Goal: Information Seeking & Learning: Learn about a topic

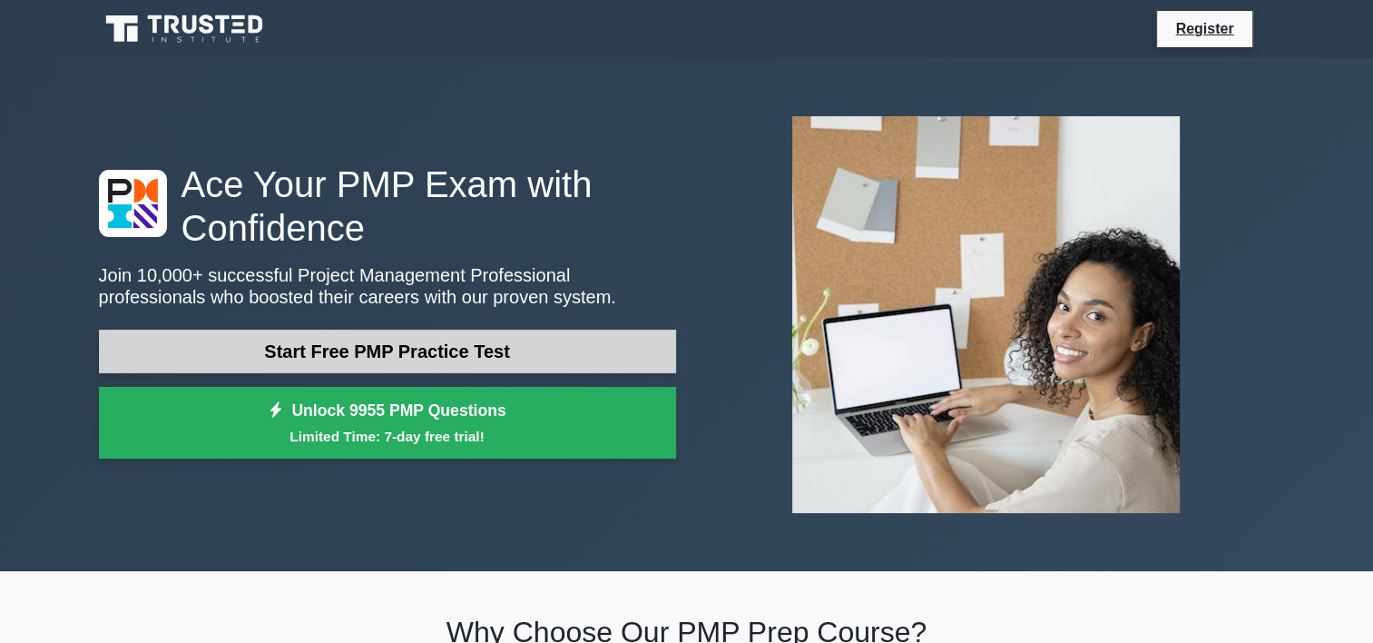
click at [439, 363] on link "Start Free PMP Practice Test" at bounding box center [387, 351] width 577 height 44
click at [439, 349] on link "Start Free PMP Practice Test" at bounding box center [387, 351] width 577 height 44
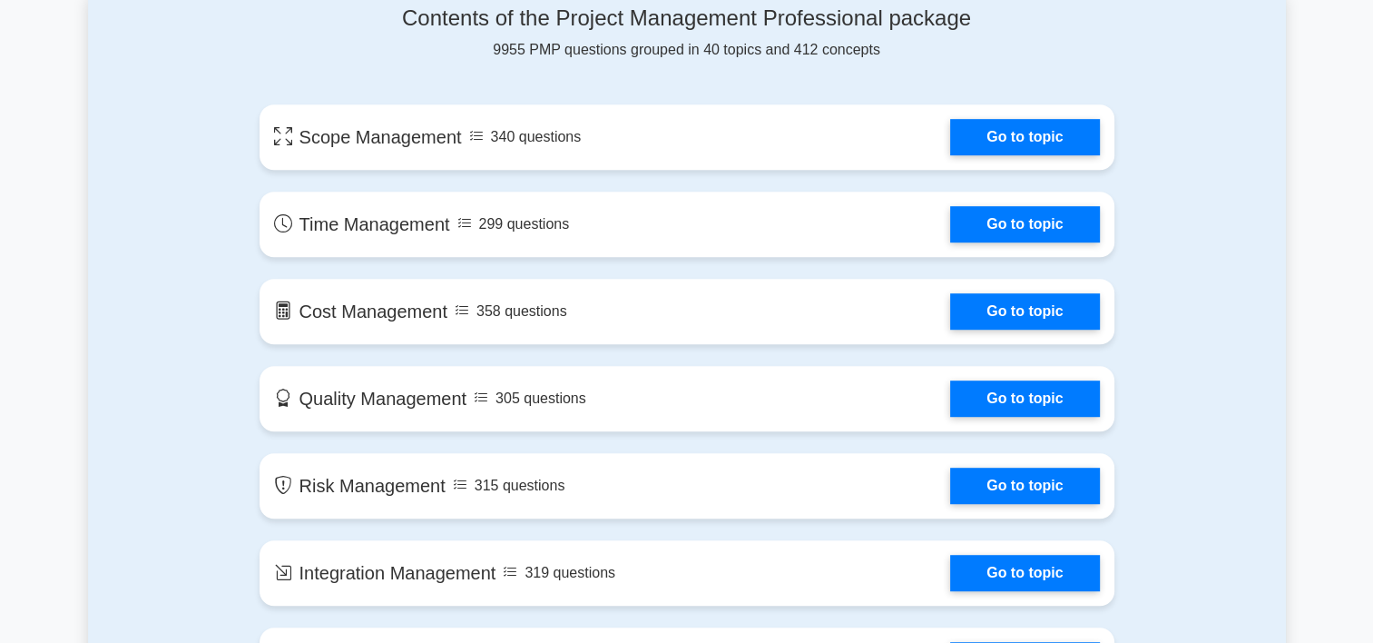
scroll to position [863, 0]
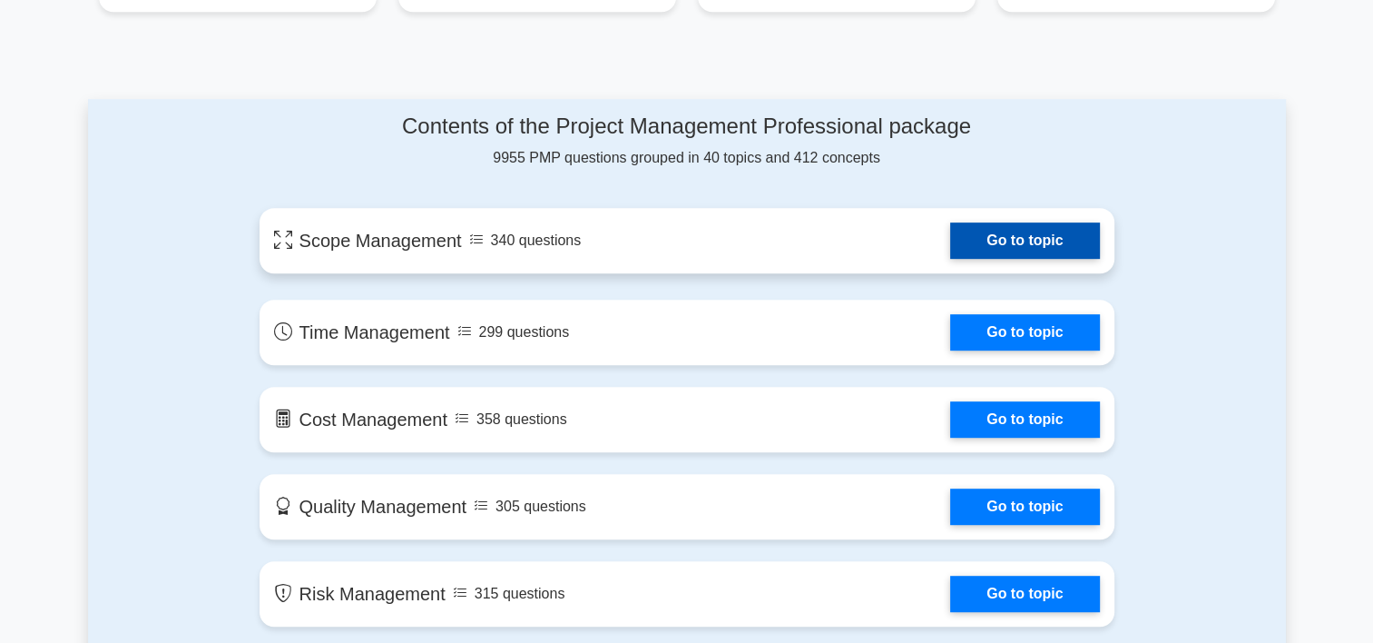
click at [1025, 243] on link "Go to topic" at bounding box center [1024, 240] width 149 height 36
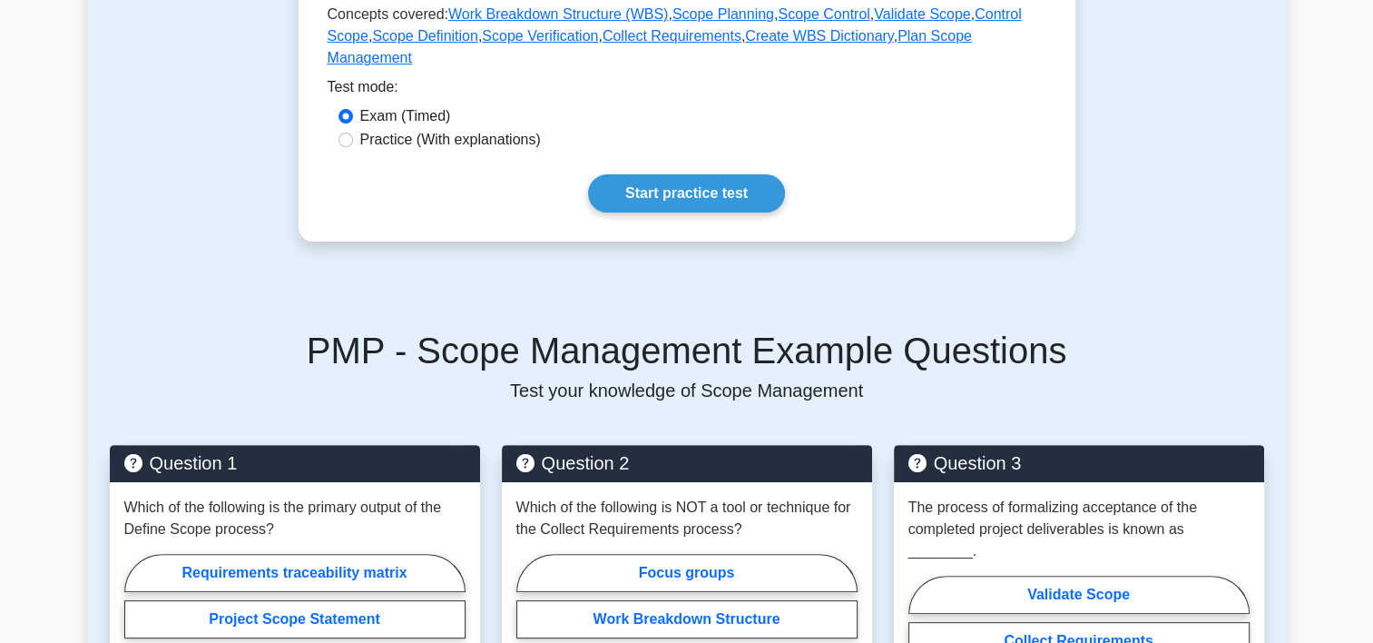
scroll to position [600, 0]
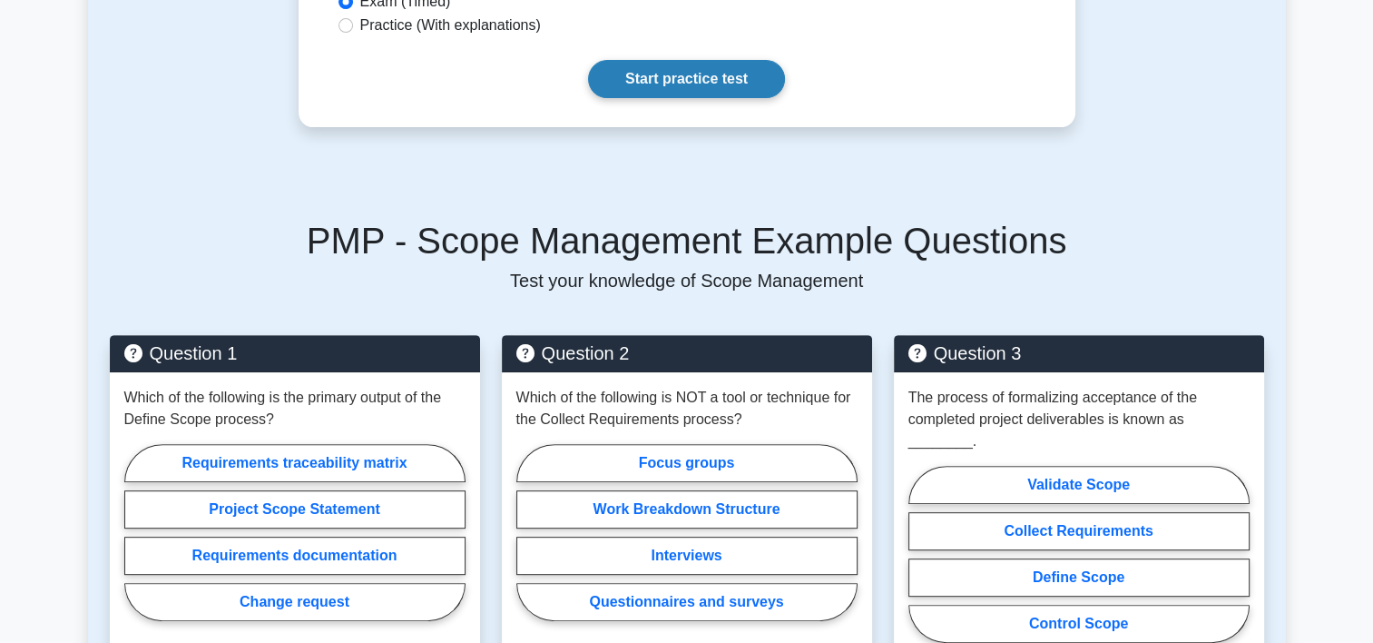
click at [730, 60] on link "Start practice test" at bounding box center [686, 79] width 197 height 38
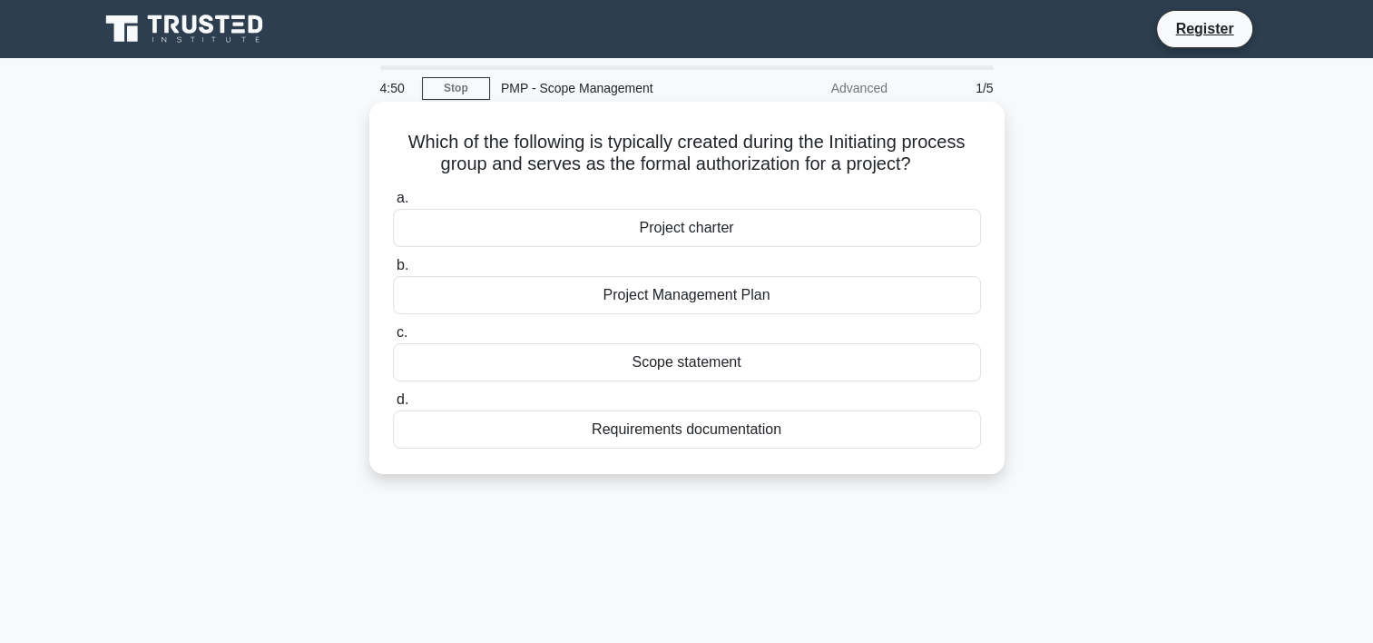
click at [702, 230] on div "Project charter" at bounding box center [687, 228] width 588 height 38
click at [393, 204] on input "a. Project charter" at bounding box center [393, 198] width 0 height 12
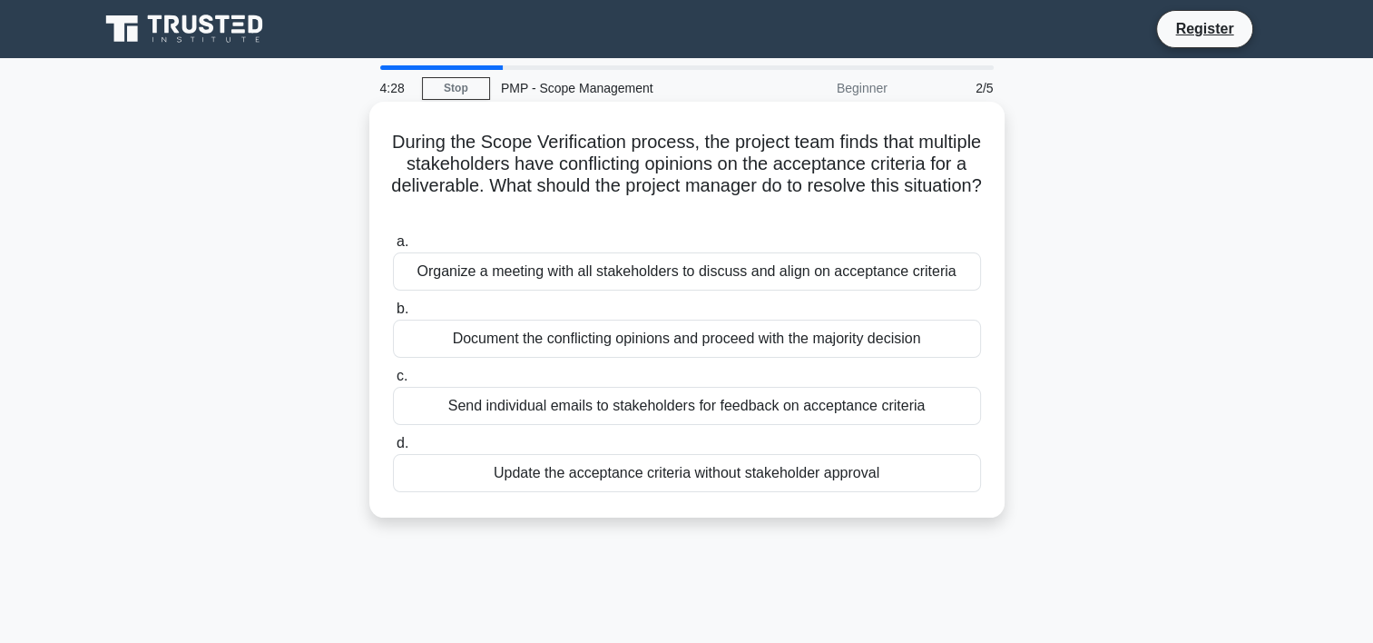
click at [886, 271] on div "Organize a meeting with all stakeholders to discuss and align on acceptance cri…" at bounding box center [687, 271] width 588 height 38
click at [393, 248] on input "a. Organize a meeting with all stakeholders to discuss and align on acceptance …" at bounding box center [393, 242] width 0 height 12
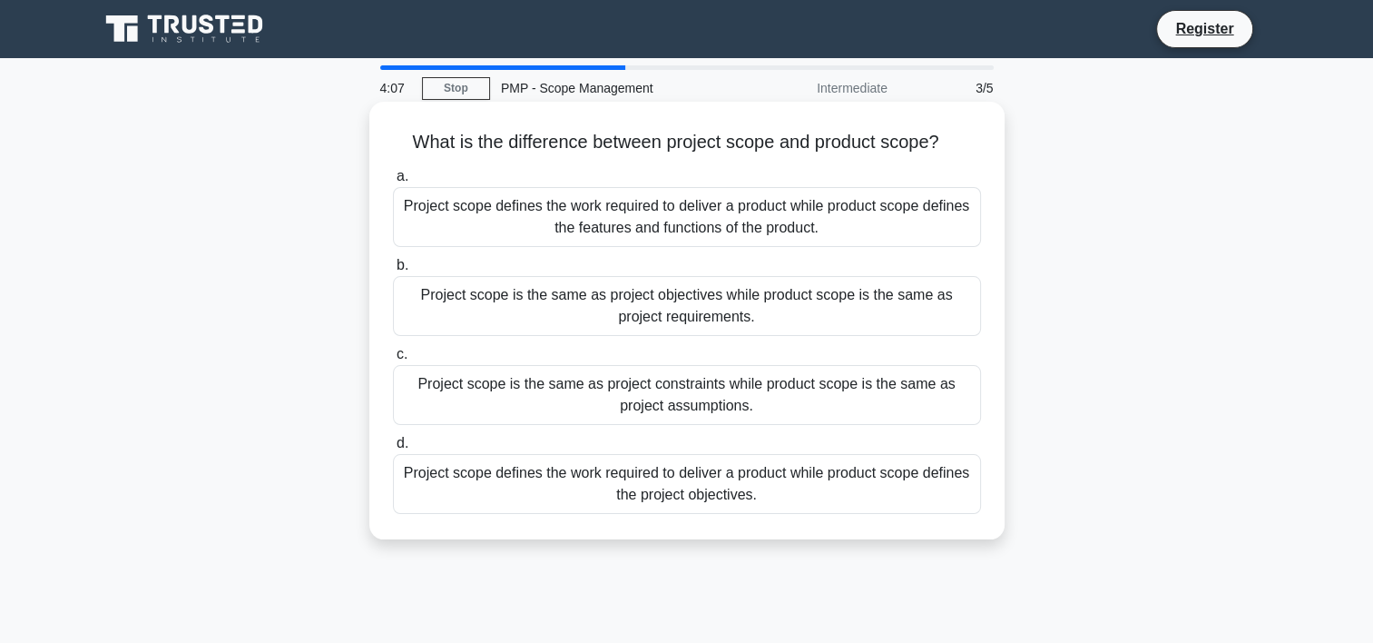
click at [805, 214] on div "Project scope defines the work required to deliver a product while product scop…" at bounding box center [687, 217] width 588 height 60
click at [393, 182] on input "a. Project scope defines the work required to deliver a product while product s…" at bounding box center [393, 177] width 0 height 12
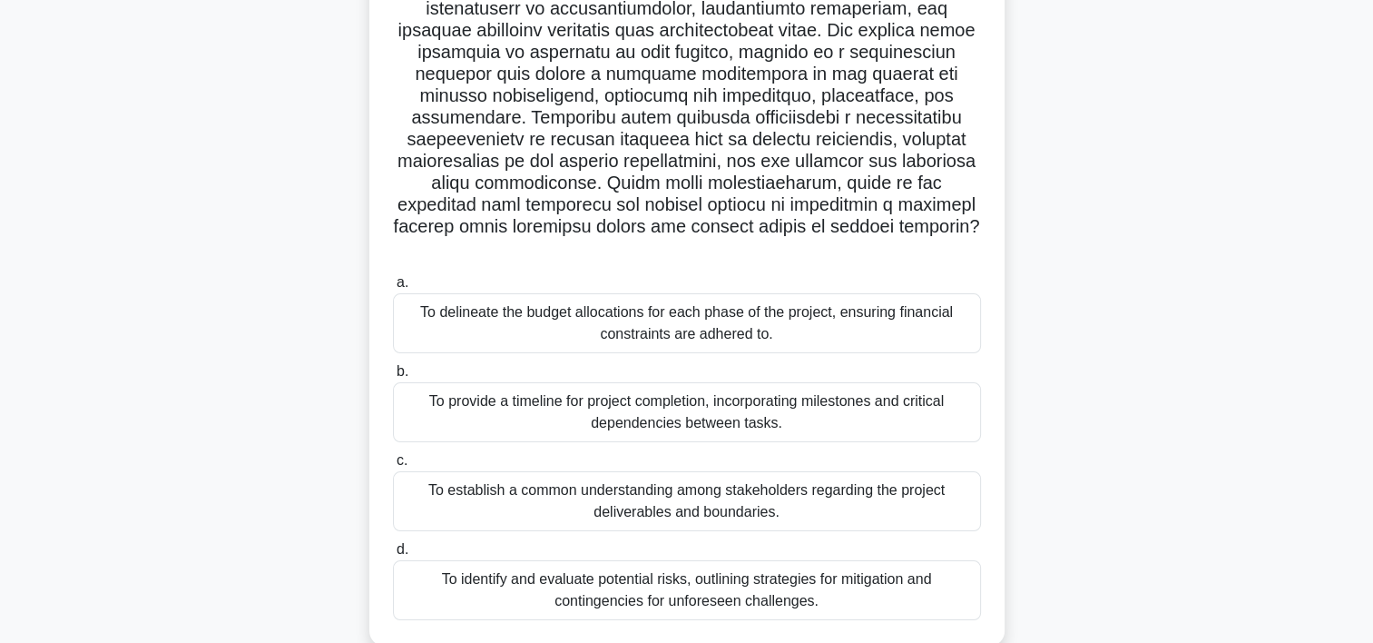
scroll to position [220, 0]
click at [803, 476] on div "To establish a common understanding among stakeholders regarding the project de…" at bounding box center [687, 502] width 588 height 60
click at [393, 467] on input "c. To establish a common understanding among stakeholders regarding the project…" at bounding box center [393, 462] width 0 height 12
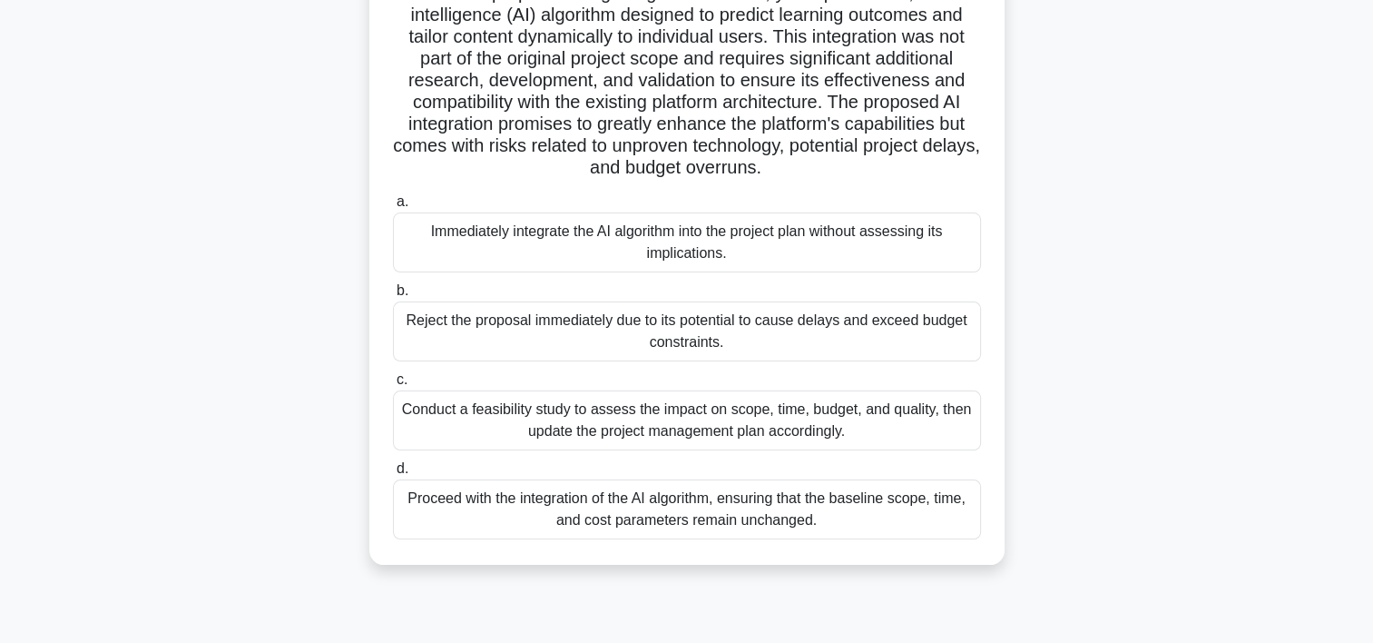
scroll to position [289, 0]
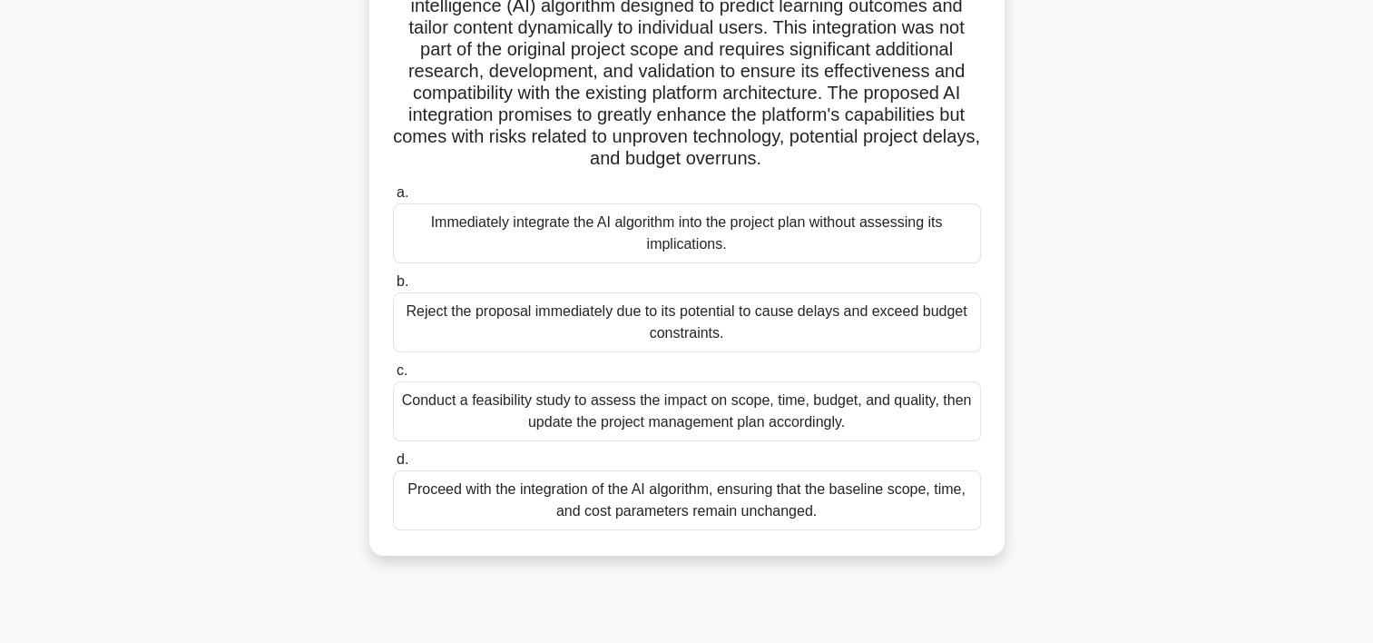
click at [807, 418] on div "Conduct a feasibility study to assess the impact on scope, time, budget, and qu…" at bounding box center [687, 411] width 588 height 60
click at [393, 377] on input "c. Conduct a feasibility study to assess the impact on scope, time, budget, and…" at bounding box center [393, 371] width 0 height 12
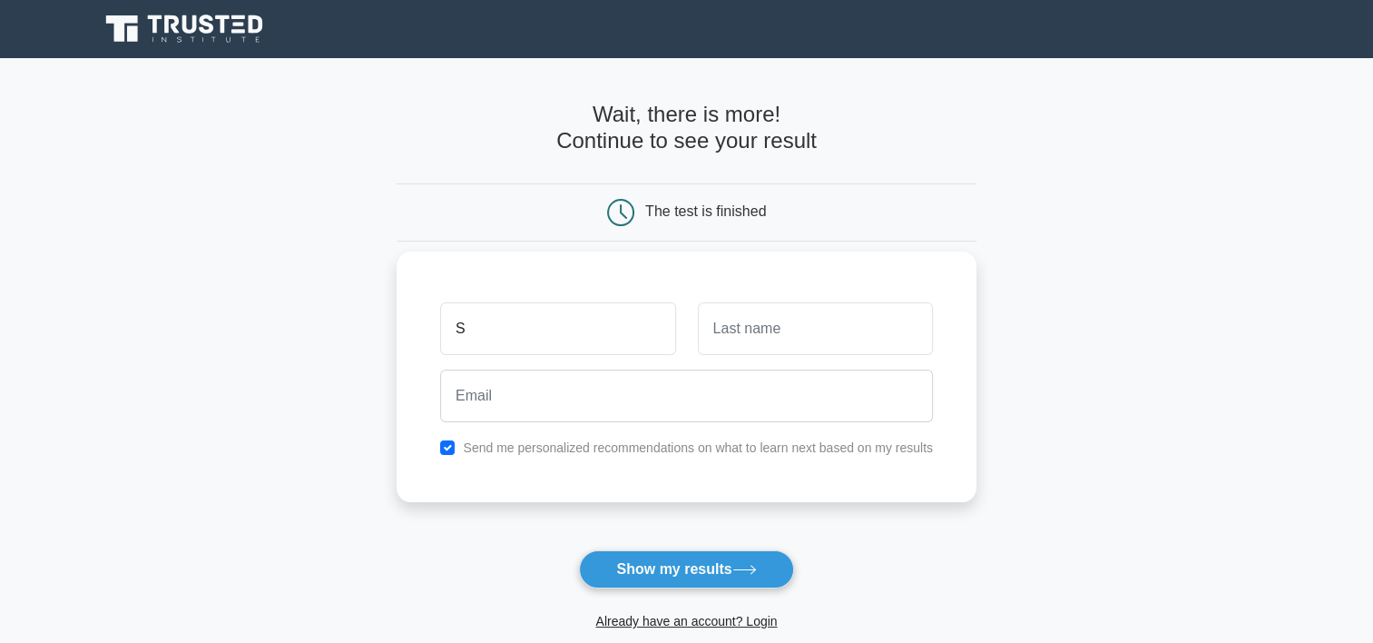
type input "[PERSON_NAME]"
type input "Mohammed"
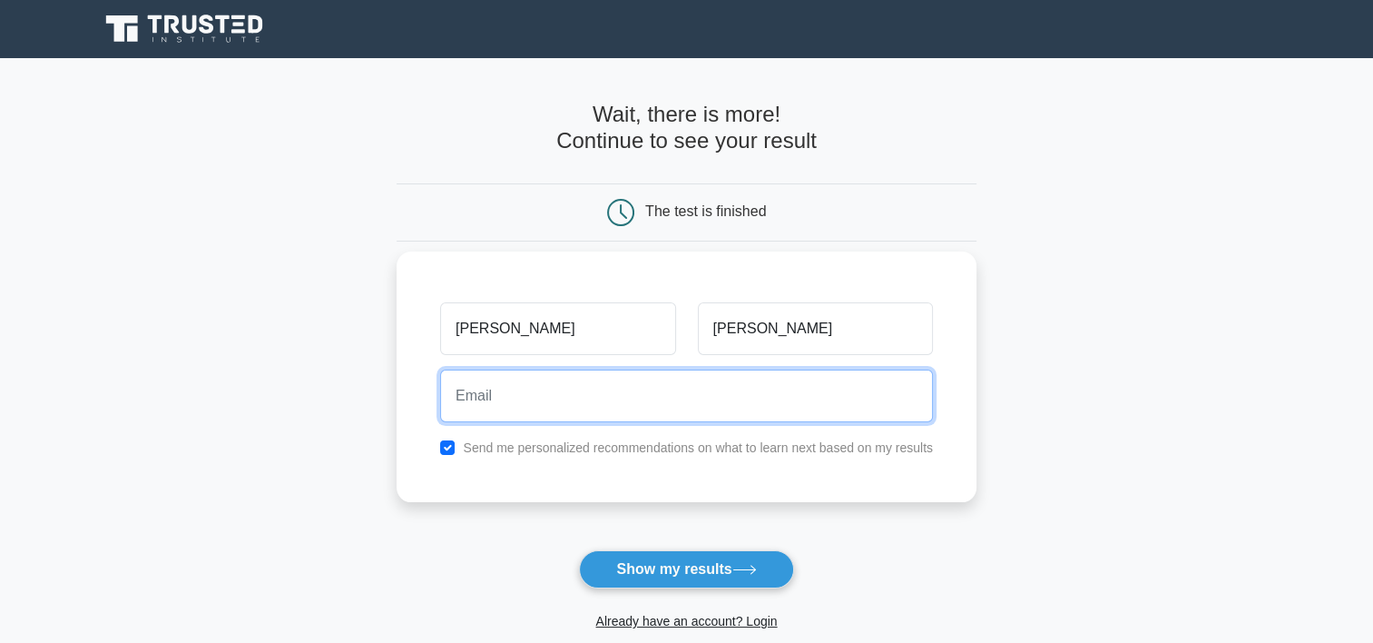
type input "sumitha.aisha@gmail.com"
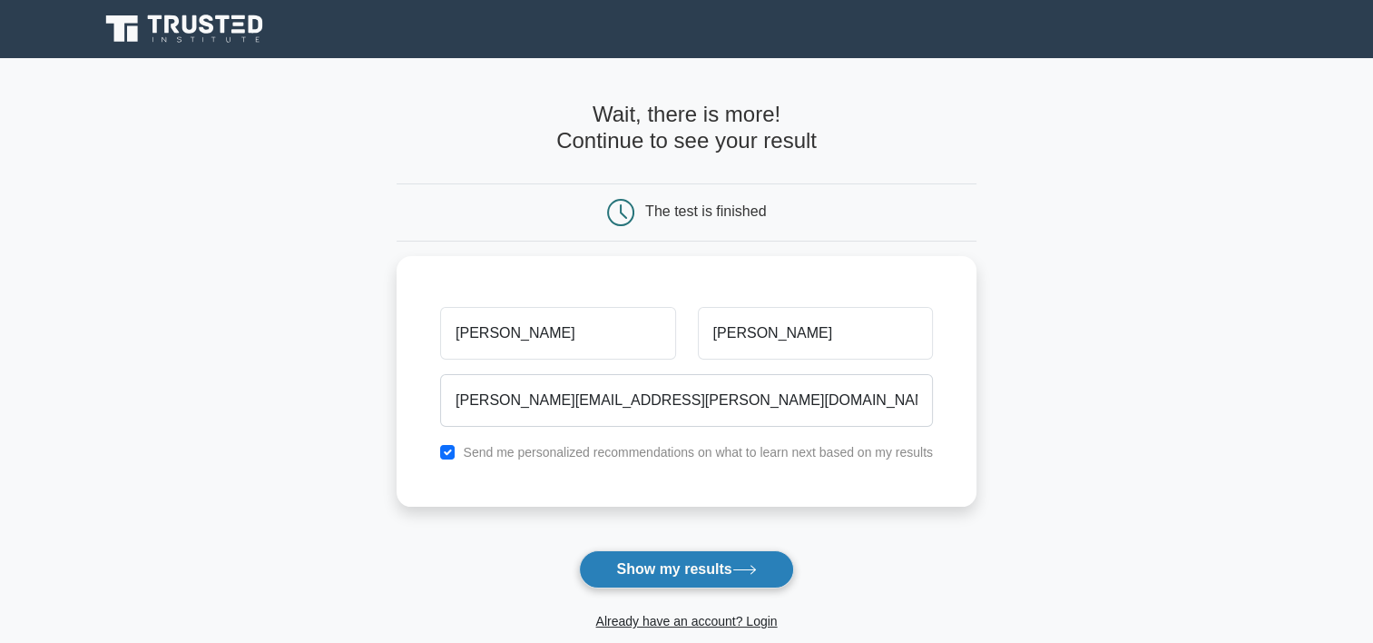
click at [647, 568] on button "Show my results" at bounding box center [686, 569] width 214 height 38
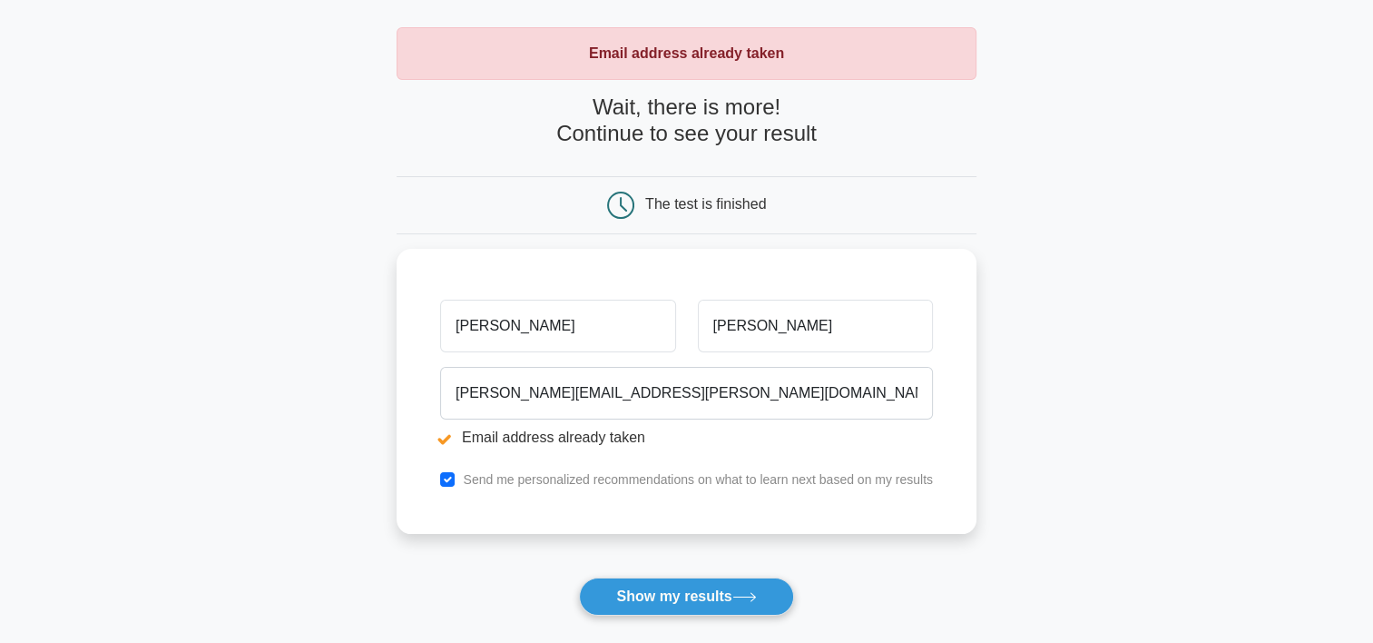
scroll to position [80, 0]
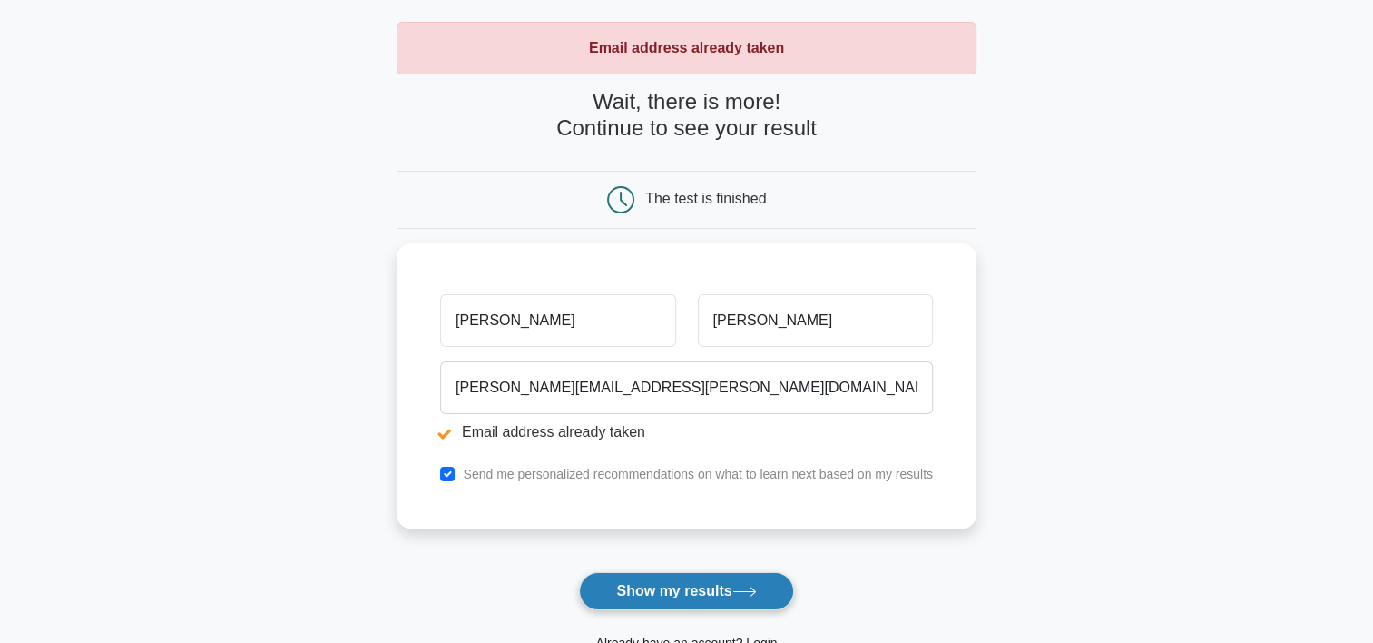
click at [737, 586] on button "Show my results" at bounding box center [686, 591] width 214 height 38
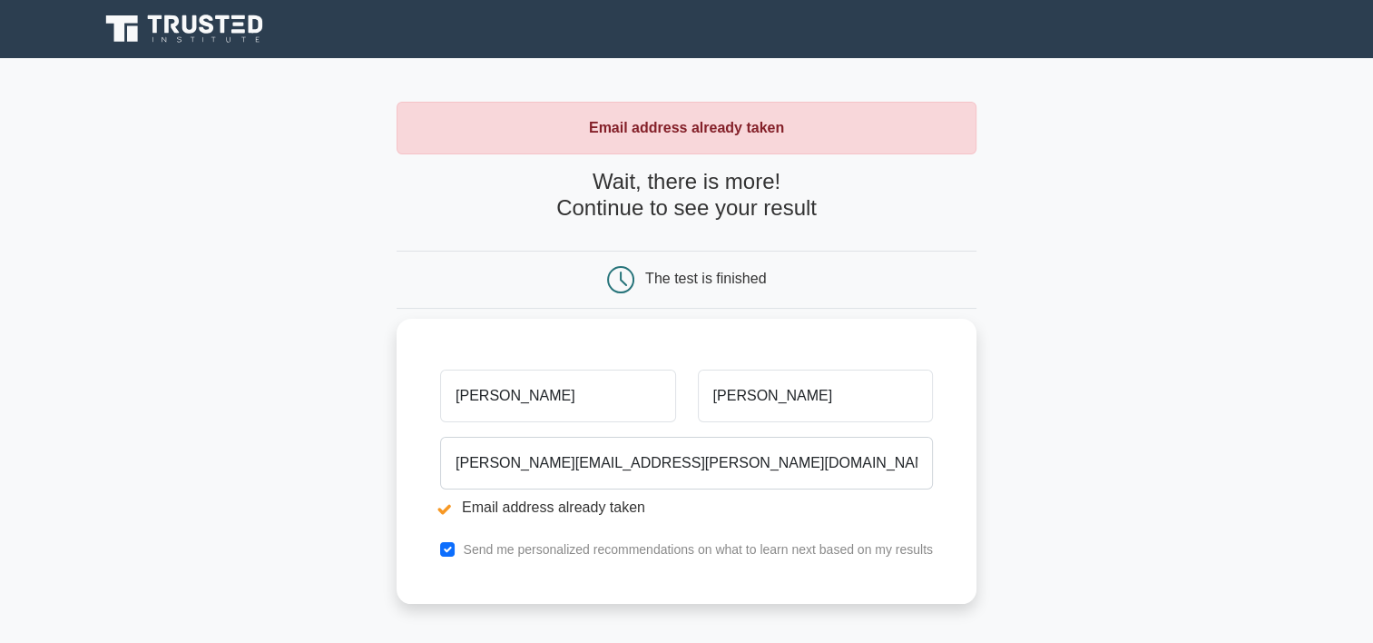
click at [549, 506] on li "Email address already taken" at bounding box center [686, 507] width 493 height 22
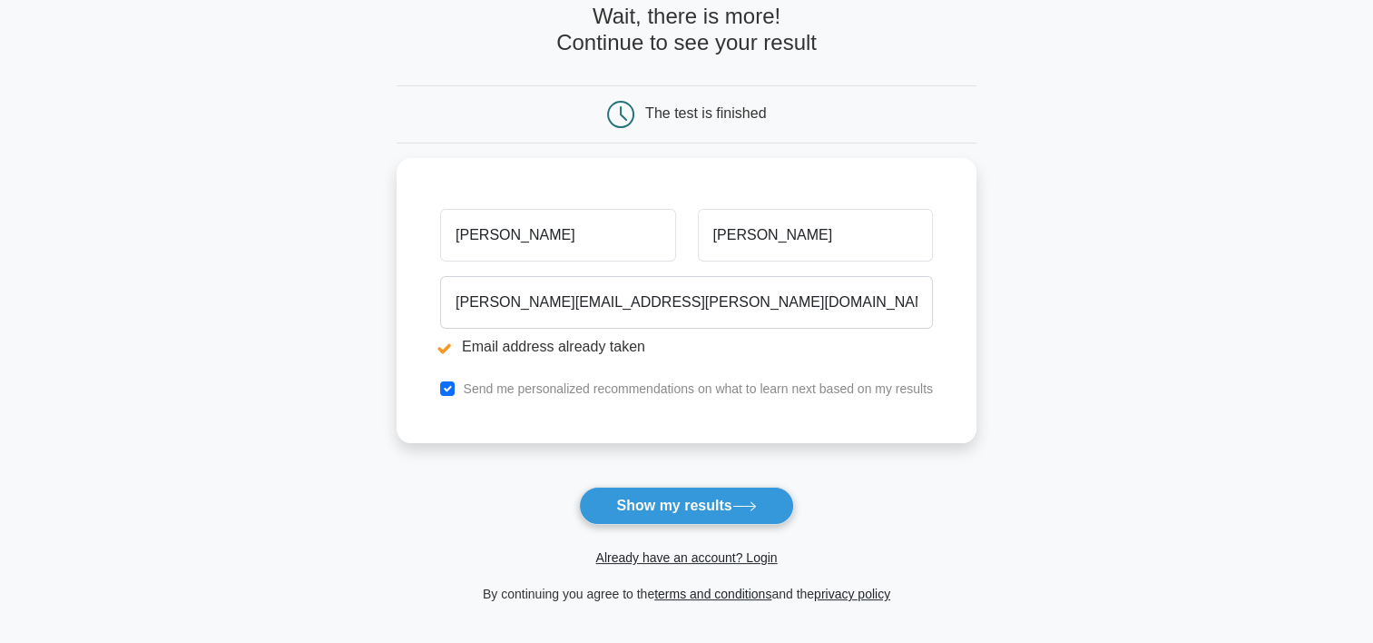
scroll to position [225, 0]
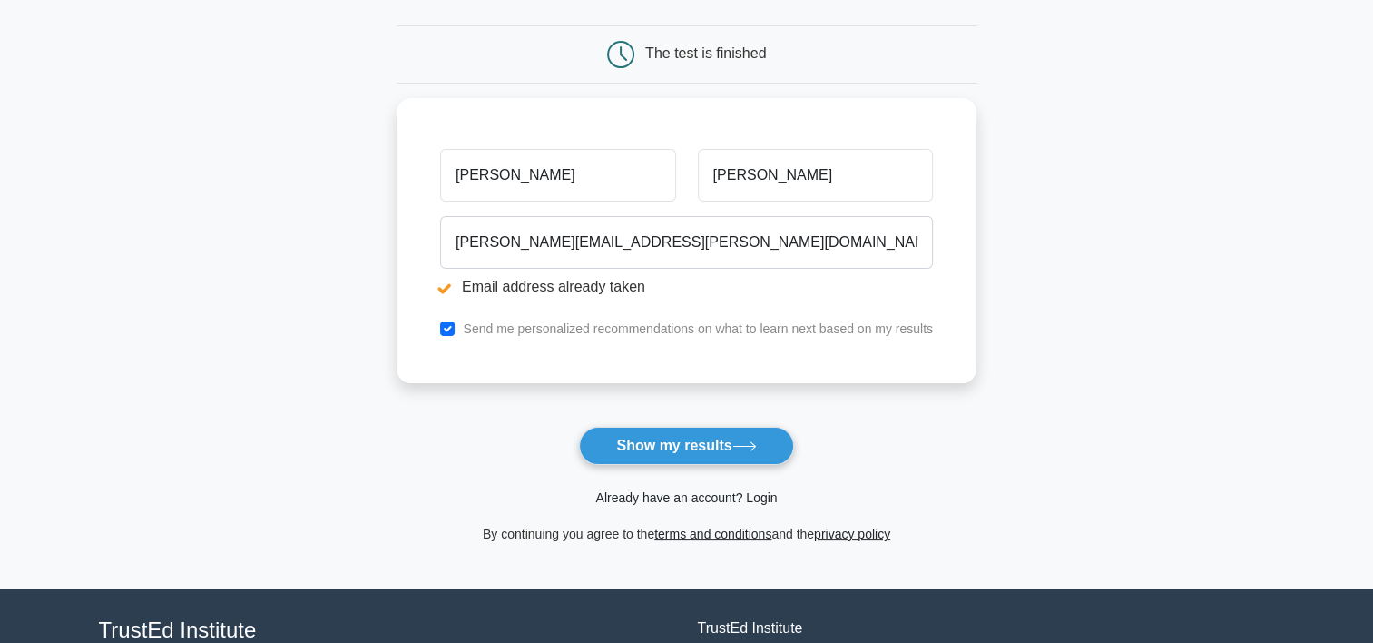
click at [742, 497] on link "Already have an account? Login" at bounding box center [686, 497] width 182 height 15
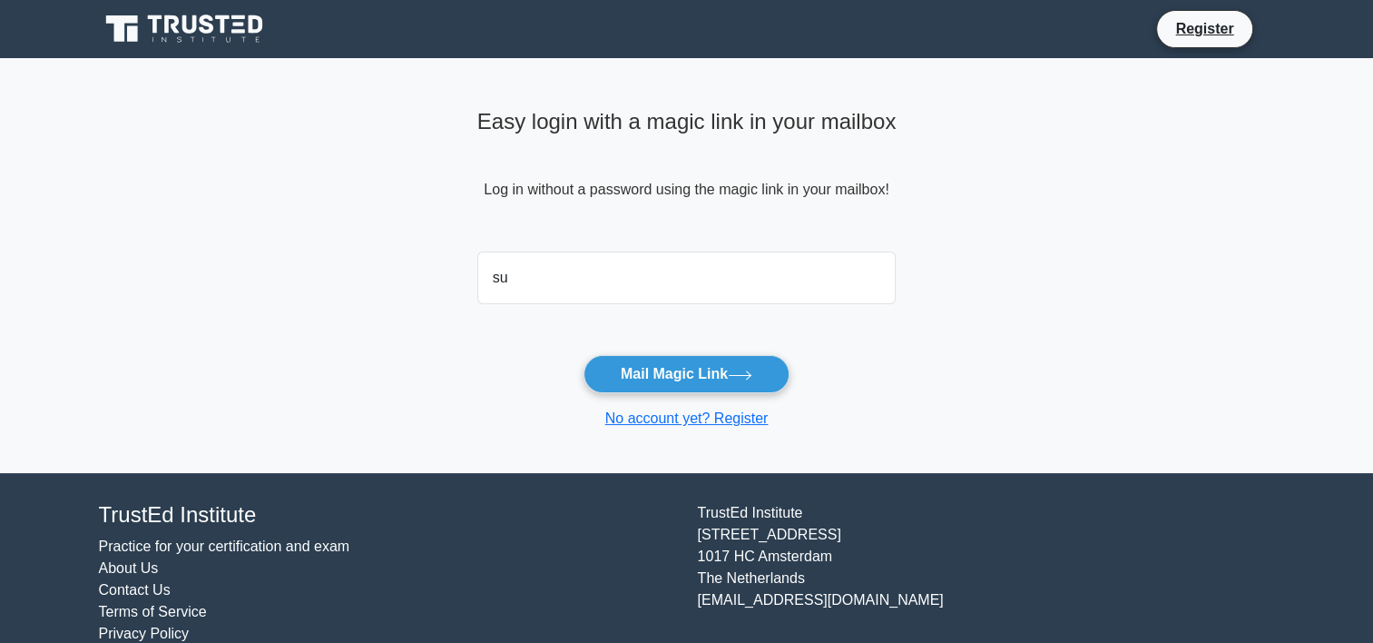
type input "sumitha.aisha@gmail.com"
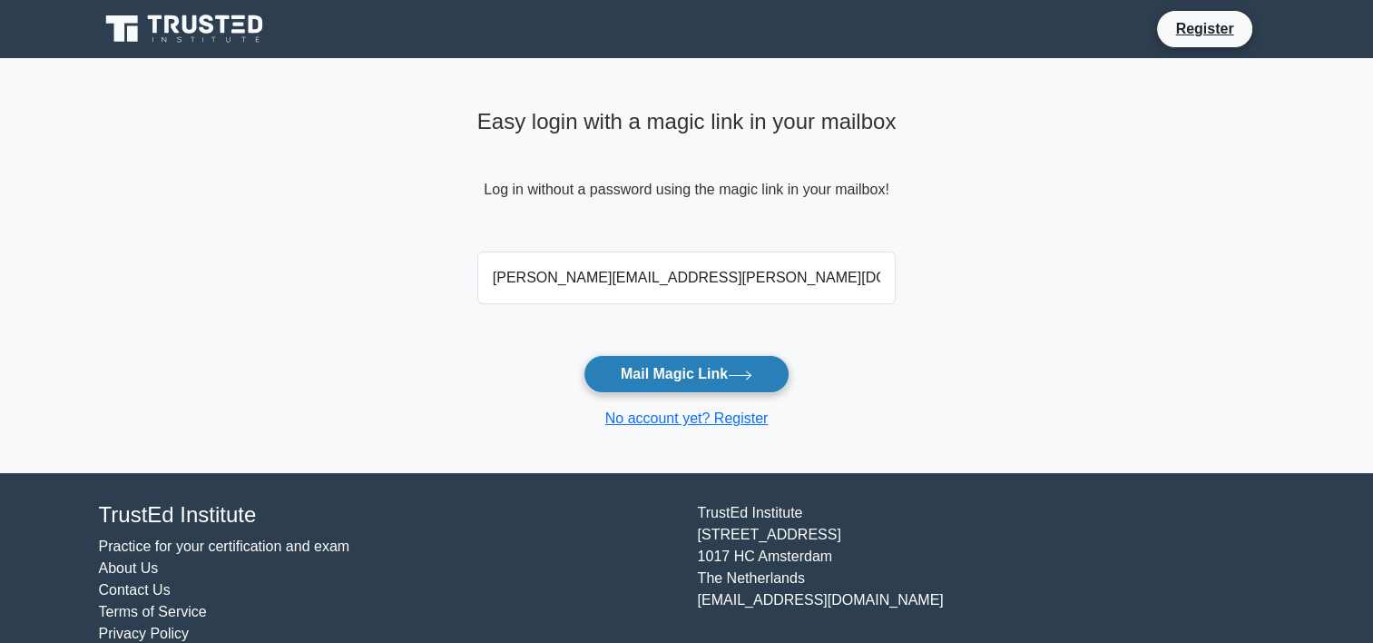
click at [654, 374] on button "Mail Magic Link" at bounding box center [687, 374] width 206 height 38
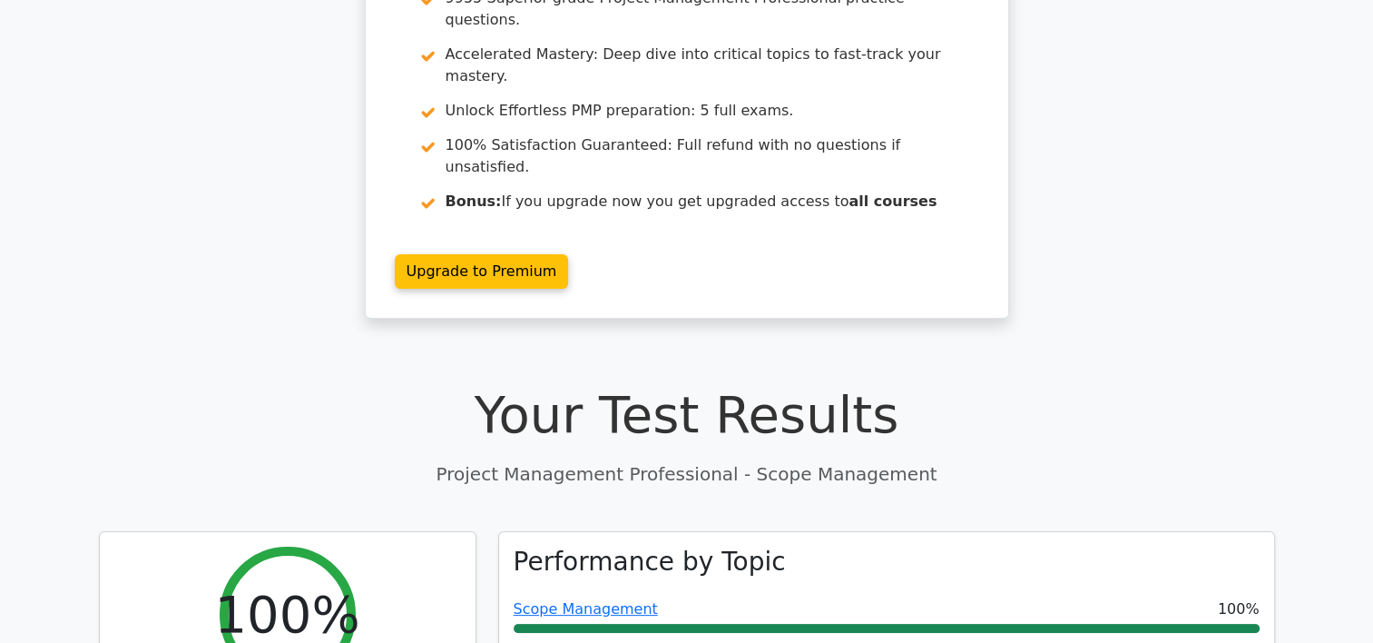
scroll to position [209, 0]
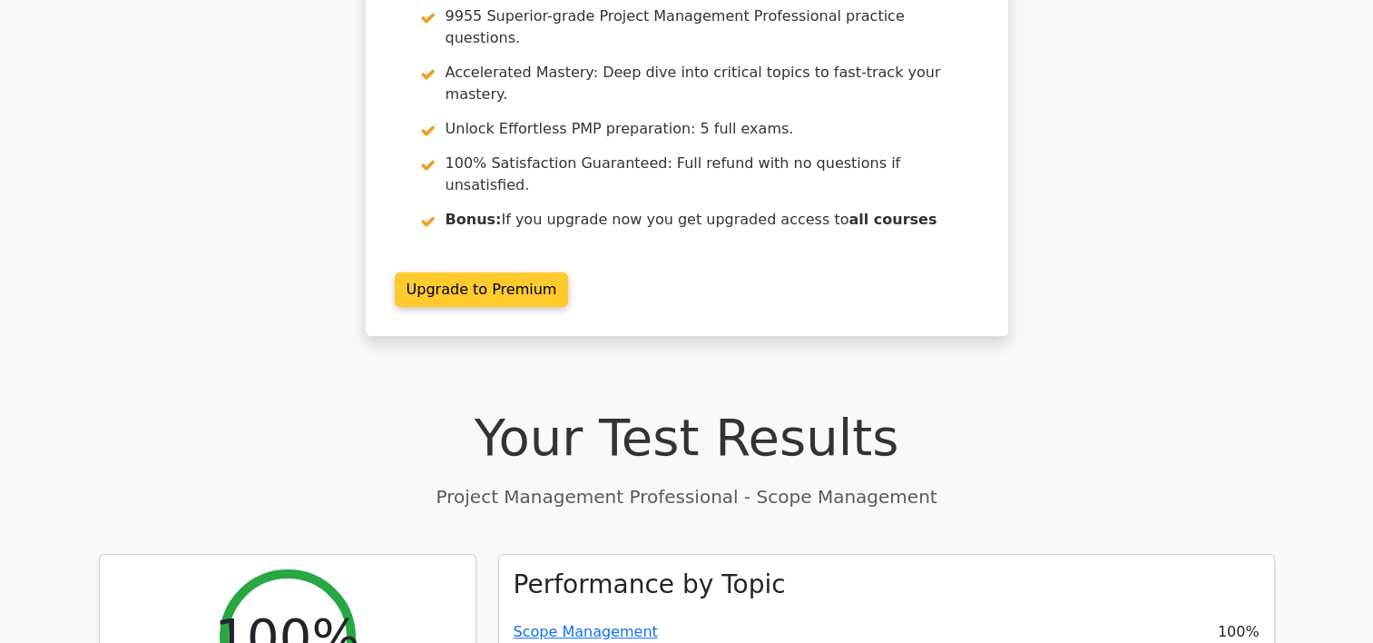
click at [511, 272] on link "Upgrade to Premium" at bounding box center [482, 289] width 174 height 34
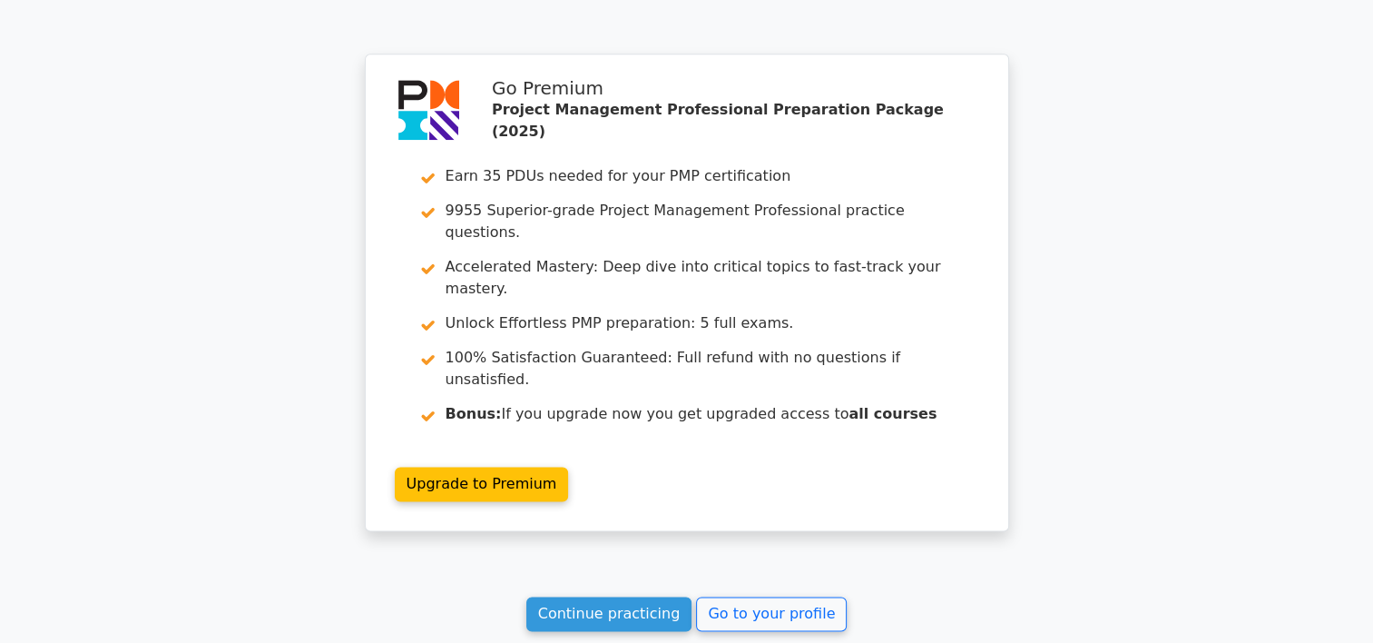
scroll to position [2365, 0]
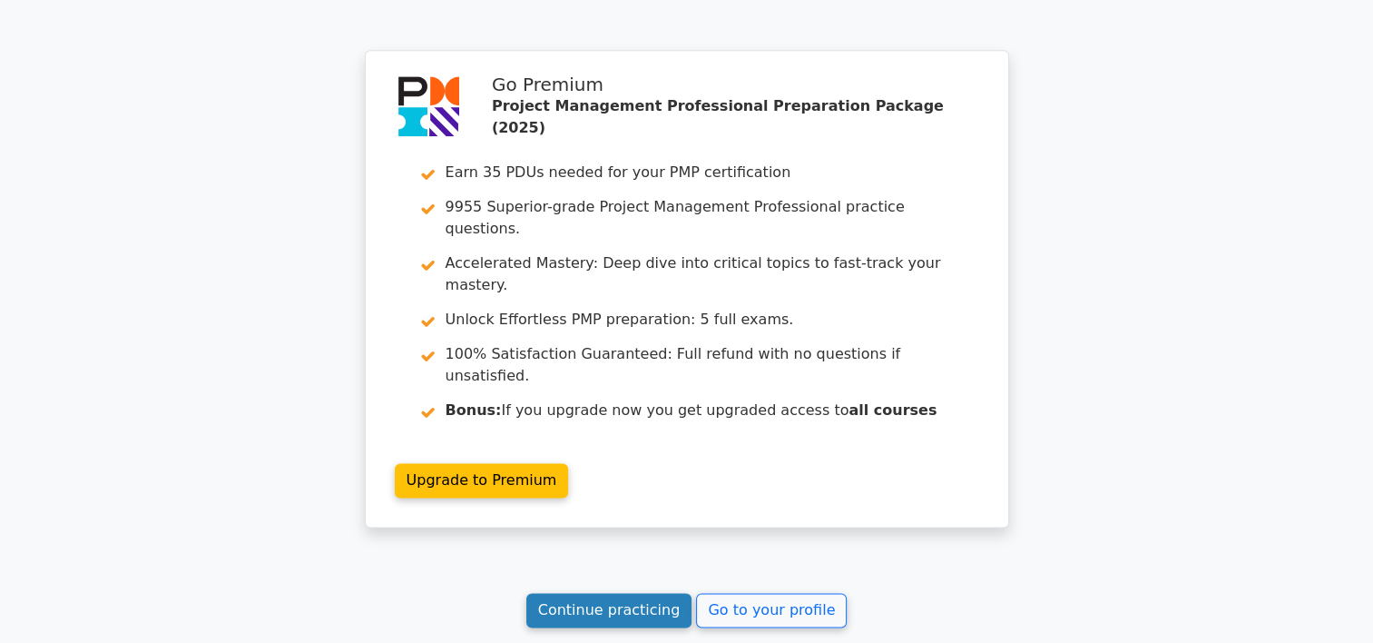
click at [661, 593] on link "Continue practicing" at bounding box center [609, 610] width 166 height 34
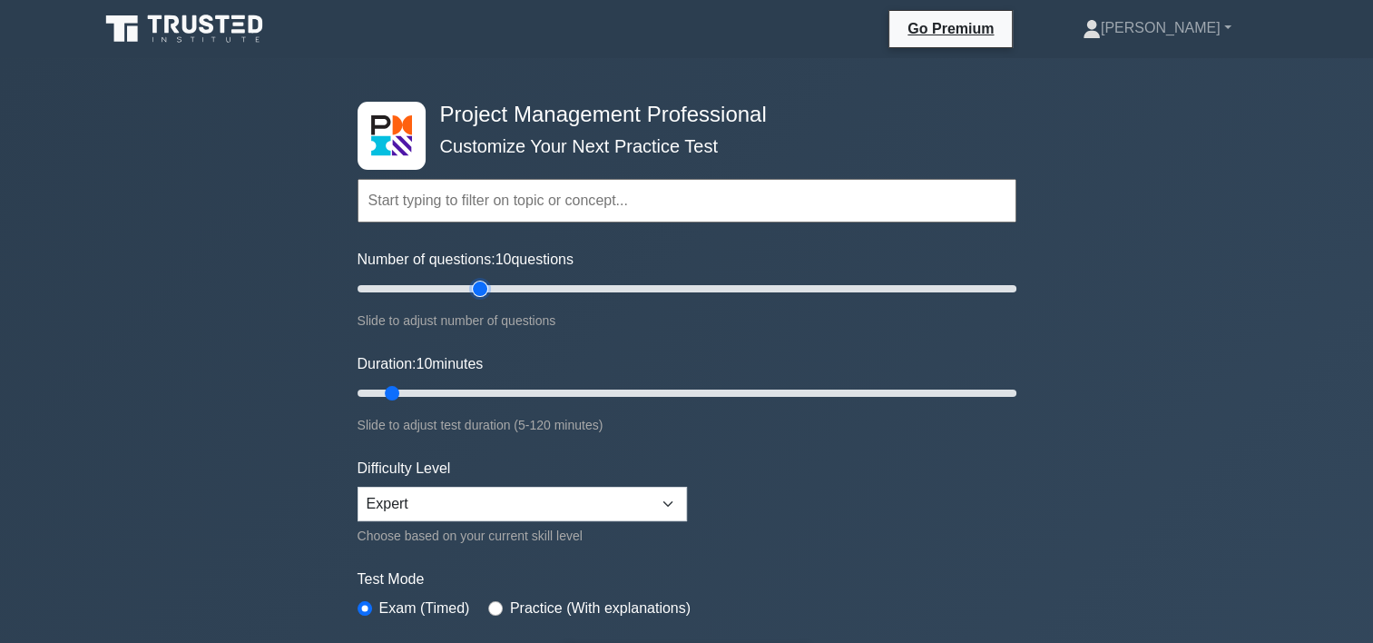
type input "40"
click at [476, 283] on input "Number of questions: 10 questions" at bounding box center [687, 289] width 659 height 22
click at [531, 196] on input "text" at bounding box center [687, 201] width 659 height 44
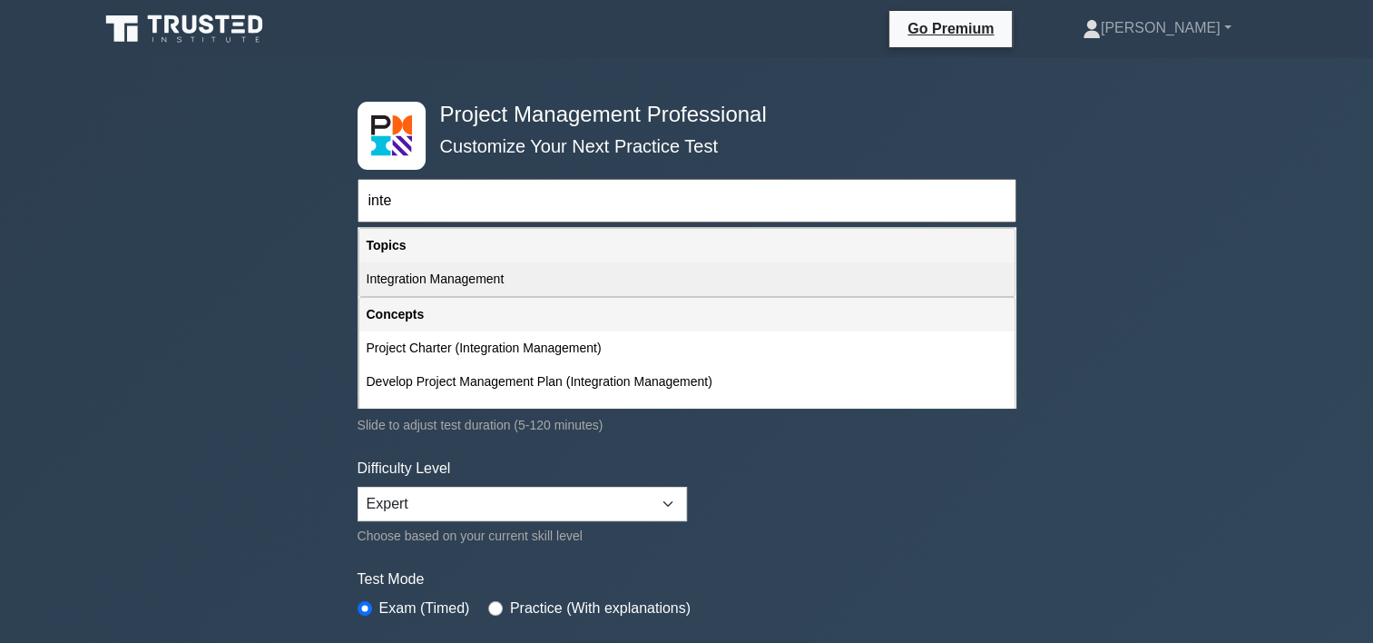
click at [483, 276] on div "Integration Management" at bounding box center [686, 279] width 655 height 34
type input "Integration Management"
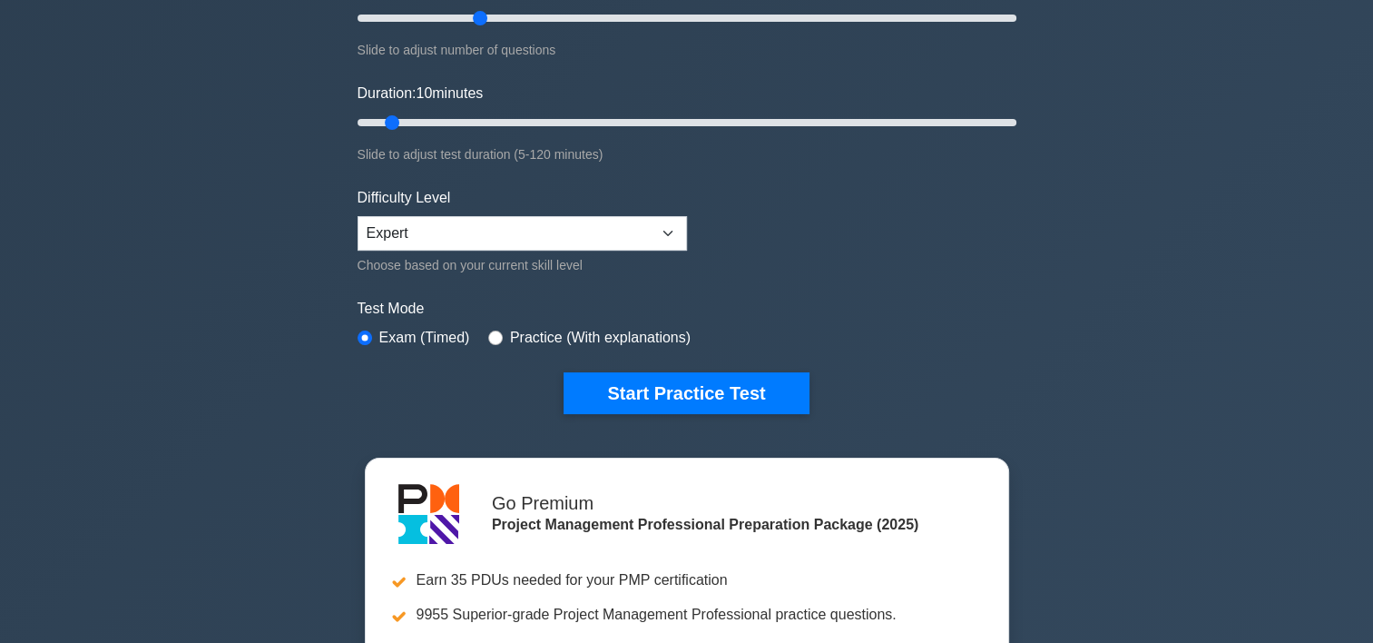
scroll to position [437, 0]
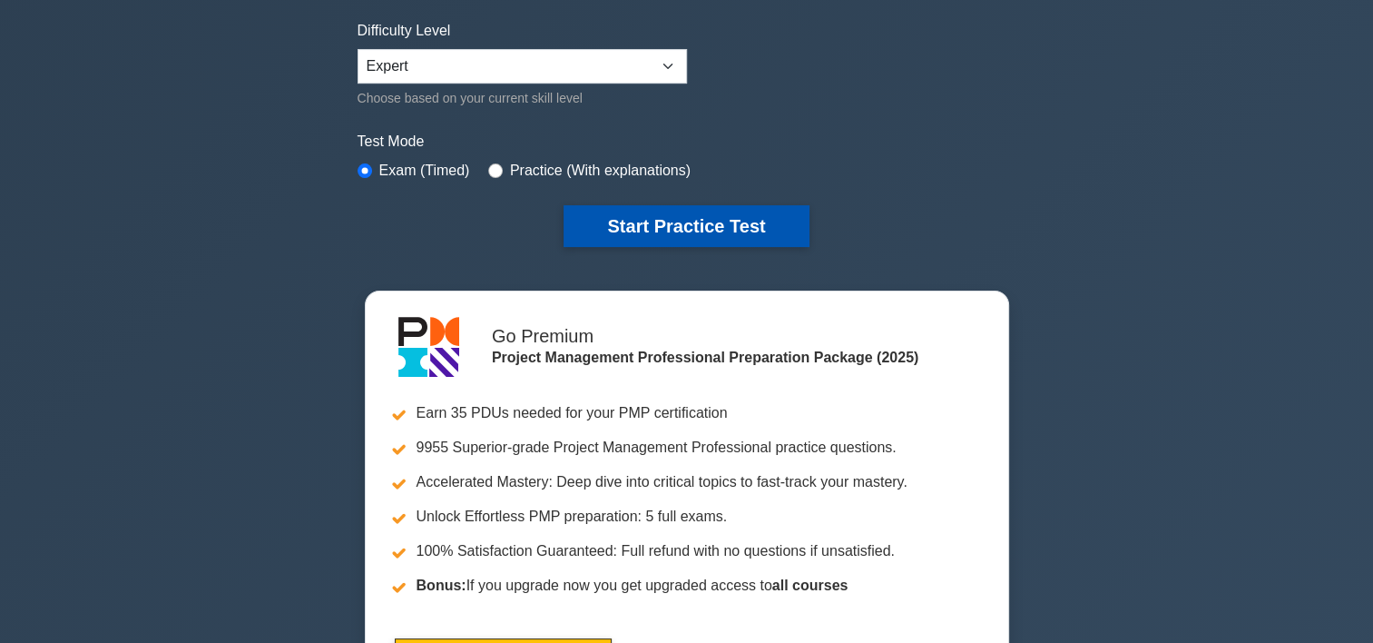
click at [737, 211] on button "Start Practice Test" at bounding box center [686, 226] width 245 height 42
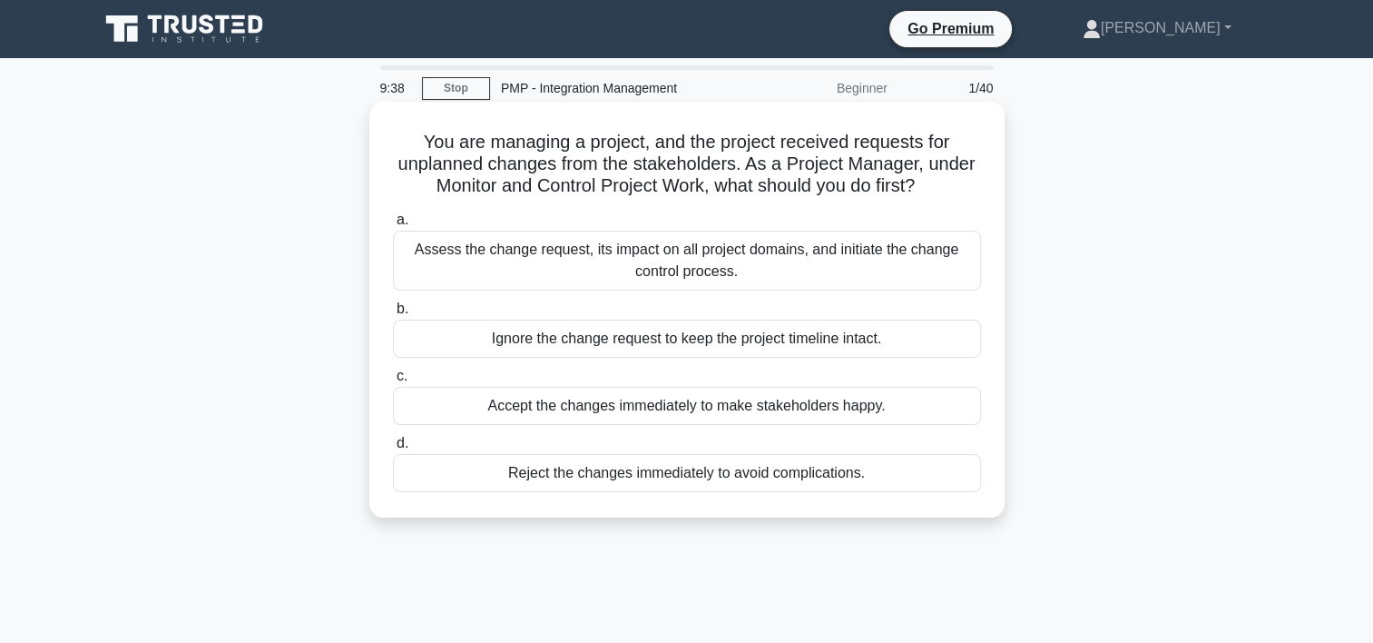
click at [782, 247] on div "Assess the change request, its impact on all project domains, and initiate the …" at bounding box center [687, 261] width 588 height 60
click at [393, 226] on input "a. Assess the change request, its impact on all project domains, and initiate t…" at bounding box center [393, 220] width 0 height 12
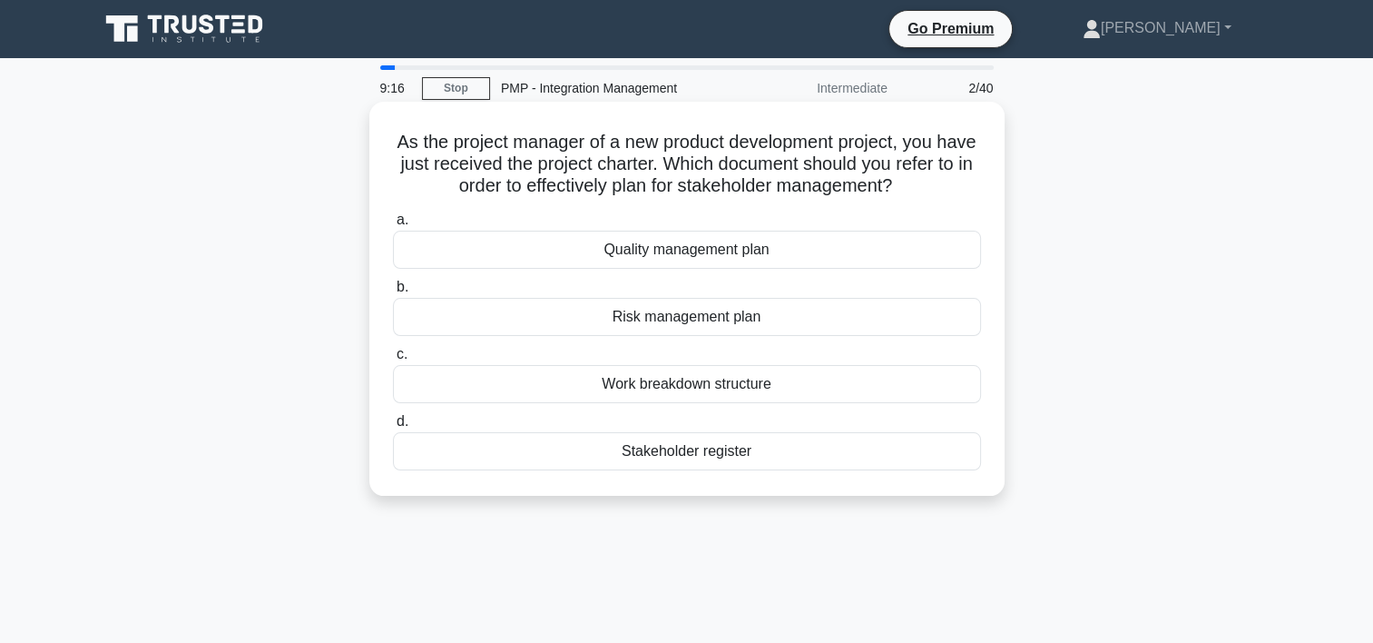
click at [712, 452] on div "Stakeholder register" at bounding box center [687, 451] width 588 height 38
click at [393, 428] on input "d. Stakeholder register" at bounding box center [393, 422] width 0 height 12
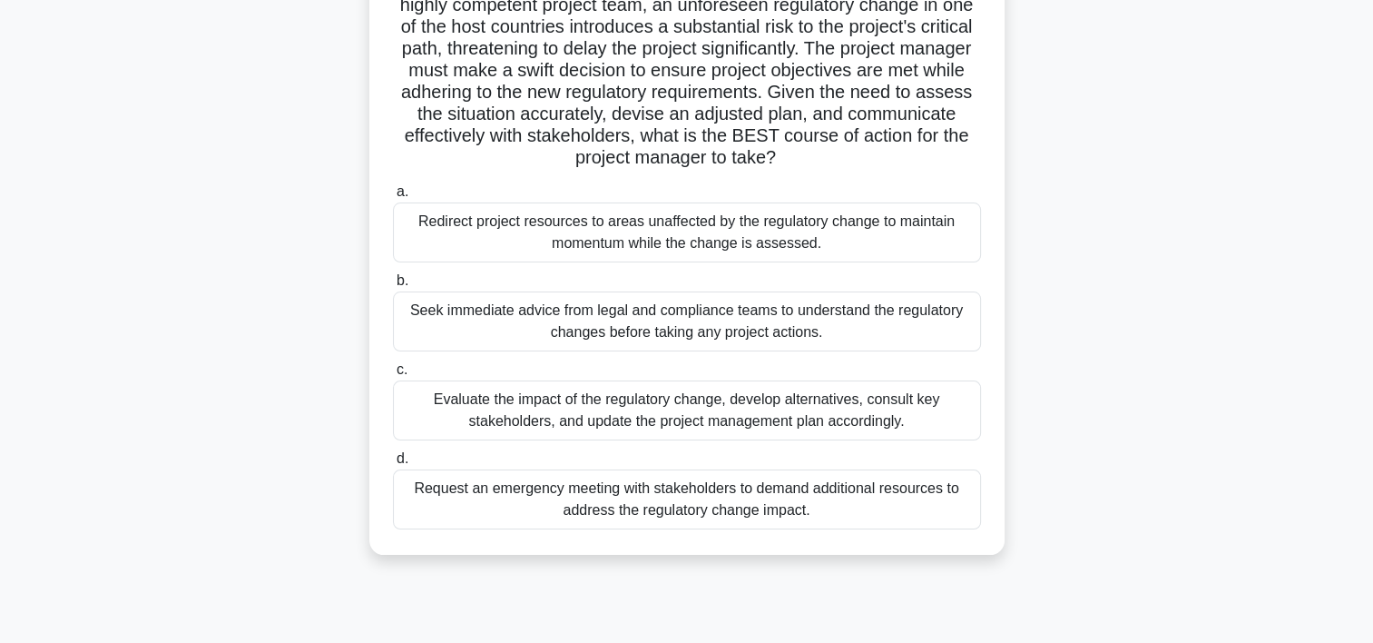
scroll to position [209, 0]
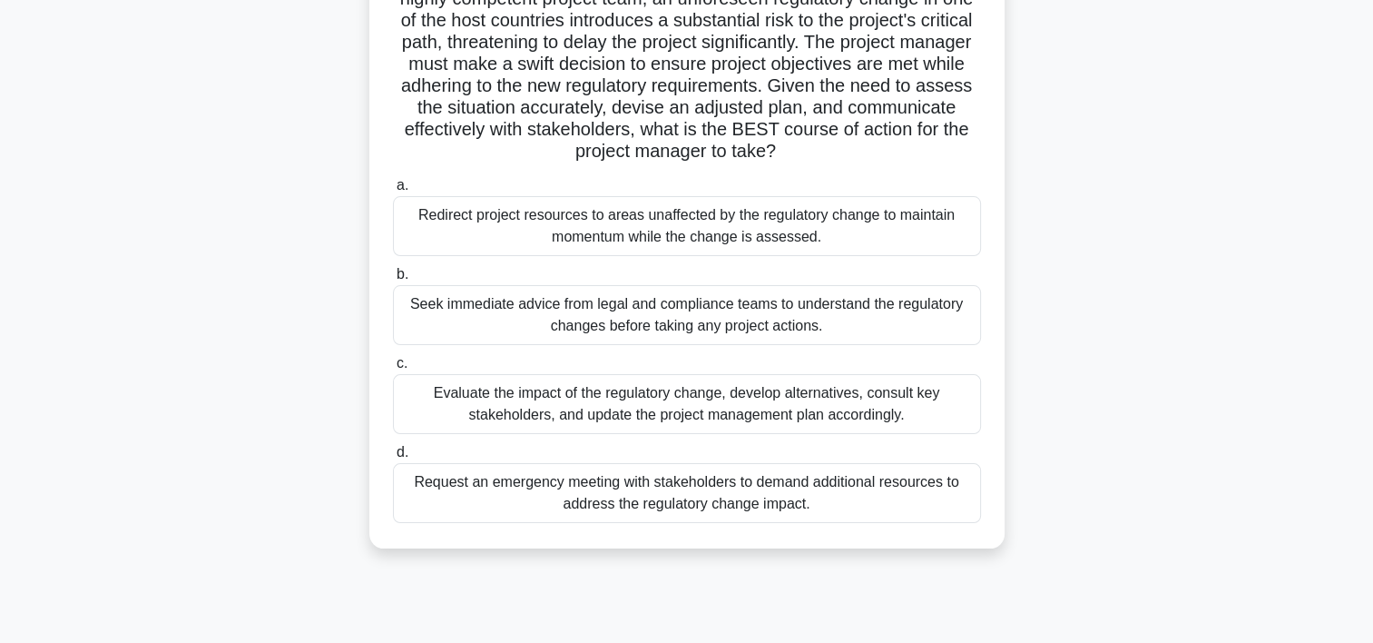
click at [813, 403] on div "Evaluate the impact of the regulatory change, develop alternatives, consult key…" at bounding box center [687, 404] width 588 height 60
click at [393, 369] on input "c. Evaluate the impact of the regulatory change, develop alternatives, consult …" at bounding box center [393, 364] width 0 height 12
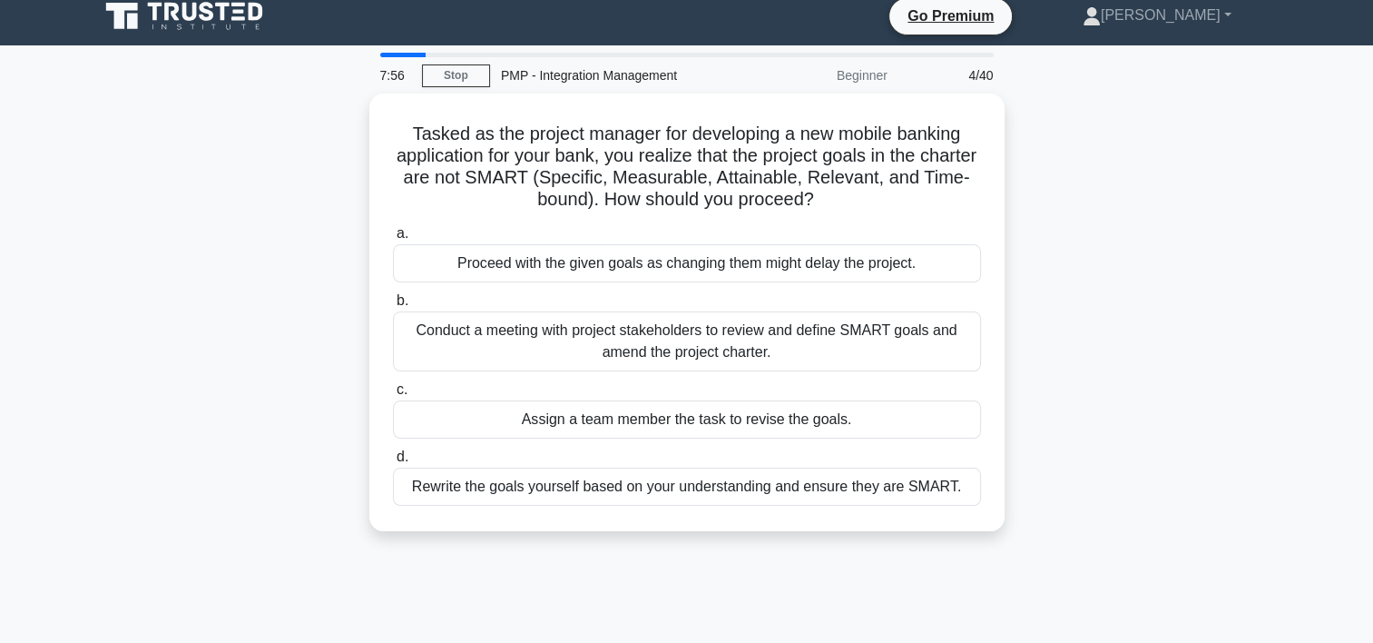
scroll to position [0, 0]
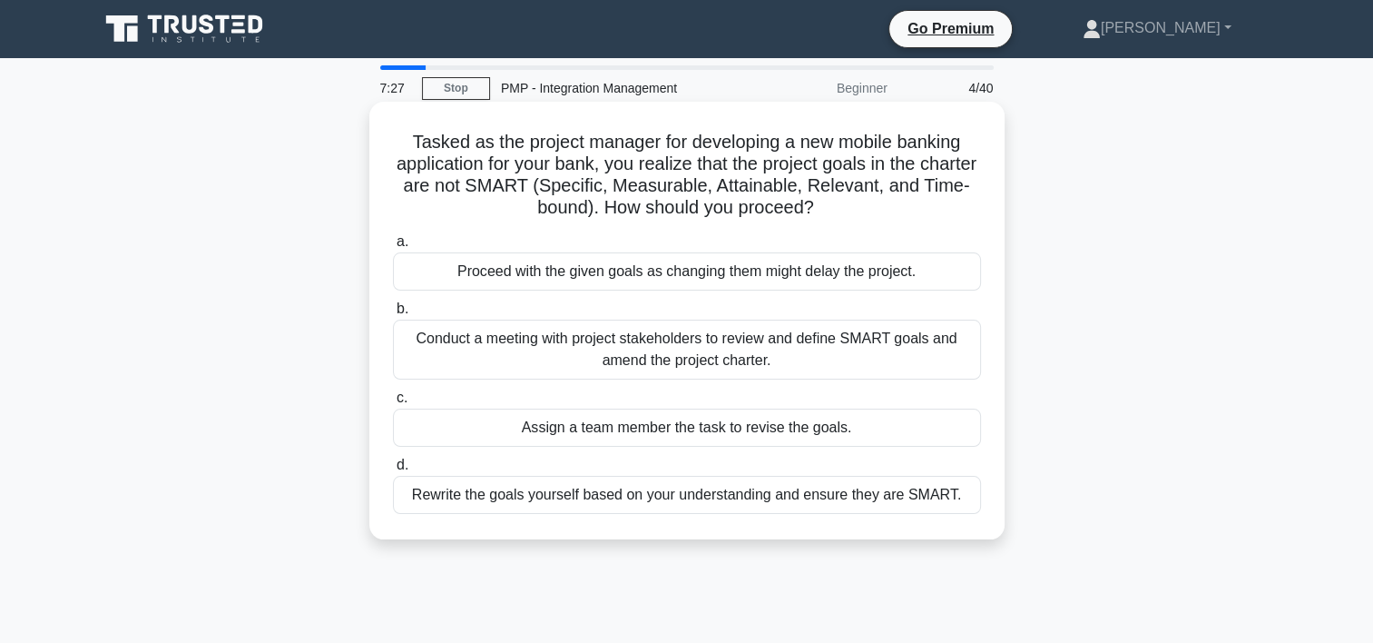
click at [752, 359] on div "Conduct a meeting with project stakeholders to review and define SMART goals an…" at bounding box center [687, 349] width 588 height 60
click at [393, 315] on input "b. Conduct a meeting with project stakeholders to review and define SMART goals…" at bounding box center [393, 309] width 0 height 12
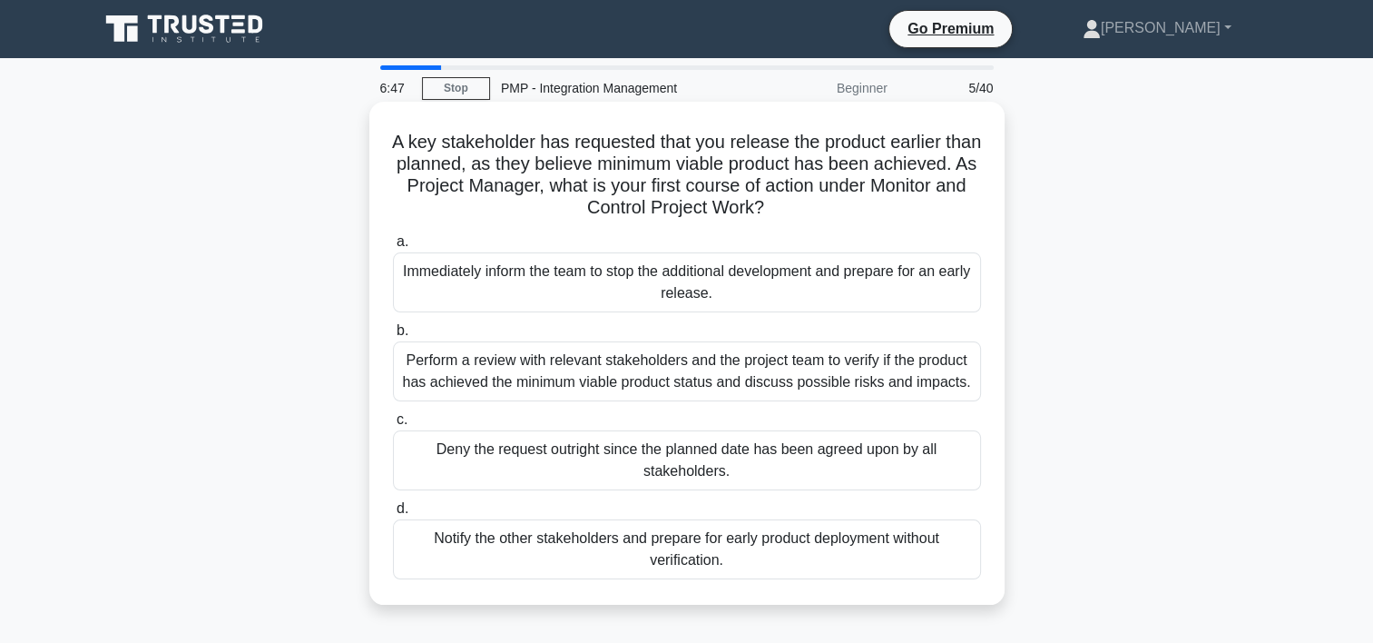
click at [645, 376] on div "Perform a review with relevant stakeholders and the project team to verify if t…" at bounding box center [687, 371] width 588 height 60
click at [393, 337] on input "b. Perform a review with relevant stakeholders and the project team to verify i…" at bounding box center [393, 331] width 0 height 12
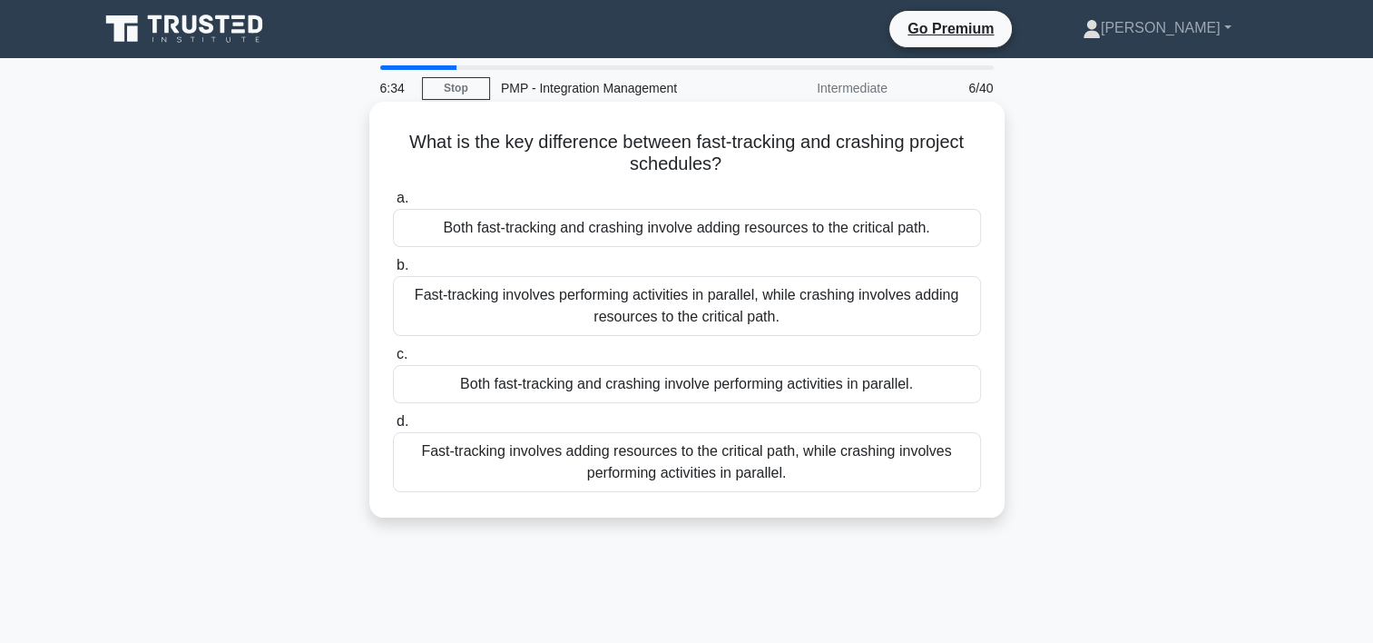
click at [730, 318] on div "Fast-tracking involves performing activities in parallel, while crashing involv…" at bounding box center [687, 306] width 588 height 60
click at [393, 271] on input "b. Fast-tracking involves performing activities in parallel, while crashing inv…" at bounding box center [393, 266] width 0 height 12
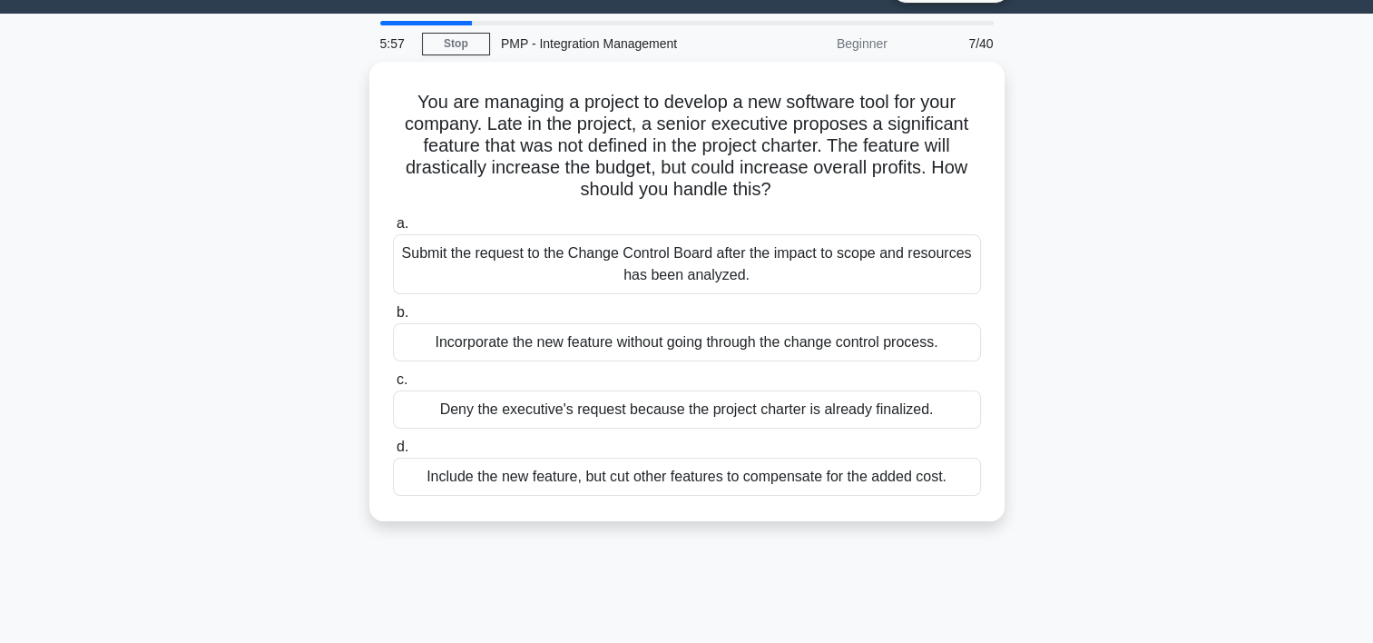
scroll to position [50, 0]
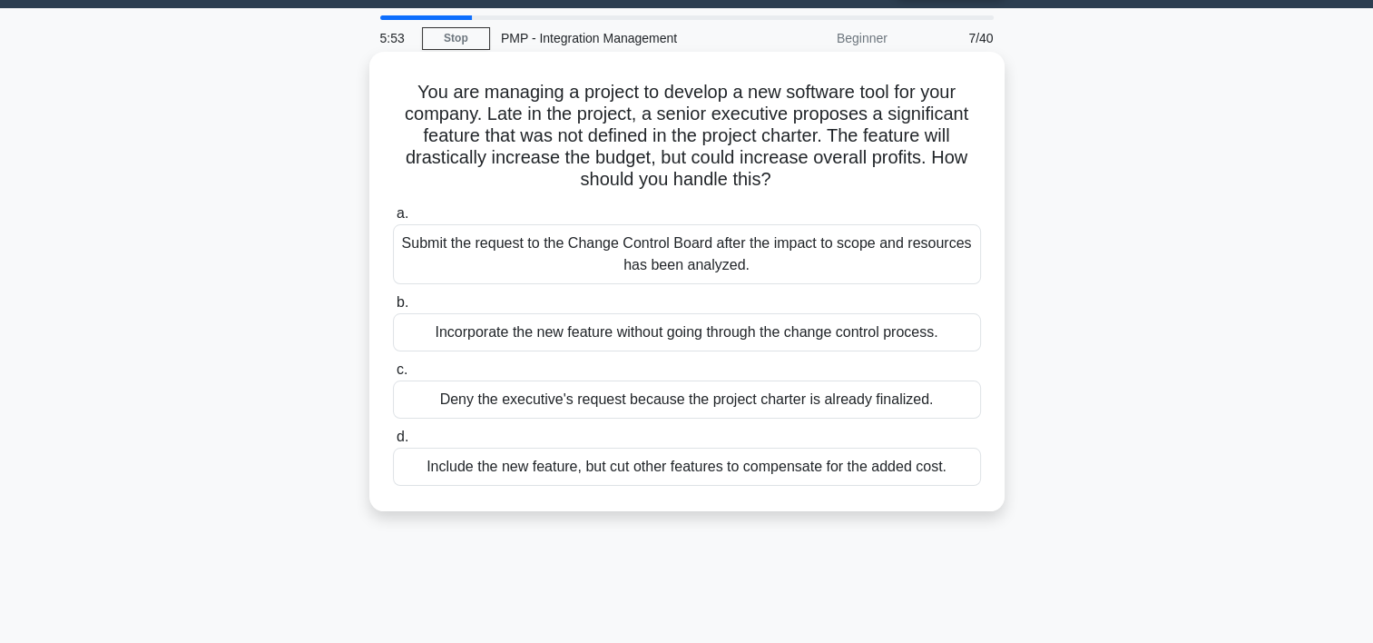
click at [726, 267] on div "Submit the request to the Change Control Board after the impact to scope and re…" at bounding box center [687, 254] width 588 height 60
click at [393, 220] on input "a. Submit the request to the Change Control Board after the impact to scope and…" at bounding box center [393, 214] width 0 height 12
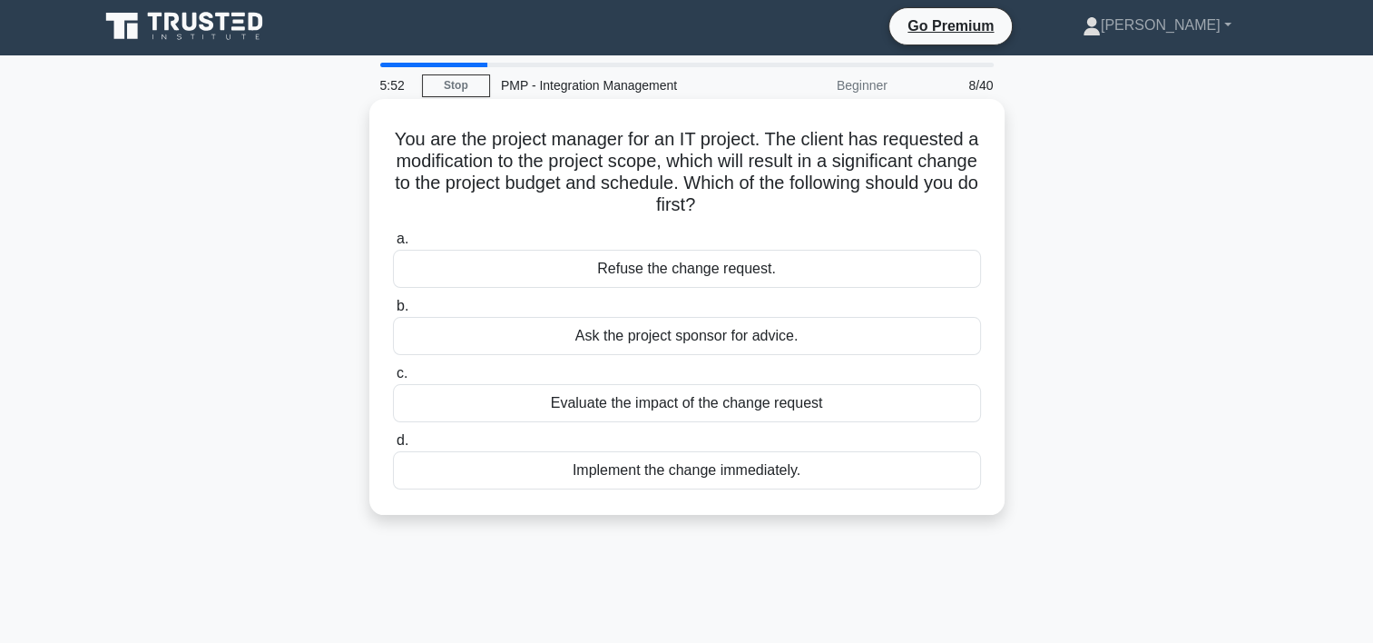
scroll to position [0, 0]
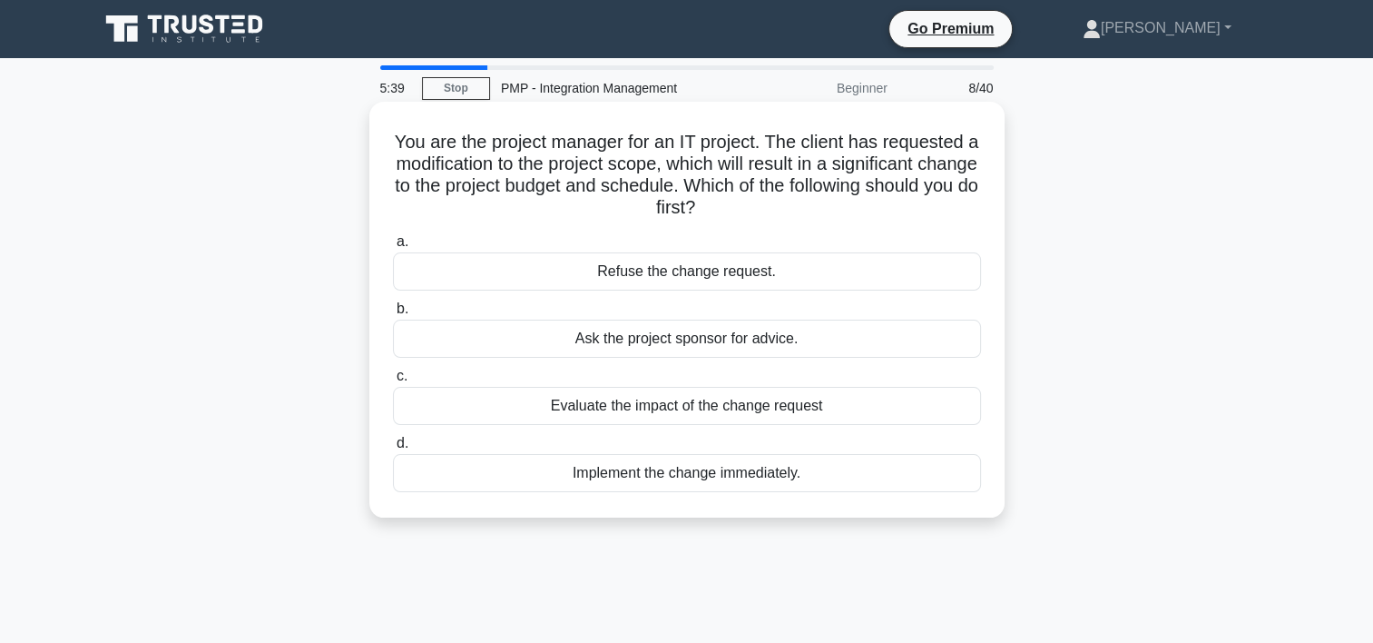
click at [813, 412] on div "Evaluate the impact of the change request" at bounding box center [687, 406] width 588 height 38
click at [393, 382] on input "c. Evaluate the impact of the change request" at bounding box center [393, 376] width 0 height 12
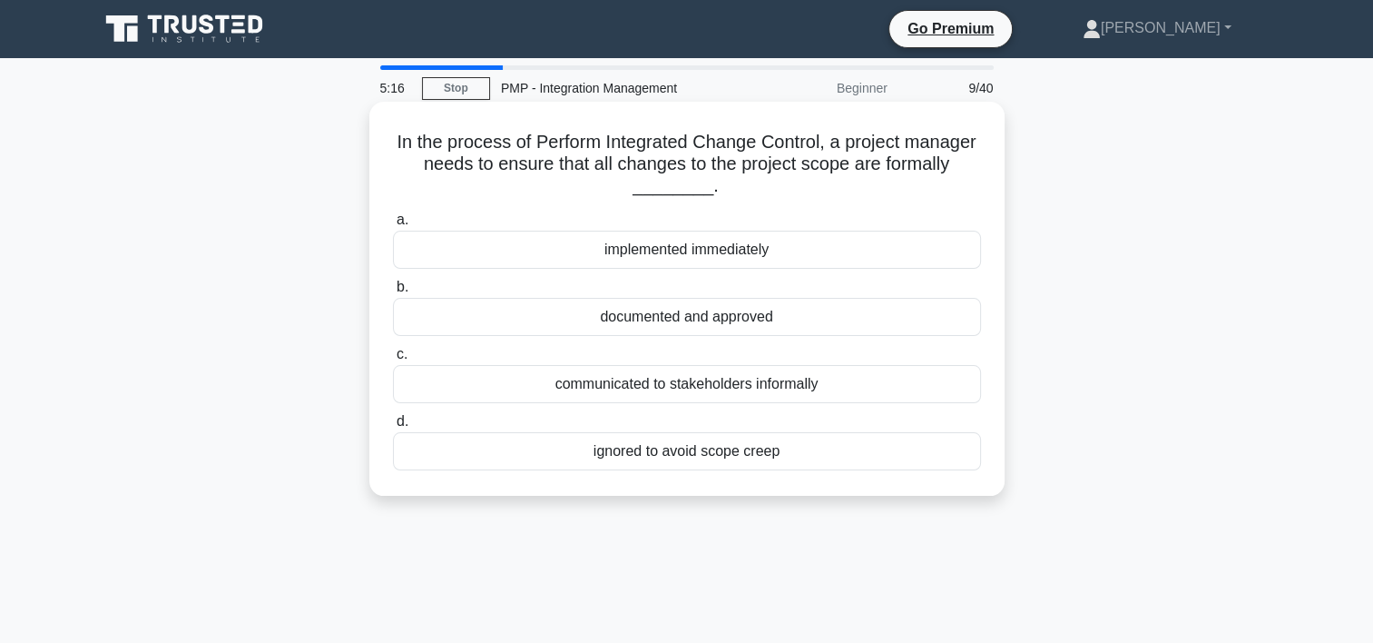
click at [693, 316] on div "documented and approved" at bounding box center [687, 317] width 588 height 38
click at [393, 293] on input "b. documented and approved" at bounding box center [393, 287] width 0 height 12
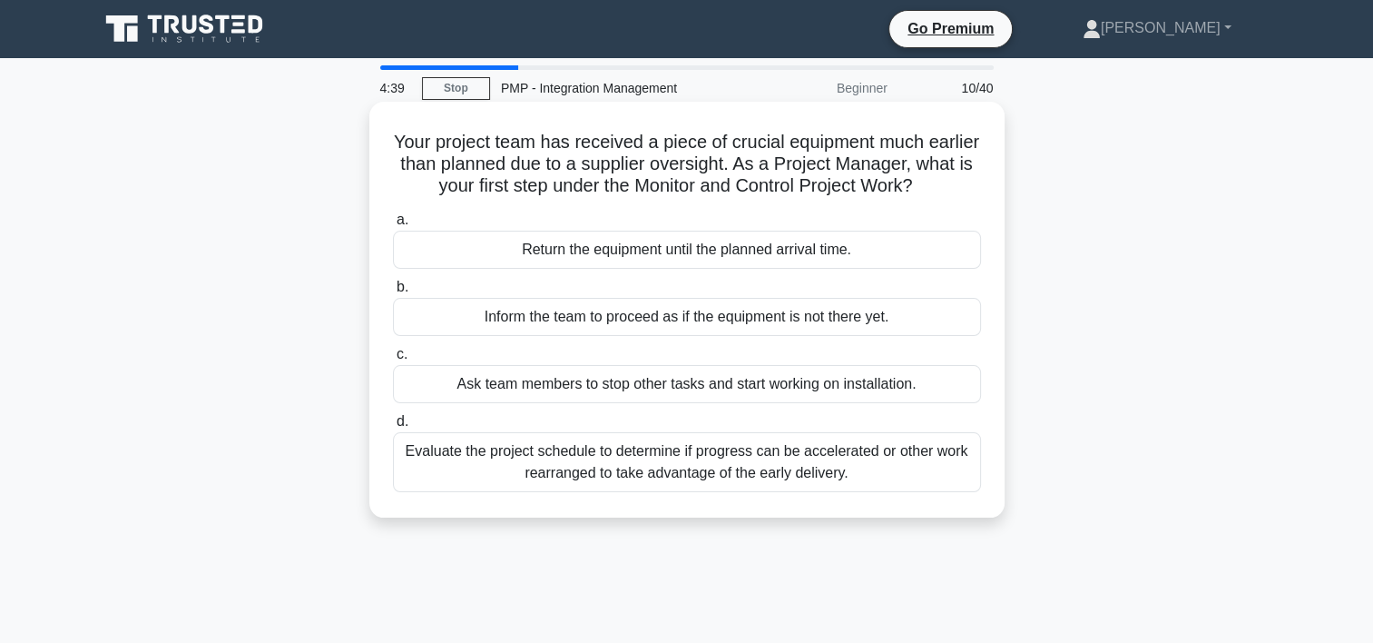
click at [722, 472] on div "Evaluate the project schedule to determine if progress can be accelerated or ot…" at bounding box center [687, 462] width 588 height 60
click at [393, 428] on input "d. Evaluate the project schedule to determine if progress can be accelerated or…" at bounding box center [393, 422] width 0 height 12
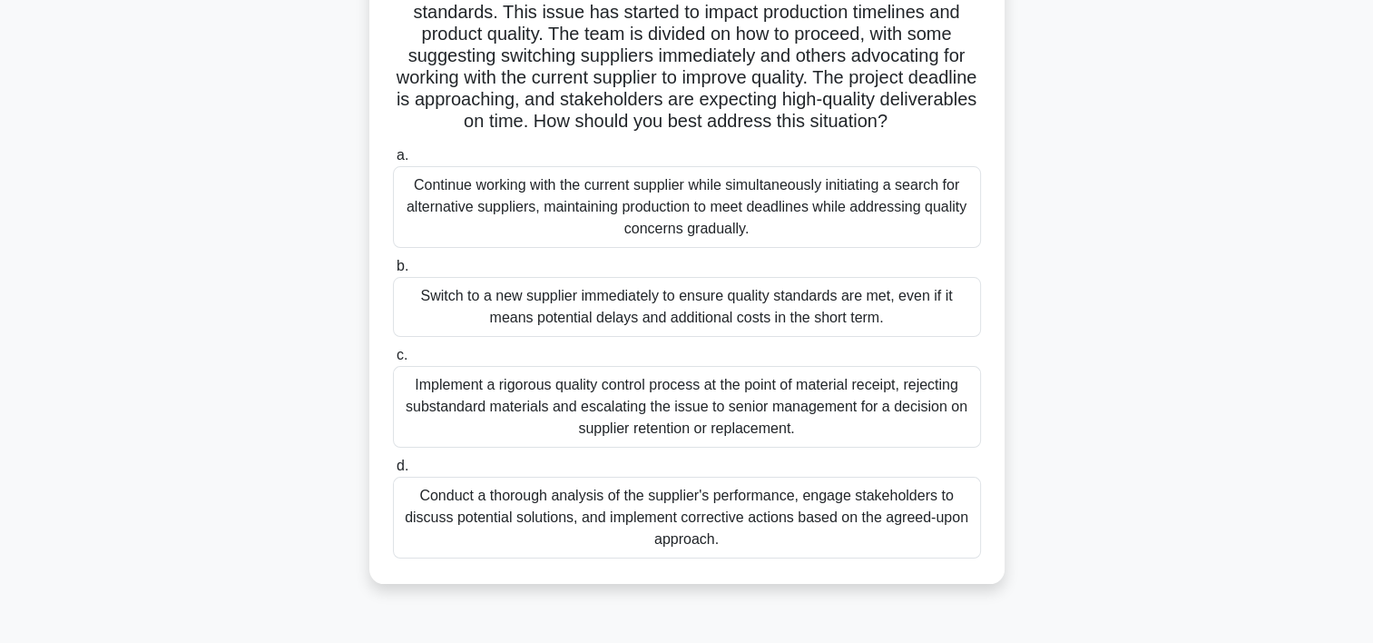
scroll to position [217, 0]
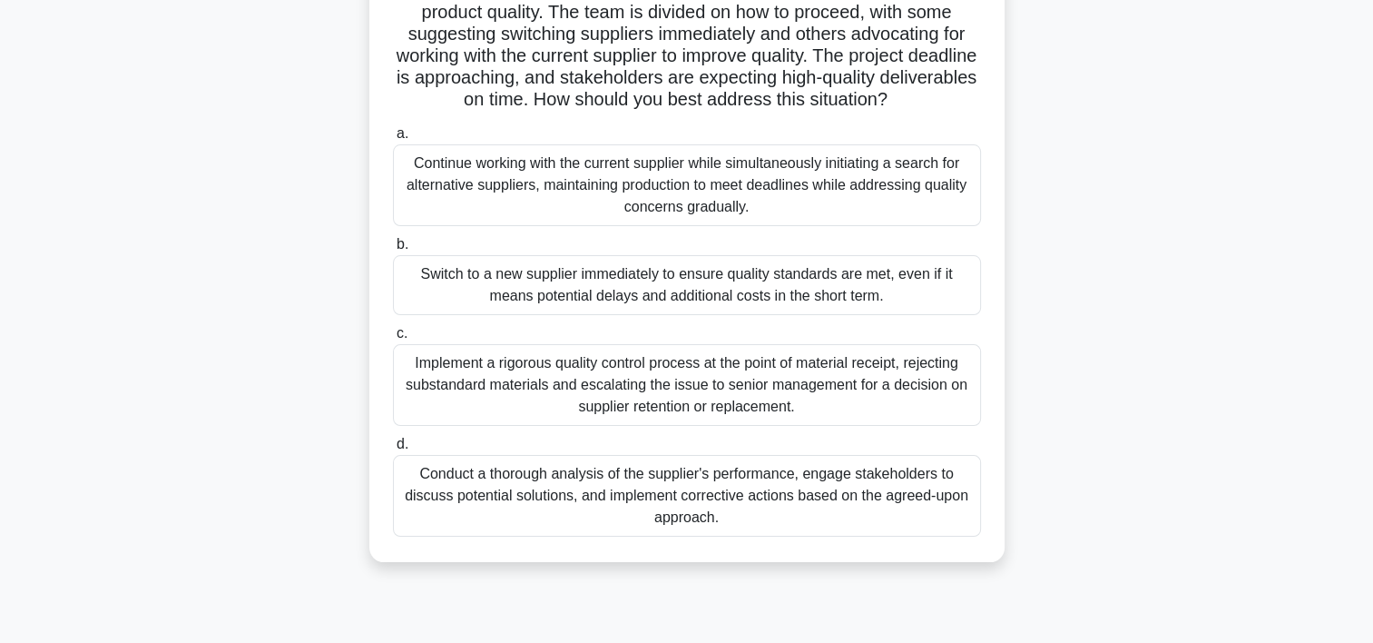
click at [861, 486] on div "Conduct a thorough analysis of the supplier's performance, engage stakeholders …" at bounding box center [687, 496] width 588 height 82
click at [393, 450] on input "d. Conduct a thorough analysis of the supplier's performance, engage stakeholde…" at bounding box center [393, 444] width 0 height 12
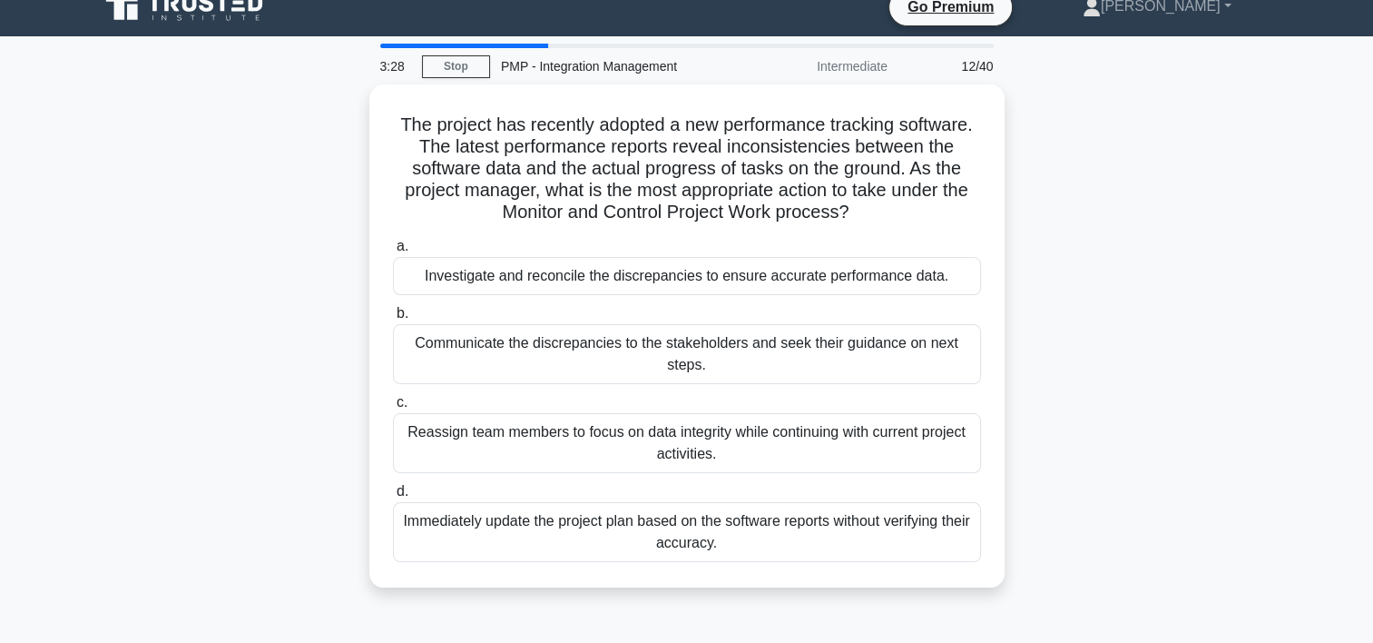
scroll to position [24, 0]
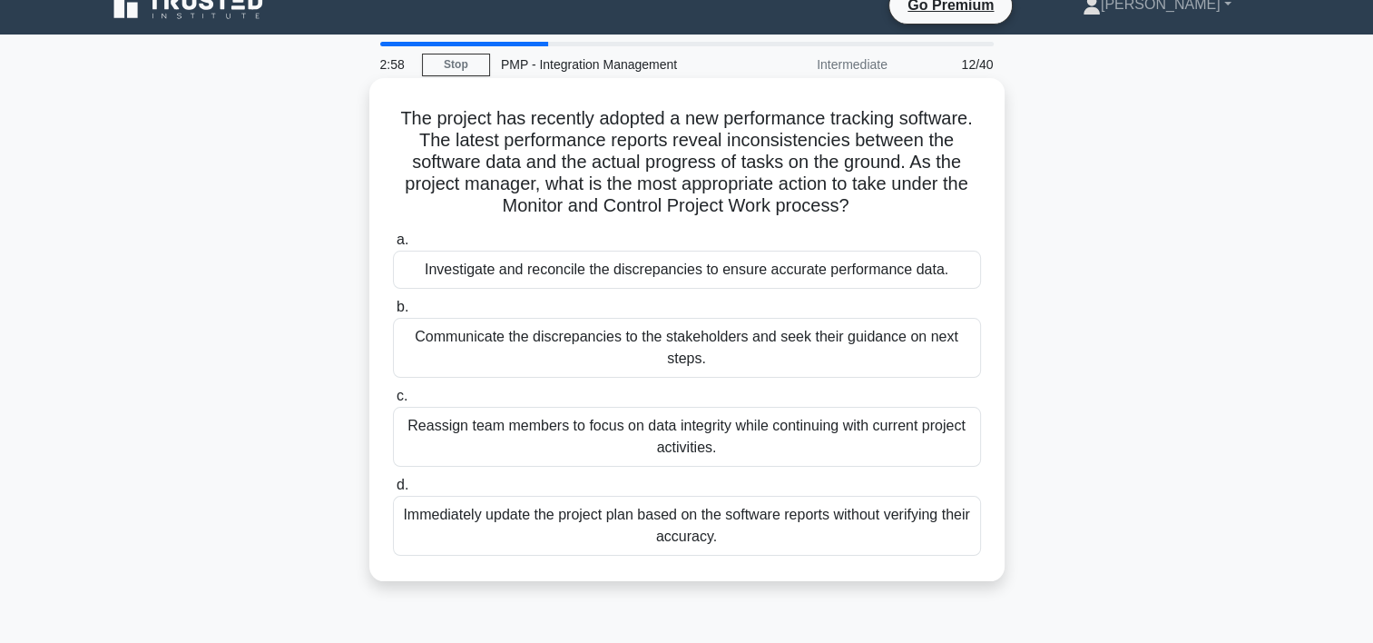
click at [899, 350] on div "Communicate the discrepancies to the stakeholders and seek their guidance on ne…" at bounding box center [687, 348] width 588 height 60
click at [393, 313] on input "b. Communicate the discrepancies to the stakeholders and seek their guidance on…" at bounding box center [393, 307] width 0 height 12
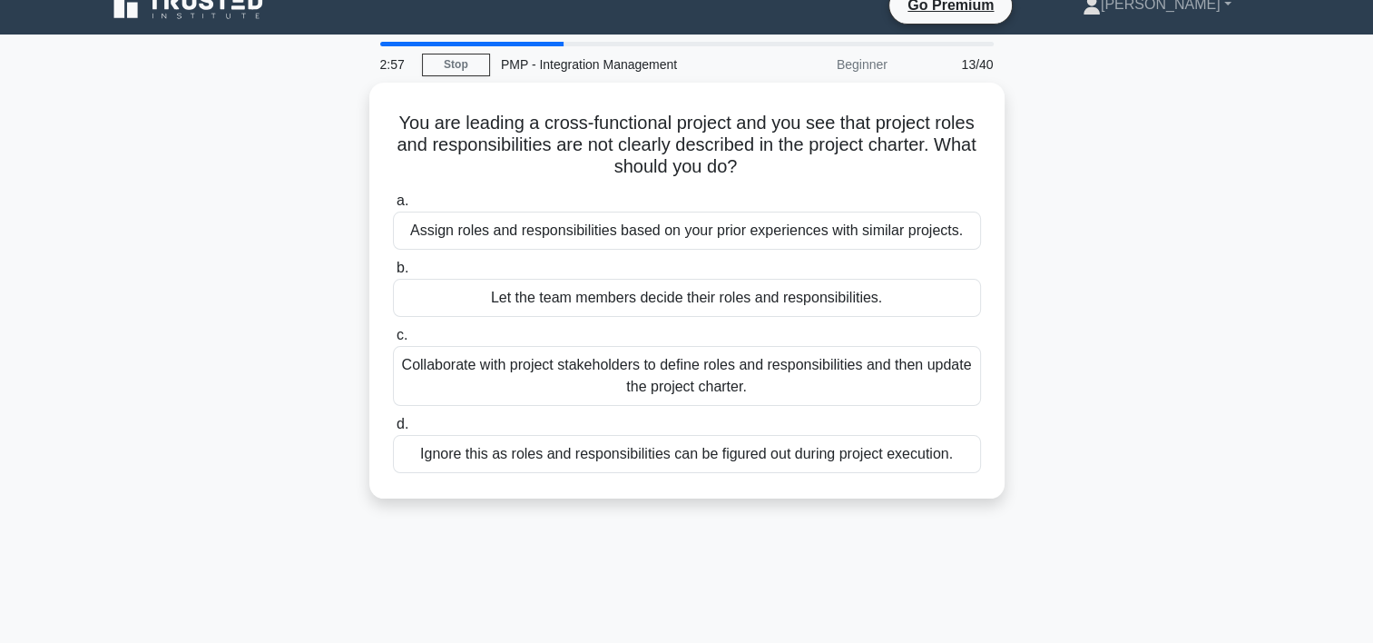
scroll to position [0, 0]
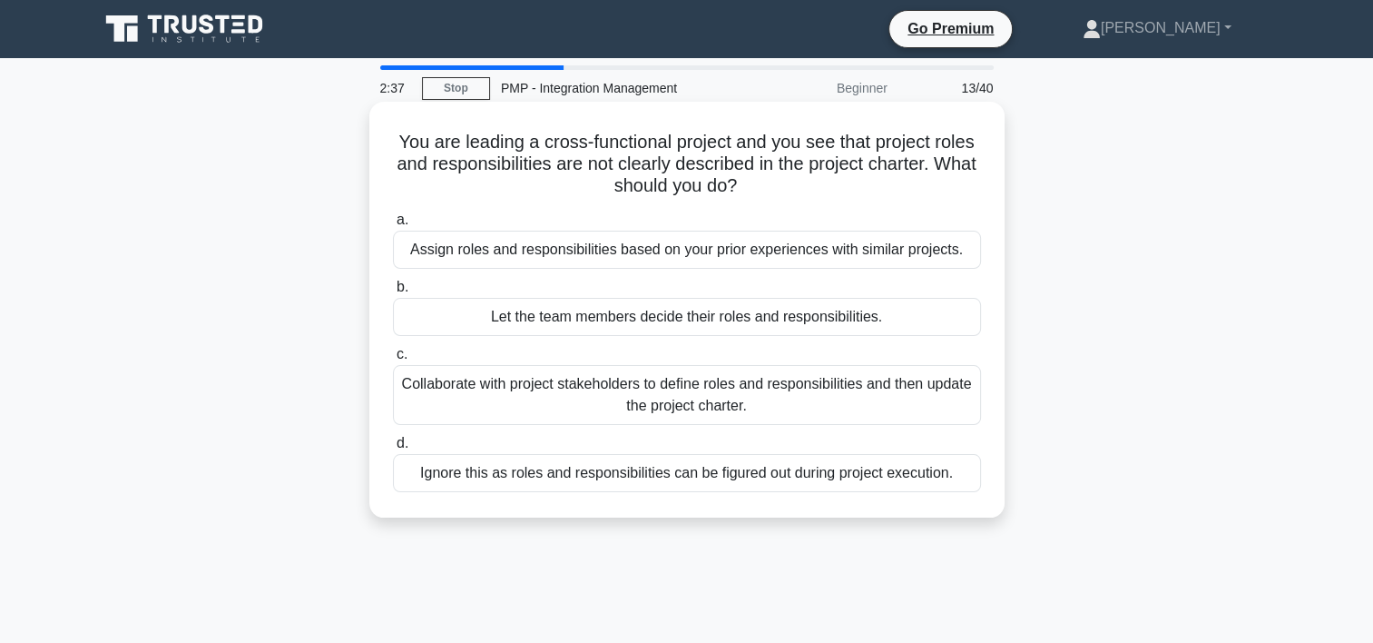
click at [719, 388] on div "Collaborate with project stakeholders to define roles and responsibilities and …" at bounding box center [687, 395] width 588 height 60
click at [393, 360] on input "c. Collaborate with project stakeholders to define roles and responsibilities a…" at bounding box center [393, 355] width 0 height 12
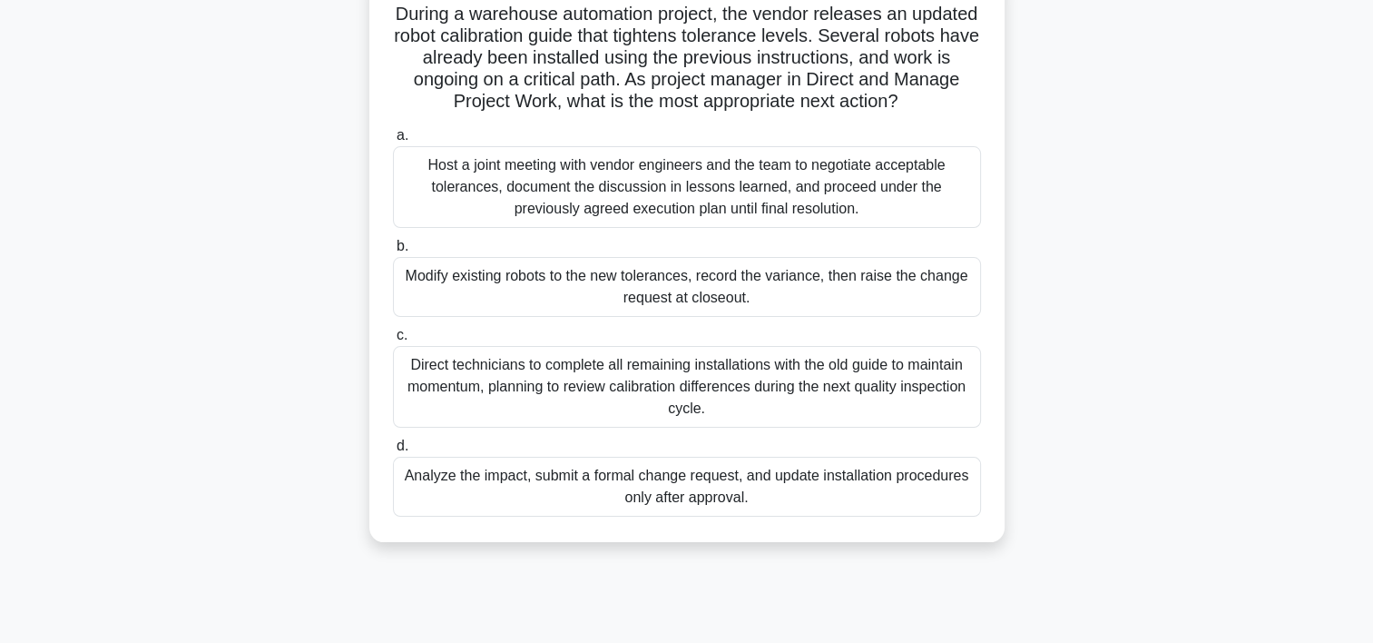
scroll to position [134, 0]
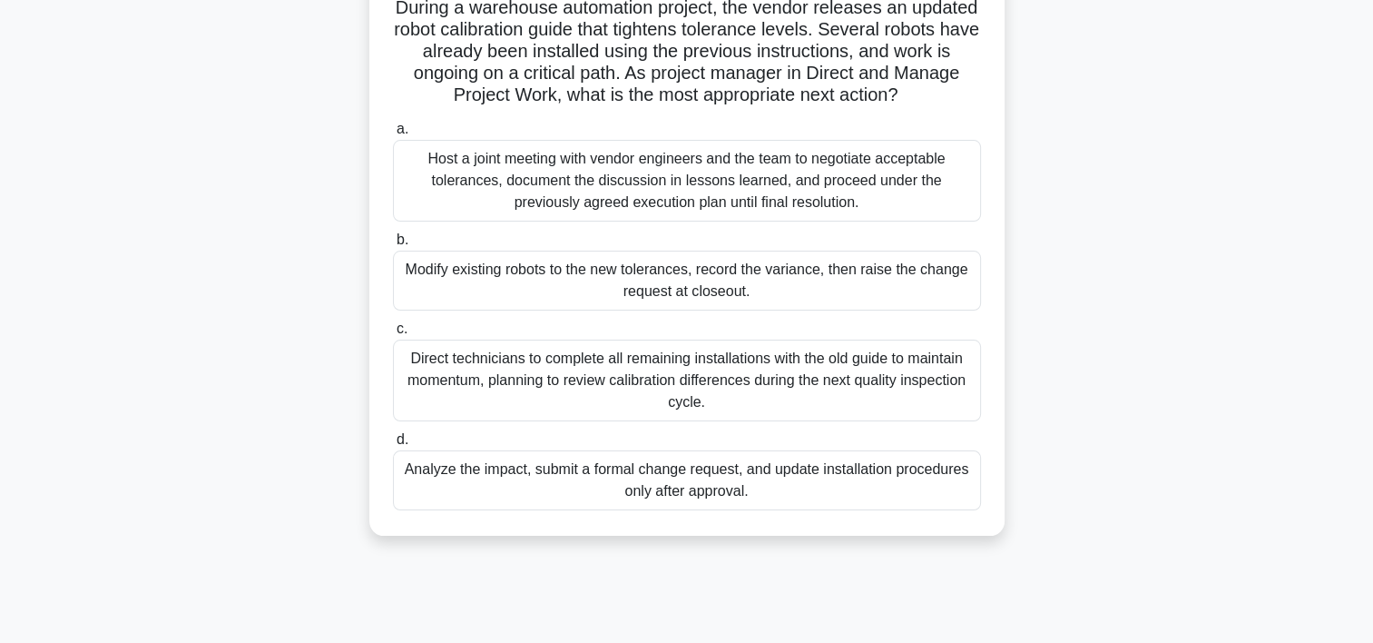
click at [734, 486] on div "Analyze the impact, submit a formal change request, and update installation pro…" at bounding box center [687, 480] width 588 height 60
click at [393, 446] on input "d. Analyze the impact, submit a formal change request, and update installation …" at bounding box center [393, 440] width 0 height 12
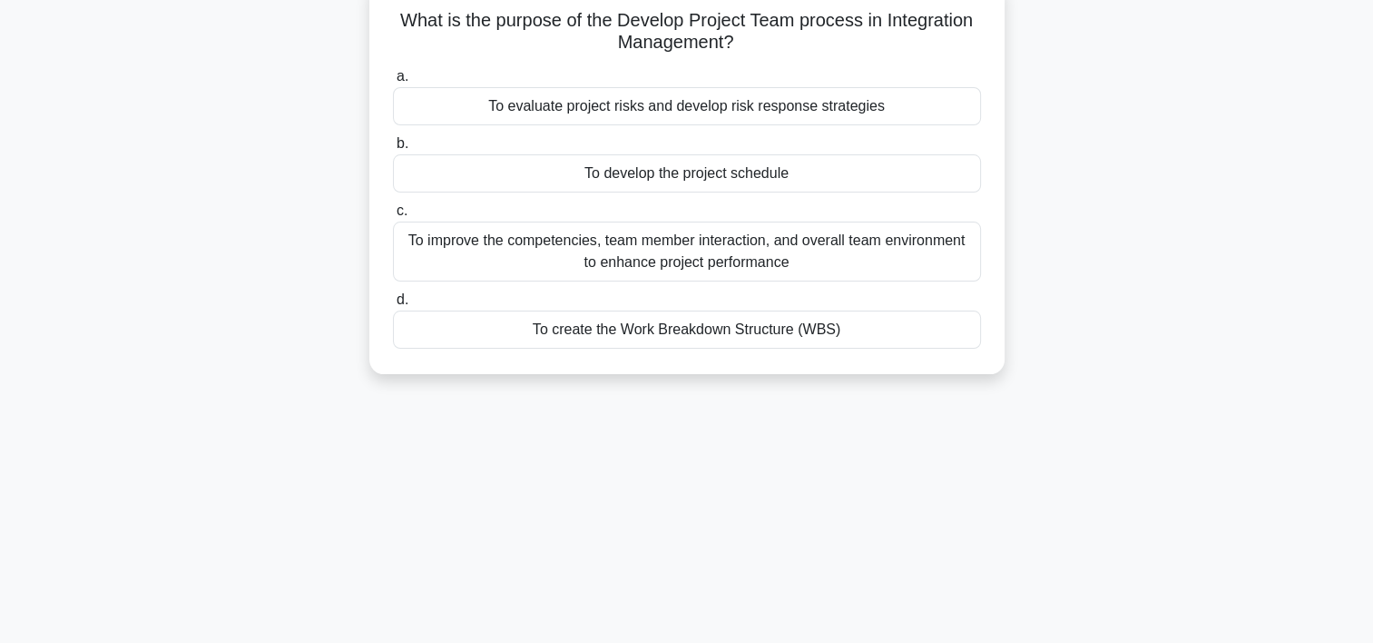
scroll to position [0, 0]
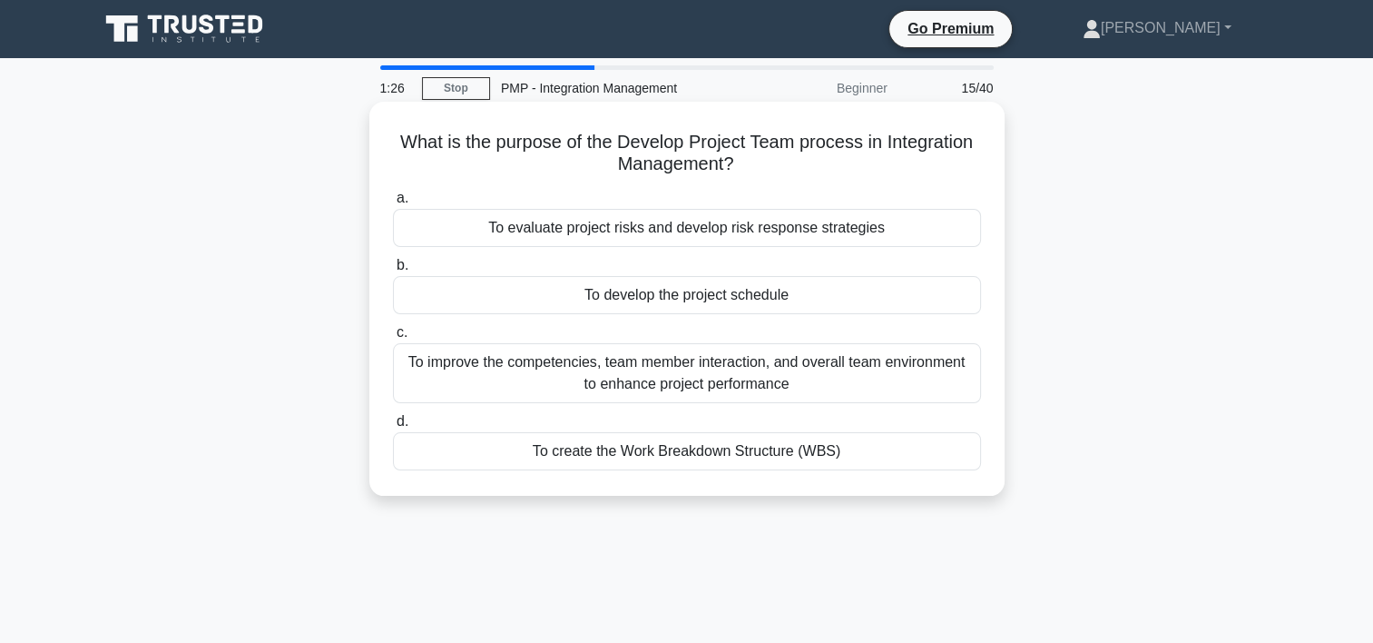
click at [756, 385] on div "To improve the competencies, team member interaction, and overall team environm…" at bounding box center [687, 373] width 588 height 60
click at [393, 339] on input "c. To improve the competencies, team member interaction, and overall team envir…" at bounding box center [393, 333] width 0 height 12
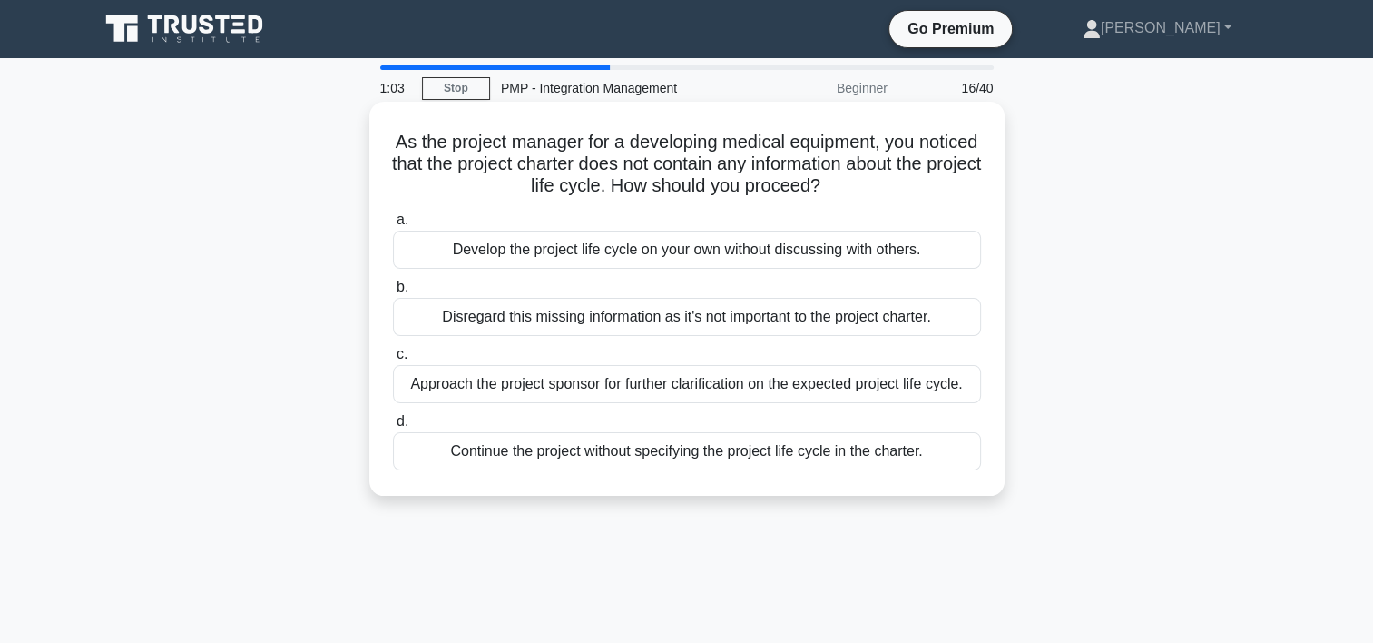
click at [665, 388] on div "Approach the project sponsor for further clarification on the expected project …" at bounding box center [687, 384] width 588 height 38
click at [393, 360] on input "c. Approach the project sponsor for further clarification on the expected proje…" at bounding box center [393, 355] width 0 height 12
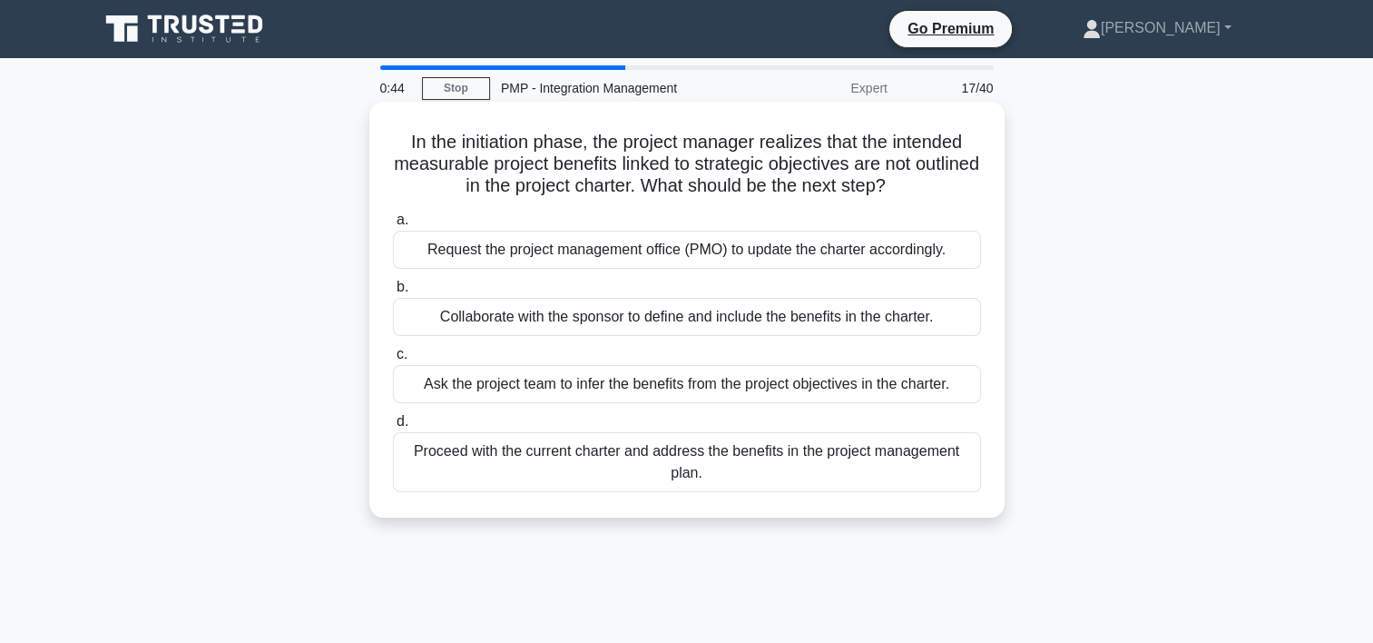
click at [686, 322] on div "Collaborate with the sponsor to define and include the benefits in the charter." at bounding box center [687, 317] width 588 height 38
click at [393, 293] on input "b. Collaborate with the sponsor to define and include the benefits in the chart…" at bounding box center [393, 287] width 0 height 12
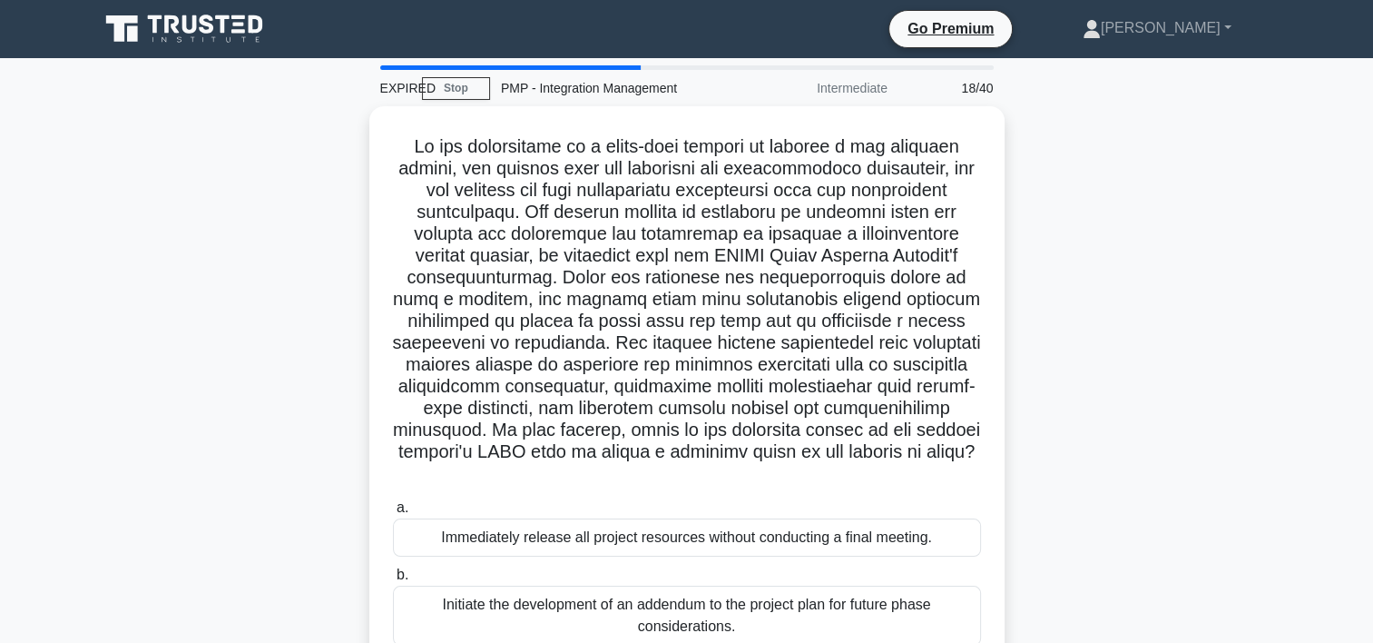
scroll to position [5, 0]
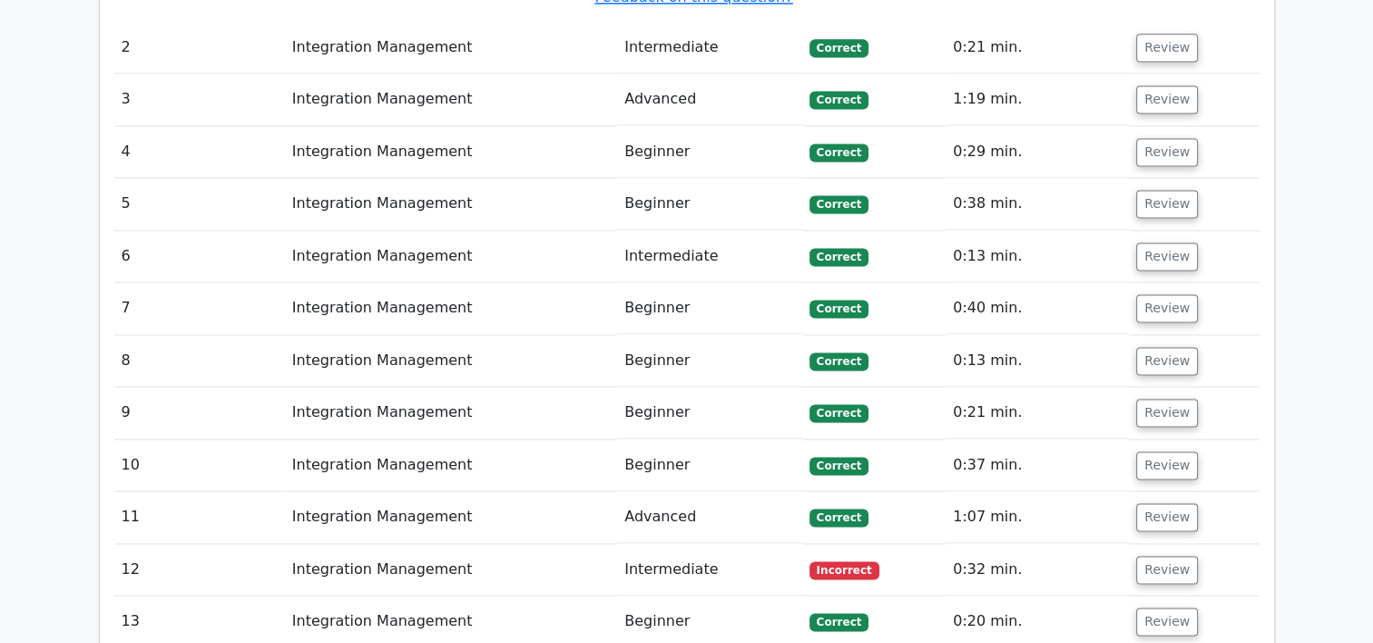
scroll to position [2571, 0]
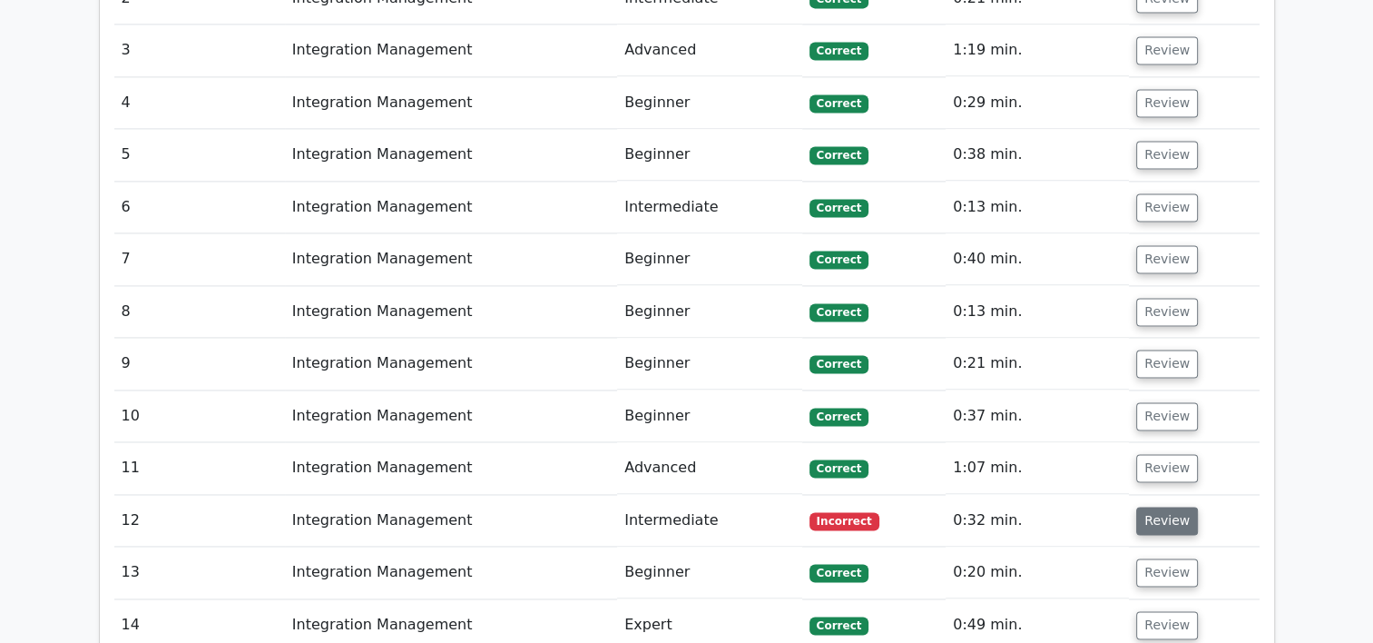
click at [1164, 506] on button "Review" at bounding box center [1167, 520] width 62 height 28
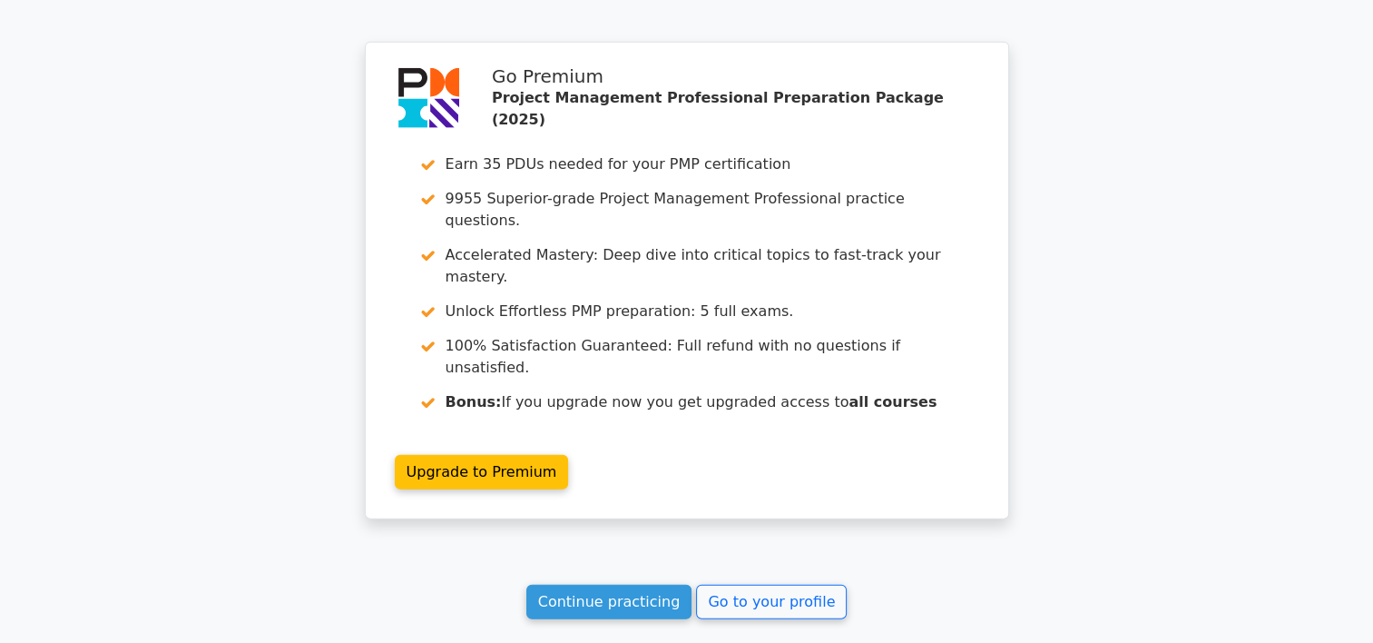
scroll to position [4357, 0]
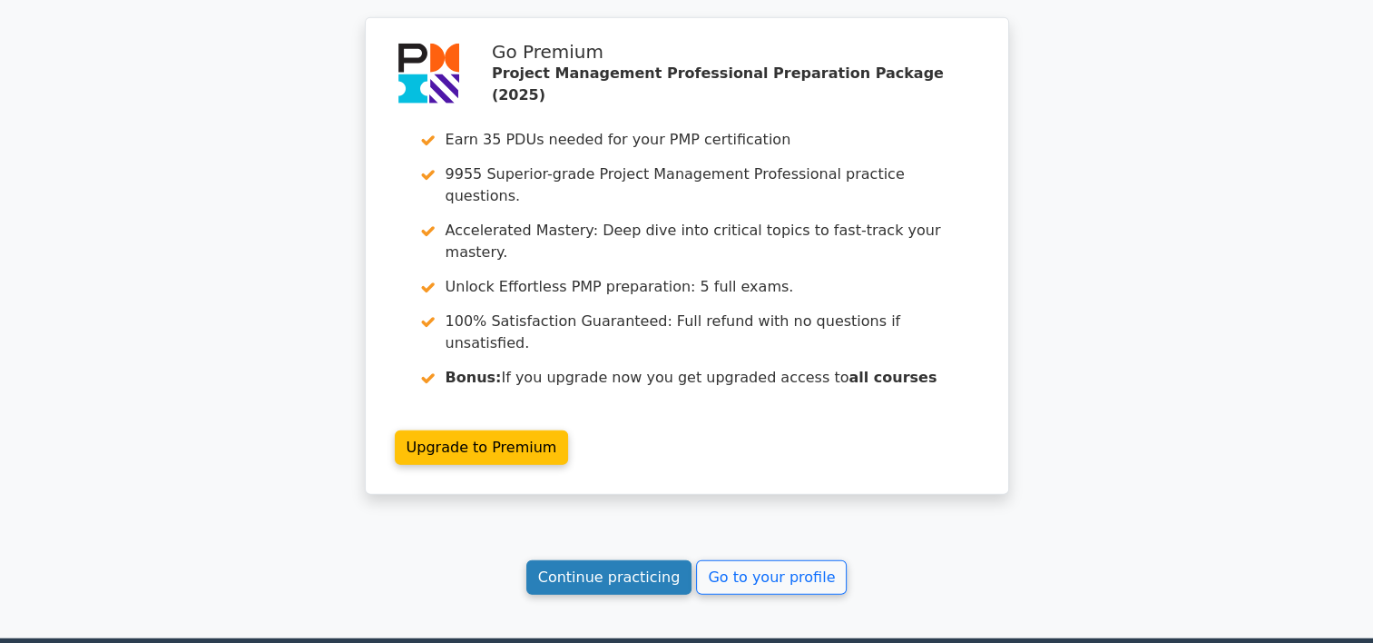
click at [645, 560] on link "Continue practicing" at bounding box center [609, 577] width 166 height 34
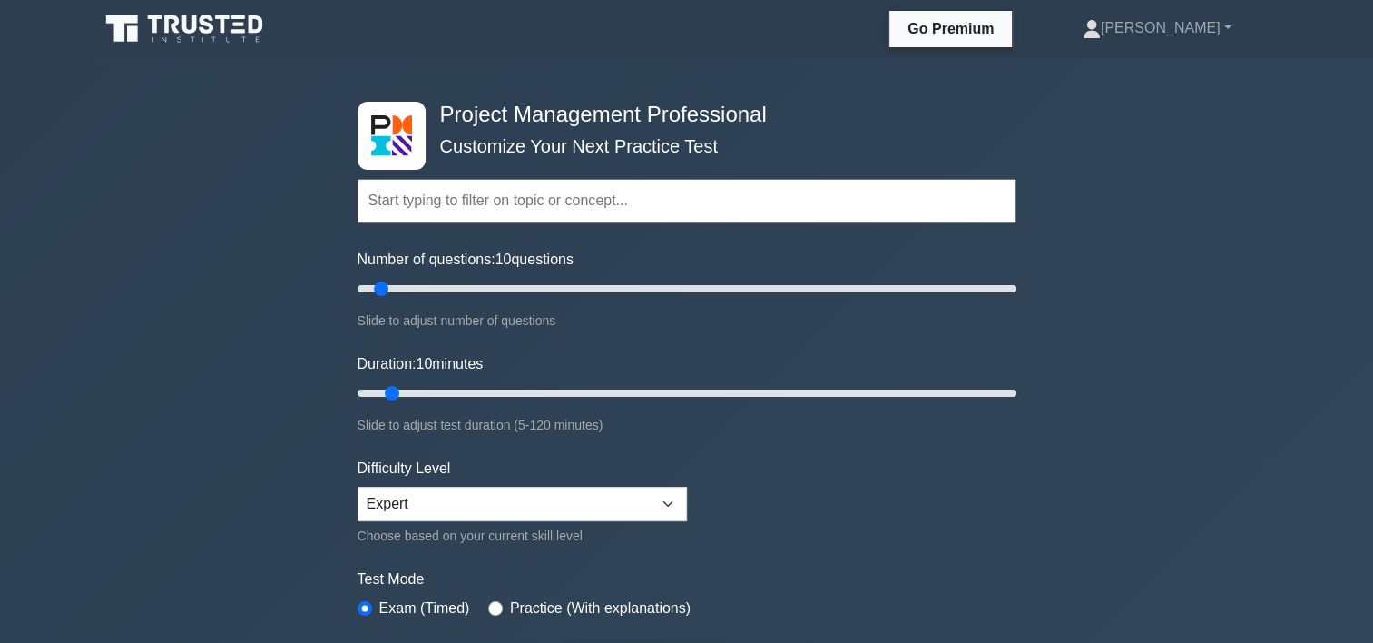
click at [585, 201] on input "text" at bounding box center [687, 201] width 659 height 44
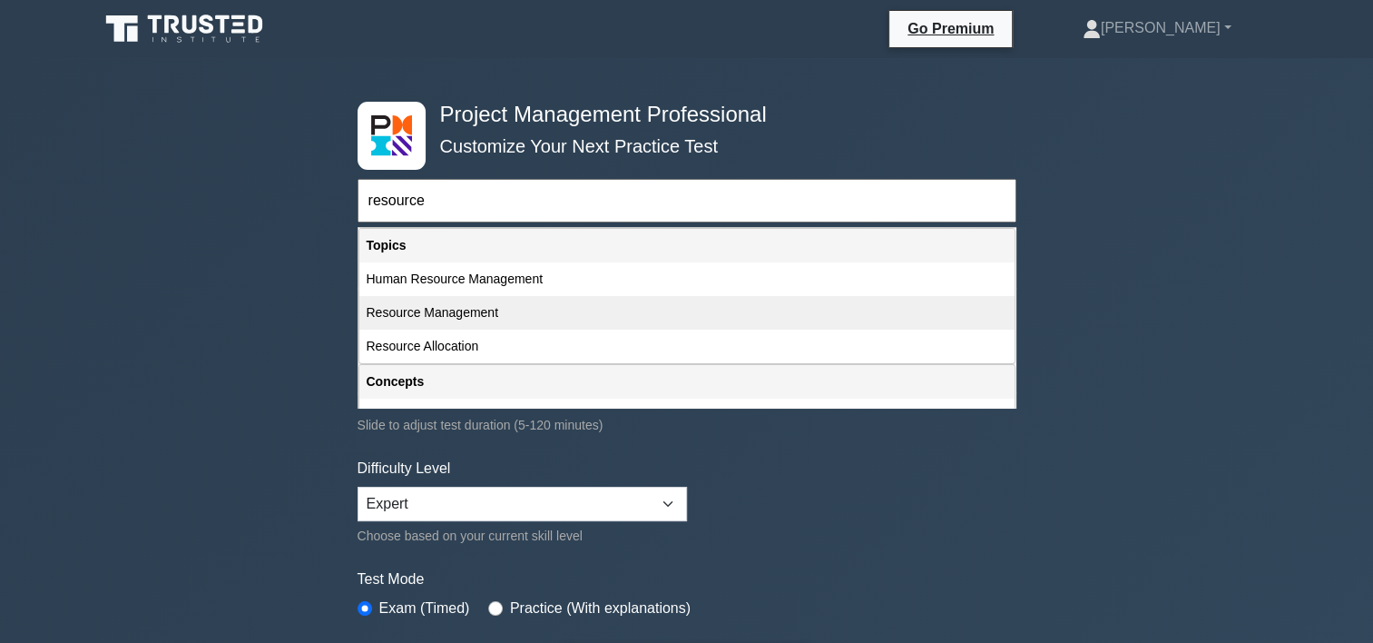
click at [491, 318] on div "Resource Management" at bounding box center [686, 313] width 655 height 34
type input "Resource Management"
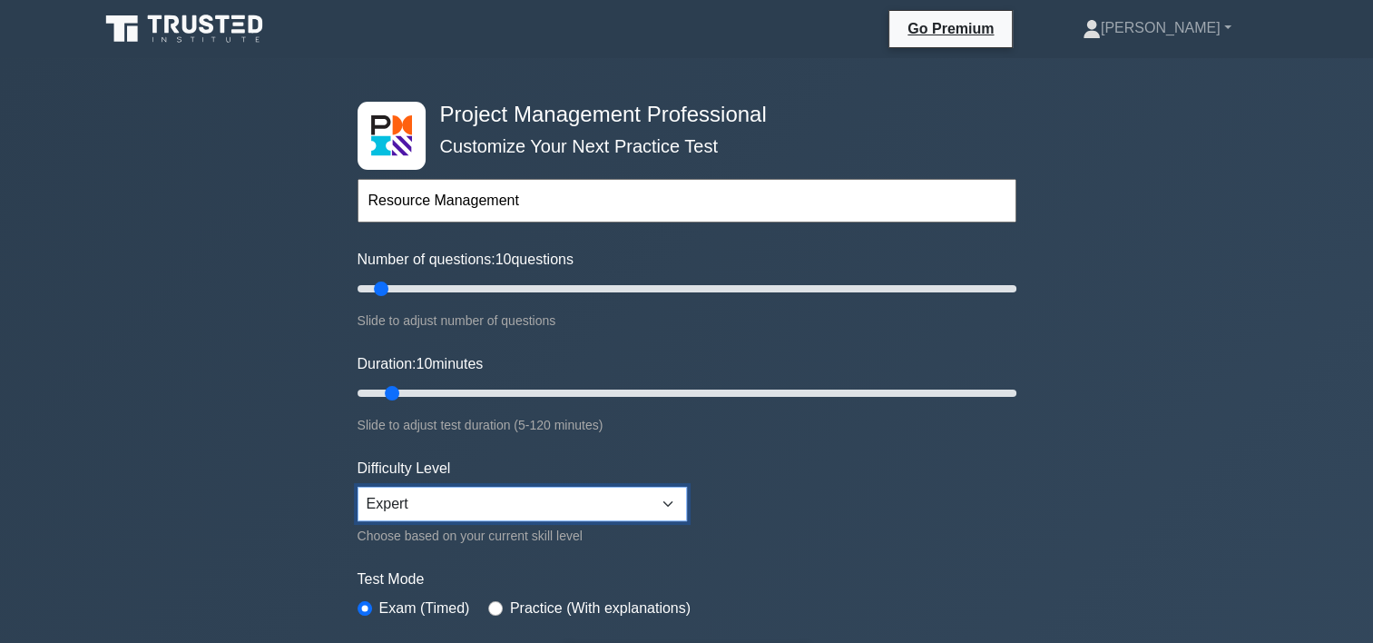
click at [664, 498] on select "Beginner Intermediate Expert" at bounding box center [522, 503] width 329 height 34
click at [358, 486] on select "Beginner Intermediate Expert" at bounding box center [522, 503] width 329 height 34
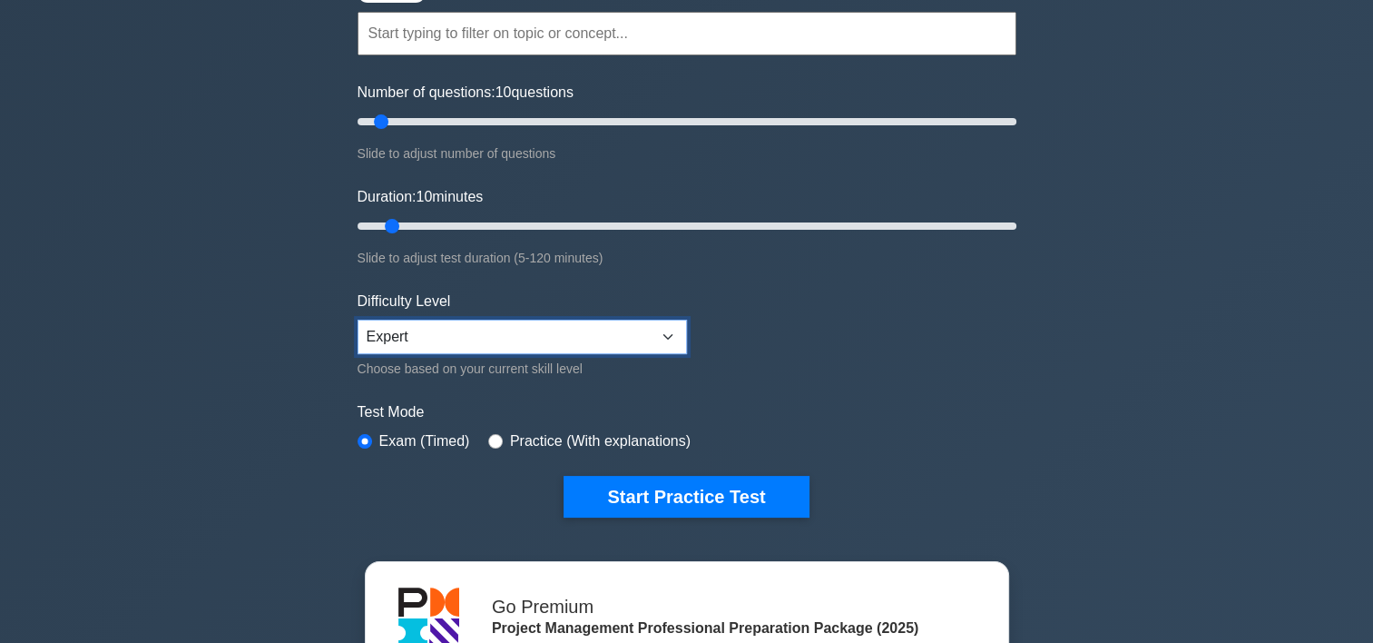
scroll to position [208, 0]
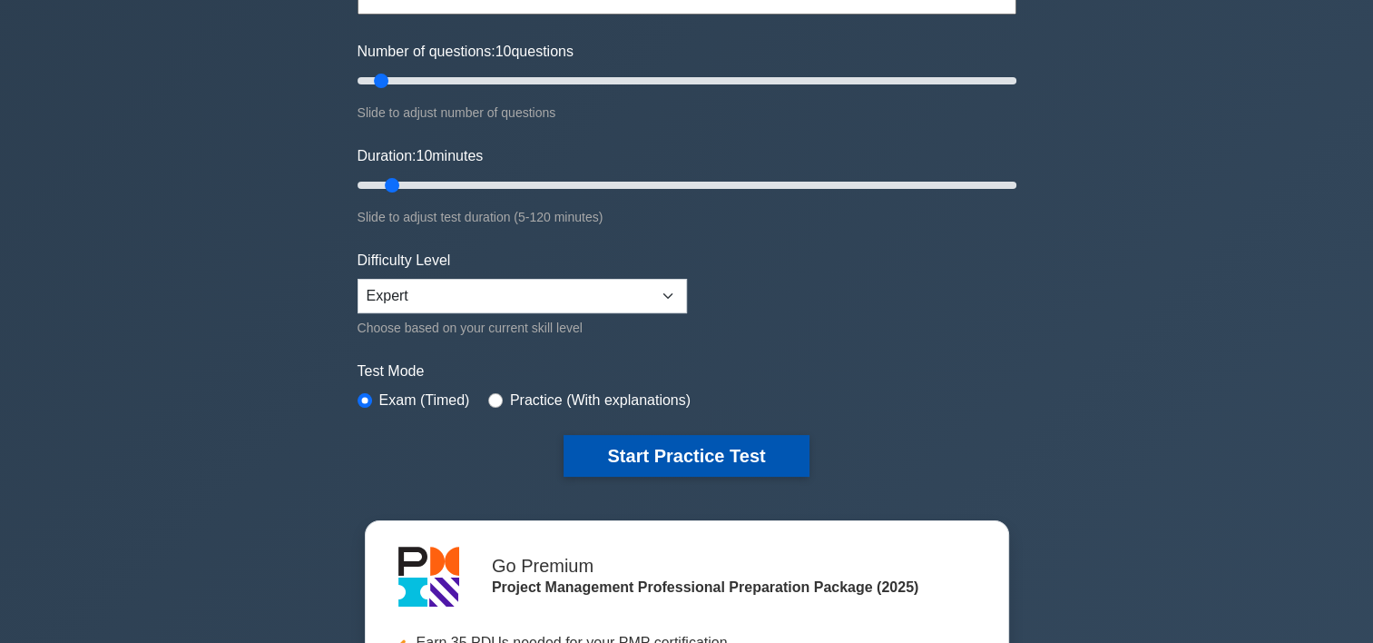
click at [733, 447] on button "Start Practice Test" at bounding box center [686, 456] width 245 height 42
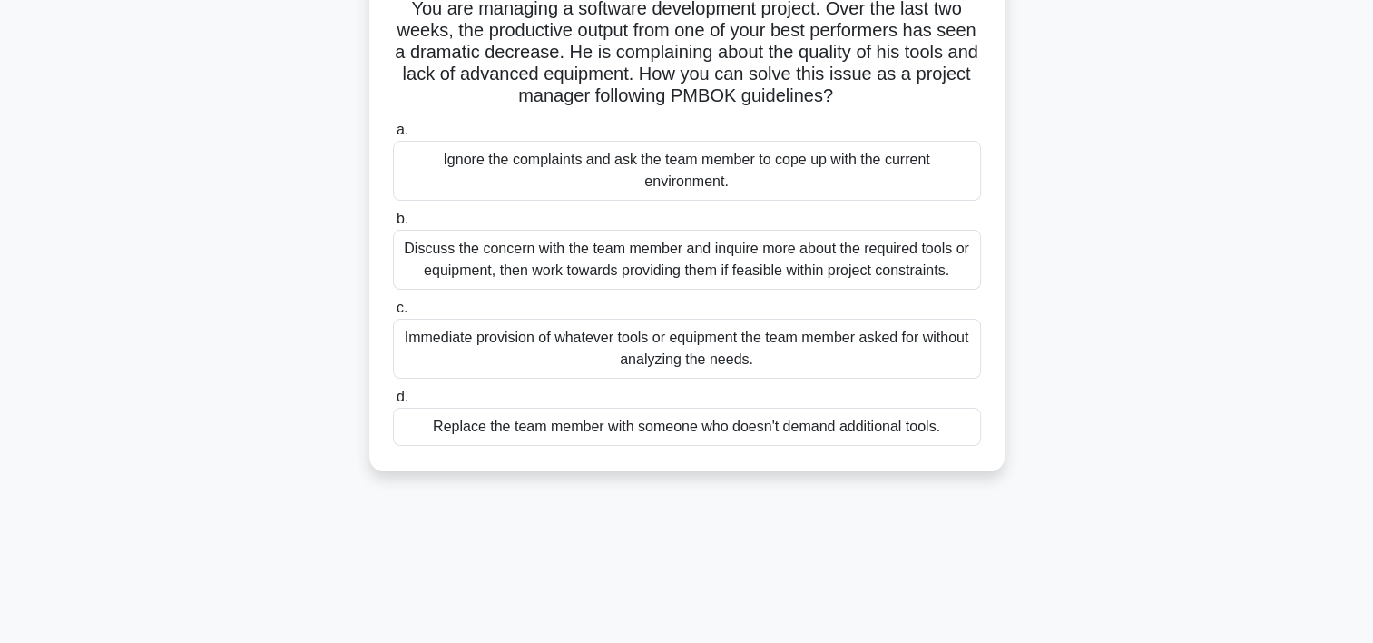
scroll to position [142, 0]
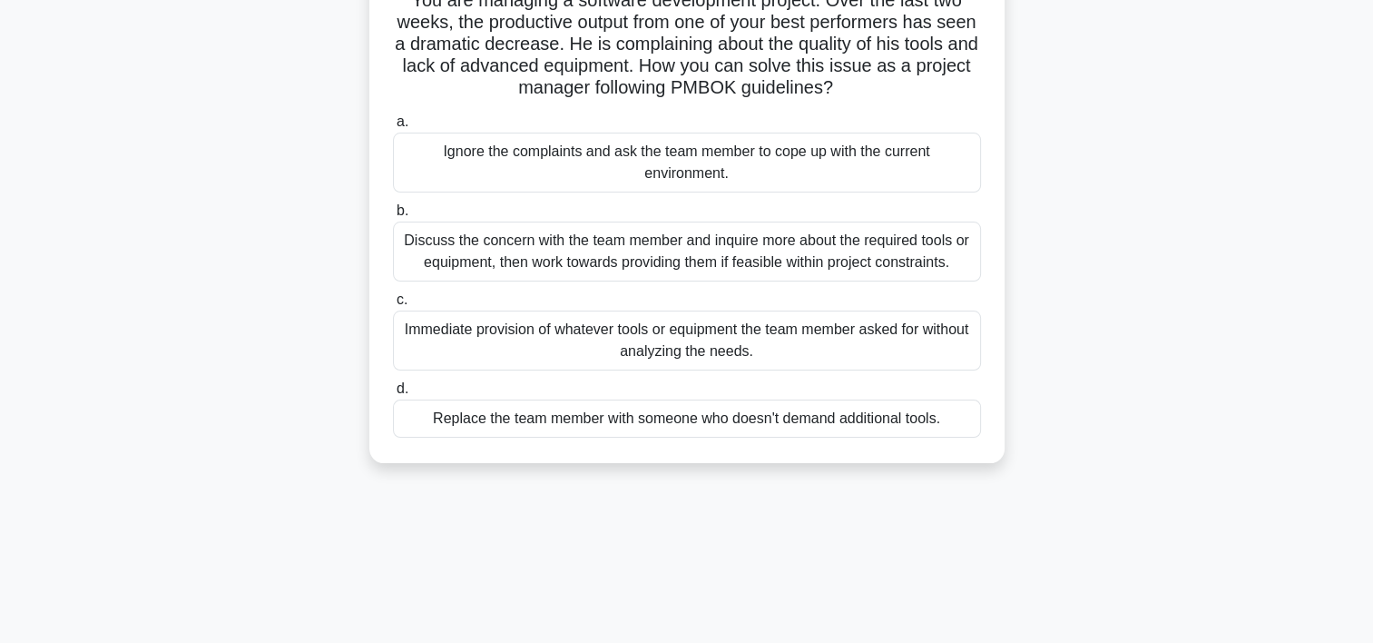
click at [685, 261] on div "Discuss the concern with the team member and inquire more about the required to…" at bounding box center [687, 251] width 588 height 60
click at [393, 217] on input "b. Discuss the concern with the team member and inquire more about the required…" at bounding box center [393, 211] width 0 height 12
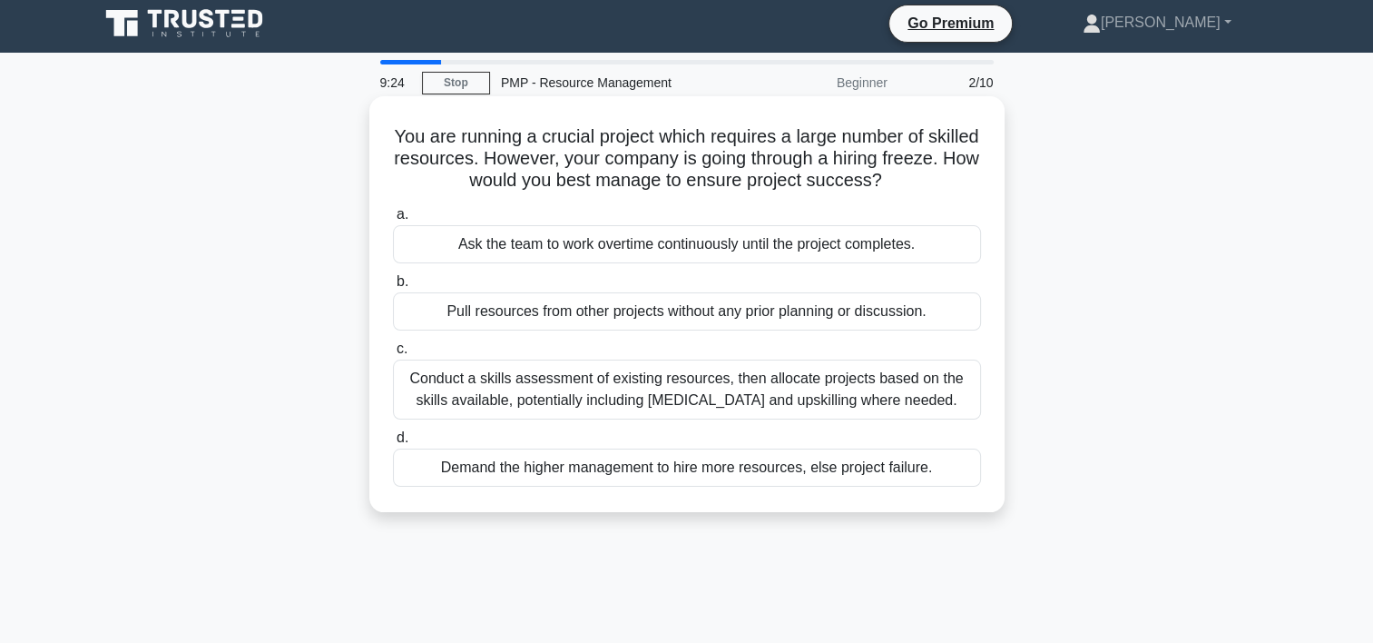
scroll to position [0, 0]
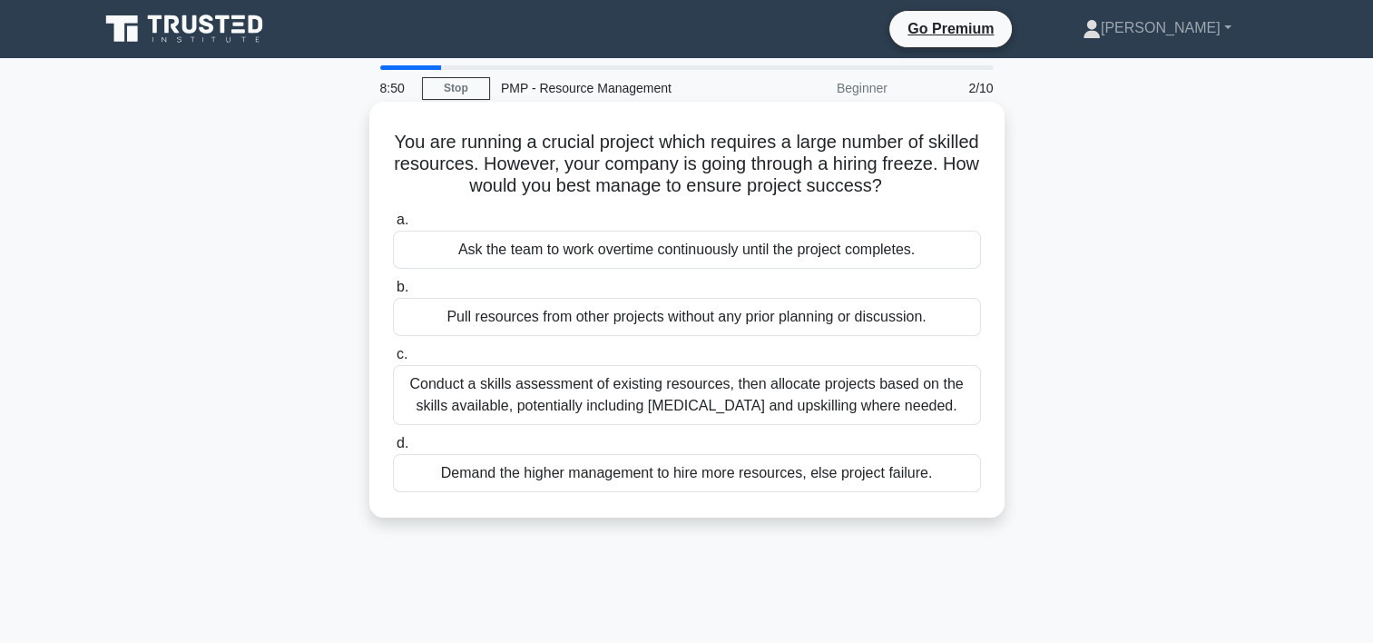
click at [575, 400] on div "Conduct a skills assessment of existing resources, then allocate projects based…" at bounding box center [687, 395] width 588 height 60
click at [393, 360] on input "c. Conduct a skills assessment of existing resources, then allocate projects ba…" at bounding box center [393, 355] width 0 height 12
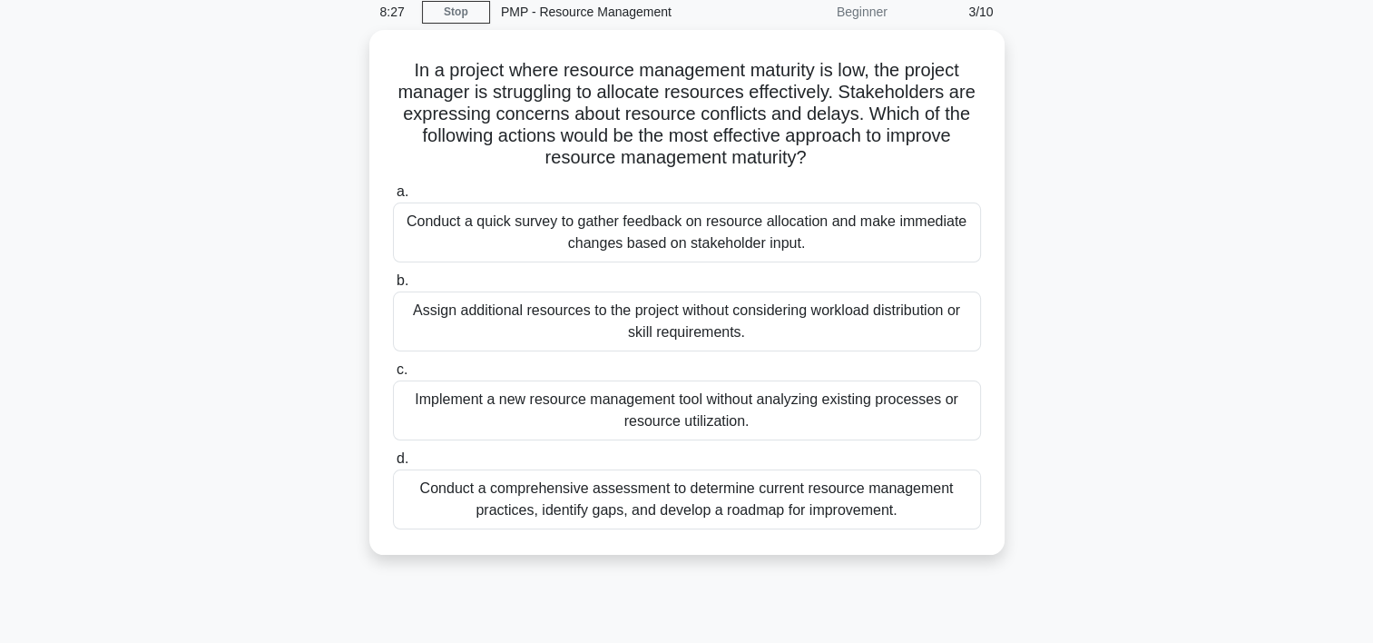
scroll to position [85, 0]
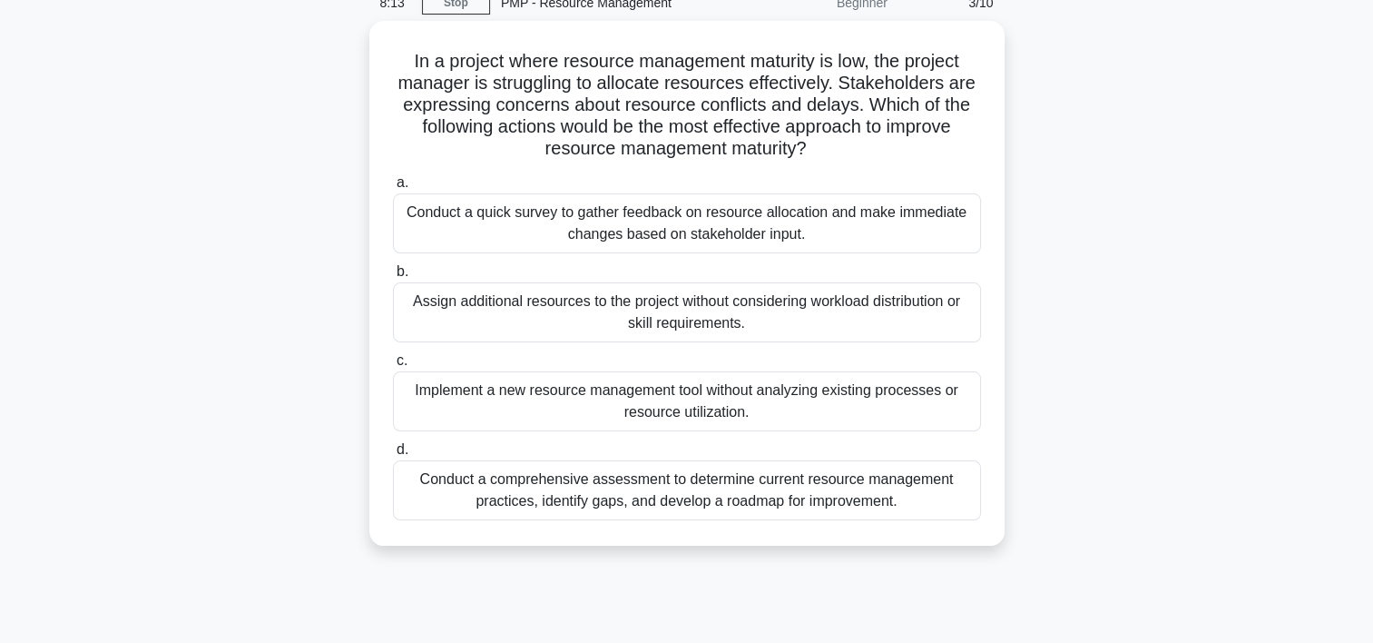
click at [802, 487] on div "Conduct a comprehensive assessment to determine current resource management pra…" at bounding box center [687, 490] width 588 height 60
click at [393, 456] on input "d. Conduct a comprehensive assessment to determine current resource management …" at bounding box center [393, 450] width 0 height 12
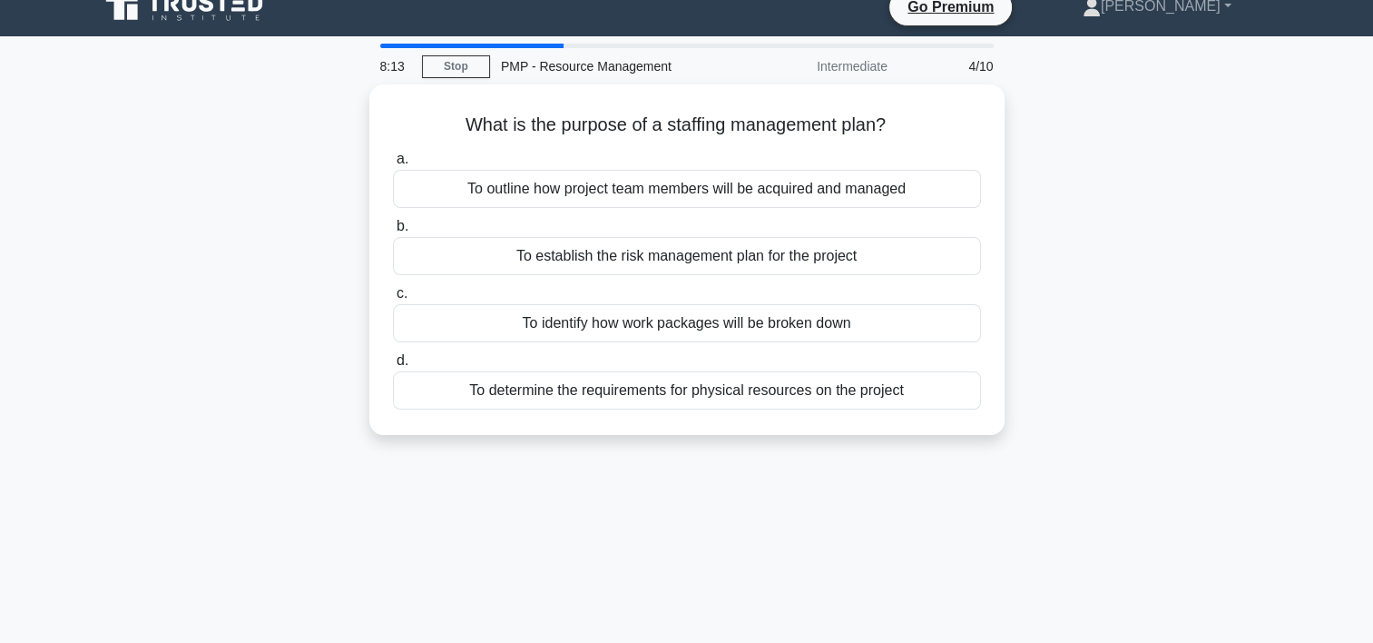
scroll to position [0, 0]
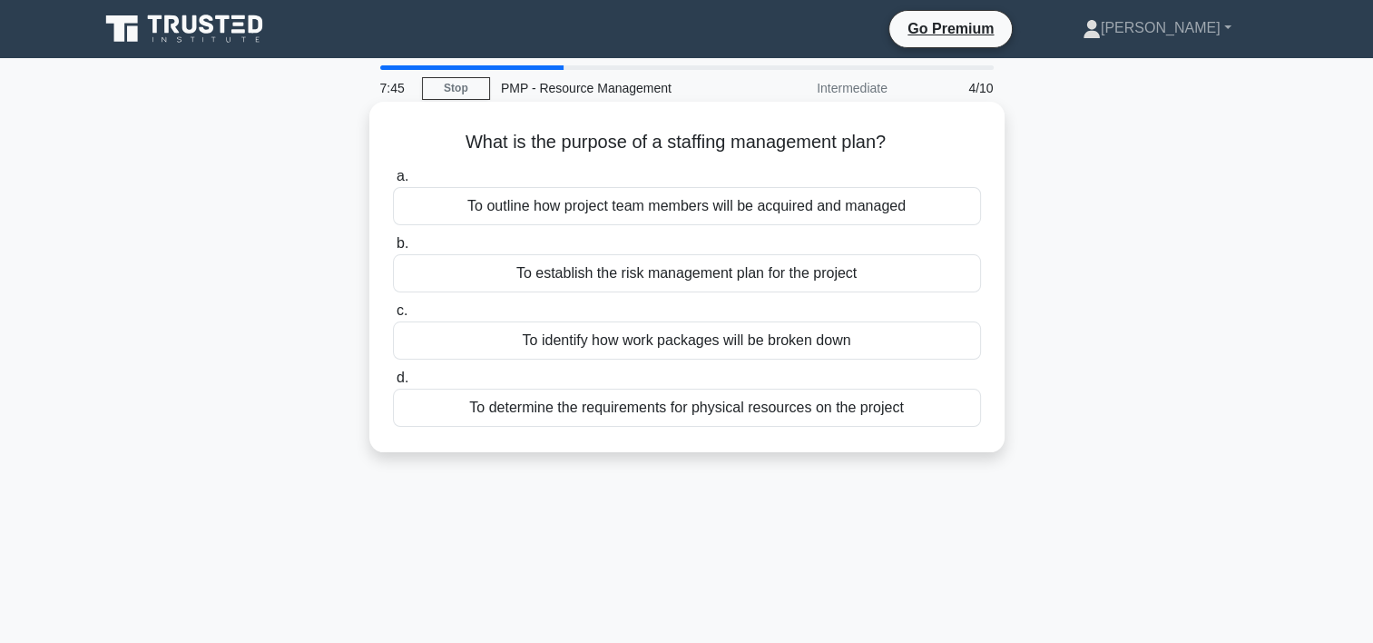
click at [858, 211] on div "To outline how project team members will be acquired and managed" at bounding box center [687, 206] width 588 height 38
click at [393, 182] on input "a. To outline how project team members will be acquired and managed" at bounding box center [393, 177] width 0 height 12
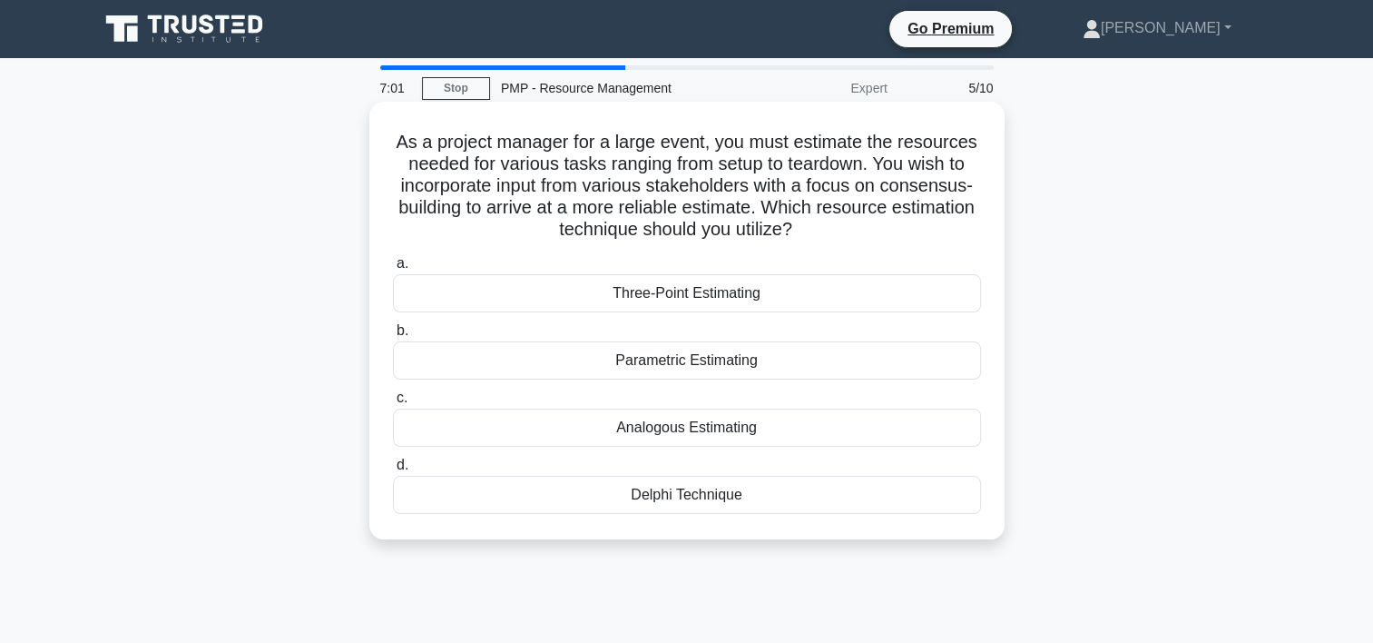
click at [675, 494] on div "Delphi Technique" at bounding box center [687, 495] width 588 height 38
click at [393, 471] on input "d. Delphi Technique" at bounding box center [393, 465] width 0 height 12
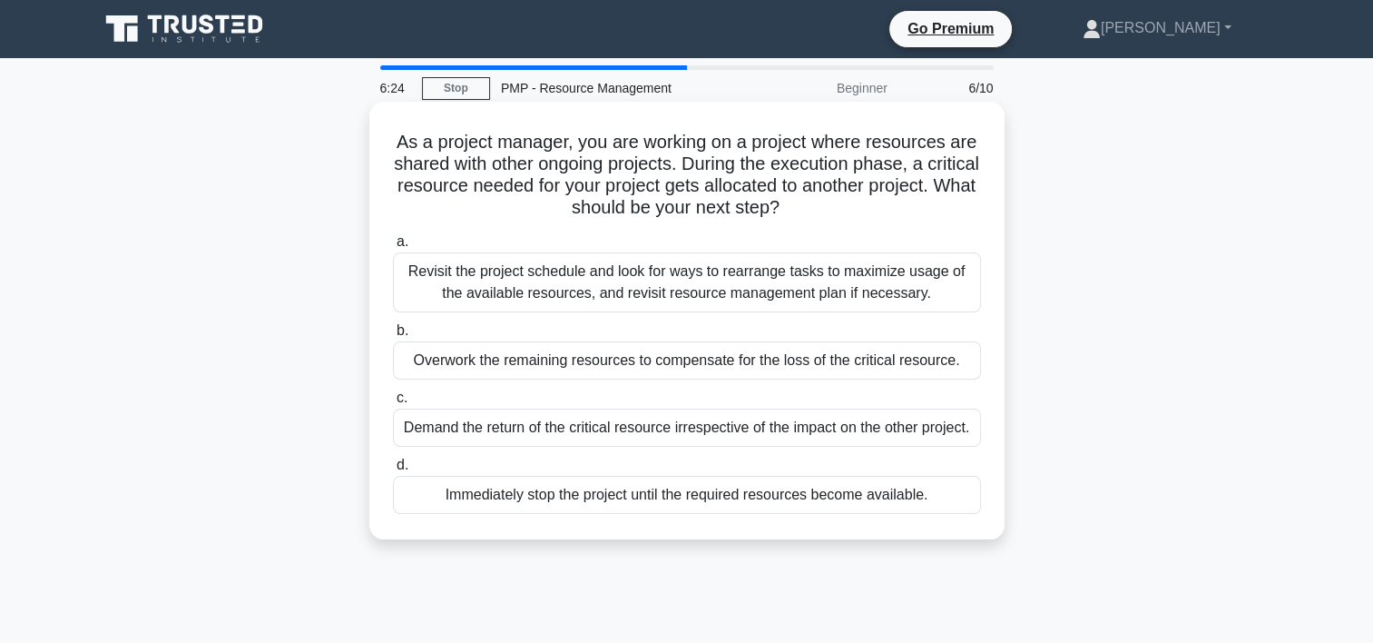
click at [568, 290] on div "Revisit the project schedule and look for ways to rearrange tasks to maximize u…" at bounding box center [687, 282] width 588 height 60
click at [393, 248] on input "a. Revisit the project schedule and look for ways to rearrange tasks to maximiz…" at bounding box center [393, 242] width 0 height 12
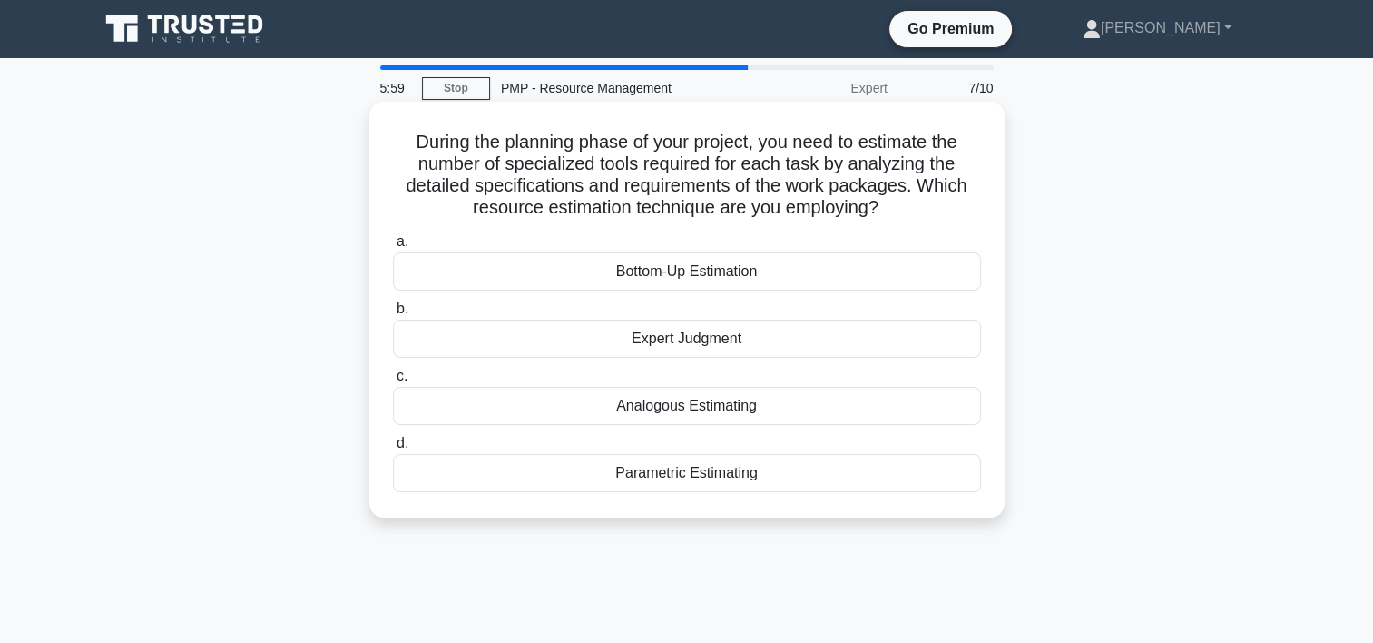
click at [672, 277] on div "Bottom-Up Estimation" at bounding box center [687, 271] width 588 height 38
click at [393, 248] on input "a. Bottom-Up Estimation" at bounding box center [393, 242] width 0 height 12
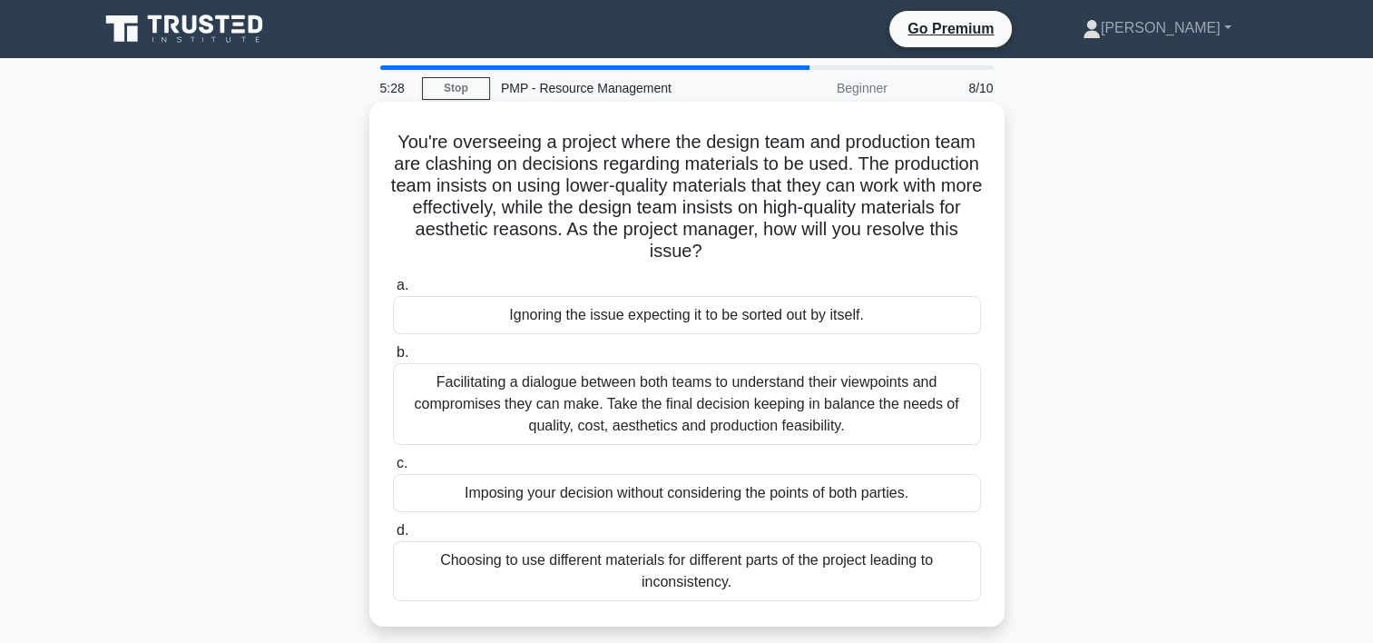
click at [815, 396] on div "Facilitating a dialogue between both teams to understand their viewpoints and c…" at bounding box center [687, 404] width 588 height 82
click at [393, 359] on input "b. Facilitating a dialogue between both teams to understand their viewpoints an…" at bounding box center [393, 353] width 0 height 12
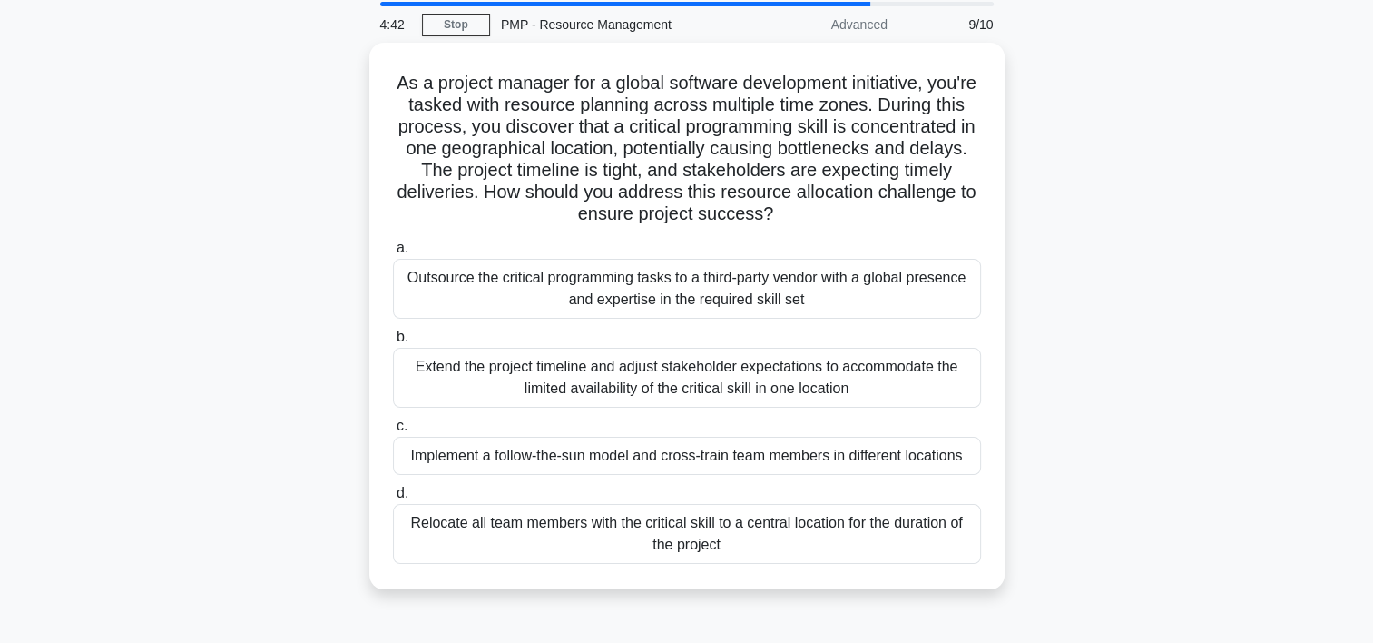
scroll to position [69, 0]
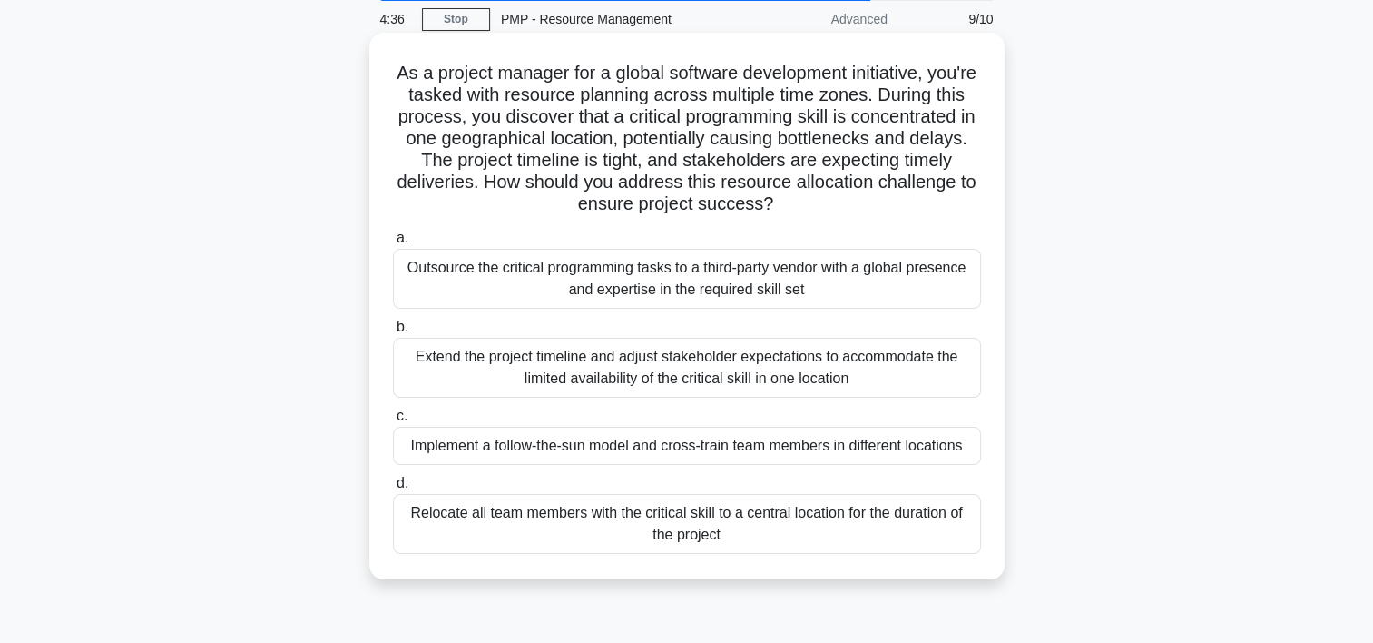
click at [956, 436] on div "Implement a follow-the-sun model and cross-train team members in different loca…" at bounding box center [687, 446] width 588 height 38
click at [393, 422] on input "c. Implement a follow-the-sun model and cross-train team members in different l…" at bounding box center [393, 416] width 0 height 12
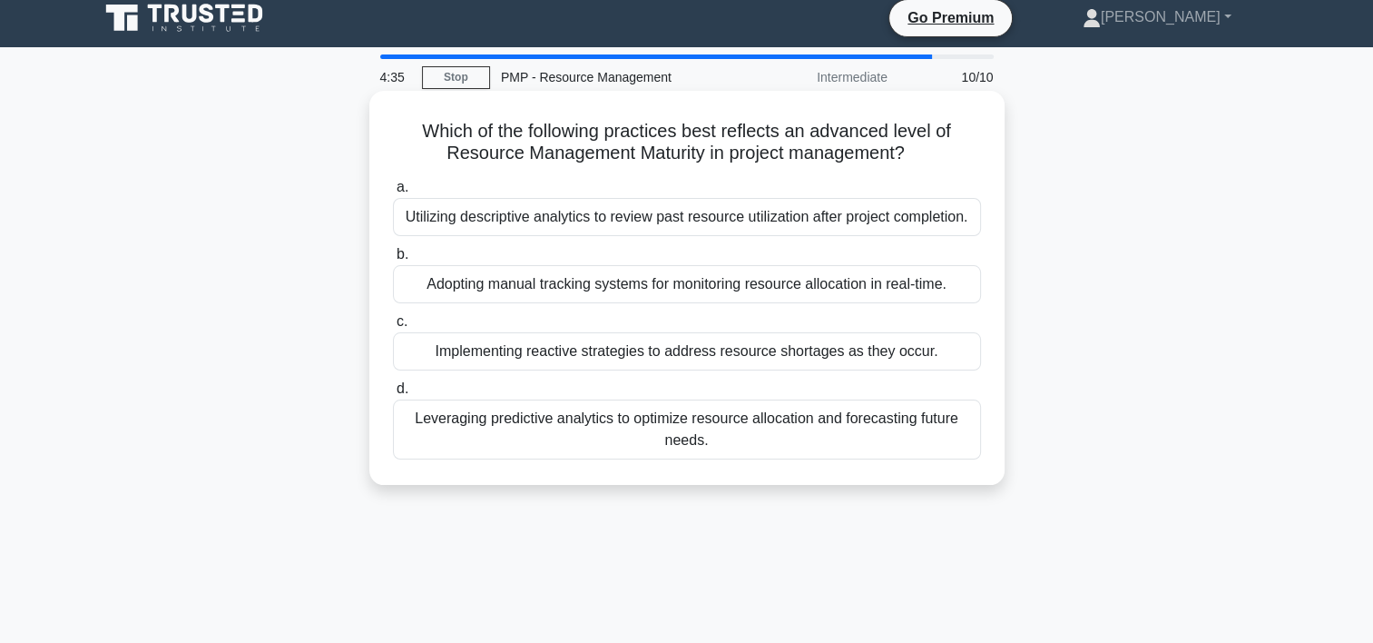
scroll to position [0, 0]
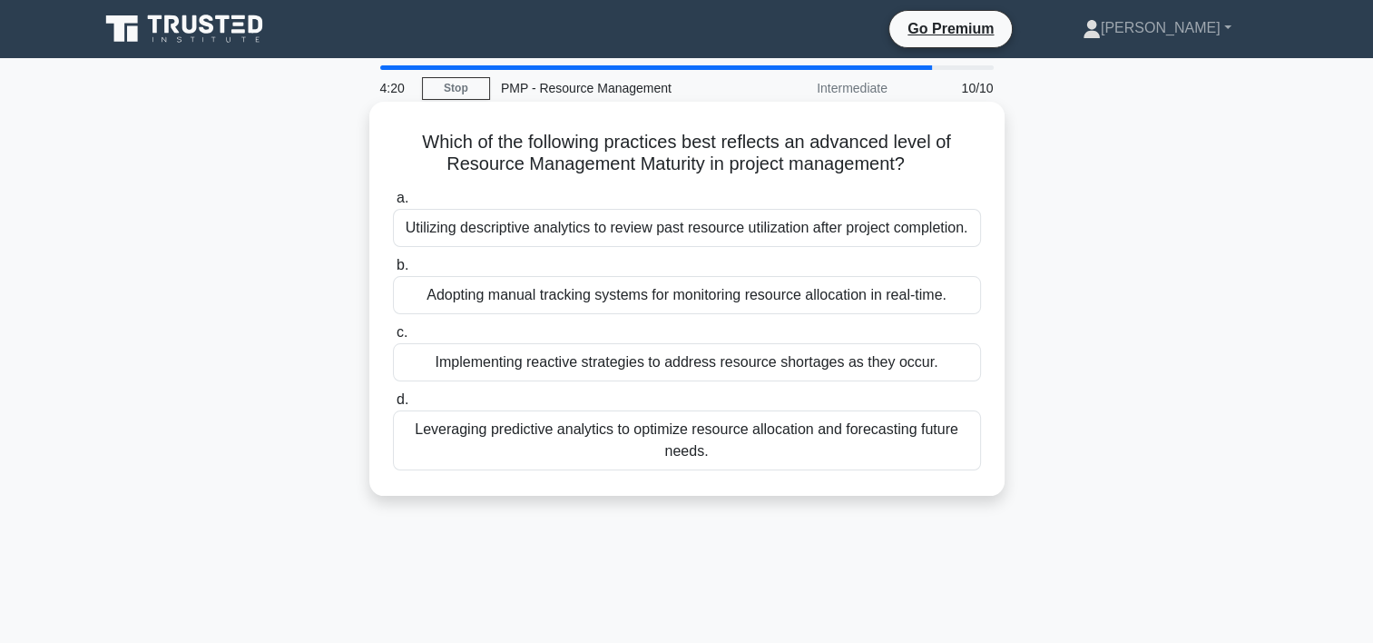
click at [899, 239] on div "Utilizing descriptive analytics to review past resource utilization after proje…" at bounding box center [687, 228] width 588 height 38
click at [393, 204] on input "a. Utilizing descriptive analytics to review past resource utilization after pr…" at bounding box center [393, 198] width 0 height 12
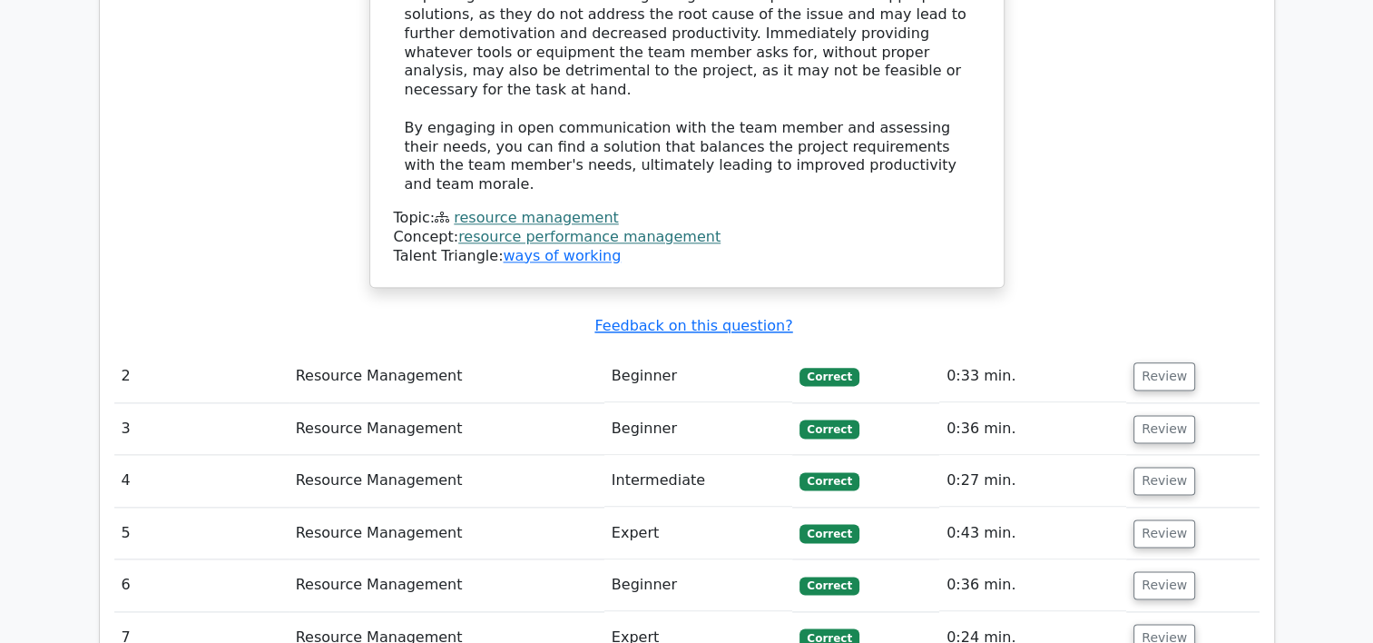
scroll to position [2244, 0]
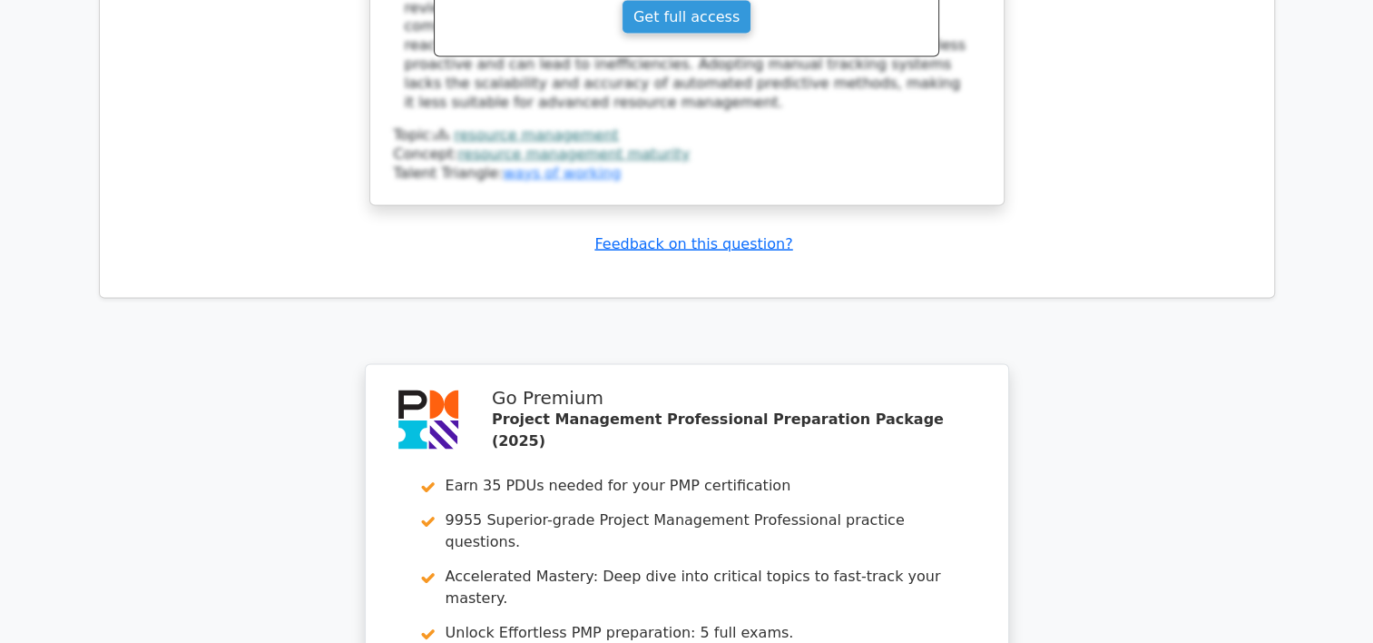
scroll to position [3738, 0]
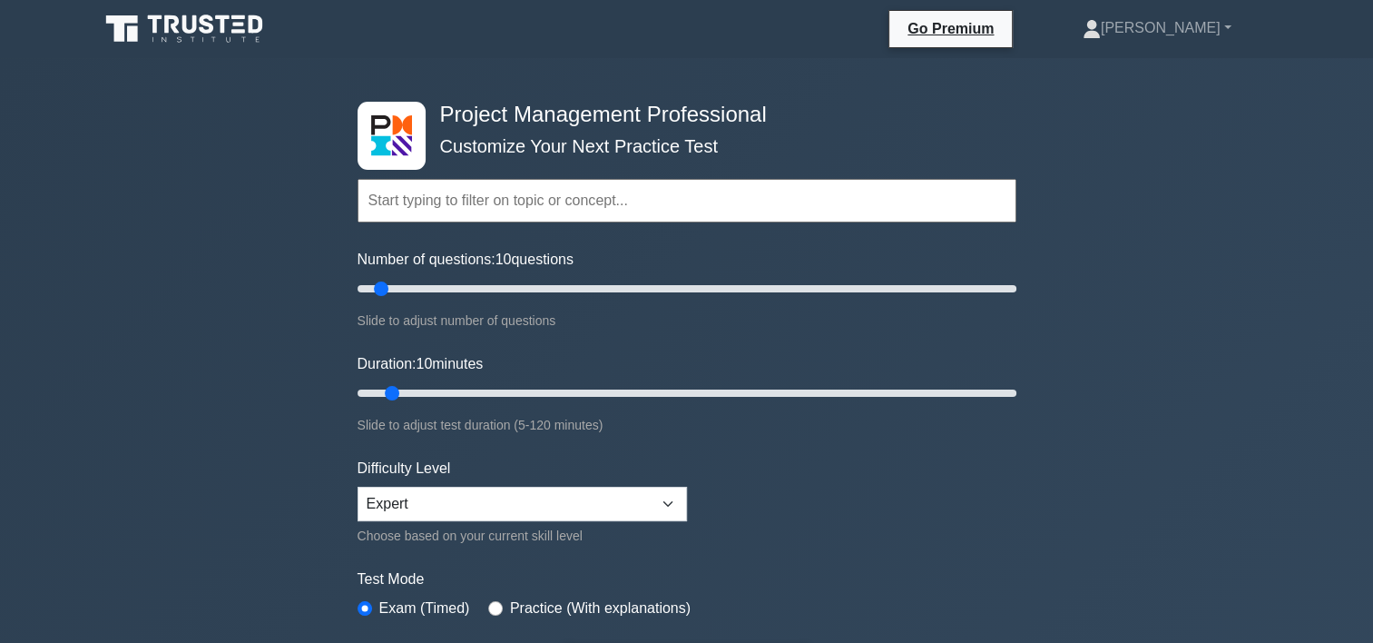
click at [624, 206] on input "text" at bounding box center [687, 201] width 659 height 44
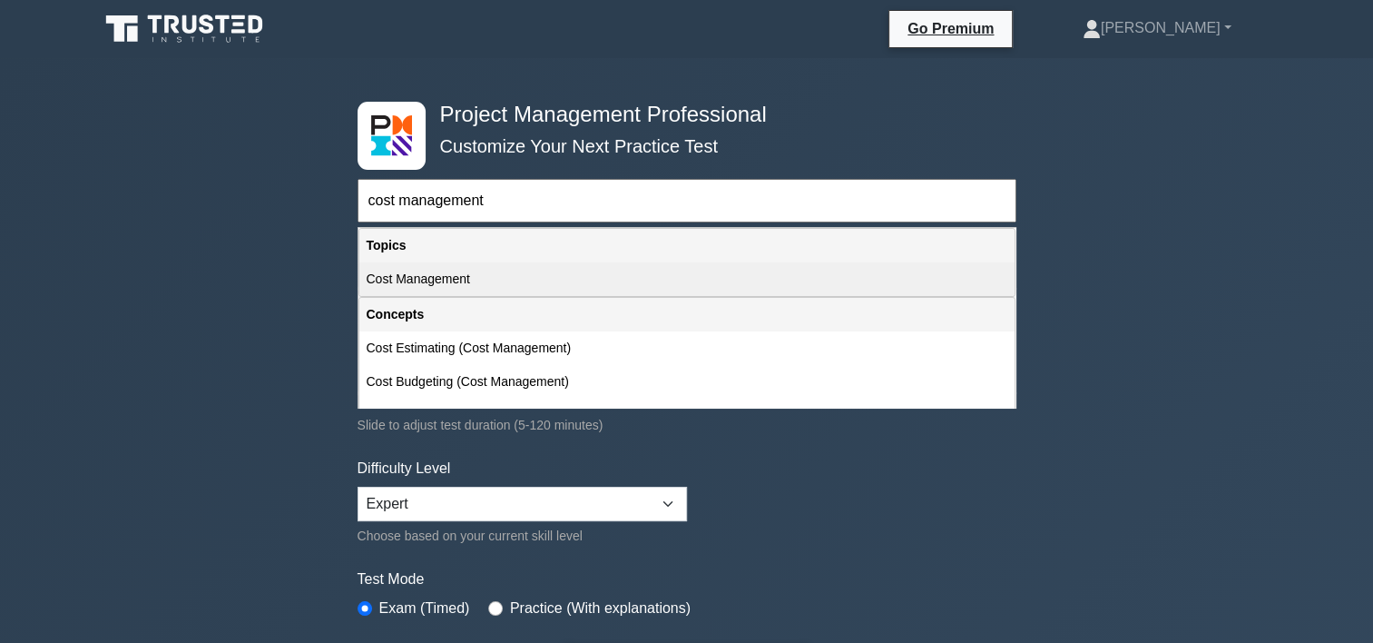
click at [440, 280] on div "Cost Management" at bounding box center [686, 279] width 655 height 34
type input "Cost Management"
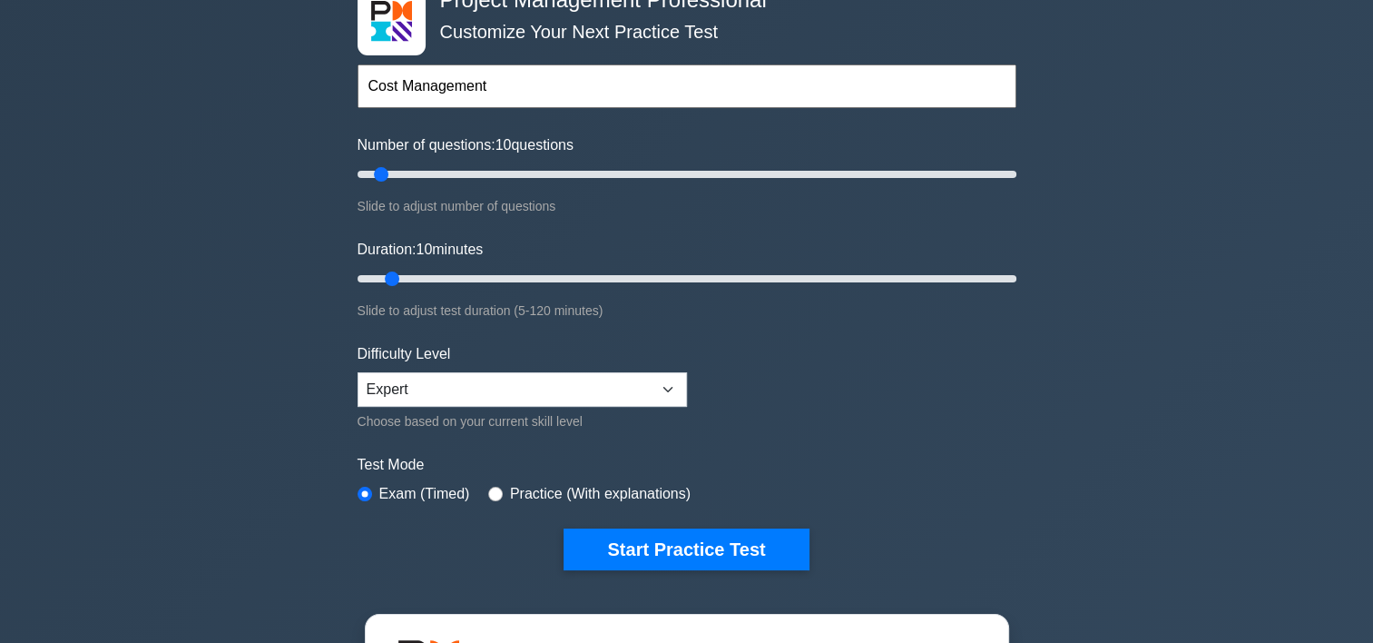
scroll to position [124, 0]
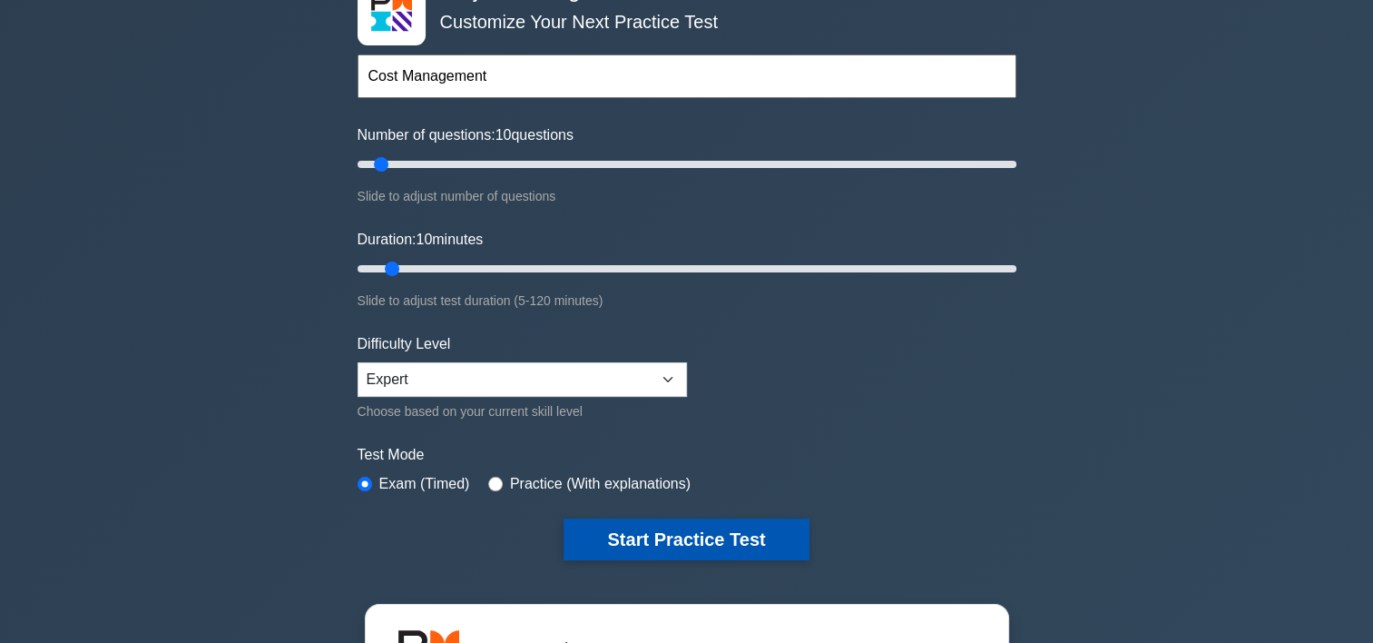
click at [725, 536] on button "Start Practice Test" at bounding box center [686, 539] width 245 height 42
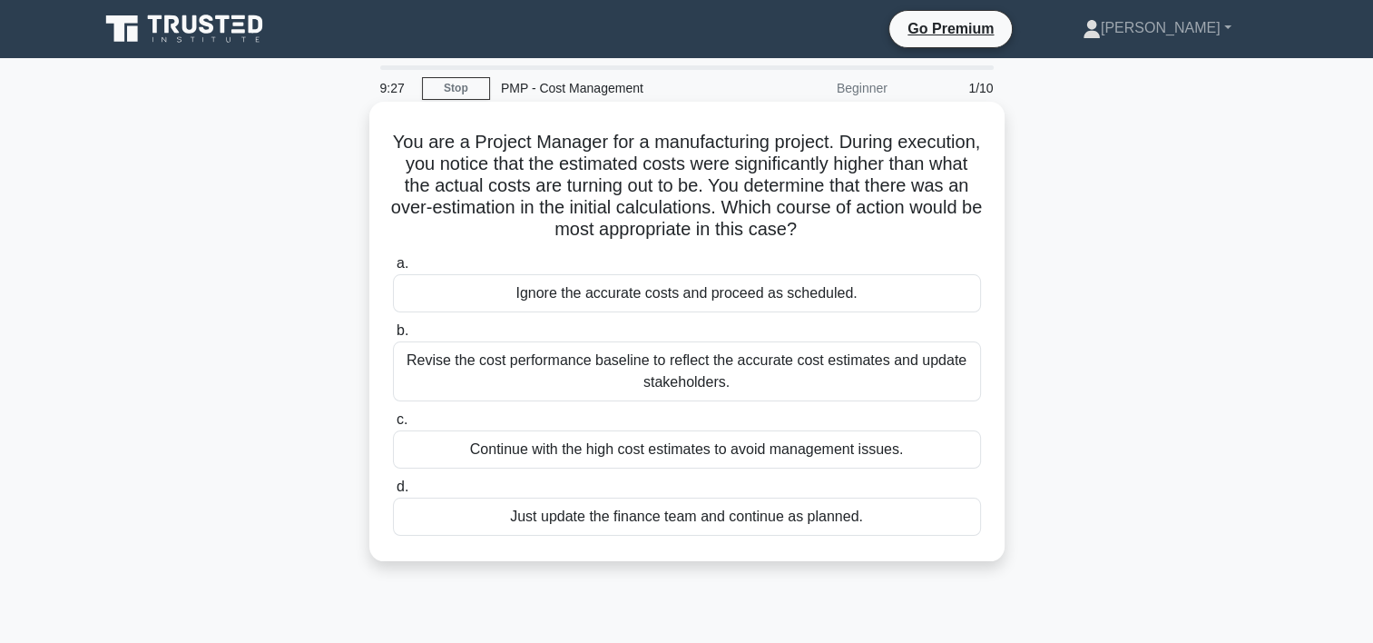
click at [748, 365] on div "Revise the cost performance baseline to reflect the accurate cost estimates and…" at bounding box center [687, 371] width 588 height 60
click at [393, 337] on input "b. Revise the cost performance baseline to reflect the accurate cost estimates …" at bounding box center [393, 331] width 0 height 12
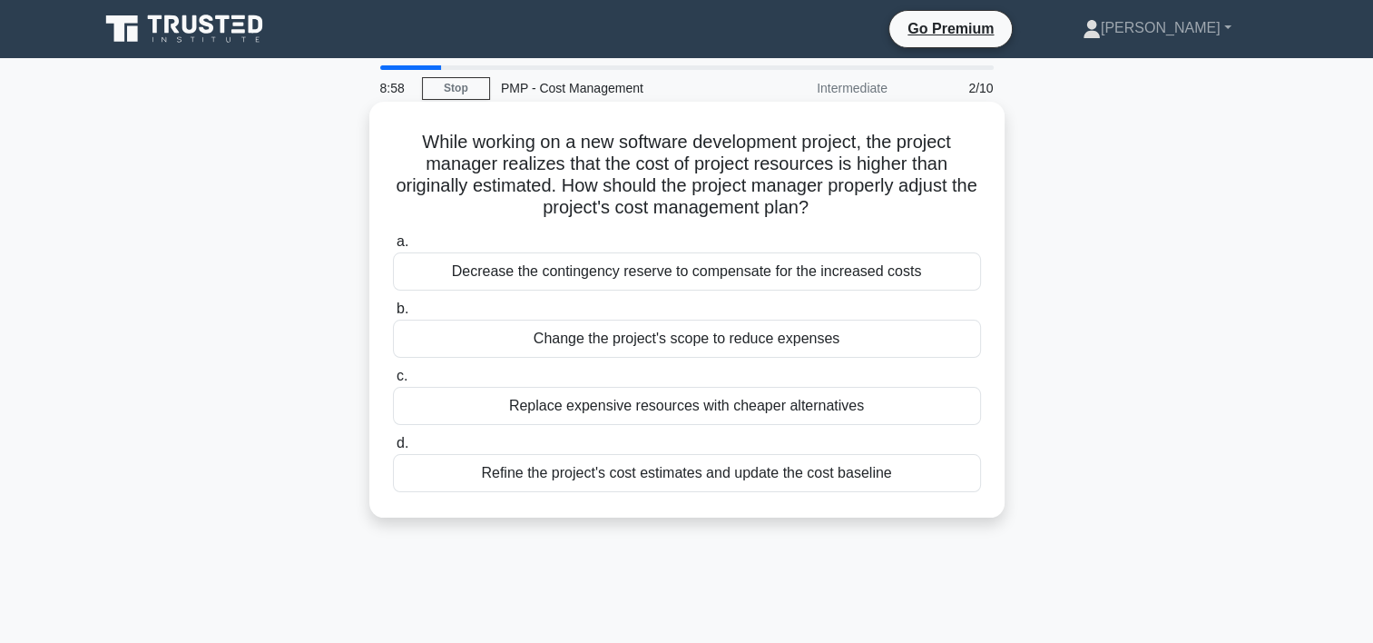
click at [693, 471] on div "Refine the project's cost estimates and update the cost baseline" at bounding box center [687, 473] width 588 height 38
click at [393, 449] on input "d. Refine the project's cost estimates and update the cost baseline" at bounding box center [393, 443] width 0 height 12
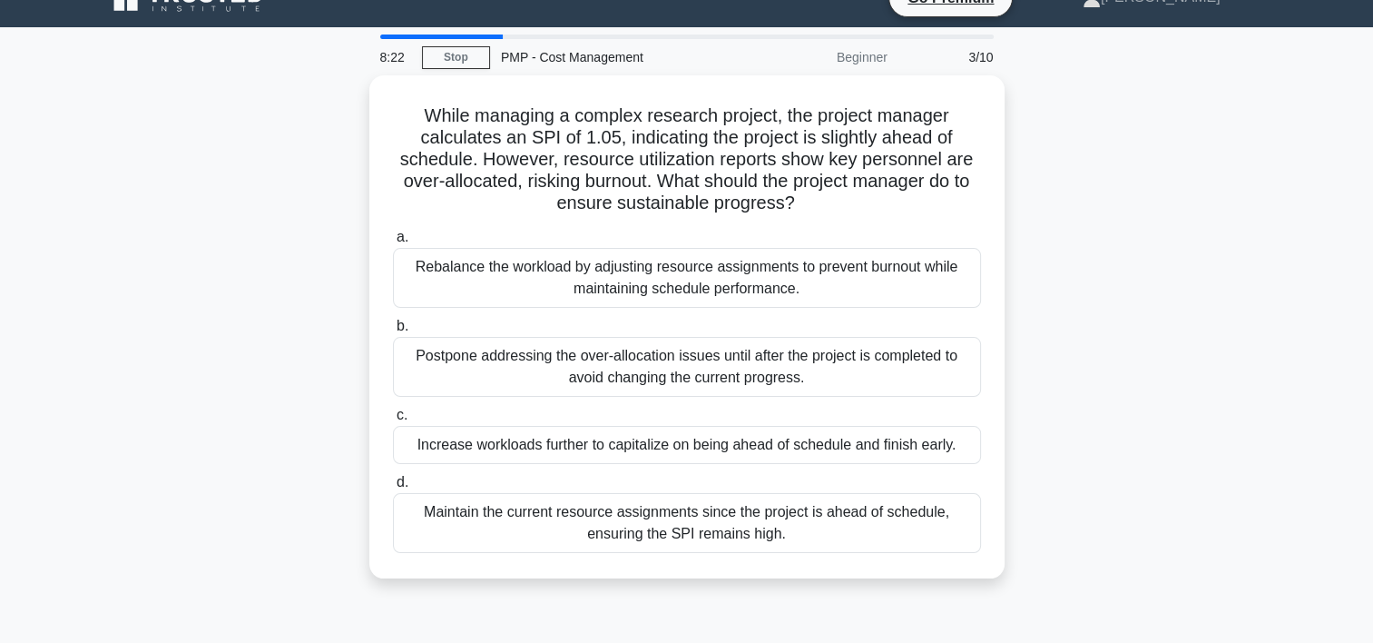
scroll to position [34, 0]
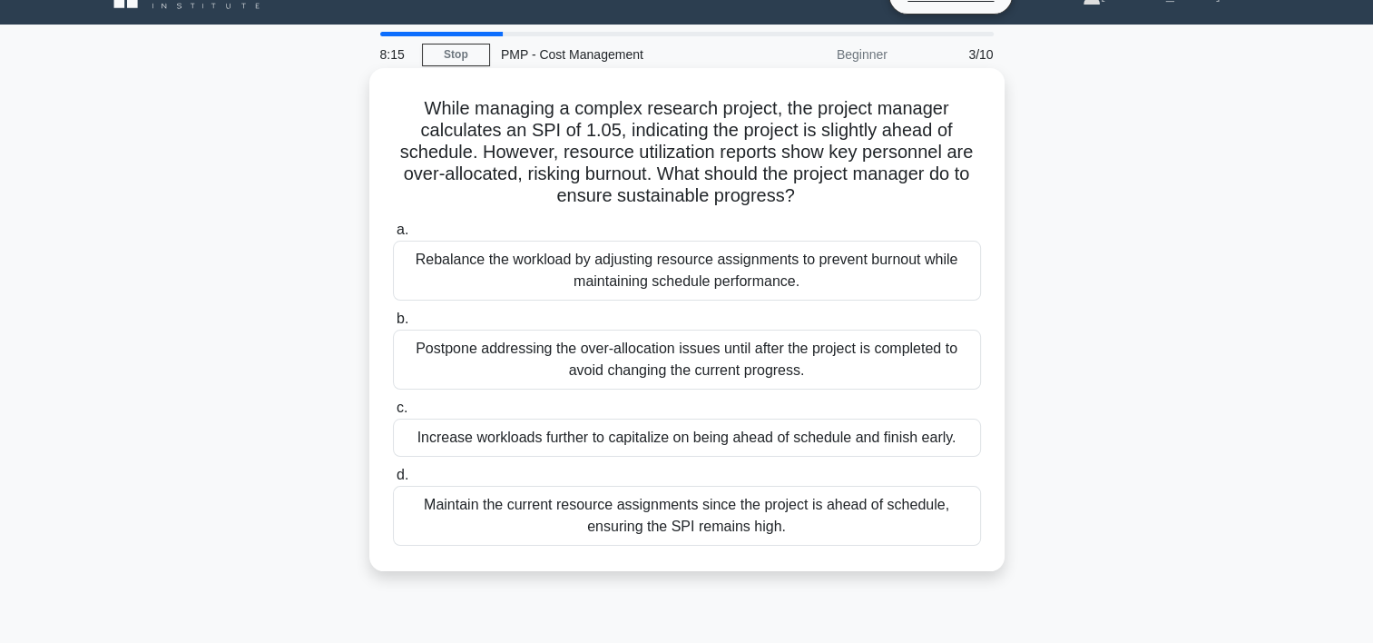
click at [585, 265] on div "Rebalance the workload by adjusting resource assignments to prevent burnout whi…" at bounding box center [687, 271] width 588 height 60
click at [393, 236] on input "a. Rebalance the workload by adjusting resource assignments to prevent burnout …" at bounding box center [393, 230] width 0 height 12
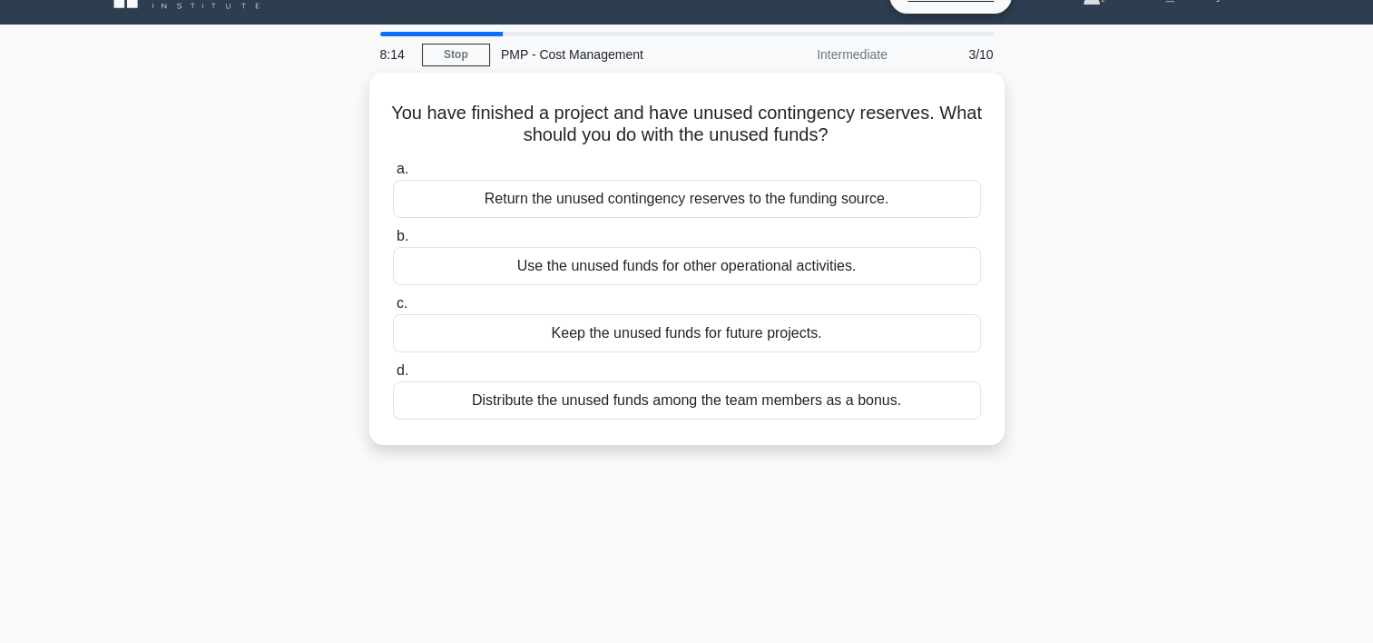
scroll to position [0, 0]
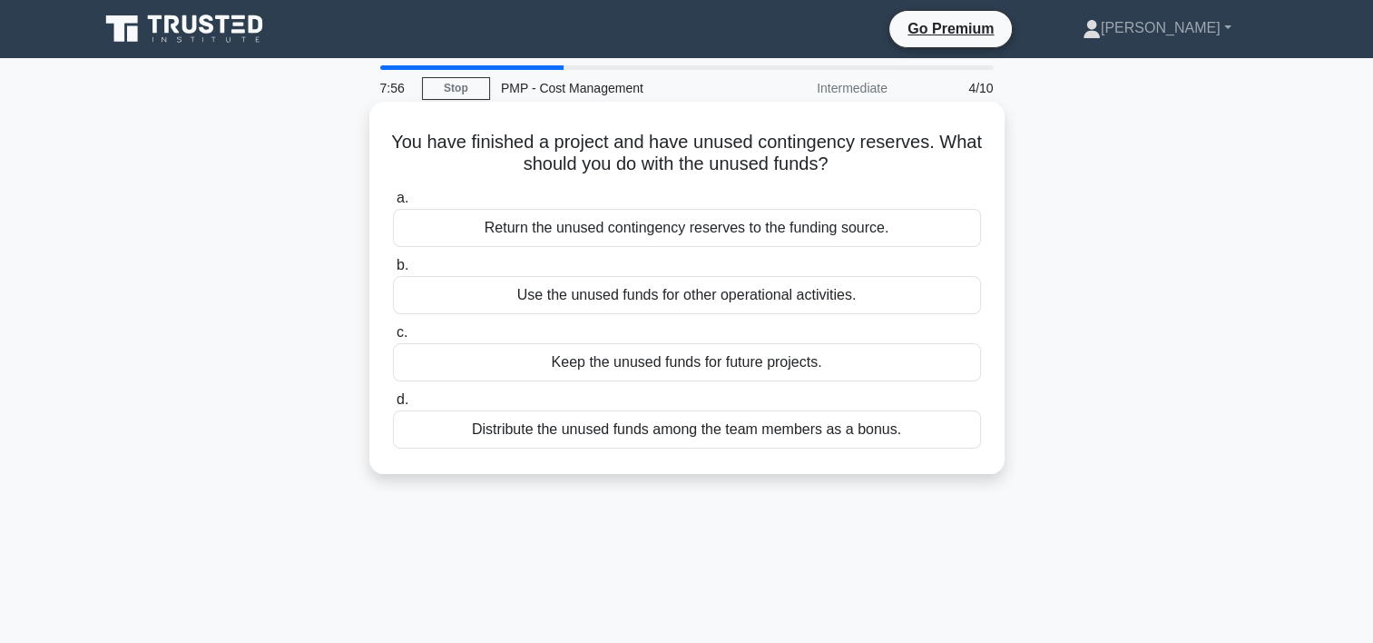
click at [659, 360] on div "Keep the unused funds for future projects." at bounding box center [687, 362] width 588 height 38
click at [393, 339] on input "c. Keep the unused funds for future projects." at bounding box center [393, 333] width 0 height 12
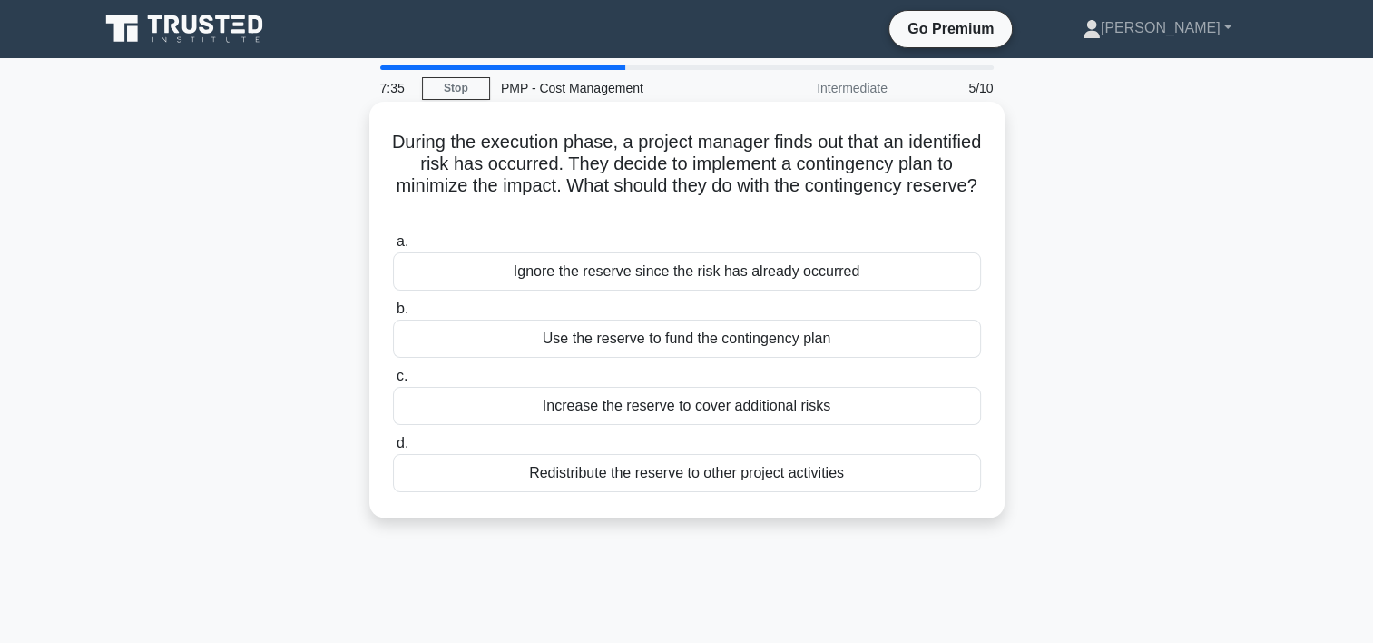
click at [659, 337] on div "Use the reserve to fund the contingency plan" at bounding box center [687, 338] width 588 height 38
click at [393, 315] on input "b. Use the reserve to fund the contingency plan" at bounding box center [393, 309] width 0 height 12
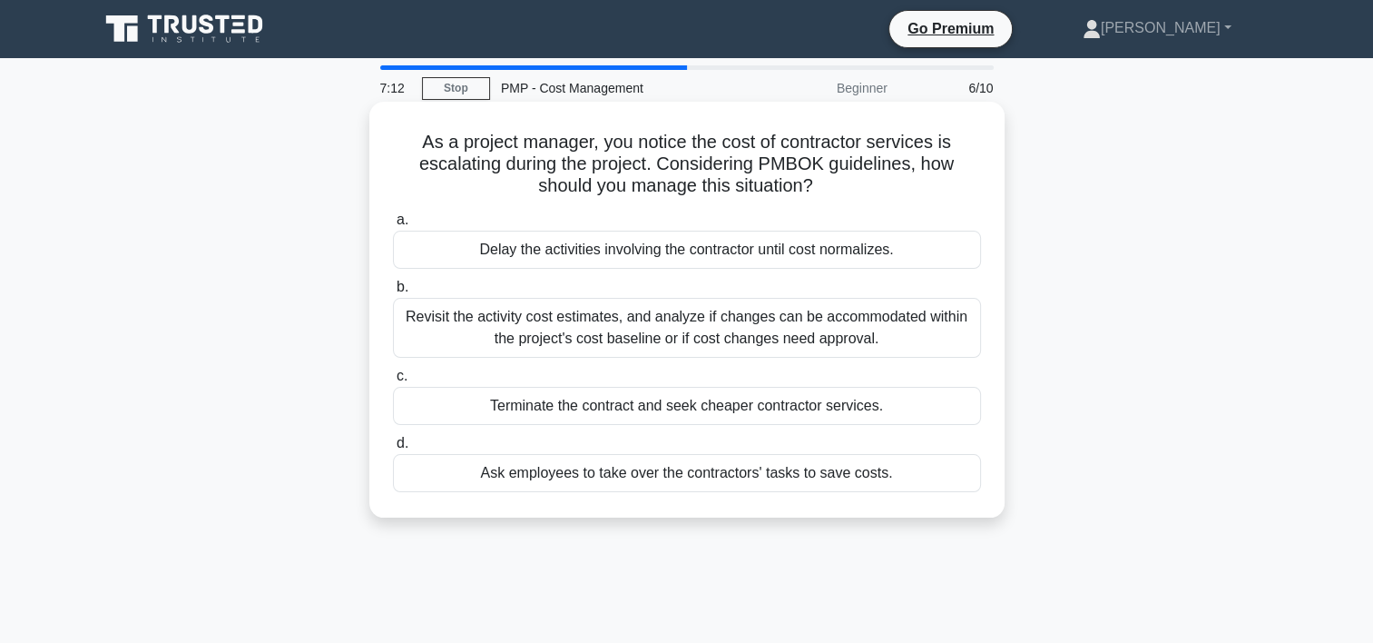
click at [654, 327] on div "Revisit the activity cost estimates, and analyze if changes can be accommodated…" at bounding box center [687, 328] width 588 height 60
click at [393, 293] on input "b. Revisit the activity cost estimates, and analyze if changes can be accommoda…" at bounding box center [393, 287] width 0 height 12
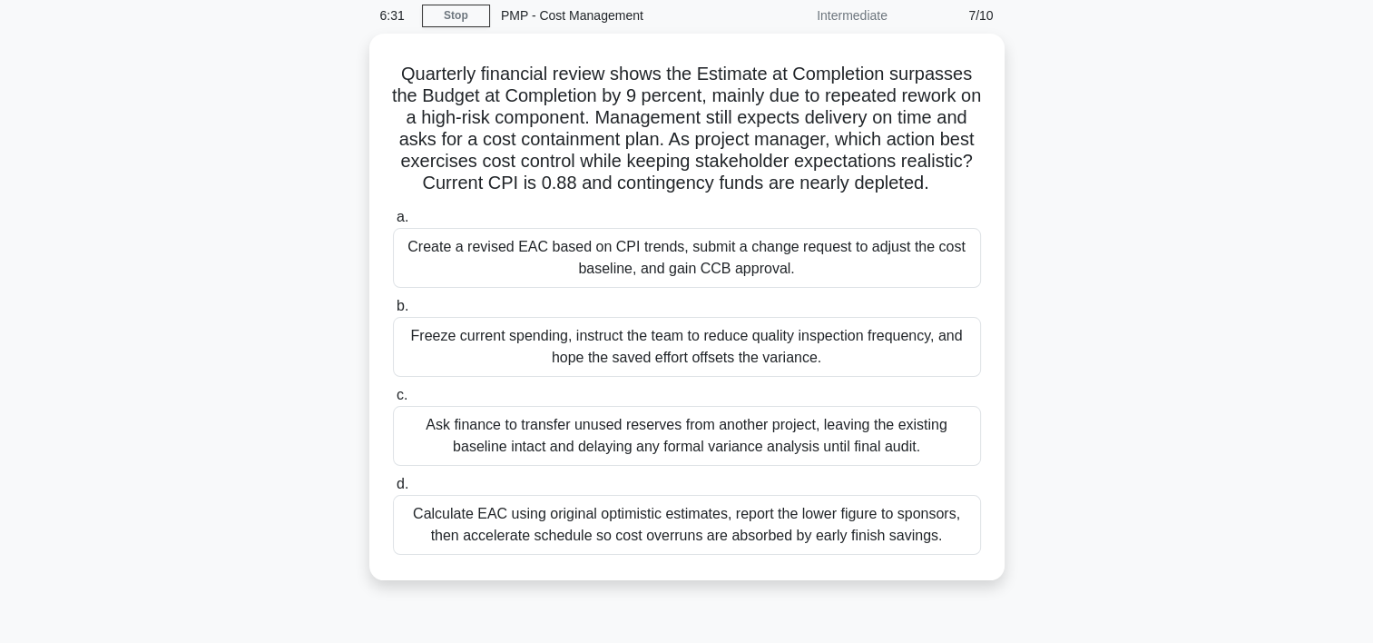
scroll to position [74, 0]
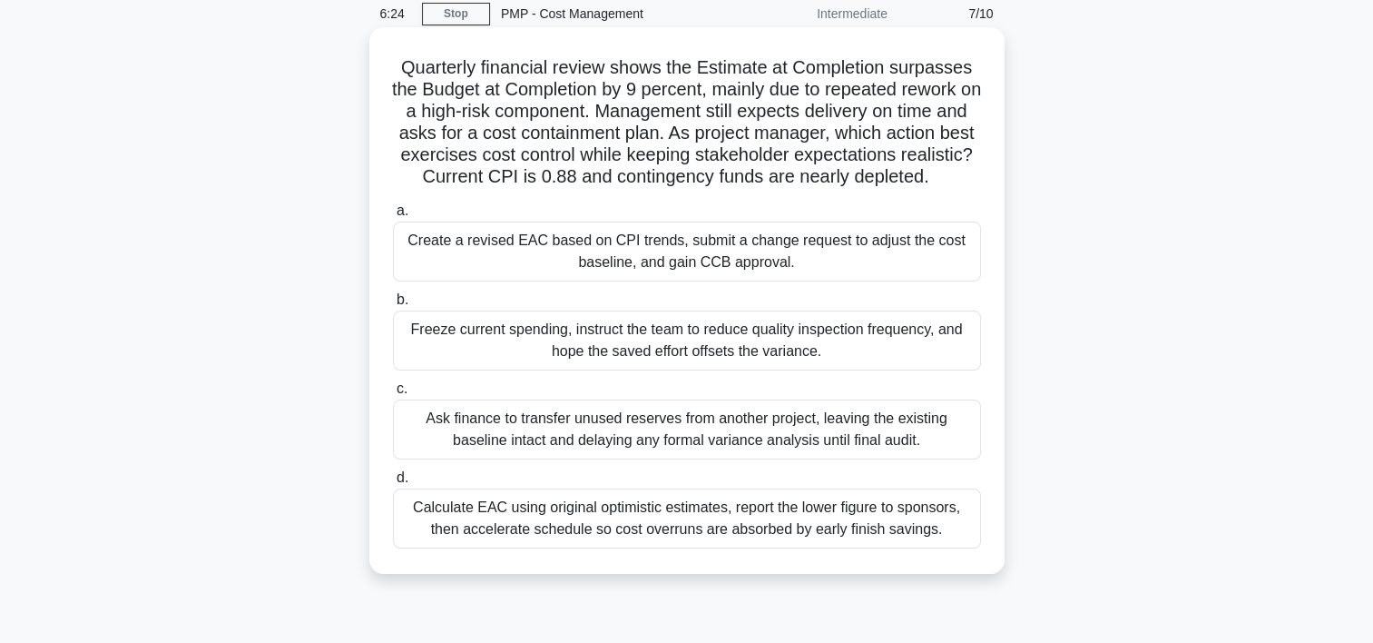
click at [811, 538] on div "Calculate EAC using original optimistic estimates, report the lower figure to s…" at bounding box center [687, 518] width 588 height 60
click at [393, 484] on input "d. Calculate EAC using original optimistic estimates, report the lower figure t…" at bounding box center [393, 478] width 0 height 12
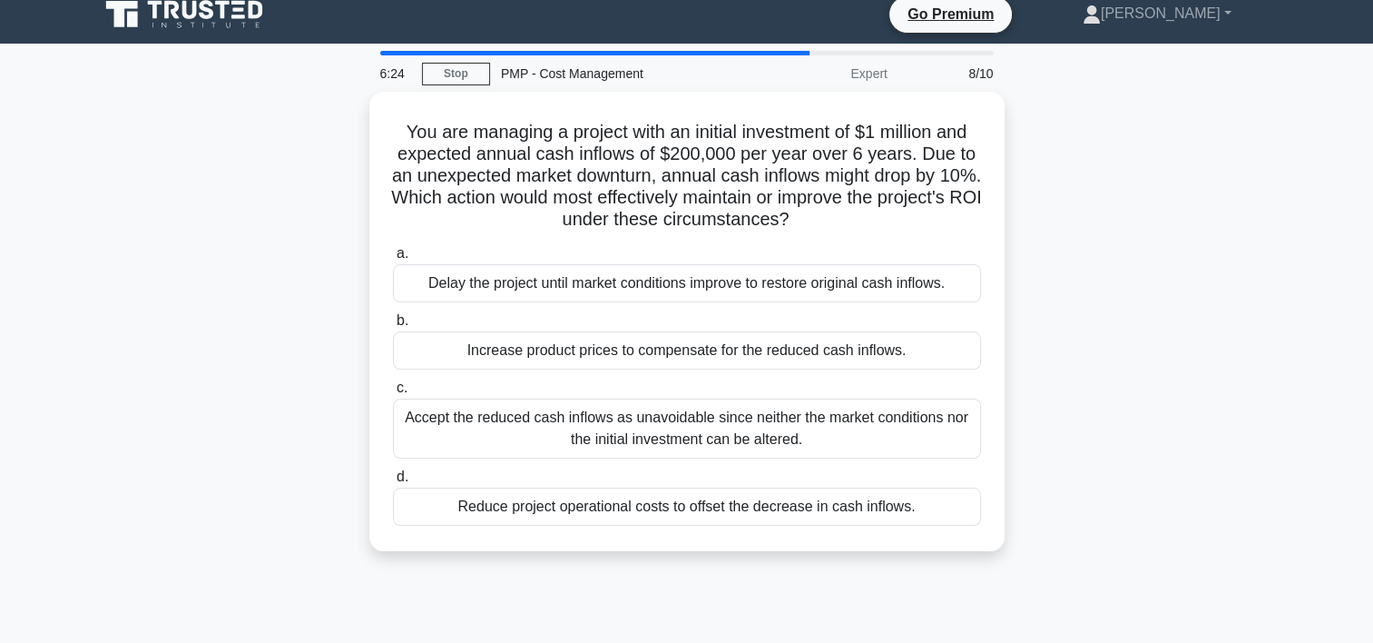
scroll to position [0, 0]
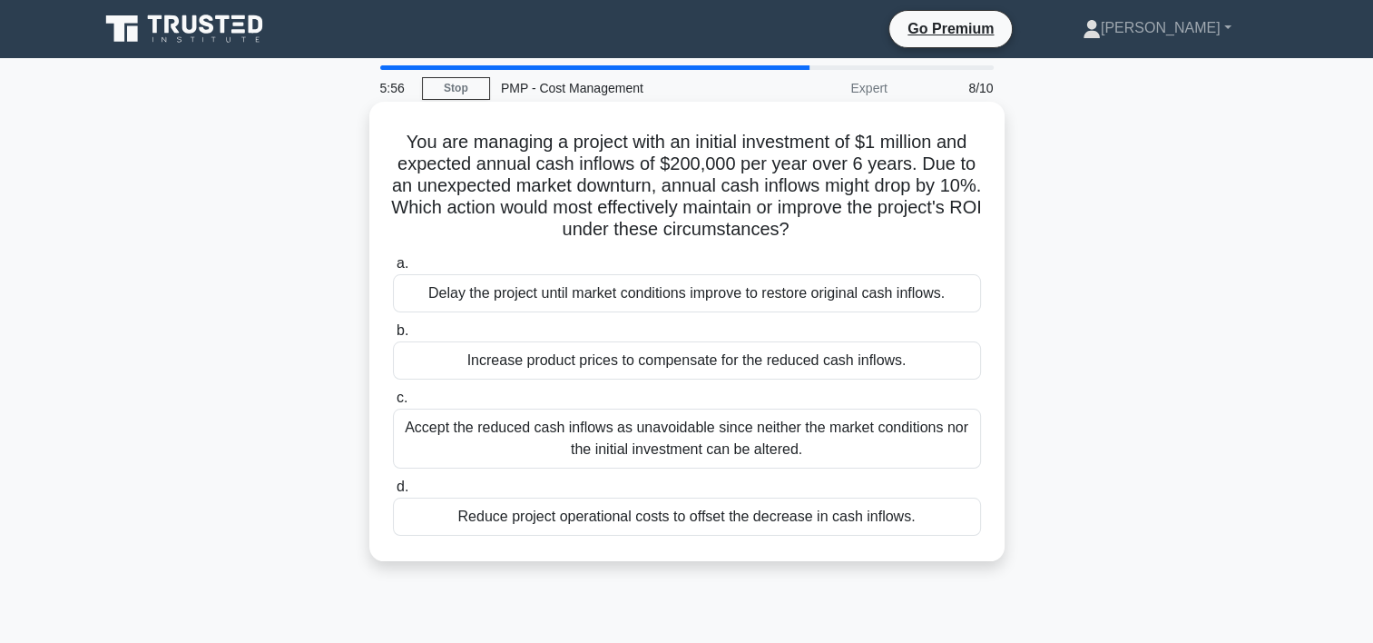
click at [790, 447] on div "Accept the reduced cash inflows as unavoidable since neither the market conditi…" at bounding box center [687, 438] width 588 height 60
click at [393, 404] on input "c. Accept the reduced cash inflows as unavoidable since neither the market cond…" at bounding box center [393, 398] width 0 height 12
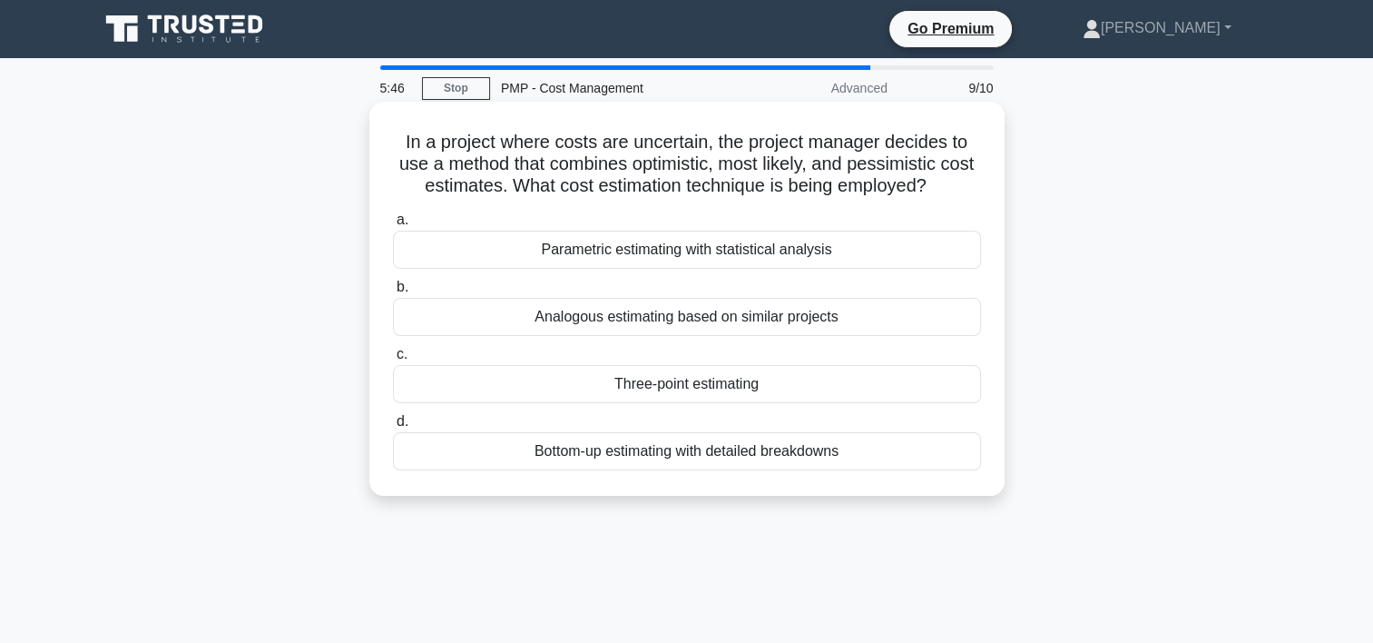
click at [744, 380] on div "Three-point estimating" at bounding box center [687, 384] width 588 height 38
click at [393, 360] on input "c. Three-point estimating" at bounding box center [393, 355] width 0 height 12
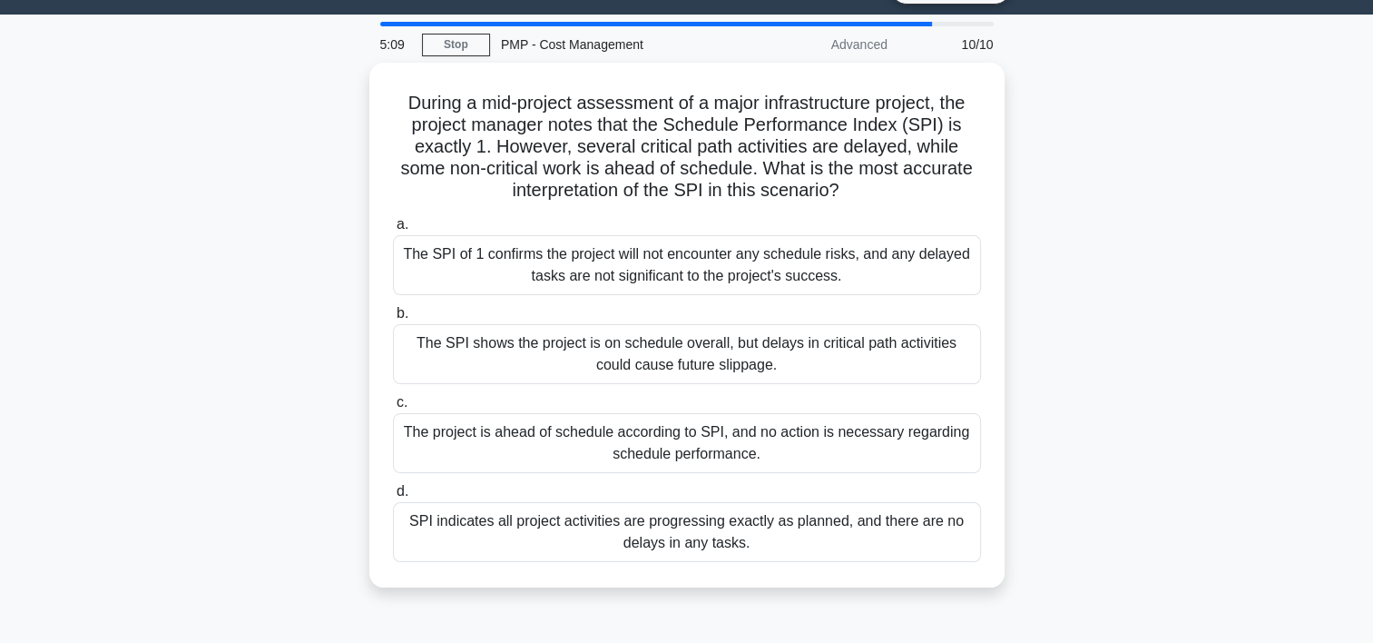
scroll to position [46, 0]
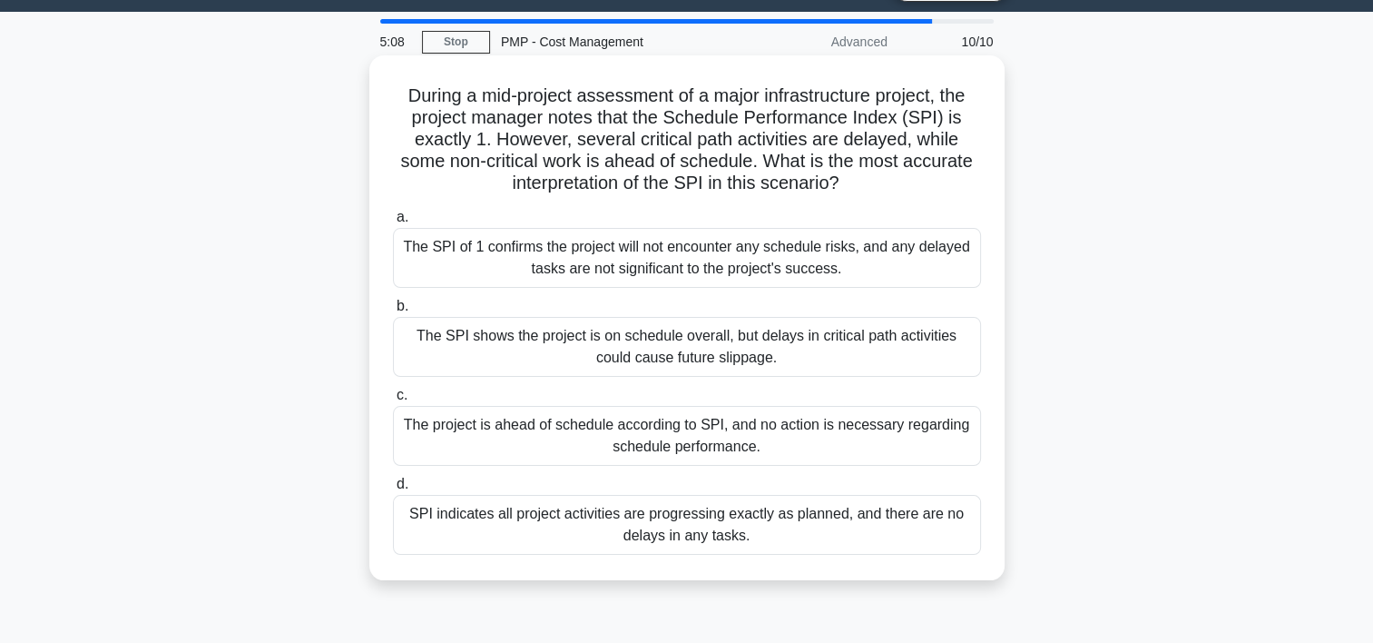
click at [855, 330] on div "The SPI shows the project is on schedule overall, but delays in critical path a…" at bounding box center [687, 347] width 588 height 60
click at [393, 312] on input "b. The SPI shows the project is on schedule overall, but delays in critical pat…" at bounding box center [393, 306] width 0 height 12
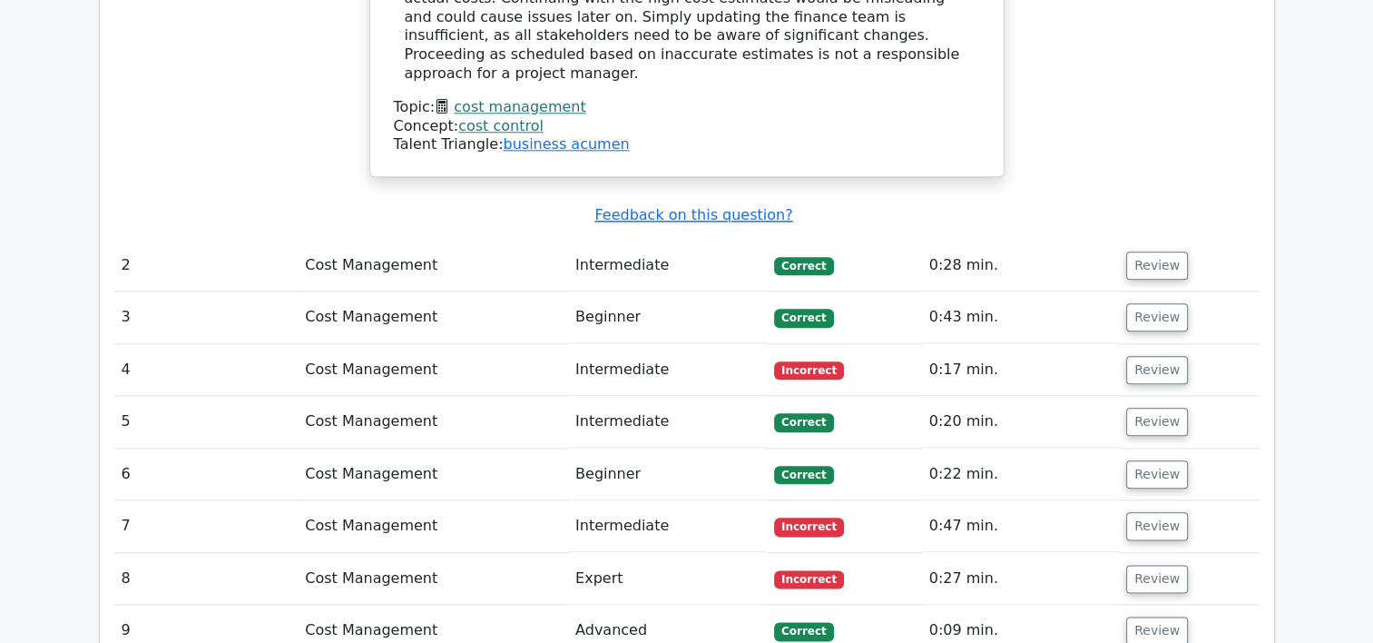
scroll to position [2080, 0]
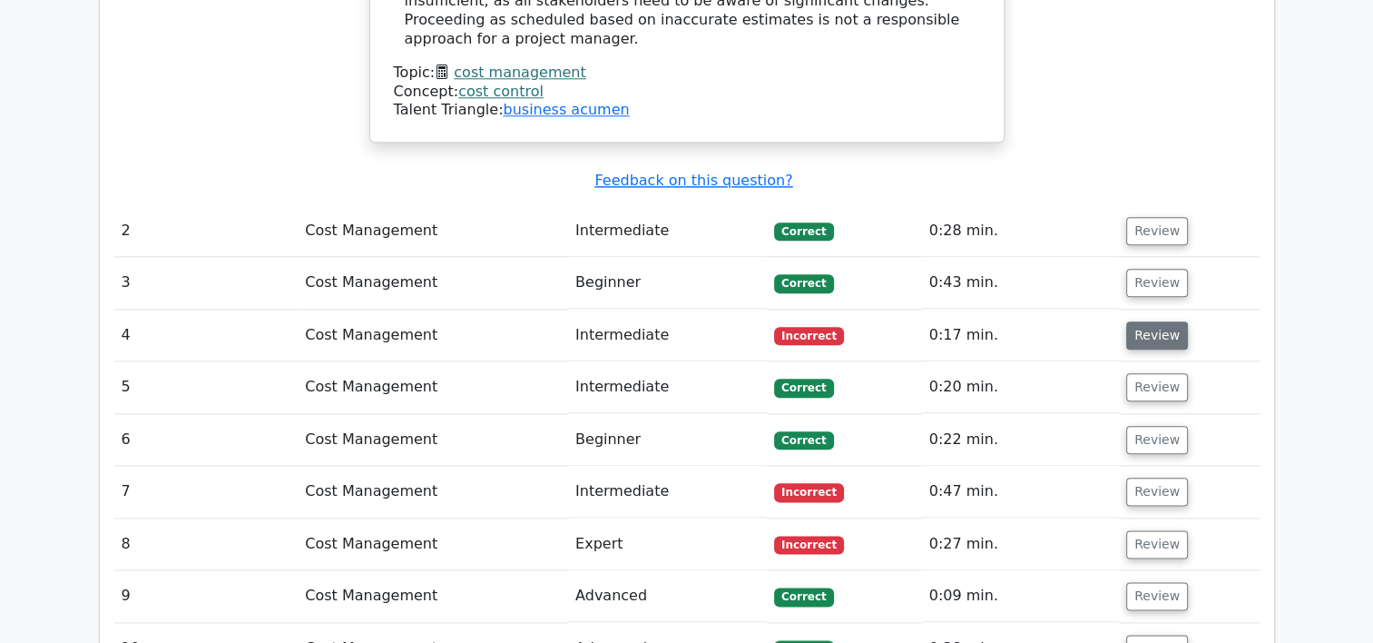
click at [1135, 321] on button "Review" at bounding box center [1157, 335] width 62 height 28
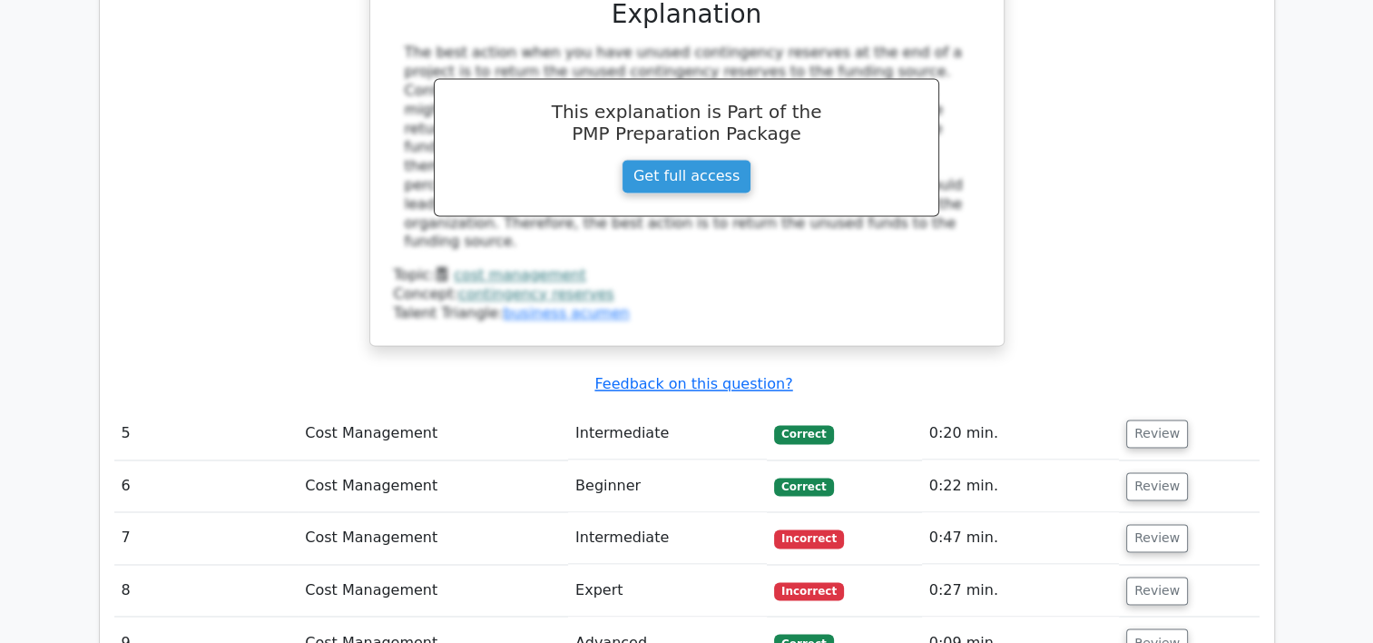
scroll to position [2811, 0]
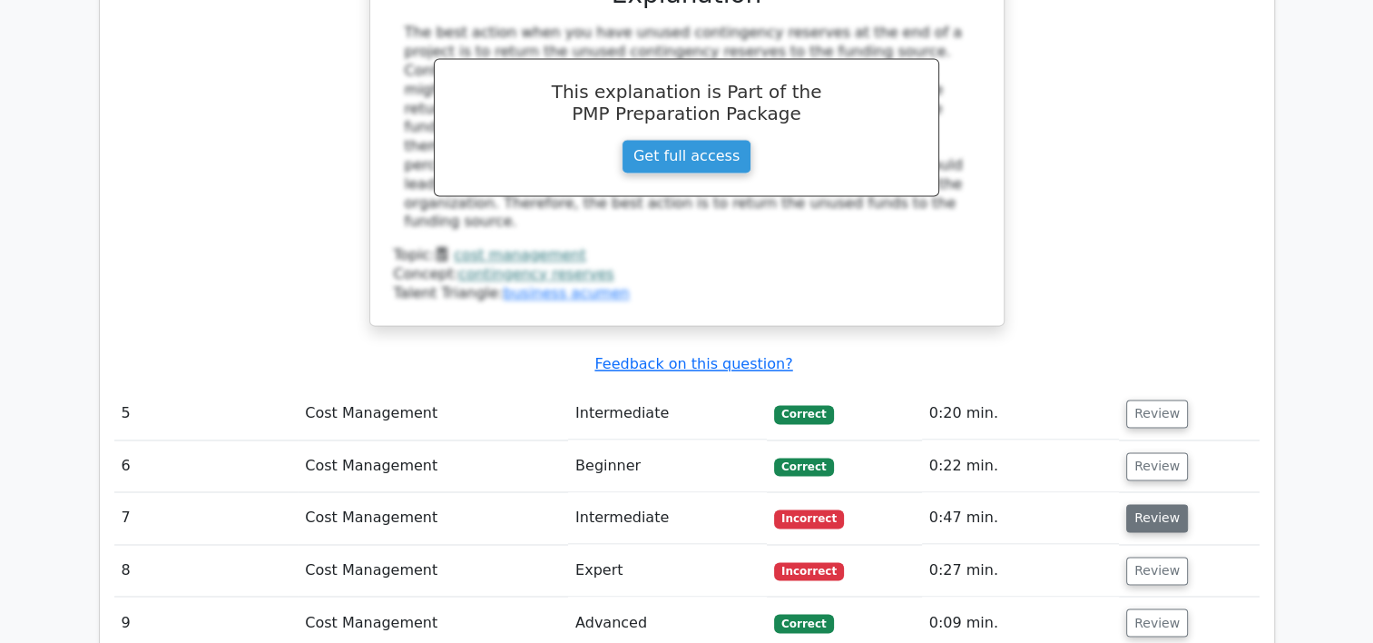
click at [1141, 504] on button "Review" at bounding box center [1157, 518] width 62 height 28
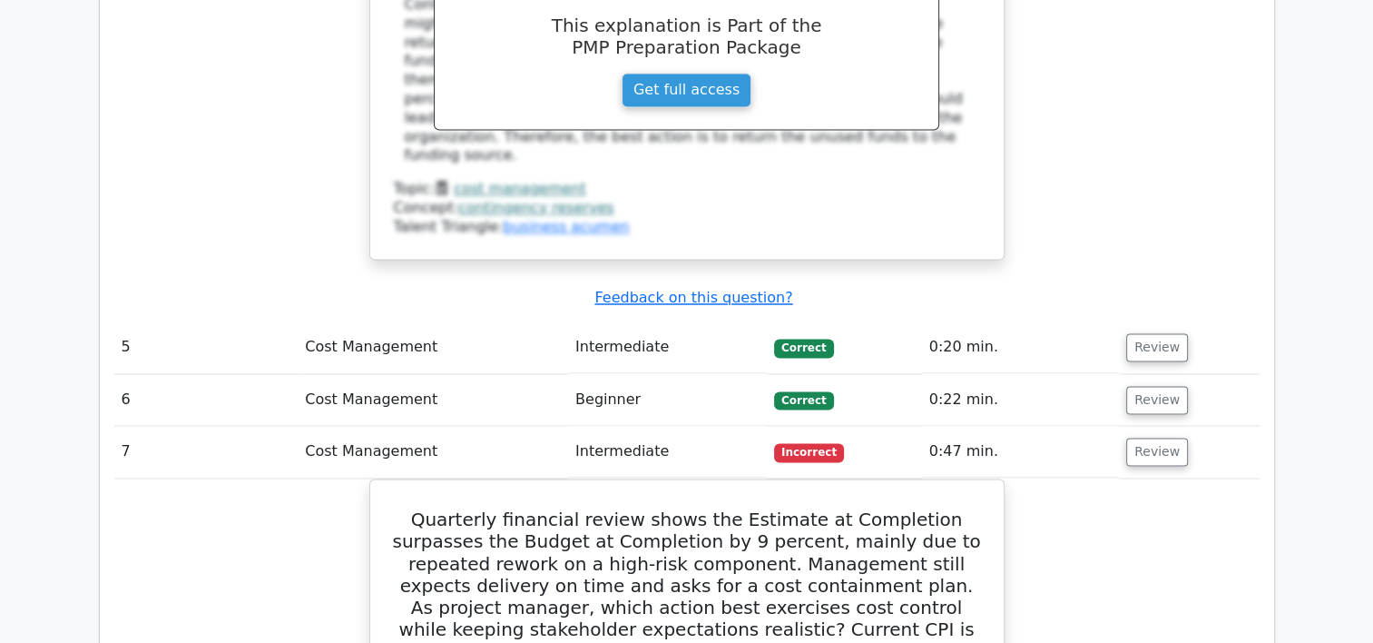
scroll to position [2862, 0]
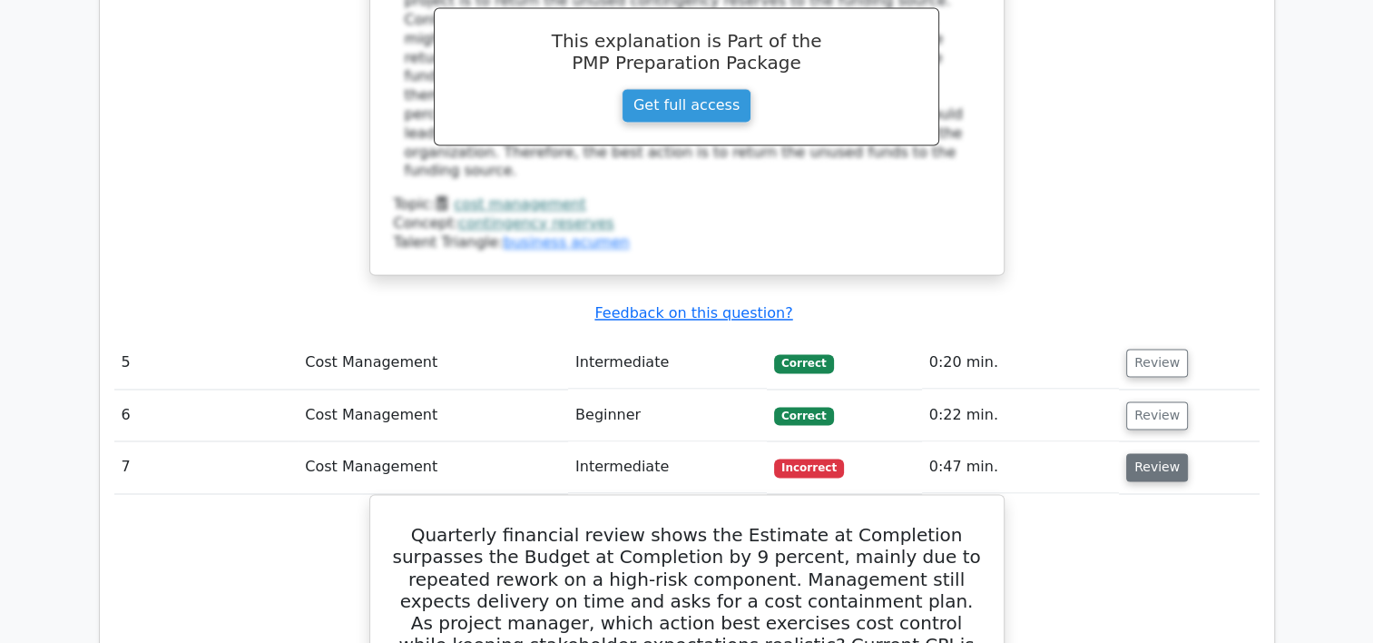
click at [1147, 453] on button "Review" at bounding box center [1157, 467] width 62 height 28
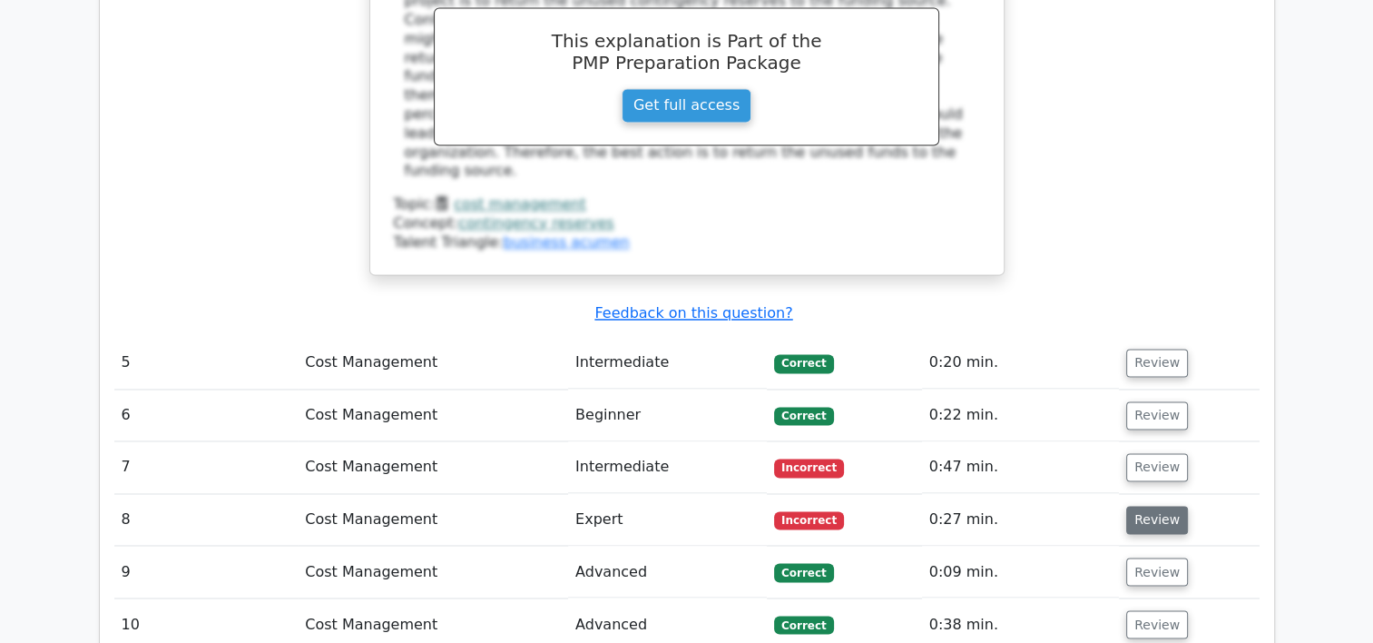
click at [1149, 506] on button "Review" at bounding box center [1157, 520] width 62 height 28
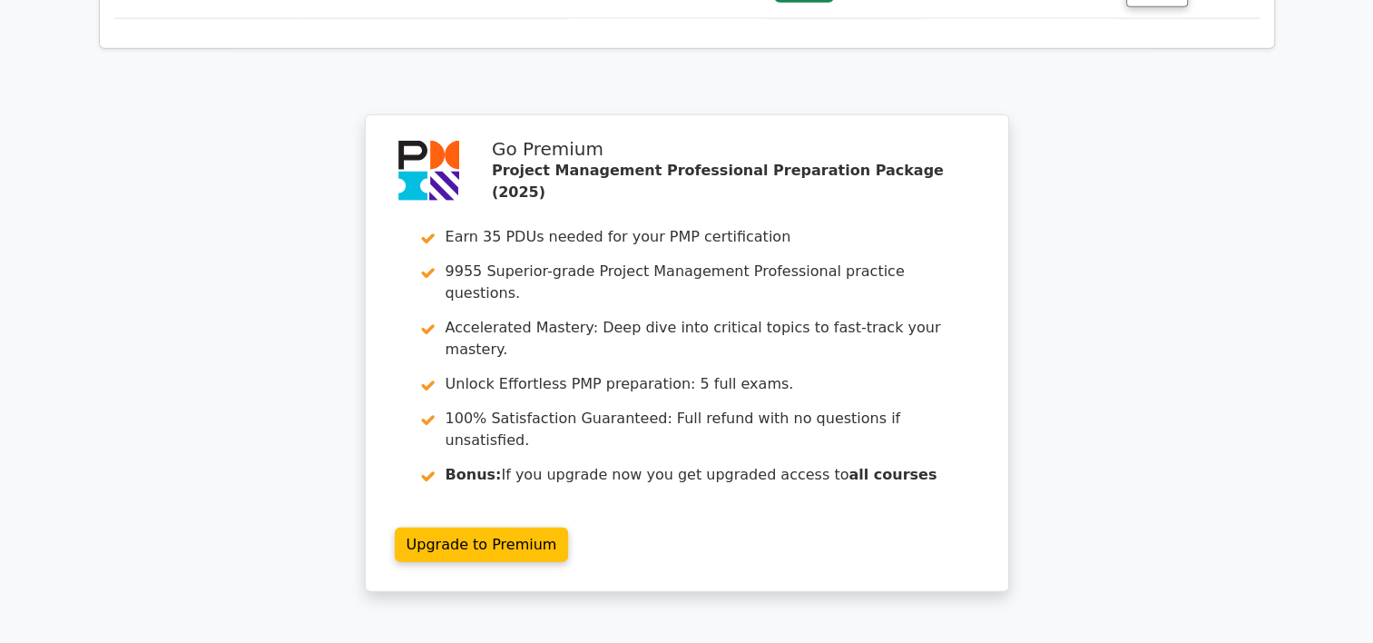
scroll to position [4342, 0]
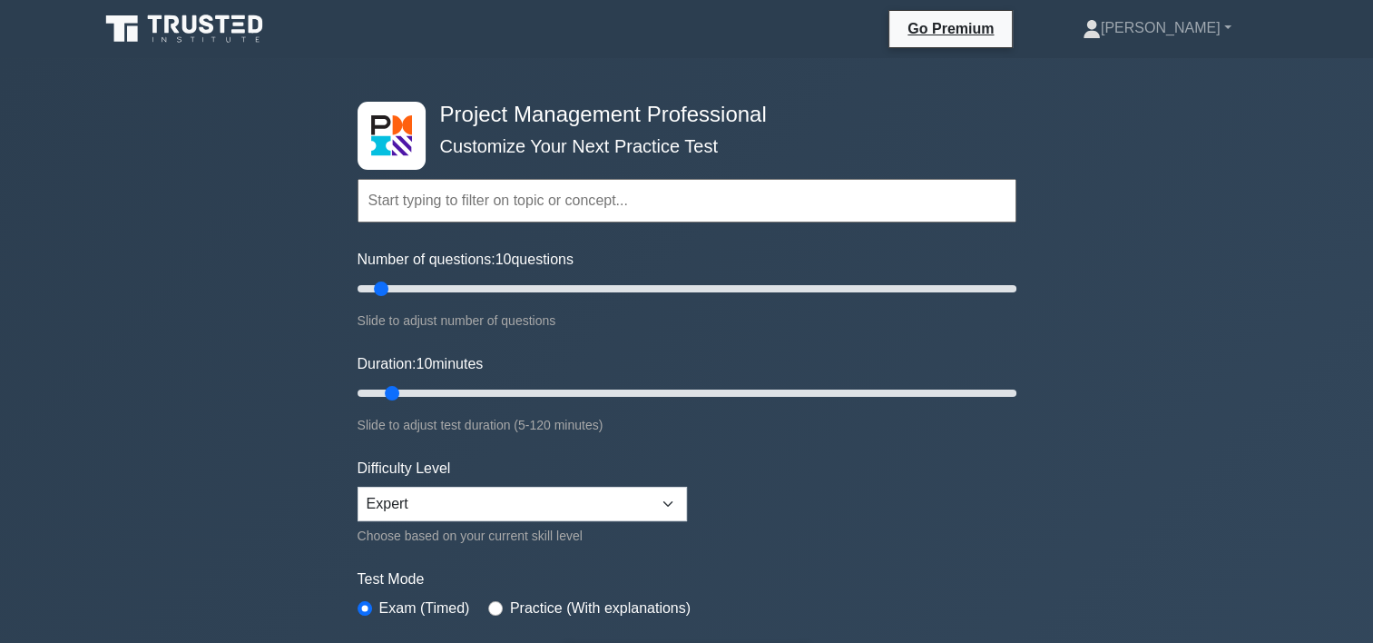
click at [455, 210] on input "text" at bounding box center [687, 201] width 659 height 44
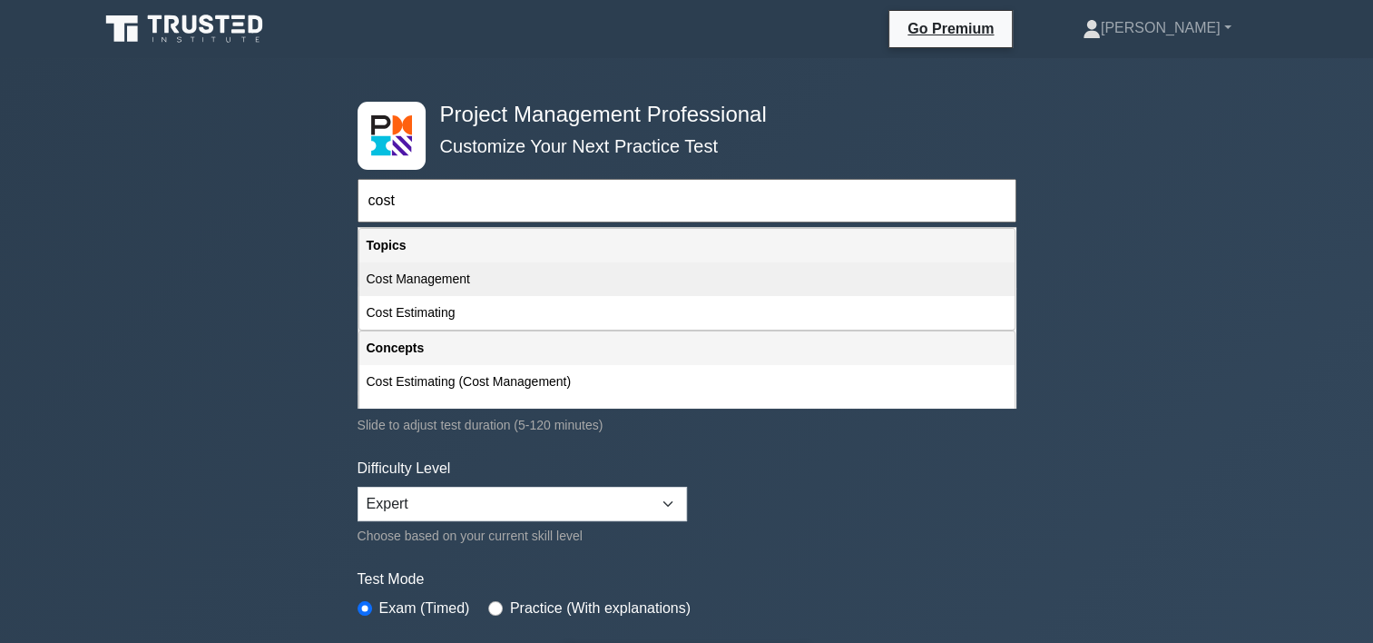
click at [434, 275] on div "Cost Management" at bounding box center [686, 279] width 655 height 34
type input "Cost Management"
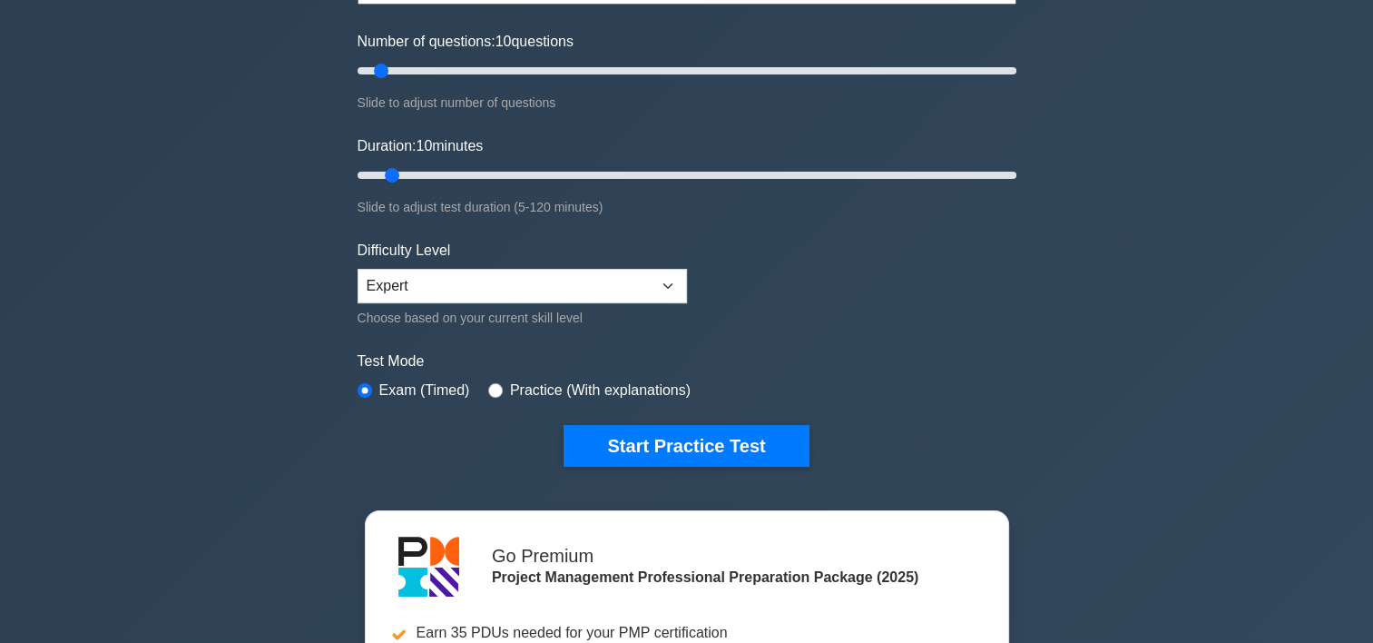
scroll to position [407, 0]
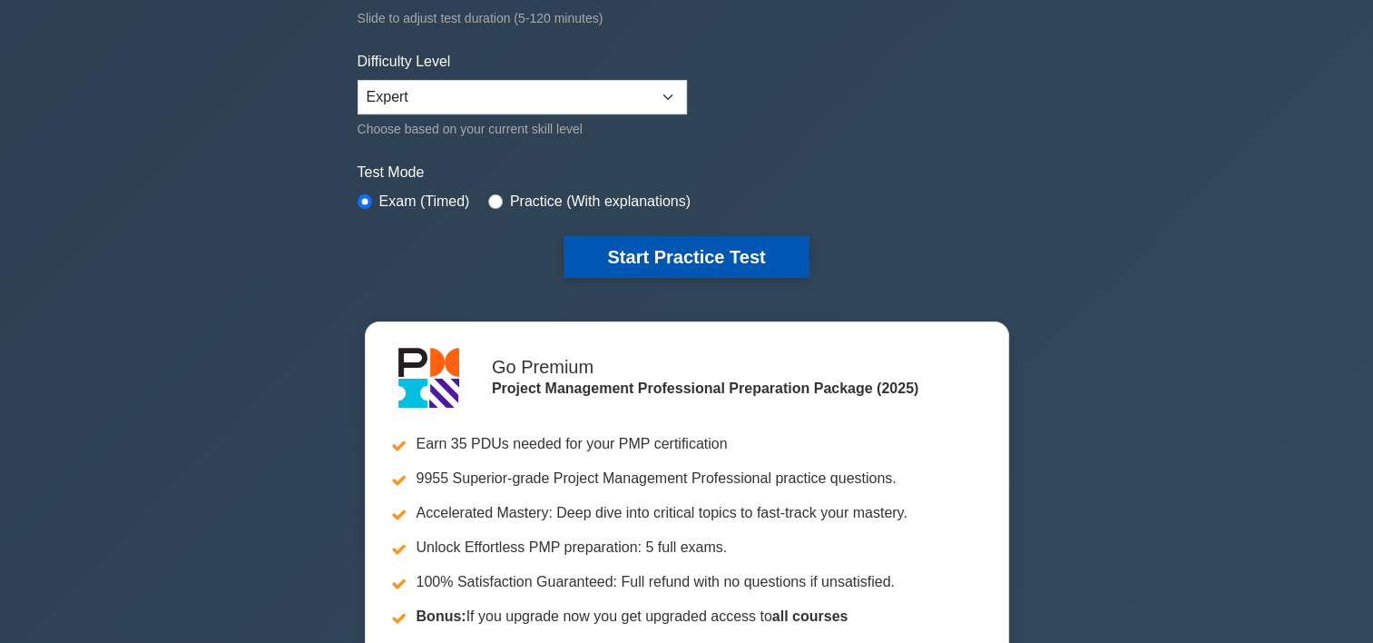
click at [755, 243] on button "Start Practice Test" at bounding box center [686, 257] width 245 height 42
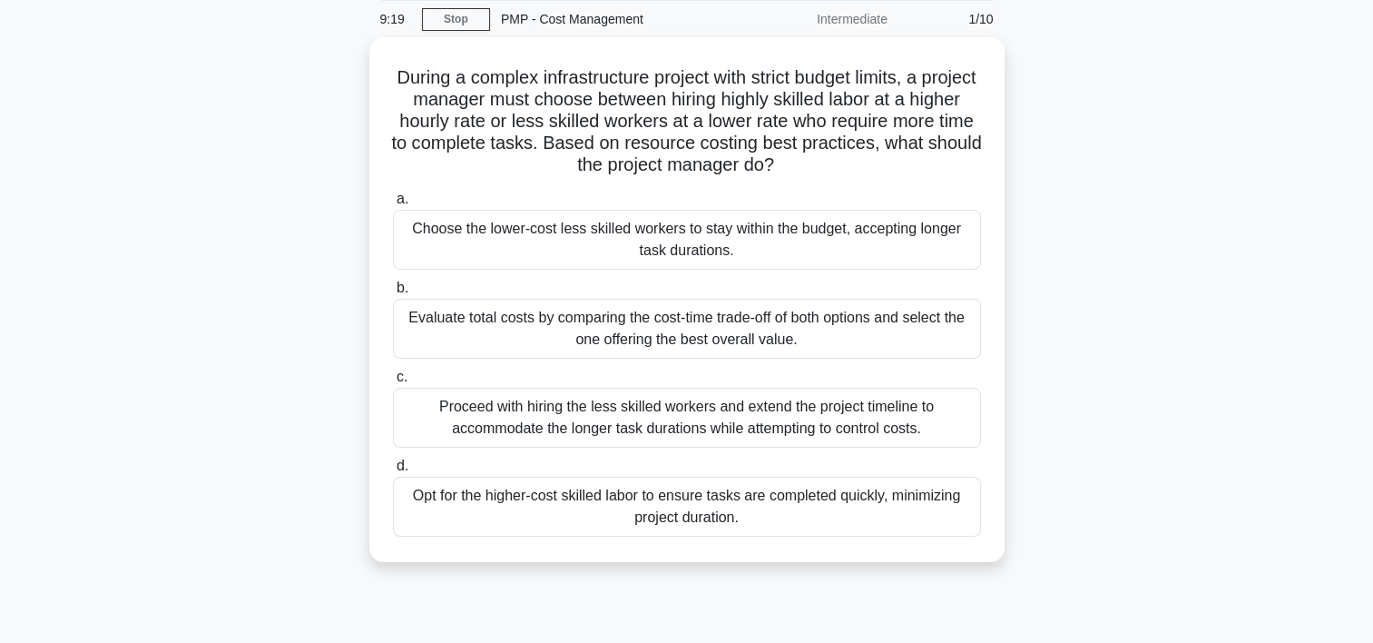
scroll to position [80, 0]
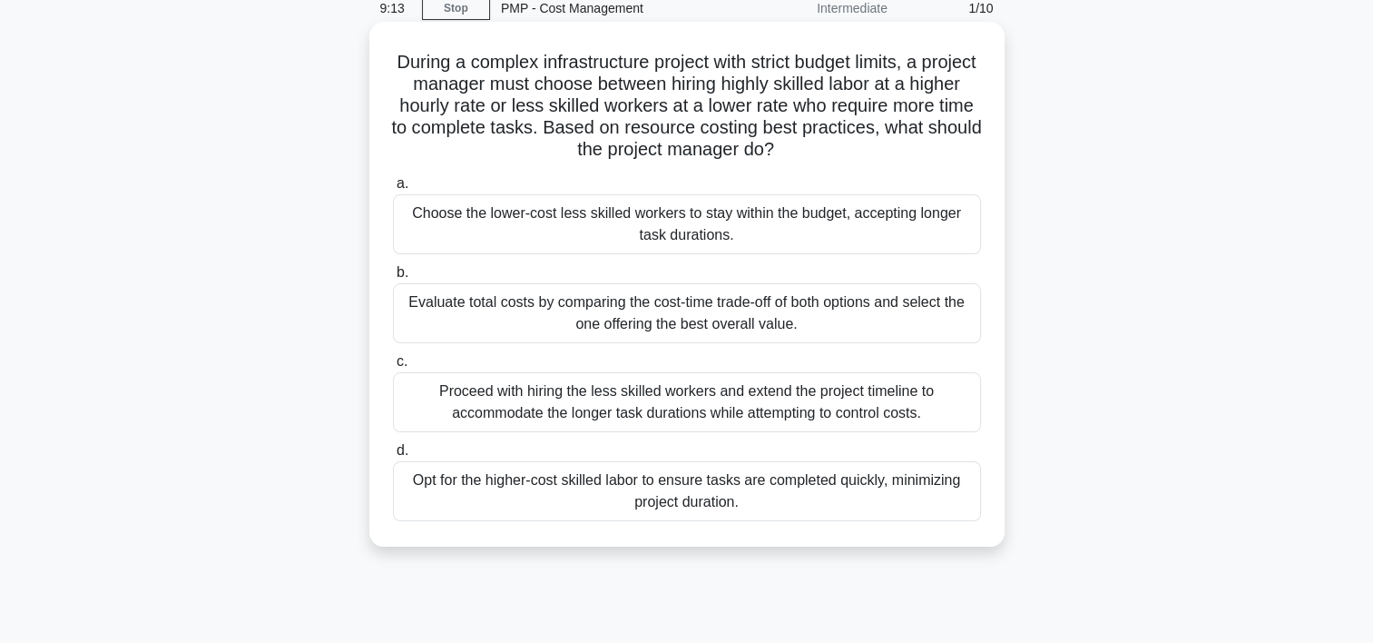
click at [618, 319] on div "Evaluate total costs by comparing the cost-time trade-off of both options and s…" at bounding box center [687, 313] width 588 height 60
click at [393, 279] on input "b. Evaluate total costs by comparing the cost-time trade-off of both options an…" at bounding box center [393, 273] width 0 height 12
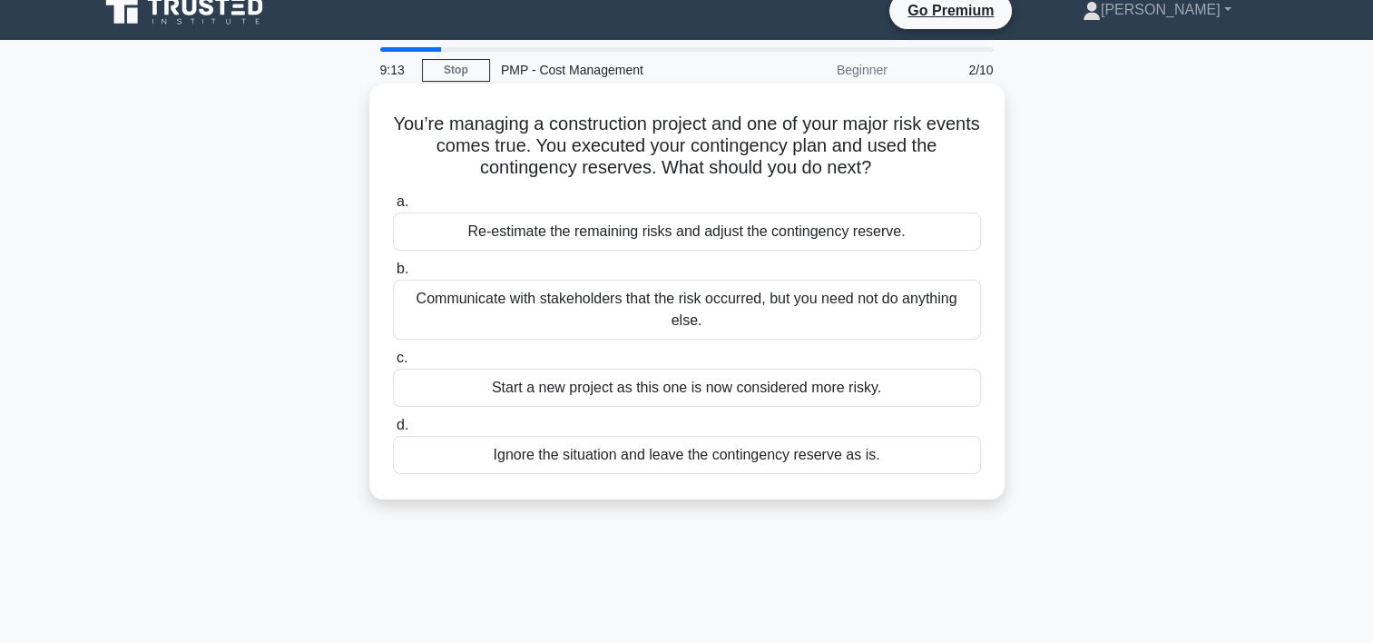
scroll to position [0, 0]
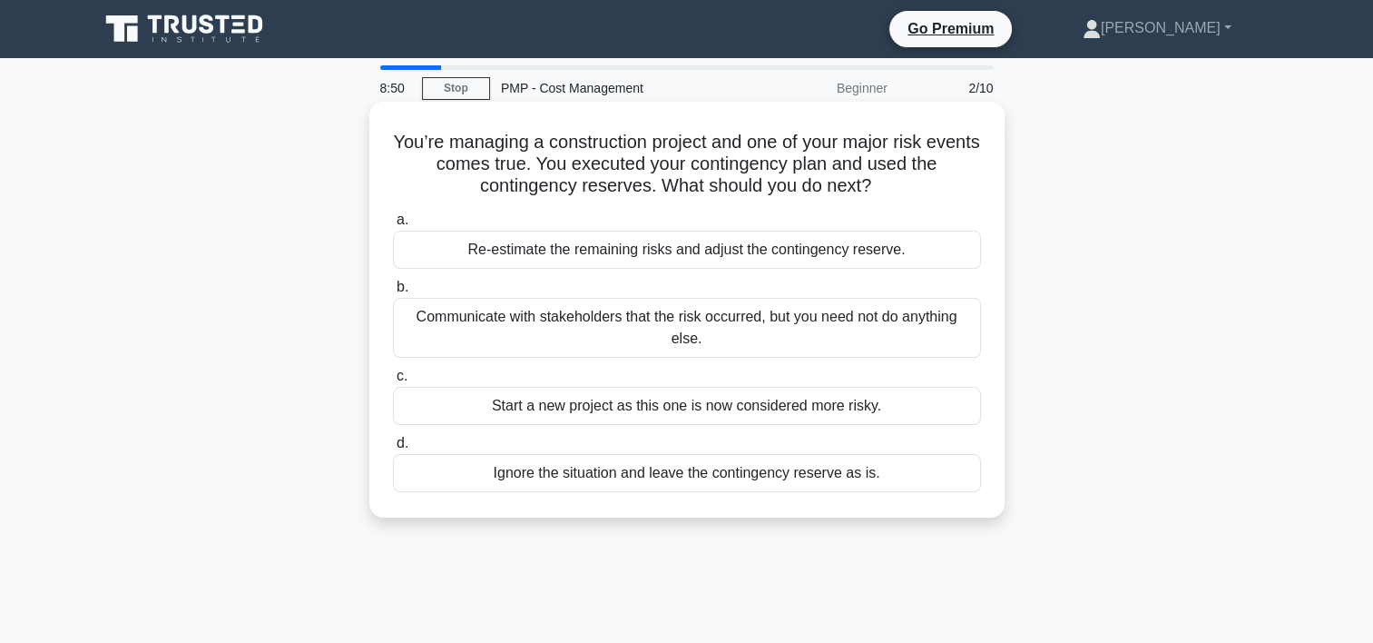
click at [748, 257] on div "Re-estimate the remaining risks and adjust the contingency reserve." at bounding box center [687, 250] width 588 height 38
click at [393, 226] on input "a. Re-estimate the remaining risks and adjust the contingency reserve." at bounding box center [393, 220] width 0 height 12
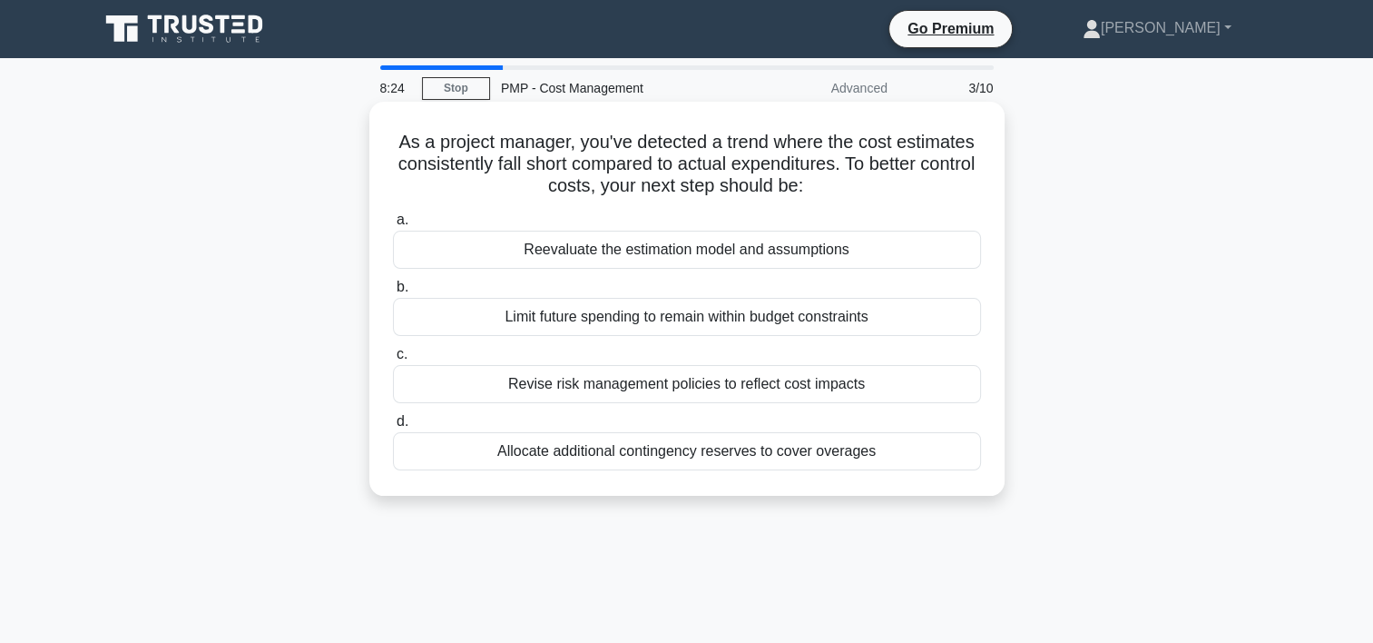
click at [712, 249] on div "Reevaluate the estimation model and assumptions" at bounding box center [687, 250] width 588 height 38
click at [393, 226] on input "a. Reevaluate the estimation model and assumptions" at bounding box center [393, 220] width 0 height 12
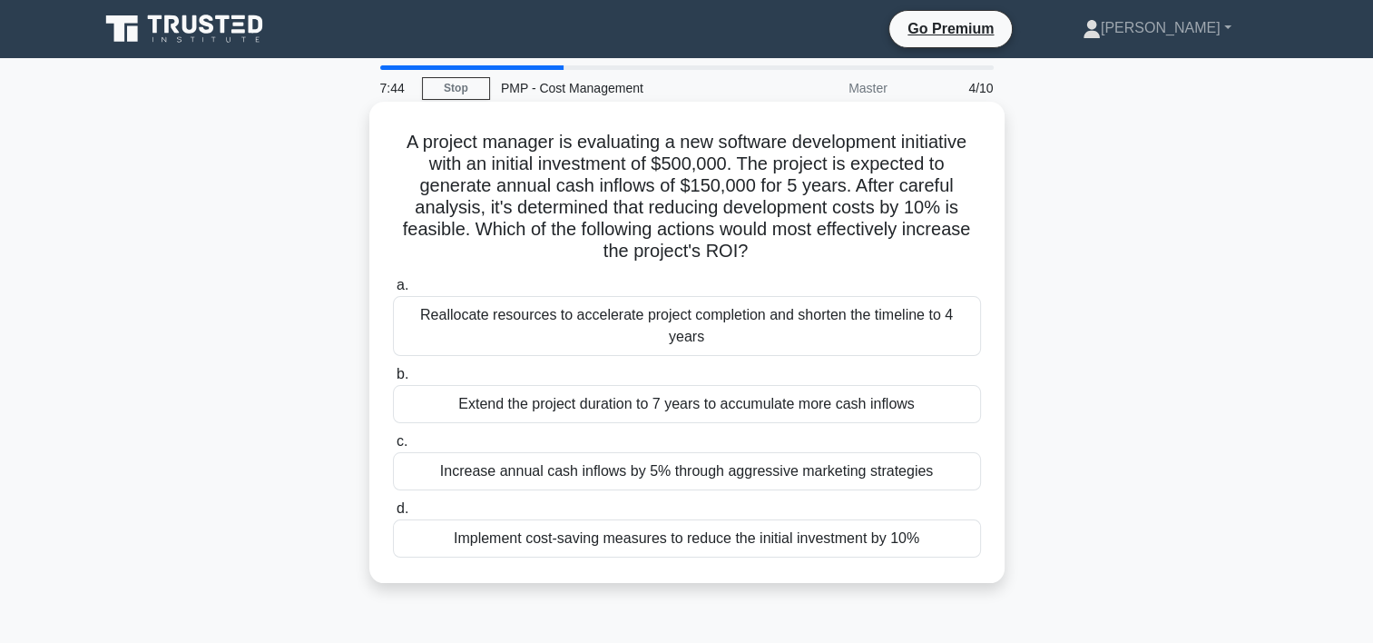
click at [708, 519] on div "Implement cost-saving measures to reduce the initial investment by 10%" at bounding box center [687, 538] width 588 height 38
click at [393, 515] on input "d. Implement cost-saving measures to reduce the initial investment by 10%" at bounding box center [393, 509] width 0 height 12
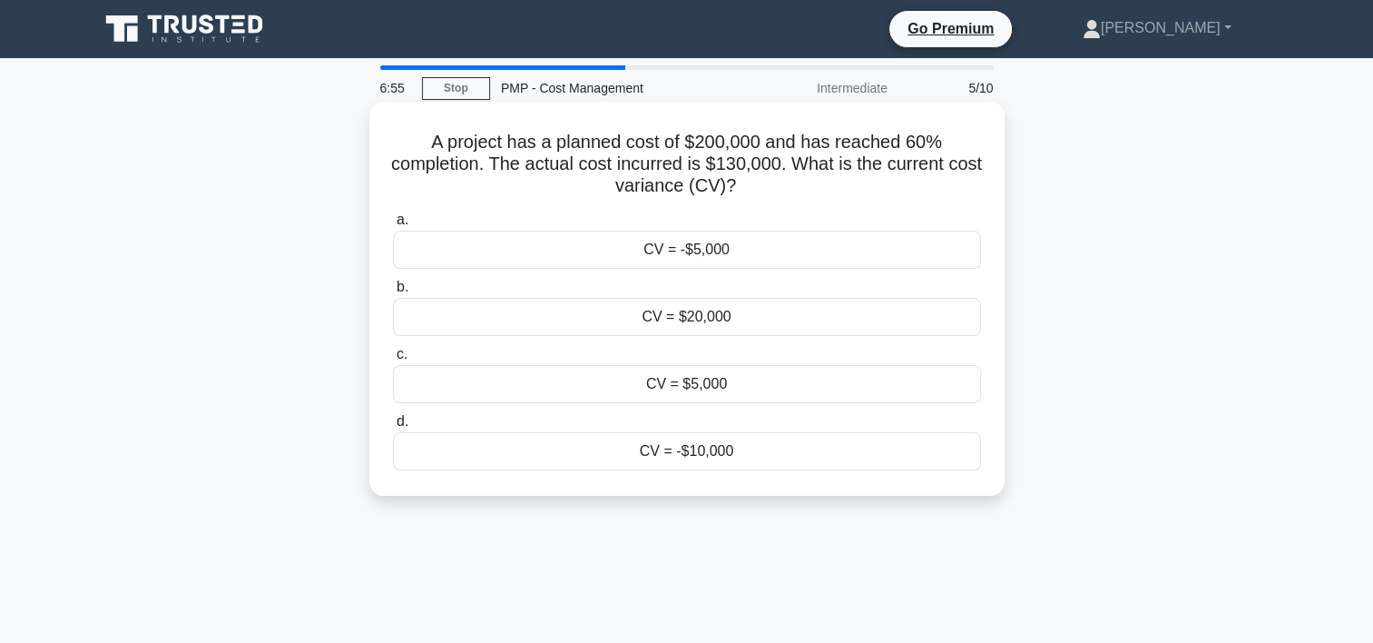
click at [708, 320] on div "CV = $20,000" at bounding box center [687, 317] width 588 height 38
click at [393, 293] on input "b. CV = $20,000" at bounding box center [393, 287] width 0 height 12
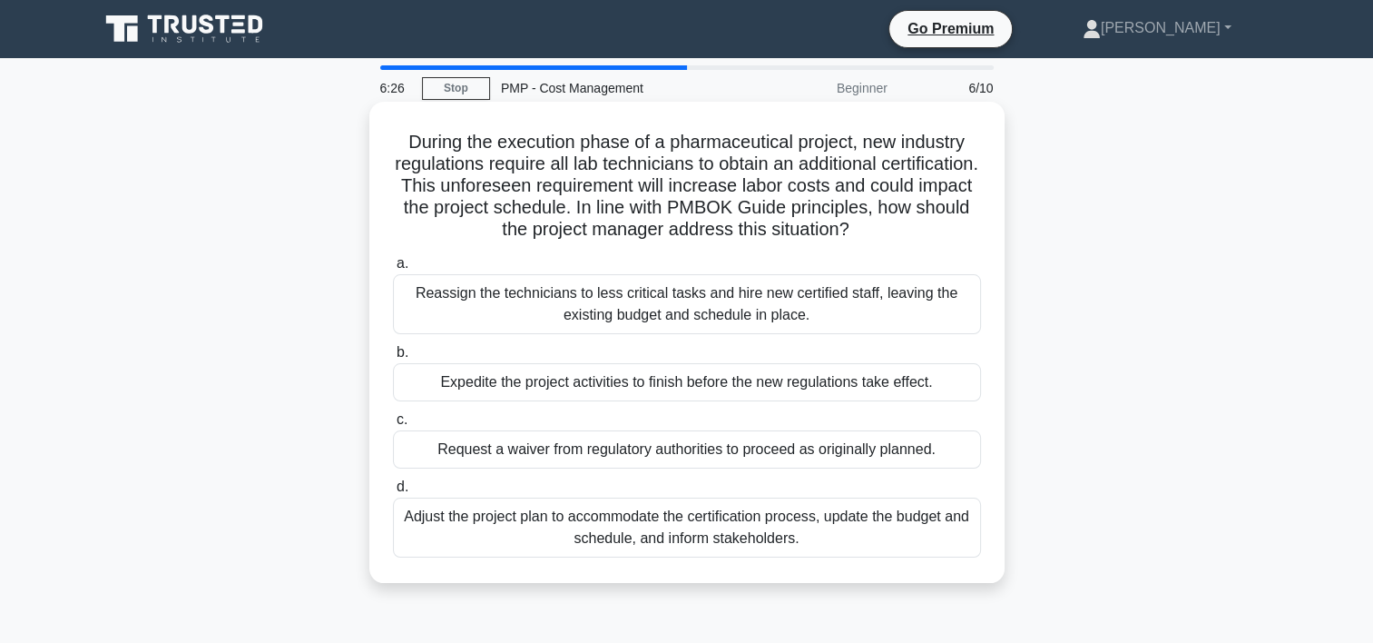
click at [636, 527] on div "Adjust the project plan to accommodate the certification process, update the bu…" at bounding box center [687, 527] width 588 height 60
click at [393, 493] on input "d. Adjust the project plan to accommodate the certification process, update the…" at bounding box center [393, 487] width 0 height 12
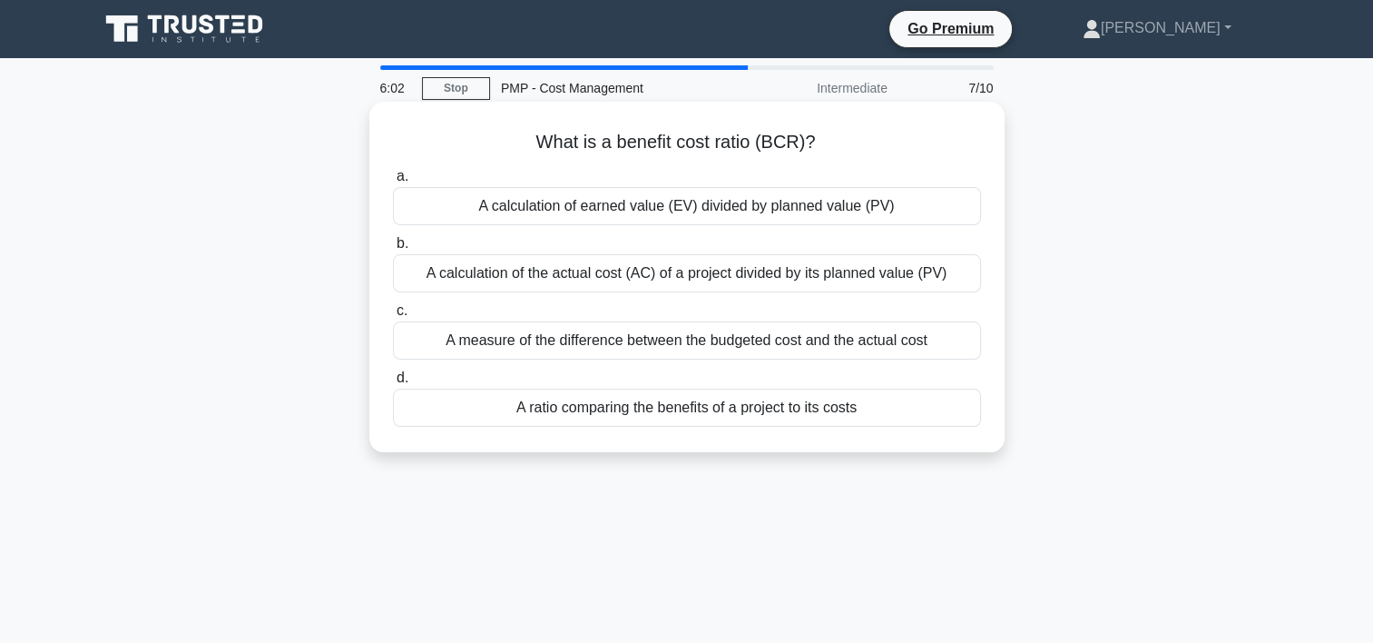
click at [725, 409] on div "A ratio comparing the benefits of a project to its costs" at bounding box center [687, 407] width 588 height 38
click at [393, 384] on input "d. A ratio comparing the benefits of a project to its costs" at bounding box center [393, 378] width 0 height 12
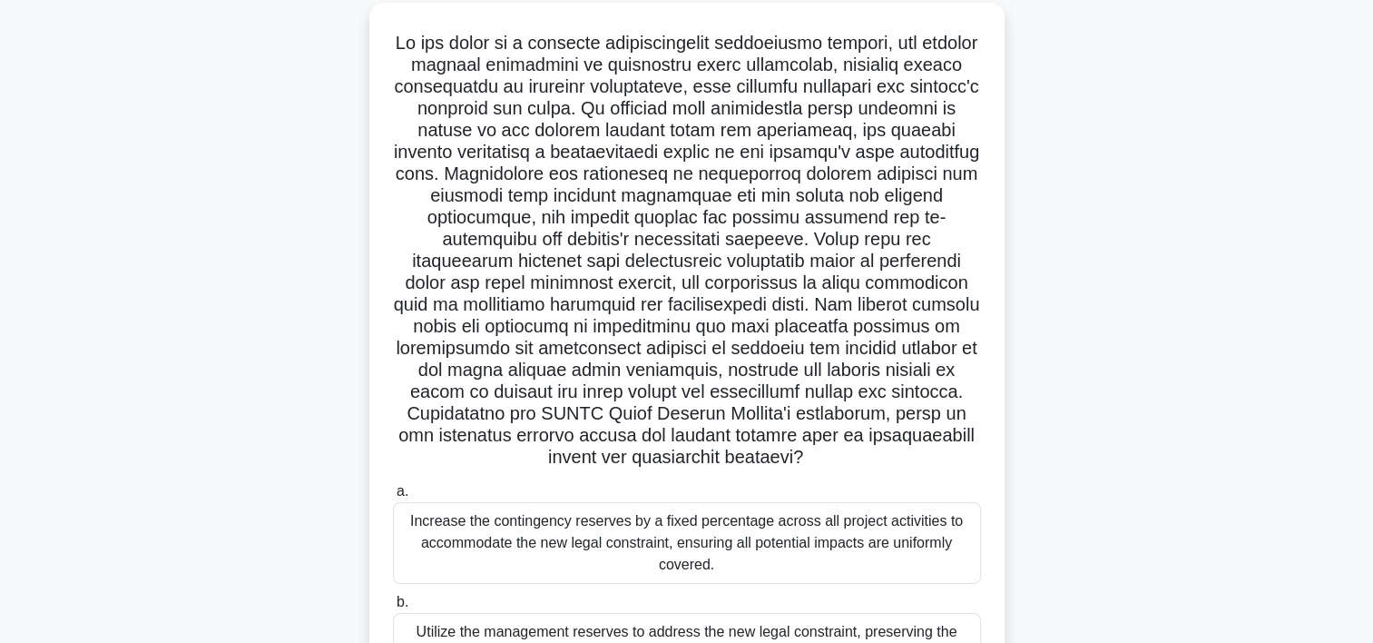
scroll to position [101, 0]
click at [917, 538] on div "Increase the contingency reserves by a fixed percentage across all project acti…" at bounding box center [687, 541] width 588 height 82
click at [393, 496] on input "a. Increase the contingency reserves by a fixed percentage across all project a…" at bounding box center [393, 490] width 0 height 12
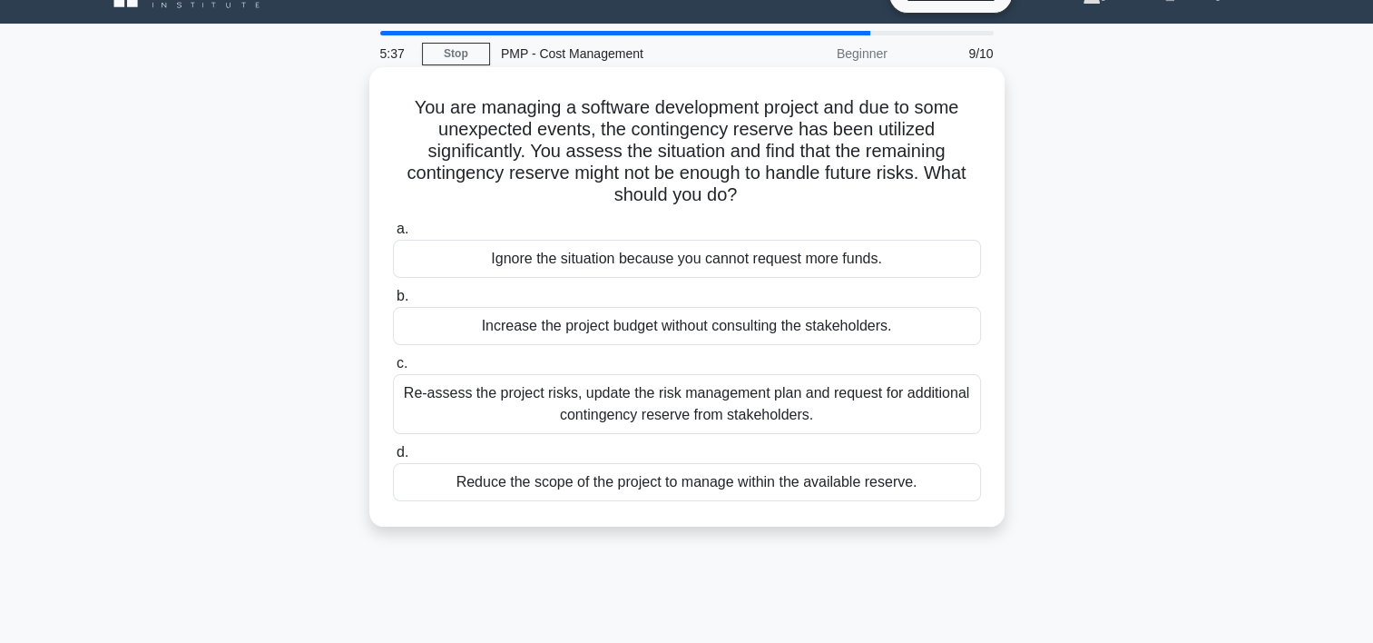
scroll to position [0, 0]
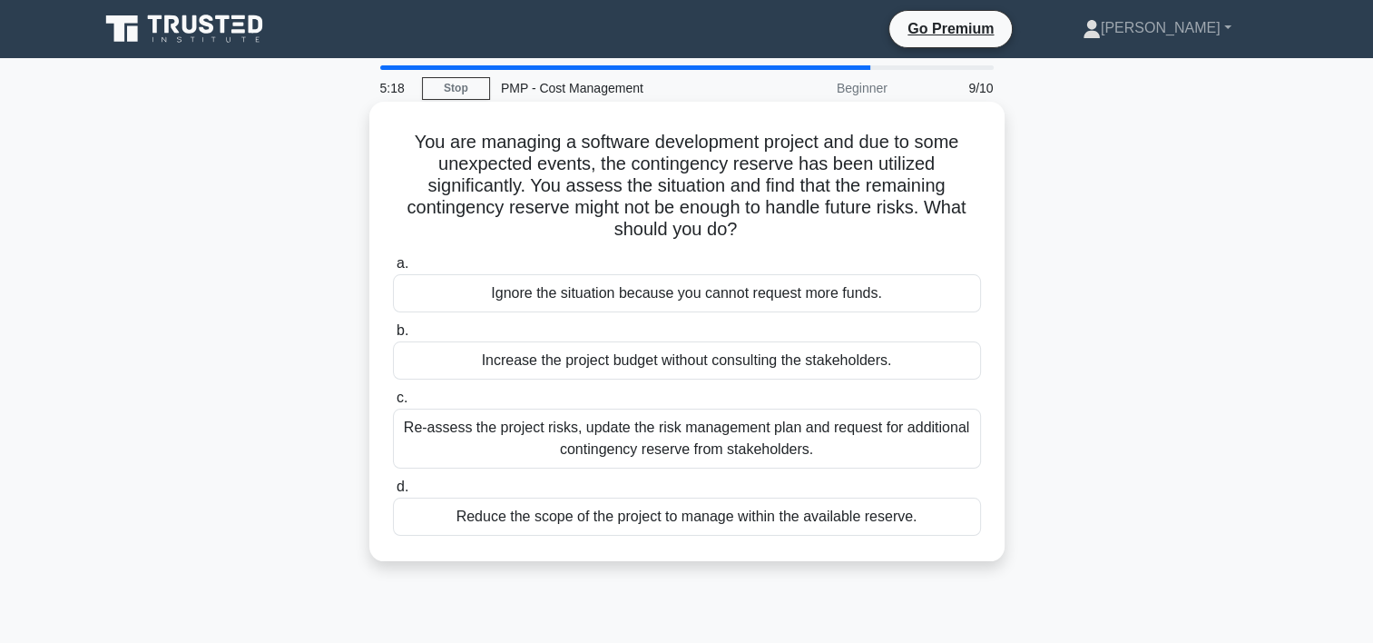
click at [791, 446] on div "Re-assess the project risks, update the risk management plan and request for ad…" at bounding box center [687, 438] width 588 height 60
click at [393, 404] on input "c. Re-assess the project risks, update the risk management plan and request for…" at bounding box center [393, 398] width 0 height 12
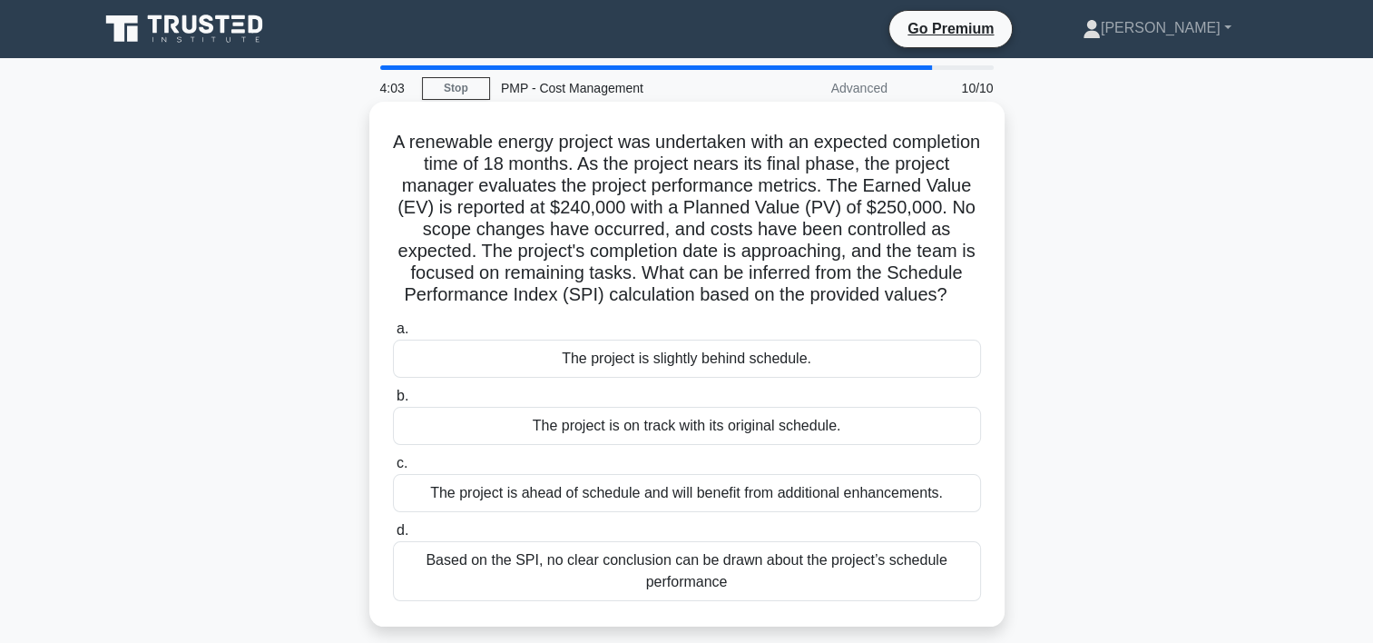
click at [813, 445] on div "The project is on track with its original schedule." at bounding box center [687, 426] width 588 height 38
click at [393, 402] on input "b. The project is on track with its original schedule." at bounding box center [393, 396] width 0 height 12
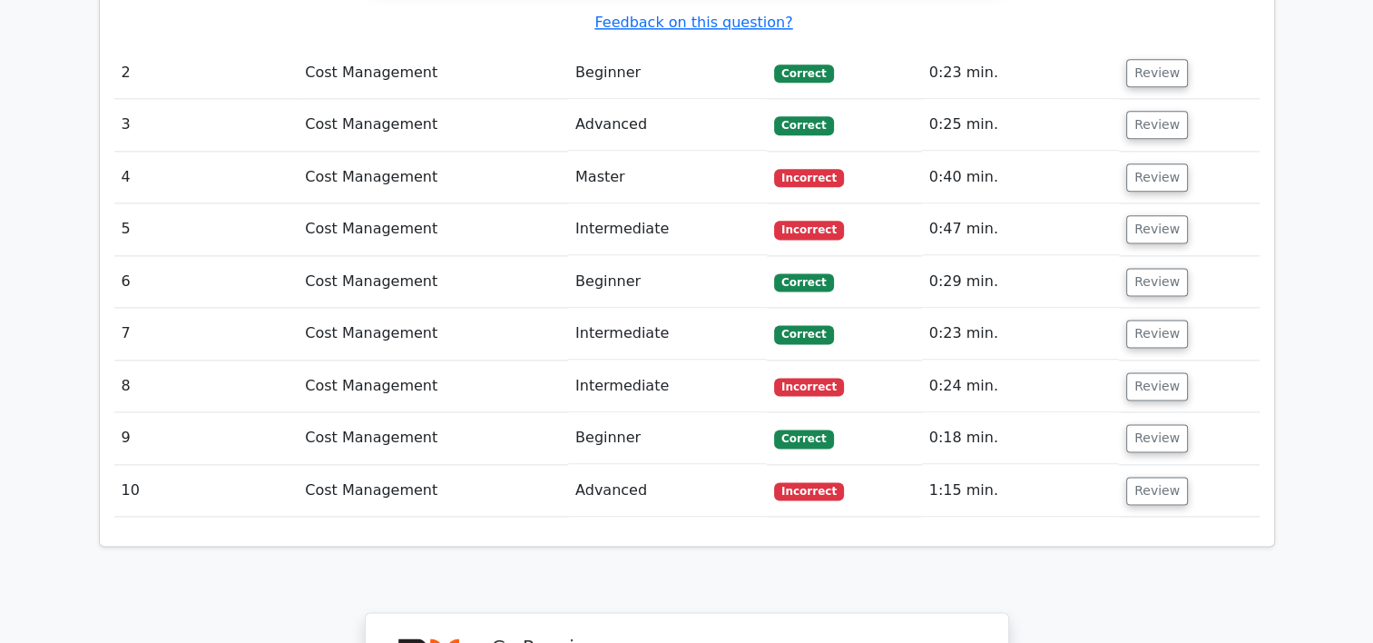
scroll to position [2372, 0]
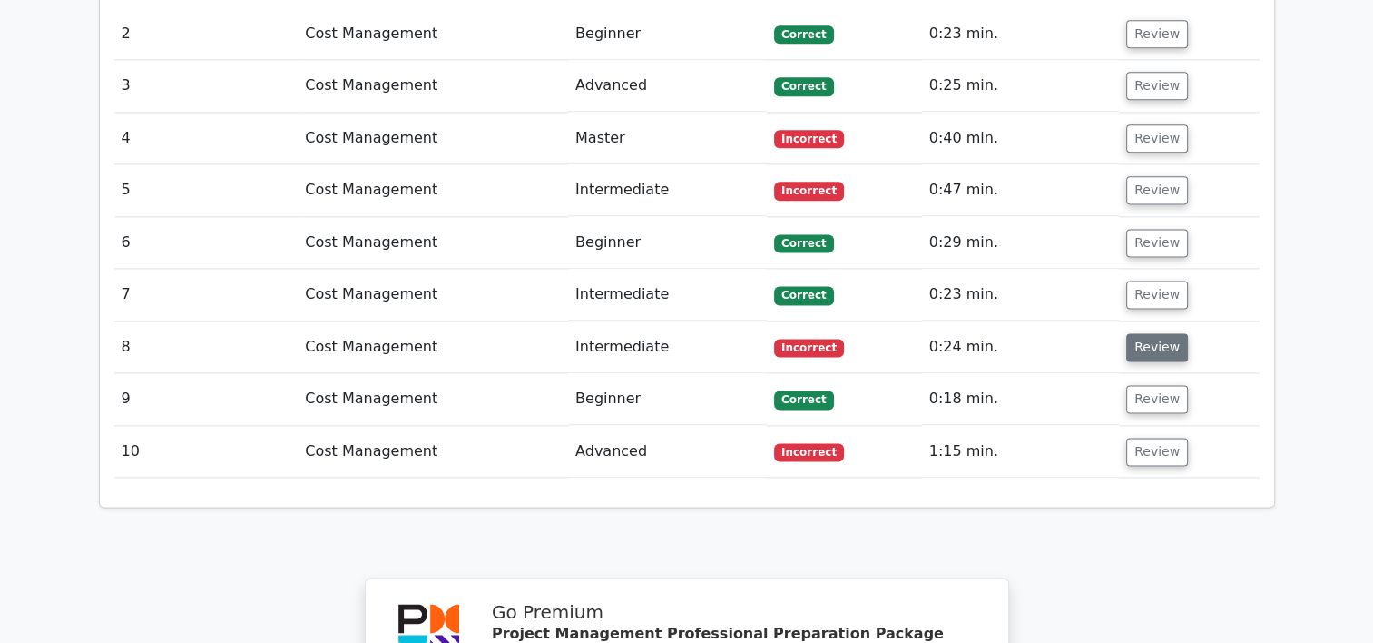
click at [1165, 333] on button "Review" at bounding box center [1157, 347] width 62 height 28
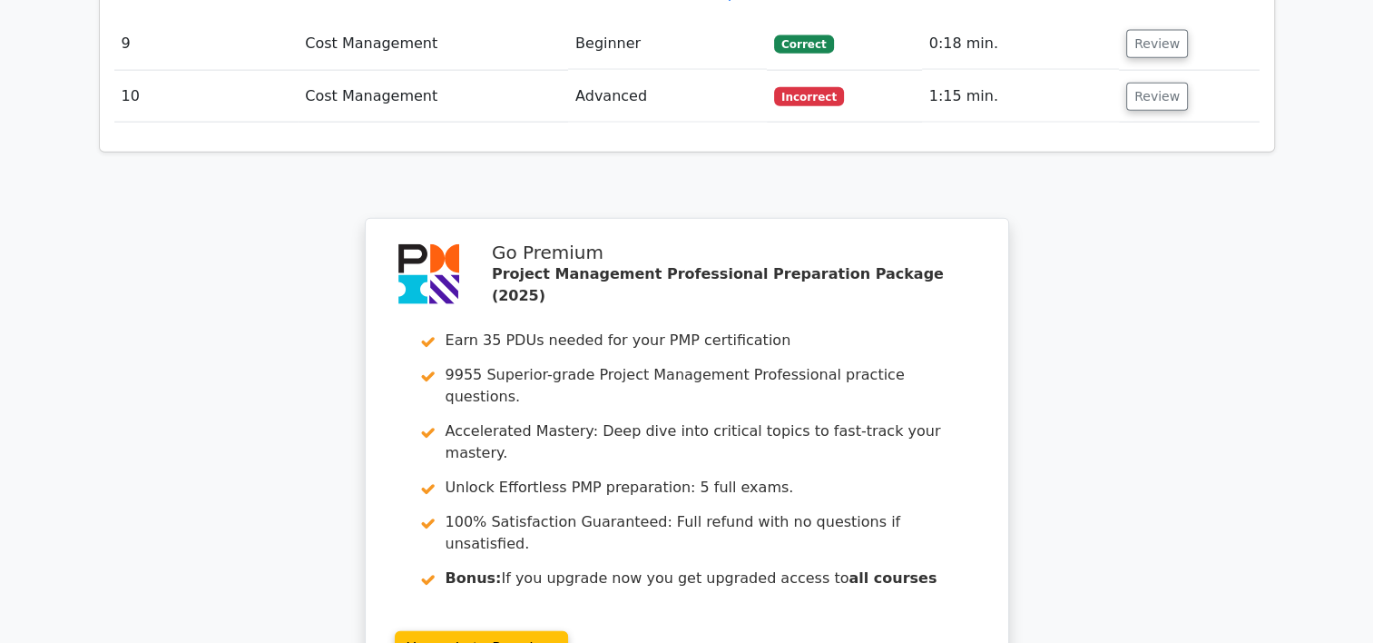
scroll to position [4369, 0]
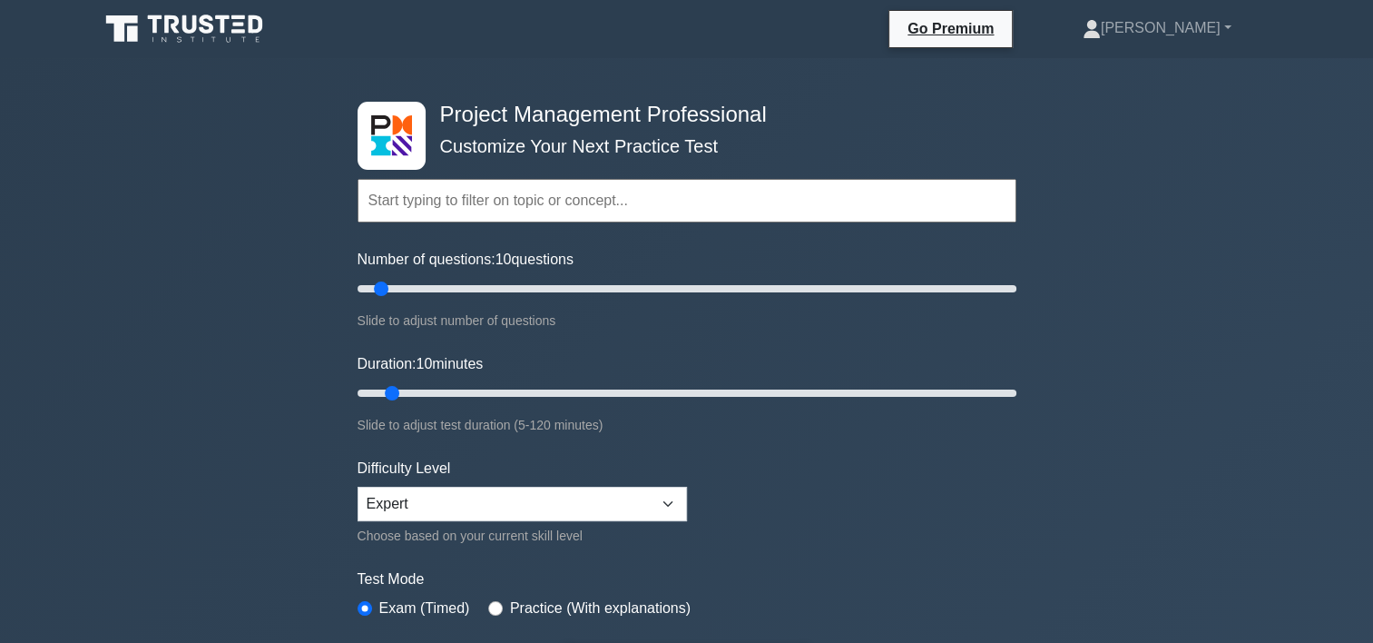
click at [562, 192] on input "text" at bounding box center [687, 201] width 659 height 44
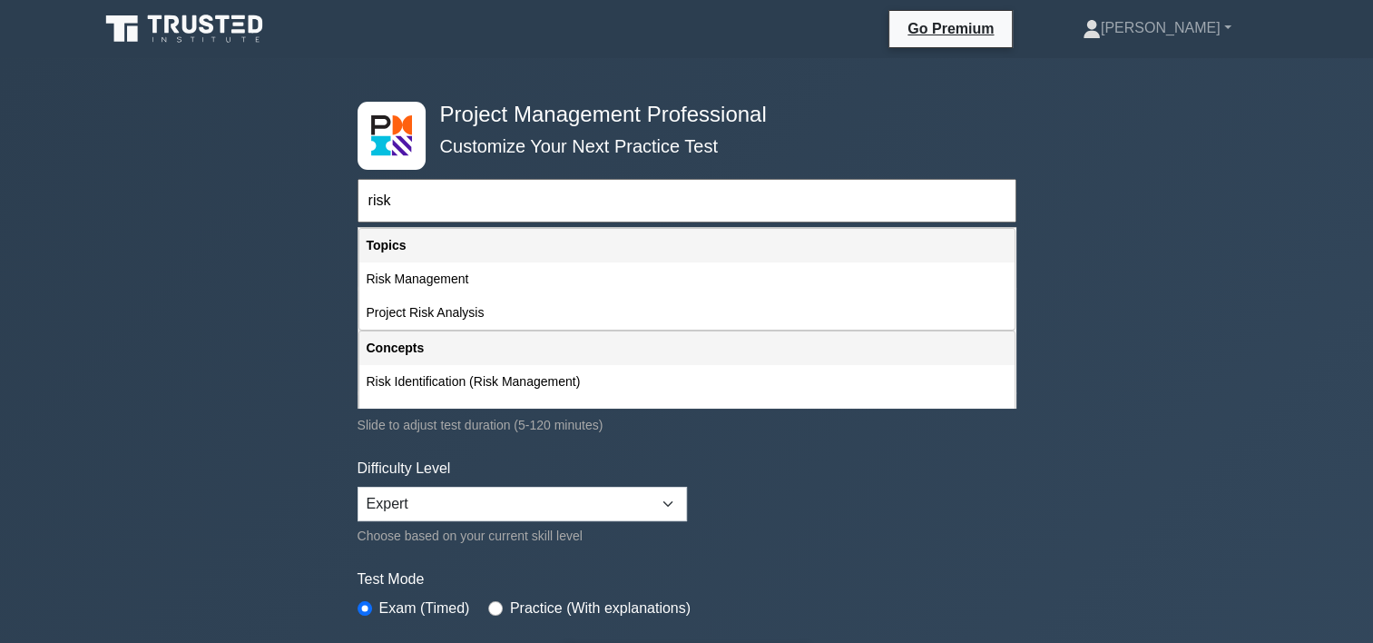
click at [461, 276] on div "Risk Management" at bounding box center [686, 279] width 655 height 34
type input "Risk Management"
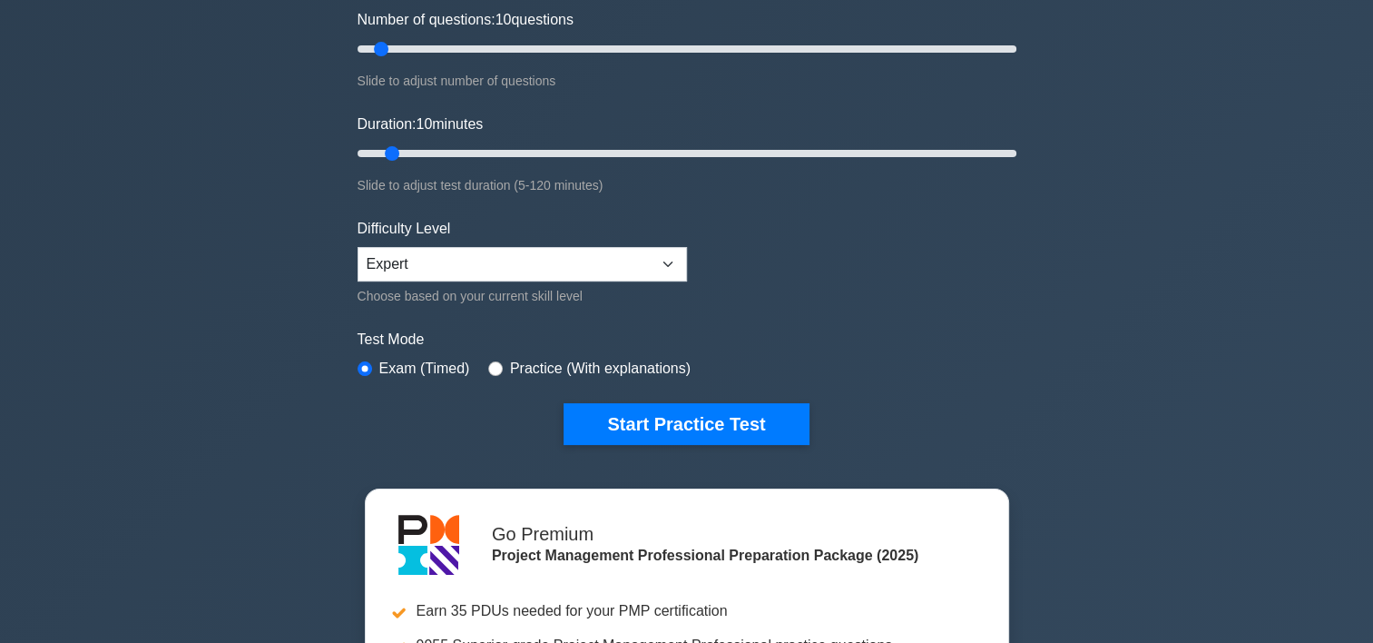
scroll to position [312, 0]
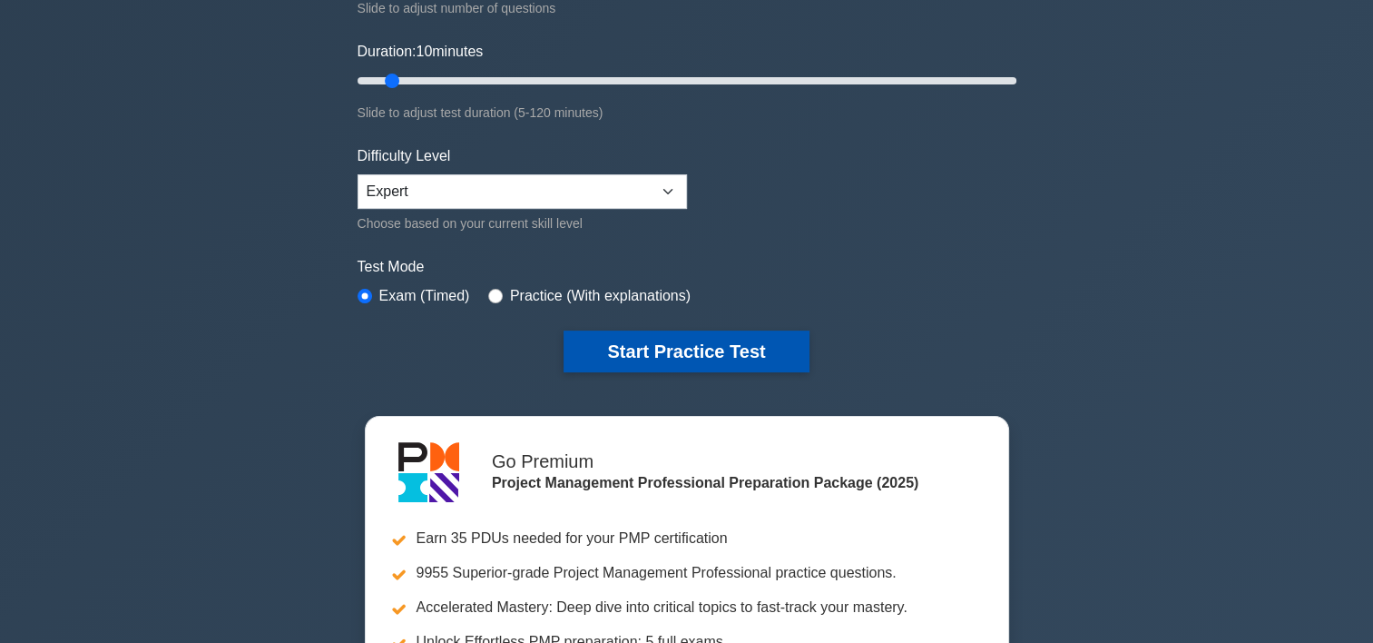
click at [743, 351] on button "Start Practice Test" at bounding box center [686, 351] width 245 height 42
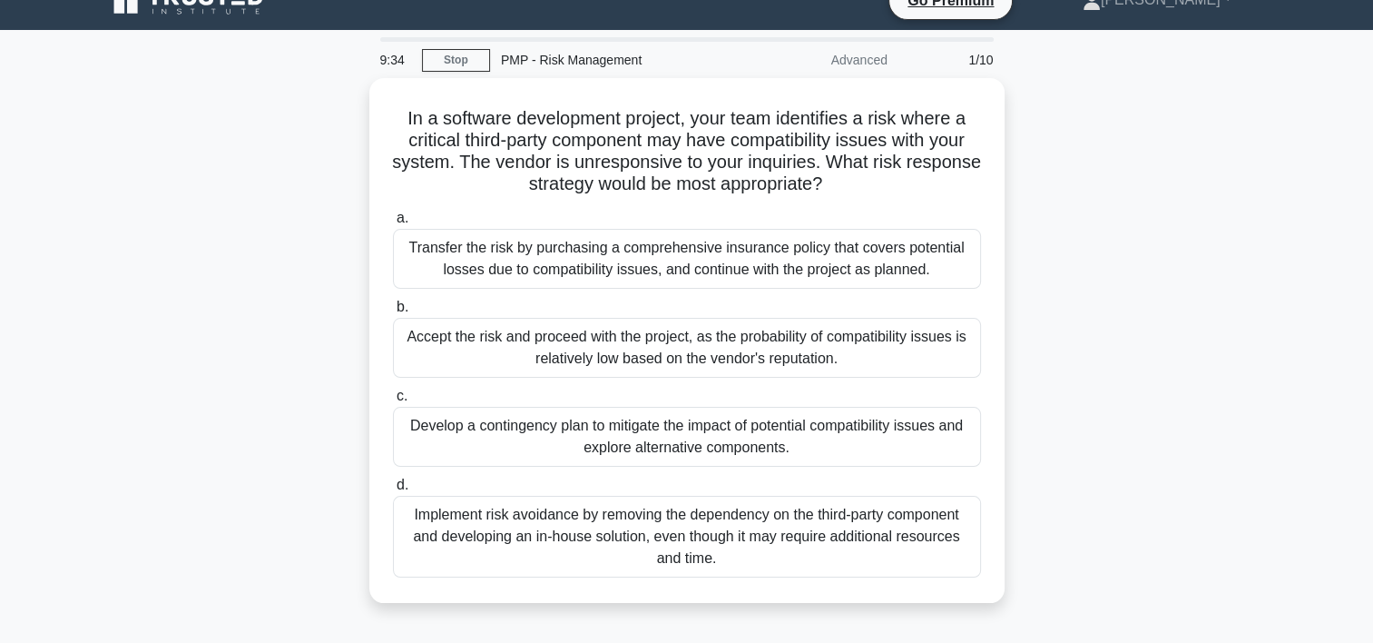
scroll to position [29, 0]
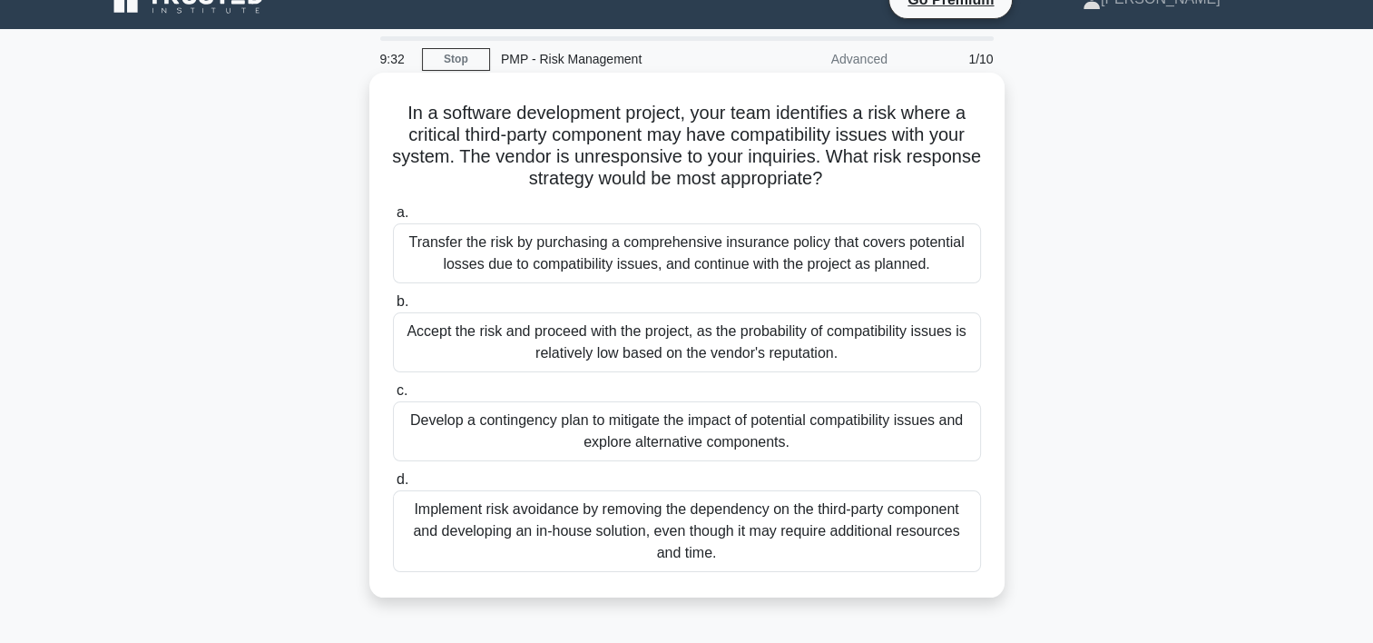
click at [860, 426] on div "Develop a contingency plan to mitigate the impact of potential compatibility is…" at bounding box center [687, 431] width 588 height 60
click at [393, 397] on input "c. Develop a contingency plan to mitigate the impact of potential compatibility…" at bounding box center [393, 391] width 0 height 12
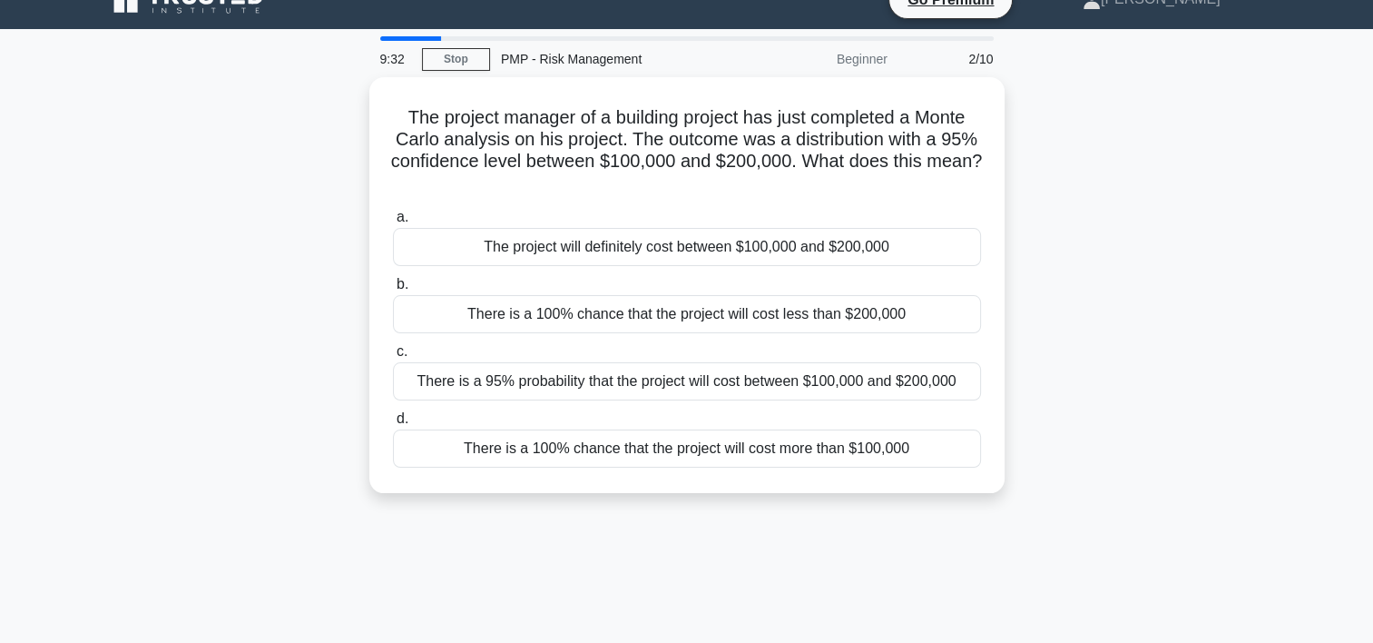
scroll to position [0, 0]
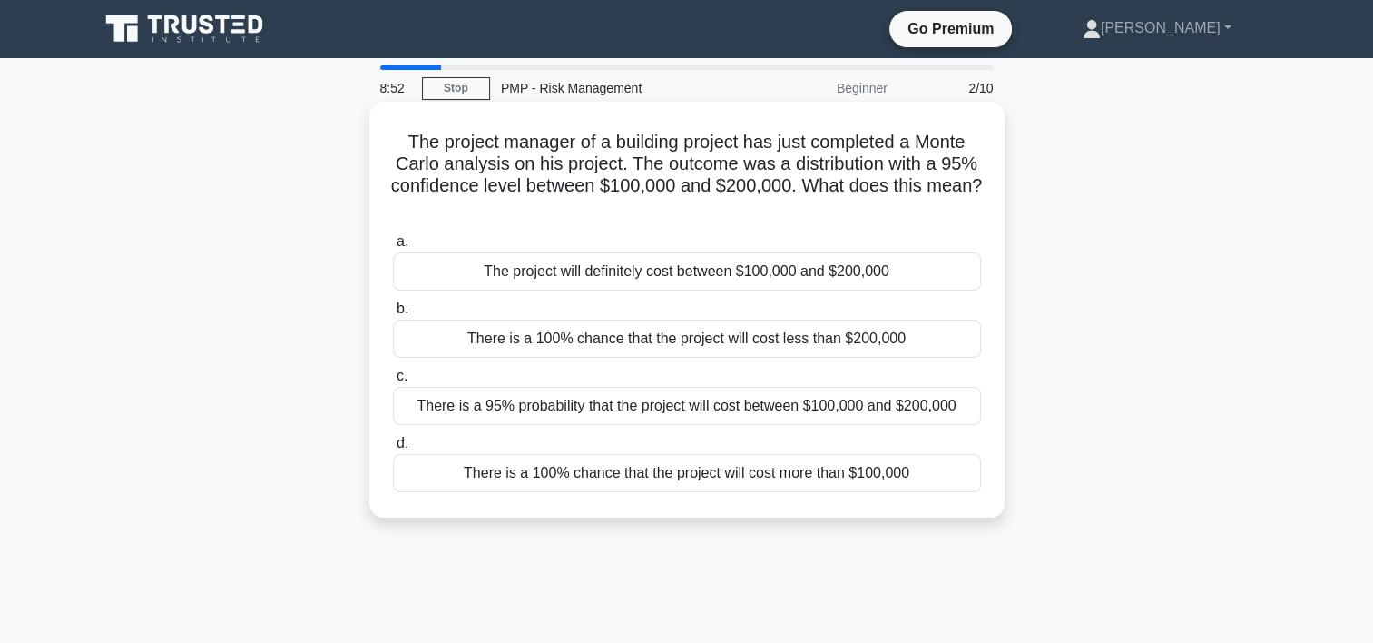
click at [707, 408] on div "There is a 95% probability that the project will cost between $100,000 and $200…" at bounding box center [687, 406] width 588 height 38
click at [393, 382] on input "c. There is a 95% probability that the project will cost between $100,000 and $…" at bounding box center [393, 376] width 0 height 12
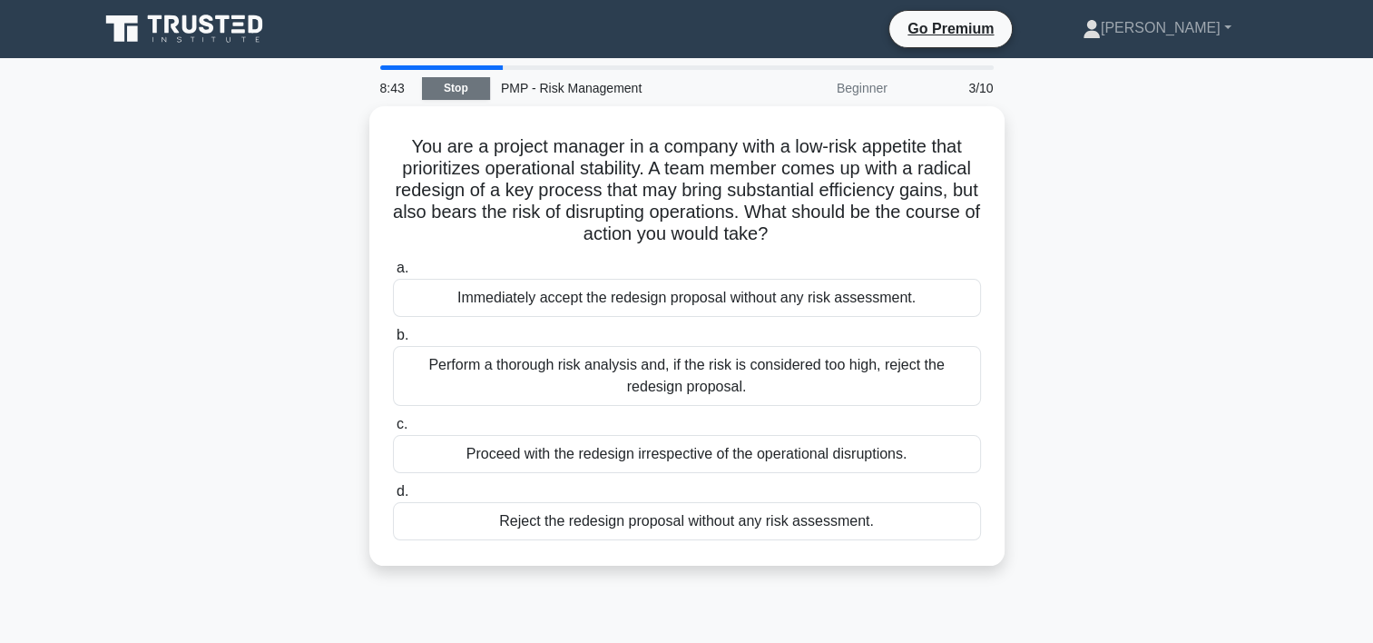
click at [472, 92] on link "Stop" at bounding box center [456, 88] width 68 height 23
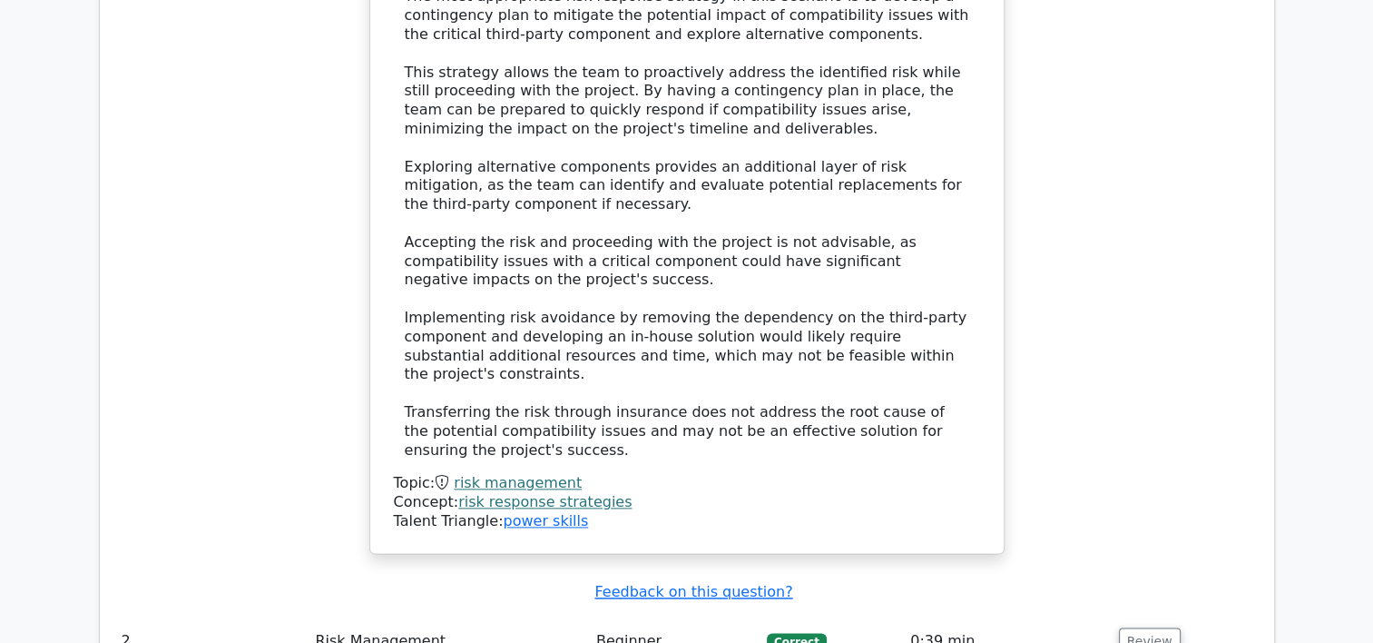
scroll to position [2080, 0]
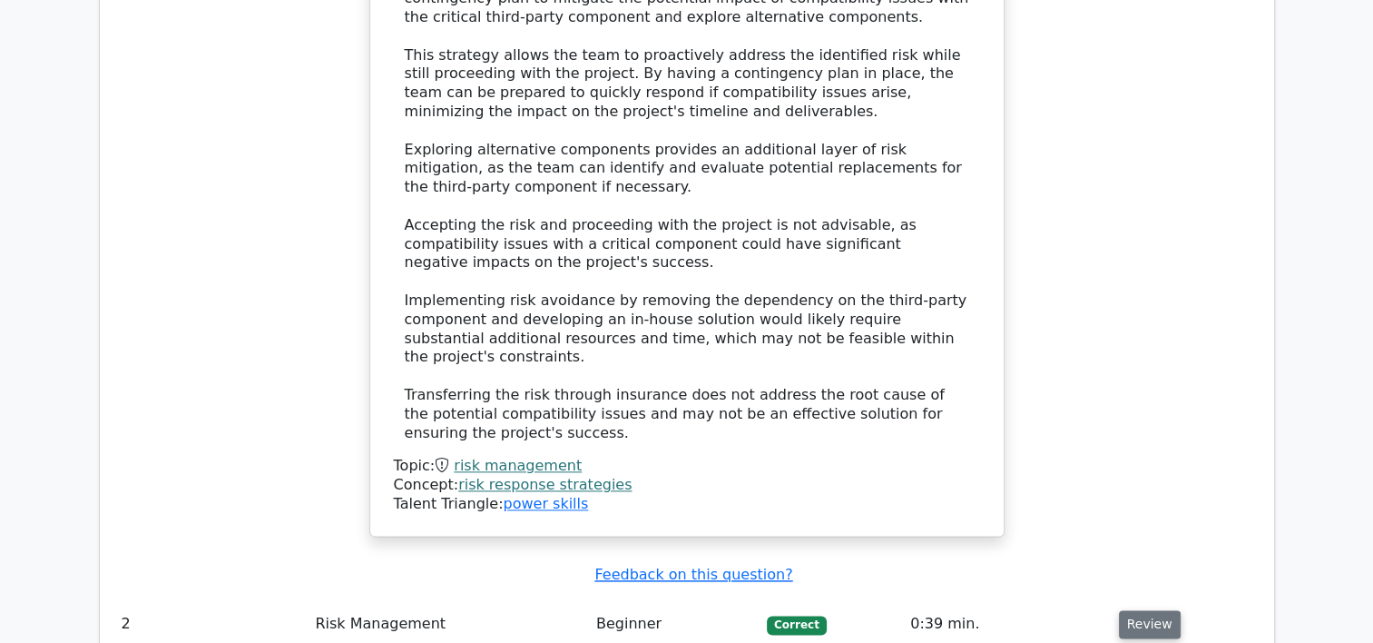
click at [1122, 610] on button "Review" at bounding box center [1150, 624] width 62 height 28
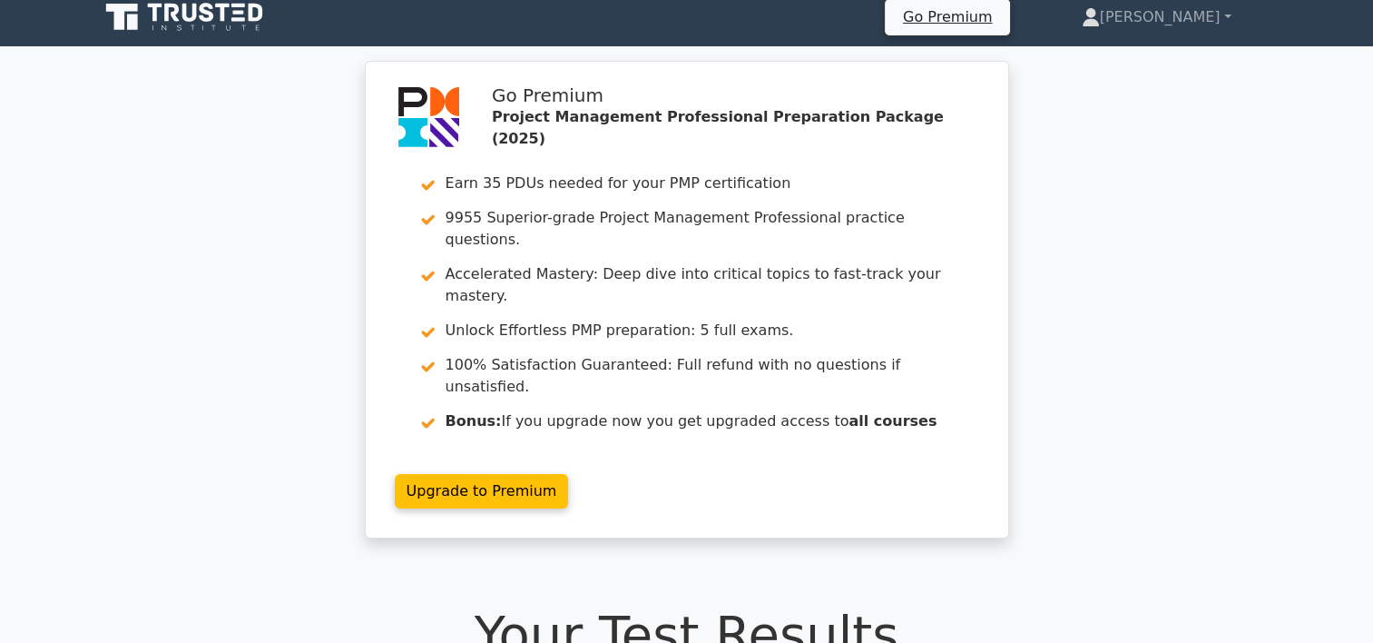
scroll to position [0, 0]
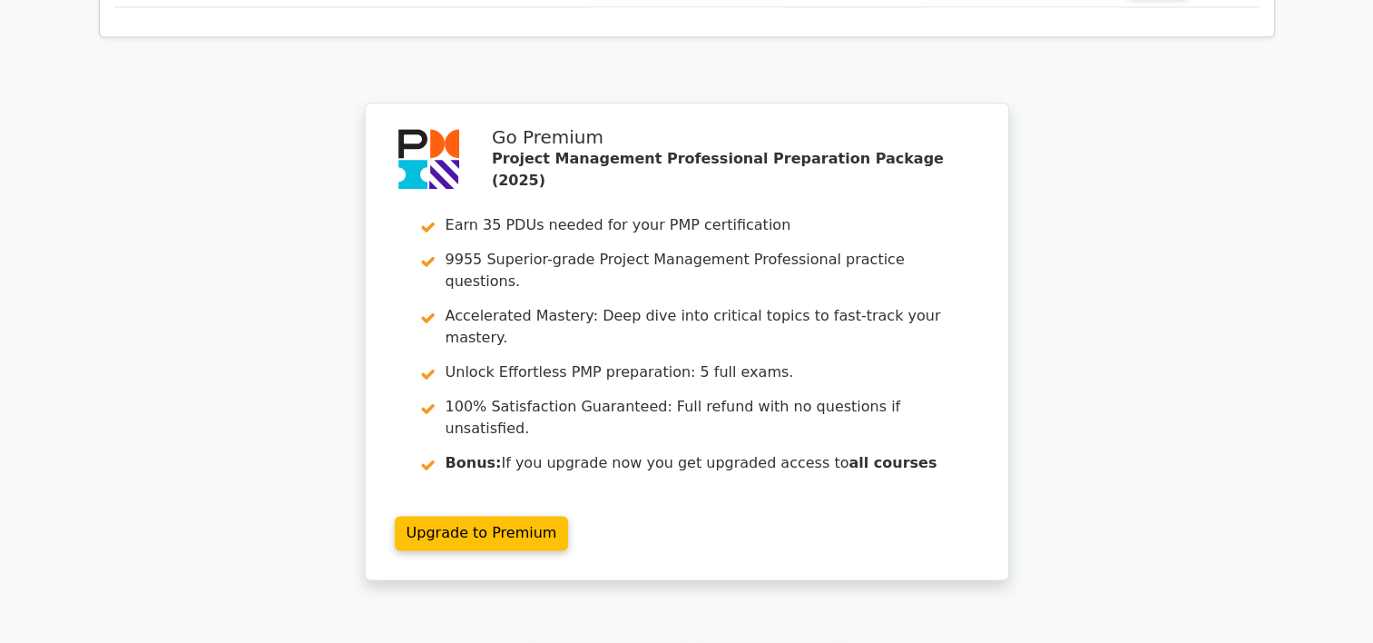
scroll to position [2346, 0]
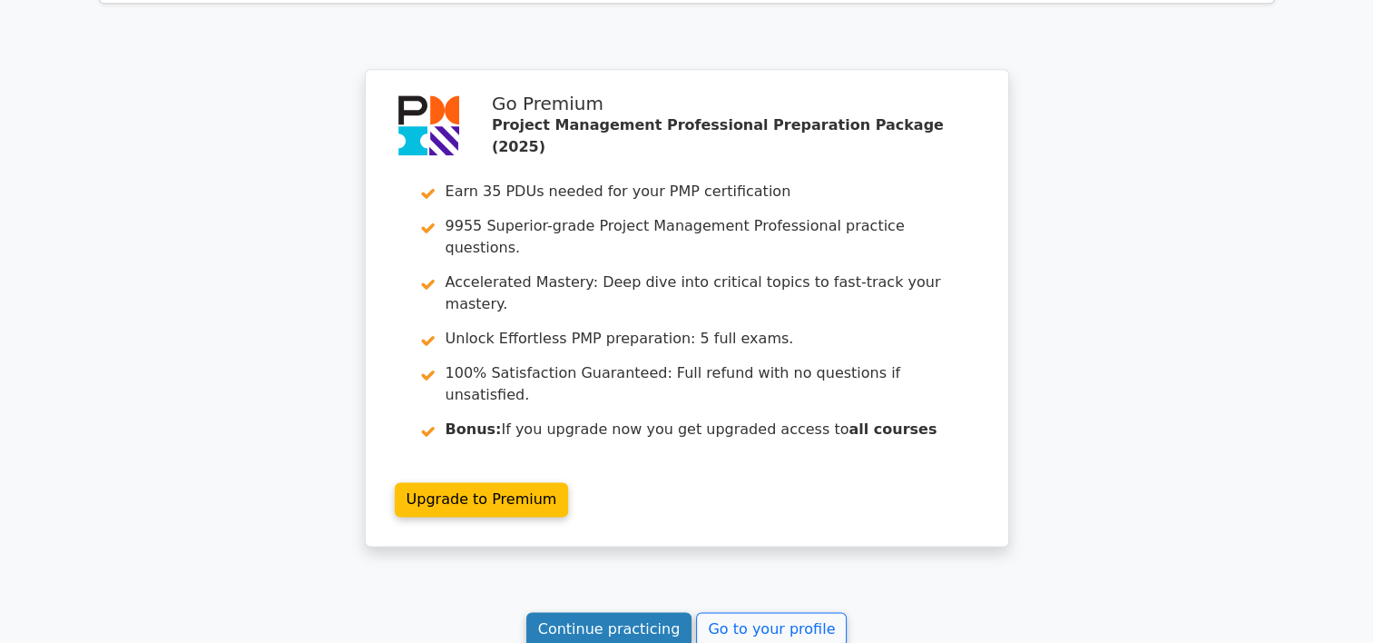
click at [622, 612] on link "Continue practicing" at bounding box center [609, 629] width 166 height 34
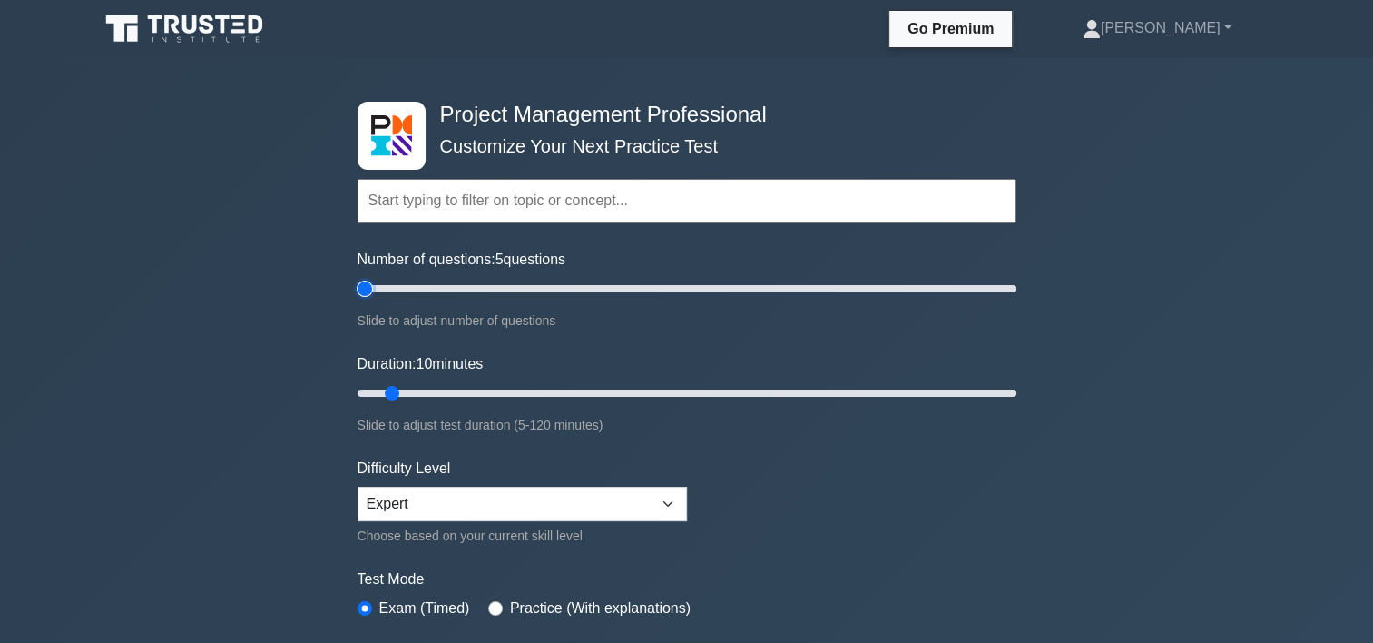
drag, startPoint x: 386, startPoint y: 287, endPoint x: 352, endPoint y: 286, distance: 33.6
type input "5"
click at [358, 286] on input "Number of questions: 5 questions" at bounding box center [687, 289] width 659 height 22
drag, startPoint x: 392, startPoint y: 392, endPoint x: 364, endPoint y: 392, distance: 28.1
type input "5"
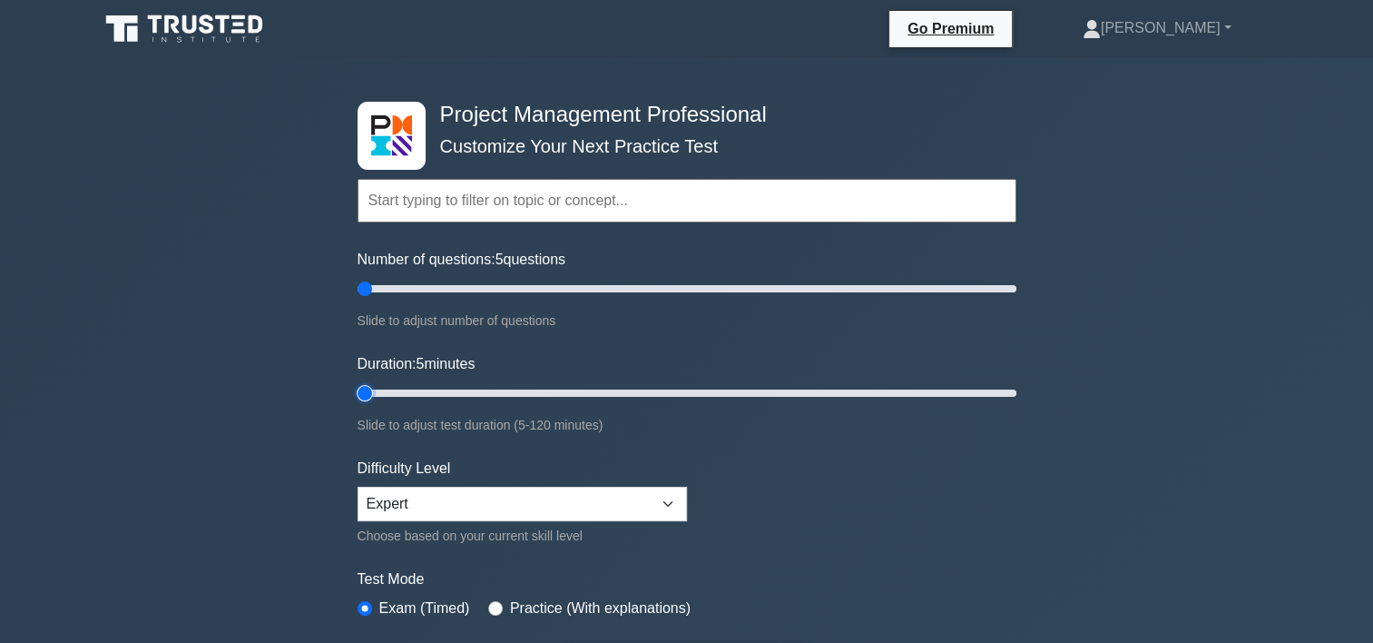
click at [364, 392] on input "Duration: 5 minutes" at bounding box center [687, 393] width 659 height 22
click at [599, 517] on div "Difficulty Level Beginner Intermediate Expert Choose based on your current skil…" at bounding box center [522, 501] width 329 height 89
click at [599, 504] on select "Beginner Intermediate Expert" at bounding box center [522, 503] width 329 height 34
click at [358, 486] on select "Beginner Intermediate Expert" at bounding box center [522, 503] width 329 height 34
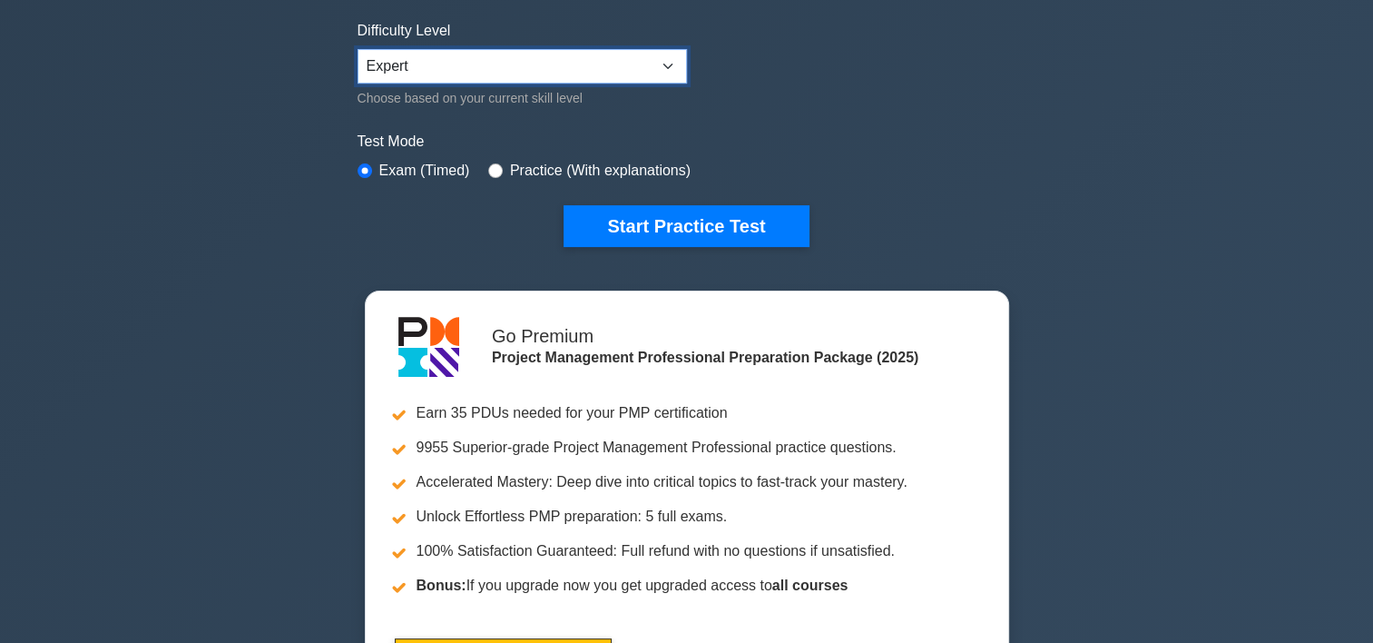
scroll to position [447, 0]
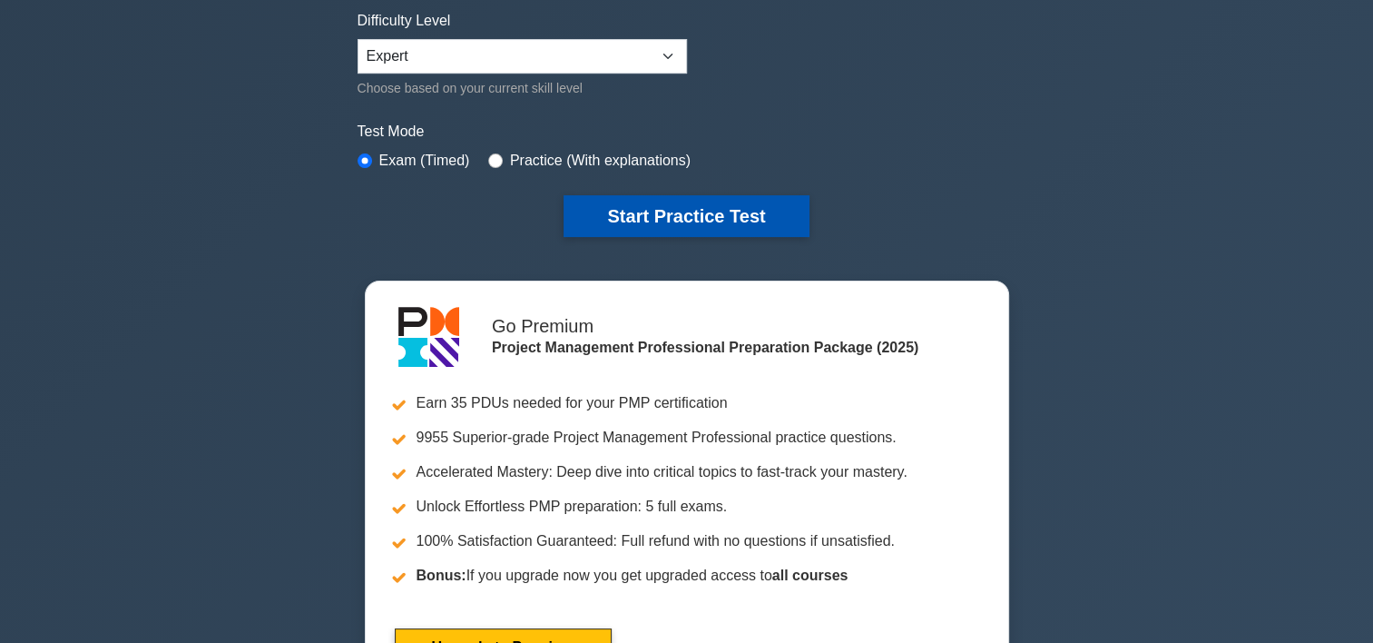
click at [743, 203] on button "Start Practice Test" at bounding box center [686, 216] width 245 height 42
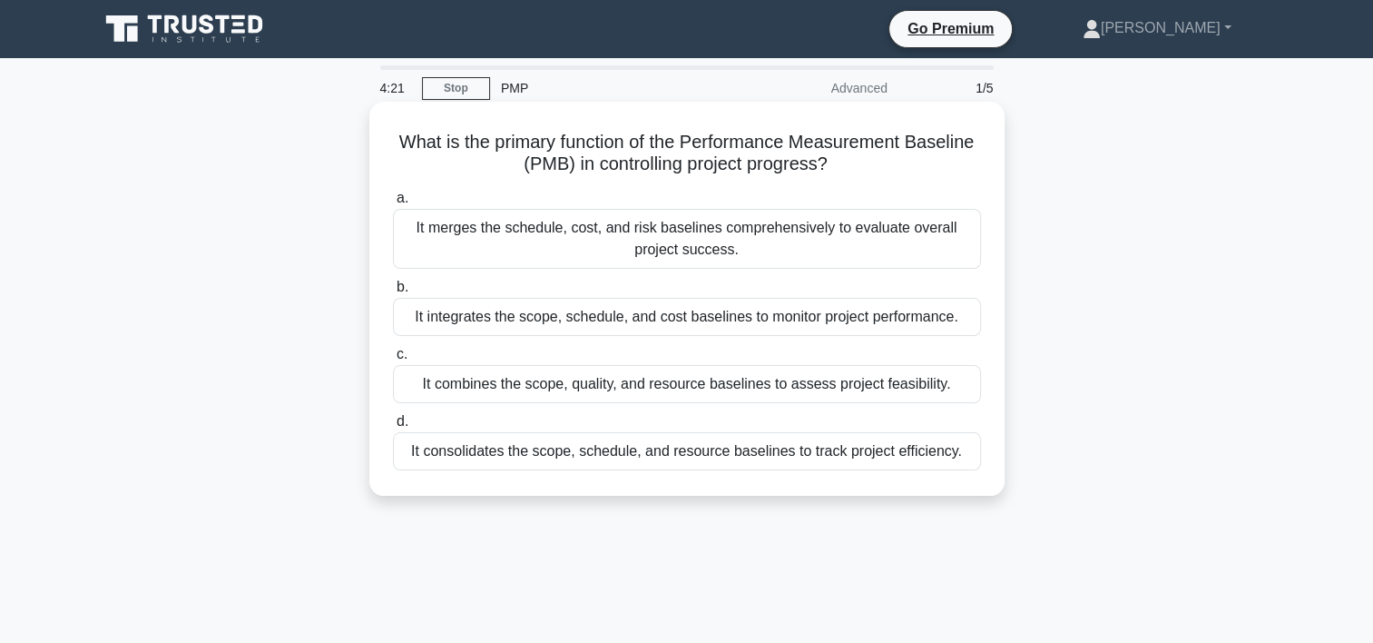
click at [768, 315] on div "It integrates the scope, schedule, and cost baselines to monitor project perfor…" at bounding box center [687, 317] width 588 height 38
click at [393, 293] on input "b. It integrates the scope, schedule, and cost baselines to monitor project per…" at bounding box center [393, 287] width 0 height 12
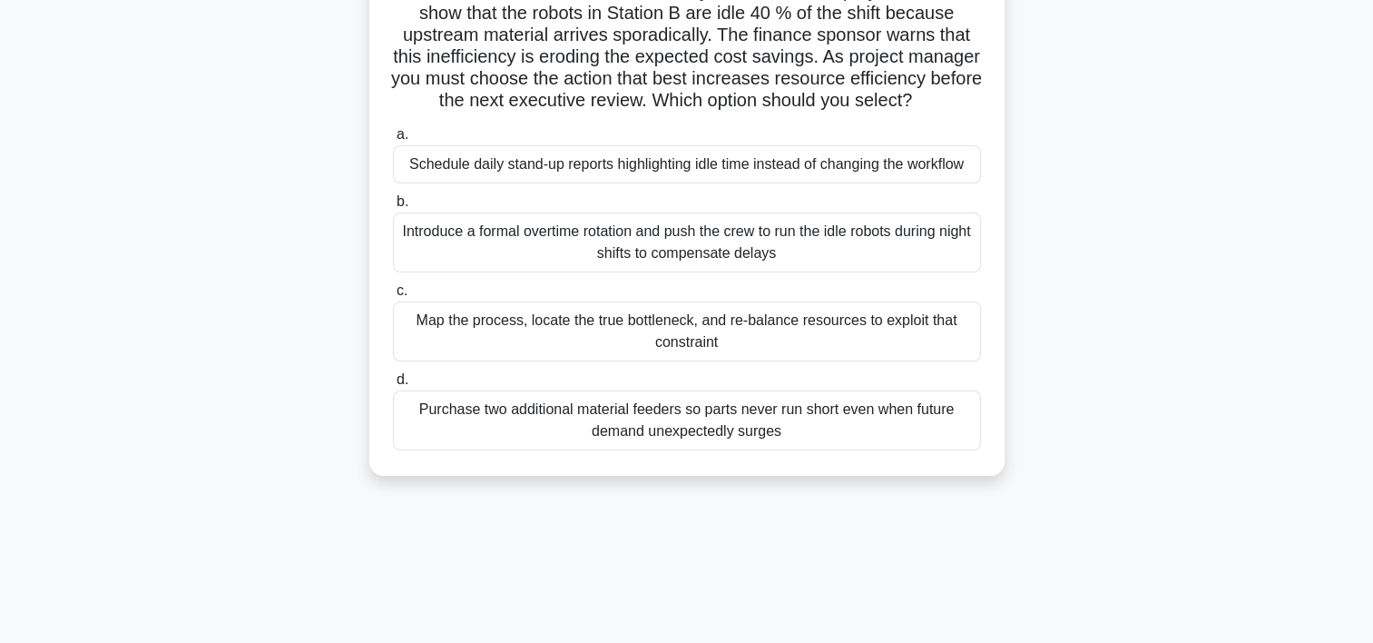
scroll to position [157, 0]
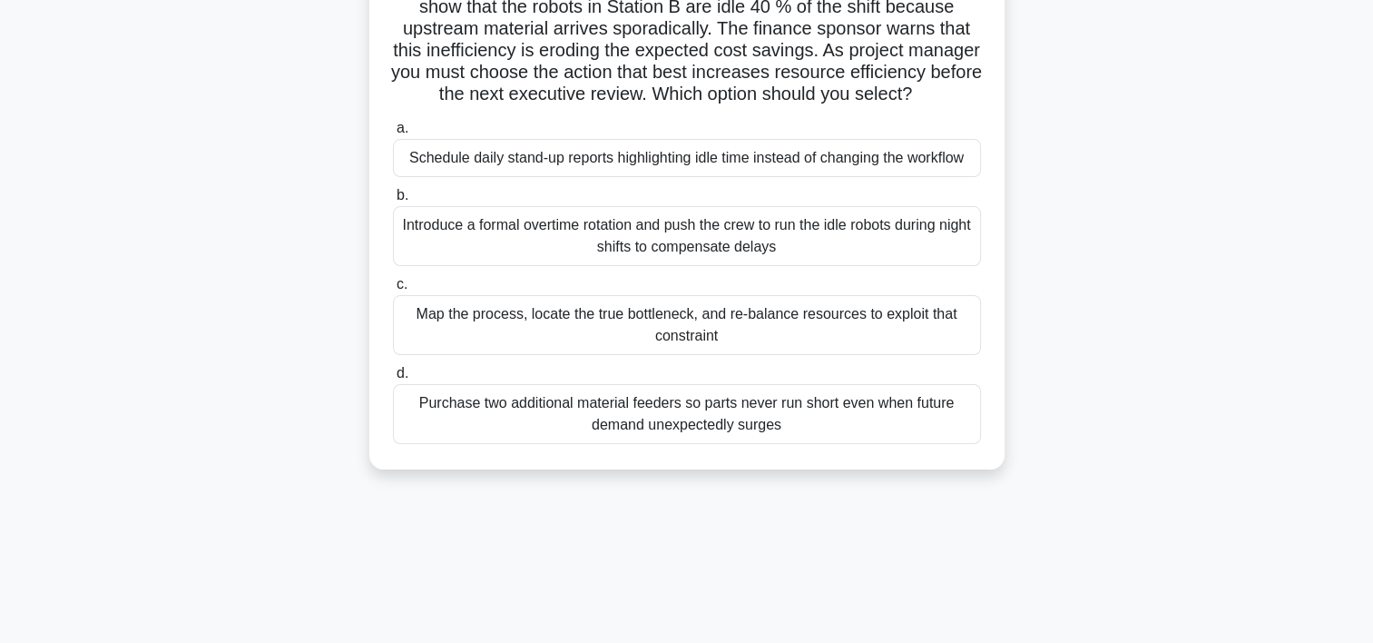
click at [838, 348] on div "Map the process, locate the true bottleneck, and re-balance resources to exploi…" at bounding box center [687, 325] width 588 height 60
click at [393, 290] on input "c. Map the process, locate the true bottleneck, and re-balance resources to exp…" at bounding box center [393, 285] width 0 height 12
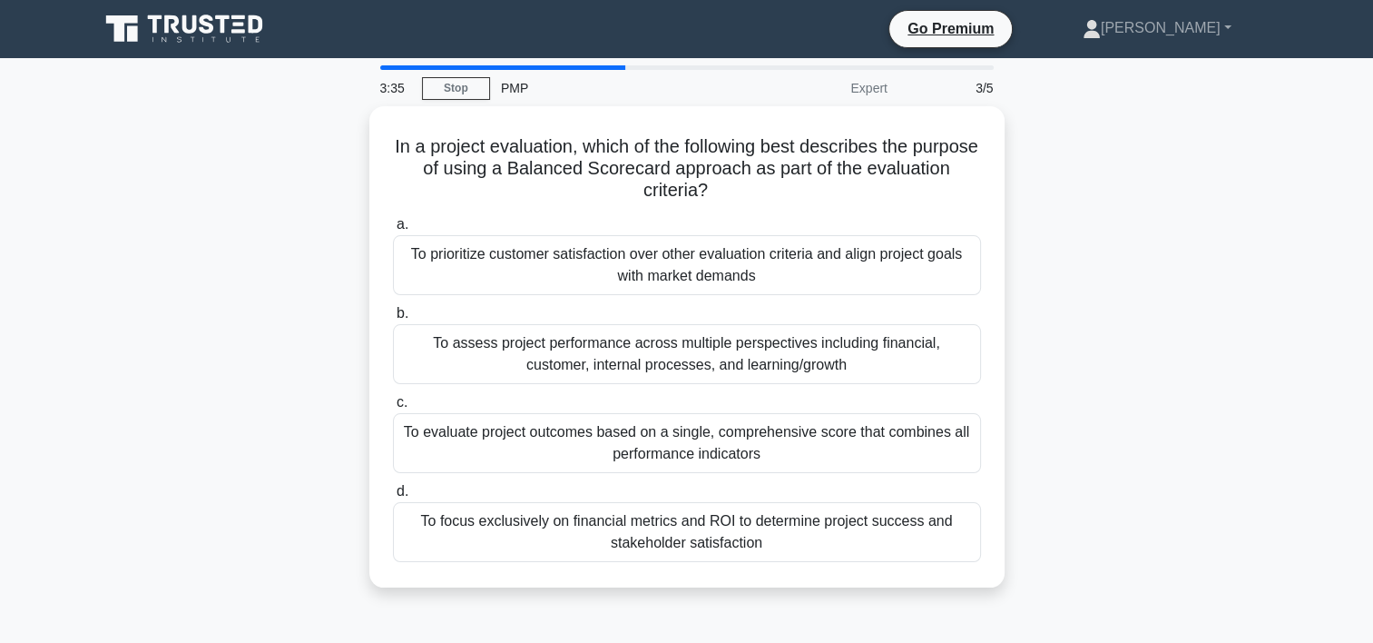
scroll to position [0, 0]
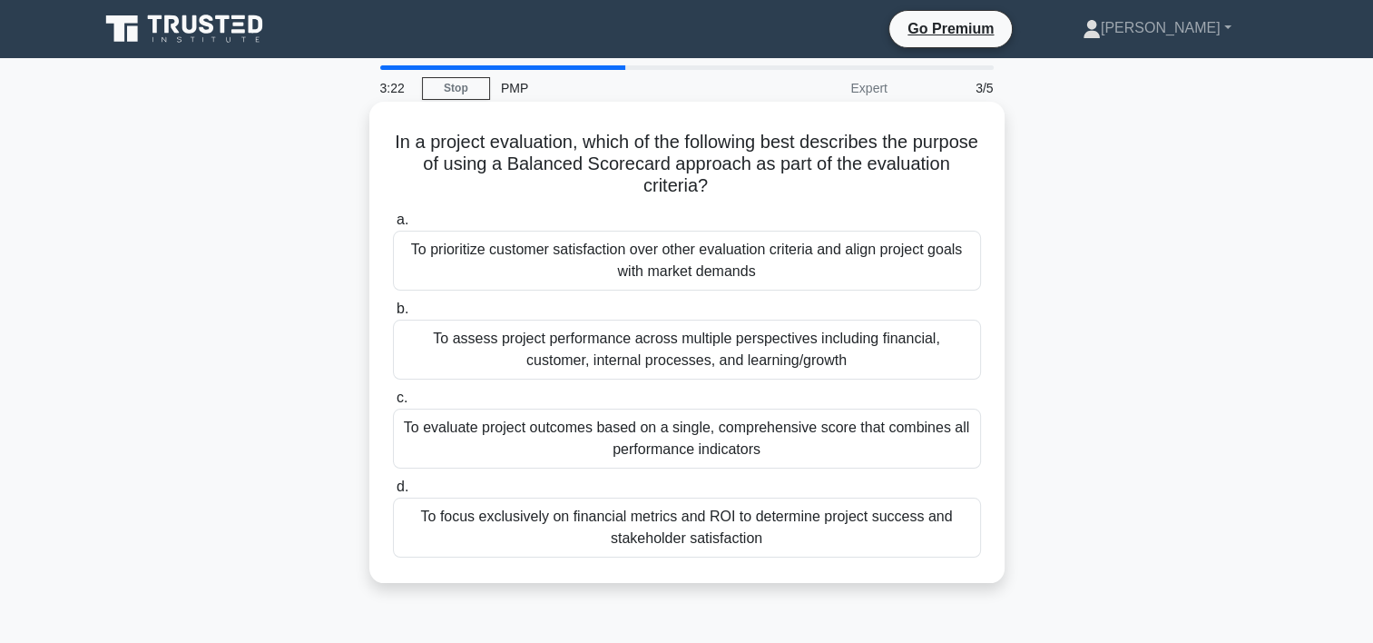
click at [690, 435] on div "To evaluate project outcomes based on a single, comprehensive score that combin…" at bounding box center [687, 438] width 588 height 60
click at [393, 404] on input "c. To evaluate project outcomes based on a single, comprehensive score that com…" at bounding box center [393, 398] width 0 height 12
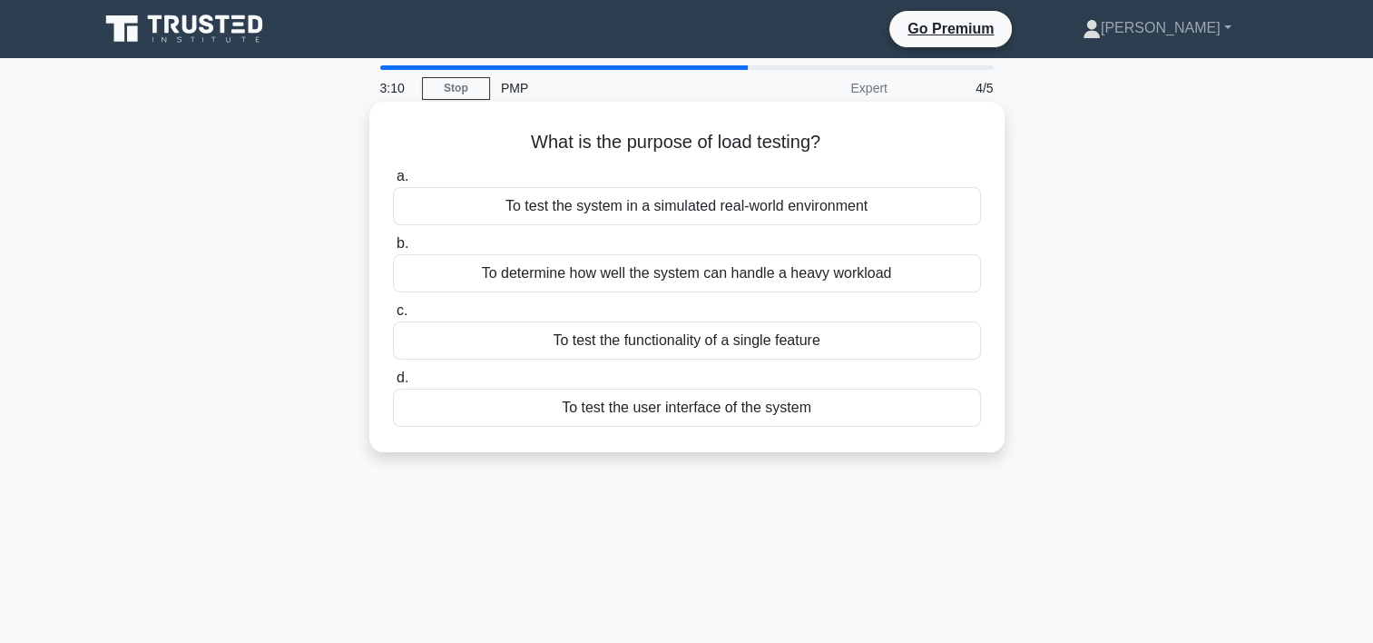
click at [769, 277] on div "To determine how well the system can handle a heavy workload" at bounding box center [687, 273] width 588 height 38
click at [393, 250] on input "b. To determine how well the system can handle a heavy workload" at bounding box center [393, 244] width 0 height 12
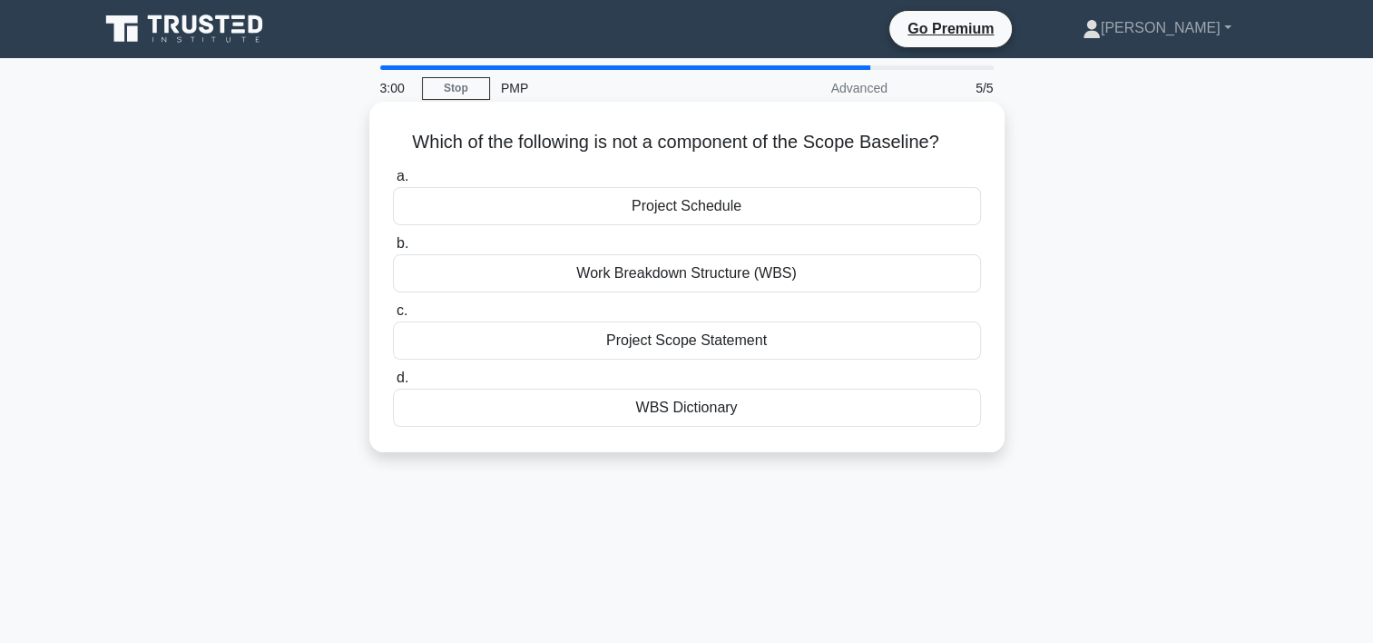
click at [719, 211] on div "Project Schedule" at bounding box center [687, 206] width 588 height 38
click at [393, 182] on input "a. Project Schedule" at bounding box center [393, 177] width 0 height 12
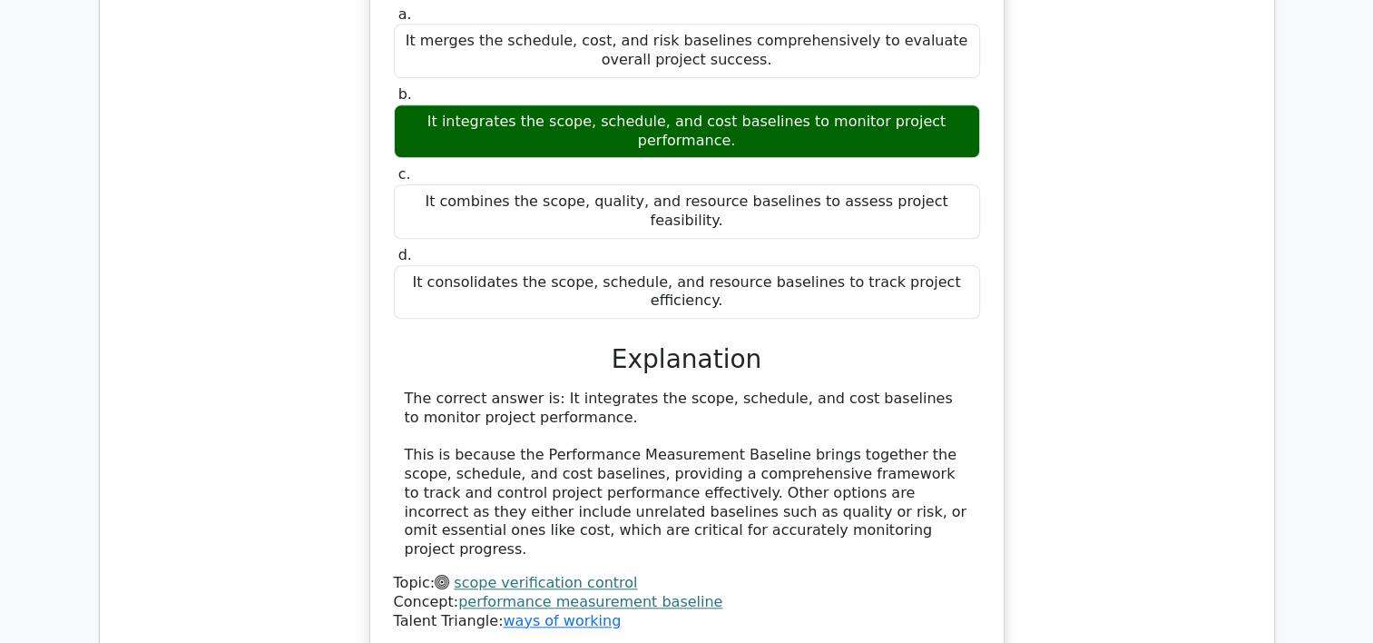
scroll to position [1758, 0]
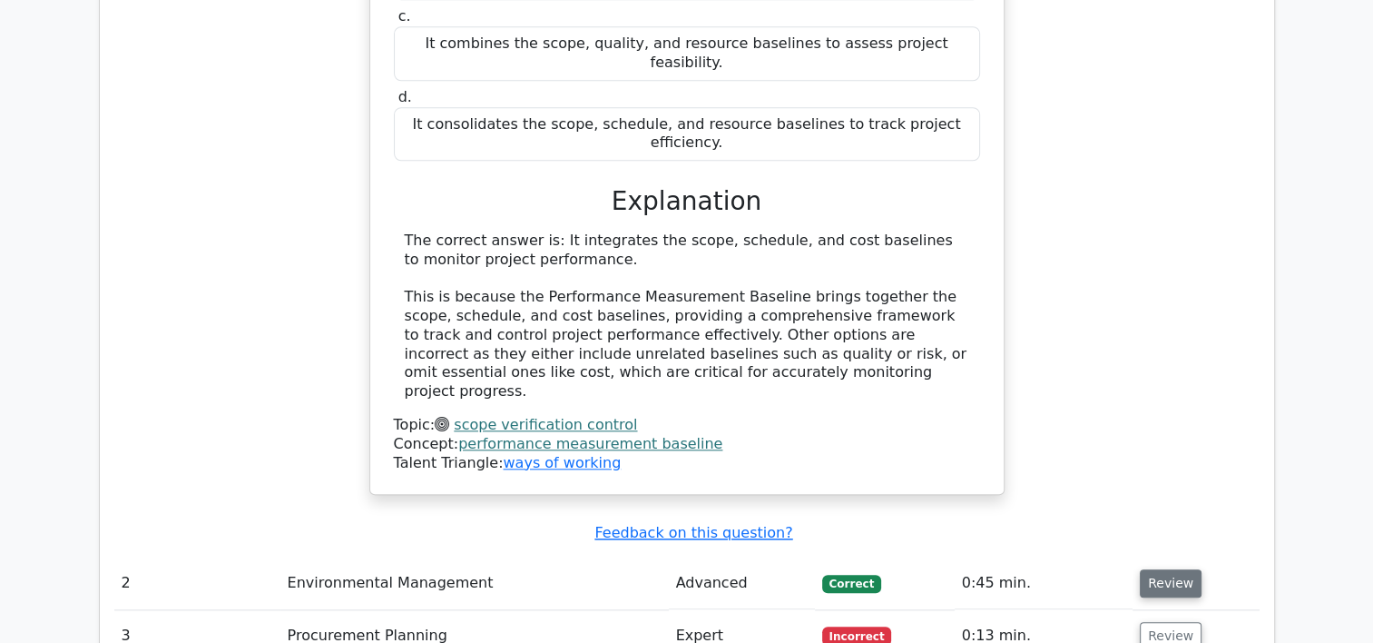
click at [1173, 569] on button "Review" at bounding box center [1171, 583] width 62 height 28
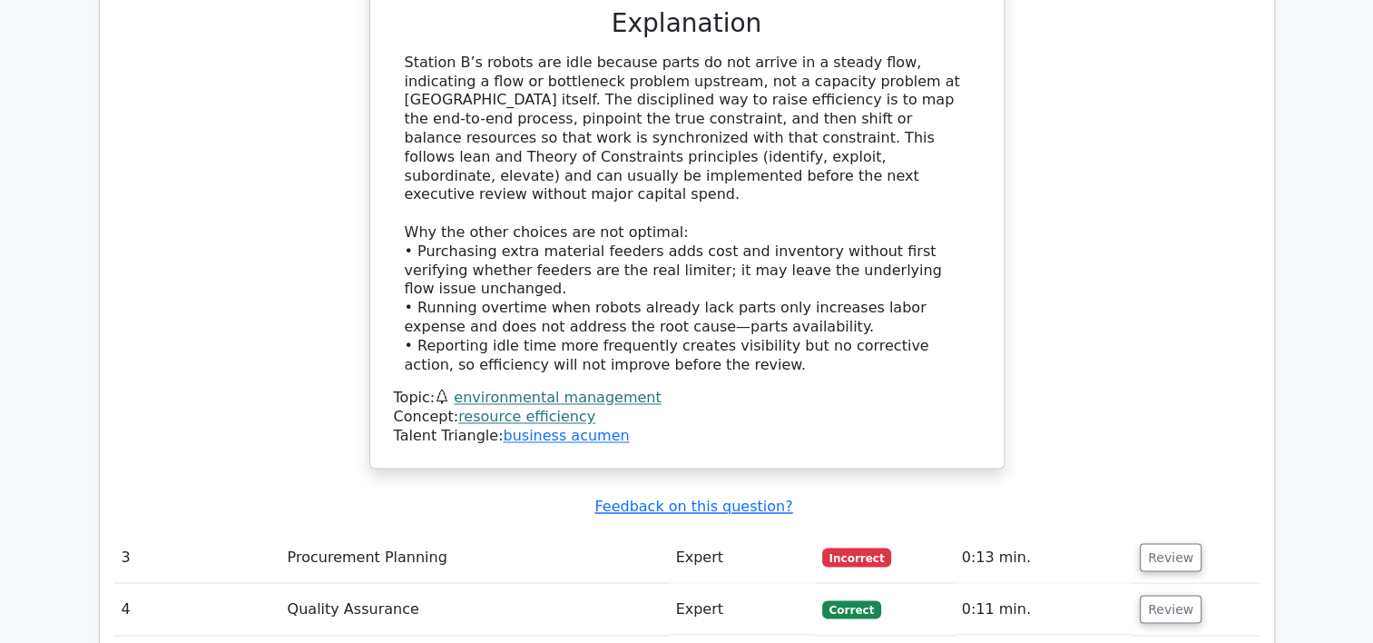
scroll to position [2923, 0]
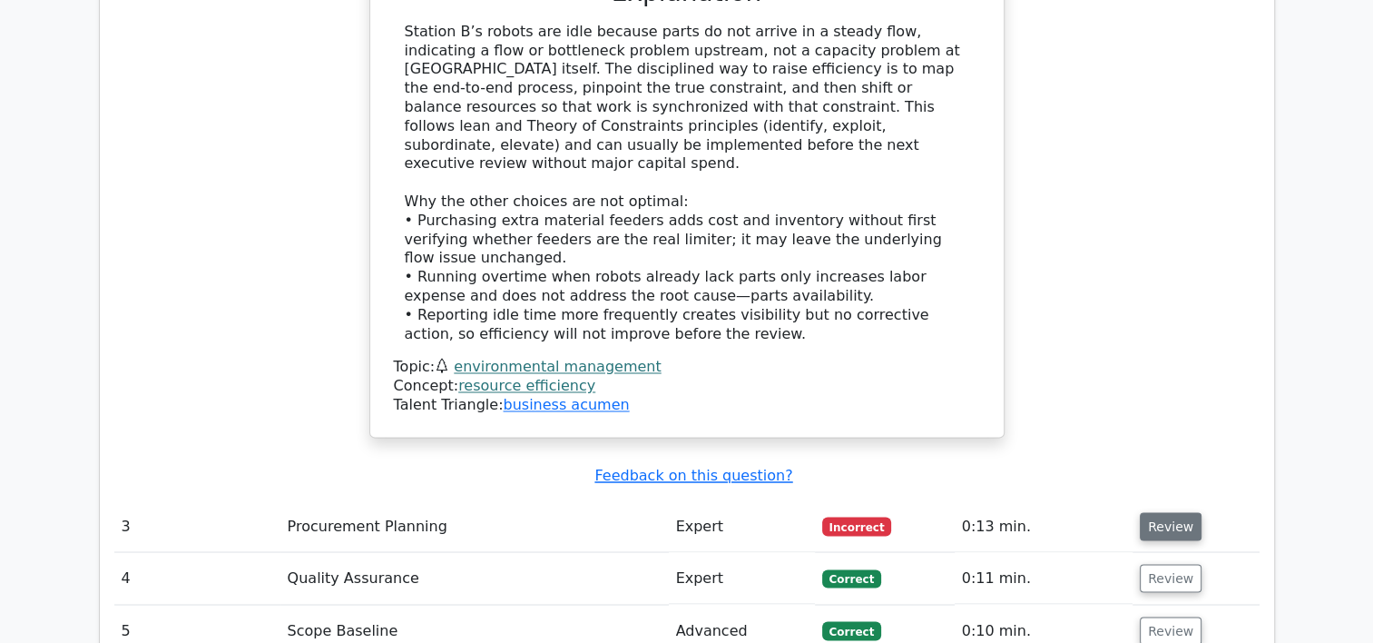
click at [1183, 512] on button "Review" at bounding box center [1171, 526] width 62 height 28
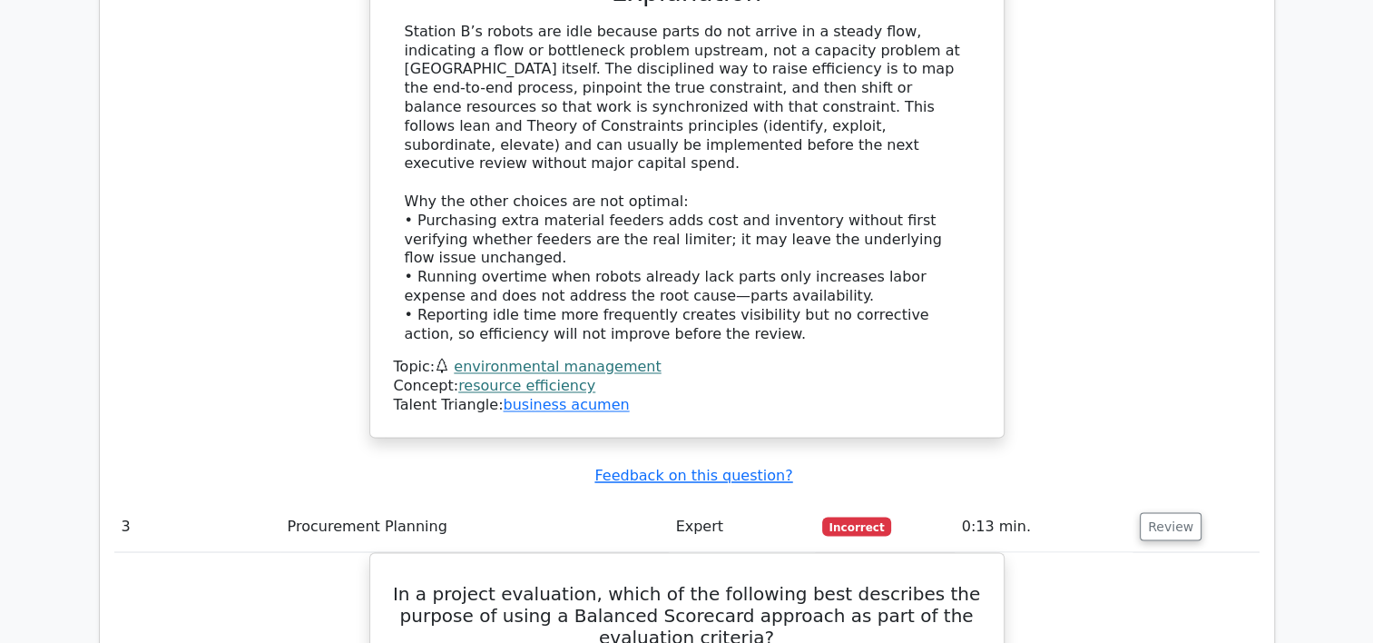
drag, startPoint x: 1184, startPoint y: 311, endPoint x: 1192, endPoint y: 345, distance: 34.6
click at [1192, 500] on td "Review" at bounding box center [1196, 526] width 126 height 52
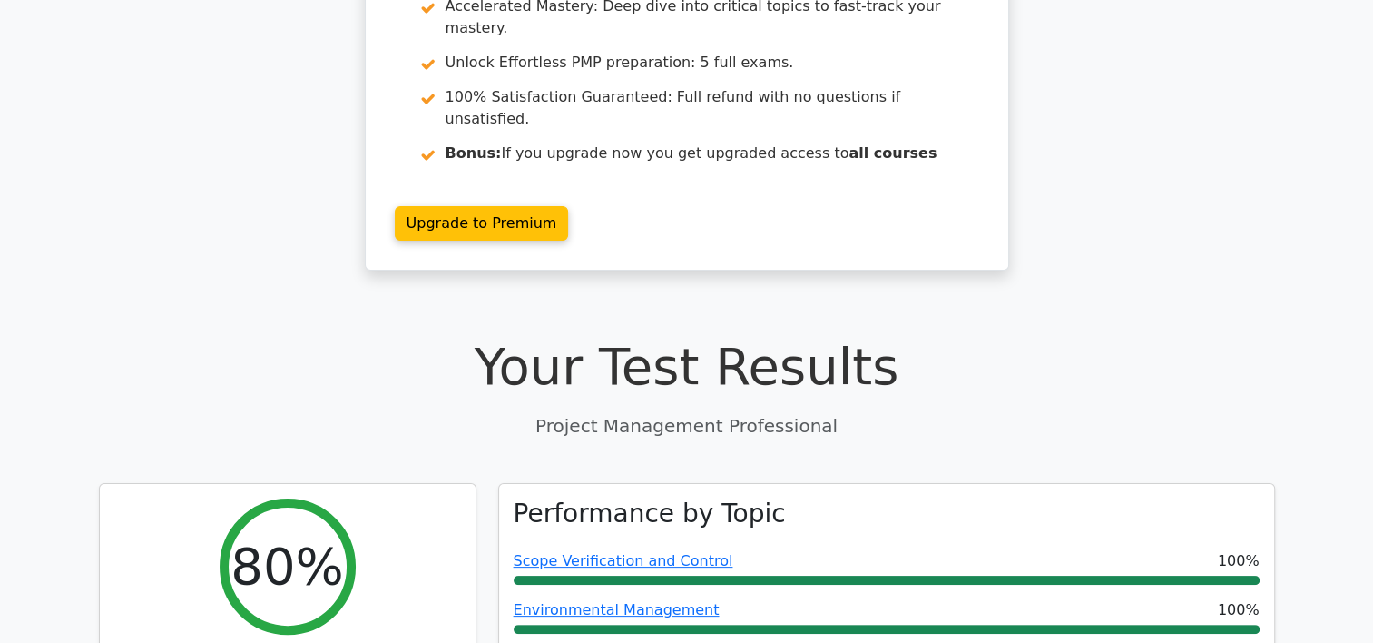
scroll to position [0, 0]
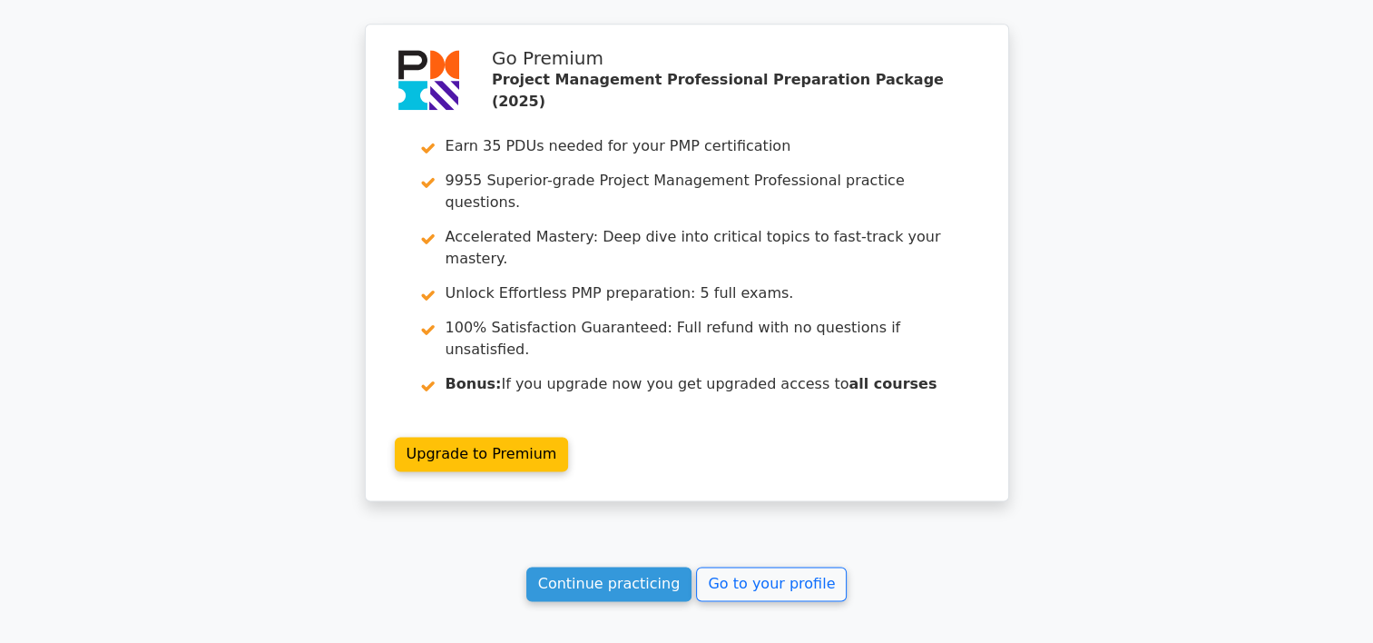
scroll to position [2443, 0]
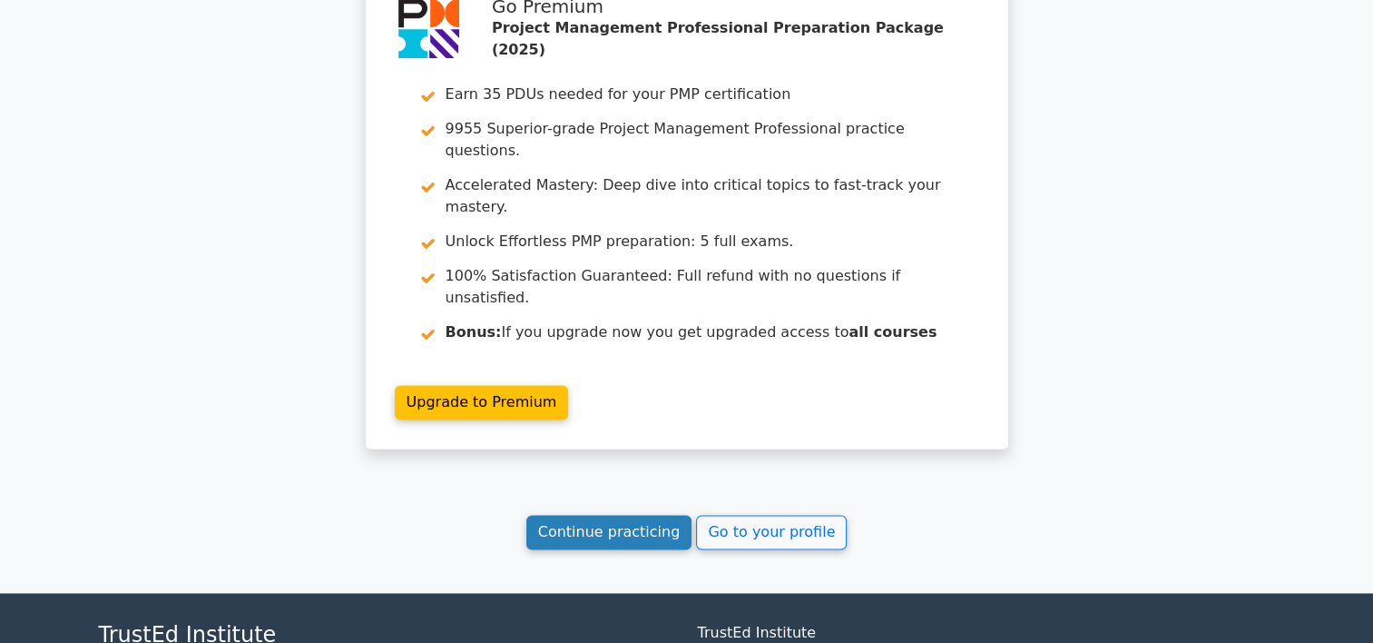
click at [646, 515] on link "Continue practicing" at bounding box center [609, 532] width 166 height 34
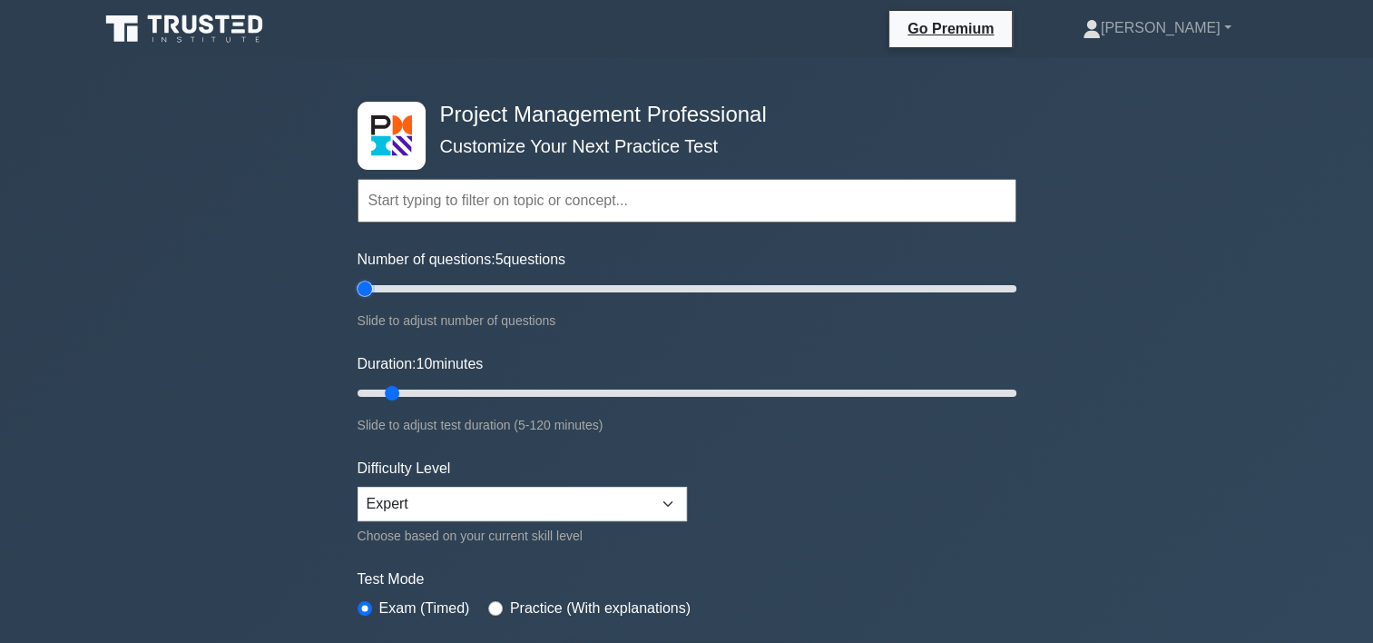
drag, startPoint x: 381, startPoint y: 283, endPoint x: 359, endPoint y: 283, distance: 21.8
type input "5"
click at [359, 283] on input "Number of questions: 5 questions" at bounding box center [687, 289] width 659 height 22
drag, startPoint x: 390, startPoint y: 385, endPoint x: 358, endPoint y: 391, distance: 33.3
type input "5"
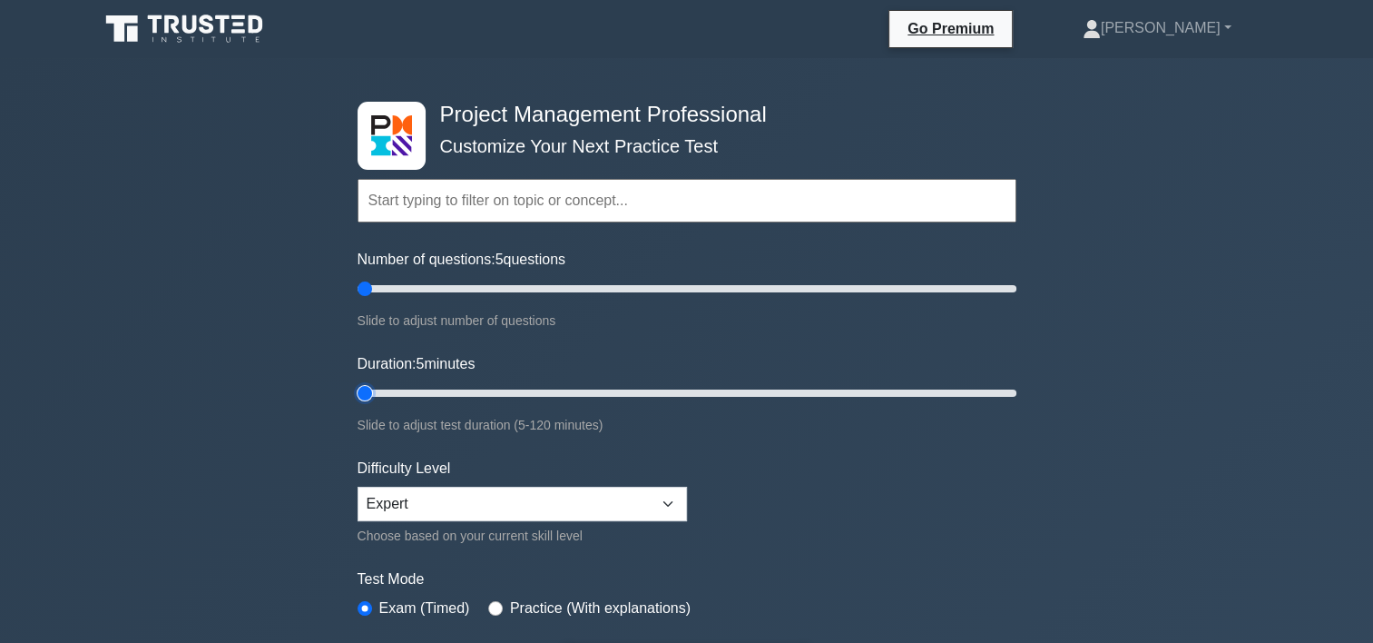
click at [358, 391] on input "Duration: 5 minutes" at bounding box center [687, 393] width 659 height 22
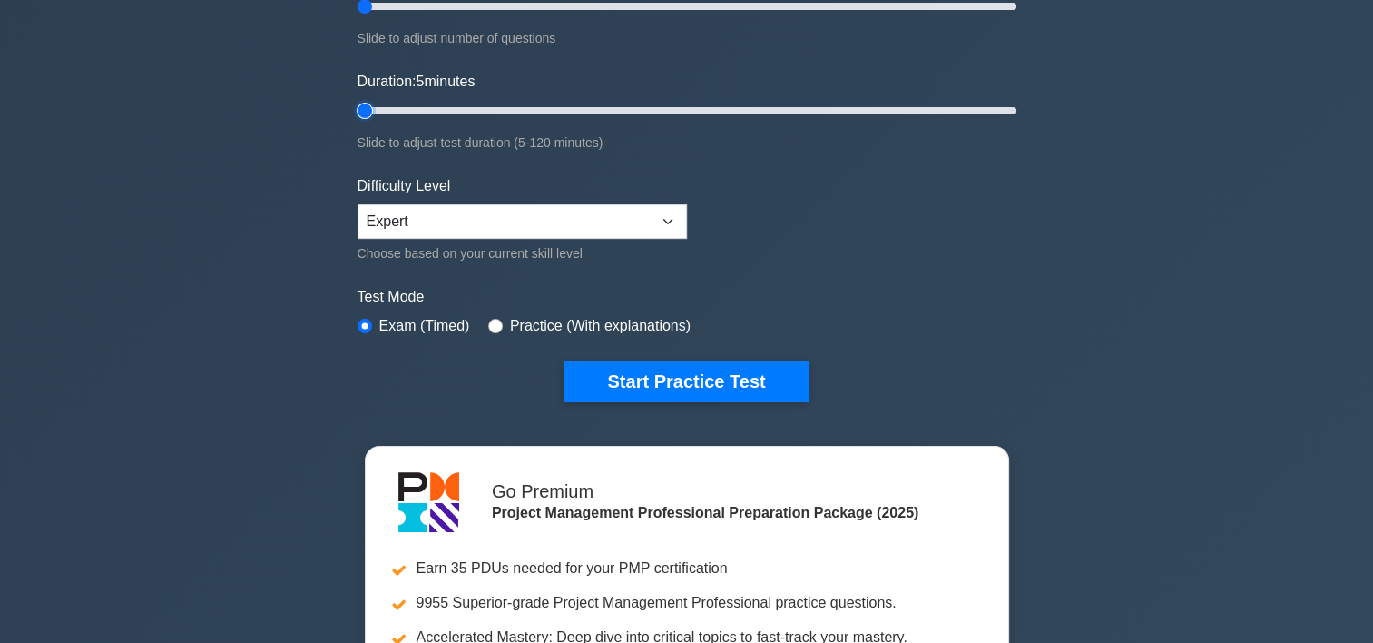
scroll to position [366, 0]
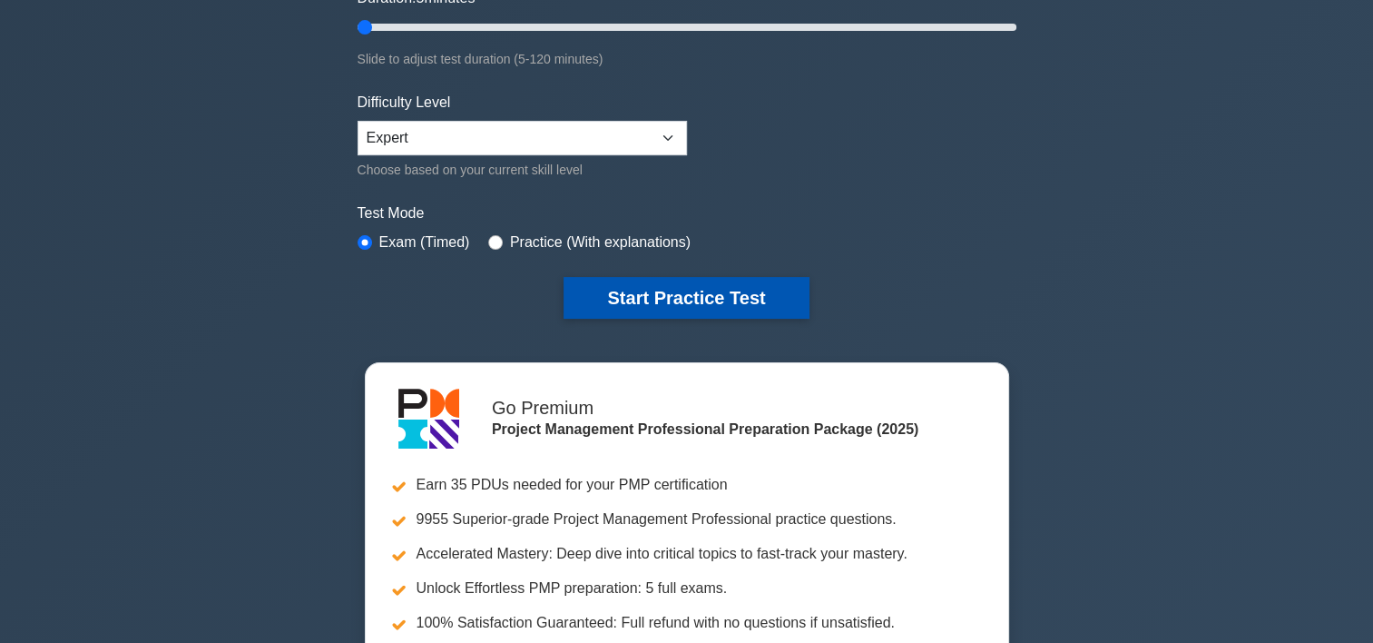
click at [696, 294] on button "Start Practice Test" at bounding box center [686, 298] width 245 height 42
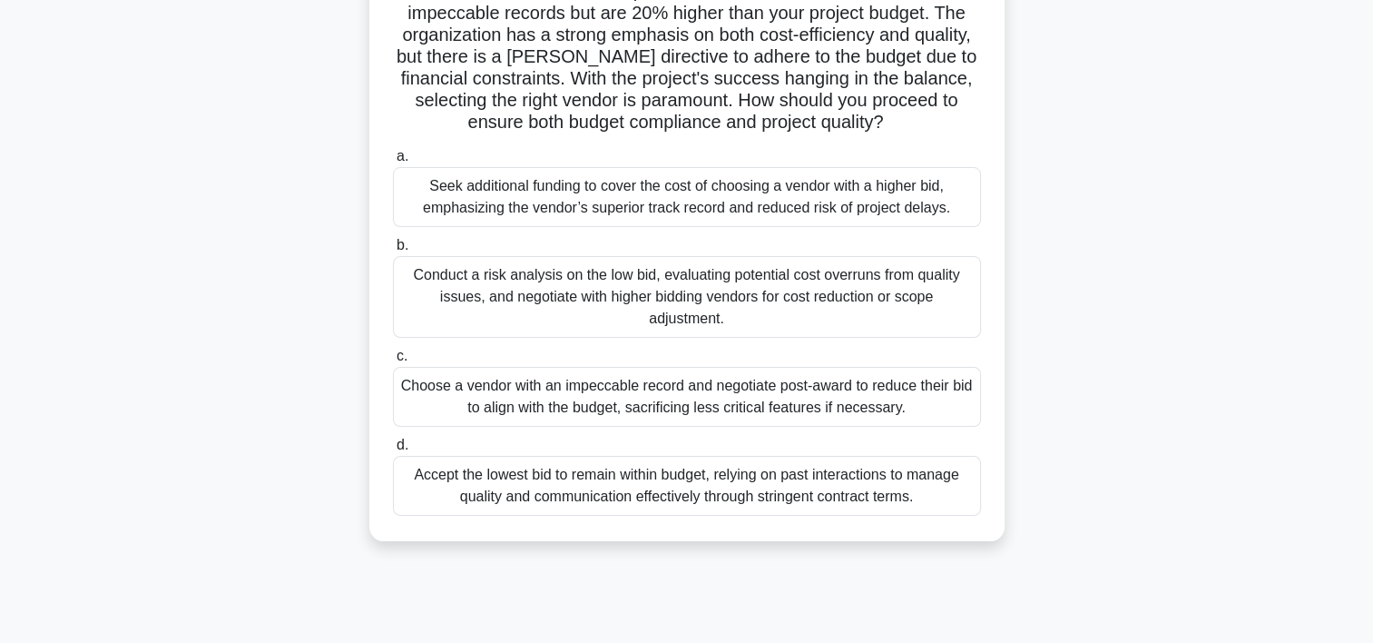
scroll to position [254, 0]
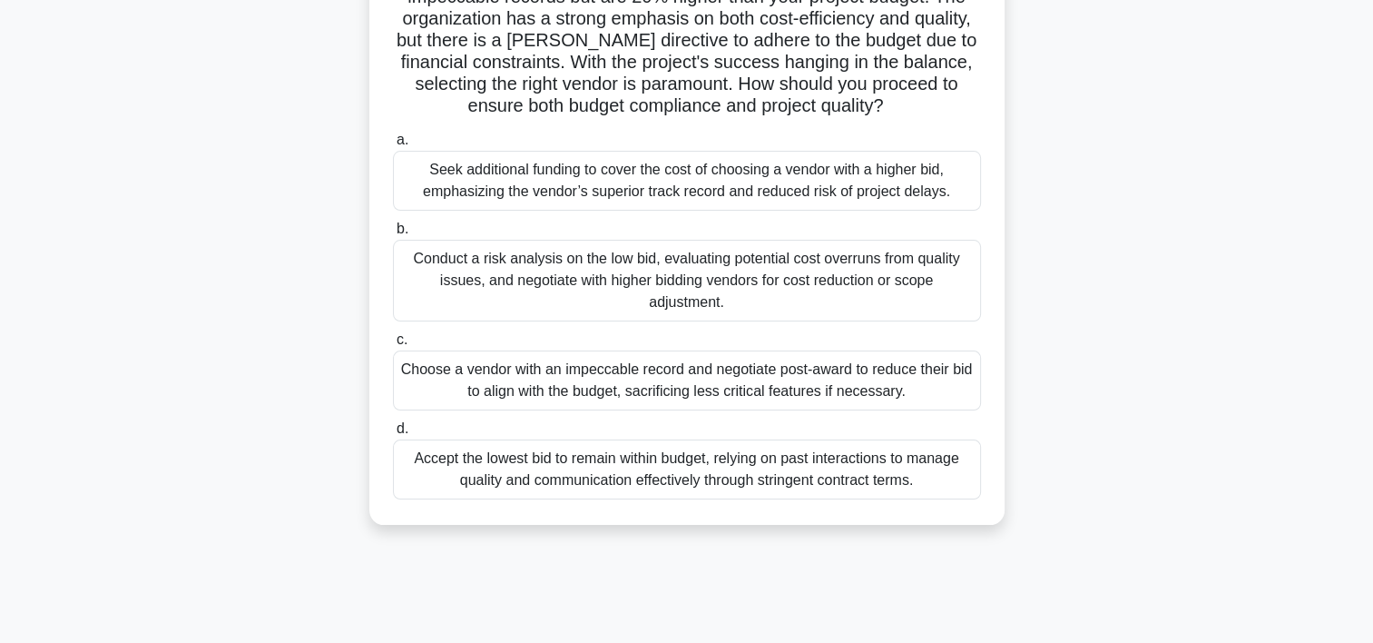
click at [697, 265] on div "Conduct a risk analysis on the low bid, evaluating potential cost overruns from…" at bounding box center [687, 281] width 588 height 82
click at [393, 235] on input "b. Conduct a risk analysis on the low bid, evaluating potential cost overruns f…" at bounding box center [393, 229] width 0 height 12
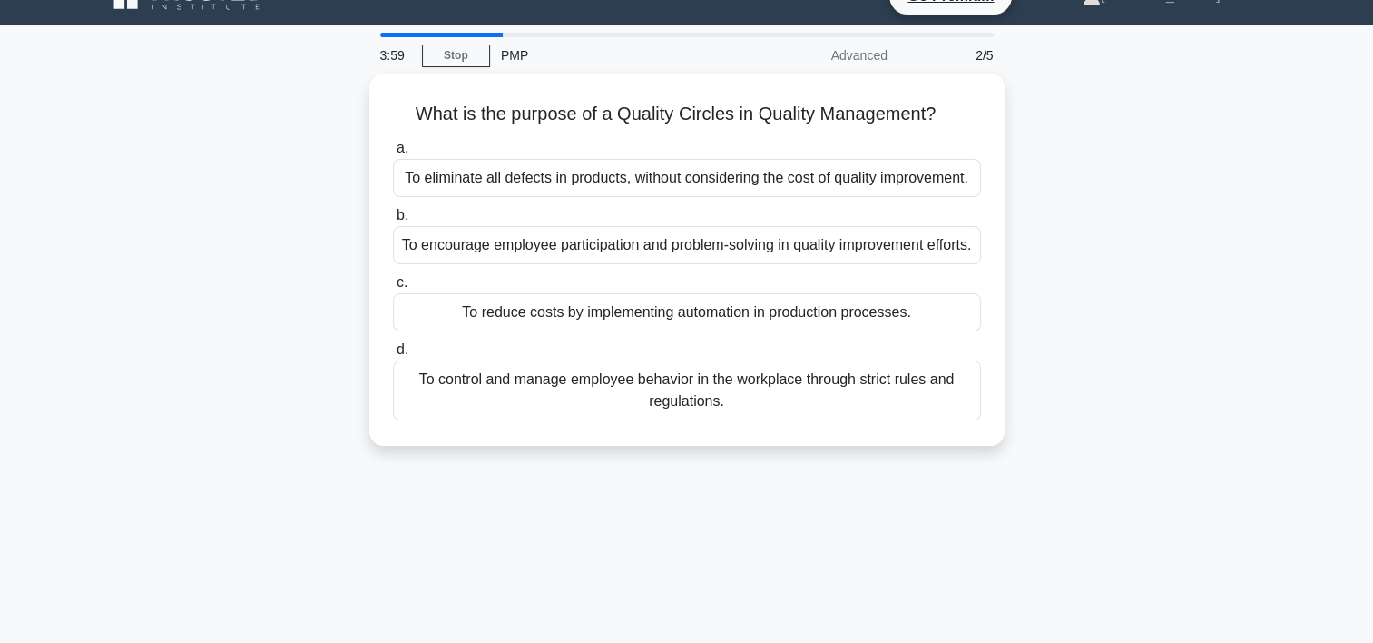
scroll to position [0, 0]
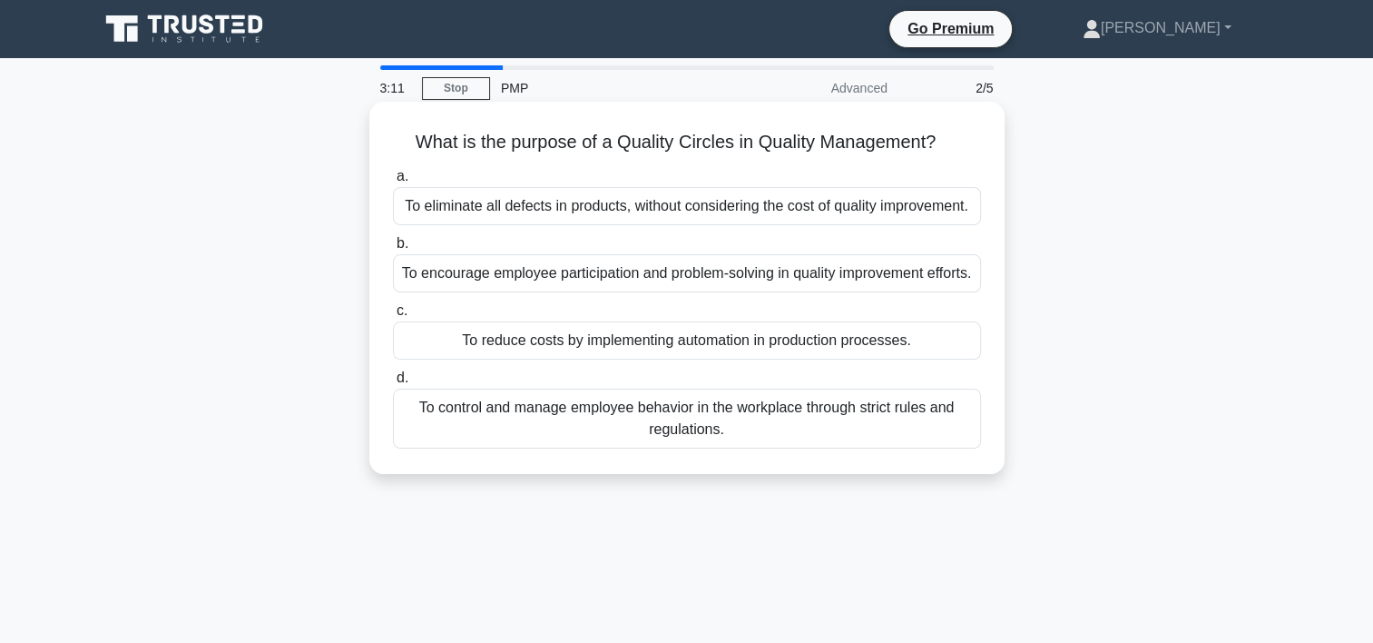
click at [781, 278] on div "To encourage employee participation and problem-solving in quality improvement …" at bounding box center [687, 273] width 588 height 38
click at [393, 250] on input "b. To encourage employee participation and problem-solving in quality improveme…" at bounding box center [393, 244] width 0 height 12
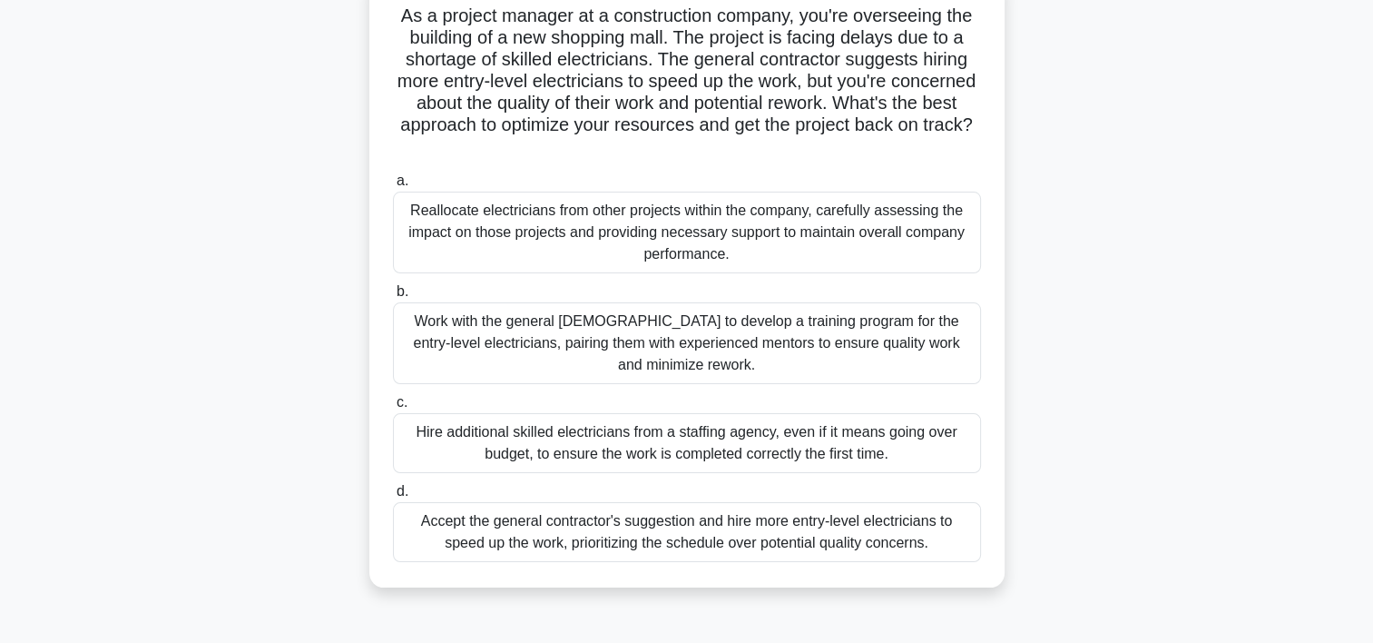
scroll to position [123, 0]
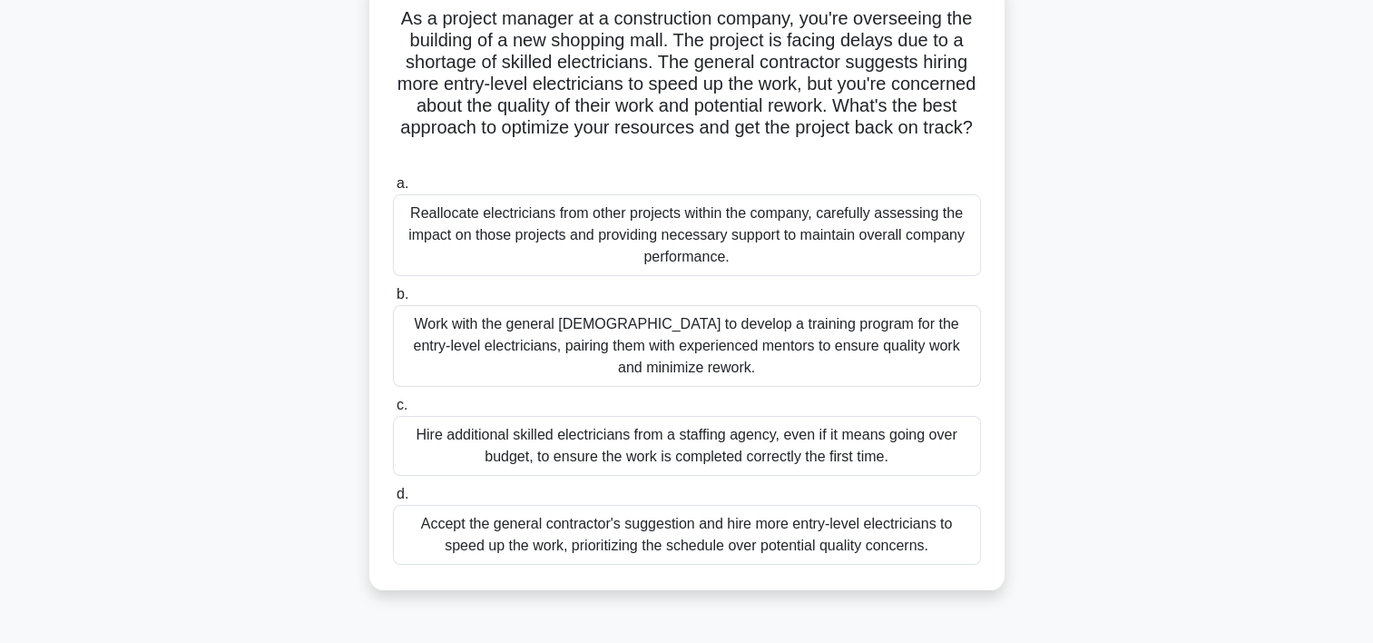
click at [735, 240] on div "Reallocate electricians from other projects within the company, carefully asses…" at bounding box center [687, 235] width 588 height 82
click at [393, 190] on input "a. Reallocate electricians from other projects within the company, carefully as…" at bounding box center [393, 184] width 0 height 12
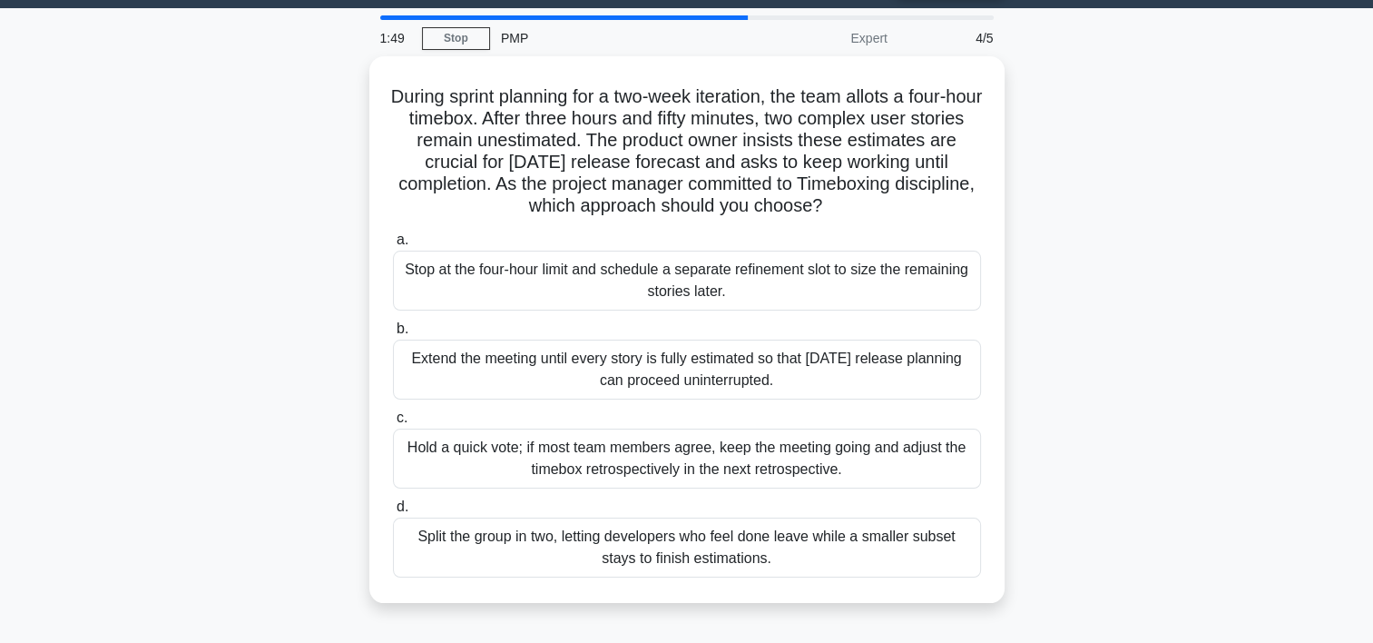
scroll to position [44, 0]
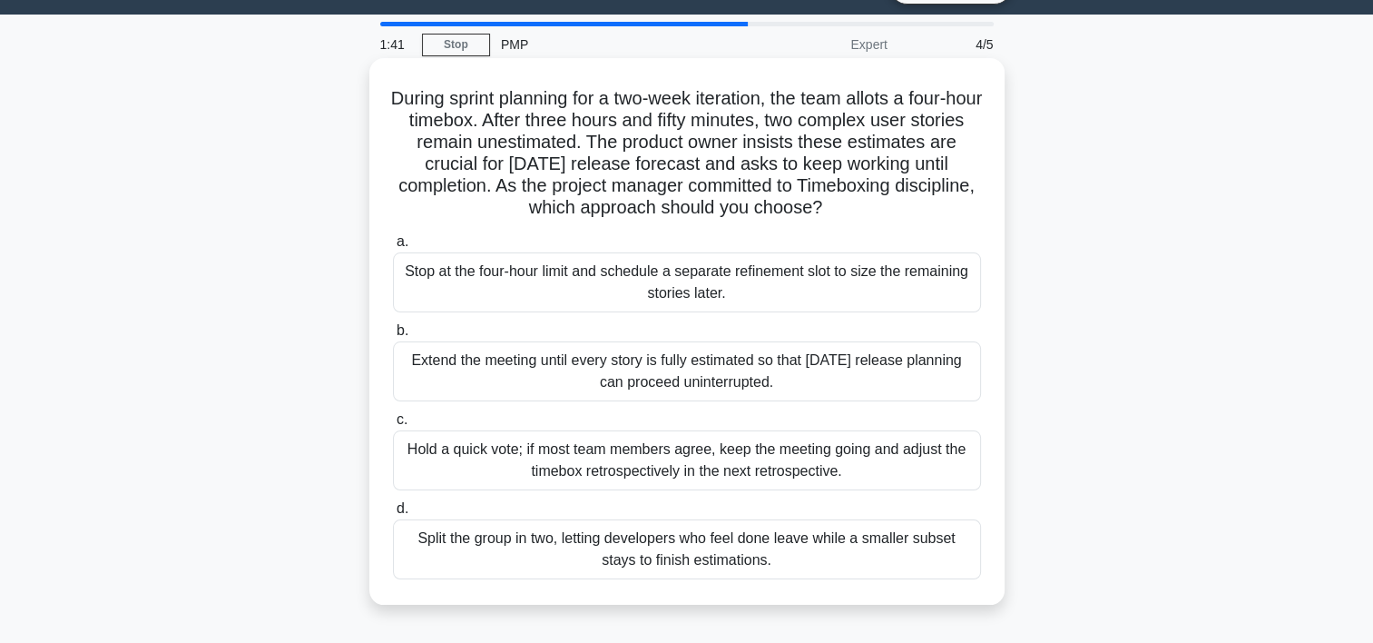
click at [469, 367] on div "Extend the meeting until every story is fully estimated so that [DATE] release …" at bounding box center [687, 371] width 588 height 60
click at [393, 337] on input "b. Extend the meeting until every story is fully estimated so that [DATE] relea…" at bounding box center [393, 331] width 0 height 12
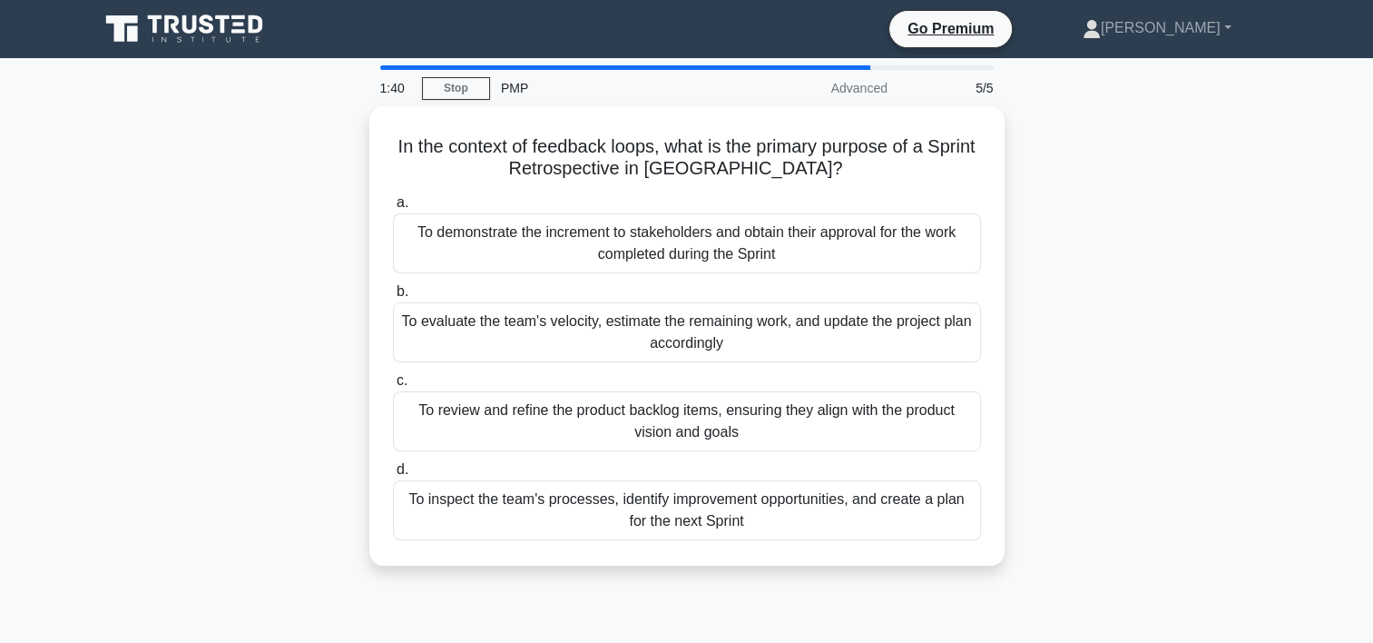
scroll to position [0, 0]
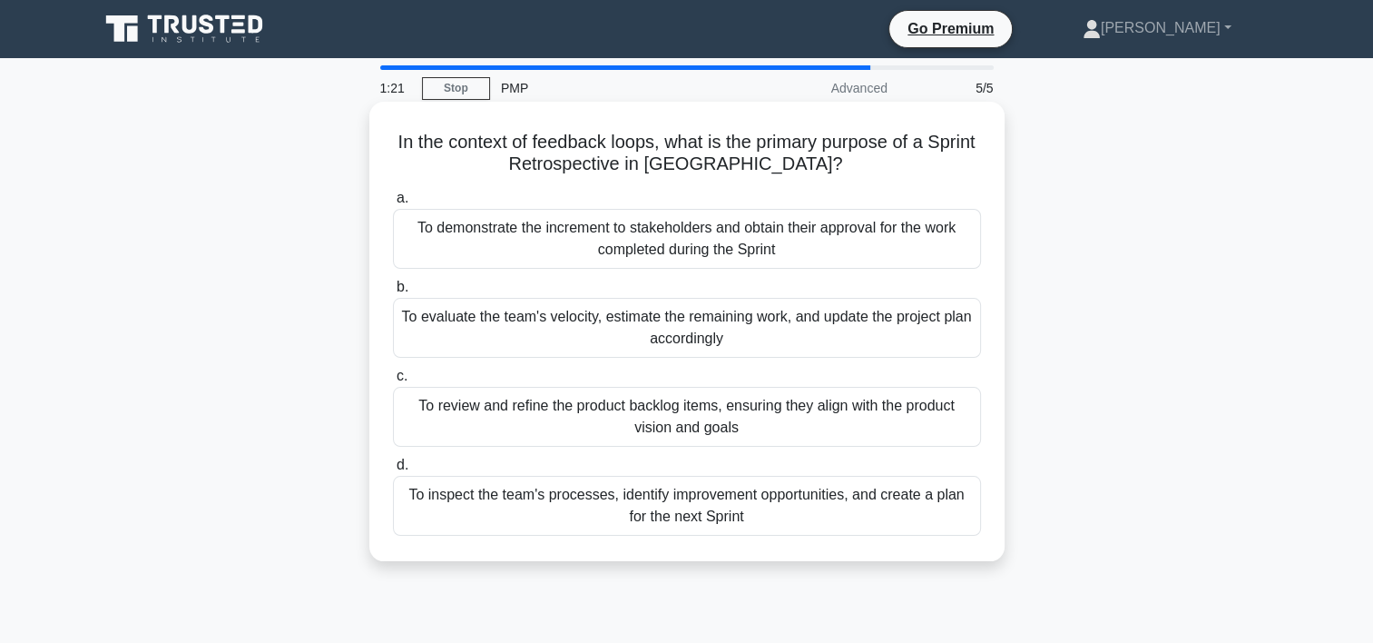
click at [760, 423] on div "To review and refine the product backlog items, ensuring they align with the pr…" at bounding box center [687, 417] width 588 height 60
click at [393, 382] on input "c. To review and refine the product backlog items, ensuring they align with the…" at bounding box center [393, 376] width 0 height 12
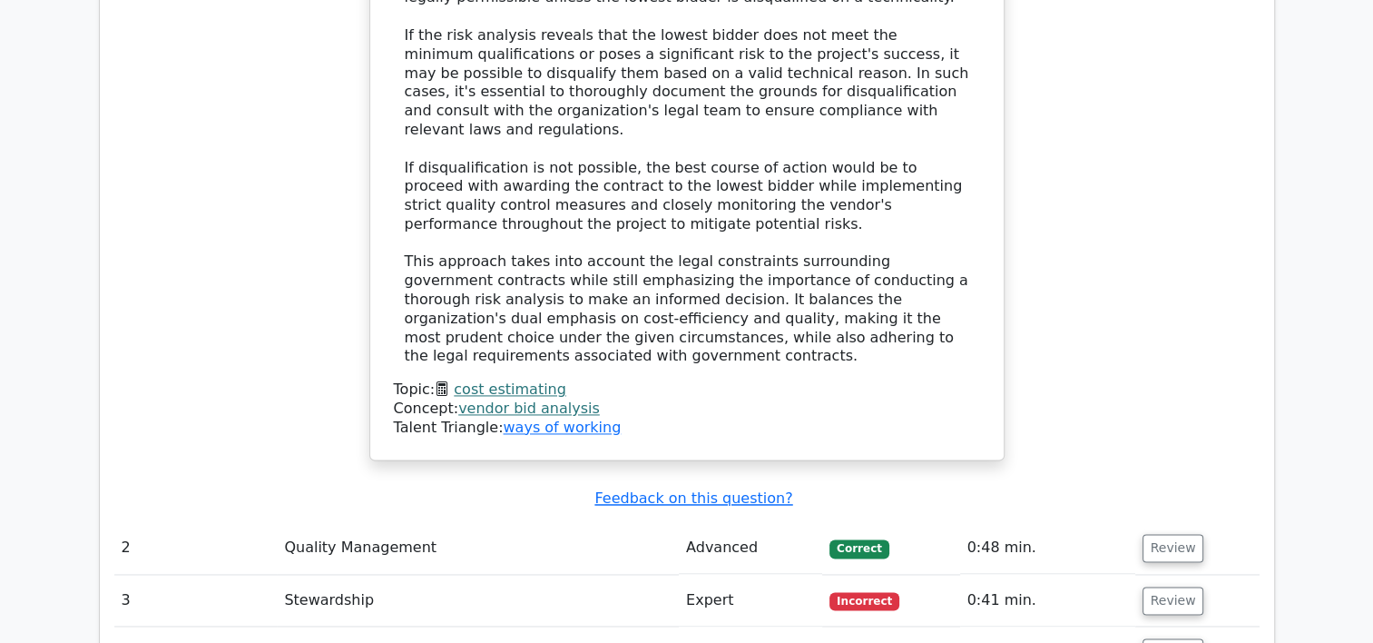
scroll to position [2580, 0]
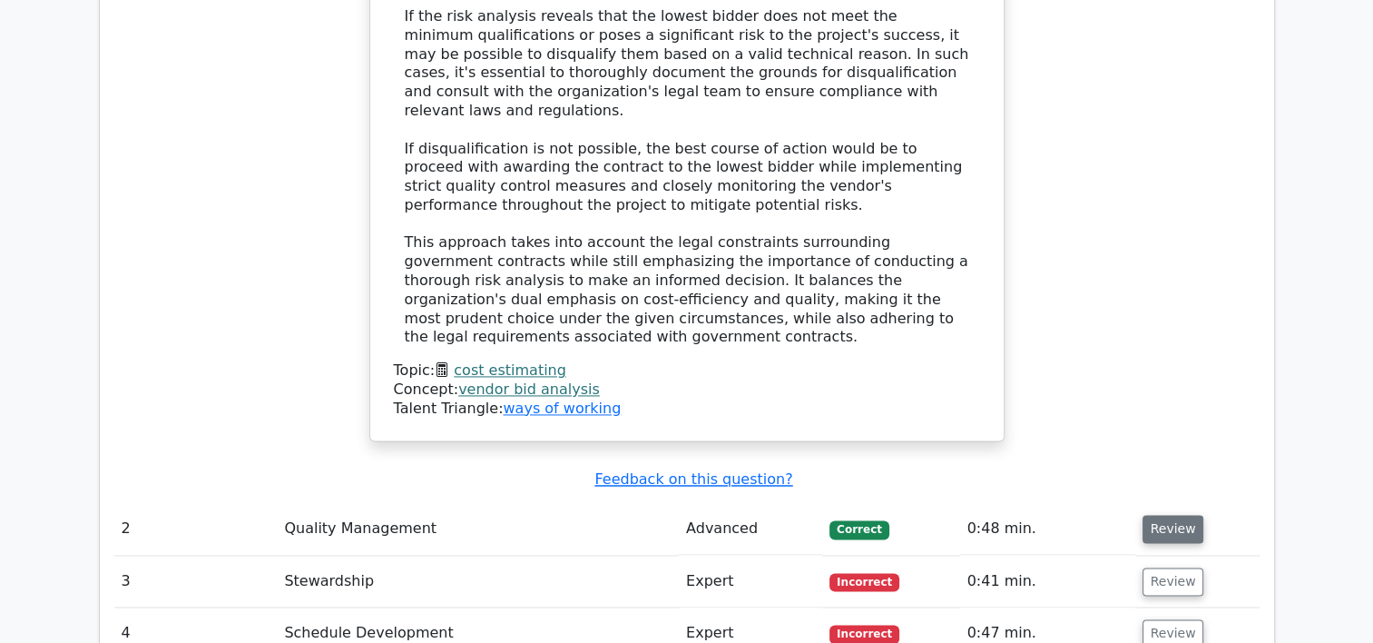
click at [1173, 515] on button "Review" at bounding box center [1174, 529] width 62 height 28
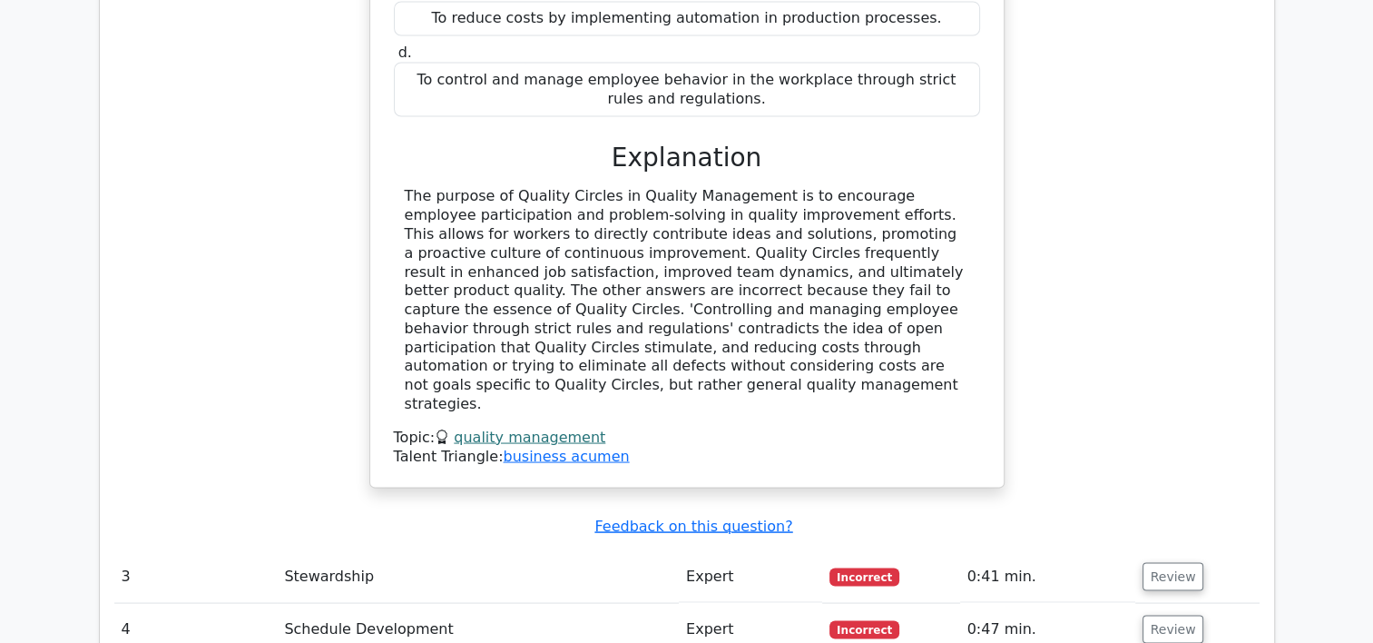
scroll to position [3387, 0]
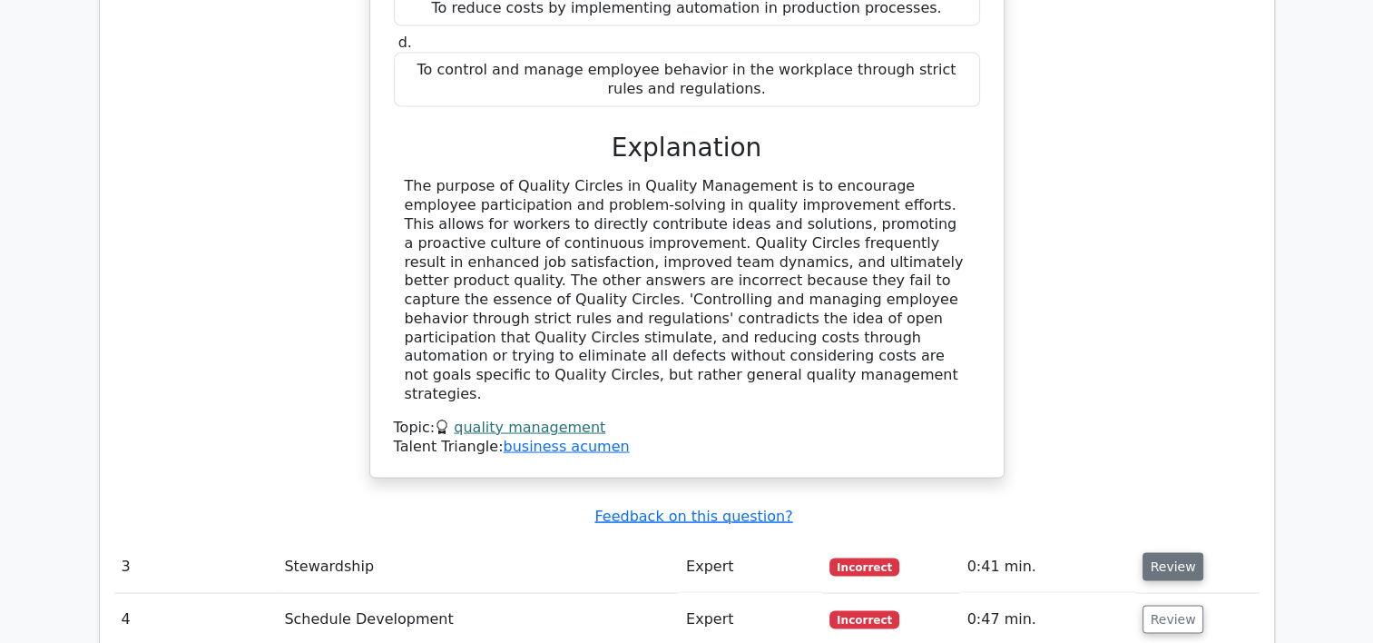
click at [1179, 552] on button "Review" at bounding box center [1174, 566] width 62 height 28
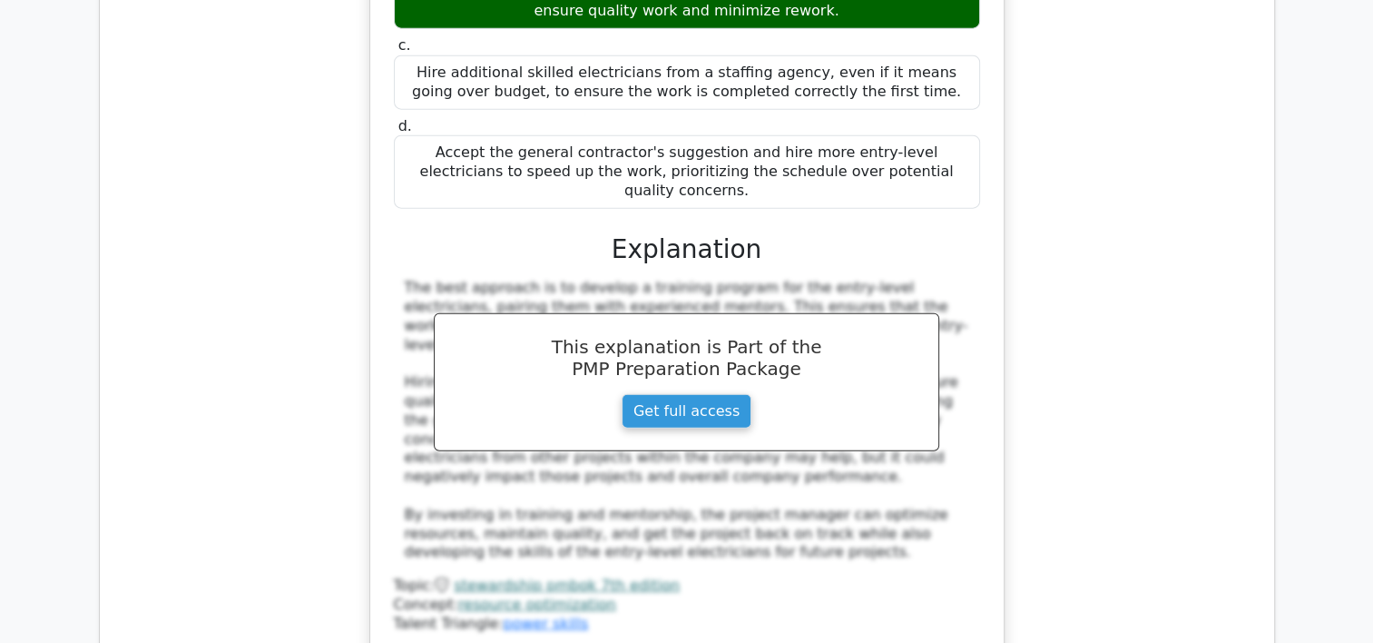
scroll to position [4430, 0]
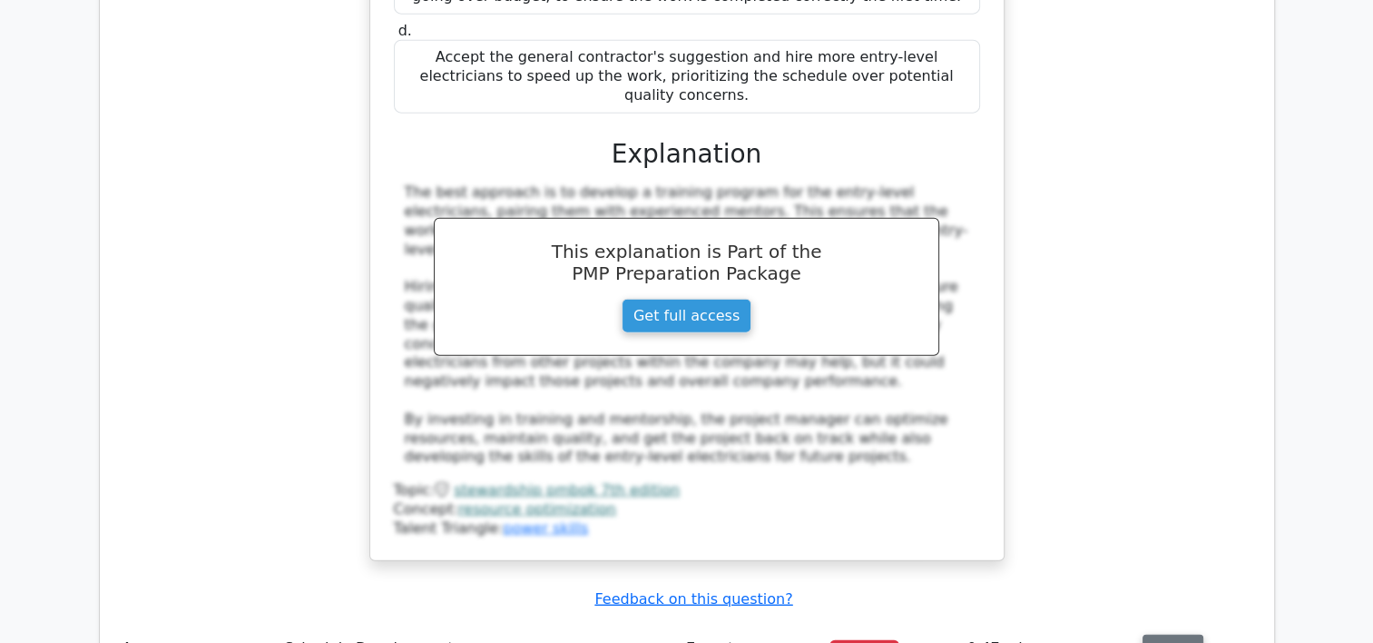
click at [1184, 634] on button "Review" at bounding box center [1174, 648] width 62 height 28
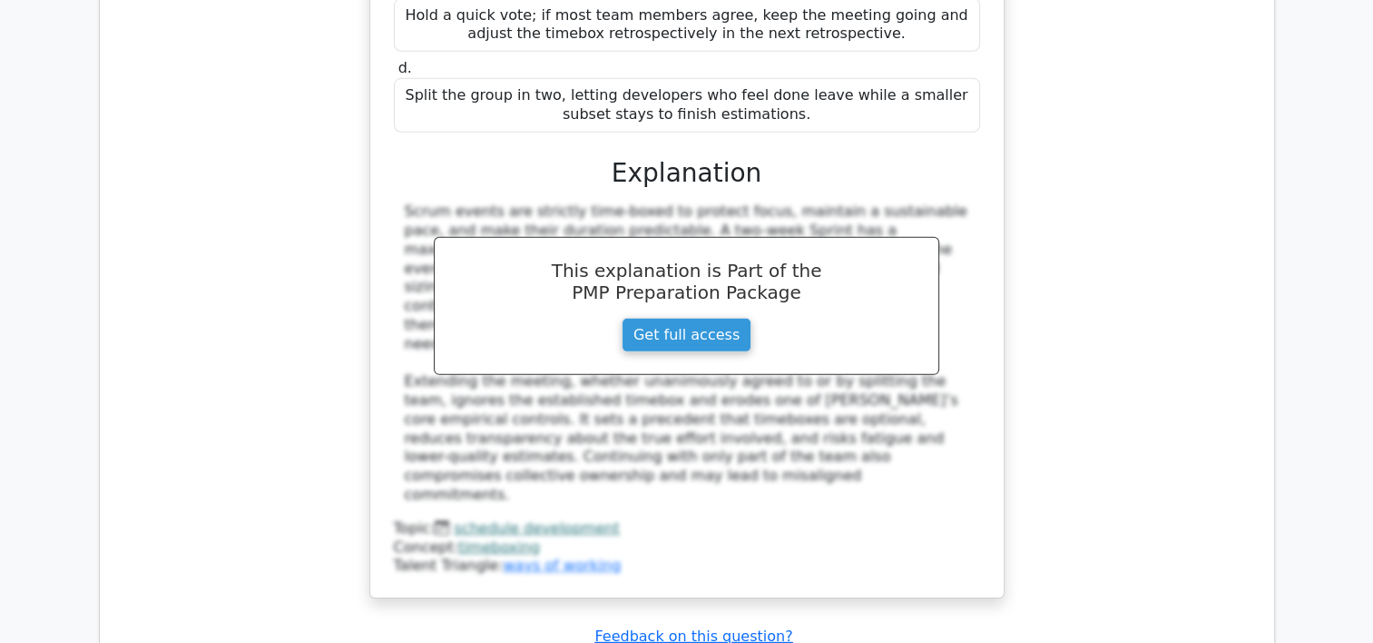
scroll to position [5468, 0]
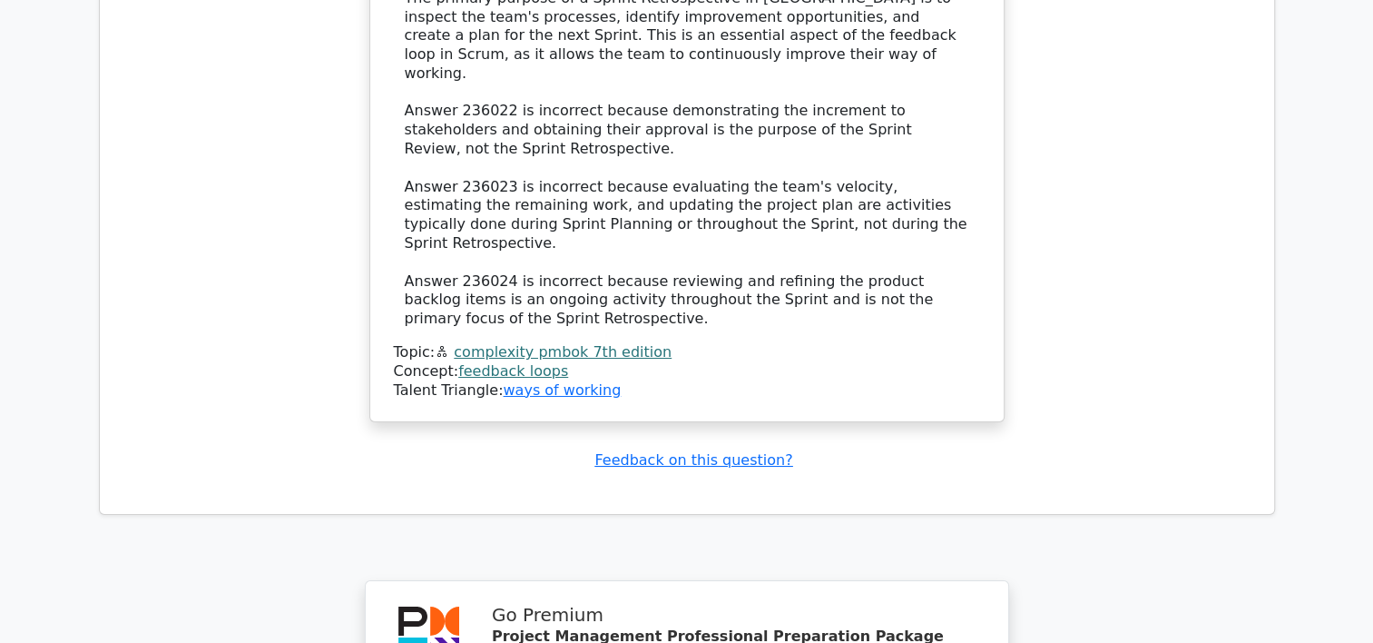
scroll to position [6964, 0]
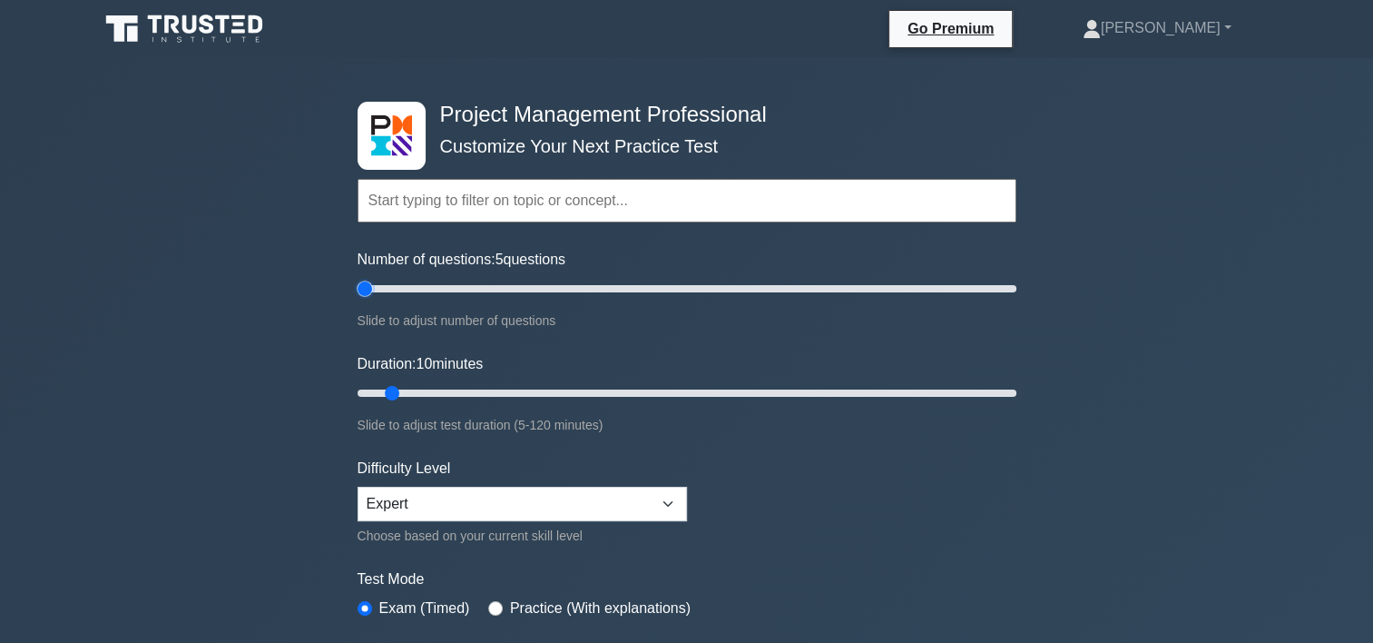
drag, startPoint x: 374, startPoint y: 288, endPoint x: 364, endPoint y: 291, distance: 10.6
type input "5"
click at [364, 291] on input "Number of questions: 5 questions" at bounding box center [687, 289] width 659 height 22
drag, startPoint x: 392, startPoint y: 386, endPoint x: 369, endPoint y: 389, distance: 23.0
type input "5"
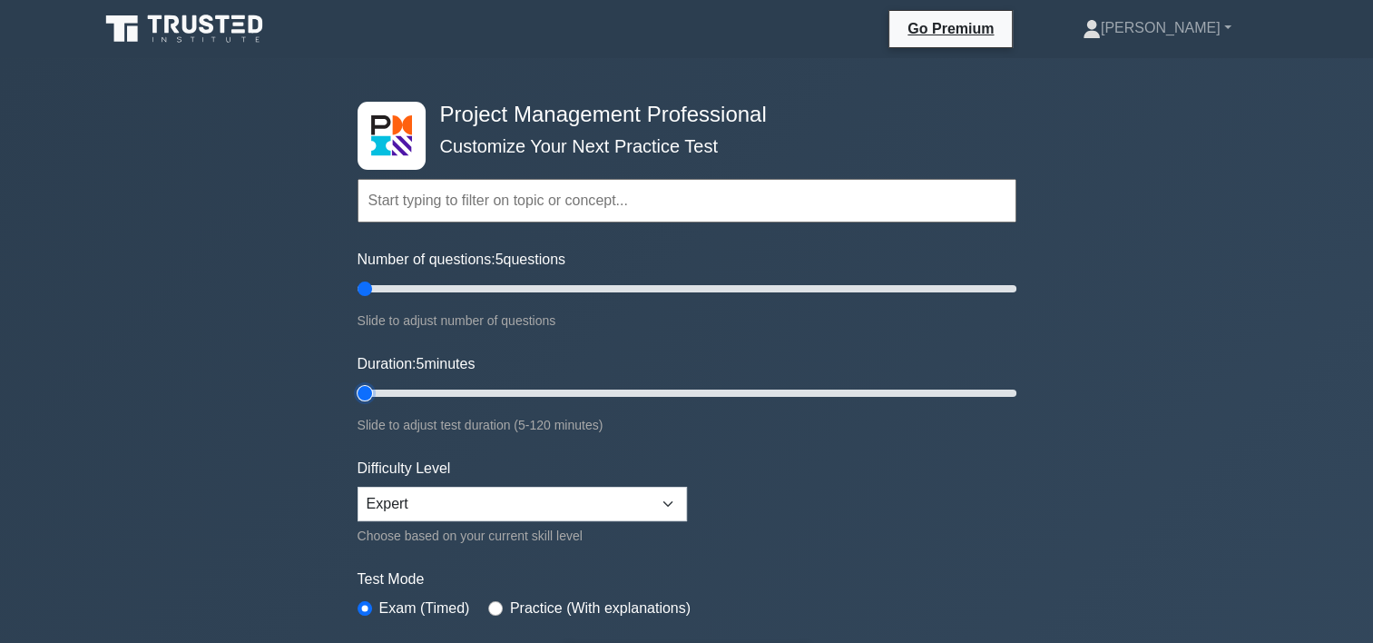
click at [369, 389] on input "Duration: 5 minutes" at bounding box center [687, 393] width 659 height 22
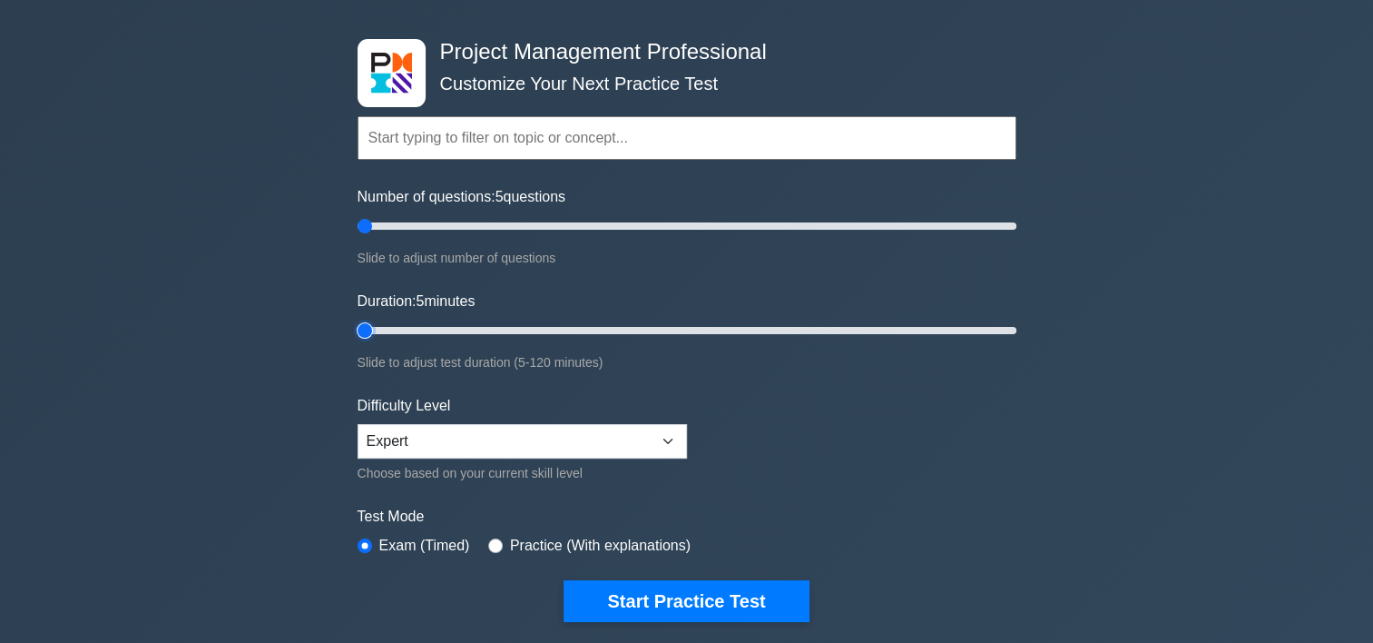
scroll to position [211, 0]
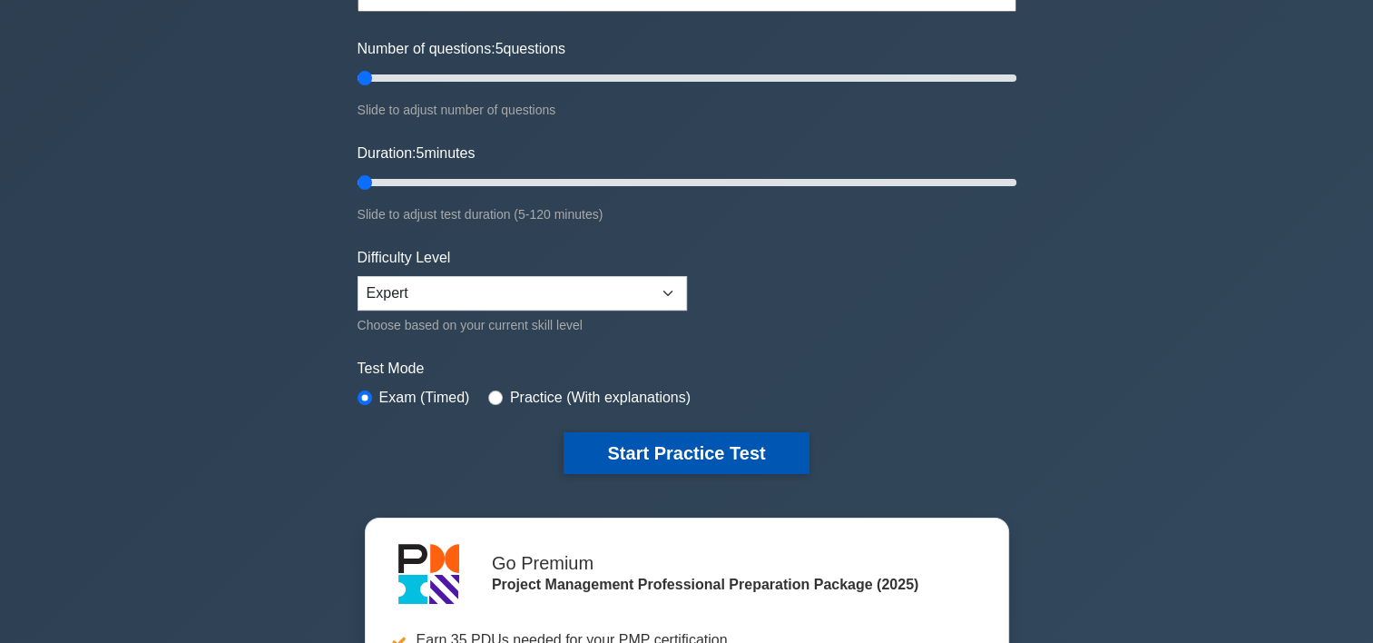
click at [719, 442] on button "Start Practice Test" at bounding box center [686, 453] width 245 height 42
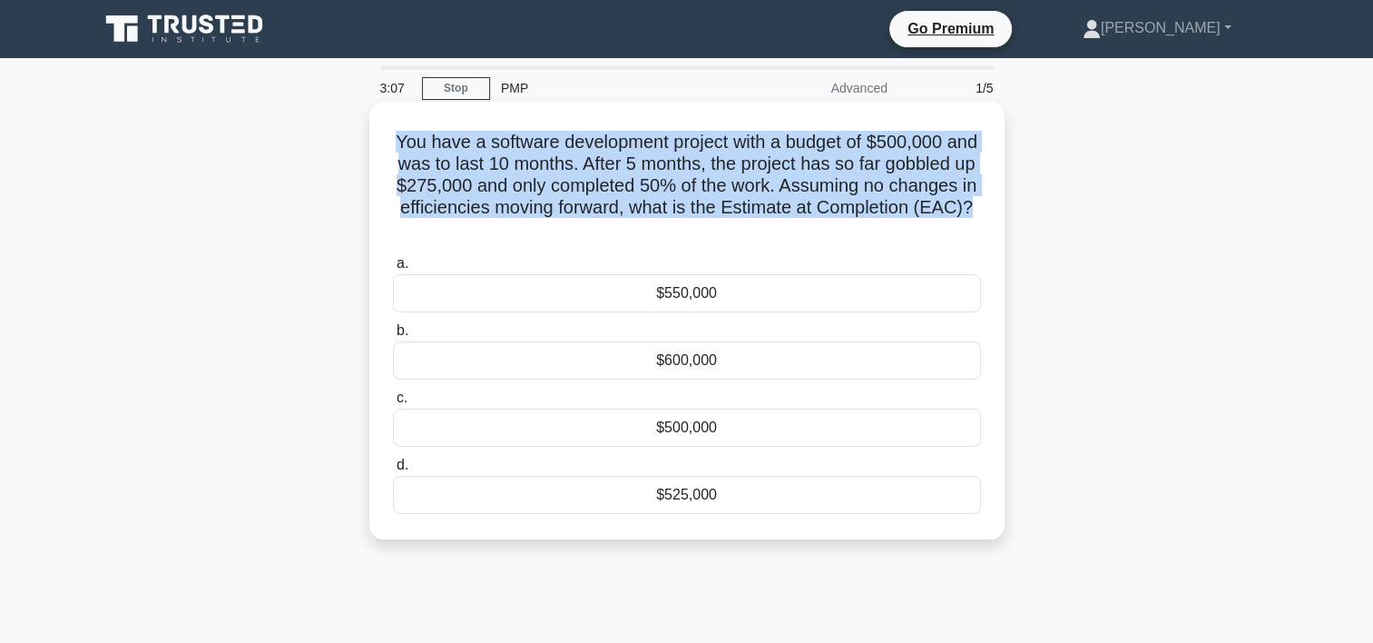
drag, startPoint x: 408, startPoint y: 137, endPoint x: 747, endPoint y: 226, distance: 350.0
click at [747, 226] on h5 "You have a software development project with a budget of $500,000 and was to la…" at bounding box center [687, 186] width 592 height 111
drag, startPoint x: 747, startPoint y: 226, endPoint x: 707, endPoint y: 200, distance: 47.8
copy h5 "You have a software development project with a budget of $500,000 and was to la…"
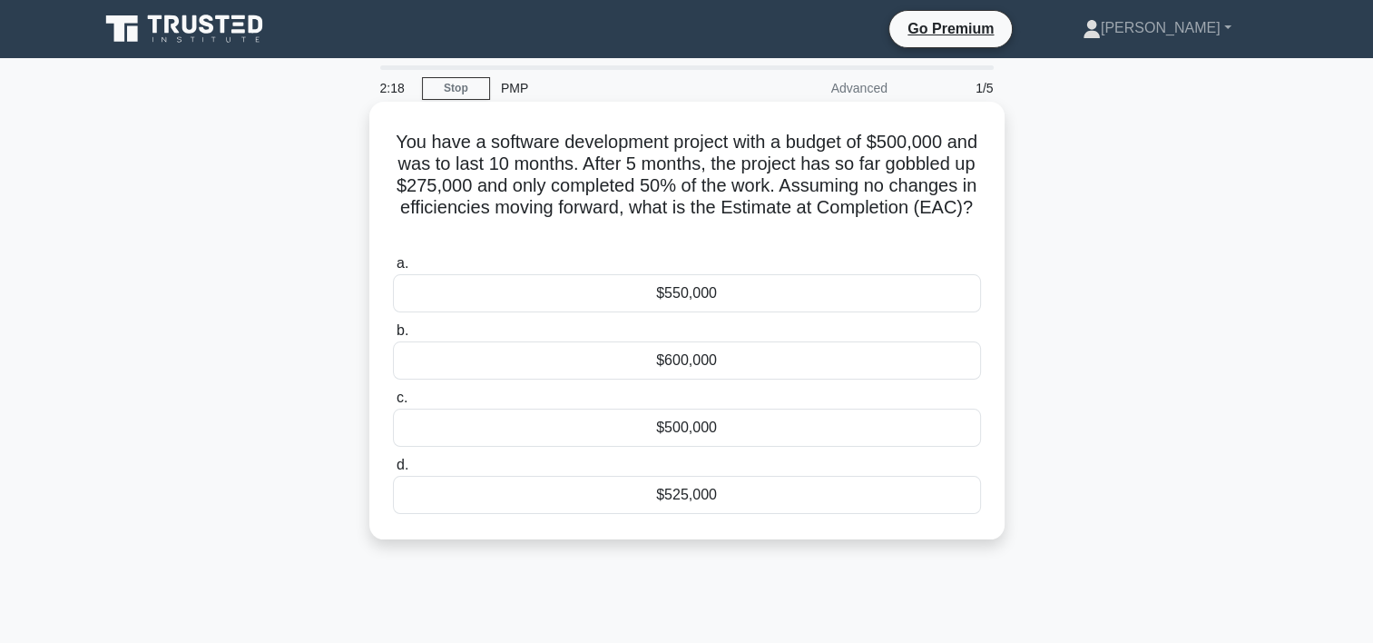
click at [693, 289] on div "$550,000" at bounding box center [687, 293] width 588 height 38
click at [393, 270] on input "a. $550,000" at bounding box center [393, 264] width 0 height 12
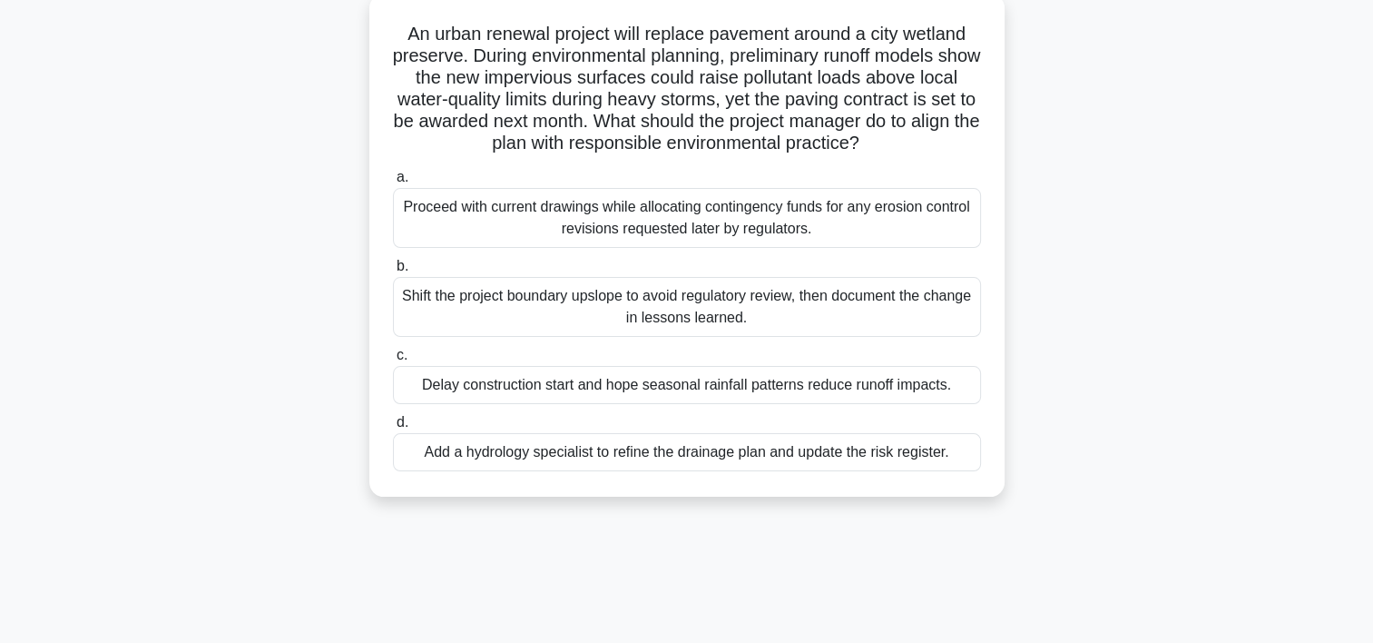
scroll to position [55, 0]
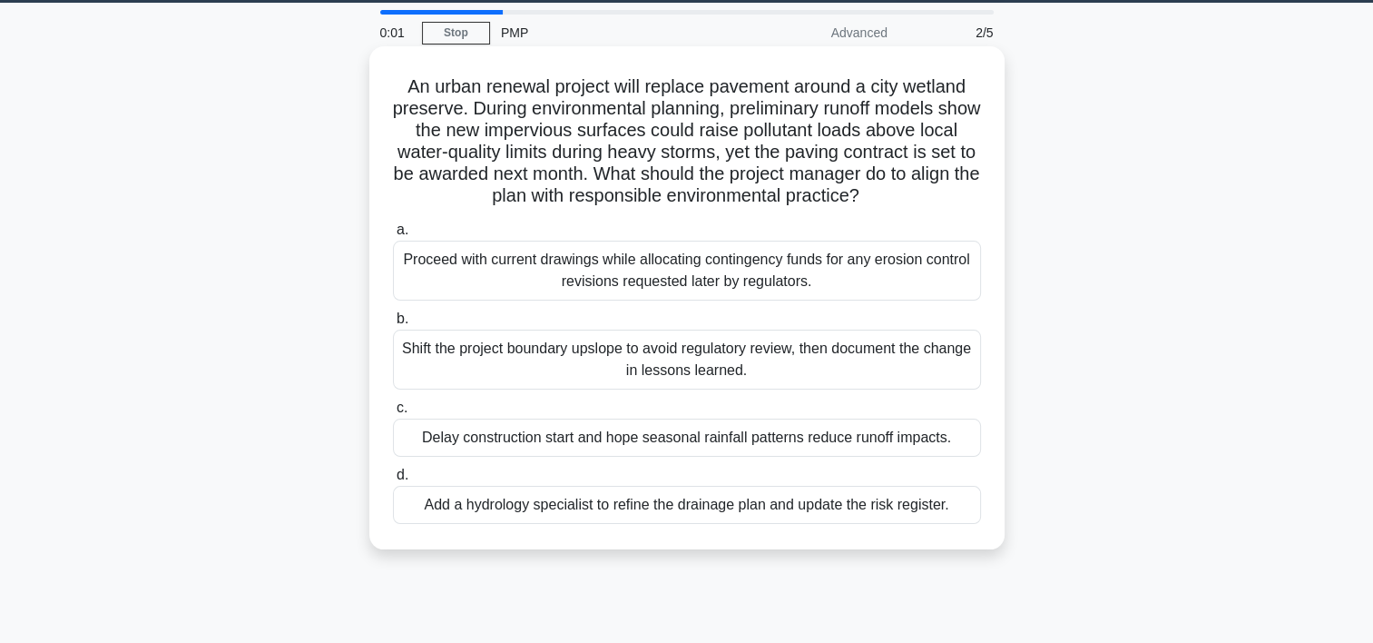
click at [805, 356] on div "Shift the project boundary upslope to avoid regulatory review, then document th…" at bounding box center [687, 359] width 588 height 60
click at [393, 325] on input "b. Shift the project boundary upslope to avoid regulatory review, then document…" at bounding box center [393, 319] width 0 height 12
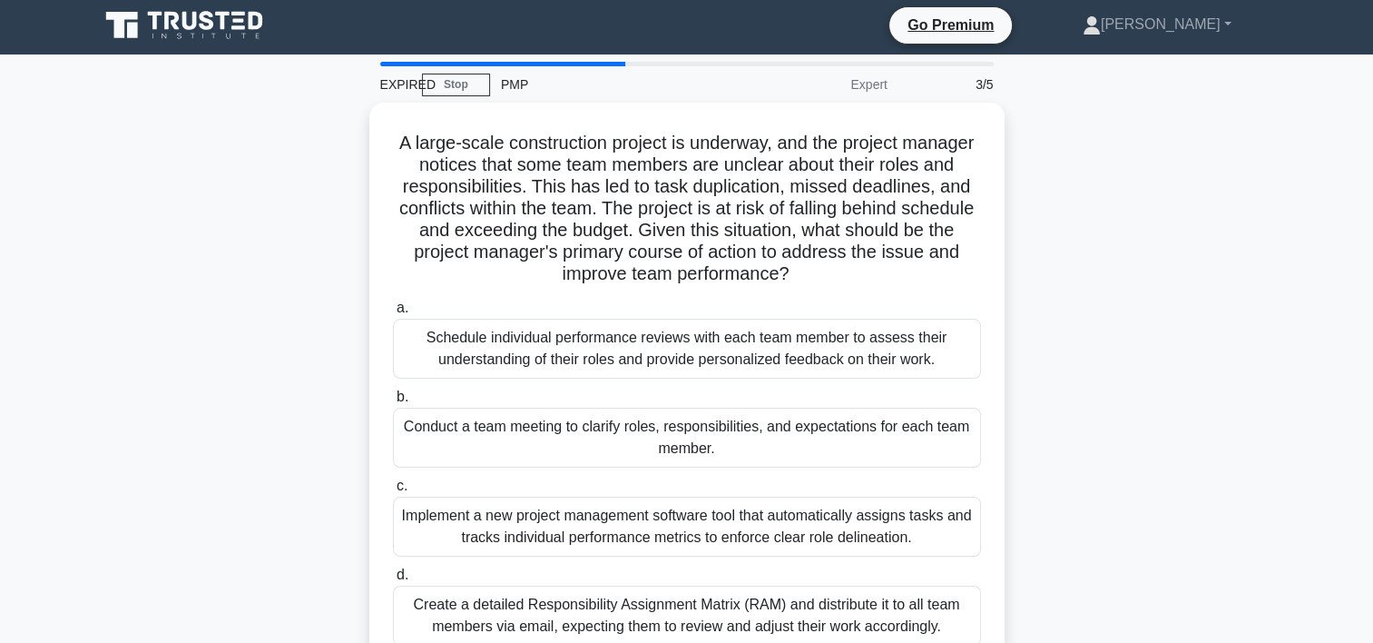
scroll to position [0, 0]
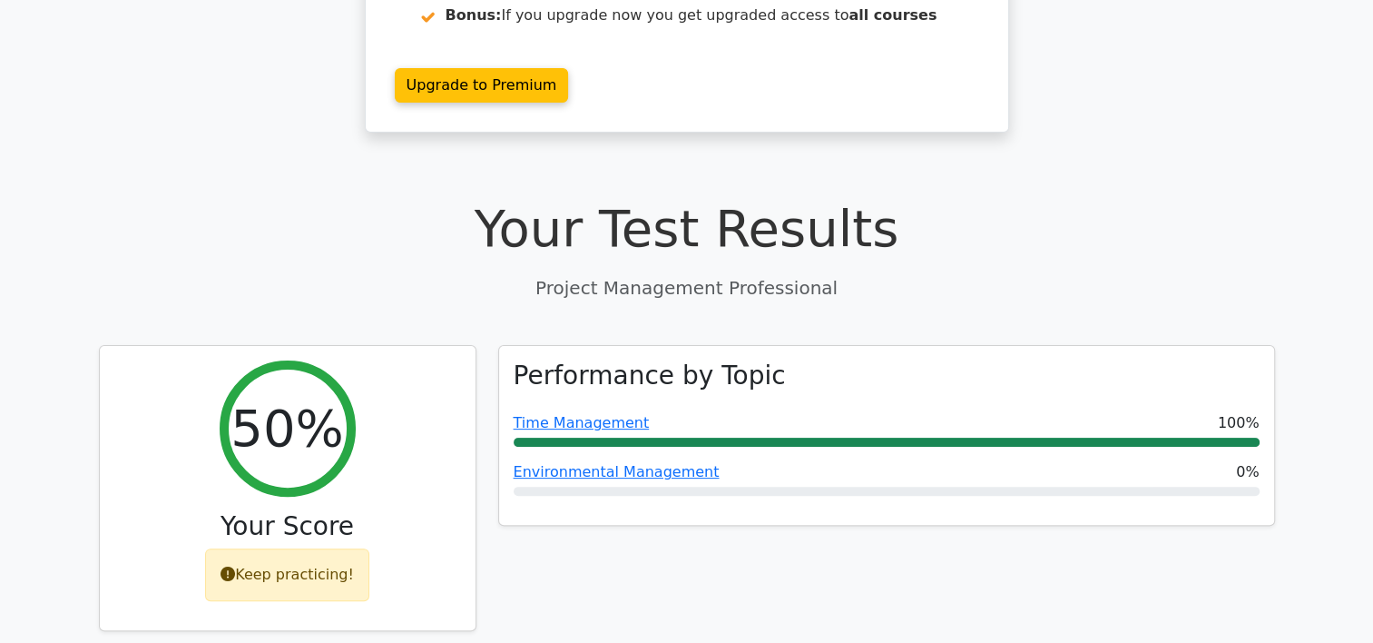
scroll to position [422, 0]
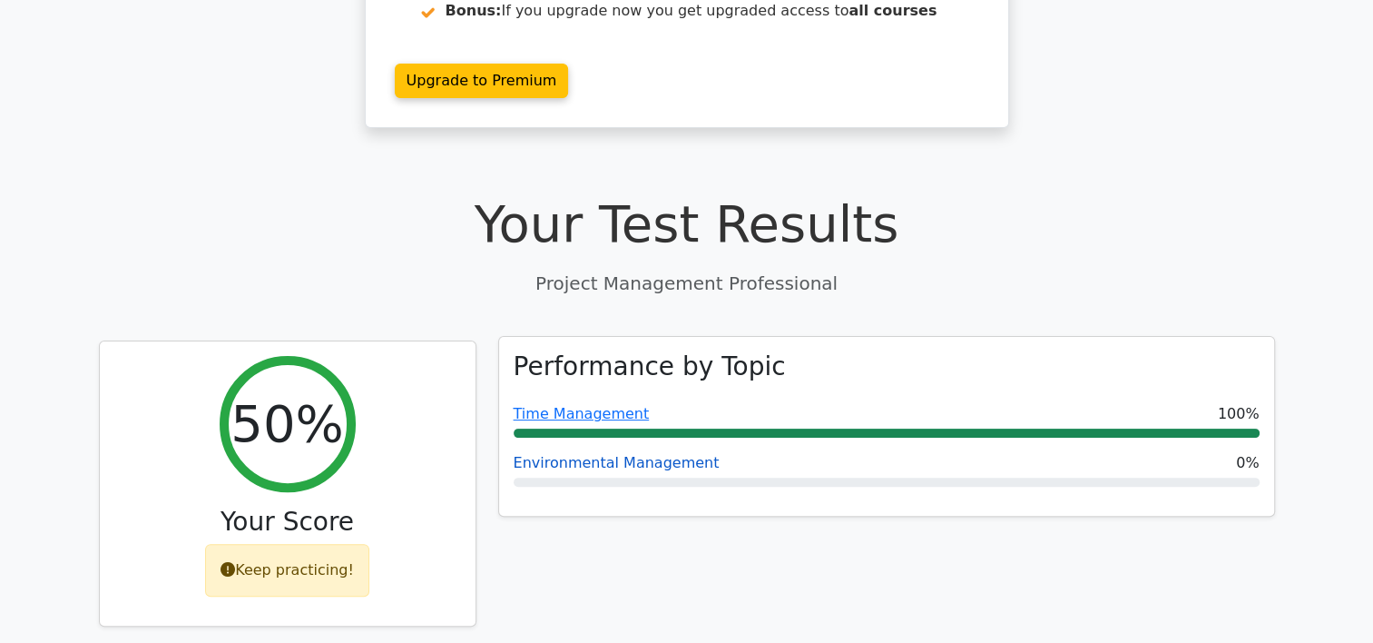
click at [670, 454] on link "Environmental Management" at bounding box center [617, 462] width 206 height 17
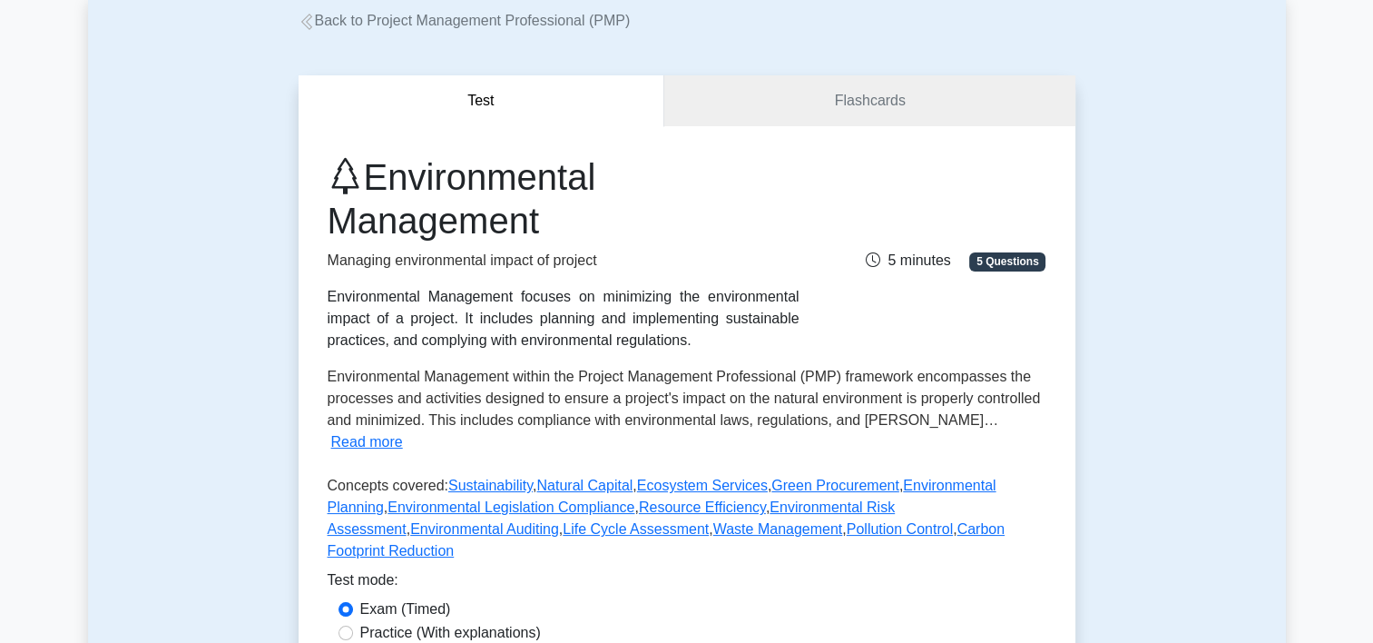
scroll to position [124, 0]
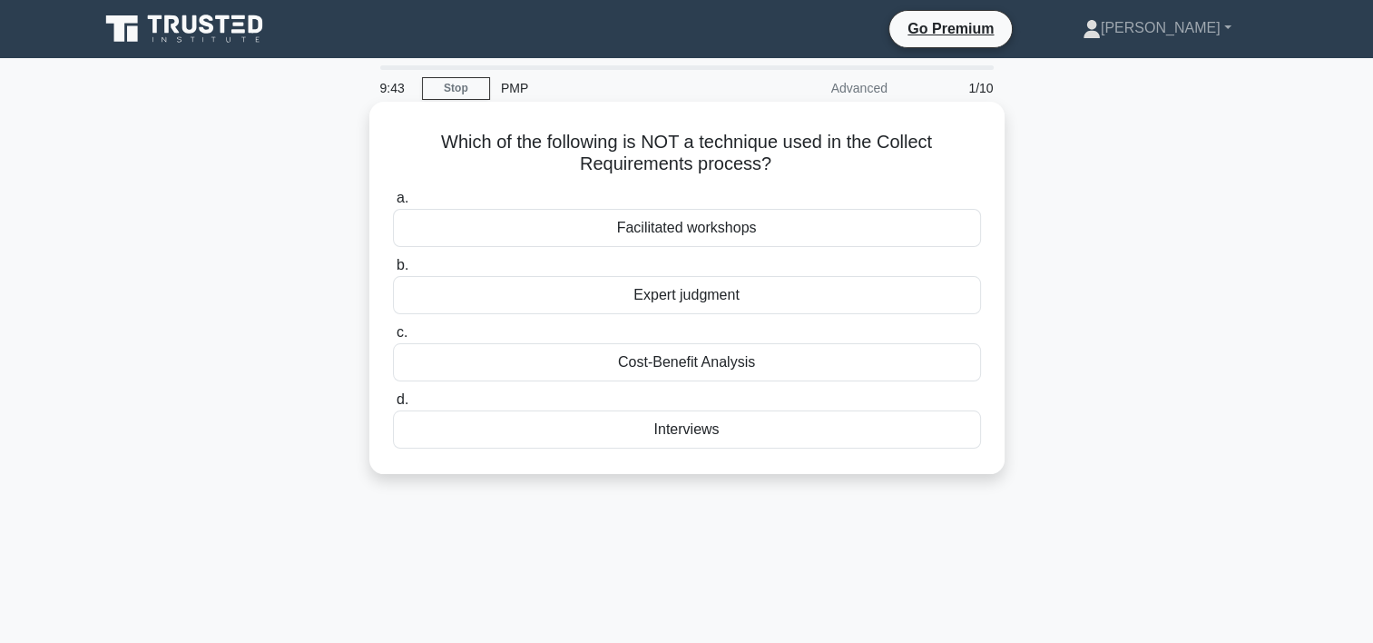
click at [696, 362] on div "Cost-Benefit Analysis" at bounding box center [687, 362] width 588 height 38
click at [393, 339] on input "c. Cost-Benefit Analysis" at bounding box center [393, 333] width 0 height 12
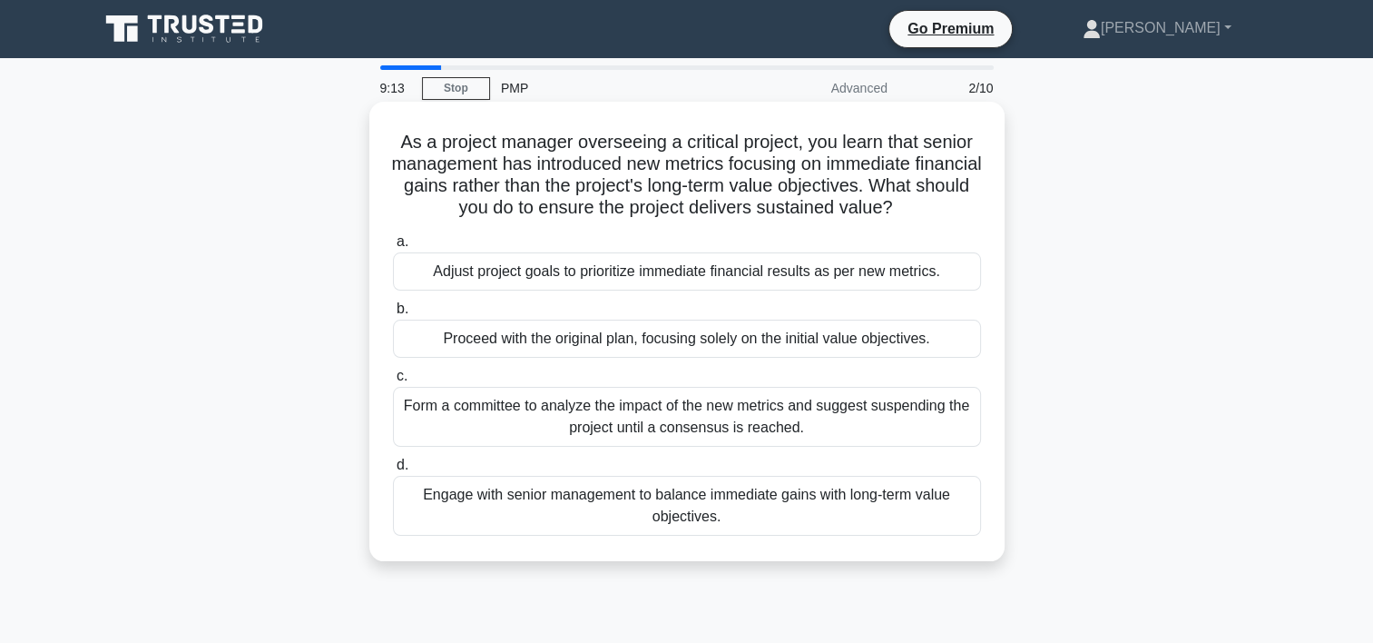
click at [639, 412] on div "Form a committee to analyze the impact of the new metrics and suggest suspendin…" at bounding box center [687, 417] width 588 height 60
click at [393, 382] on input "c. Form a committee to analyze the impact of the new metrics and suggest suspen…" at bounding box center [393, 376] width 0 height 12
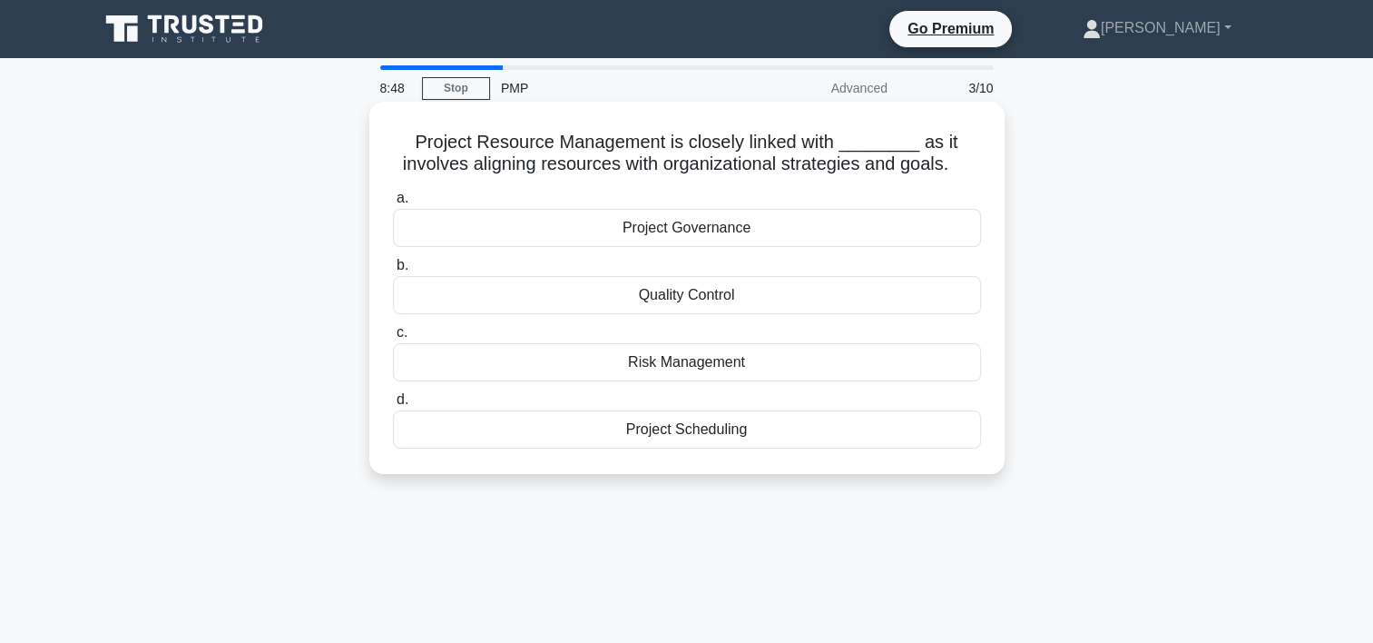
click at [710, 229] on div "Project Governance" at bounding box center [687, 228] width 588 height 38
click at [393, 204] on input "a. Project Governance" at bounding box center [393, 198] width 0 height 12
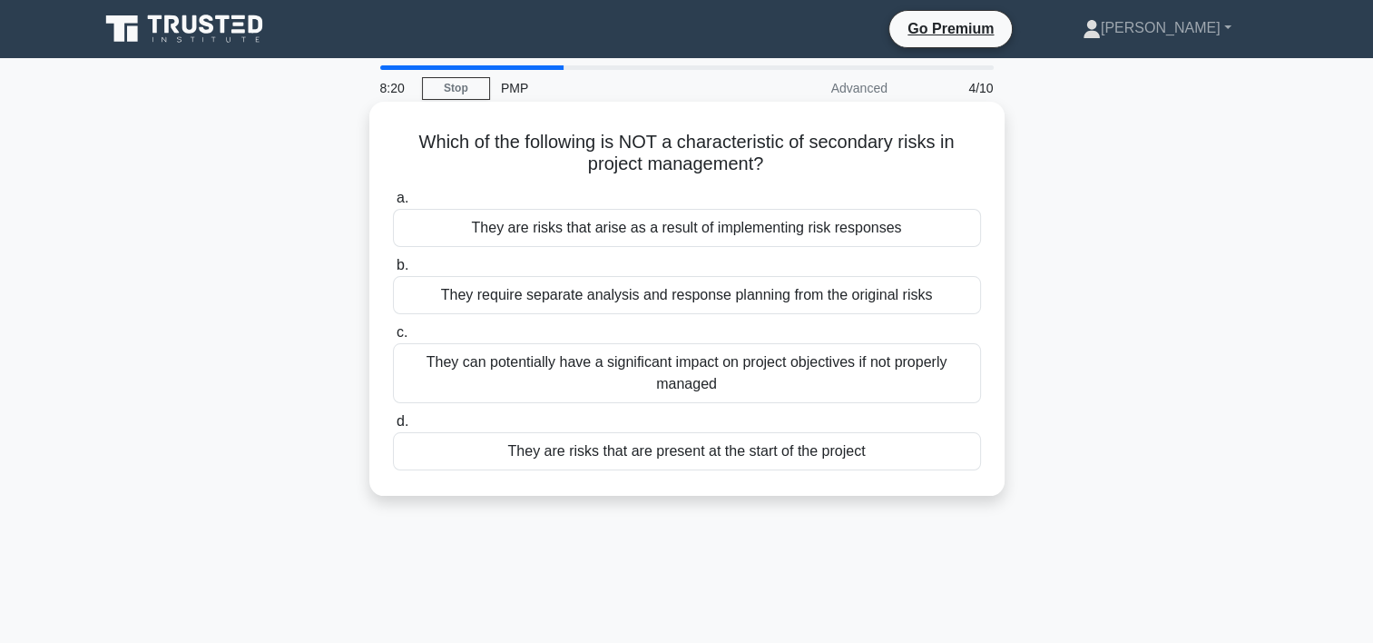
click at [621, 453] on div "They are risks that are present at the start of the project" at bounding box center [687, 451] width 588 height 38
click at [393, 428] on input "d. They are risks that are present at the start of the project" at bounding box center [393, 422] width 0 height 12
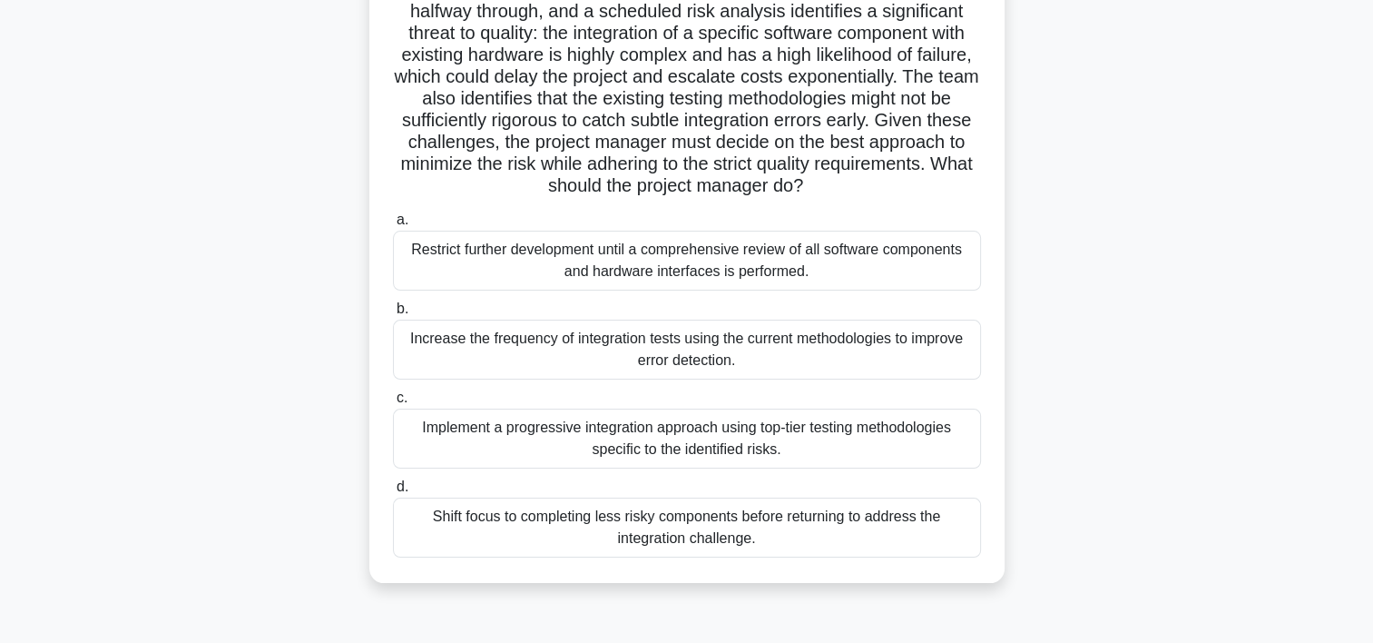
scroll to position [224, 0]
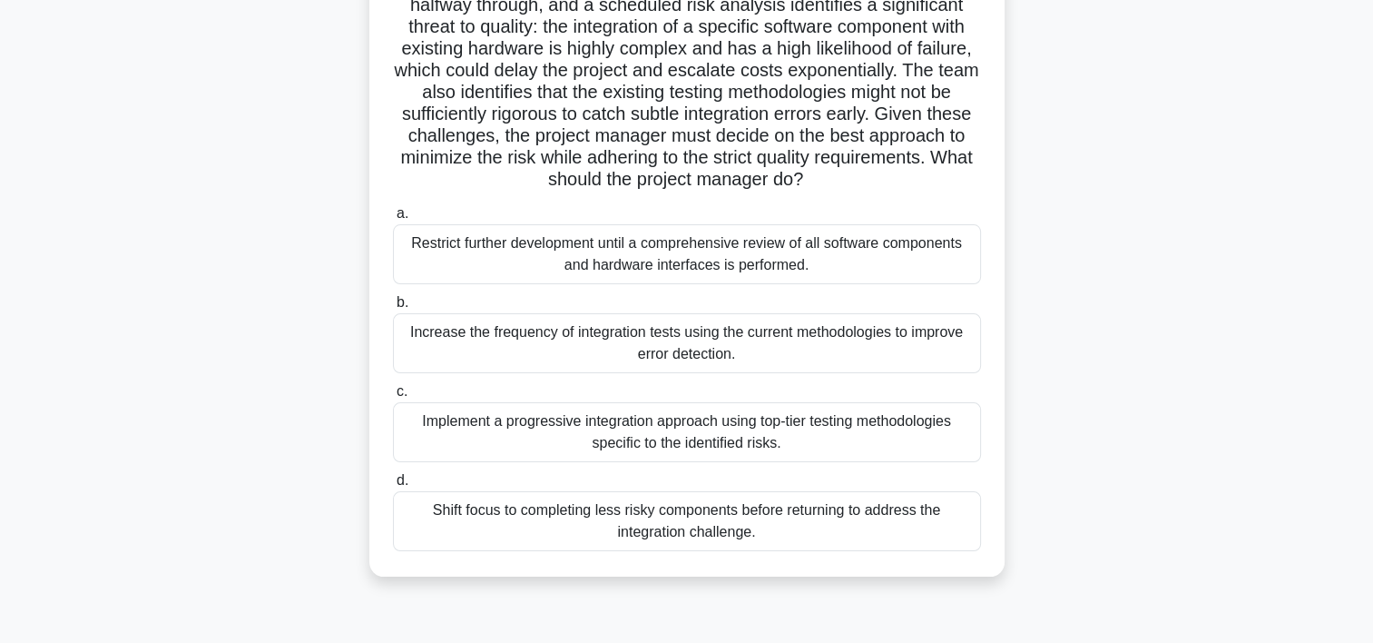
click at [708, 462] on div "Implement a progressive integration approach using top-tier testing methodologi…" at bounding box center [687, 432] width 588 height 60
click at [393, 398] on input "c. Implement a progressive integration approach using top-tier testing methodol…" at bounding box center [393, 392] width 0 height 12
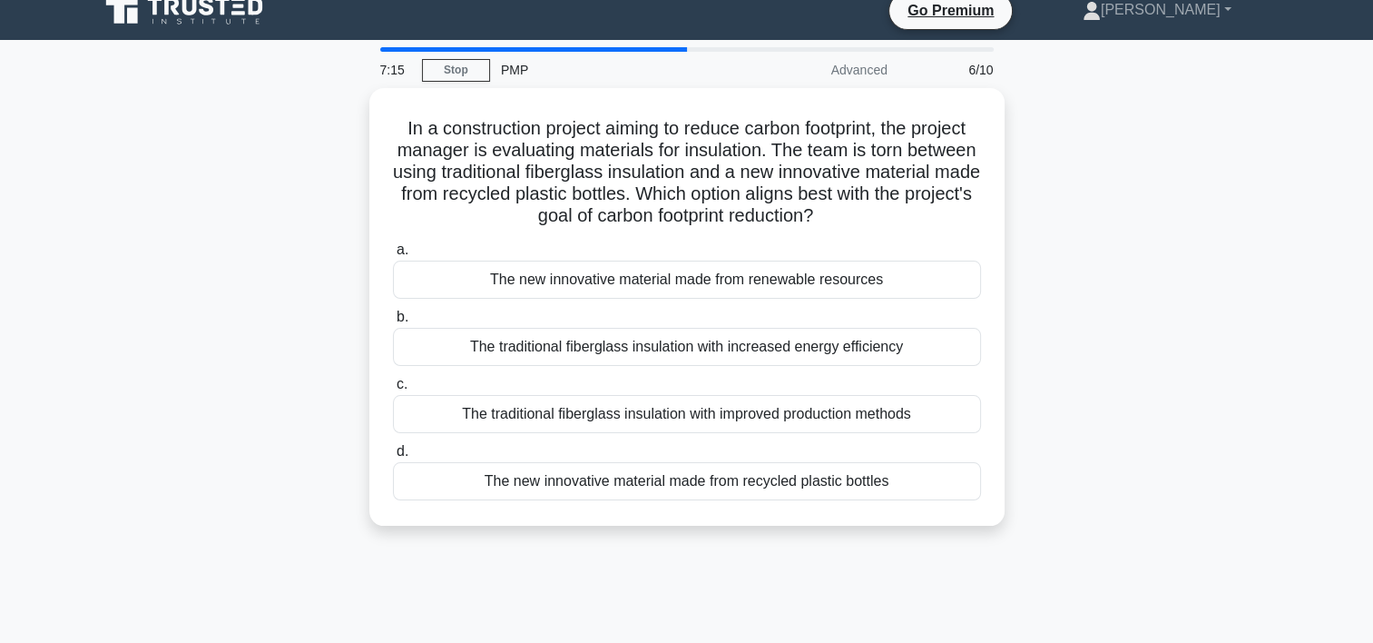
scroll to position [0, 0]
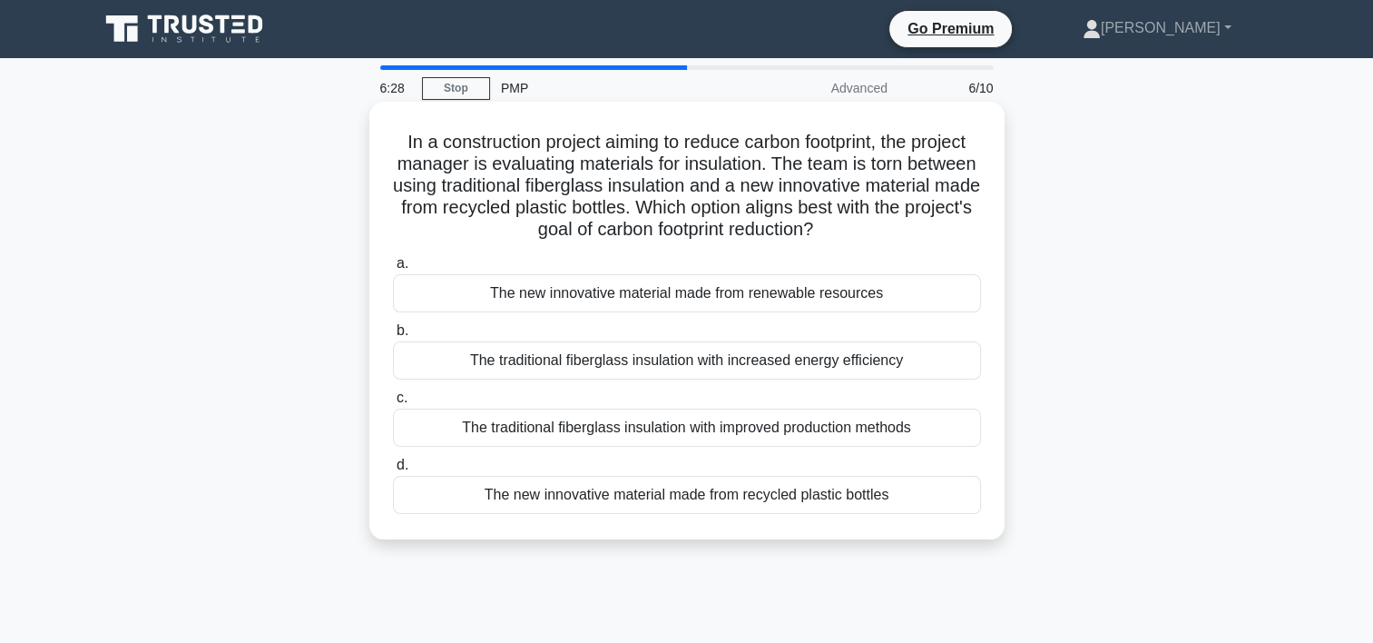
click at [633, 298] on div "The new innovative material made from renewable resources" at bounding box center [687, 293] width 588 height 38
click at [393, 270] on input "a. The new innovative material made from renewable resources" at bounding box center [393, 264] width 0 height 12
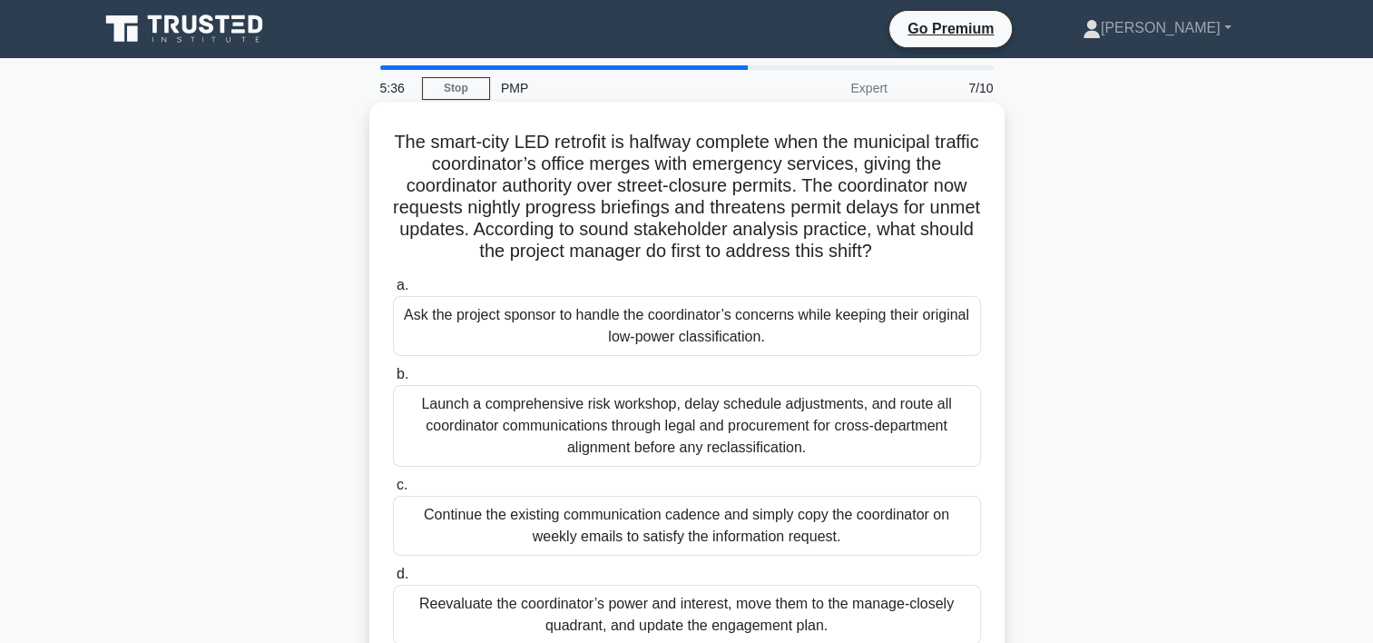
drag, startPoint x: 418, startPoint y: 134, endPoint x: 937, endPoint y: 260, distance: 534.3
click at [937, 260] on h5 "The smart-city LED retrofit is halfway complete when the municipal traffic coor…" at bounding box center [687, 197] width 592 height 133
drag, startPoint x: 937, startPoint y: 260, endPoint x: 791, endPoint y: 231, distance: 148.1
copy h5 "he smart-city LED retrofit is halfway complete when the municipal traffic coord…"
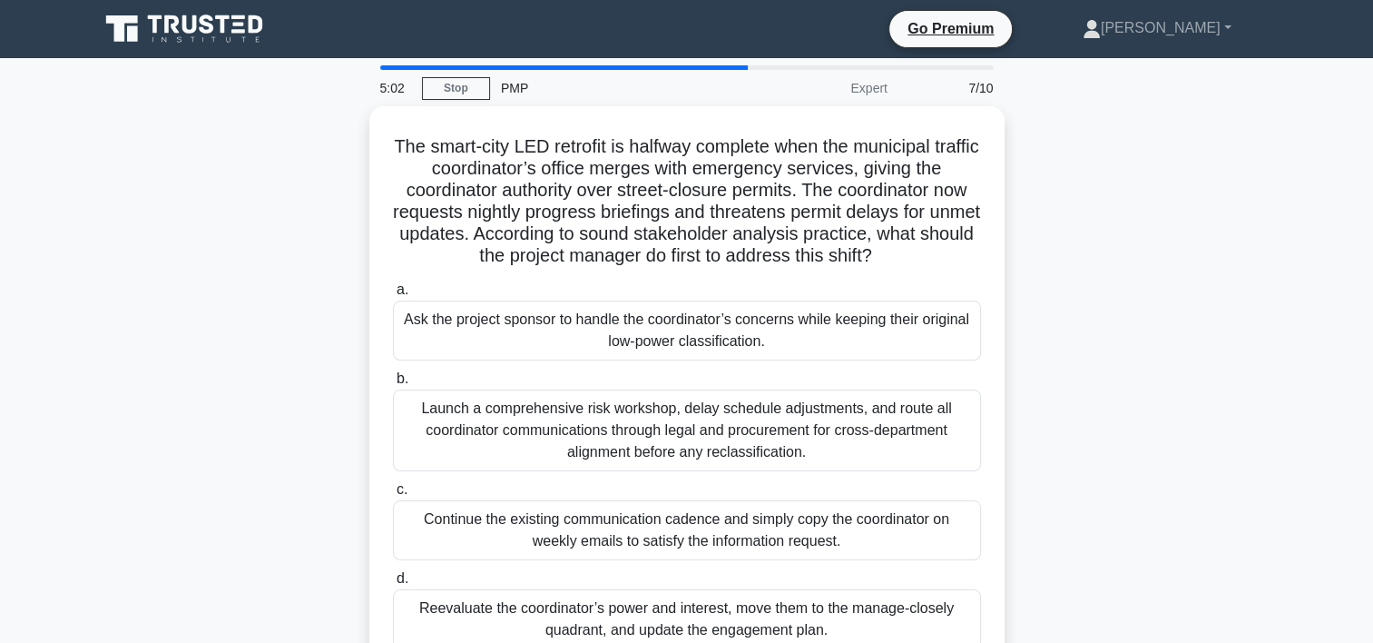
click at [1102, 467] on div "The smart-city LED retrofit is halfway complete when the municipal traffic coor…" at bounding box center [687, 401] width 1198 height 590
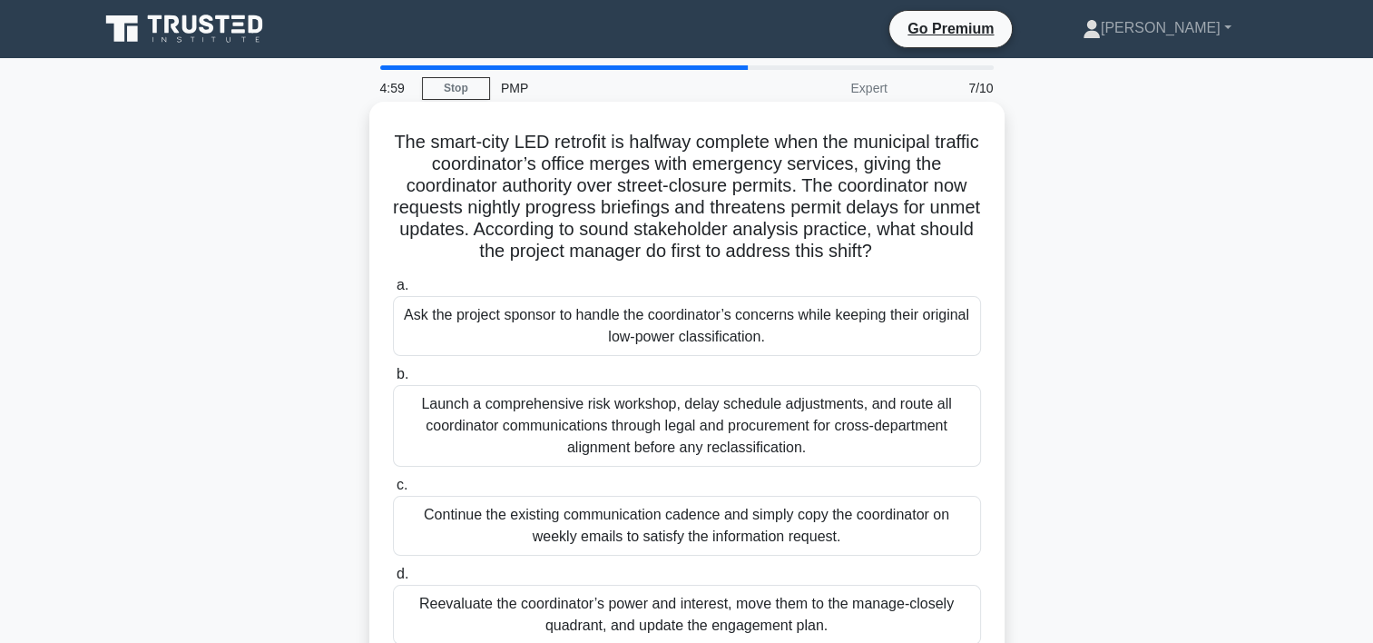
click at [827, 424] on div "Launch a comprehensive risk workshop, delay schedule adjustments, and route all…" at bounding box center [687, 426] width 588 height 82
click at [393, 380] on input "b. Launch a comprehensive risk workshop, delay schedule adjustments, and route …" at bounding box center [393, 375] width 0 height 12
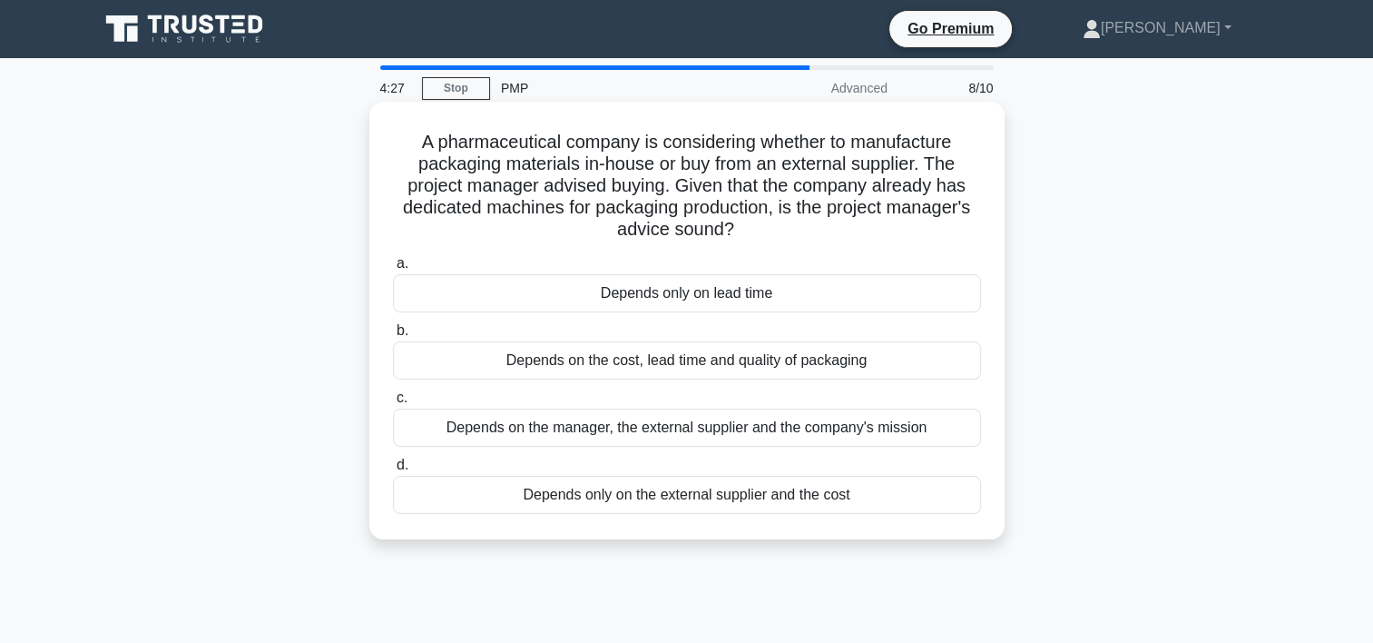
click at [781, 363] on div "Depends on the cost, lead time and quality of packaging" at bounding box center [687, 360] width 588 height 38
click at [393, 337] on input "b. Depends on the cost, lead time and quality of packaging" at bounding box center [393, 331] width 0 height 12
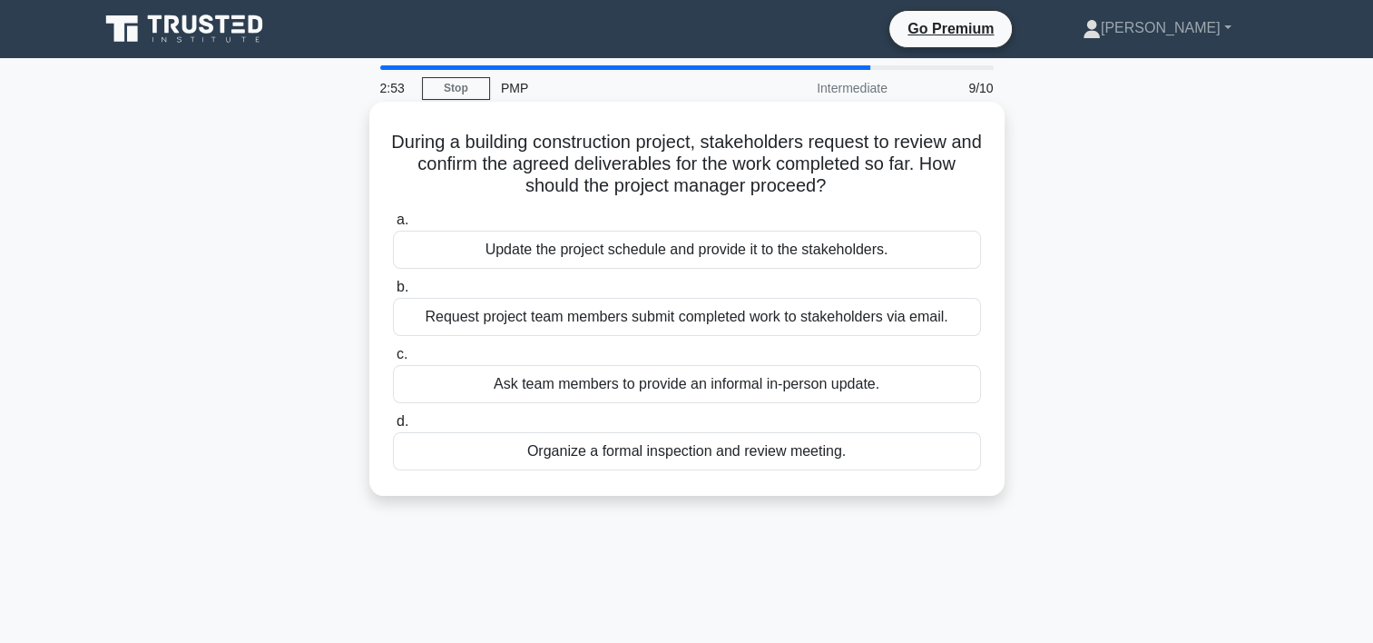
click at [673, 447] on div "Organize a formal inspection and review meeting." at bounding box center [687, 451] width 588 height 38
click at [393, 428] on input "d. Organize a formal inspection and review meeting." at bounding box center [393, 422] width 0 height 12
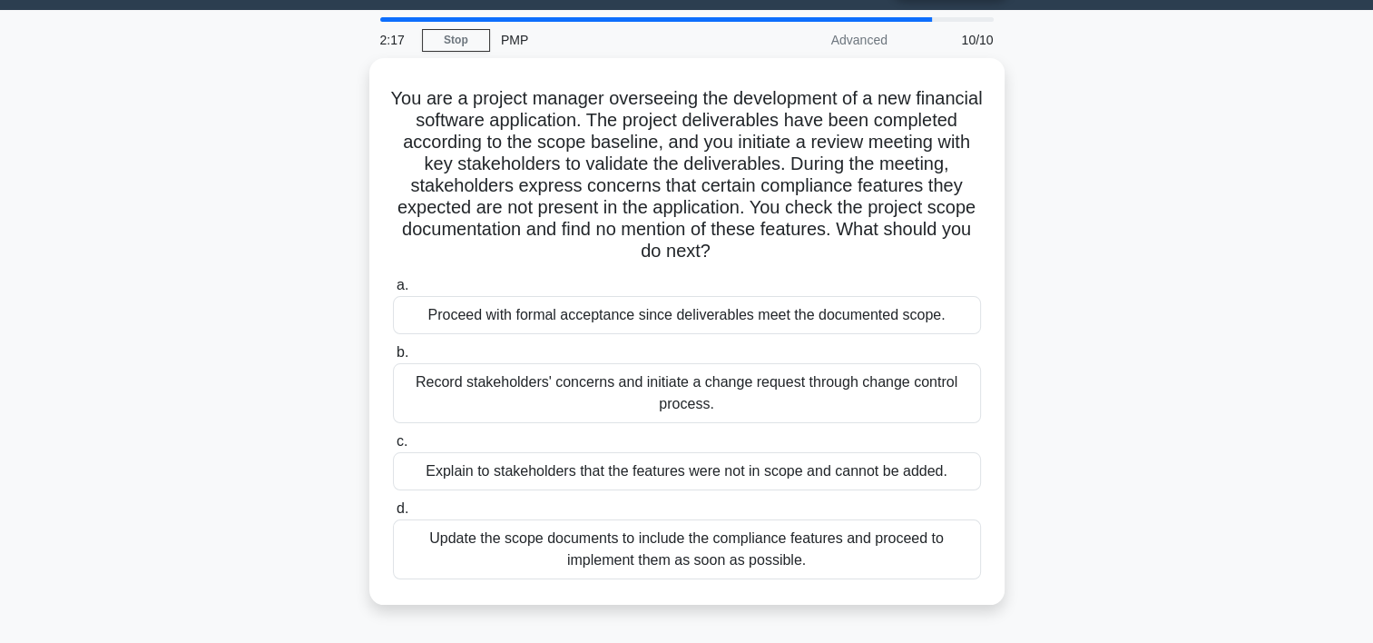
scroll to position [52, 0]
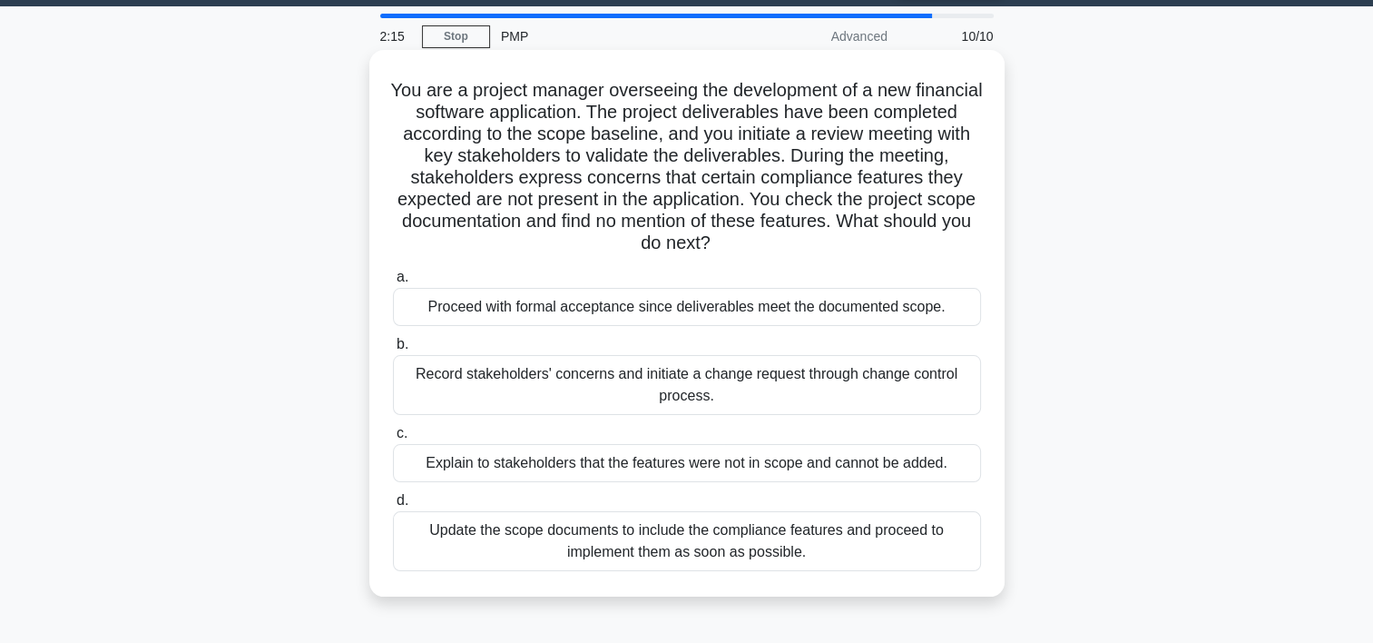
click at [737, 380] on div "Record stakeholders' concerns and initiate a change request through change cont…" at bounding box center [687, 385] width 588 height 60
click at [393, 350] on input "b. Record stakeholders' concerns and initiate a change request through change c…" at bounding box center [393, 345] width 0 height 12
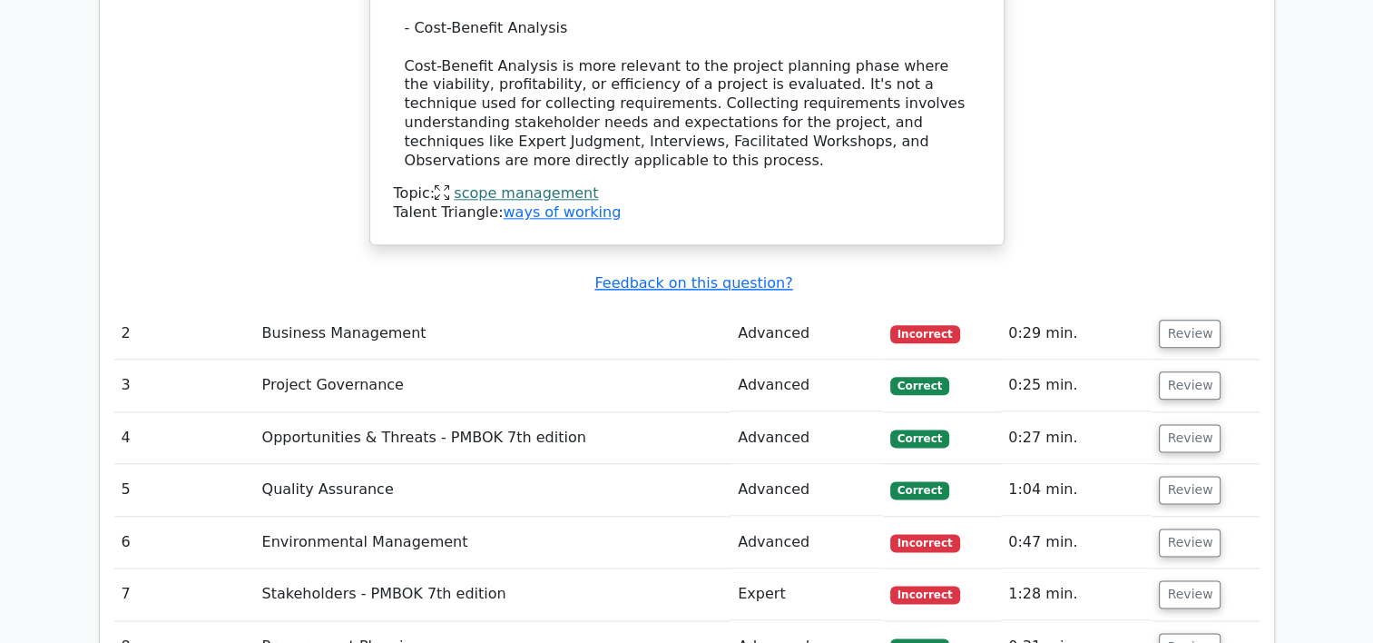
scroll to position [2157, 0]
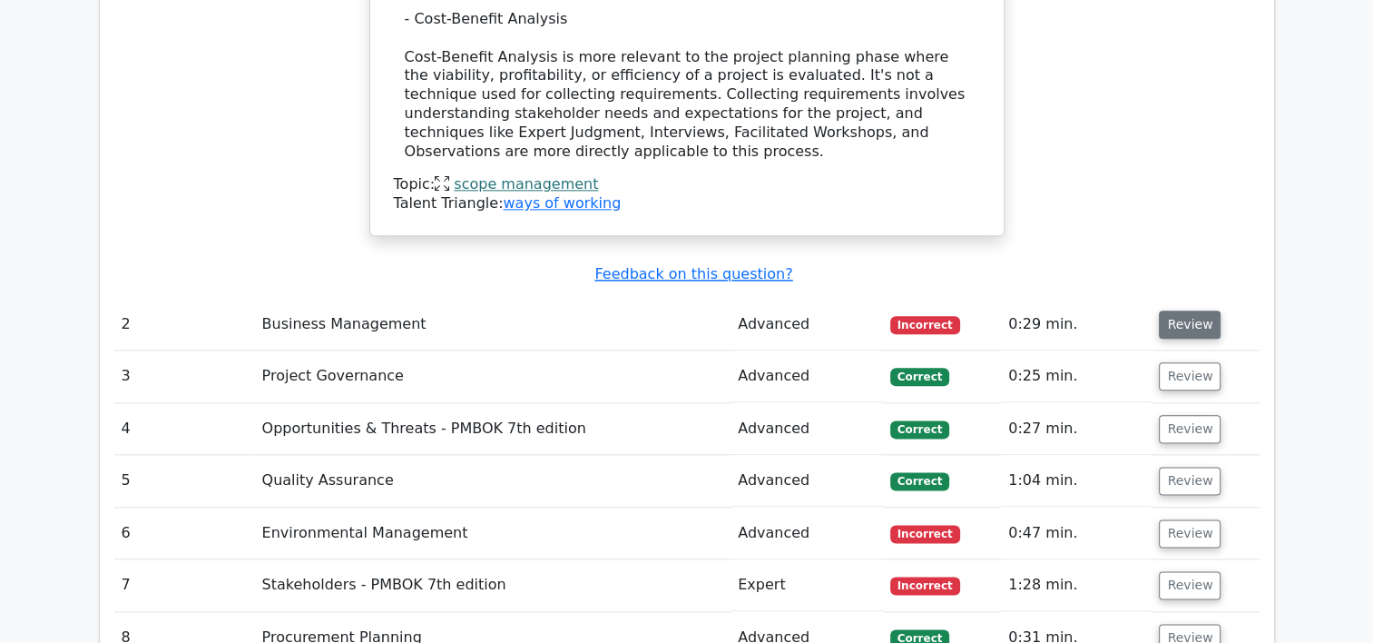
click at [1177, 310] on button "Review" at bounding box center [1190, 324] width 62 height 28
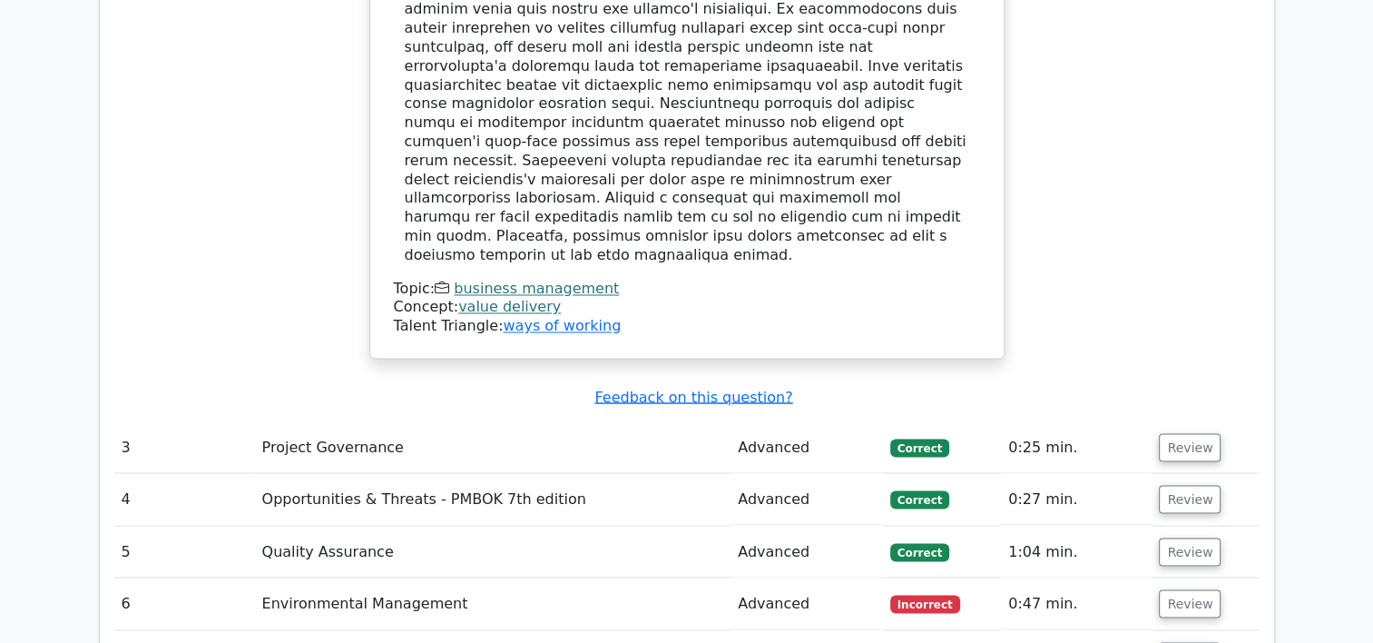
scroll to position [3072, 0]
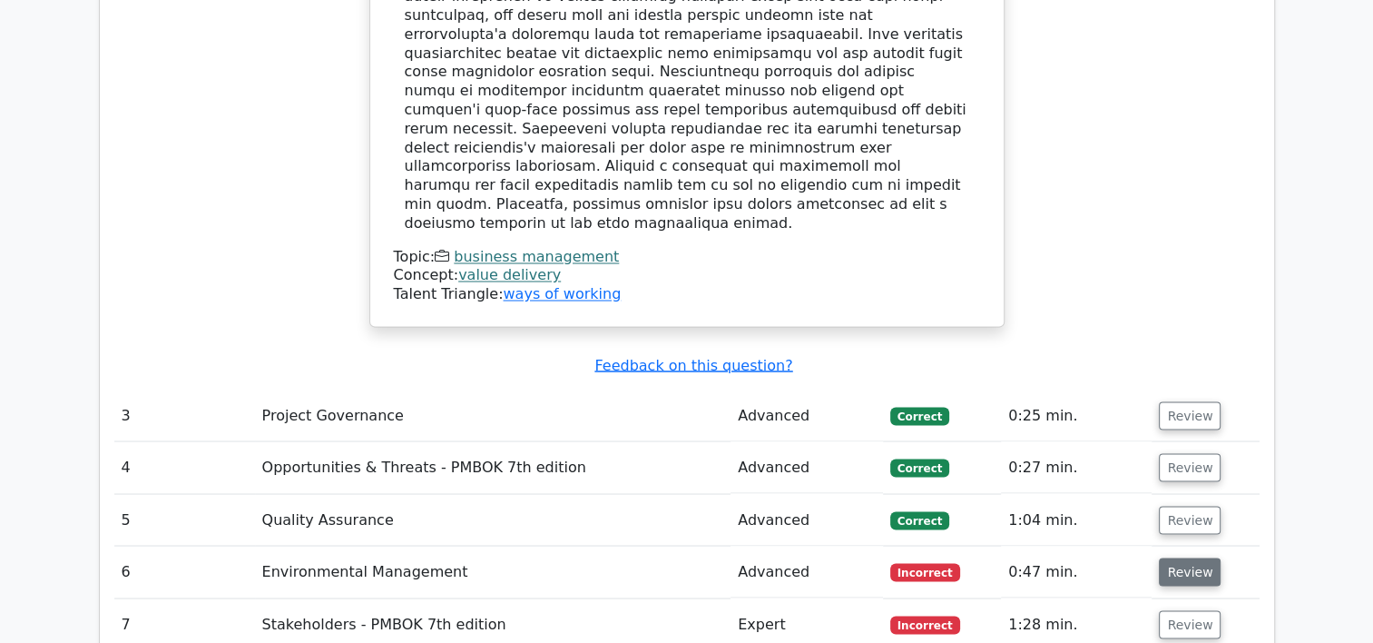
click at [1190, 557] on button "Review" at bounding box center [1190, 571] width 62 height 28
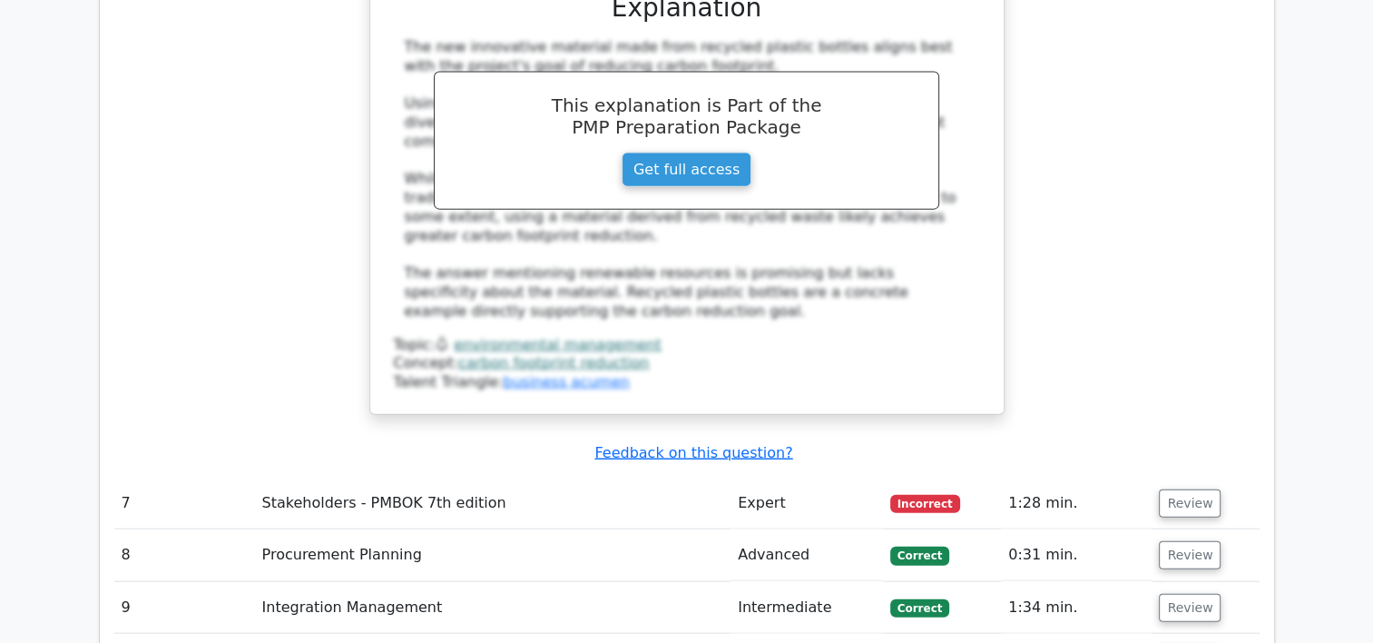
scroll to position [4137, 0]
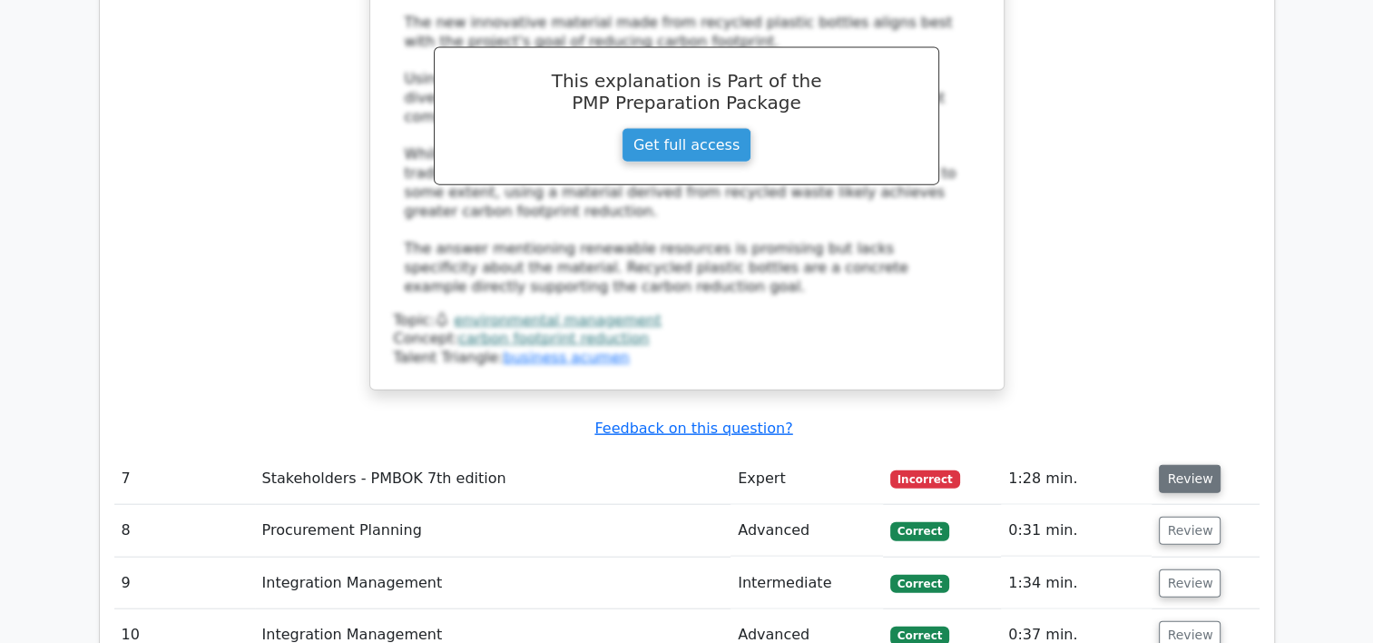
click at [1190, 465] on button "Review" at bounding box center [1190, 479] width 62 height 28
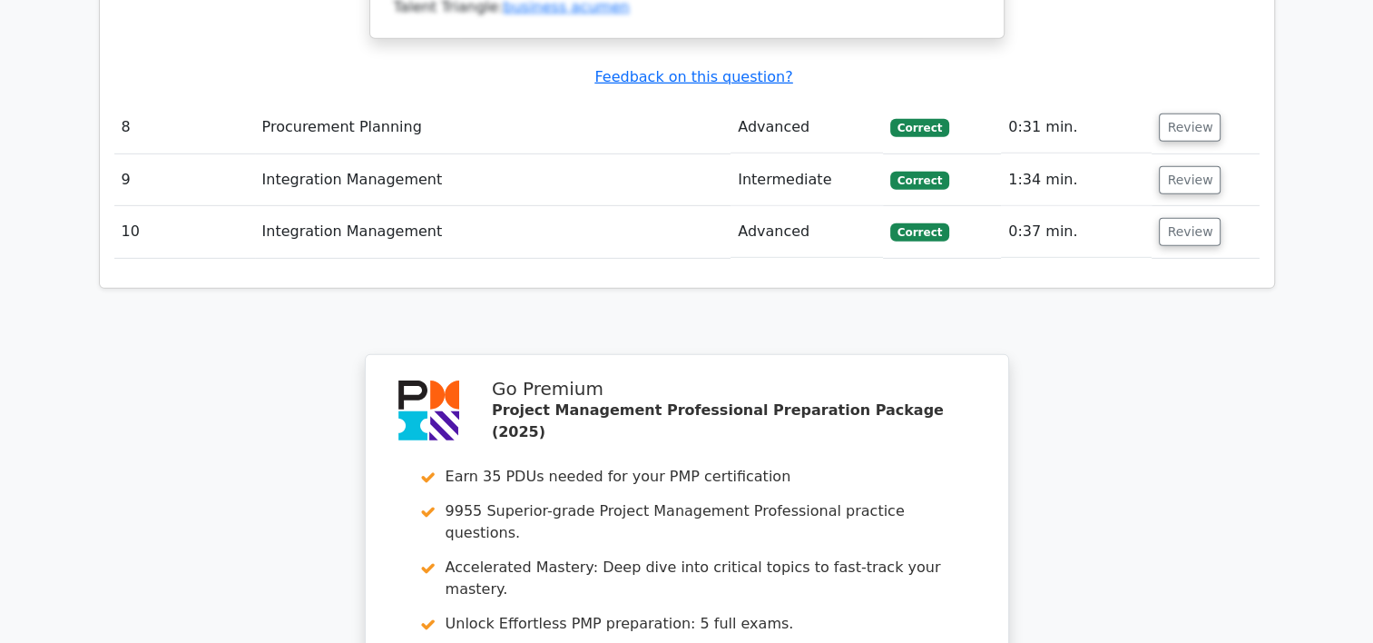
scroll to position [5662, 0]
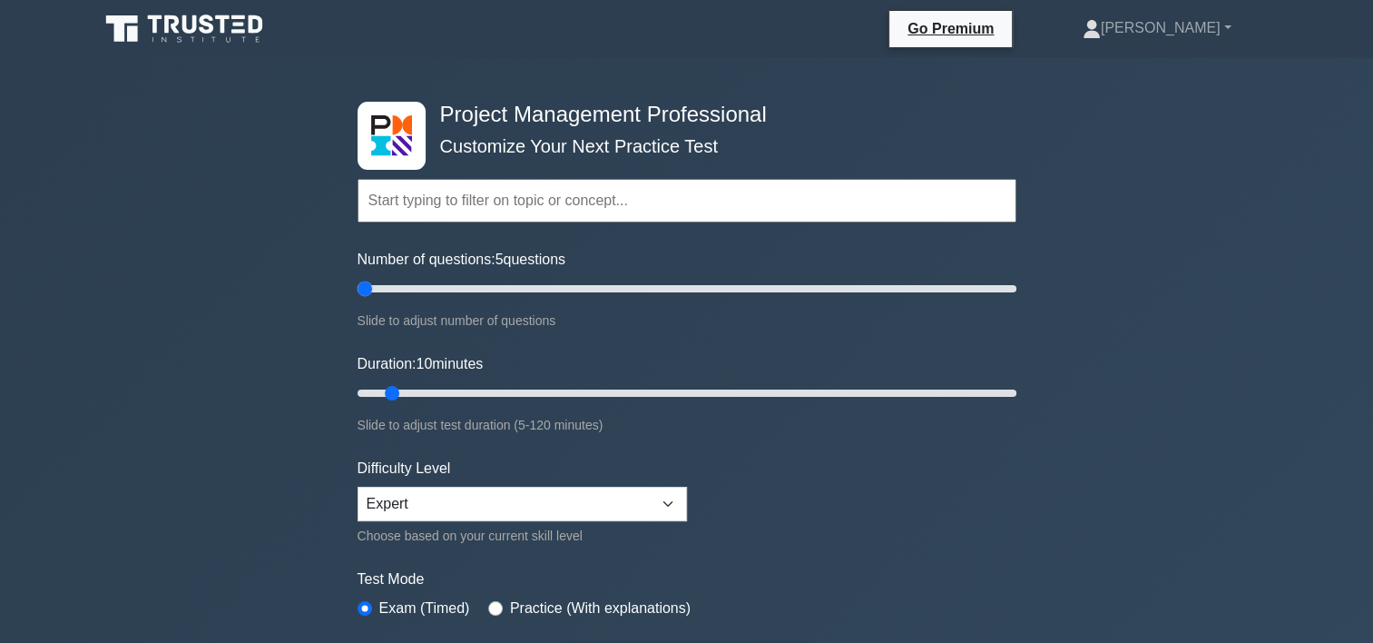
drag, startPoint x: 382, startPoint y: 281, endPoint x: 352, endPoint y: 284, distance: 30.1
type input "5"
click at [358, 284] on input "Number of questions: 5 questions" at bounding box center [687, 289] width 659 height 22
drag, startPoint x: 388, startPoint y: 388, endPoint x: 331, endPoint y: 385, distance: 57.2
type input "5"
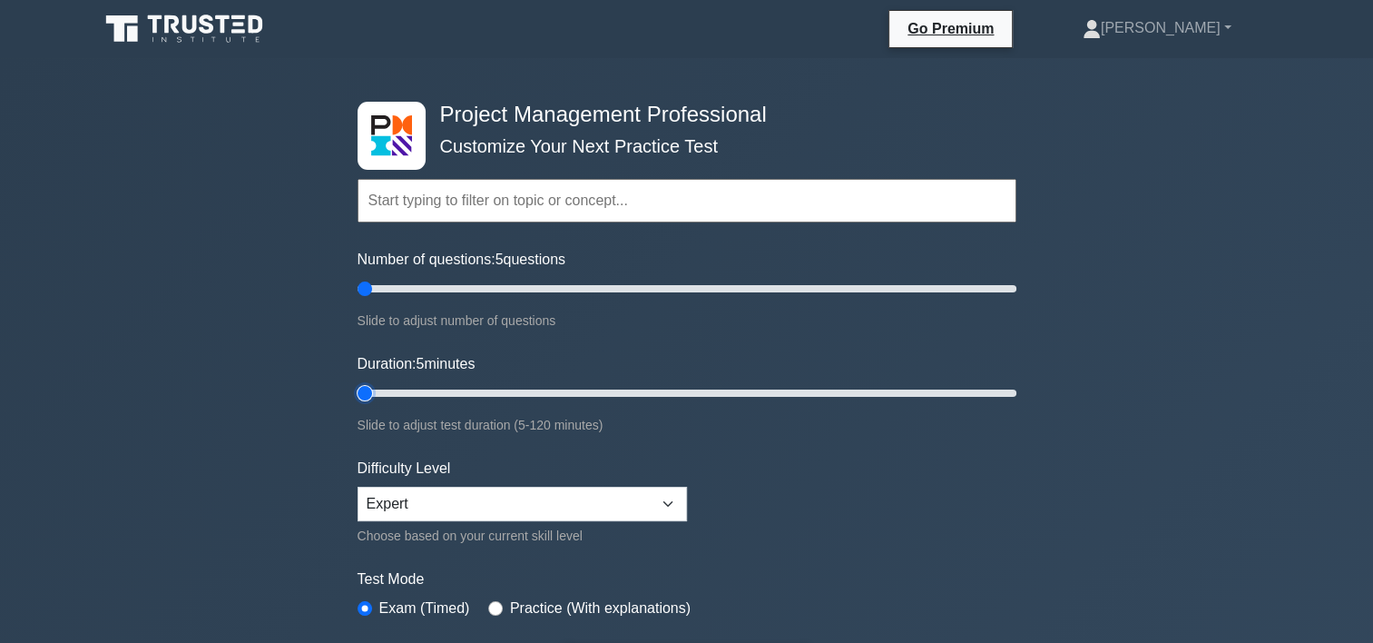
click at [358, 386] on input "Duration: 5 minutes" at bounding box center [687, 393] width 659 height 22
click at [664, 505] on select "Beginner Intermediate Expert" at bounding box center [522, 503] width 329 height 34
click at [358, 486] on select "Beginner Intermediate Expert" at bounding box center [522, 503] width 329 height 34
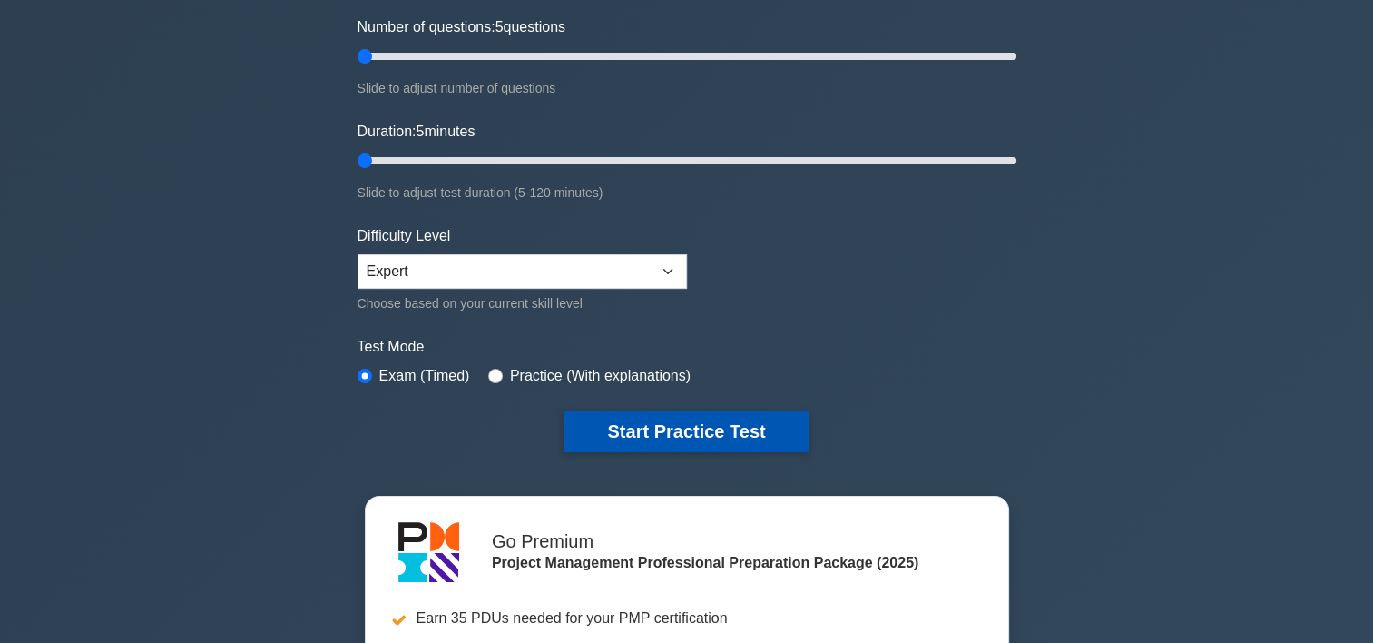
click at [755, 411] on button "Start Practice Test" at bounding box center [686, 431] width 245 height 42
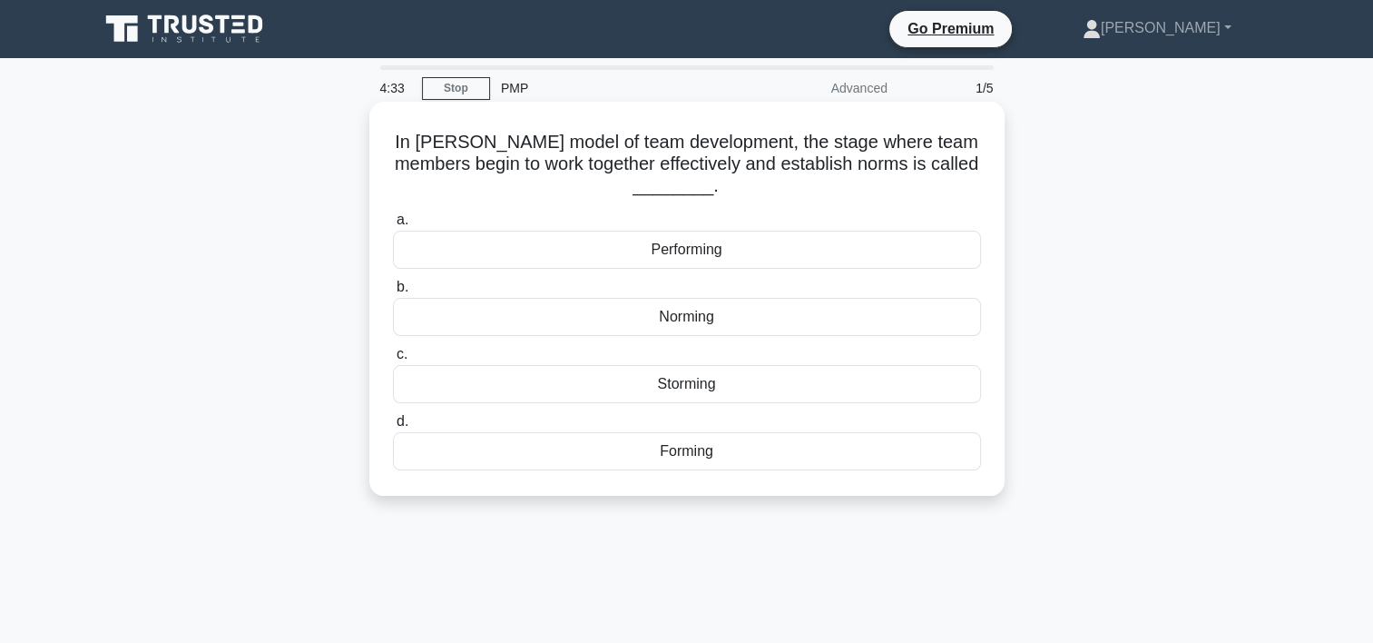
click at [705, 254] on div "Performing" at bounding box center [687, 250] width 588 height 38
click at [393, 226] on input "a. Performing" at bounding box center [393, 220] width 0 height 12
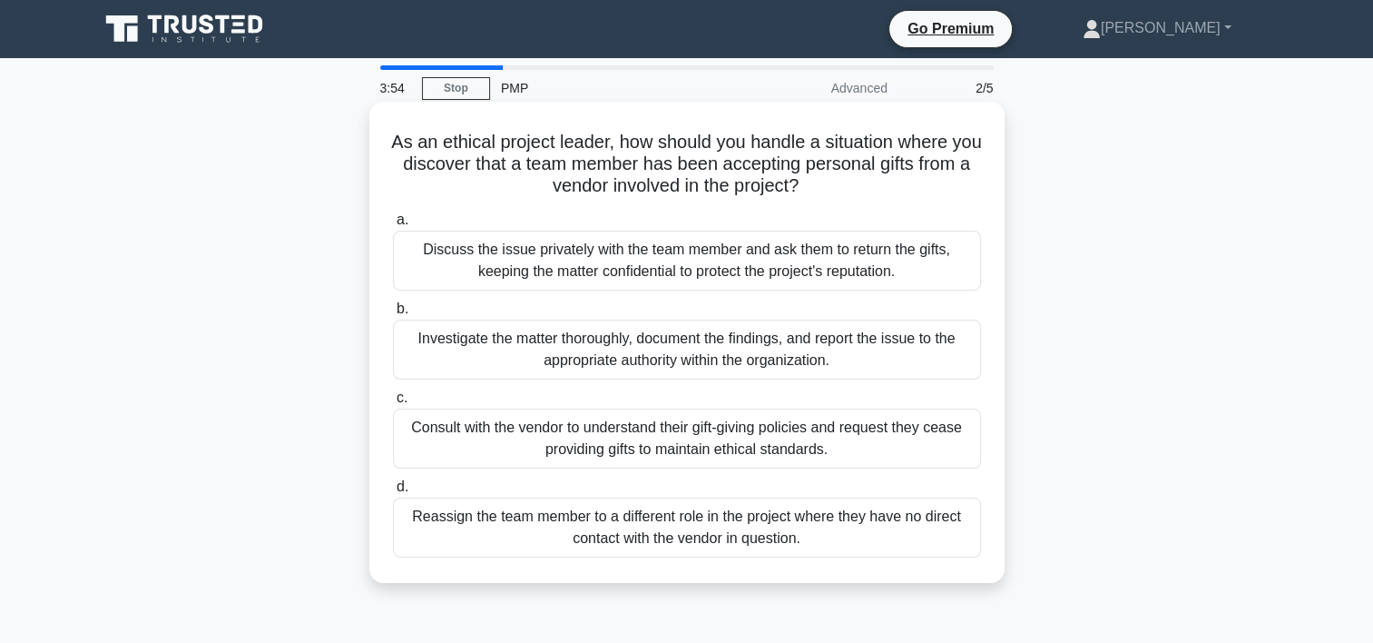
click at [690, 258] on div "Discuss the issue privately with the team member and ask them to return the gif…" at bounding box center [687, 261] width 588 height 60
click at [393, 226] on input "a. Discuss the issue privately with the team member and ask them to return the …" at bounding box center [393, 220] width 0 height 12
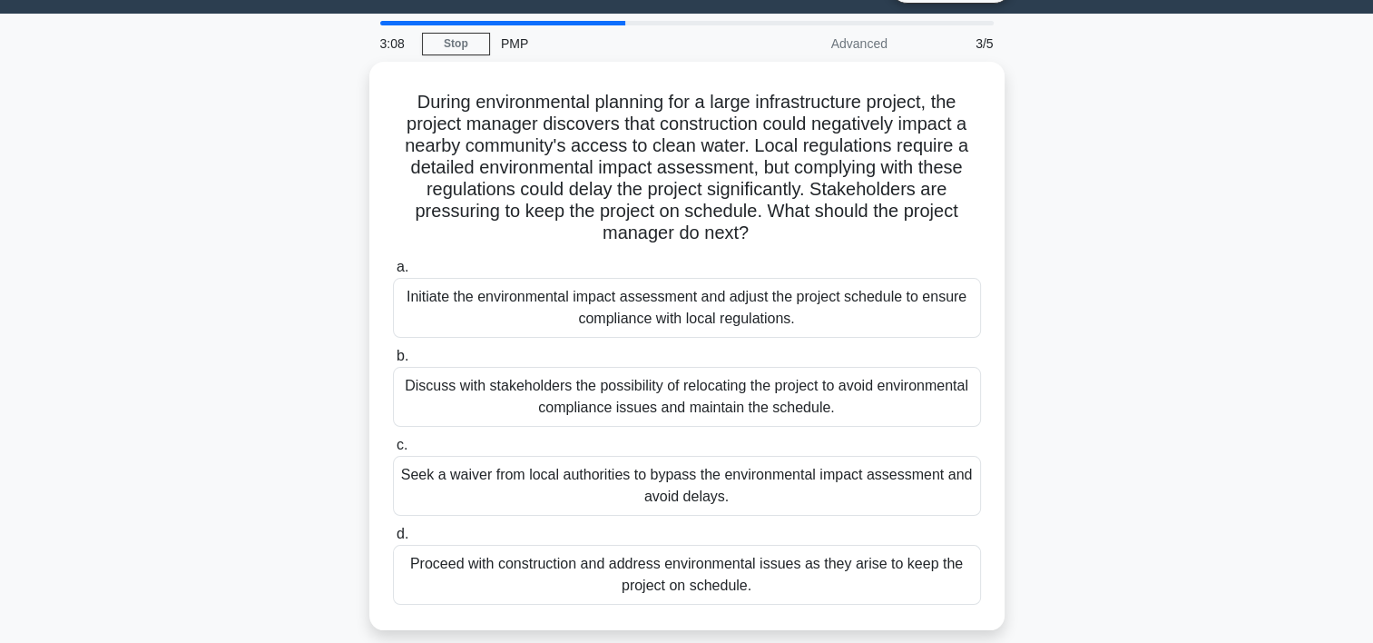
scroll to position [44, 0]
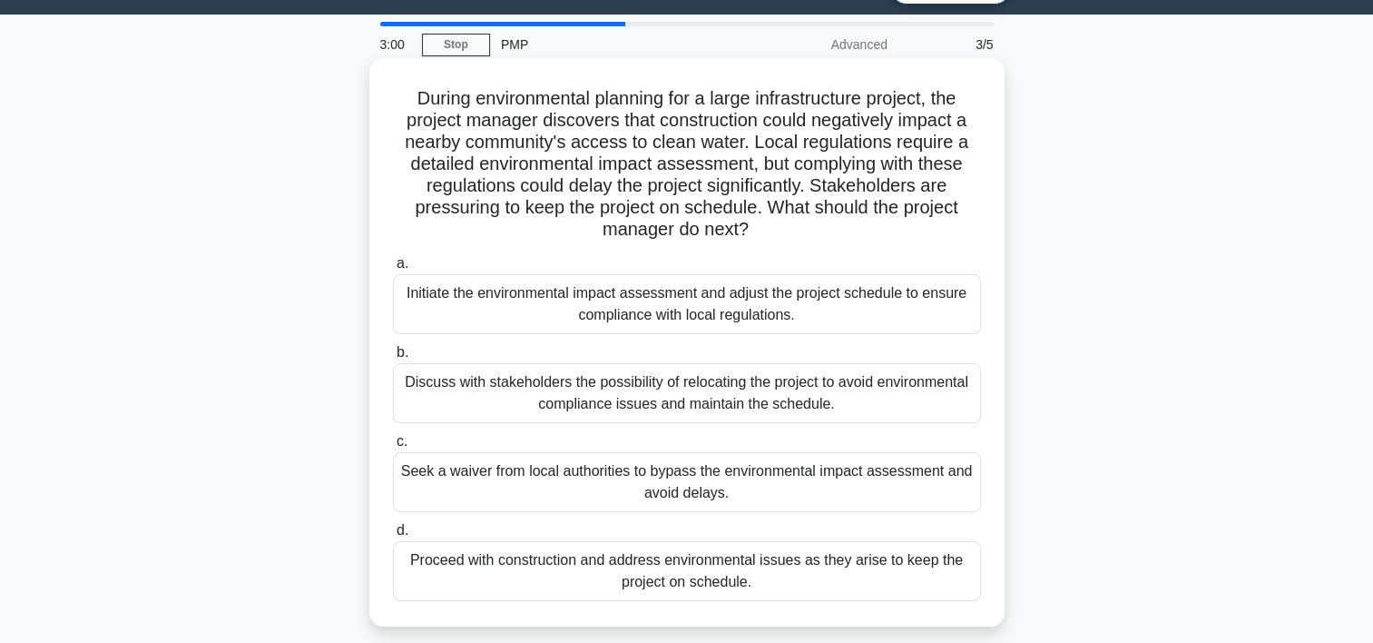
click at [630, 308] on div "Initiate the environmental impact assessment and adjust the project schedule to…" at bounding box center [687, 304] width 588 height 60
click at [393, 270] on input "a. Initiate the environmental impact assessment and adjust the project schedule…" at bounding box center [393, 264] width 0 height 12
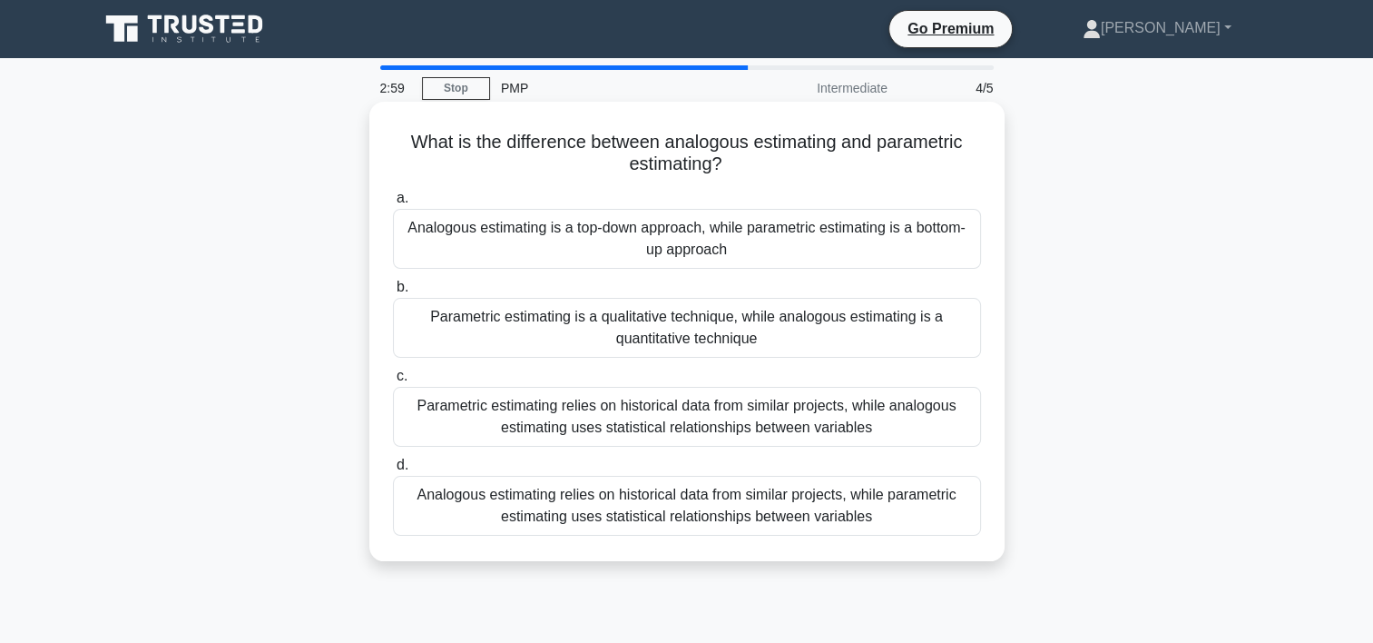
scroll to position [0, 0]
click at [661, 502] on div "Analogous estimating relies on historical data from similar projects, while par…" at bounding box center [687, 506] width 588 height 60
click at [393, 471] on input "d. Analogous estimating relies on historical data from similar projects, while …" at bounding box center [393, 465] width 0 height 12
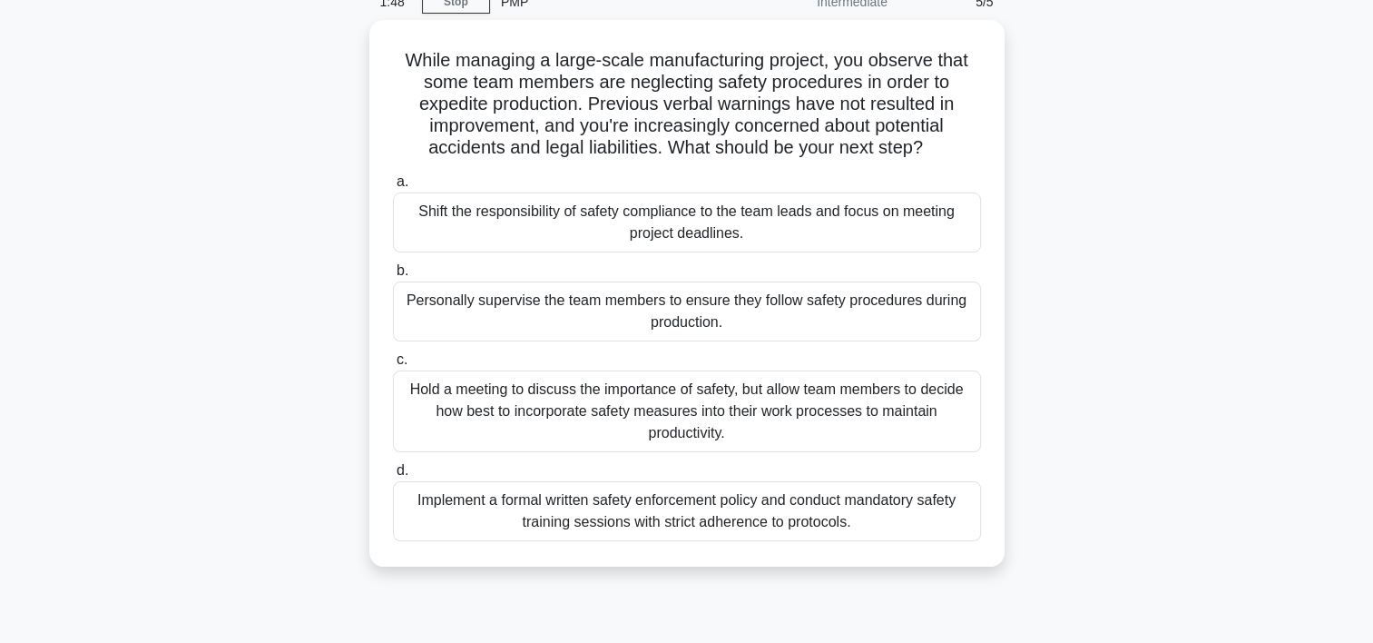
scroll to position [89, 0]
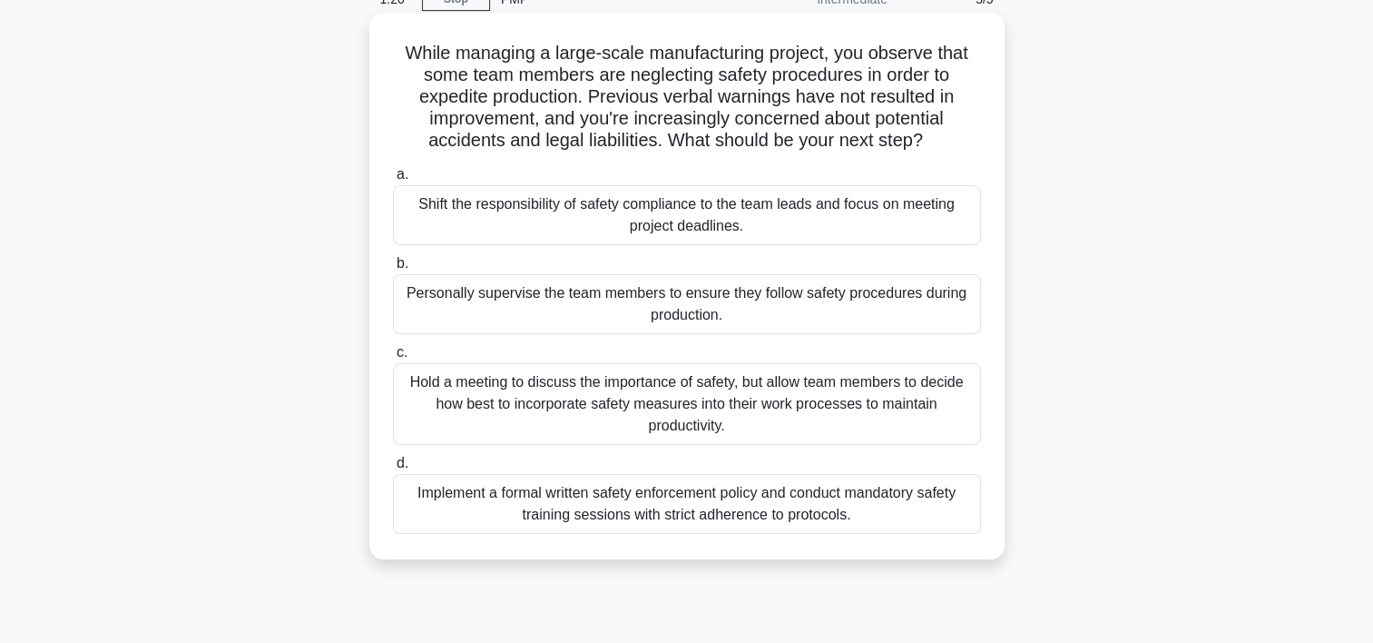
click at [781, 508] on div "Implement a formal written safety enforcement policy and conduct mandatory safe…" at bounding box center [687, 504] width 588 height 60
click at [393, 469] on input "d. Implement a formal written safety enforcement policy and conduct mandatory s…" at bounding box center [393, 463] width 0 height 12
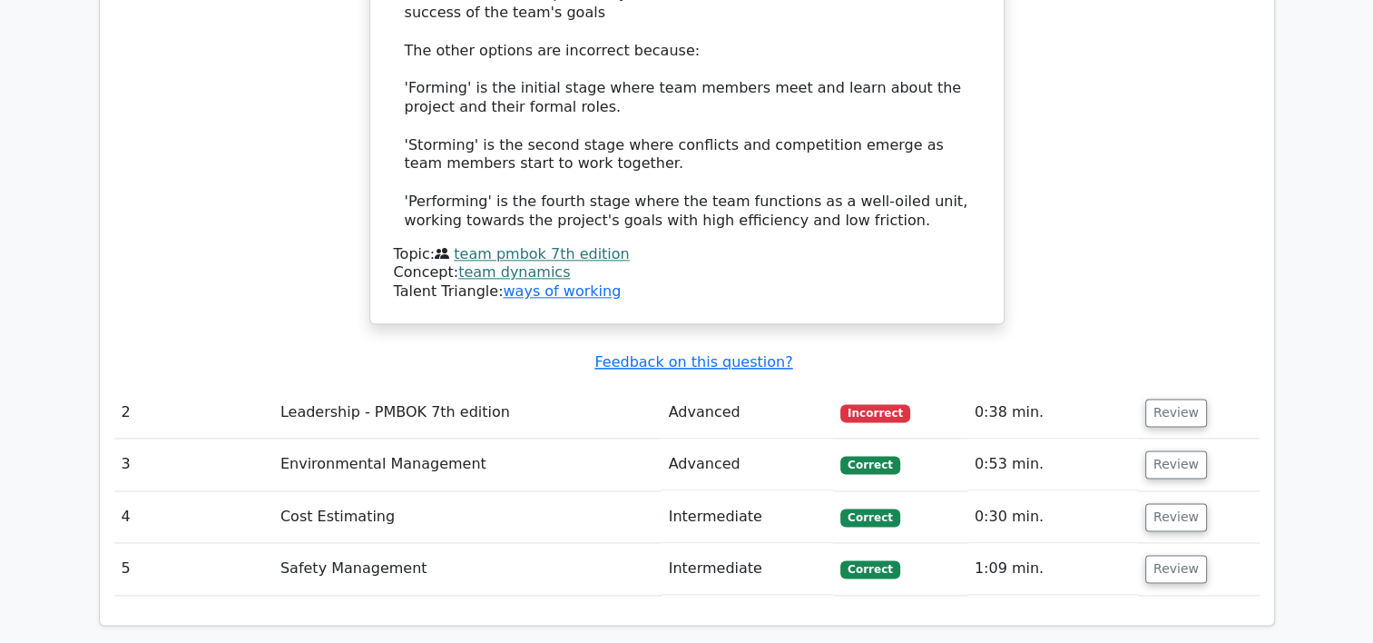
scroll to position [2177, 0]
click at [1158, 398] on button "Review" at bounding box center [1176, 412] width 62 height 28
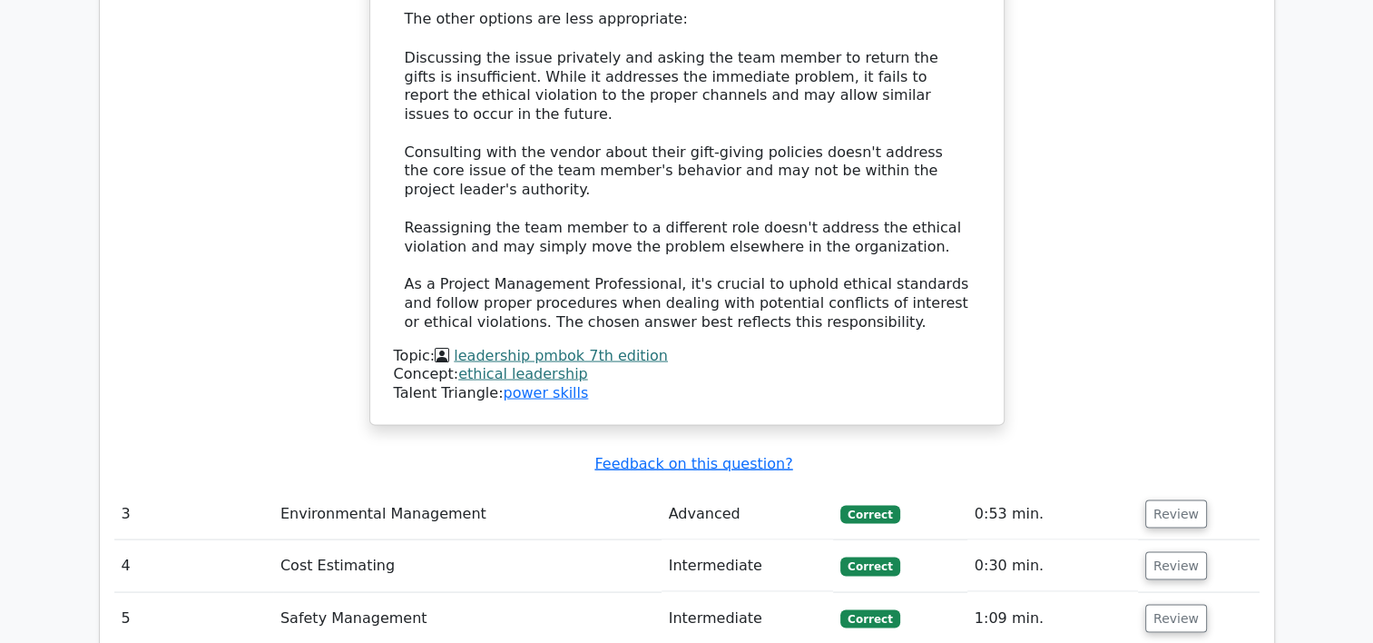
scroll to position [3455, 0]
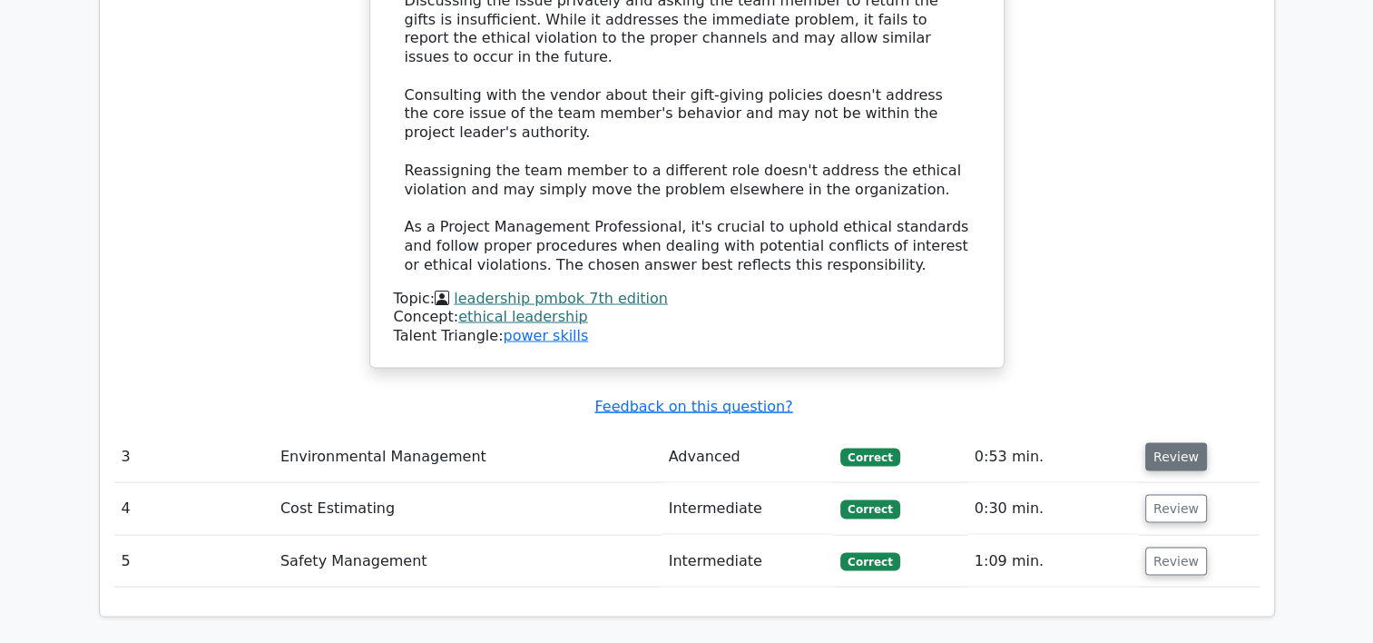
click at [1179, 443] on button "Review" at bounding box center [1176, 457] width 62 height 28
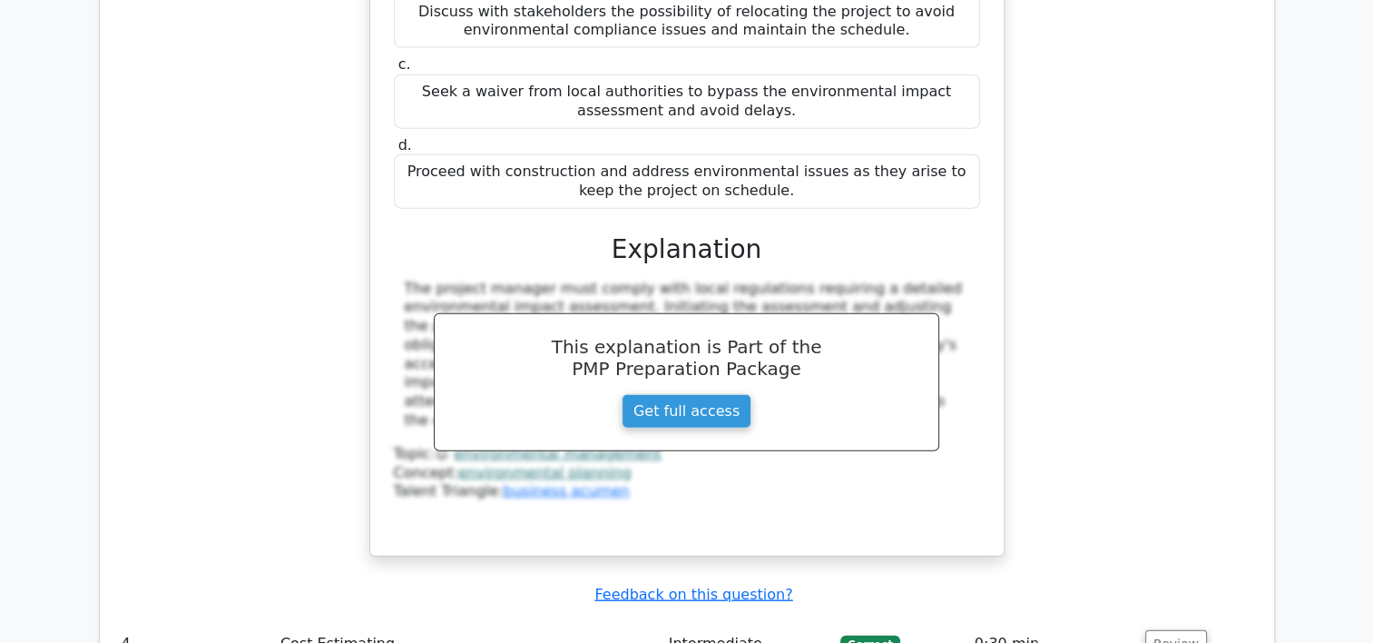
scroll to position [4350, 0]
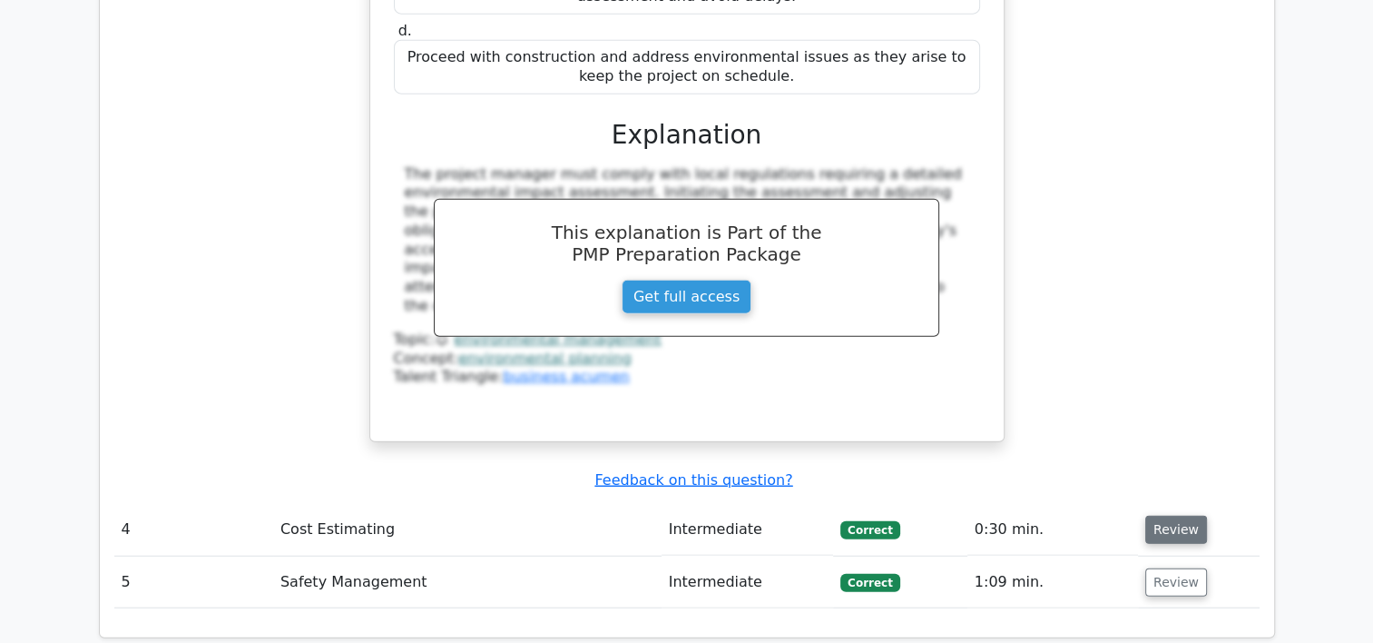
click at [1180, 516] on button "Review" at bounding box center [1176, 530] width 62 height 28
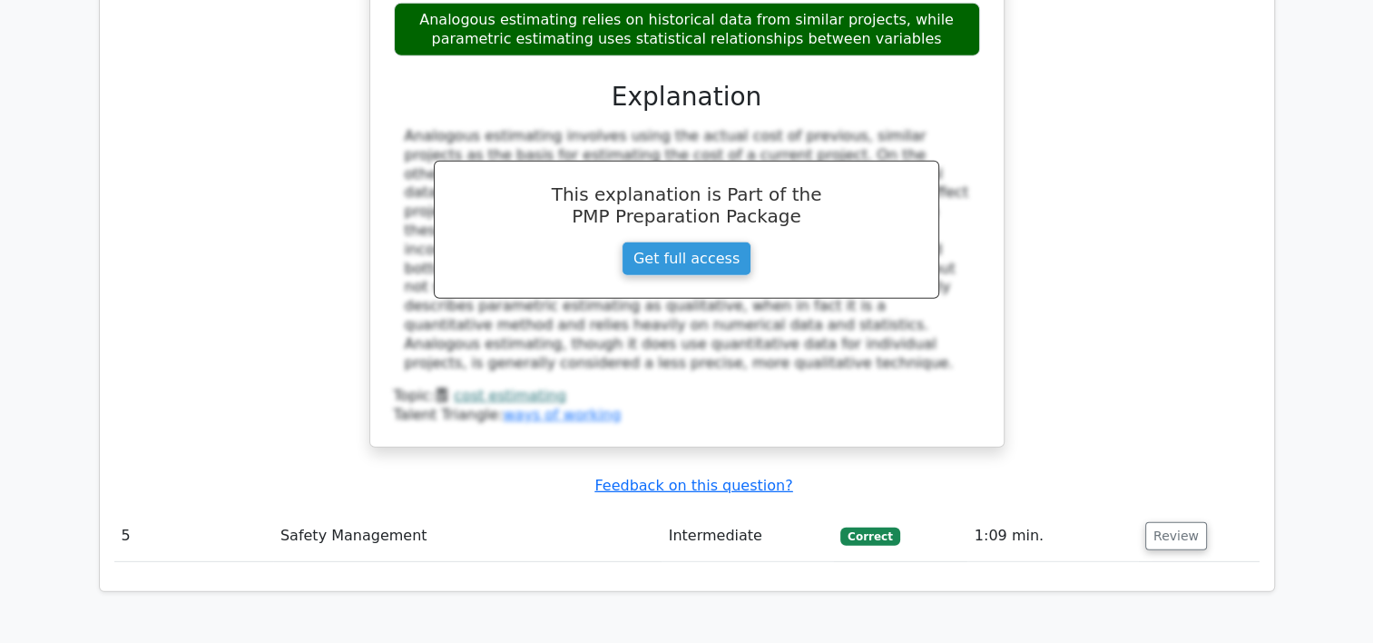
scroll to position [5236, 0]
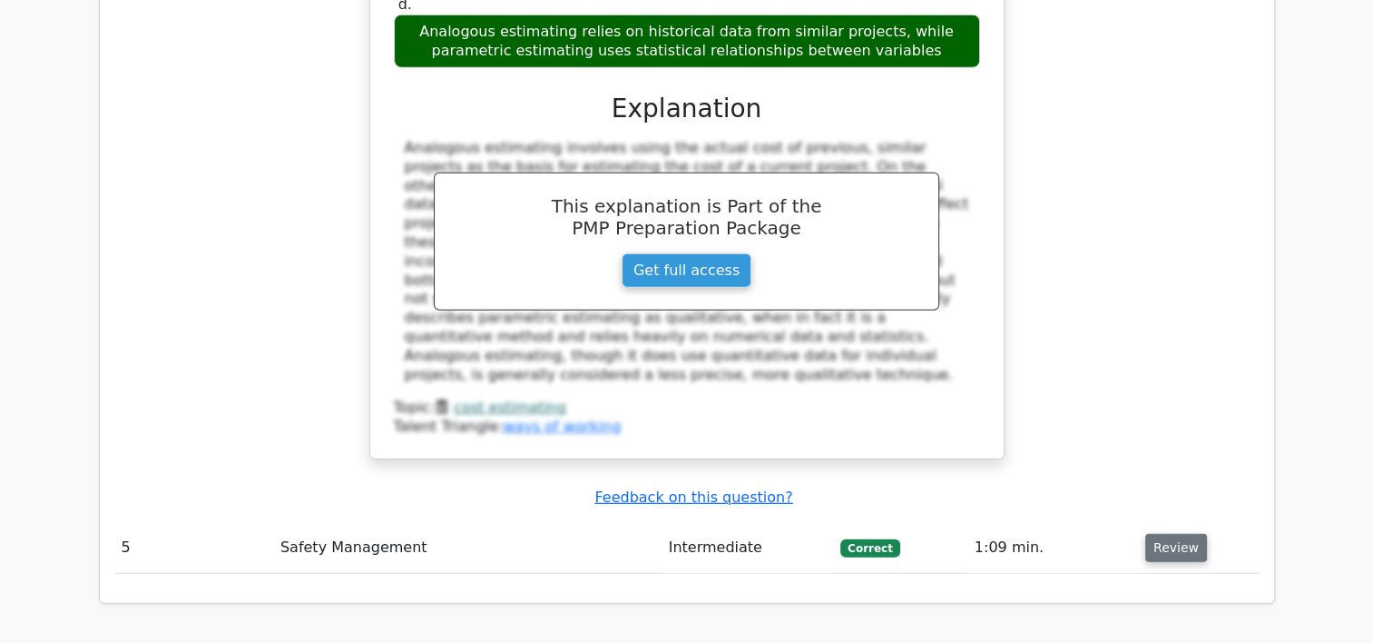
click at [1174, 534] on button "Review" at bounding box center [1176, 548] width 62 height 28
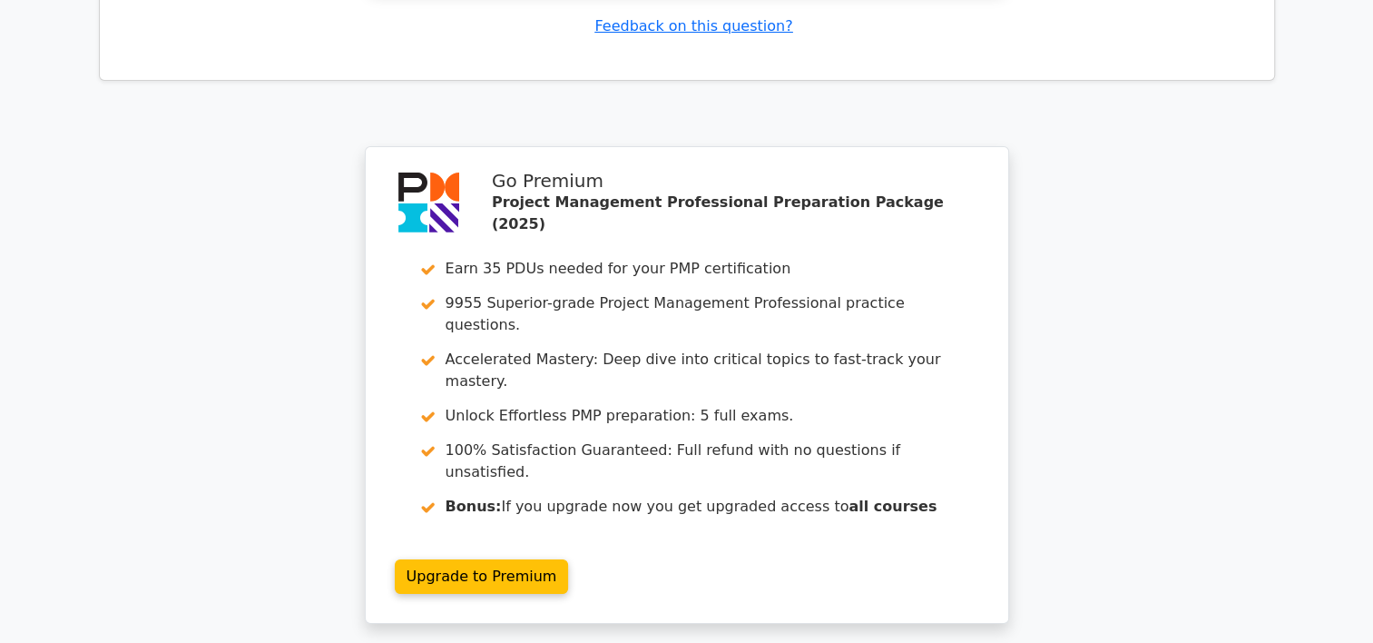
scroll to position [6681, 0]
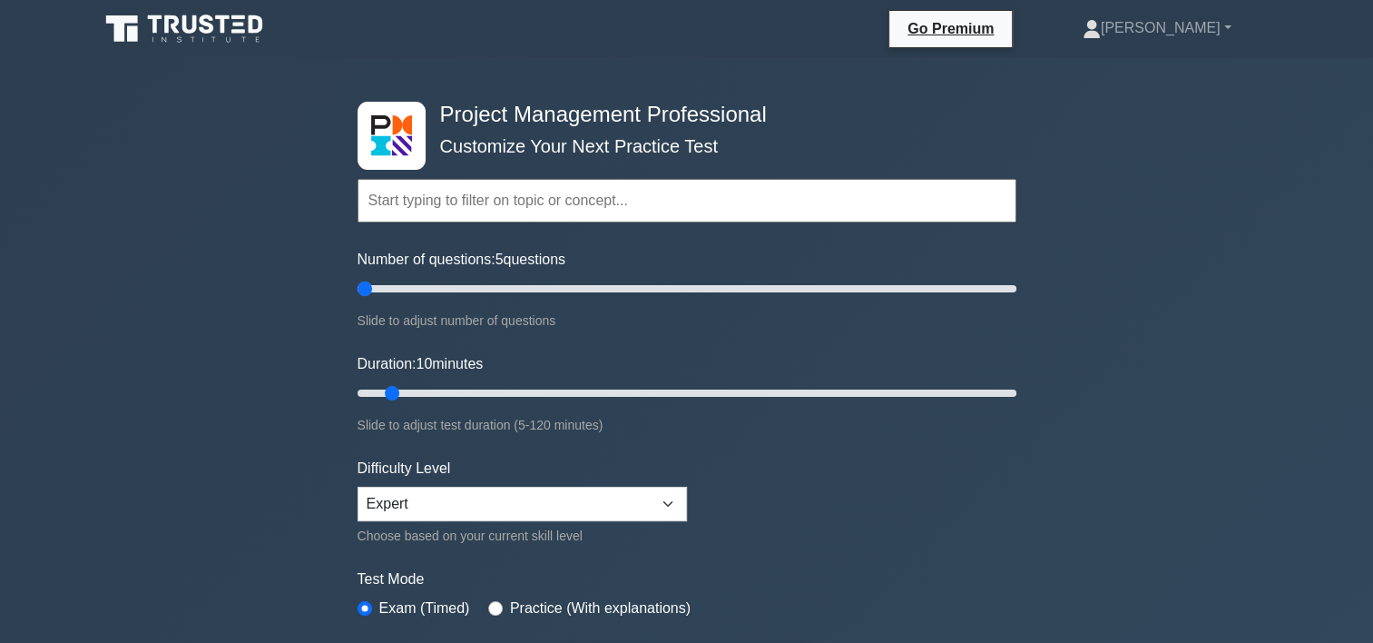
drag, startPoint x: 379, startPoint y: 287, endPoint x: 352, endPoint y: 291, distance: 27.6
type input "5"
click at [358, 291] on input "Number of questions: 5 questions" at bounding box center [687, 289] width 659 height 22
drag, startPoint x: 389, startPoint y: 393, endPoint x: 358, endPoint y: 393, distance: 31.8
type input "5"
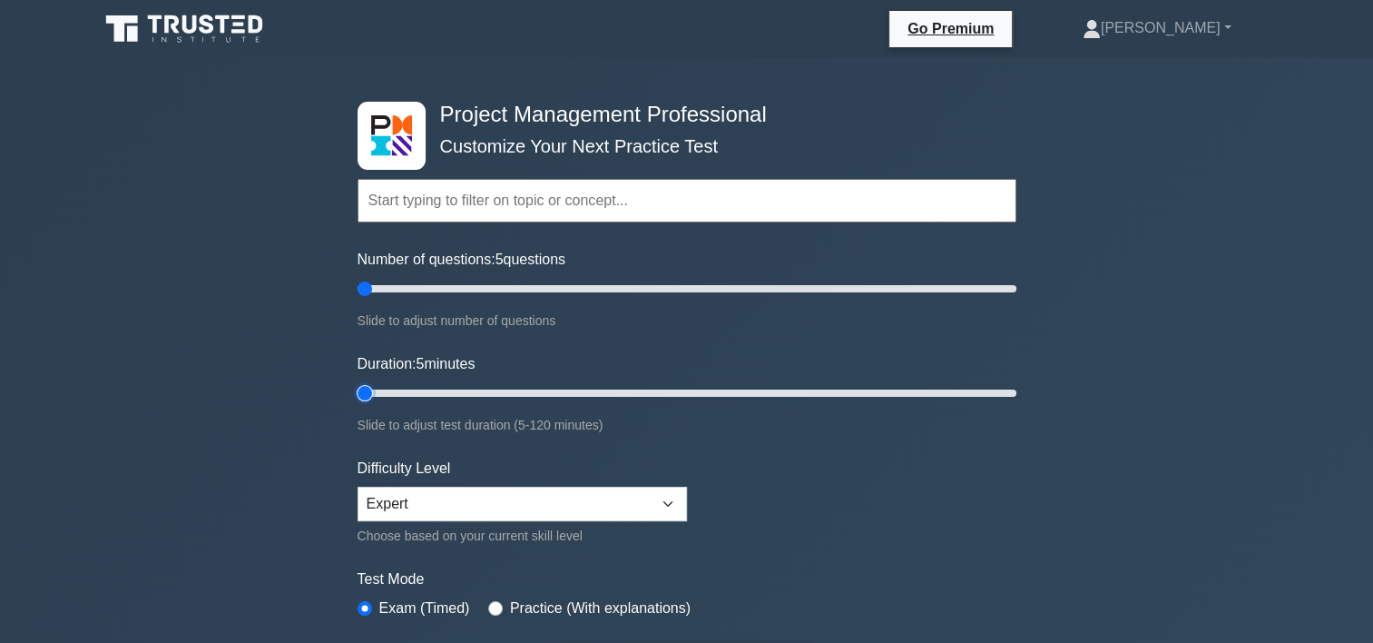
click at [358, 393] on input "Duration: 5 minutes" at bounding box center [687, 393] width 659 height 22
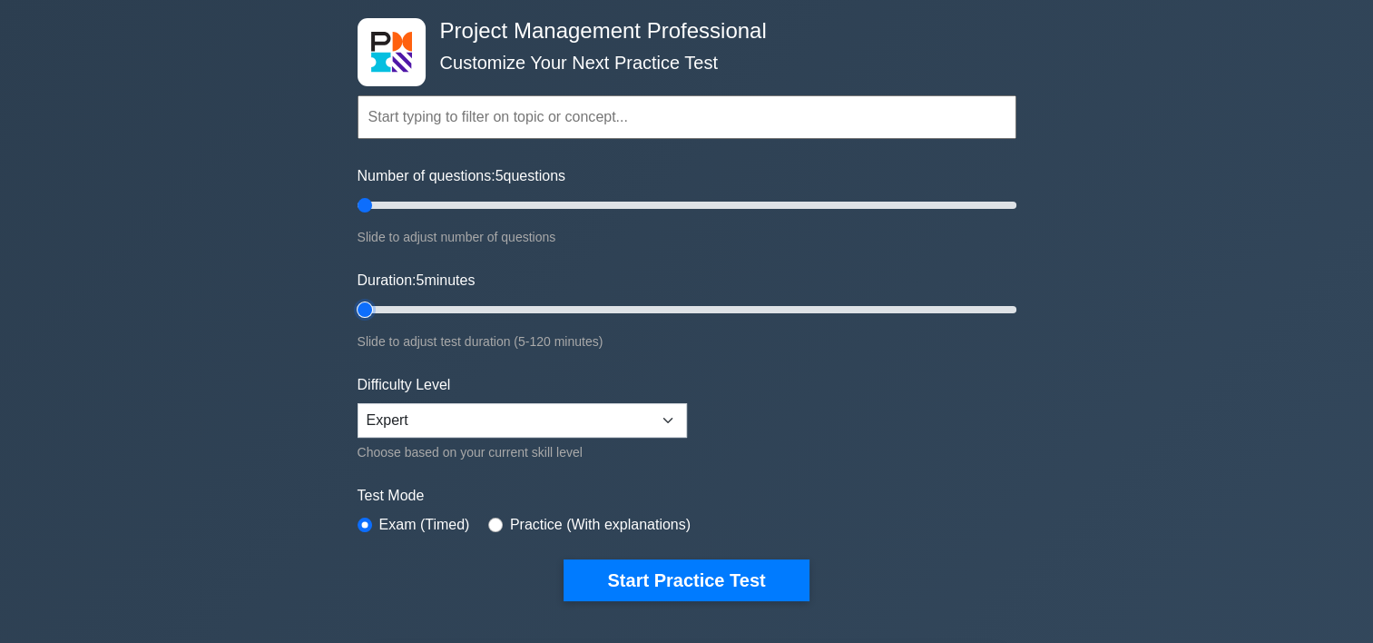
scroll to position [116, 0]
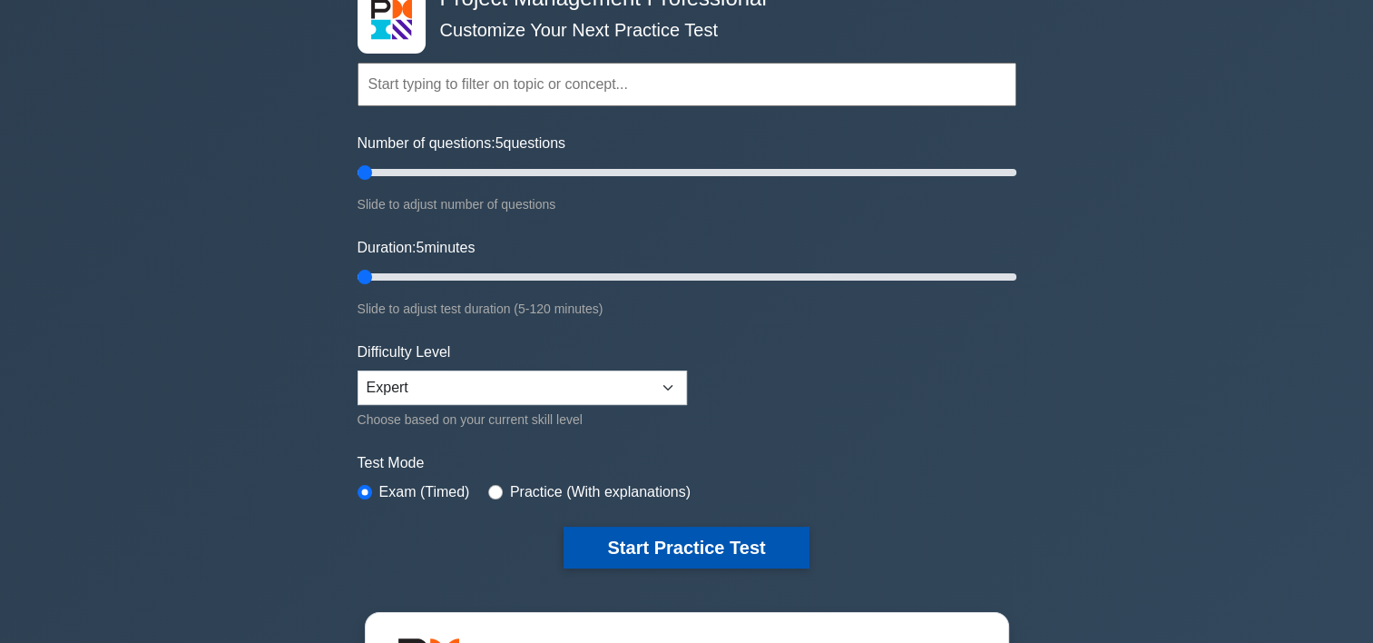
click at [756, 537] on button "Start Practice Test" at bounding box center [686, 547] width 245 height 42
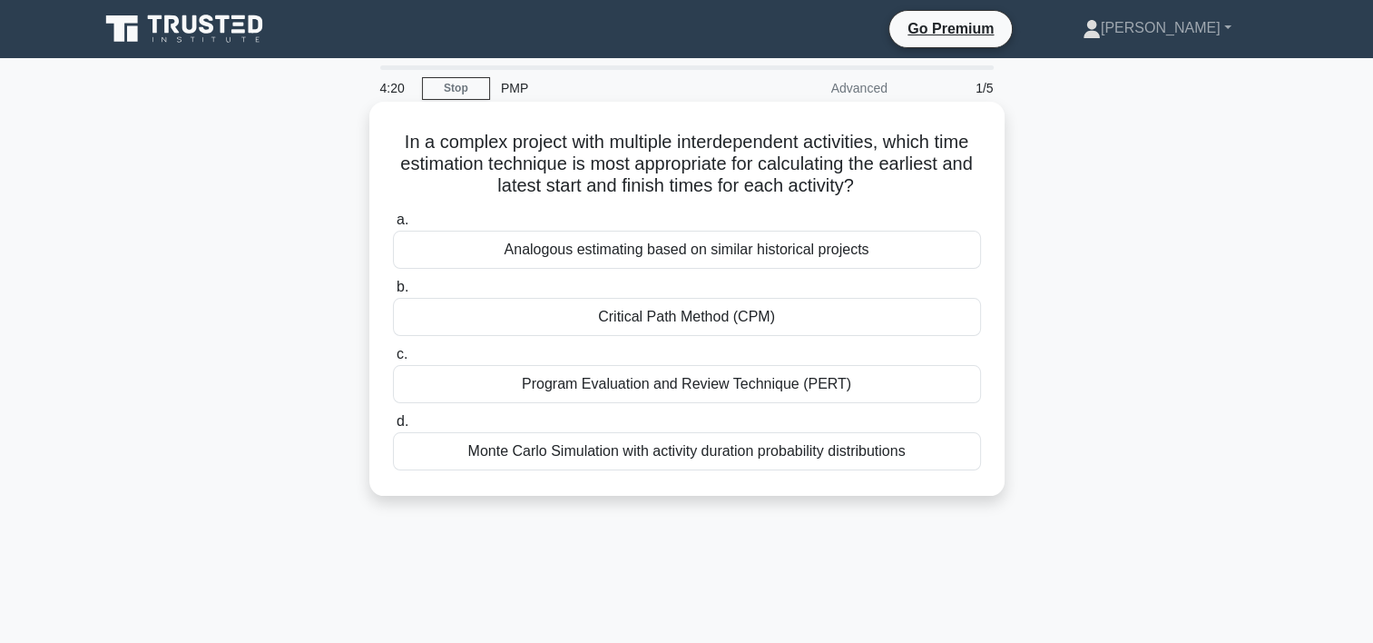
click at [725, 318] on div "Critical Path Method (CPM)" at bounding box center [687, 317] width 588 height 38
click at [393, 293] on input "b. Critical Path Method (CPM)" at bounding box center [393, 287] width 0 height 12
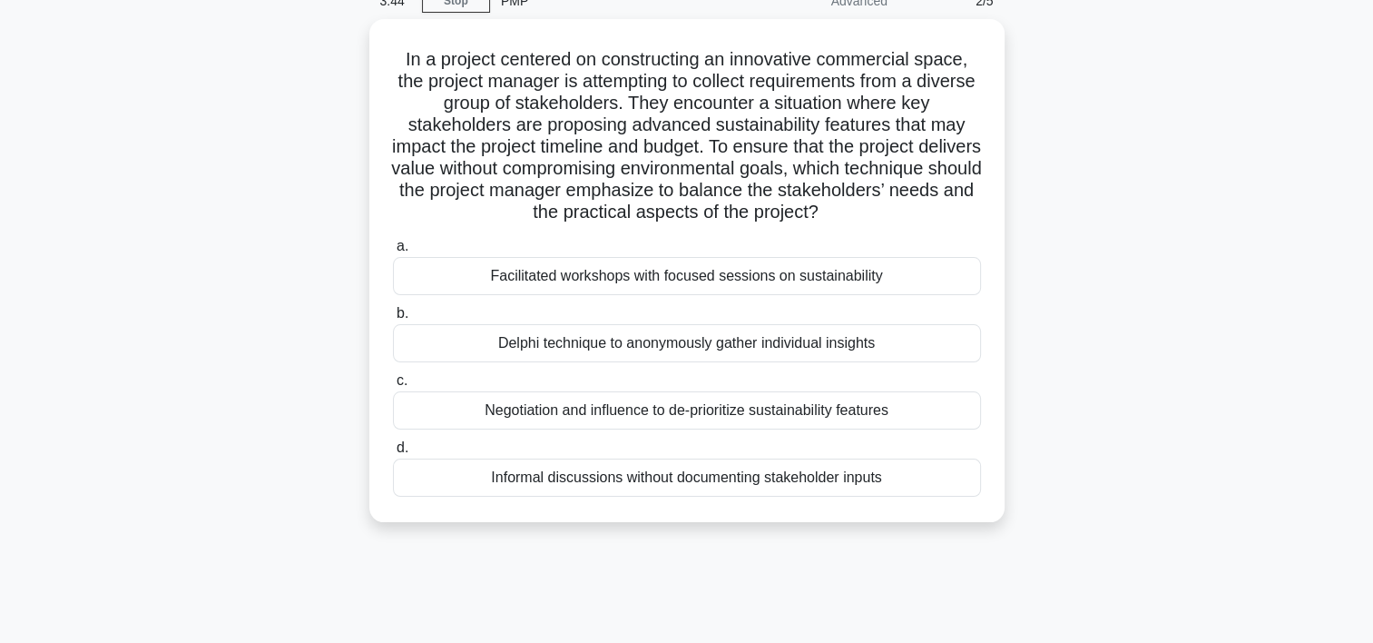
scroll to position [90, 0]
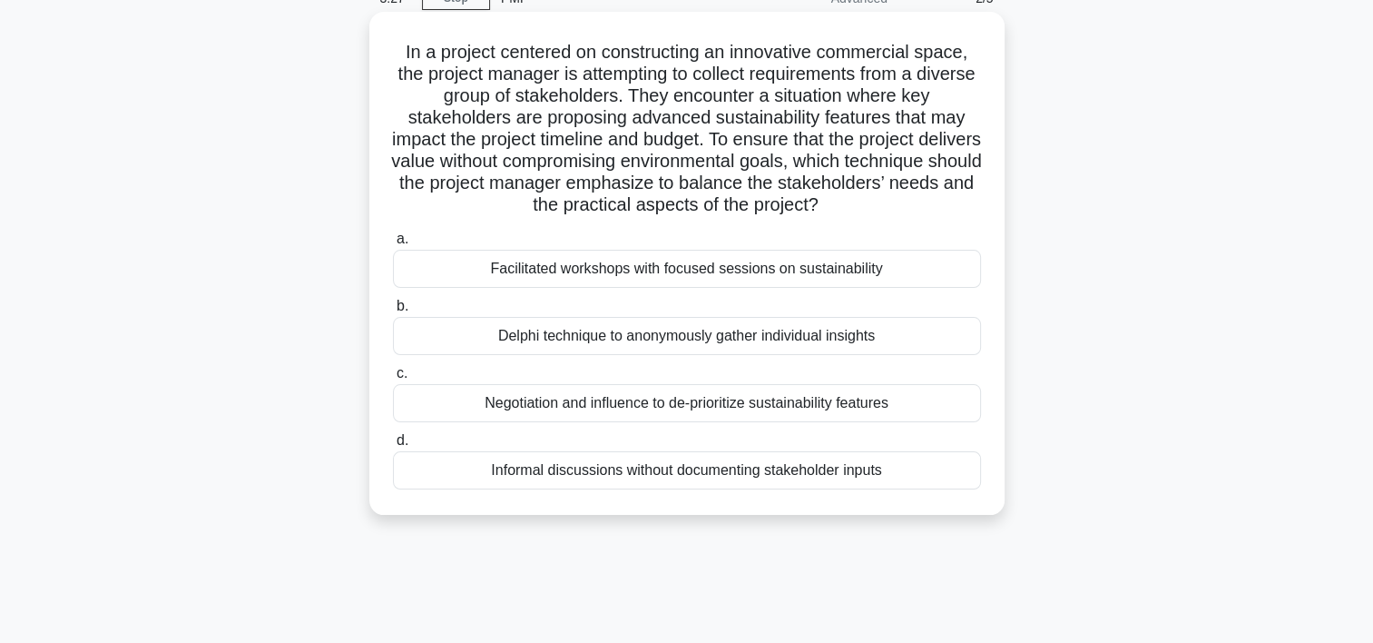
click at [736, 342] on div "Delphi technique to anonymously gather individual insights" at bounding box center [687, 336] width 588 height 38
click at [393, 312] on input "b. Delphi technique to anonymously gather individual insights" at bounding box center [393, 306] width 0 height 12
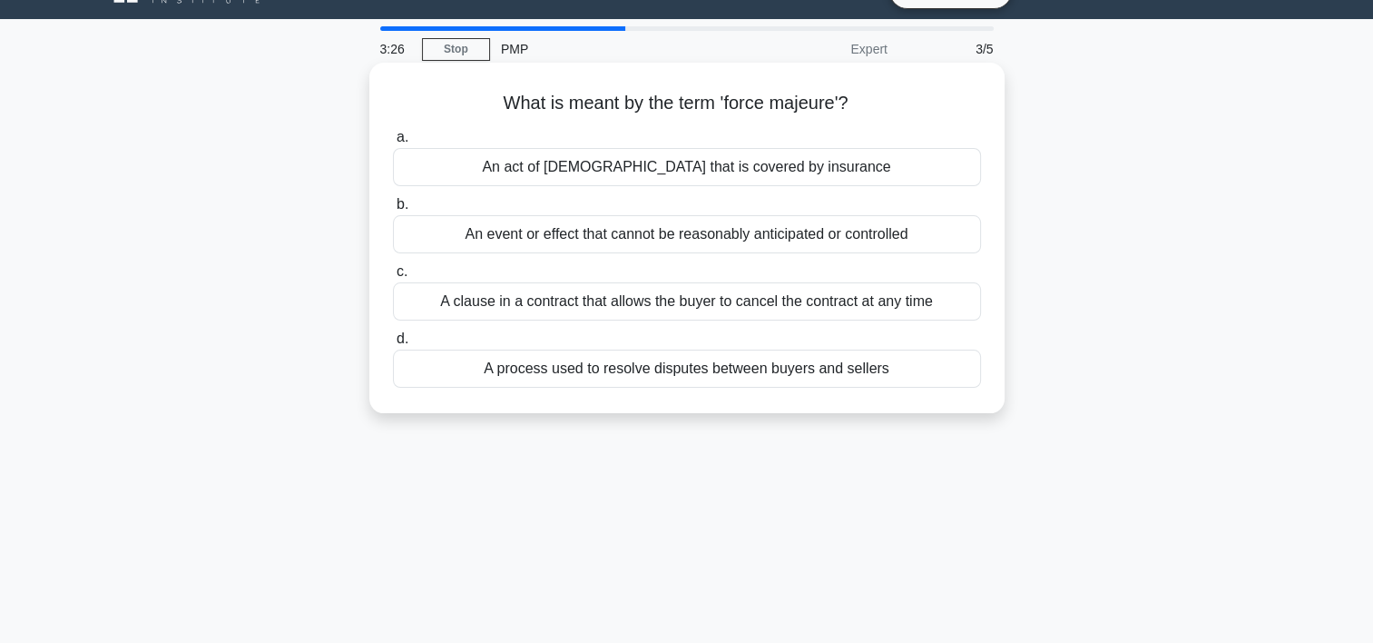
scroll to position [0, 0]
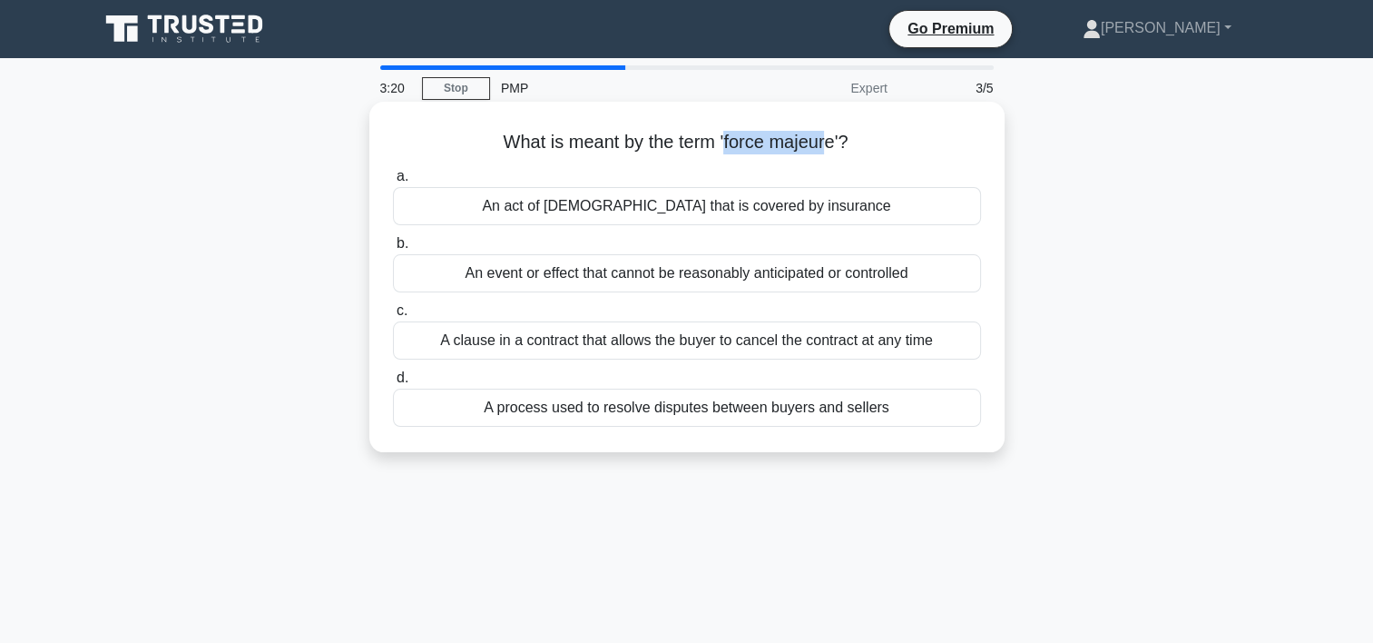
drag, startPoint x: 725, startPoint y: 134, endPoint x: 831, endPoint y: 143, distance: 106.5
click at [831, 143] on h5 "What is meant by the term 'force majeure'? .spinner_0XTQ{transform-origin:cente…" at bounding box center [687, 143] width 592 height 24
drag, startPoint x: 502, startPoint y: 140, endPoint x: 838, endPoint y: 150, distance: 336.0
click at [838, 150] on h5 "What is meant by the term 'force majeure'? .spinner_0XTQ{transform-origin:cente…" at bounding box center [687, 143] width 592 height 24
drag, startPoint x: 838, startPoint y: 150, endPoint x: 816, endPoint y: 149, distance: 21.8
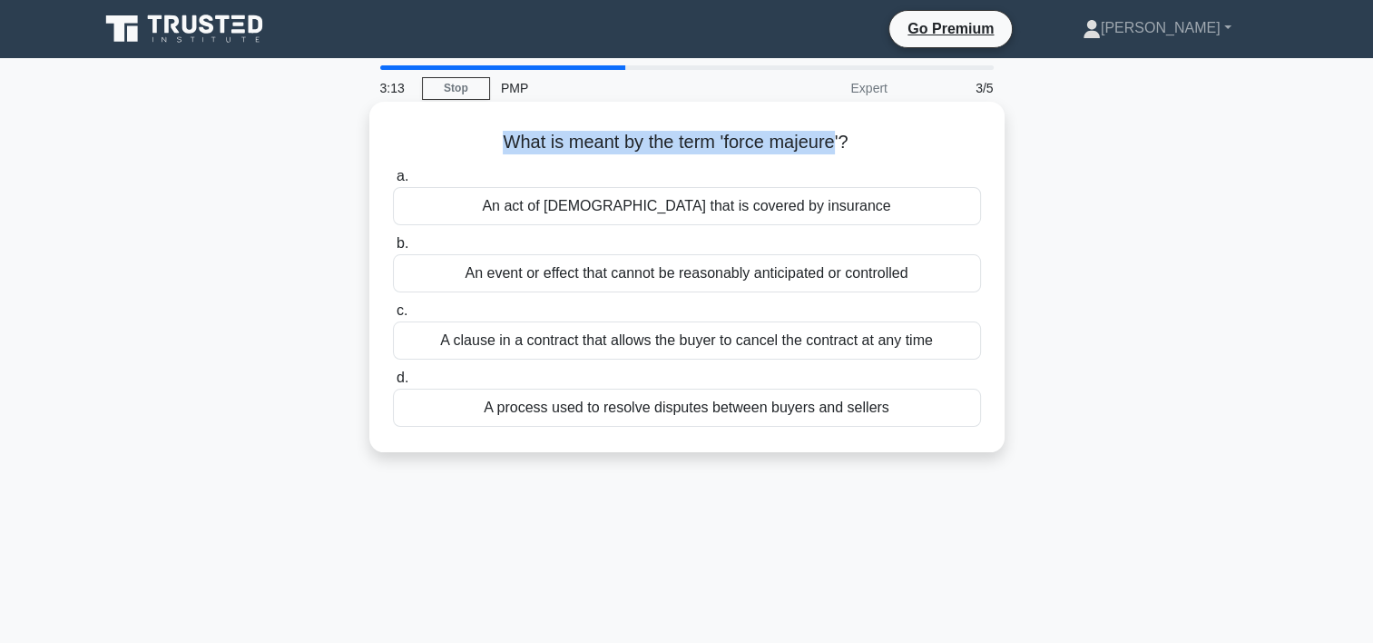
copy h5 "What is meant by the term 'force majeure"
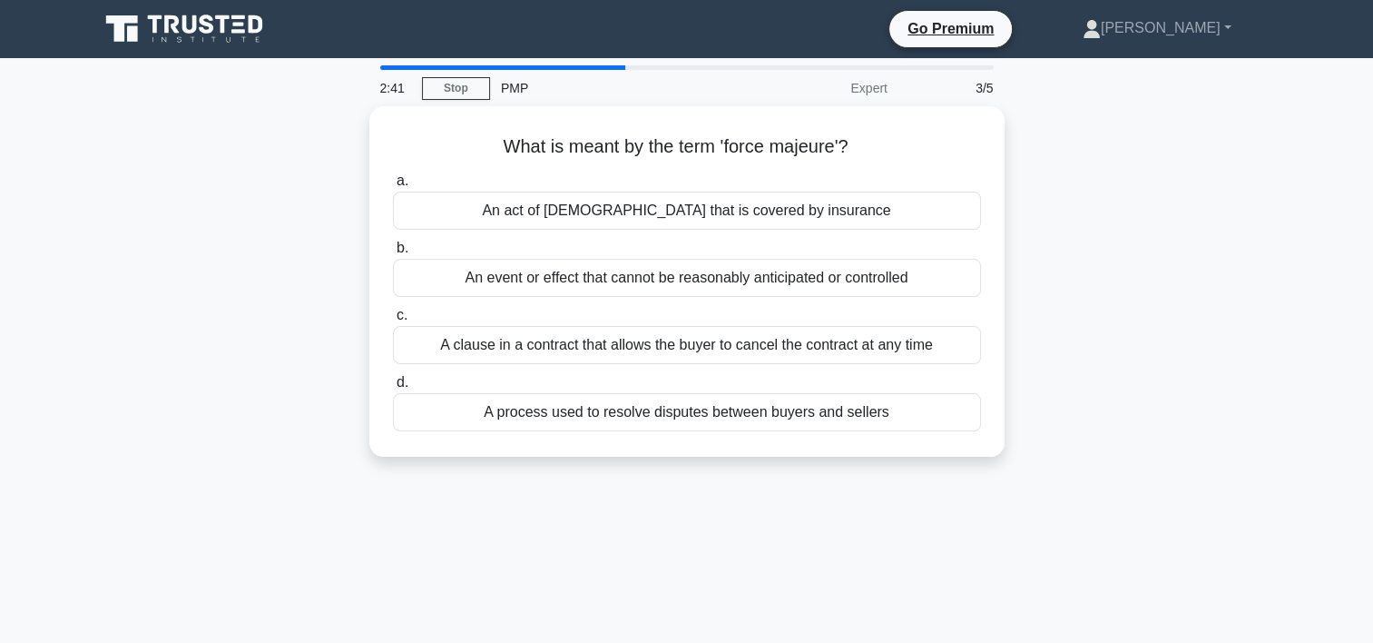
click at [1027, 216] on div "What is meant by the term 'force majeure'? .spinner_0XTQ{transform-origin:cente…" at bounding box center [687, 292] width 1198 height 372
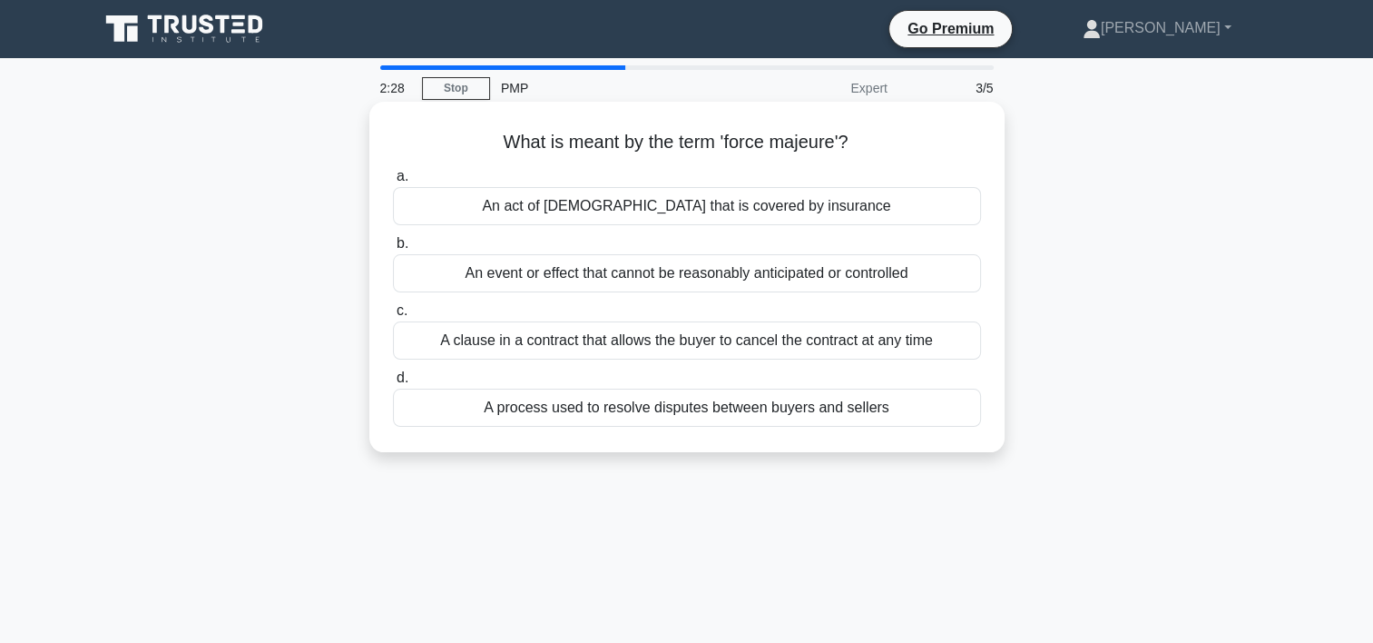
click at [738, 278] on div "An event or effect that cannot be reasonably anticipated or controlled" at bounding box center [687, 273] width 588 height 38
click at [393, 250] on input "b. An event or effect that cannot be reasonably anticipated or controlled" at bounding box center [393, 244] width 0 height 12
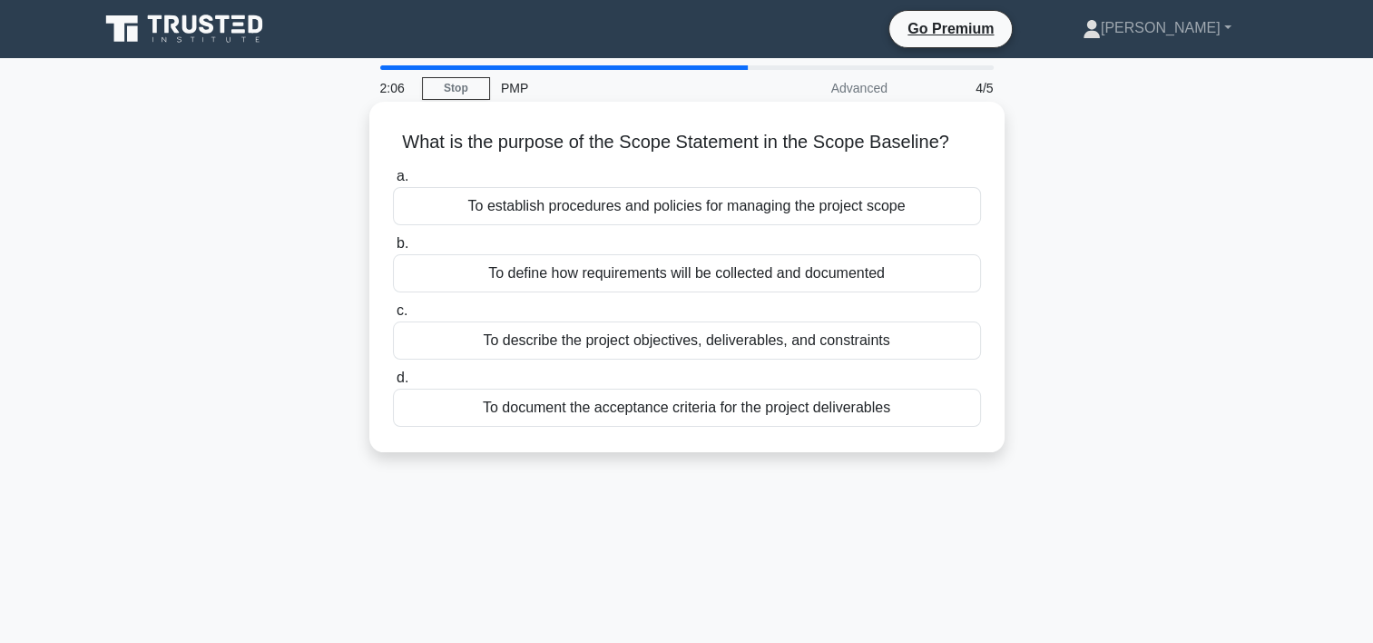
click at [708, 343] on div "To describe the project objectives, deliverables, and constraints" at bounding box center [687, 340] width 588 height 38
click at [393, 317] on input "c. To describe the project objectives, deliverables, and constraints" at bounding box center [393, 311] width 0 height 12
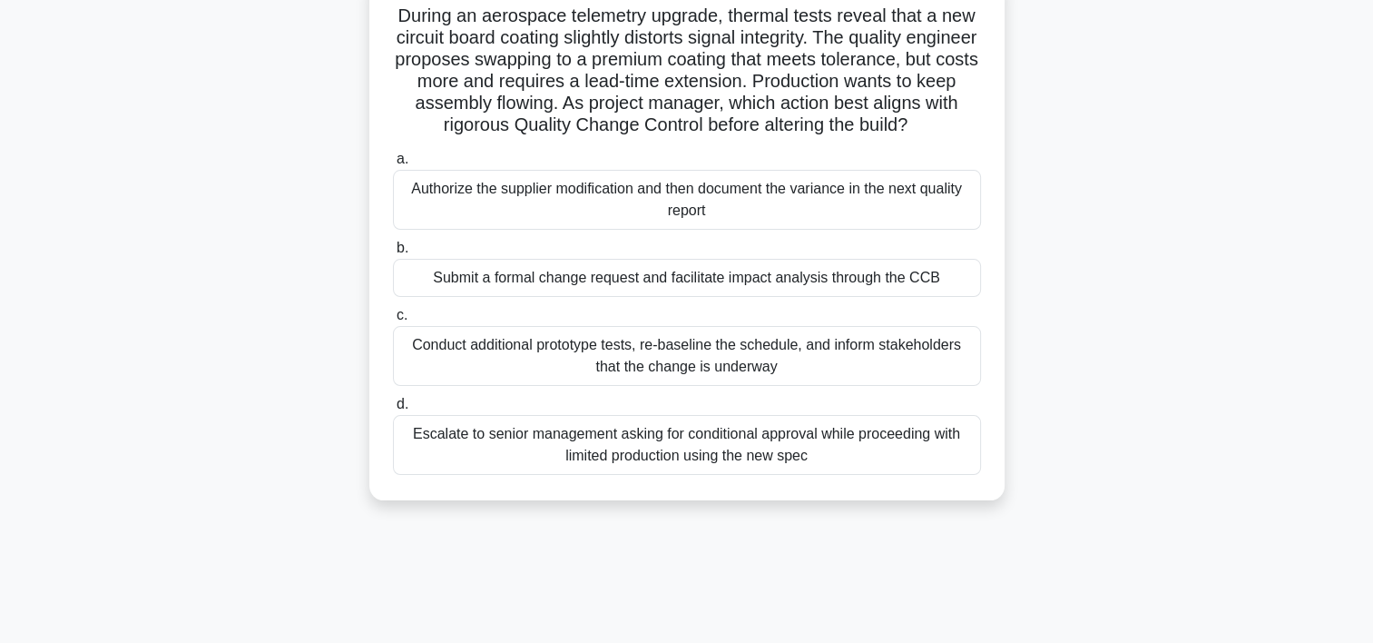
scroll to position [134, 0]
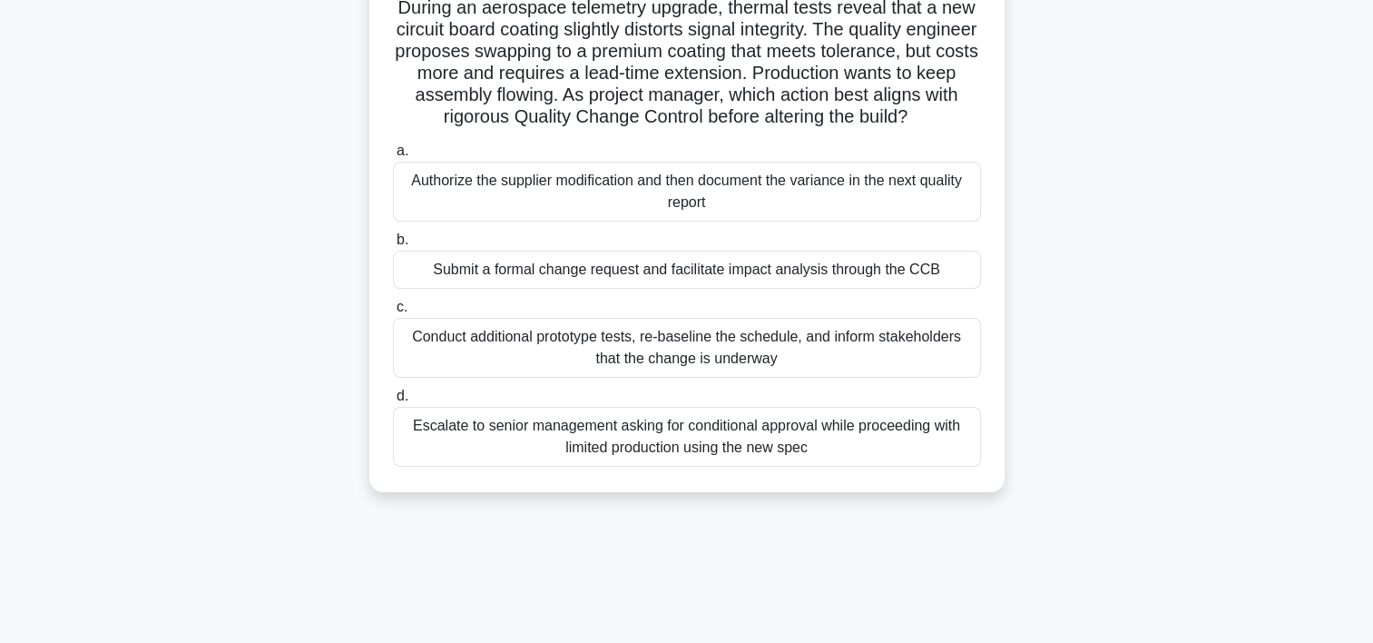
click at [921, 289] on div "Submit a formal change request and facilitate impact analysis through the CCB" at bounding box center [687, 270] width 588 height 38
click at [393, 246] on input "b. Submit a formal change request and facilitate impact analysis through the CCB" at bounding box center [393, 240] width 0 height 12
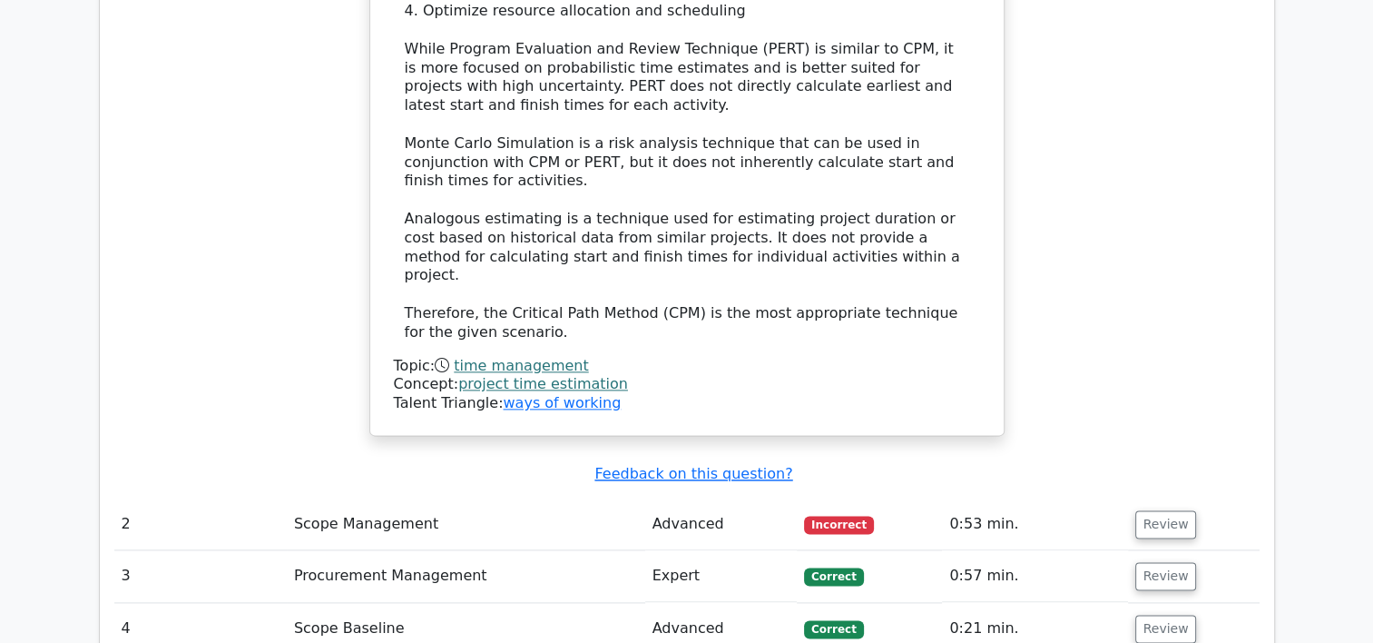
scroll to position [2200, 0]
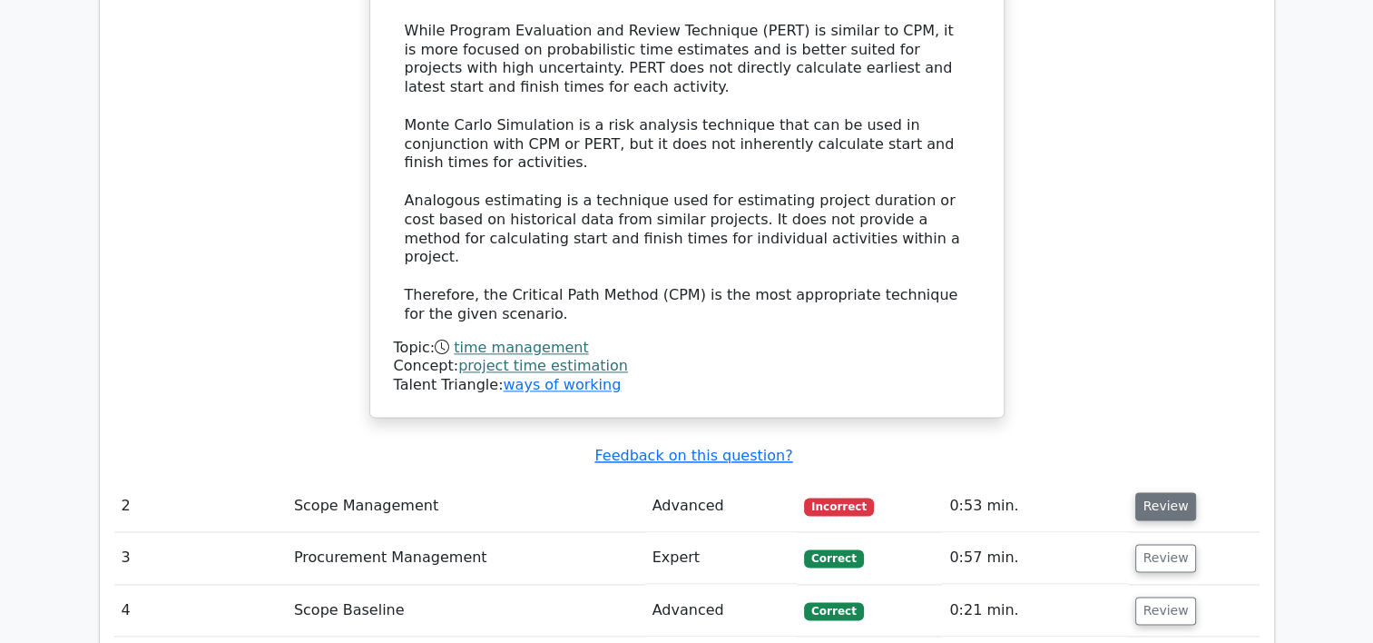
click at [1164, 492] on button "Review" at bounding box center [1166, 506] width 62 height 28
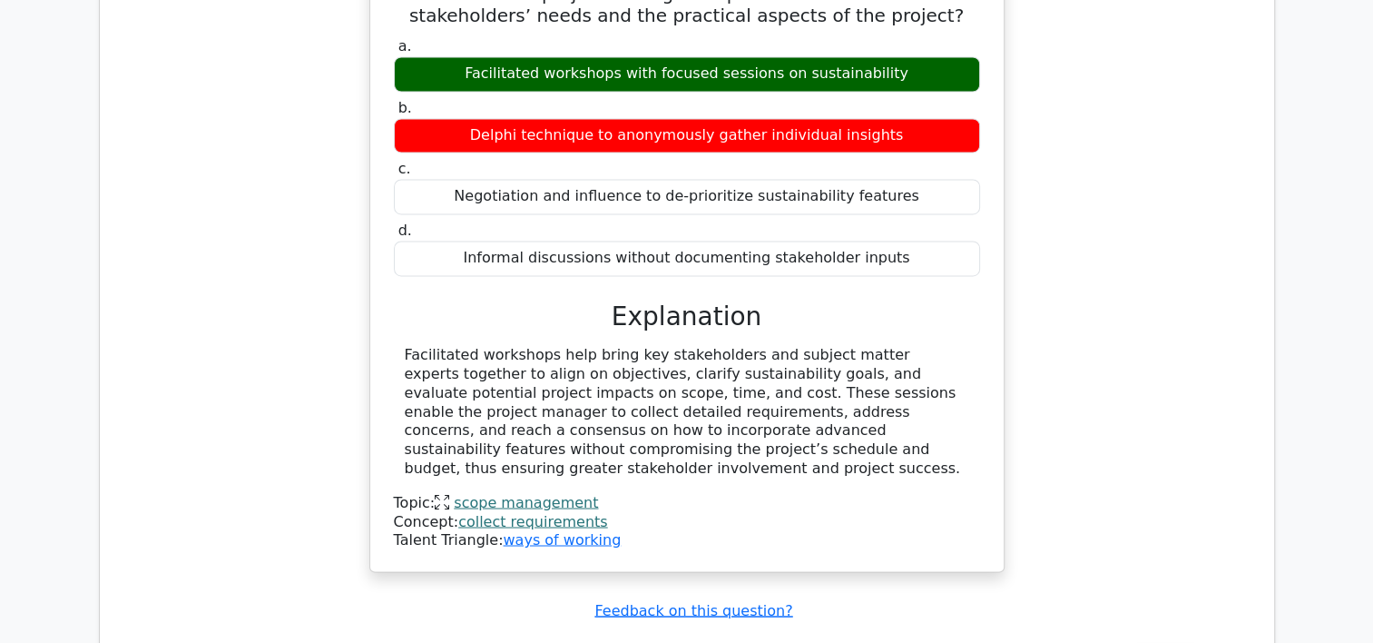
scroll to position [2930, 0]
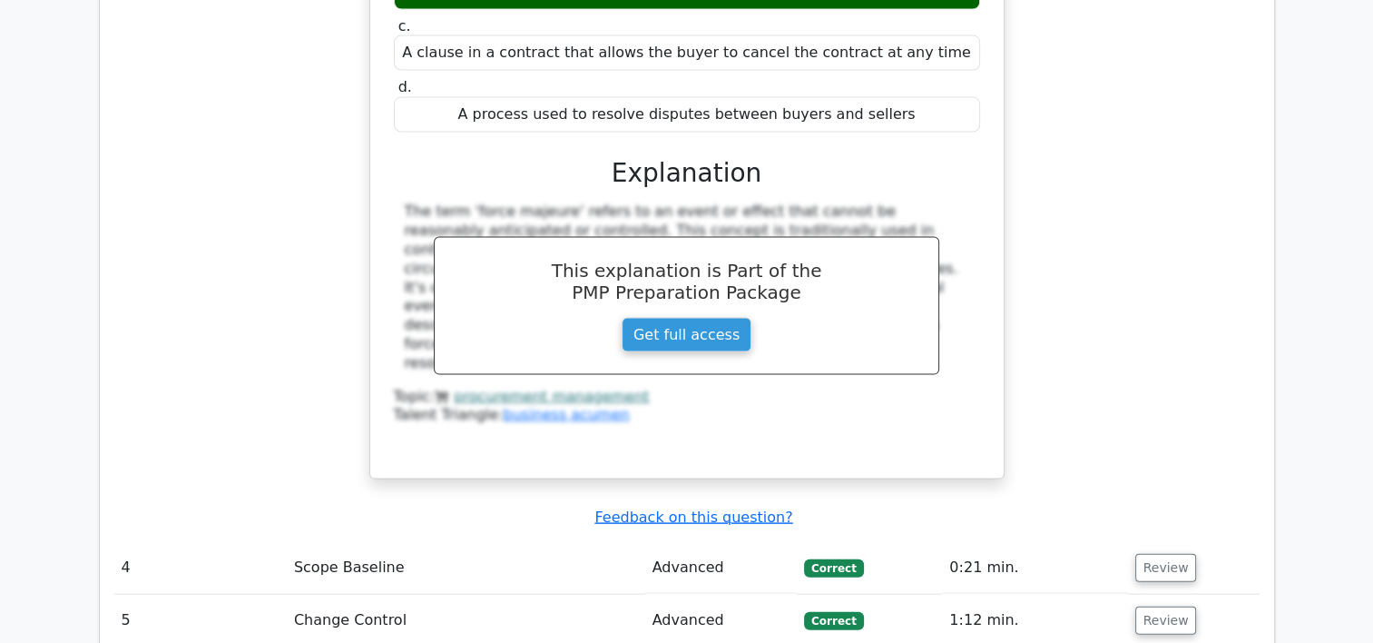
scroll to position [3810, 0]
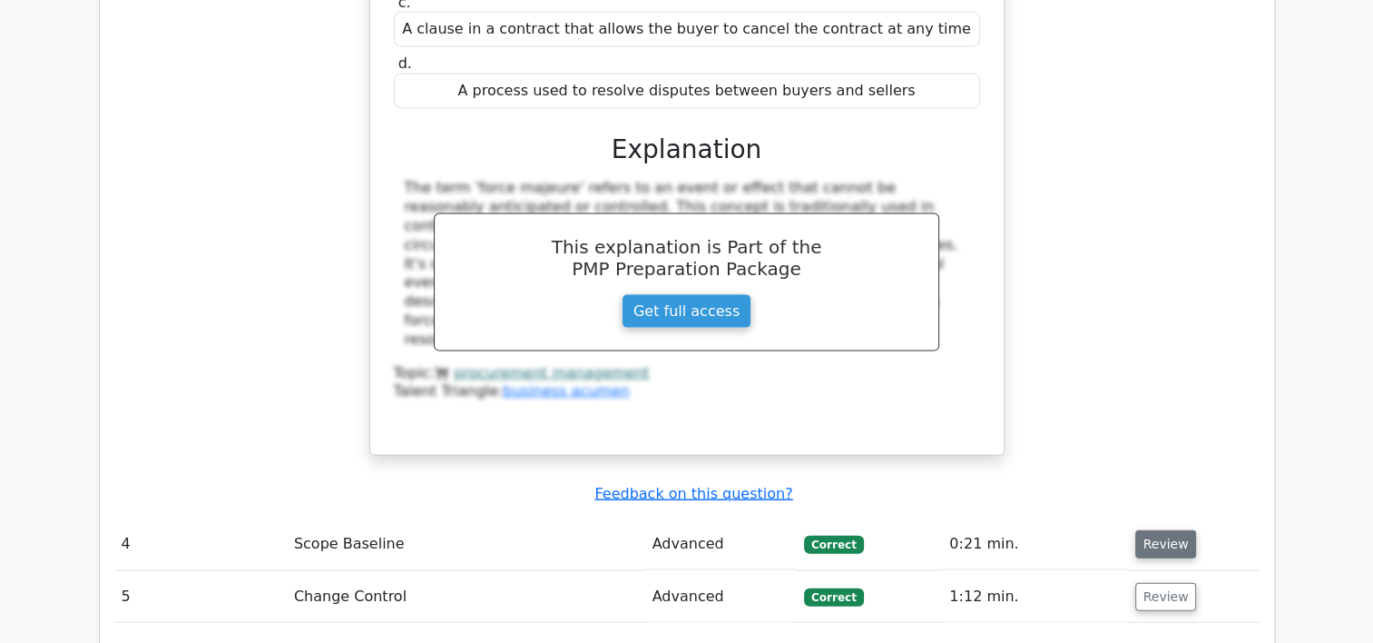
click at [1176, 530] on button "Review" at bounding box center [1166, 544] width 62 height 28
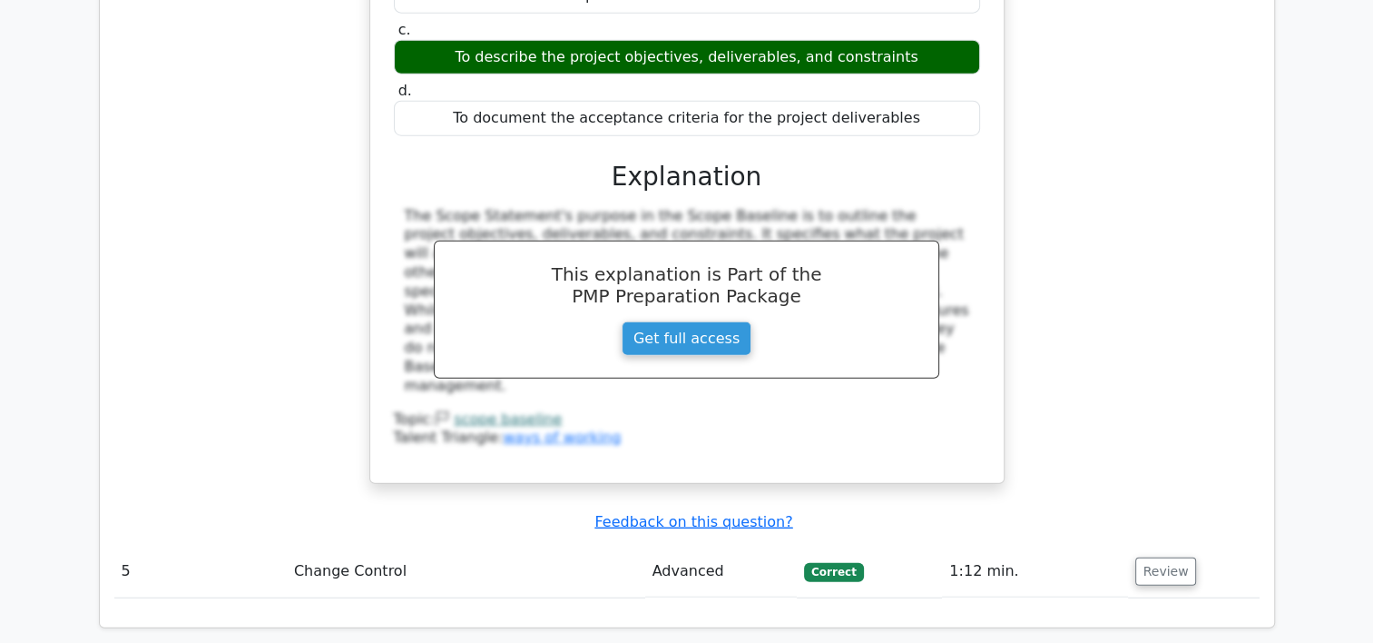
scroll to position [4565, 0]
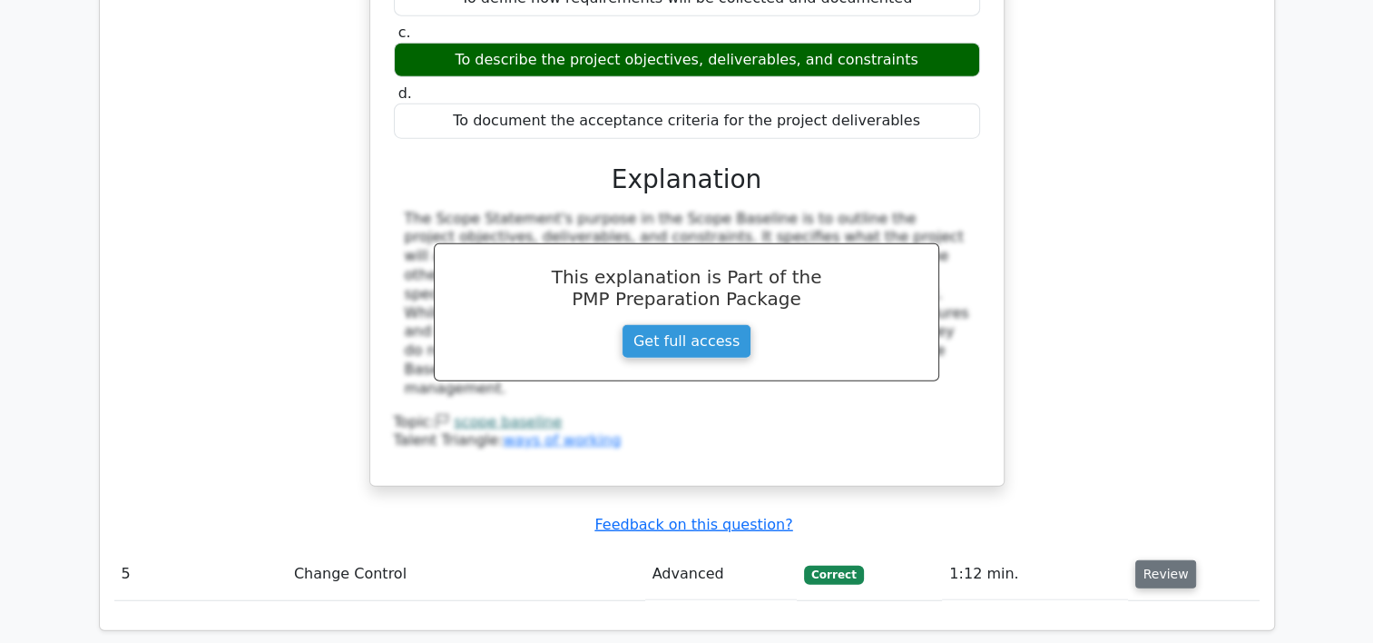
click at [1162, 560] on button "Review" at bounding box center [1166, 574] width 62 height 28
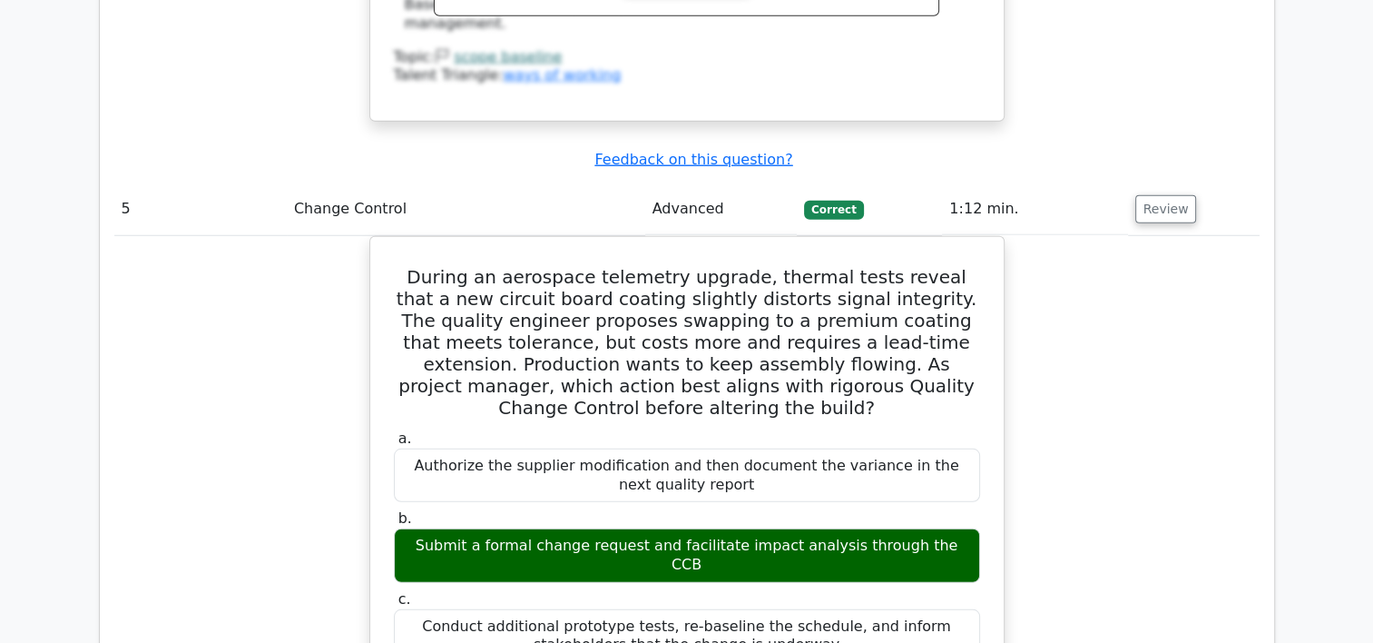
scroll to position [5074, 0]
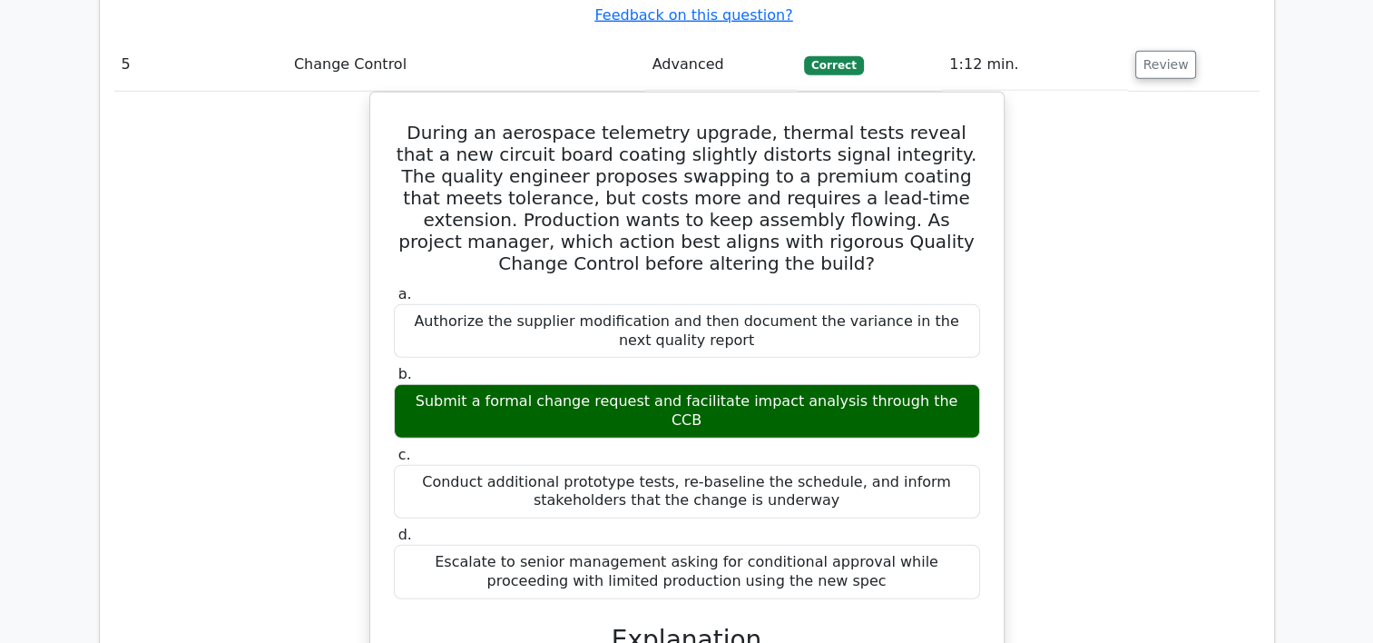
click at [1164, 519] on div "During an aerospace telemetry upgrade, thermal tests reveal that a new circuit …" at bounding box center [686, 571] width 1145 height 958
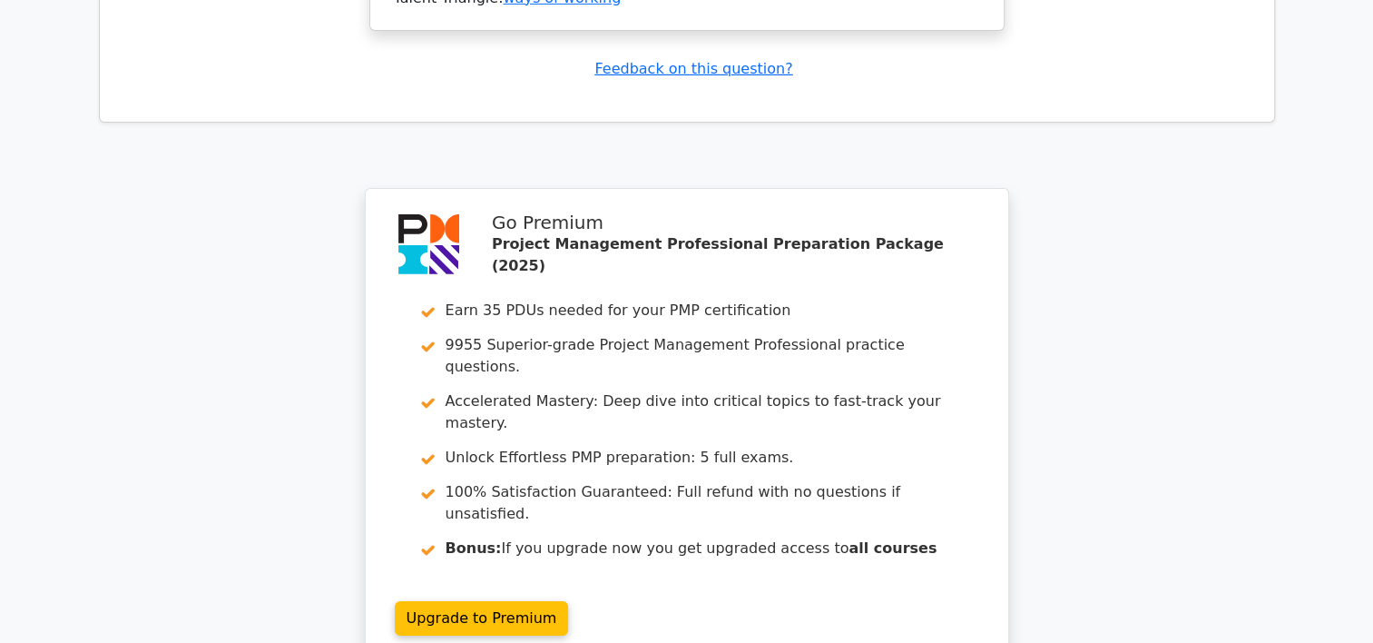
scroll to position [6140, 0]
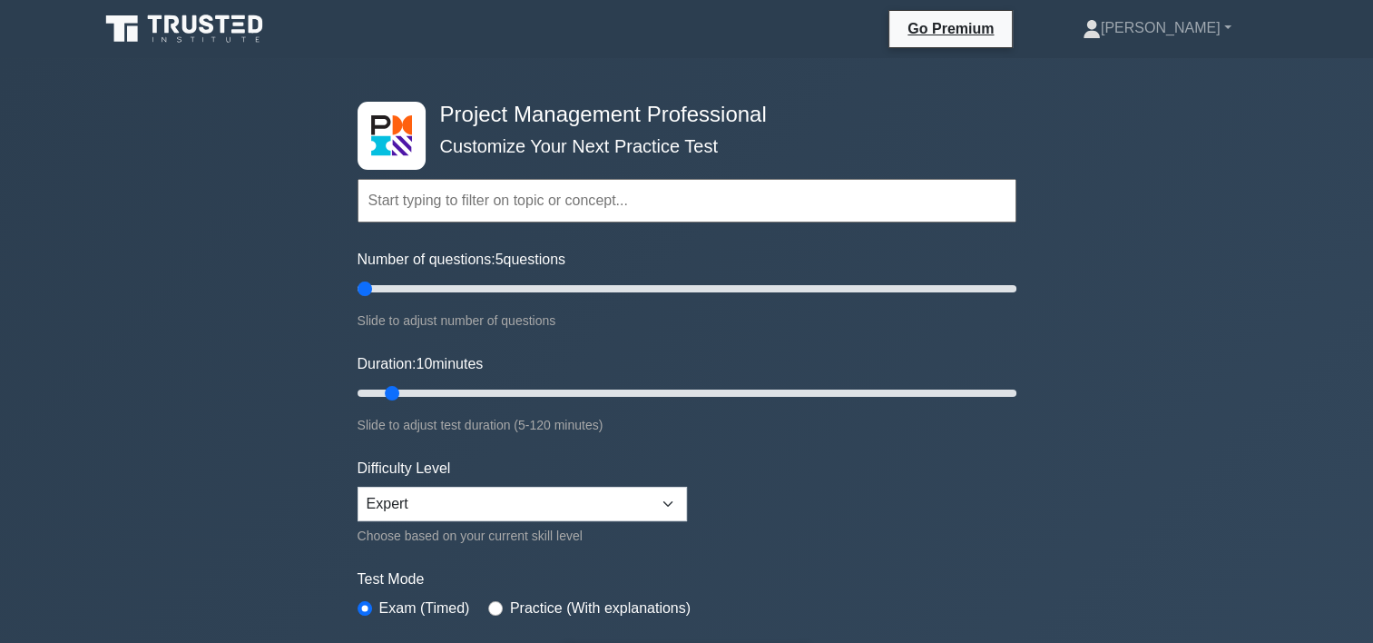
drag, startPoint x: 384, startPoint y: 285, endPoint x: 363, endPoint y: 290, distance: 21.4
type input "5"
click at [363, 290] on input "Number of questions: 5 questions" at bounding box center [687, 289] width 659 height 22
drag, startPoint x: 388, startPoint y: 383, endPoint x: 359, endPoint y: 383, distance: 28.1
type input "5"
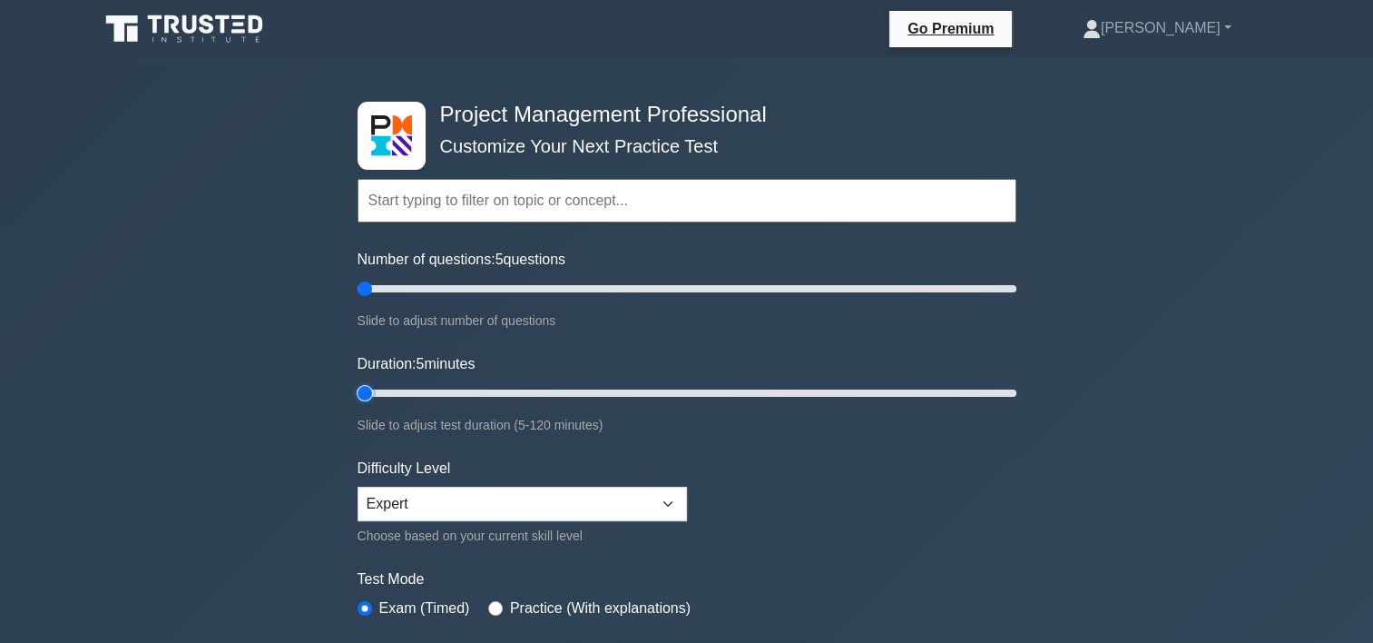
click at [359, 383] on input "Duration: 5 minutes" at bounding box center [687, 393] width 659 height 22
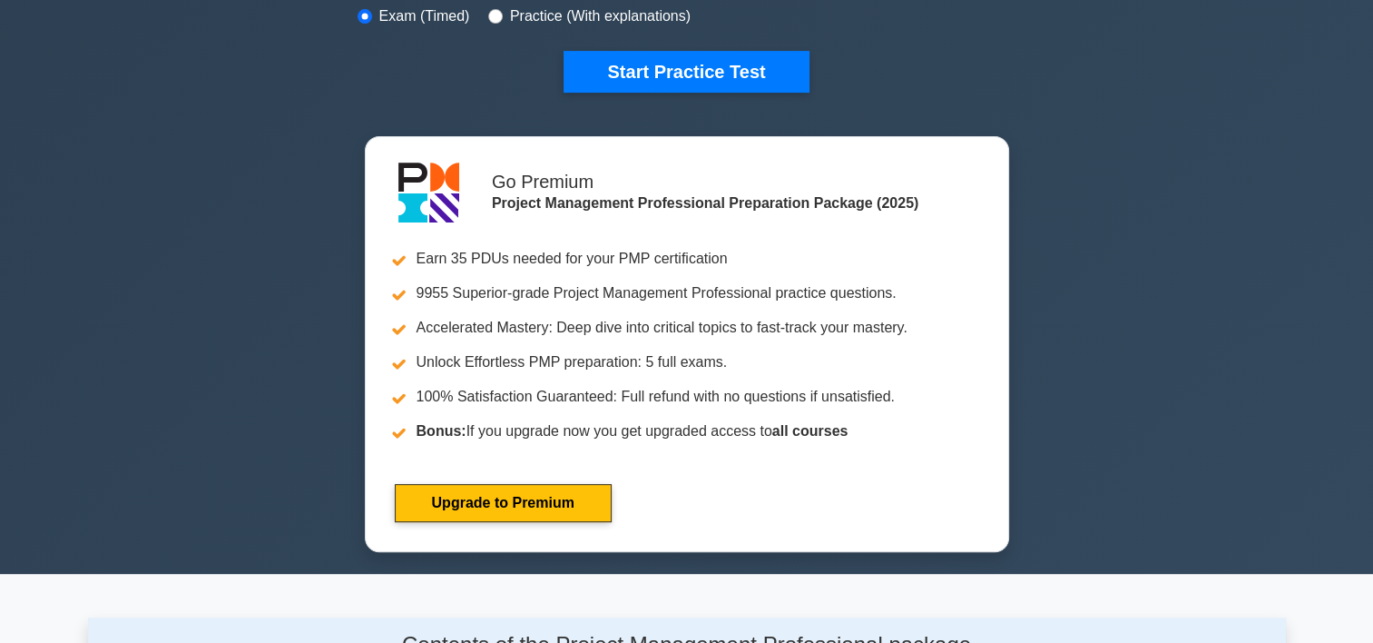
scroll to position [570, 0]
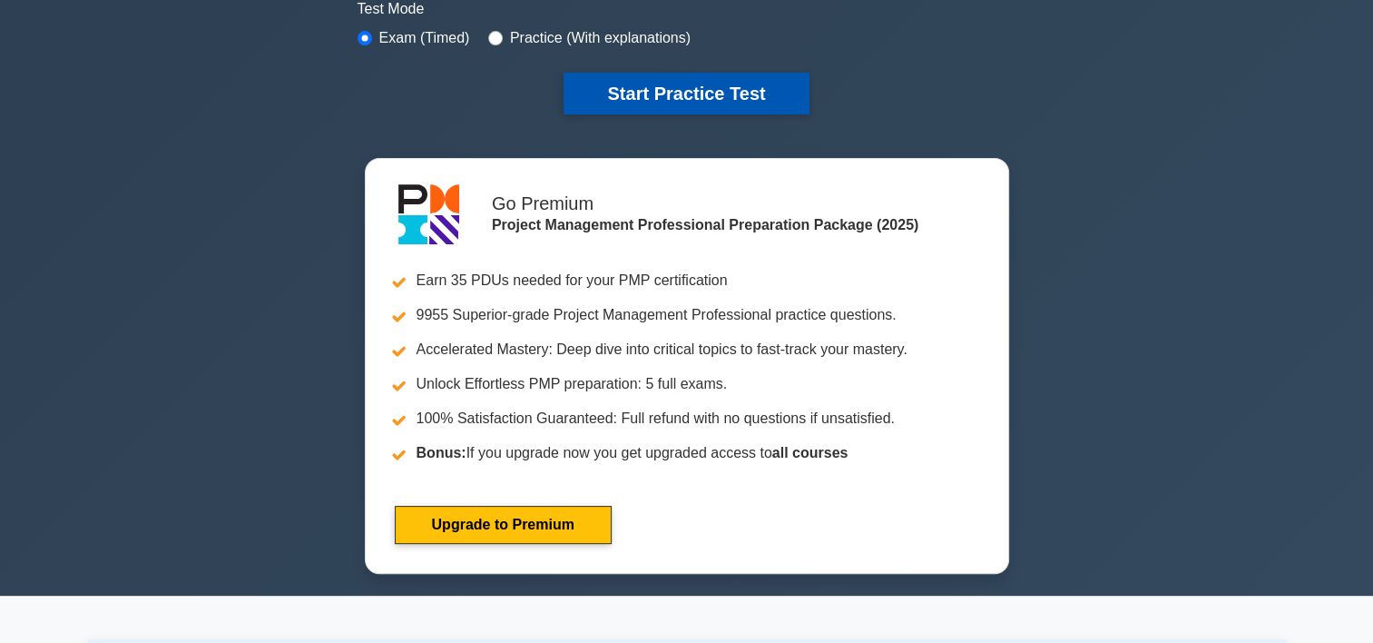
click at [742, 96] on button "Start Practice Test" at bounding box center [686, 94] width 245 height 42
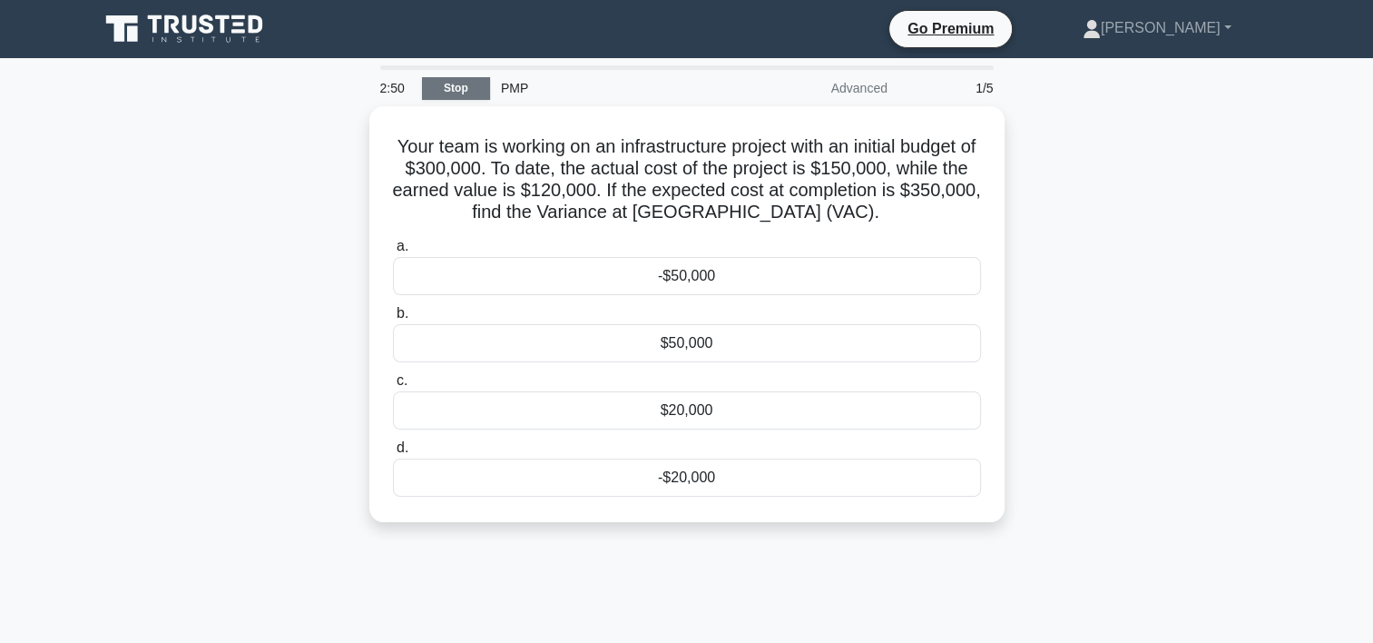
click at [457, 85] on link "Stop" at bounding box center [456, 88] width 68 height 23
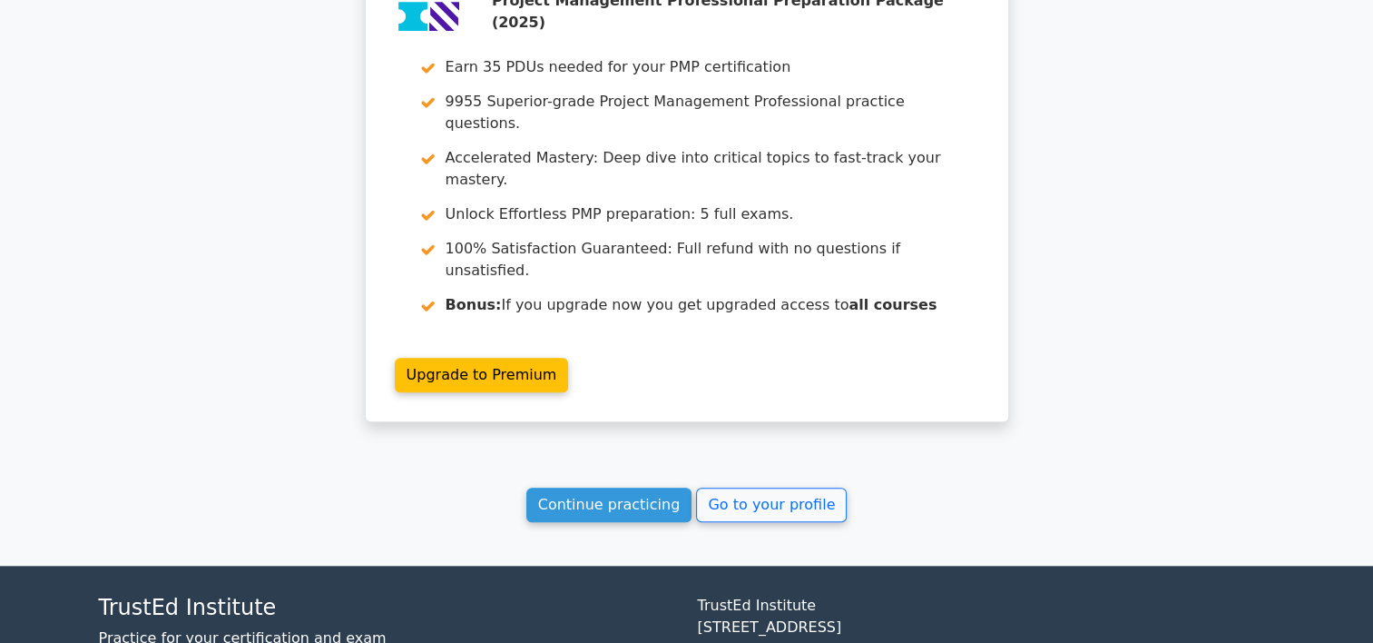
scroll to position [1586, 0]
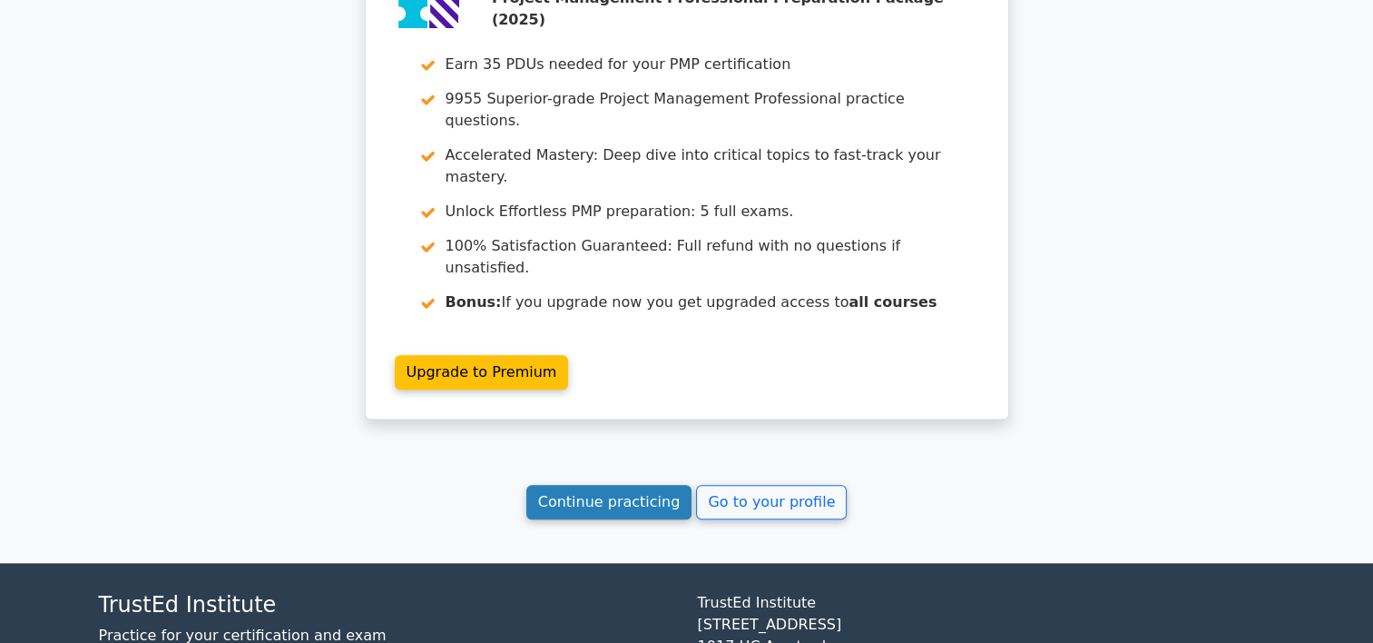
click at [588, 485] on link "Continue practicing" at bounding box center [609, 502] width 166 height 34
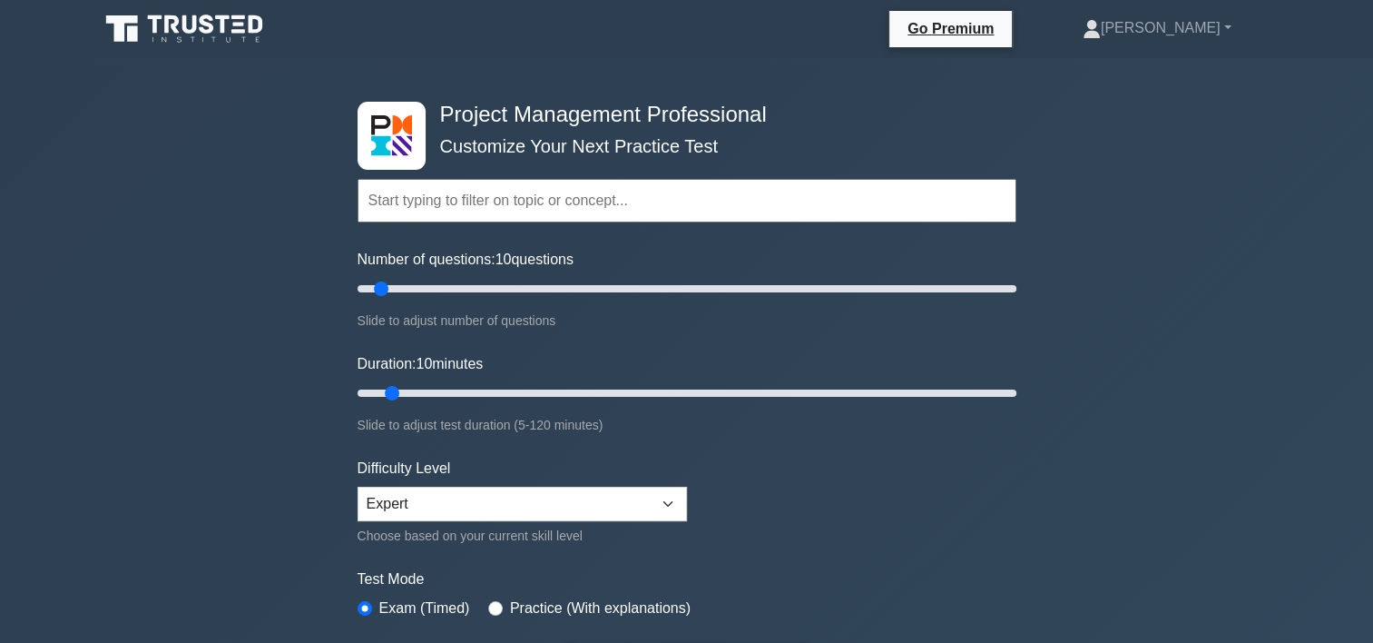
click at [413, 209] on input "text" at bounding box center [687, 201] width 659 height 44
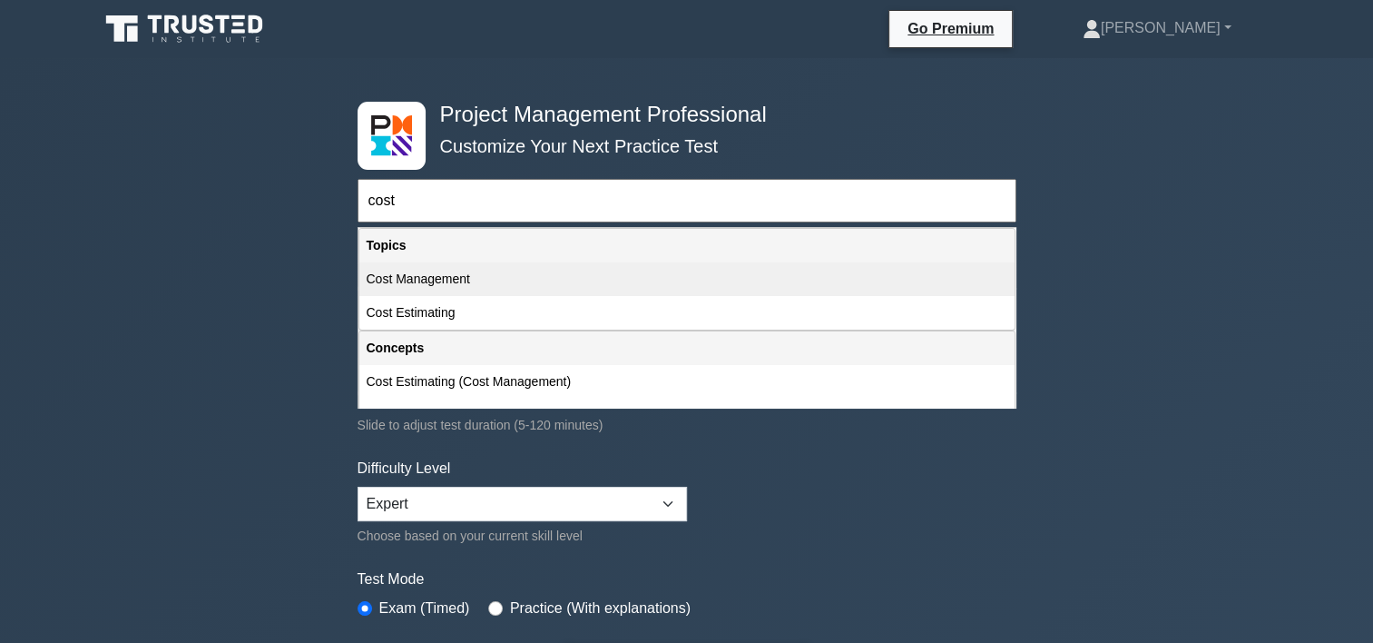
click at [407, 280] on div "Cost Management" at bounding box center [686, 279] width 655 height 34
type input "Cost Management"
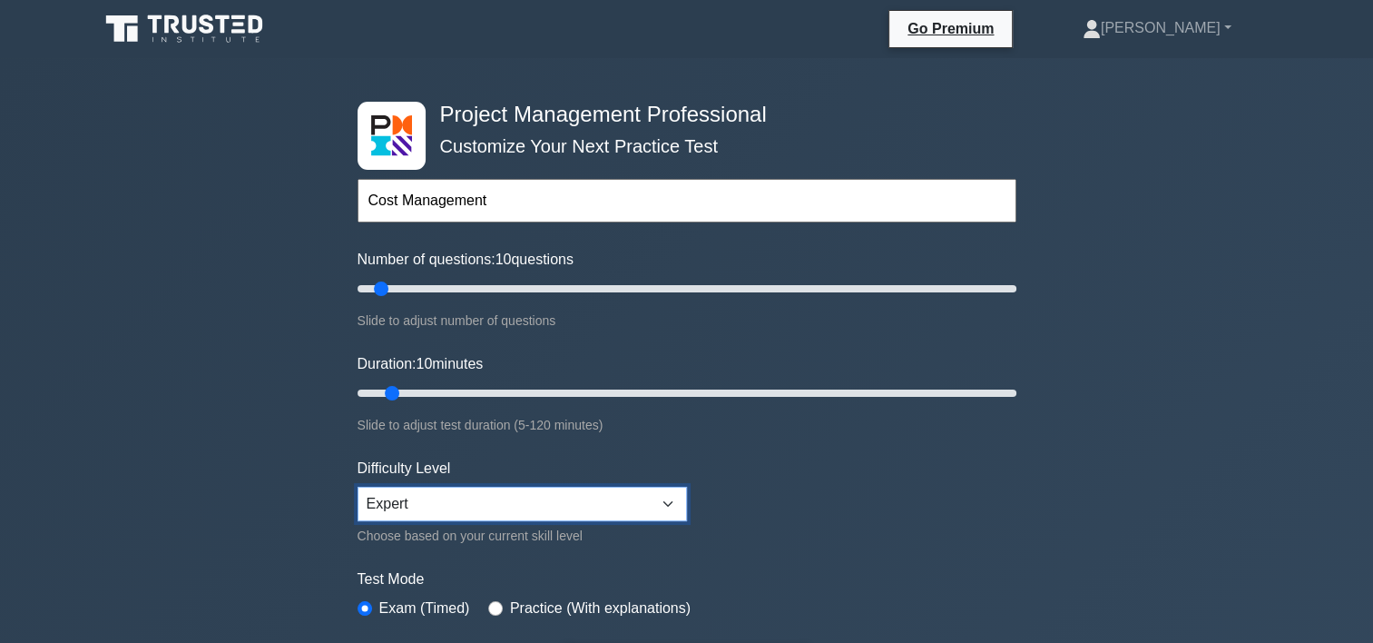
click at [667, 505] on select "Beginner Intermediate Expert" at bounding box center [522, 503] width 329 height 34
select select "beginner"
click at [358, 486] on select "Beginner Intermediate Expert" at bounding box center [522, 503] width 329 height 34
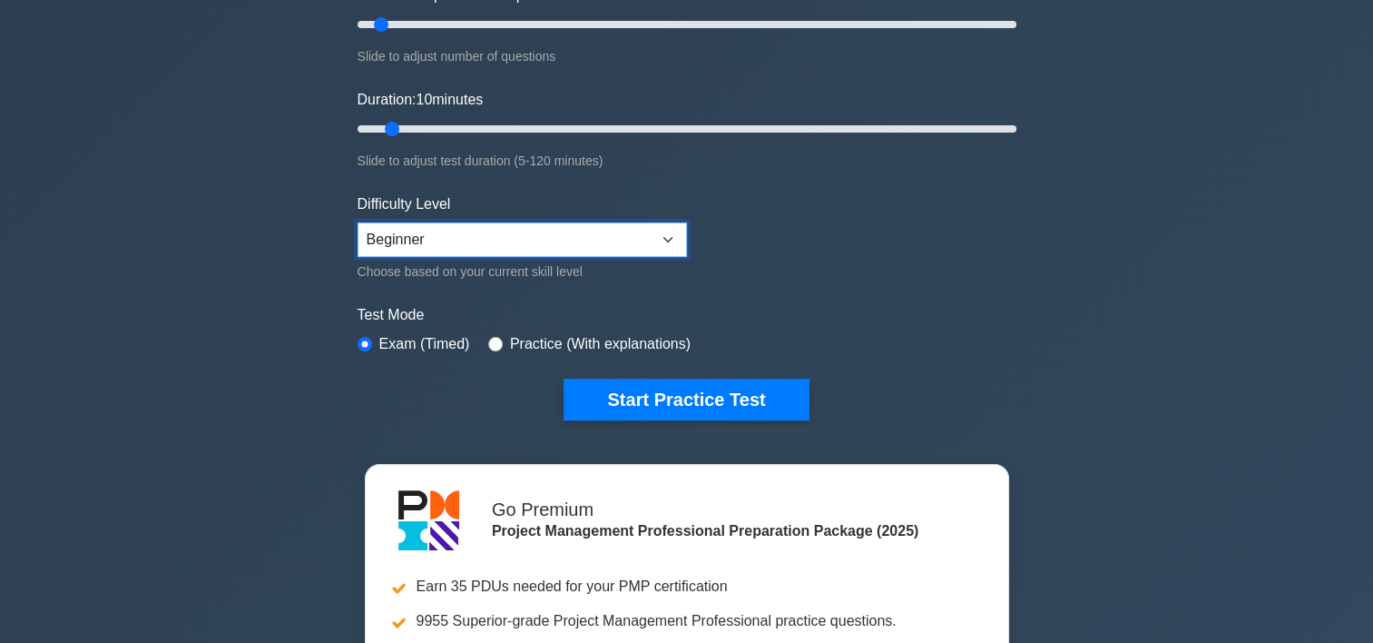
scroll to position [274, 0]
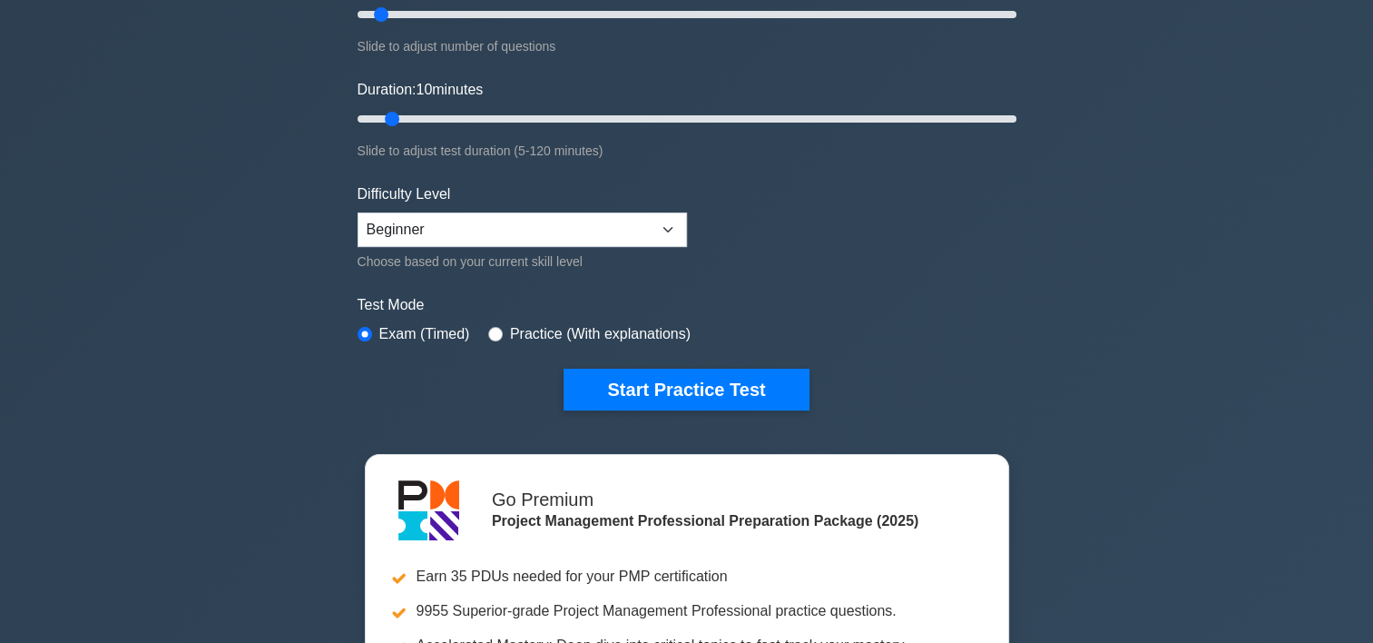
click at [544, 331] on label "Practice (With explanations)" at bounding box center [600, 334] width 181 height 22
click at [497, 328] on input "radio" at bounding box center [495, 334] width 15 height 15
radio input "true"
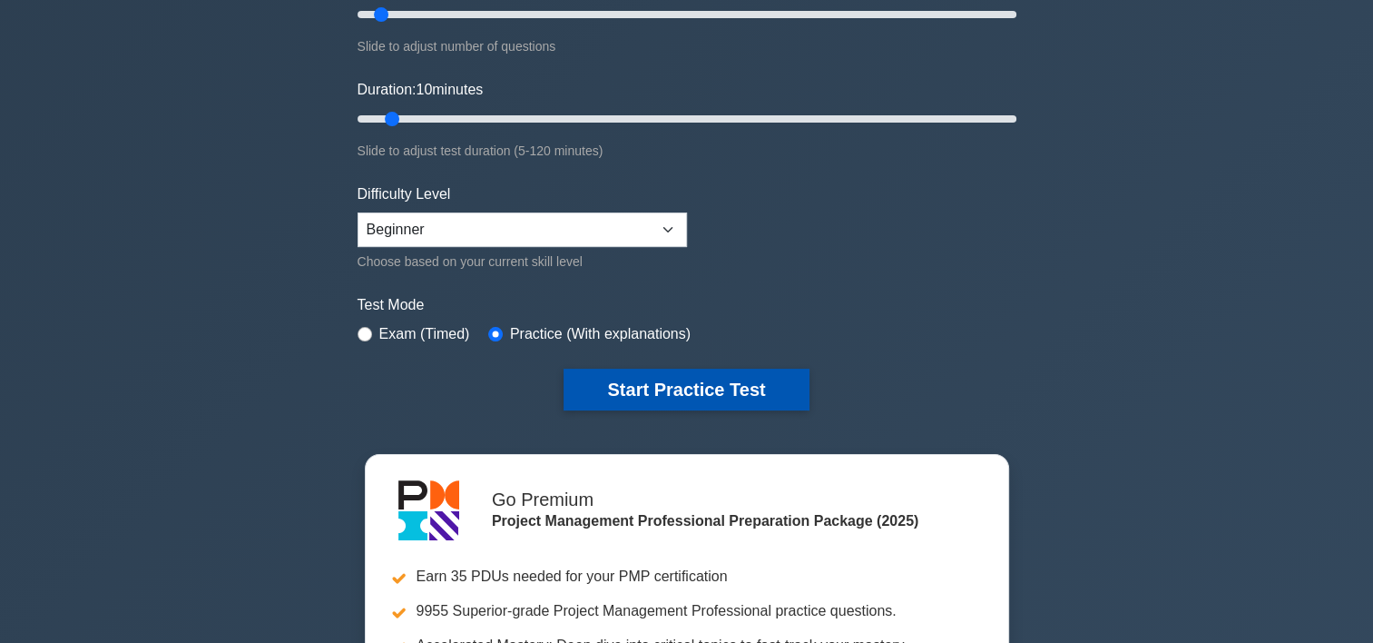
click at [635, 380] on button "Start Practice Test" at bounding box center [686, 390] width 245 height 42
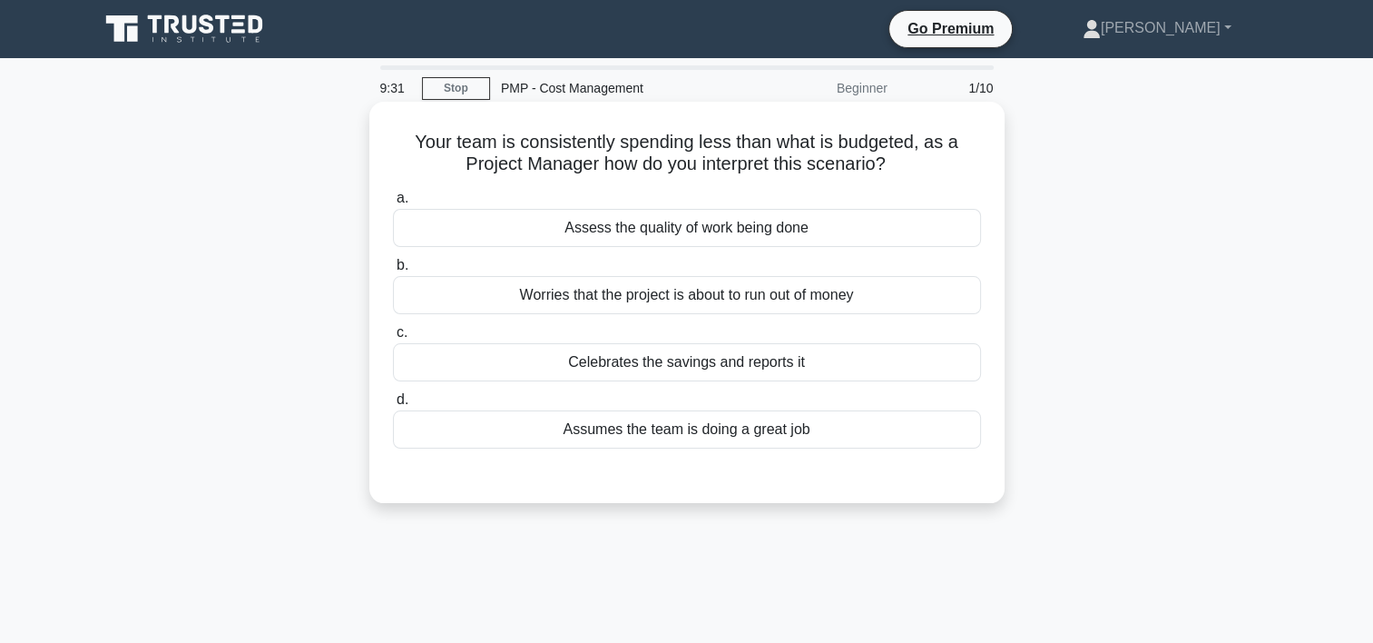
click at [760, 232] on div "Assess the quality of work being done" at bounding box center [687, 228] width 588 height 38
click at [393, 204] on input "a. Assess the quality of work being done" at bounding box center [393, 198] width 0 height 12
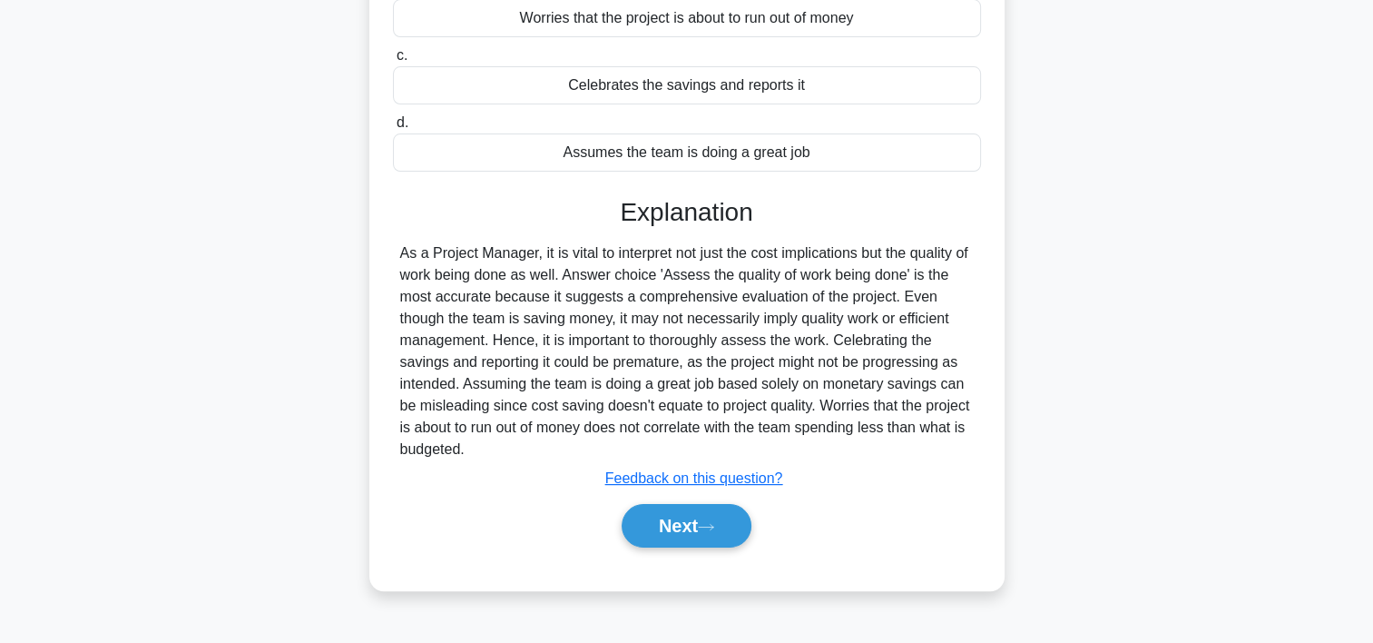
scroll to position [283, 0]
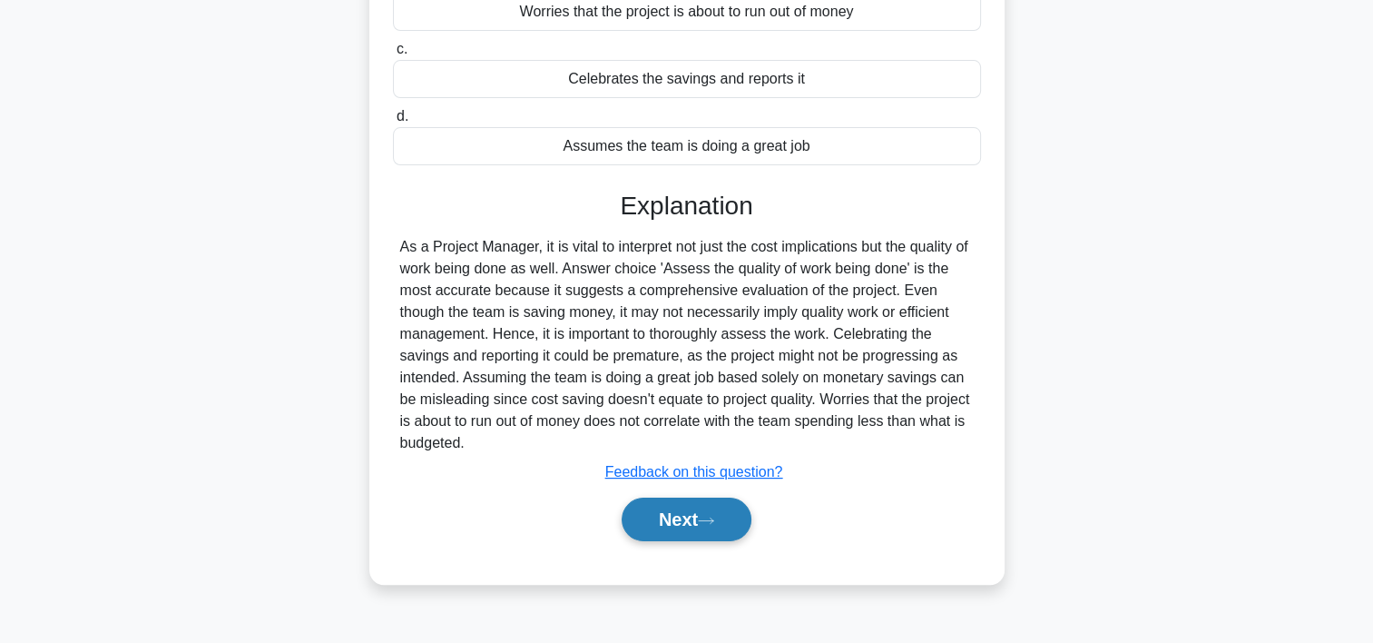
click at [697, 513] on button "Next" at bounding box center [687, 519] width 130 height 44
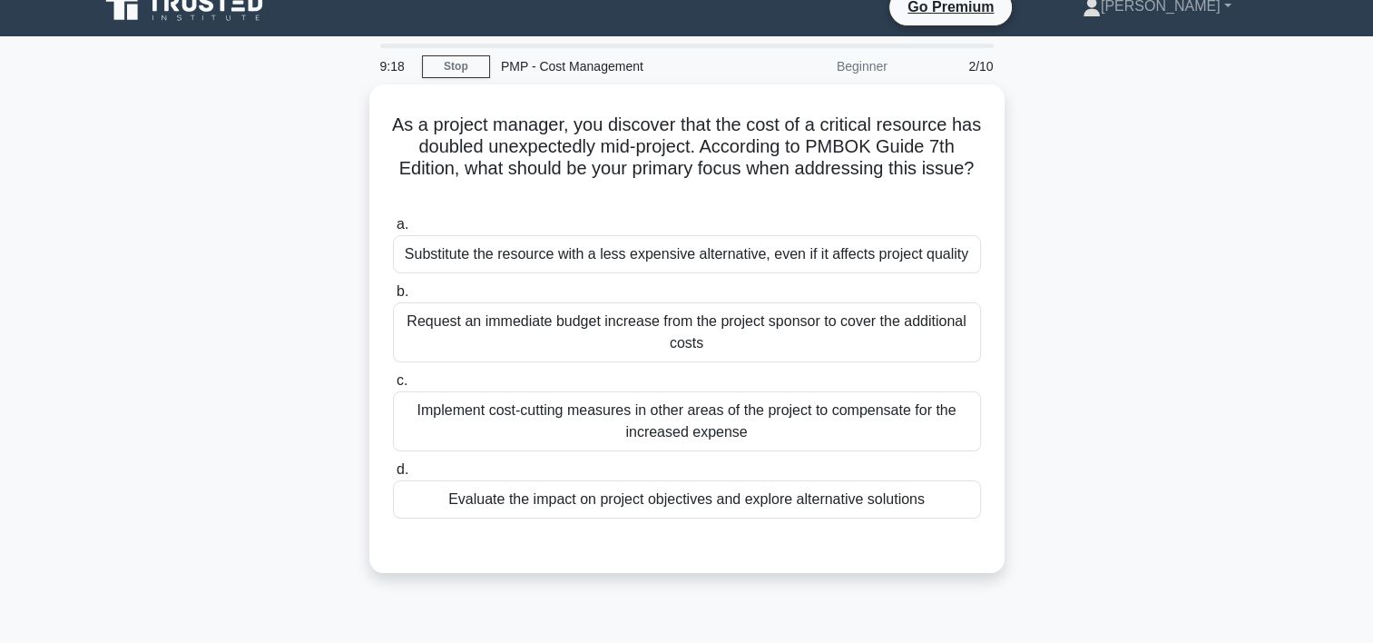
scroll to position [21, 0]
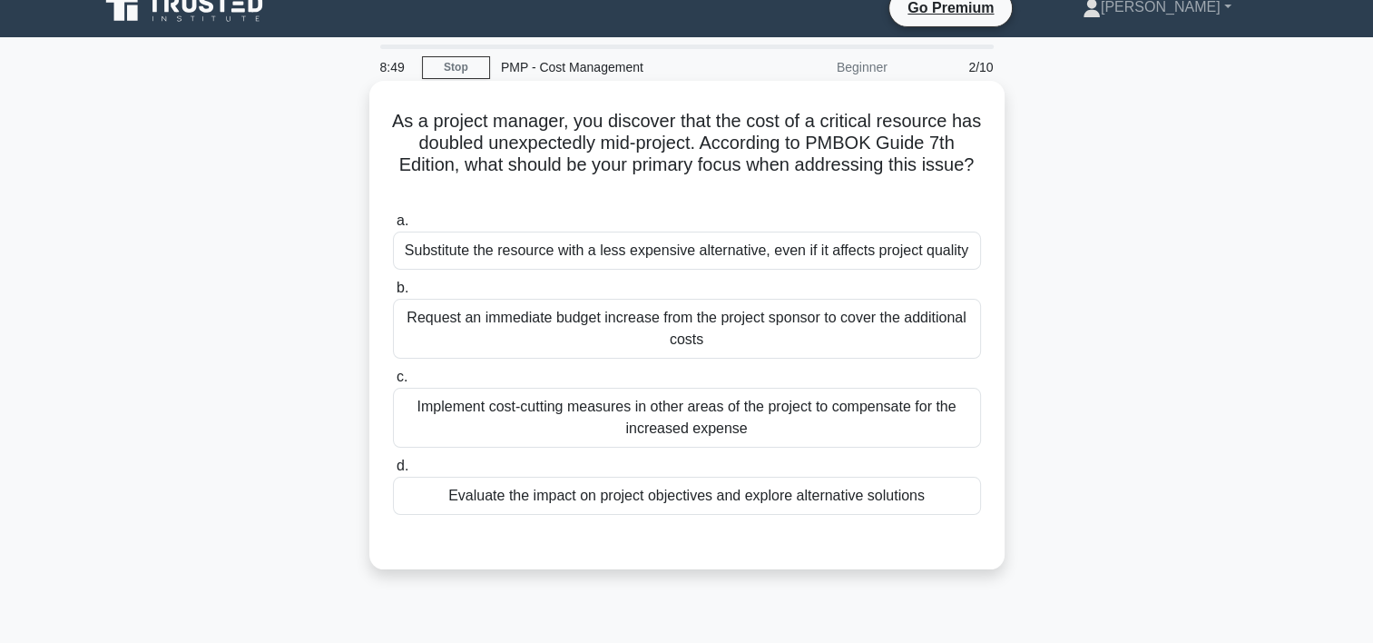
click at [609, 498] on div "Evaluate the impact on project objectives and explore alternative solutions" at bounding box center [687, 496] width 588 height 38
click at [393, 472] on input "d. Evaluate the impact on project objectives and explore alternative solutions" at bounding box center [393, 466] width 0 height 12
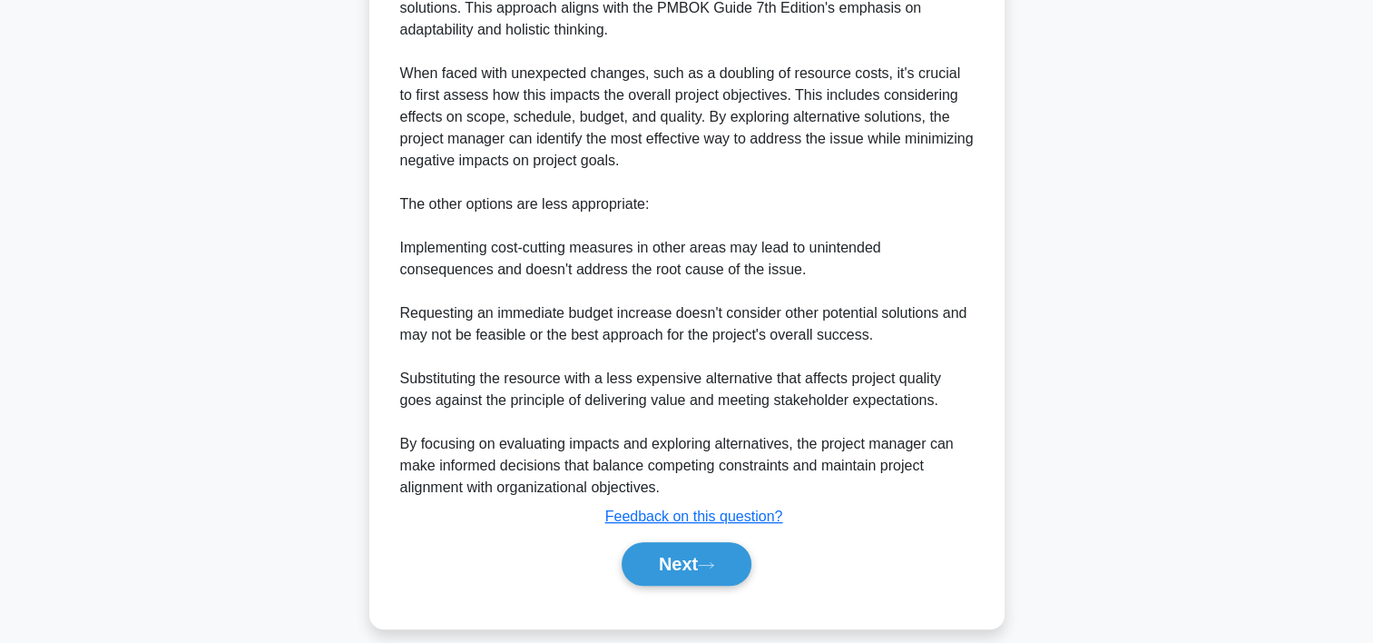
scroll to position [650, 0]
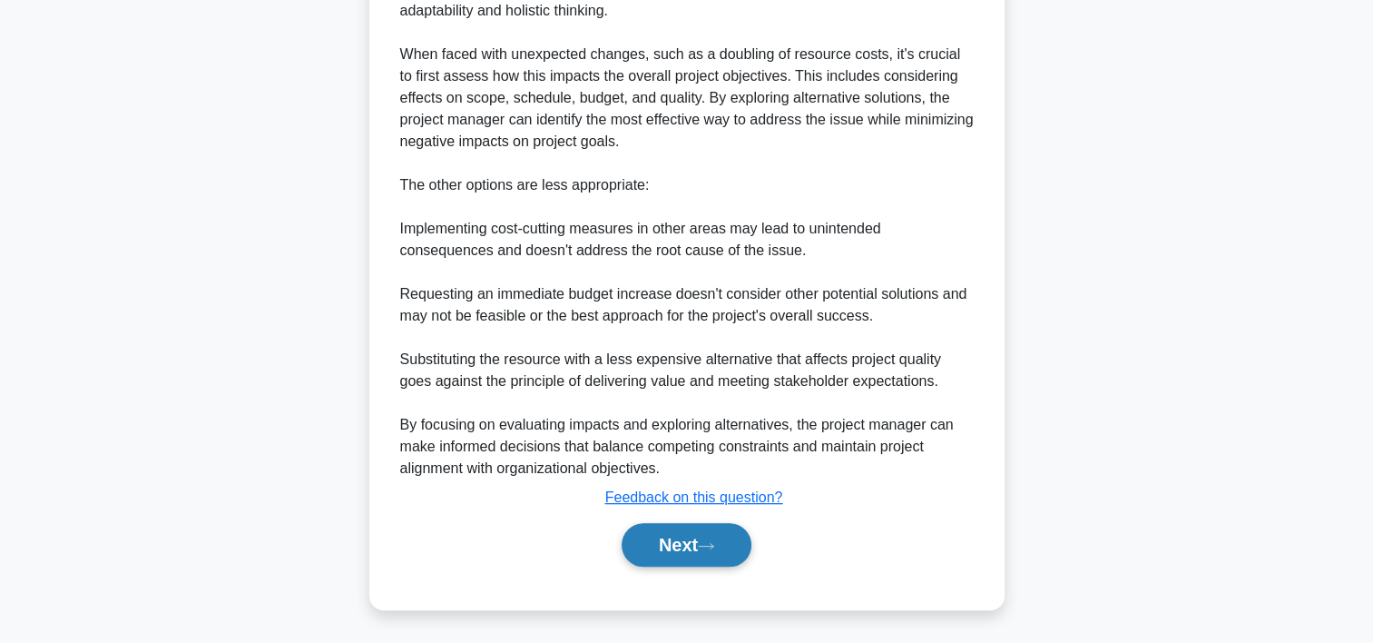
click at [668, 538] on button "Next" at bounding box center [687, 545] width 130 height 44
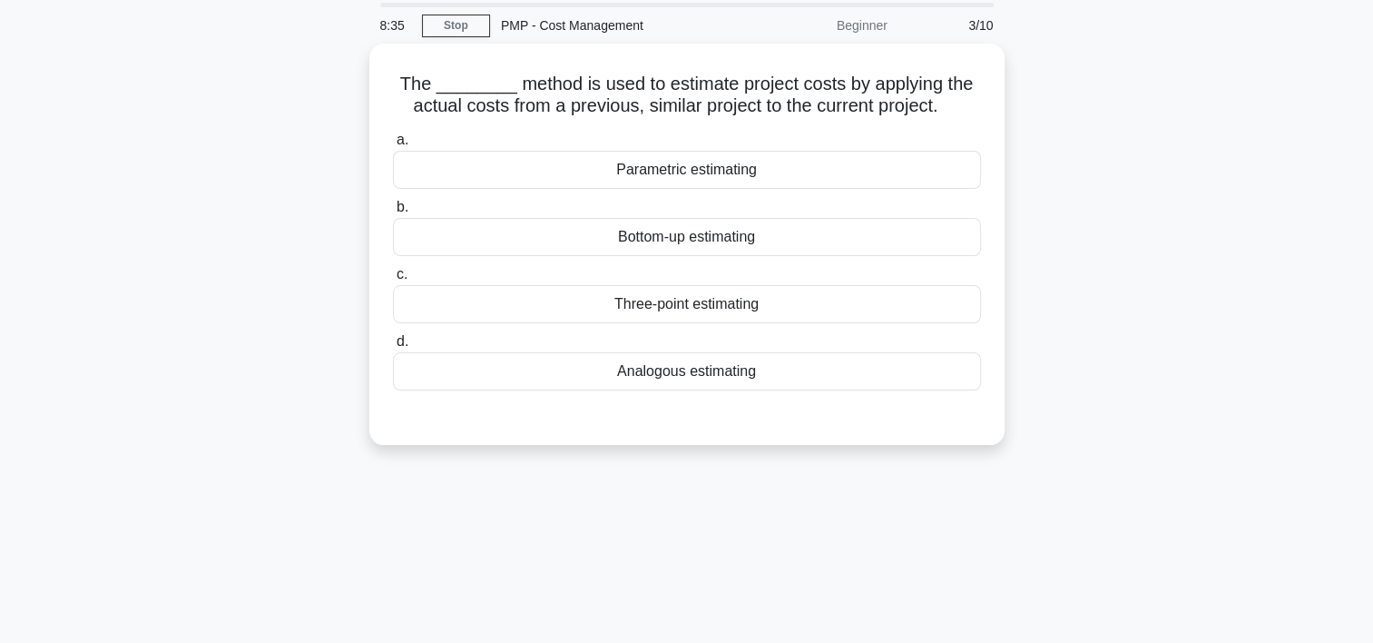
scroll to position [55, 0]
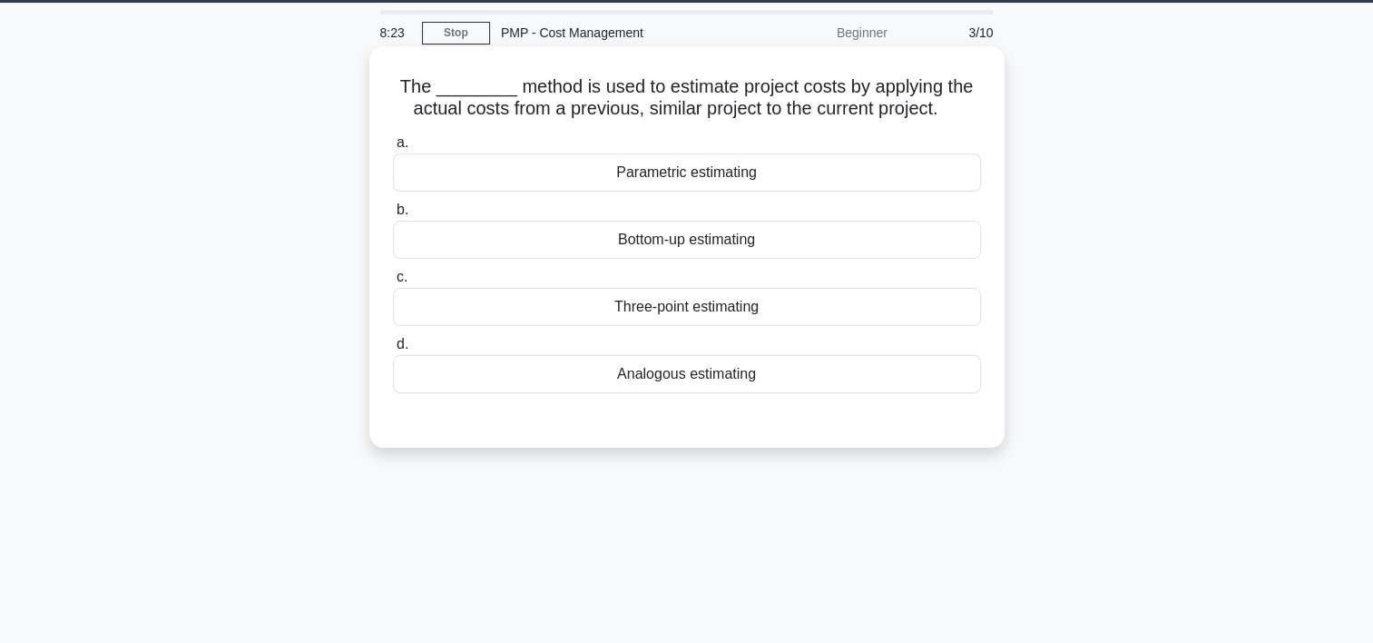
click at [717, 384] on div "Analogous estimating" at bounding box center [687, 374] width 588 height 38
click at [393, 350] on input "d. Analogous estimating" at bounding box center [393, 345] width 0 height 12
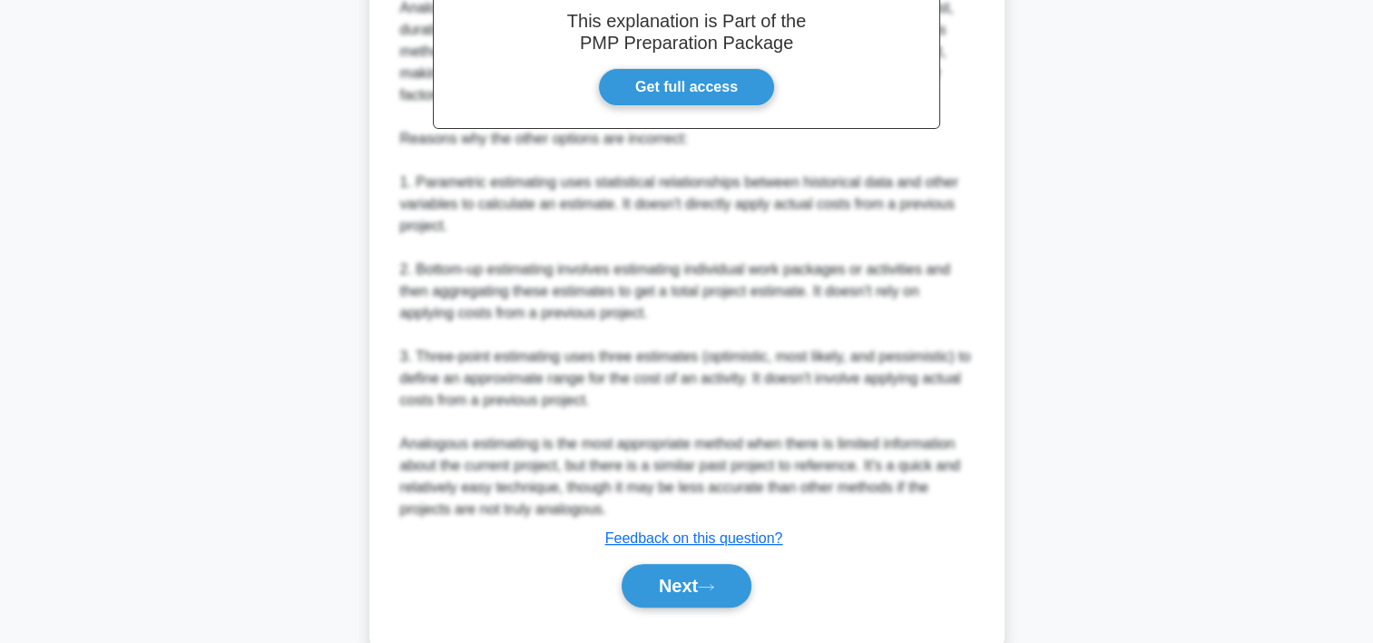
scroll to position [606, 0]
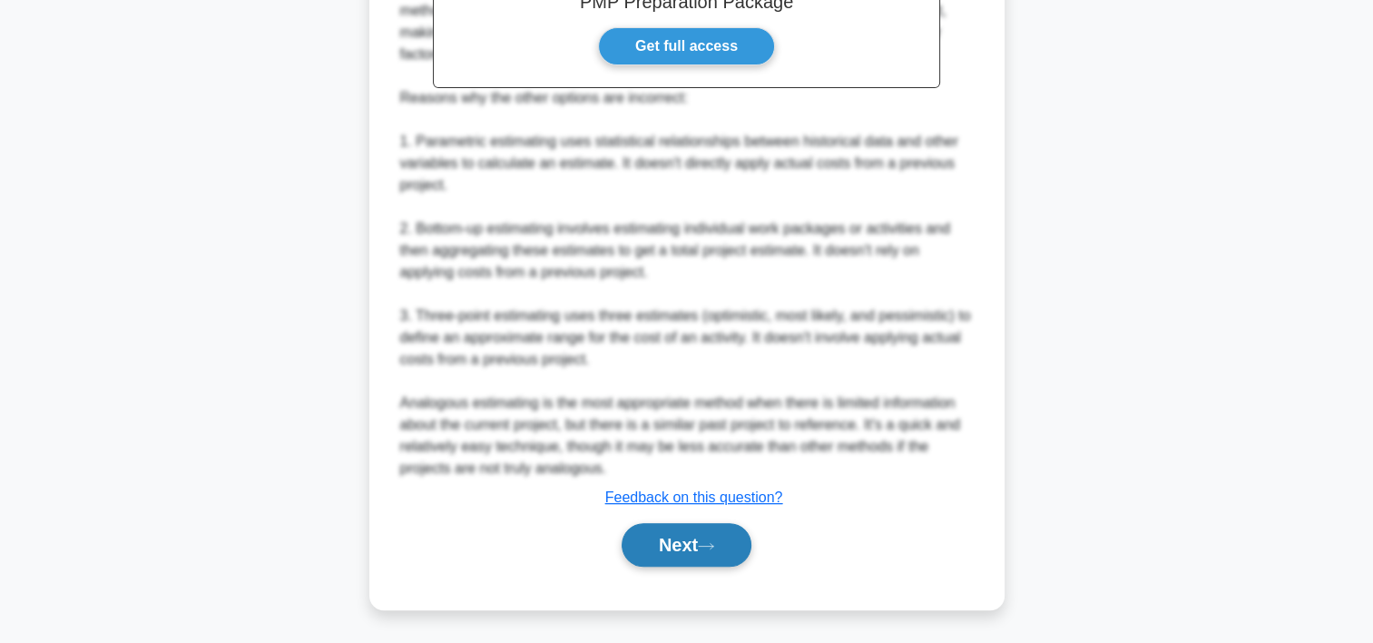
click at [720, 538] on button "Next" at bounding box center [687, 545] width 130 height 44
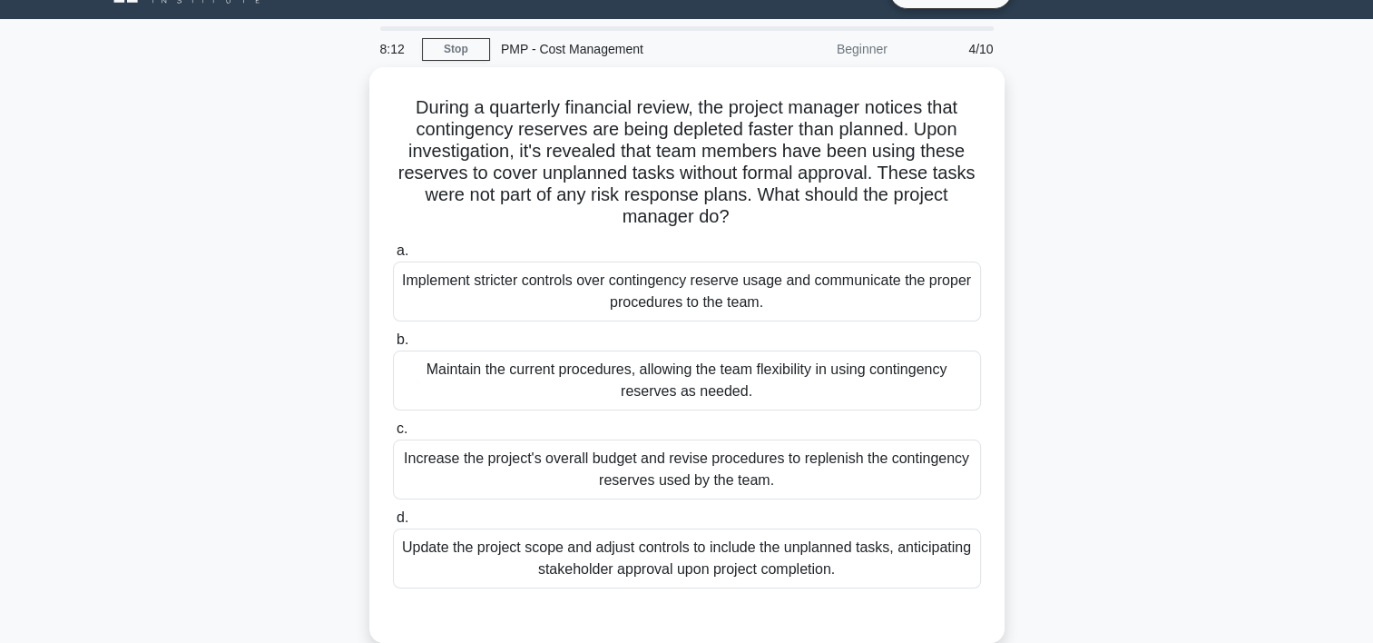
scroll to position [29, 0]
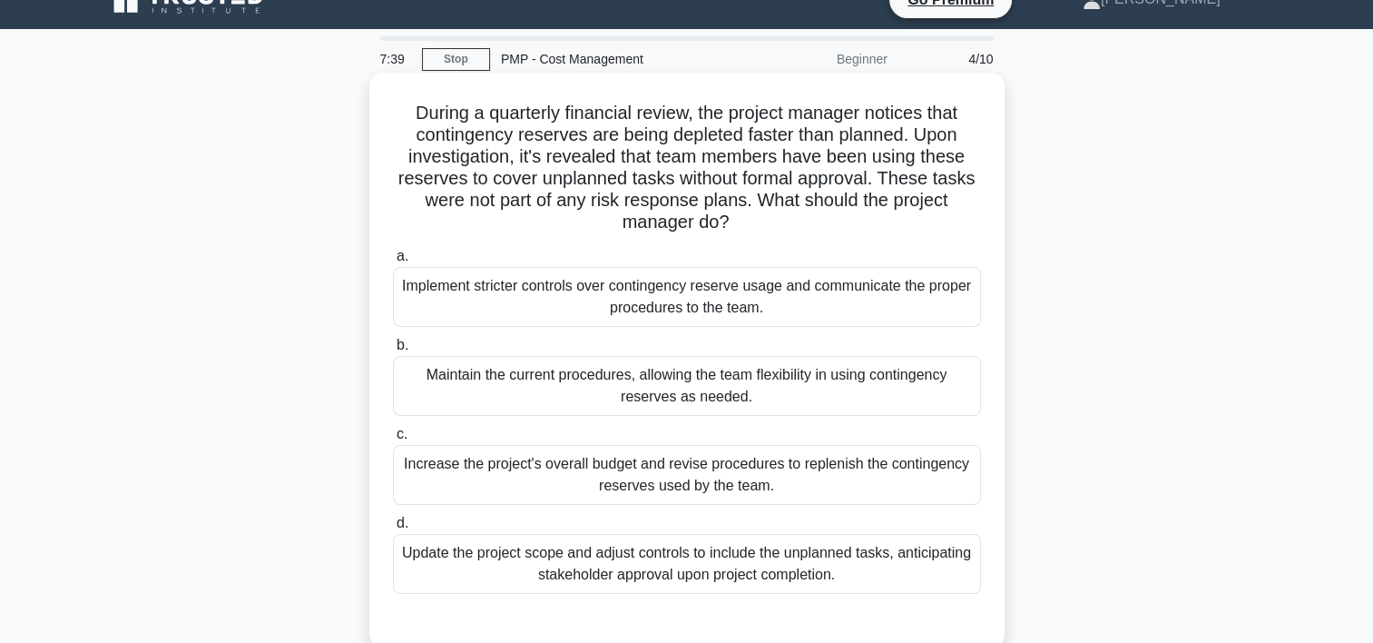
click at [734, 301] on div "Implement stricter controls over contingency reserve usage and communicate the …" at bounding box center [687, 297] width 588 height 60
click at [393, 262] on input "a. Implement stricter controls over contingency reserve usage and communicate t…" at bounding box center [393, 257] width 0 height 12
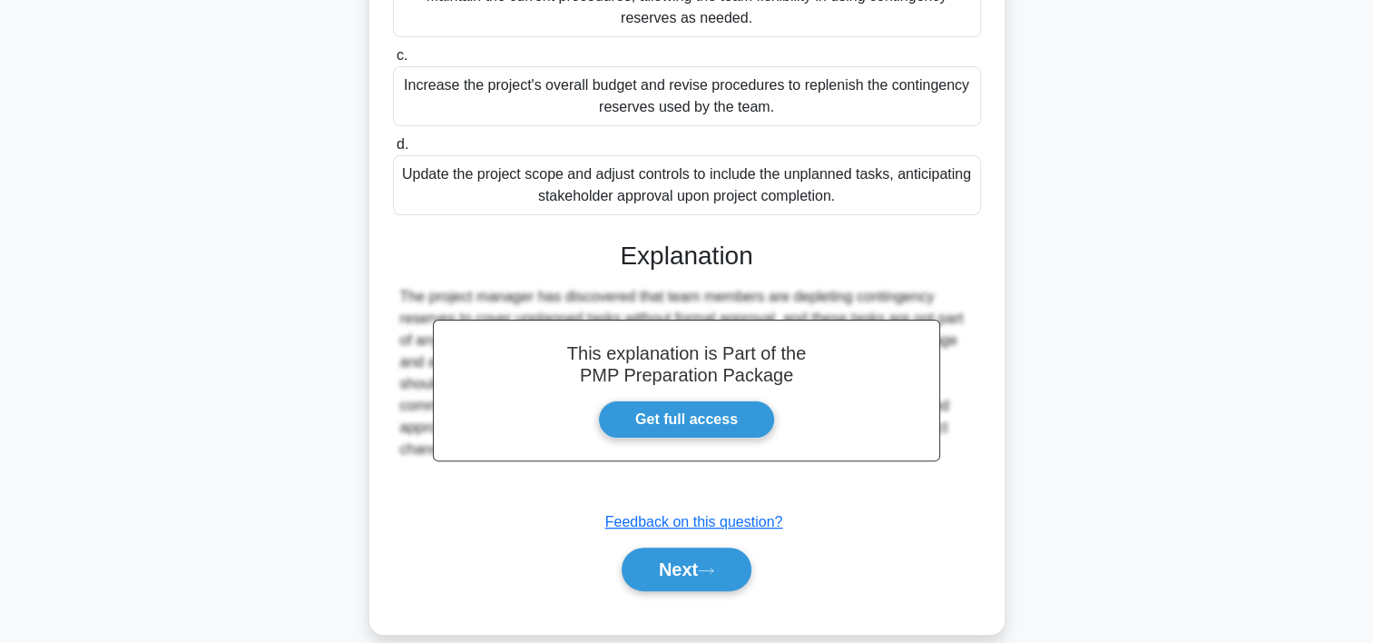
scroll to position [432, 0]
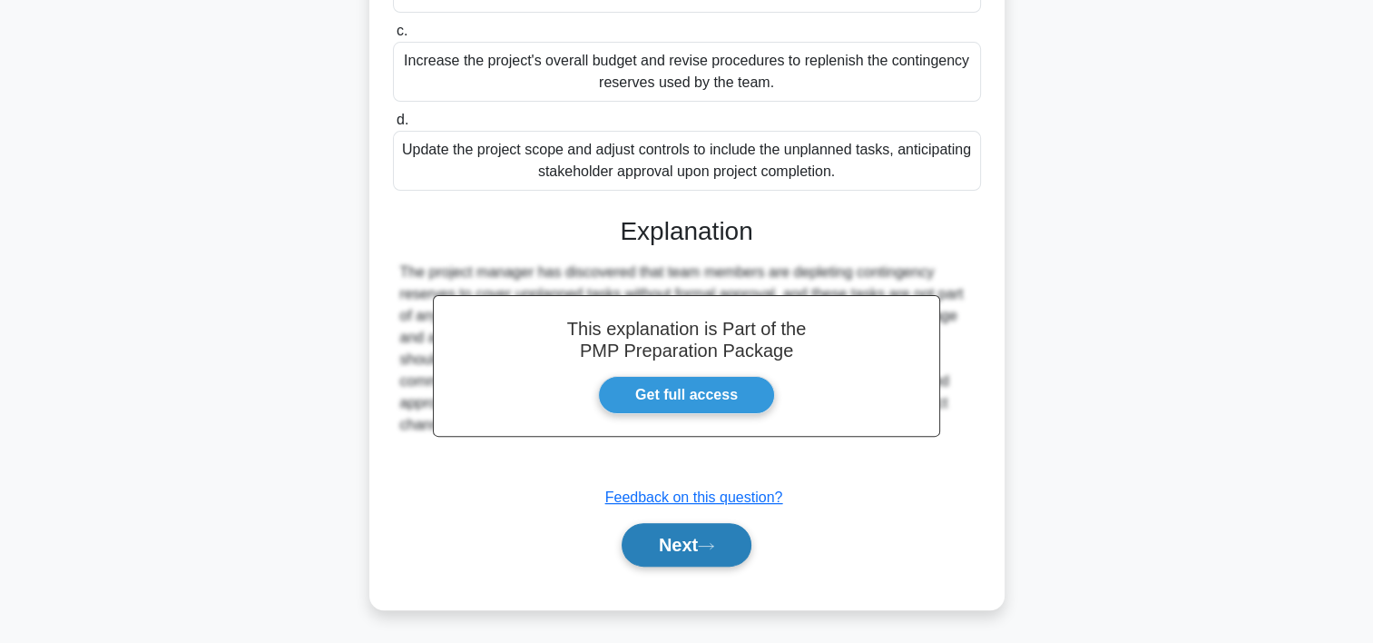
click at [711, 541] on icon at bounding box center [706, 546] width 16 height 10
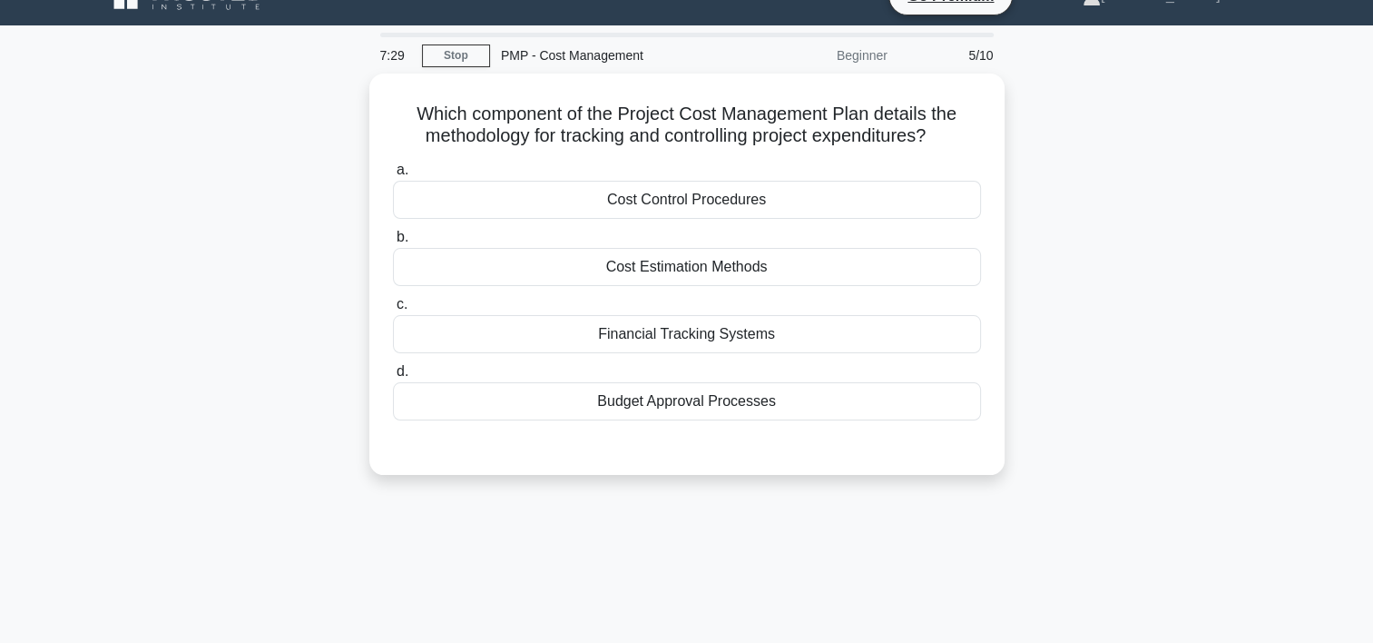
scroll to position [29, 0]
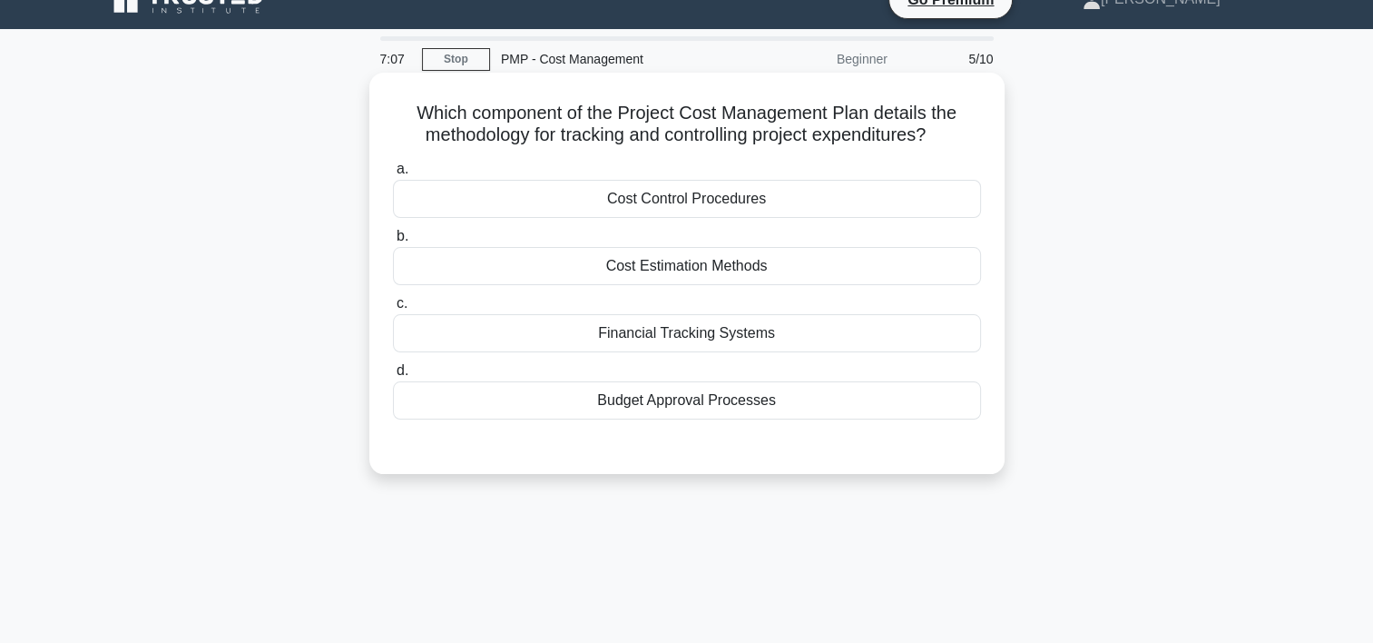
click at [704, 265] on div "Cost Estimation Methods" at bounding box center [687, 266] width 588 height 38
click at [393, 242] on input "b. Cost Estimation Methods" at bounding box center [393, 237] width 0 height 12
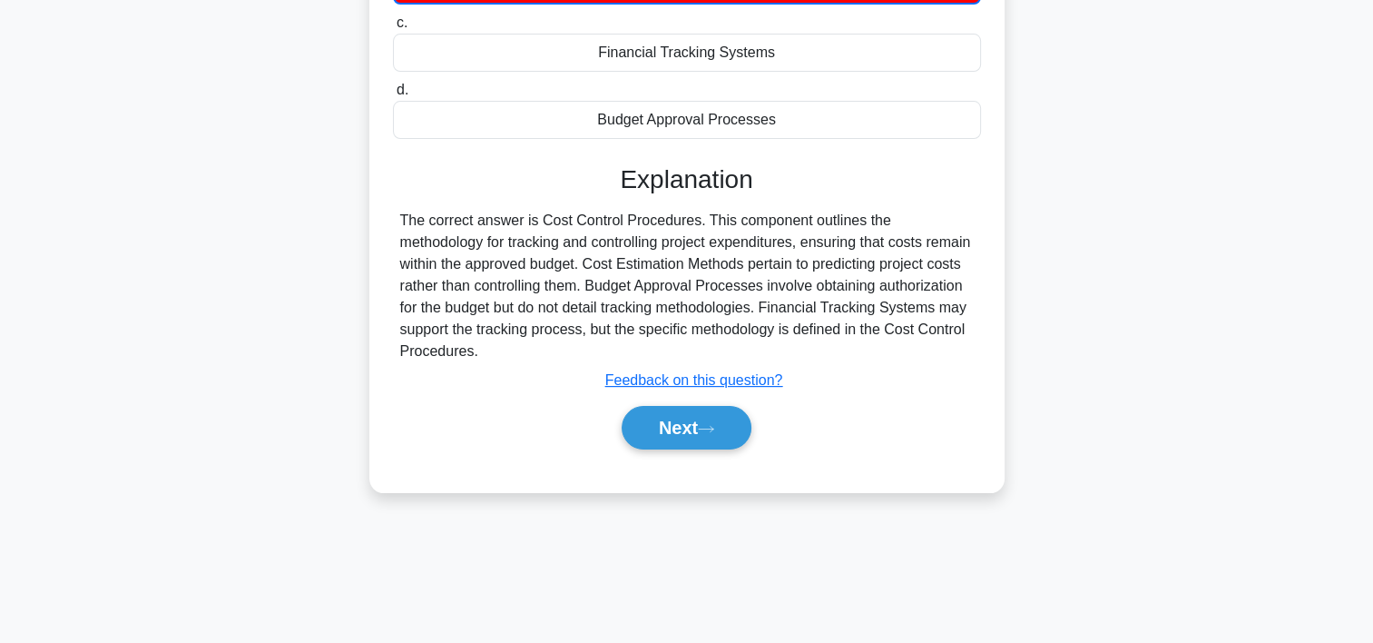
scroll to position [319, 0]
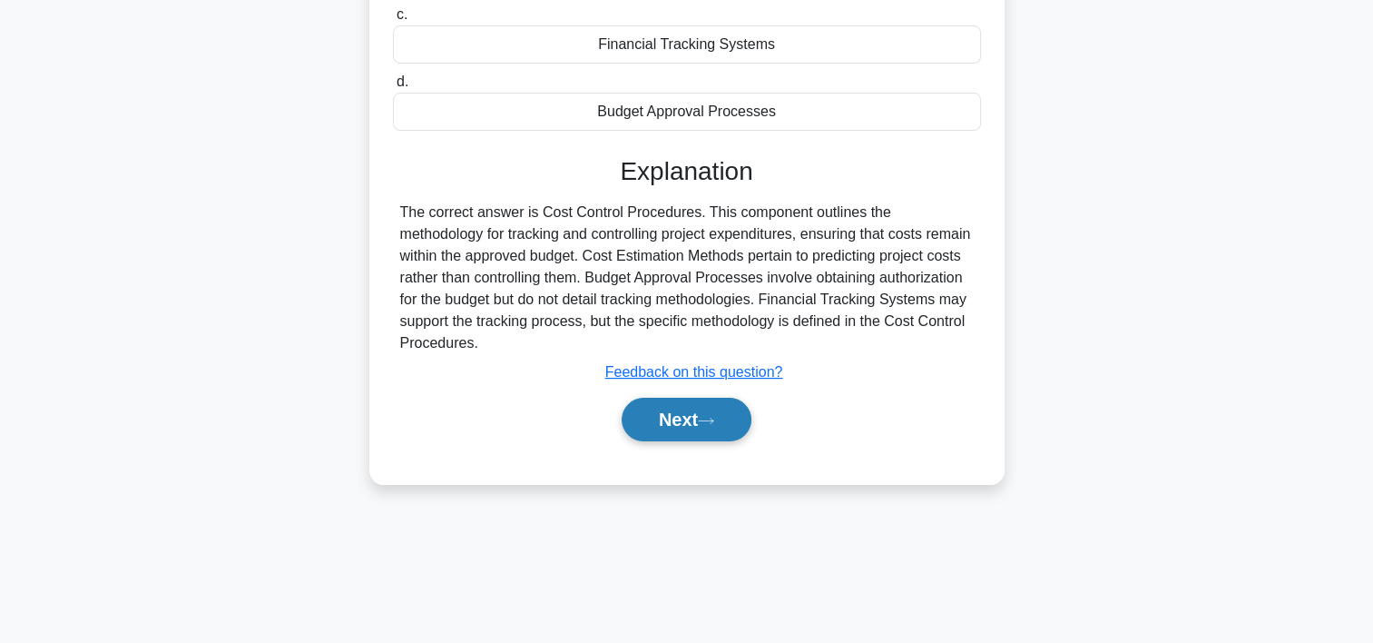
click at [714, 416] on icon at bounding box center [706, 421] width 16 height 10
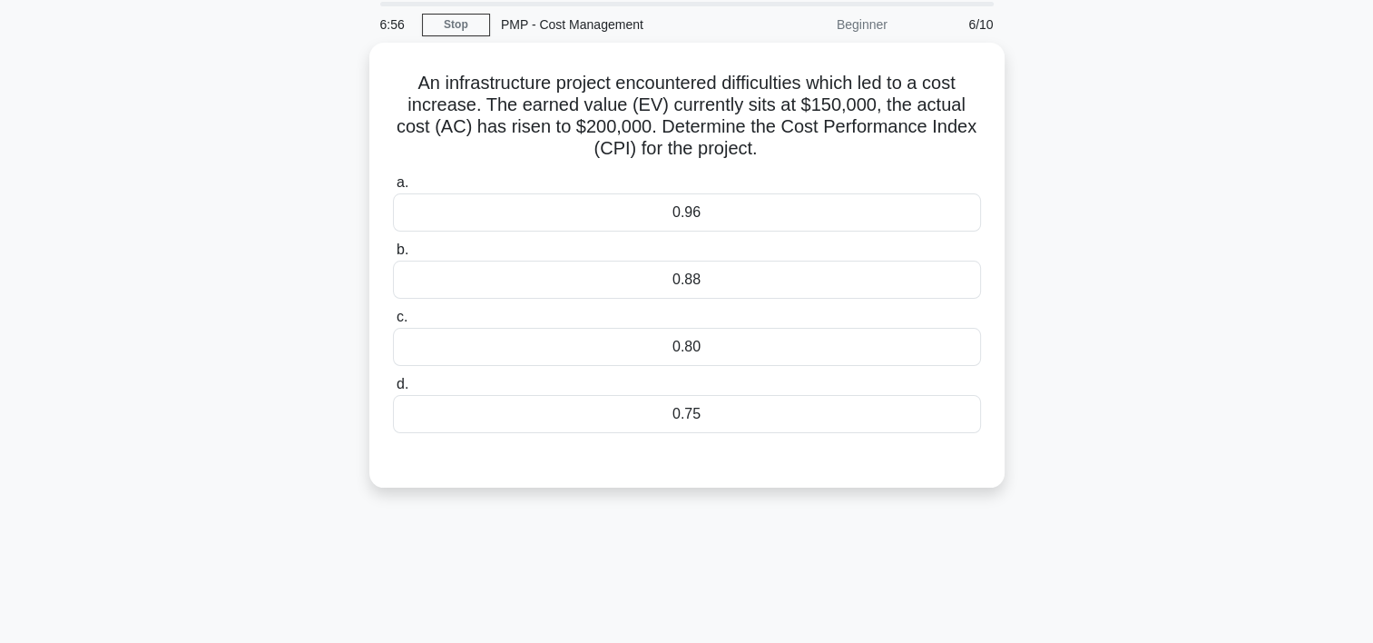
scroll to position [62, 0]
click at [625, 411] on div "0.75" at bounding box center [687, 411] width 588 height 38
click at [393, 388] on input "d. 0.75" at bounding box center [393, 382] width 0 height 12
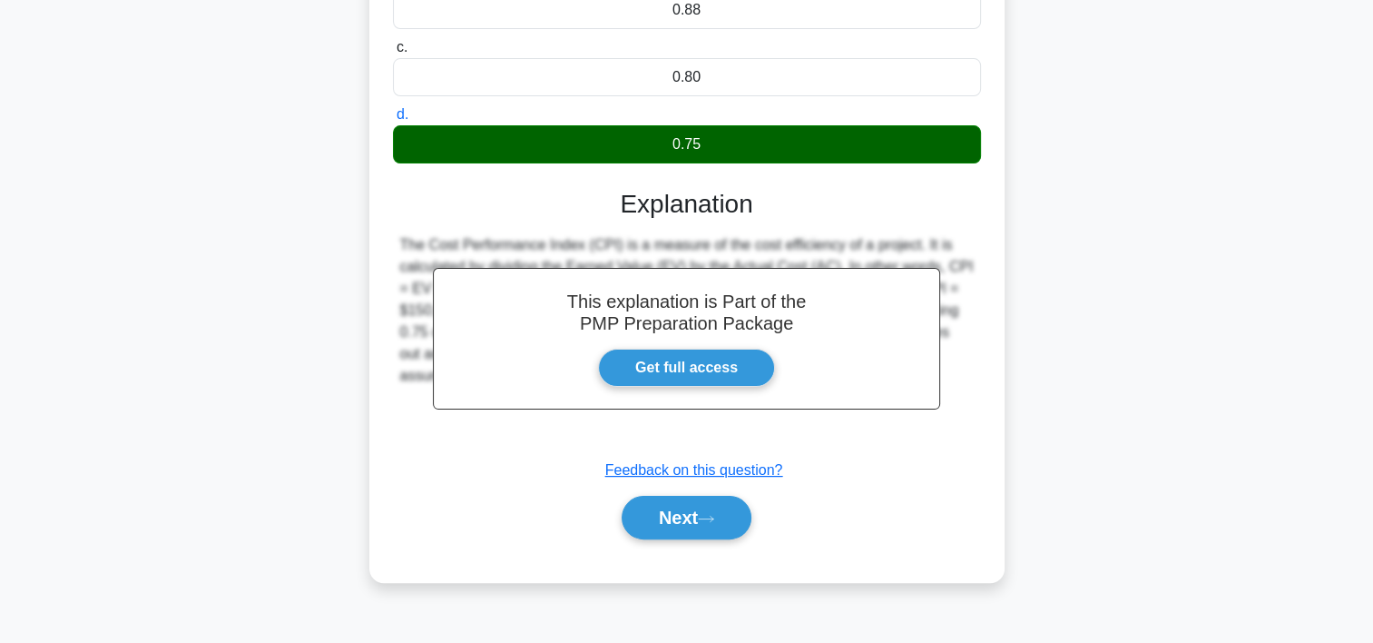
scroll to position [338, 0]
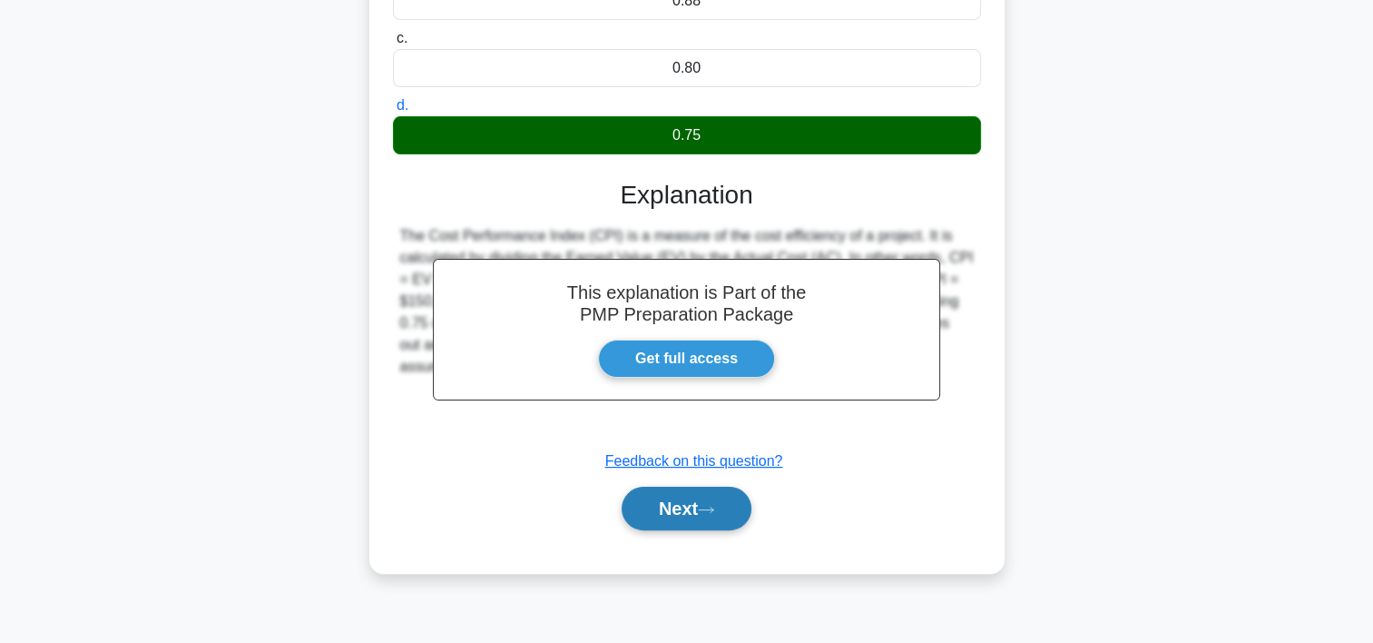
click at [729, 506] on button "Next" at bounding box center [687, 508] width 130 height 44
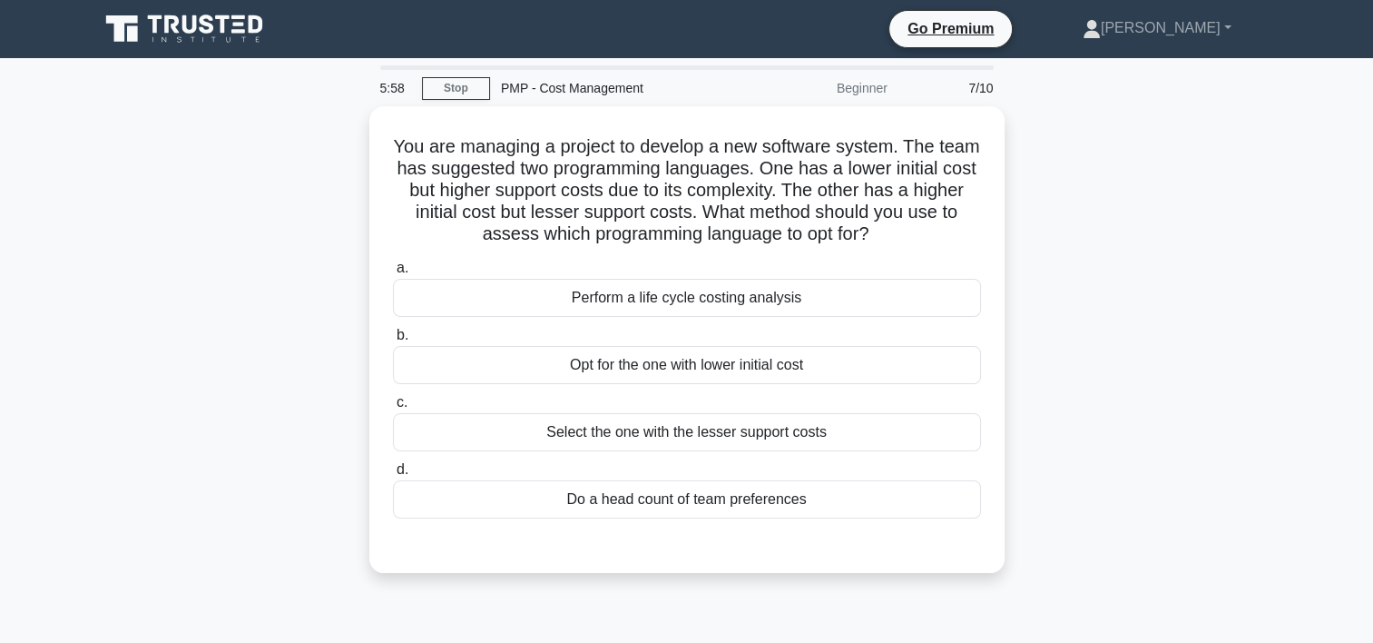
scroll to position [24, 0]
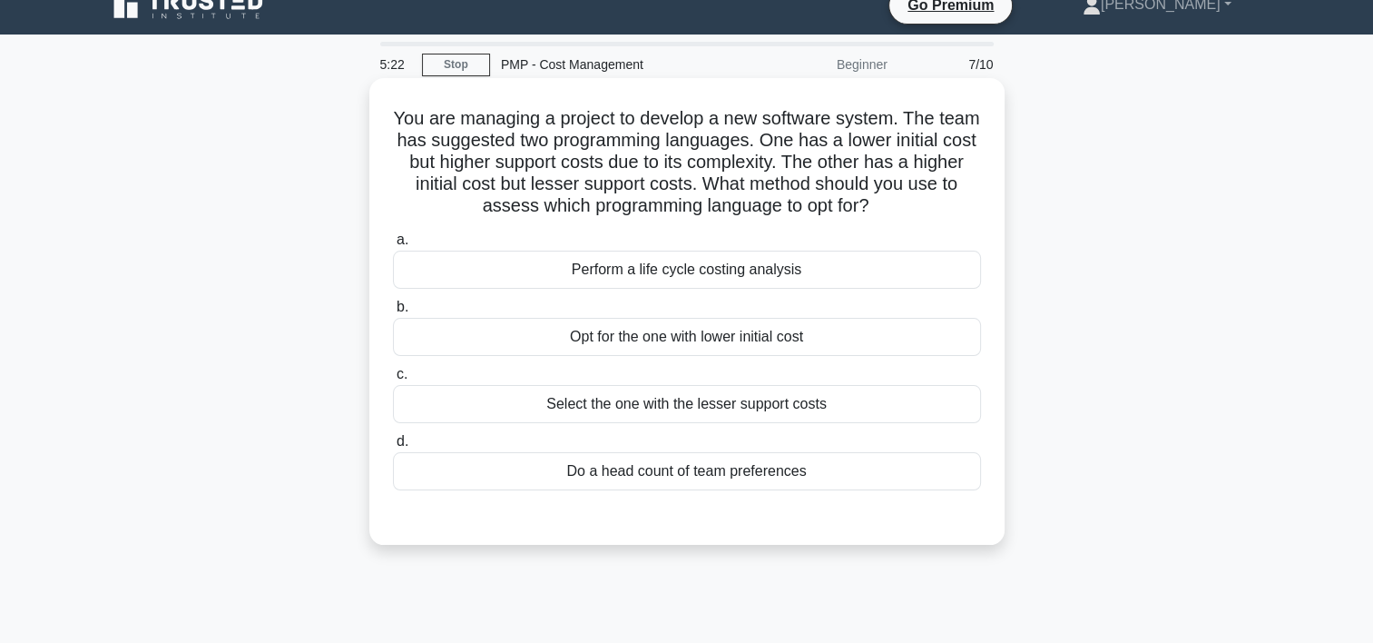
click at [705, 275] on div "Perform a life cycle costing analysis" at bounding box center [687, 270] width 588 height 38
click at [393, 246] on input "a. Perform a life cycle costing analysis" at bounding box center [393, 240] width 0 height 12
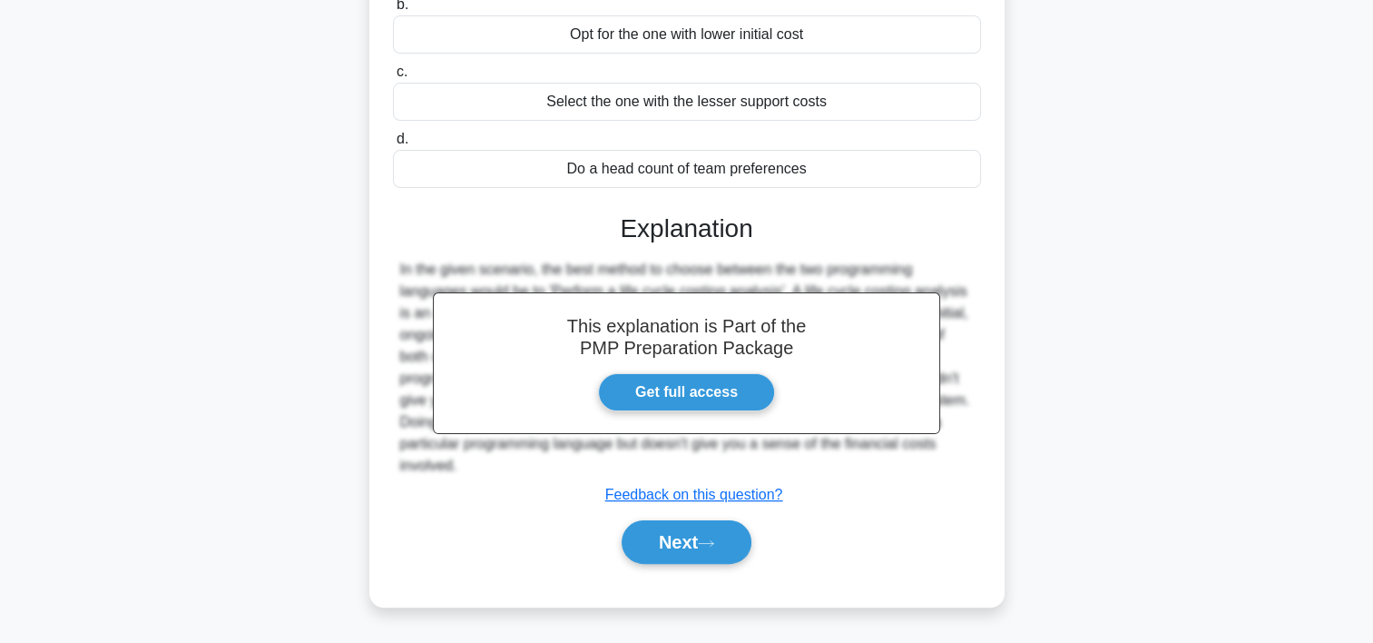
scroll to position [330, 0]
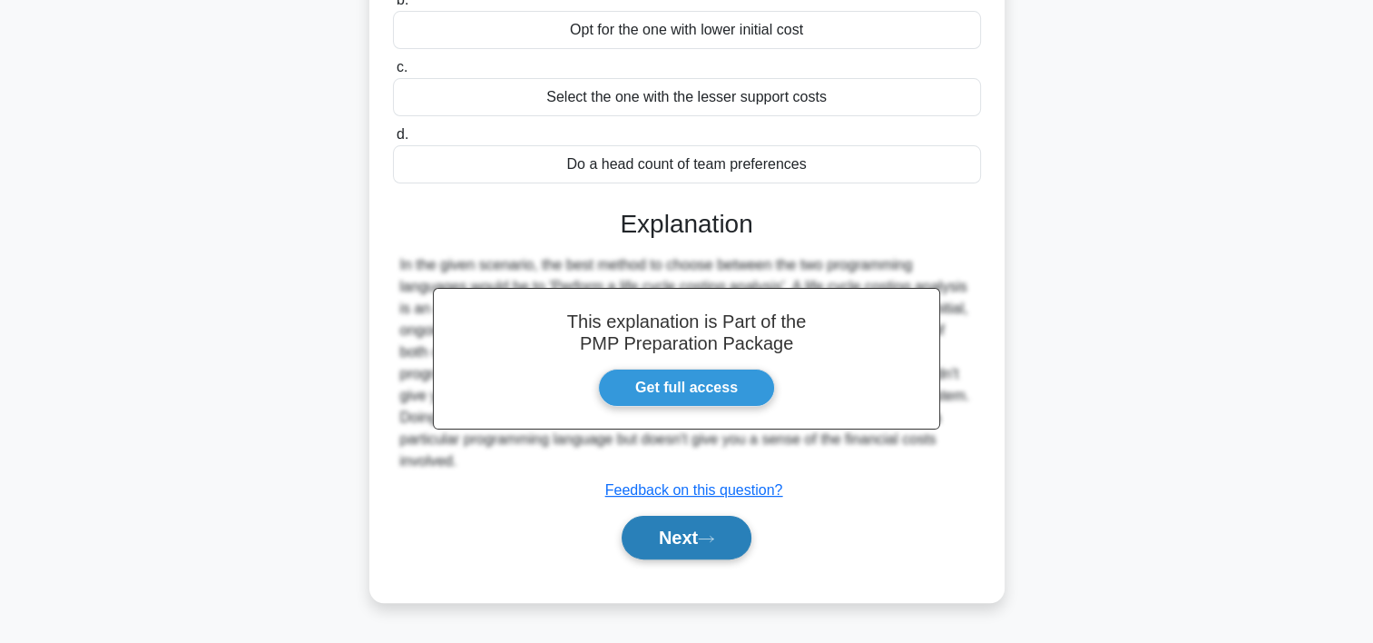
click at [704, 526] on button "Next" at bounding box center [687, 538] width 130 height 44
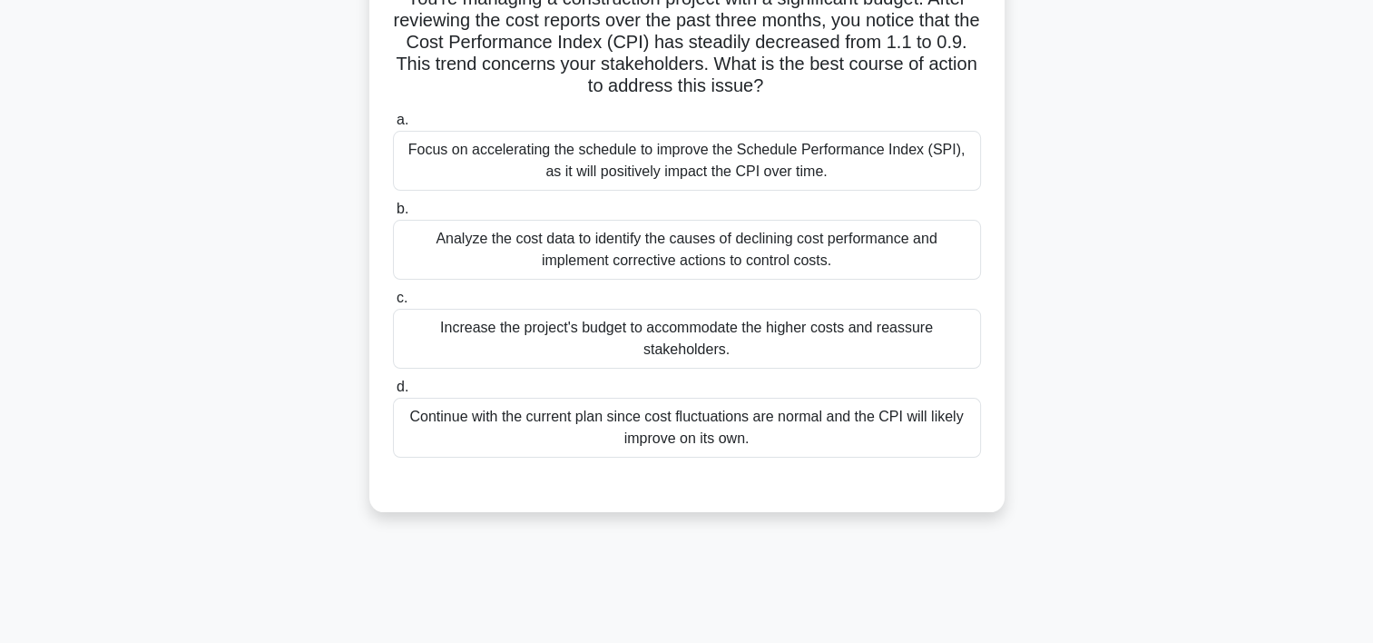
scroll to position [170, 0]
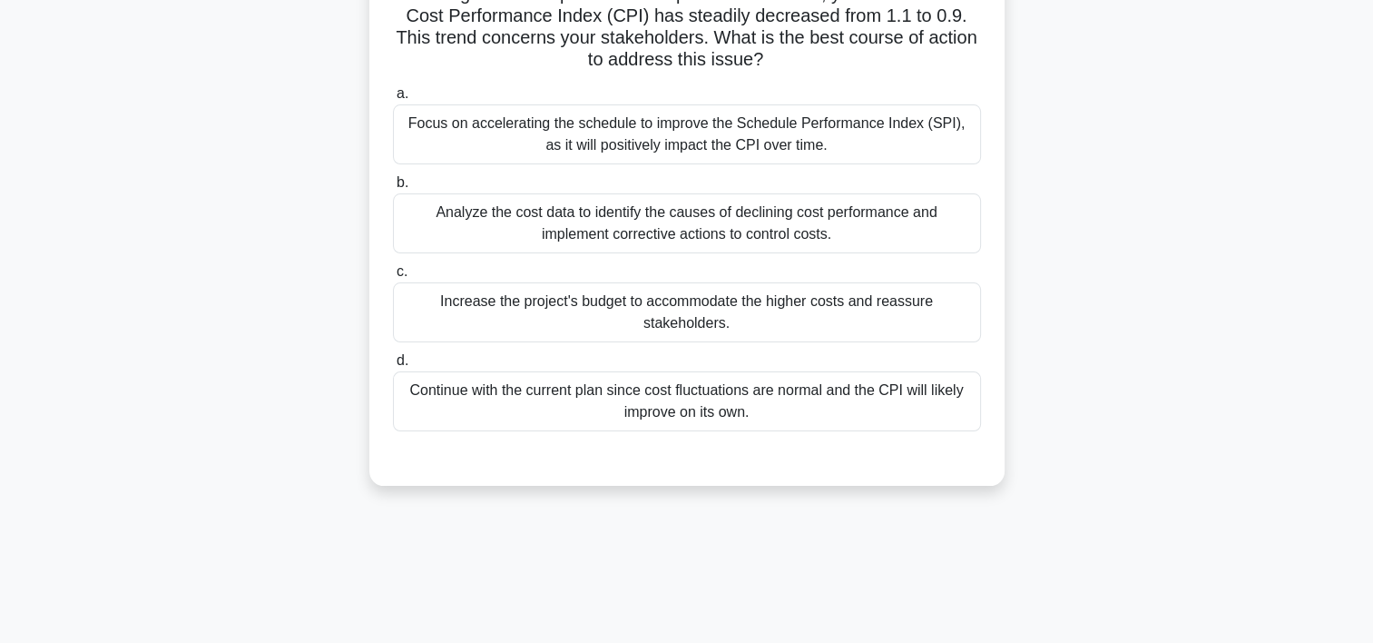
click at [806, 225] on div "Analyze the cost data to identify the causes of declining cost performance and …" at bounding box center [687, 223] width 588 height 60
click at [393, 189] on input "b. Analyze the cost data to identify the causes of declining cost performance a…" at bounding box center [393, 183] width 0 height 12
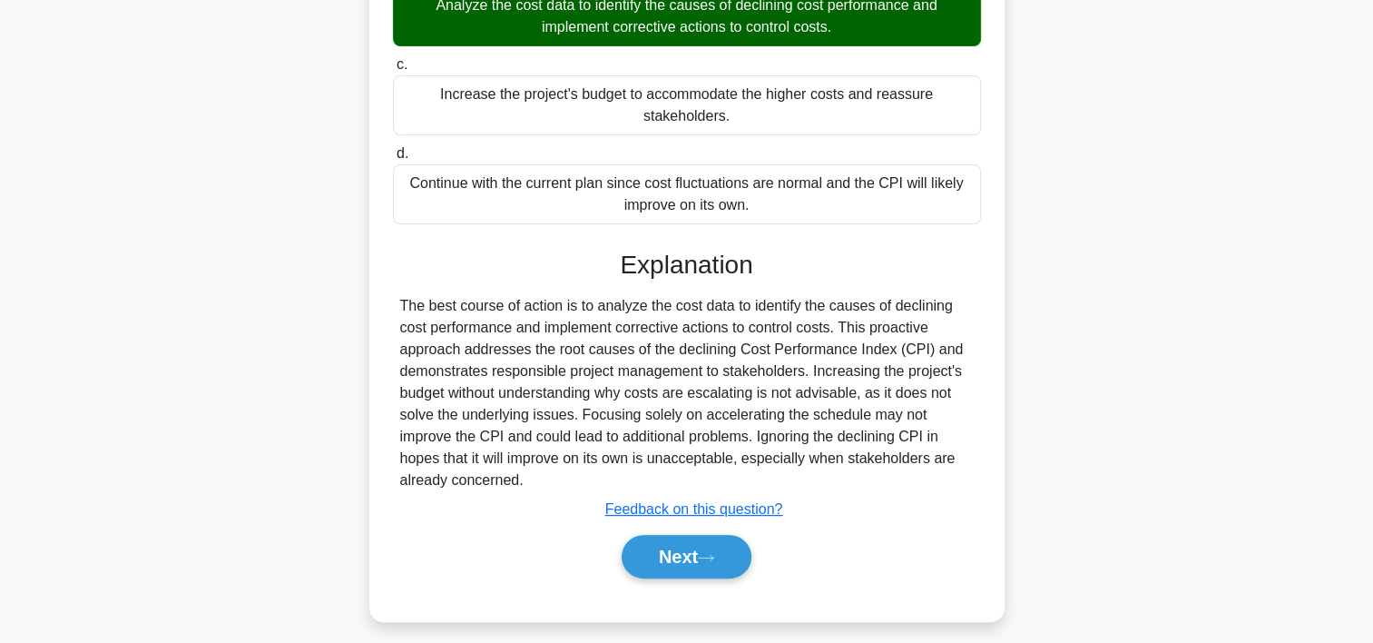
scroll to position [388, 0]
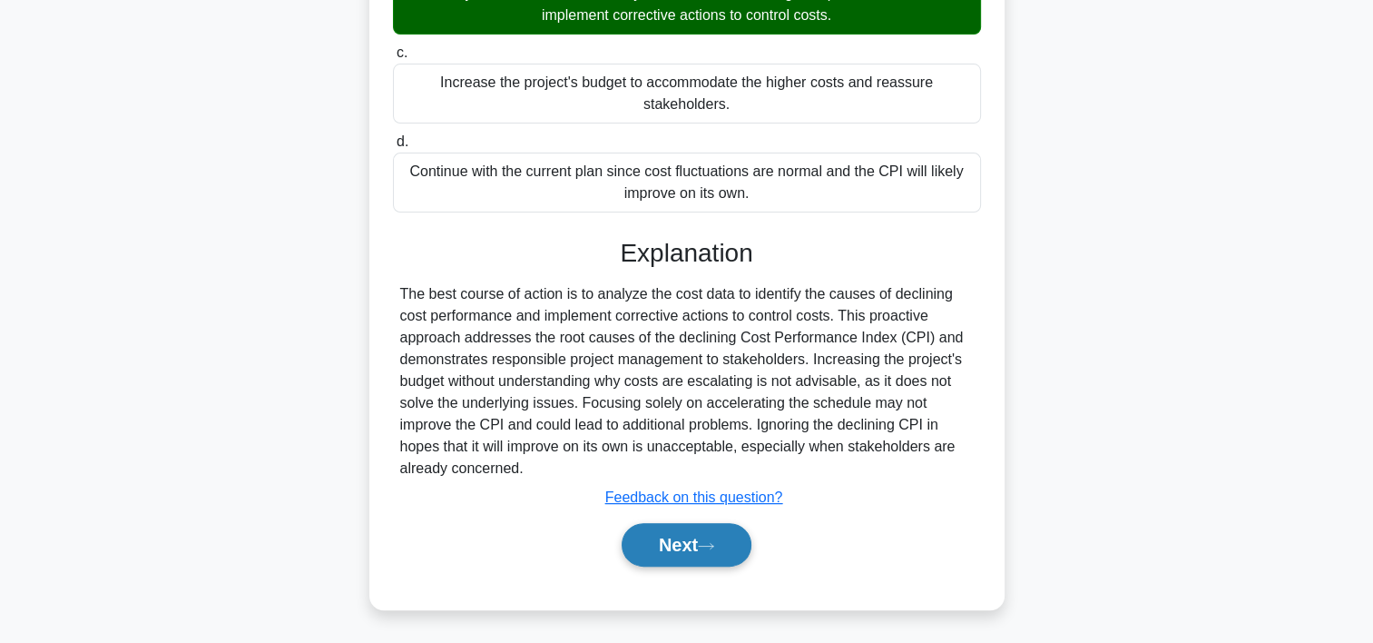
click at [731, 541] on button "Next" at bounding box center [687, 545] width 130 height 44
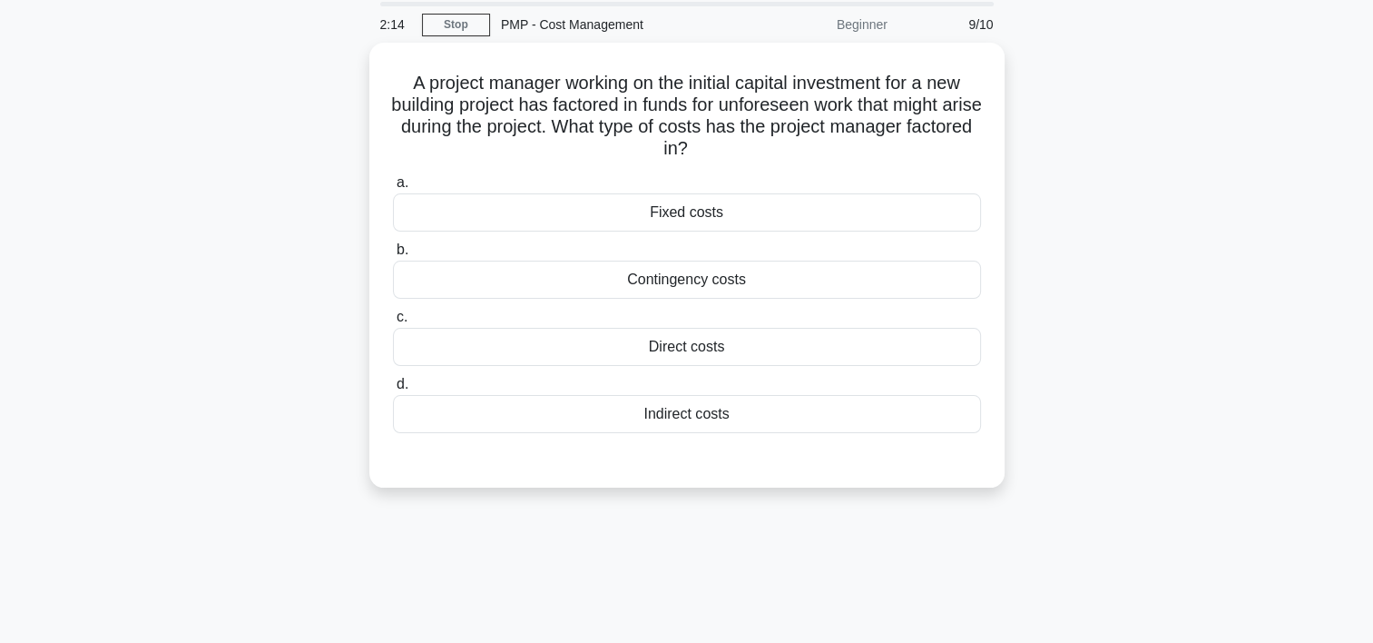
scroll to position [58, 0]
click at [721, 283] on div "Contingency costs" at bounding box center [687, 280] width 588 height 38
click at [393, 257] on input "b. Contingency costs" at bounding box center [393, 251] width 0 height 12
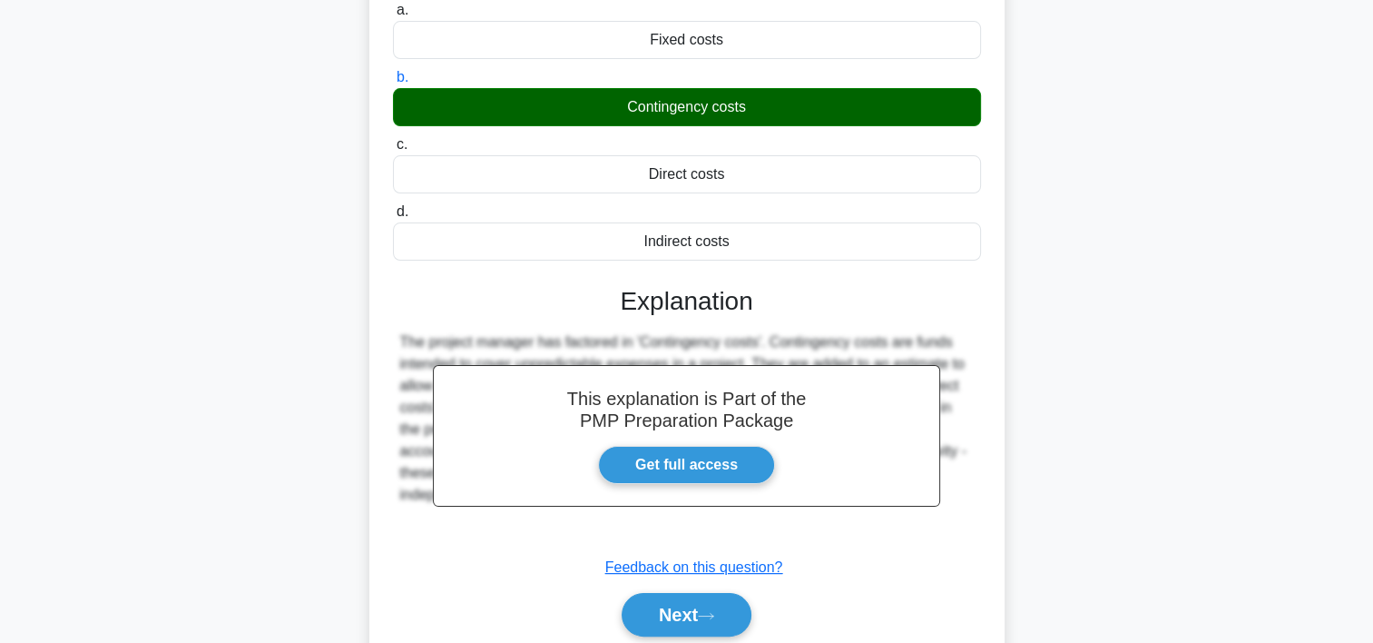
scroll to position [212, 0]
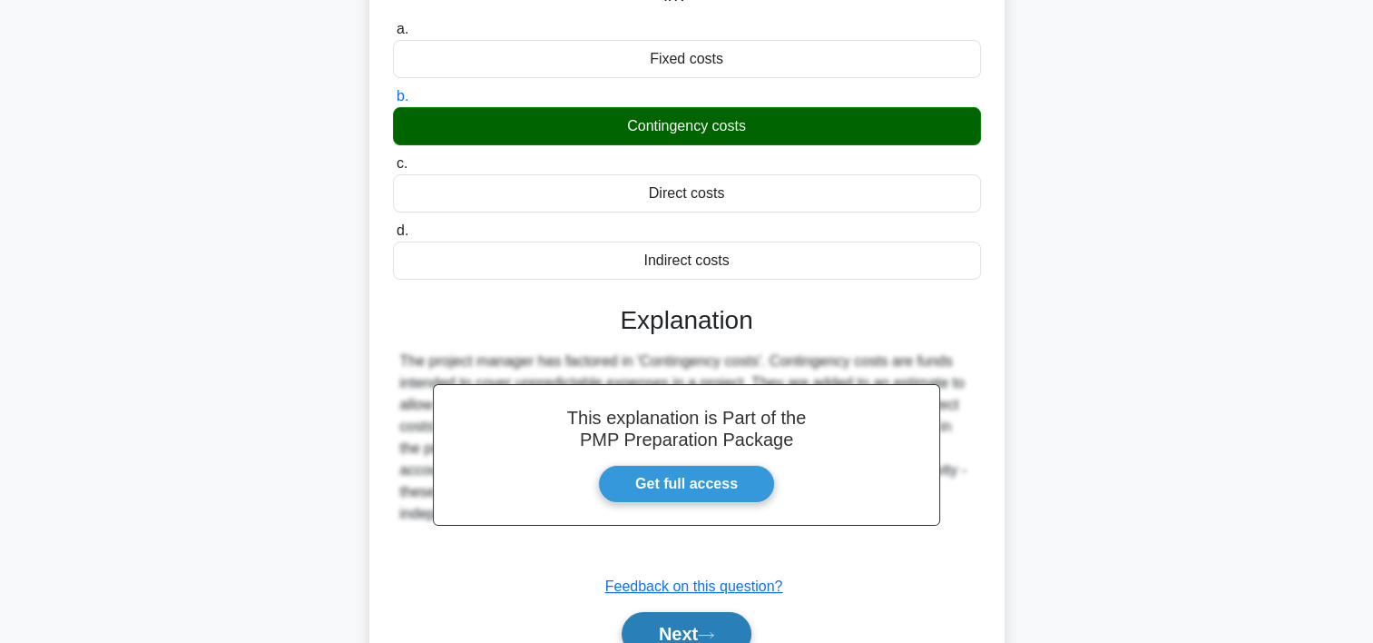
click at [730, 624] on button "Next" at bounding box center [687, 634] width 130 height 44
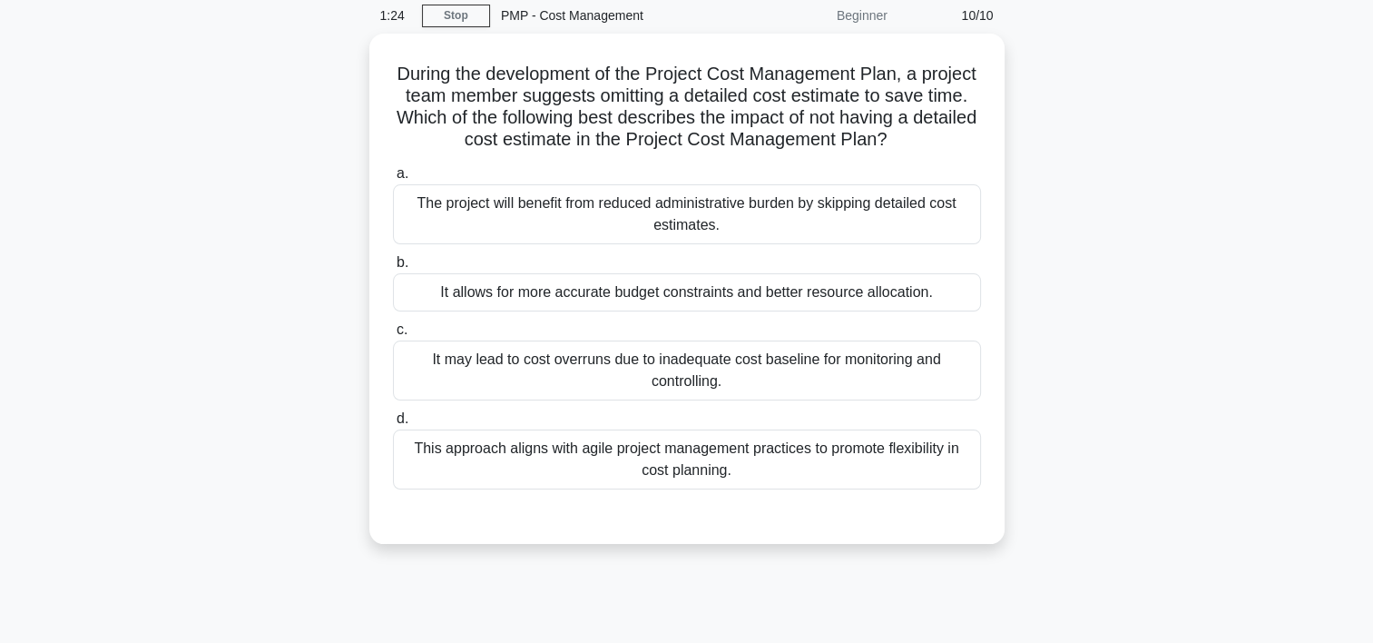
scroll to position [47, 0]
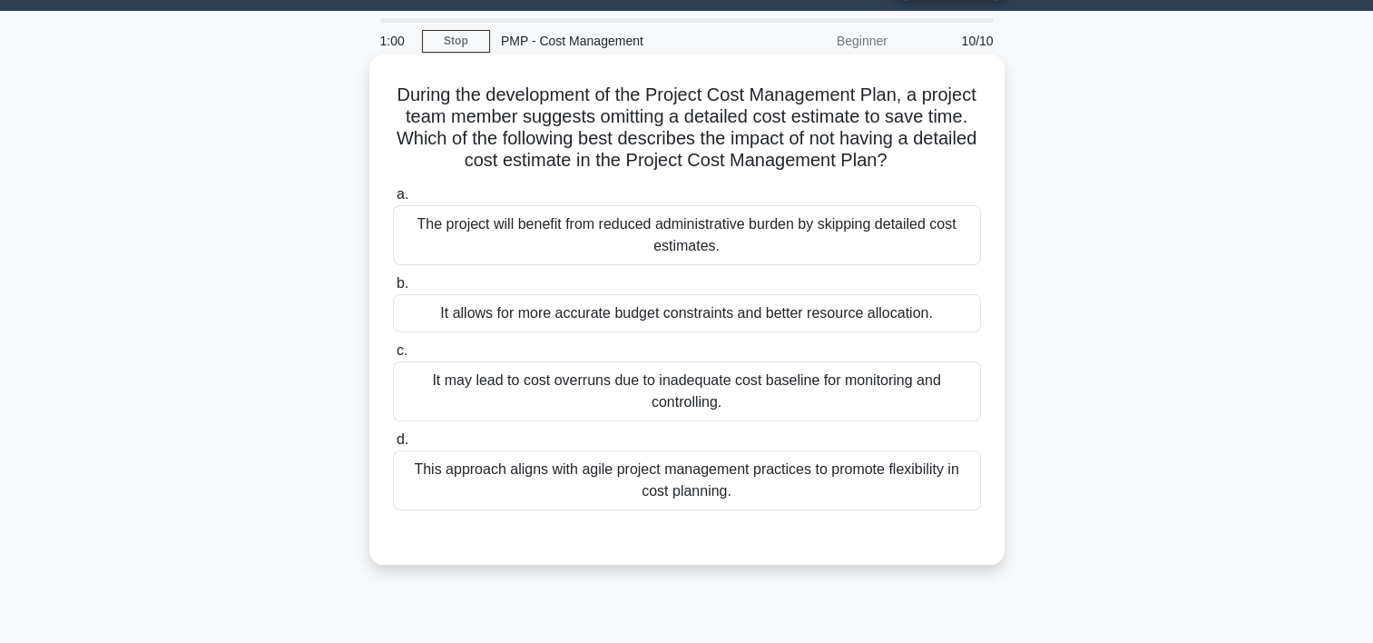
click at [750, 417] on div "It may lead to cost overruns due to inadequate cost baseline for monitoring and…" at bounding box center [687, 391] width 588 height 60
click at [393, 357] on input "c. It may lead to cost overruns due to inadequate cost baseline for monitoring …" at bounding box center [393, 351] width 0 height 12
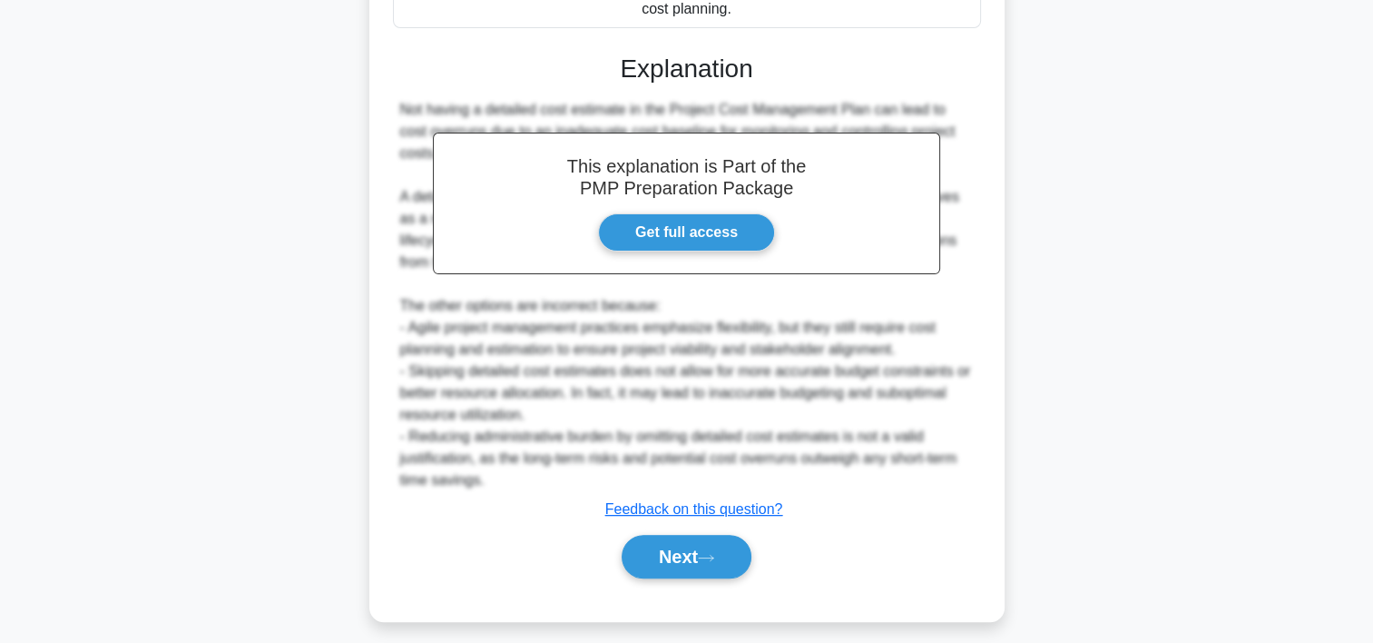
scroll to position [563, 0]
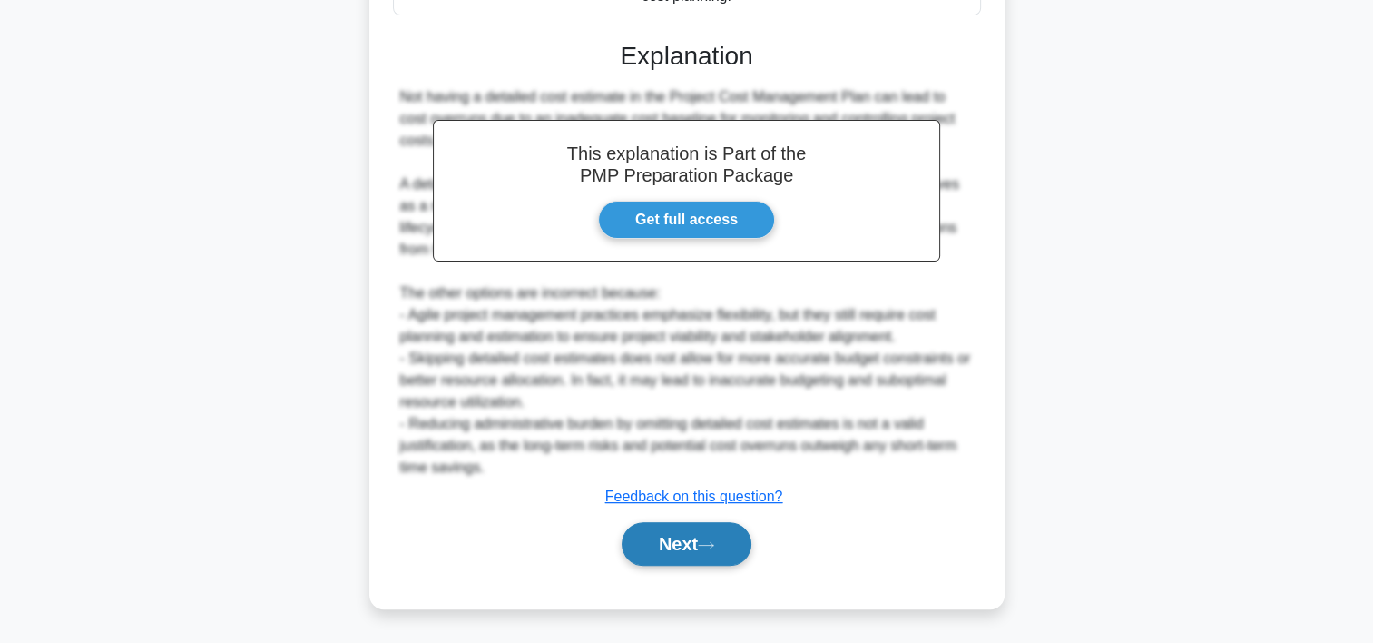
click at [714, 541] on icon at bounding box center [706, 545] width 16 height 10
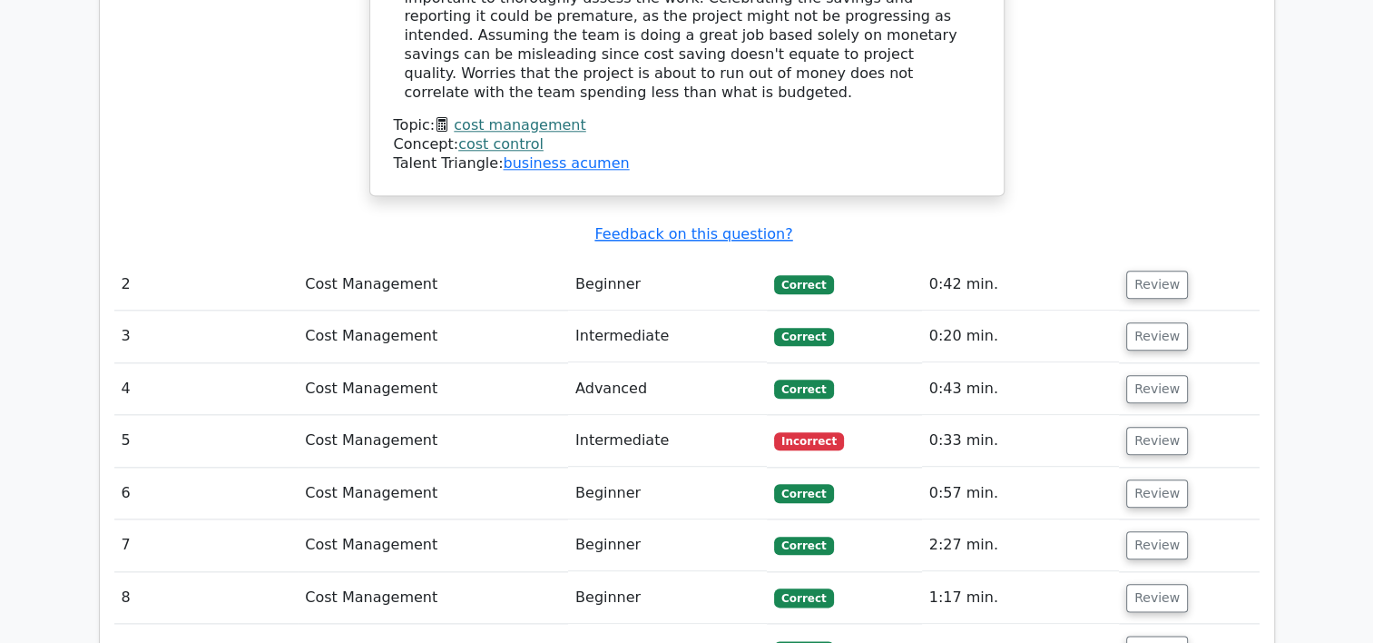
scroll to position [2000, 0]
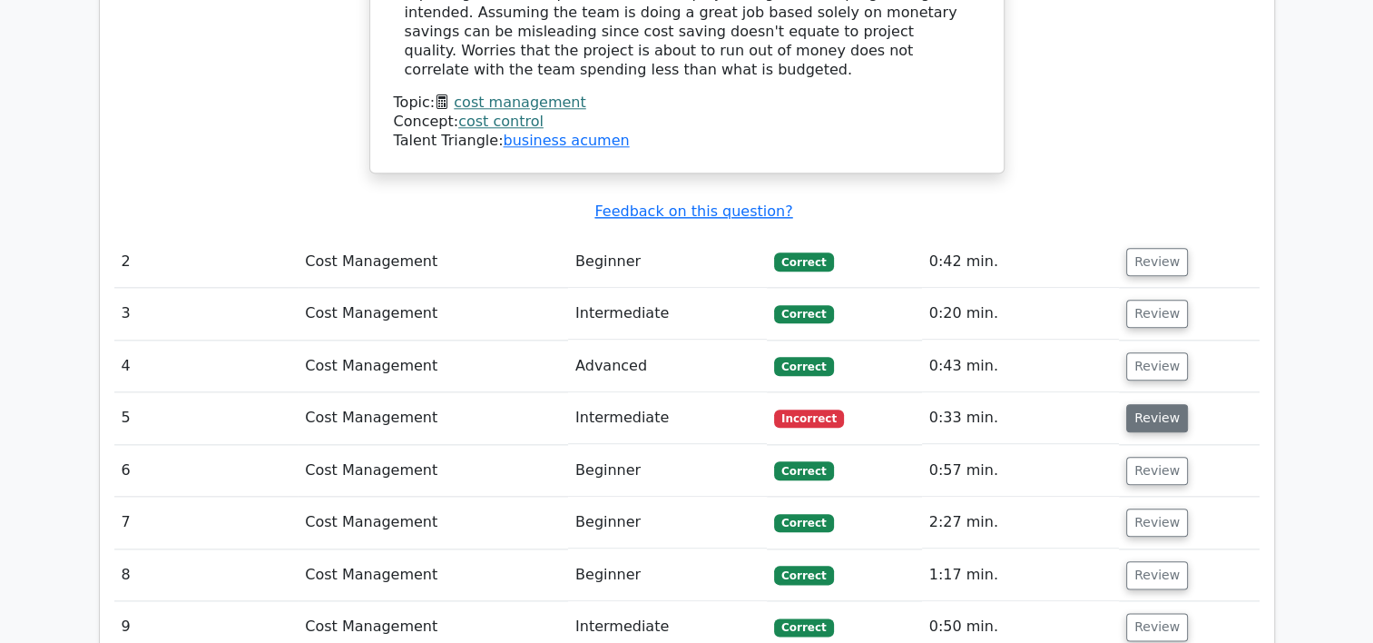
click at [1165, 404] on button "Review" at bounding box center [1157, 418] width 62 height 28
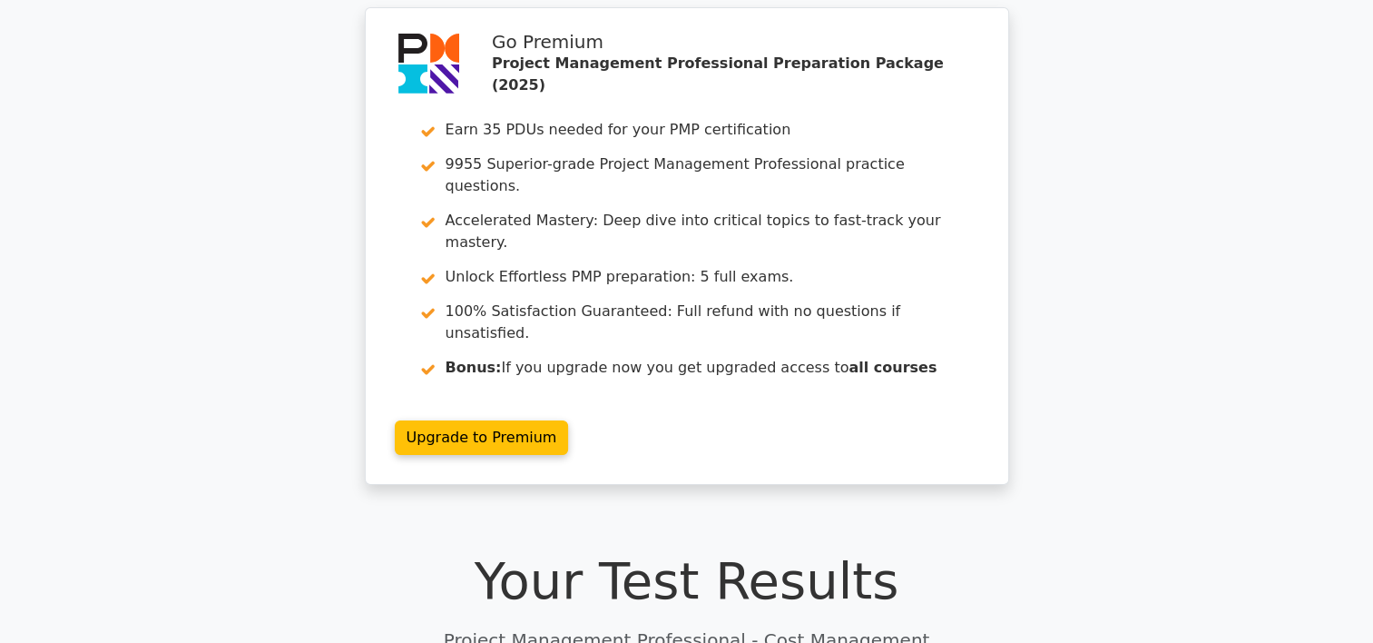
scroll to position [0, 0]
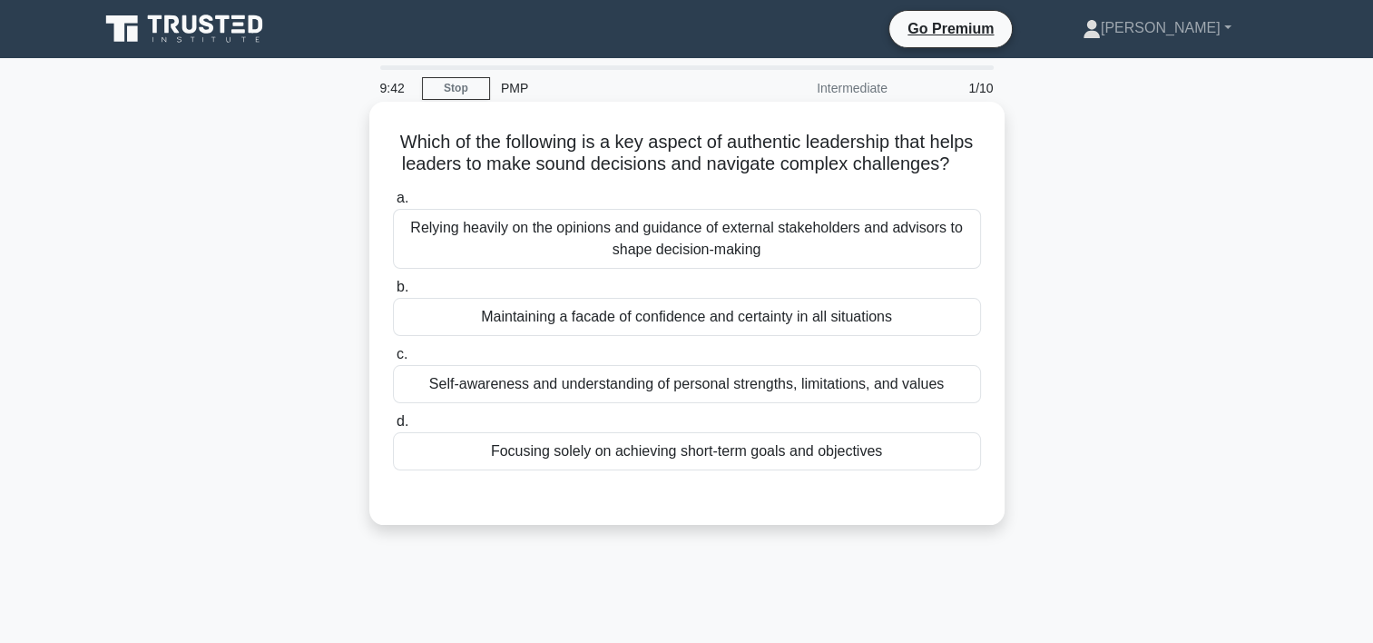
click at [706, 403] on div "Self-awareness and understanding of personal strengths, limitations, and values" at bounding box center [687, 384] width 588 height 38
click at [393, 360] on input "c. Self-awareness and understanding of personal strengths, limitations, and val…" at bounding box center [393, 355] width 0 height 12
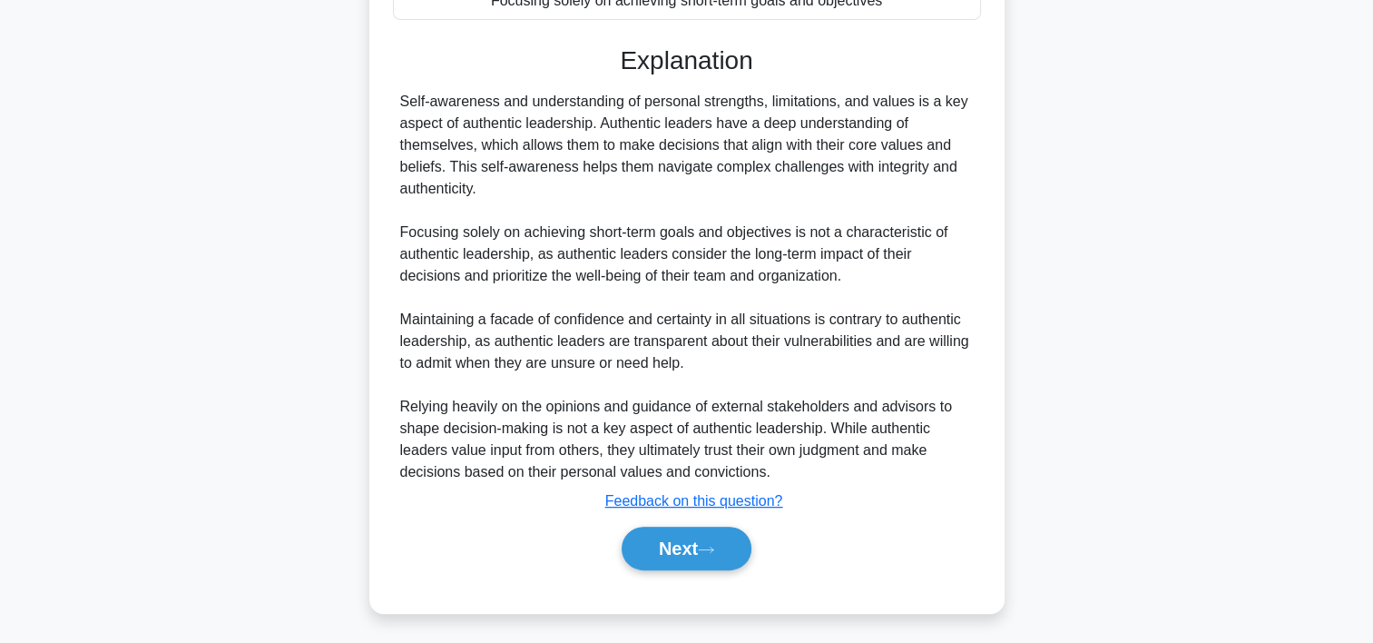
scroll to position [476, 0]
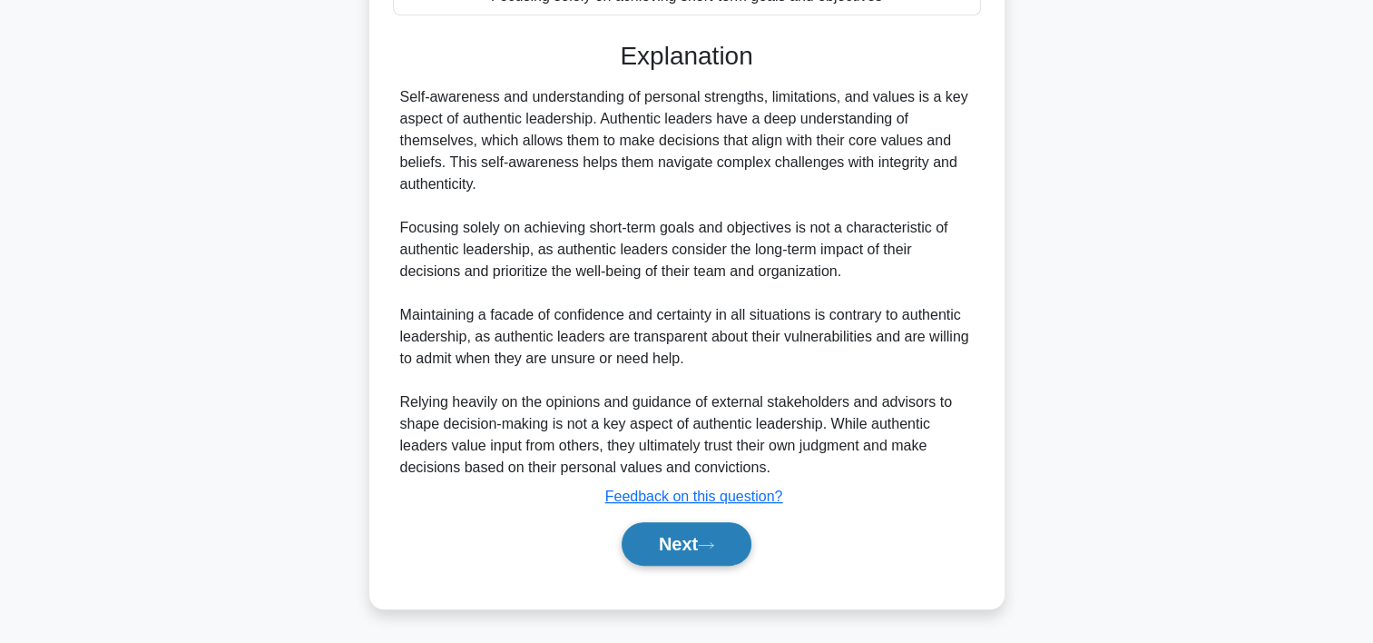
click at [704, 526] on button "Next" at bounding box center [687, 544] width 130 height 44
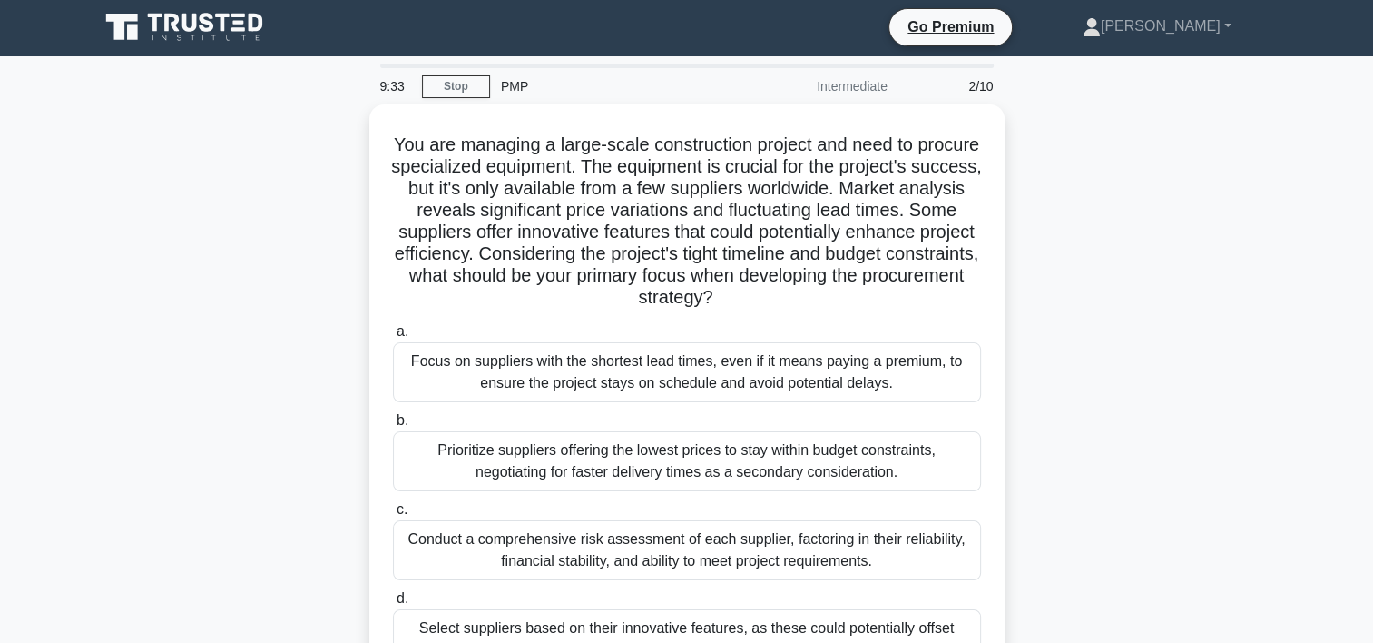
scroll to position [0, 0]
